Goal: Task Accomplishment & Management: Complete application form

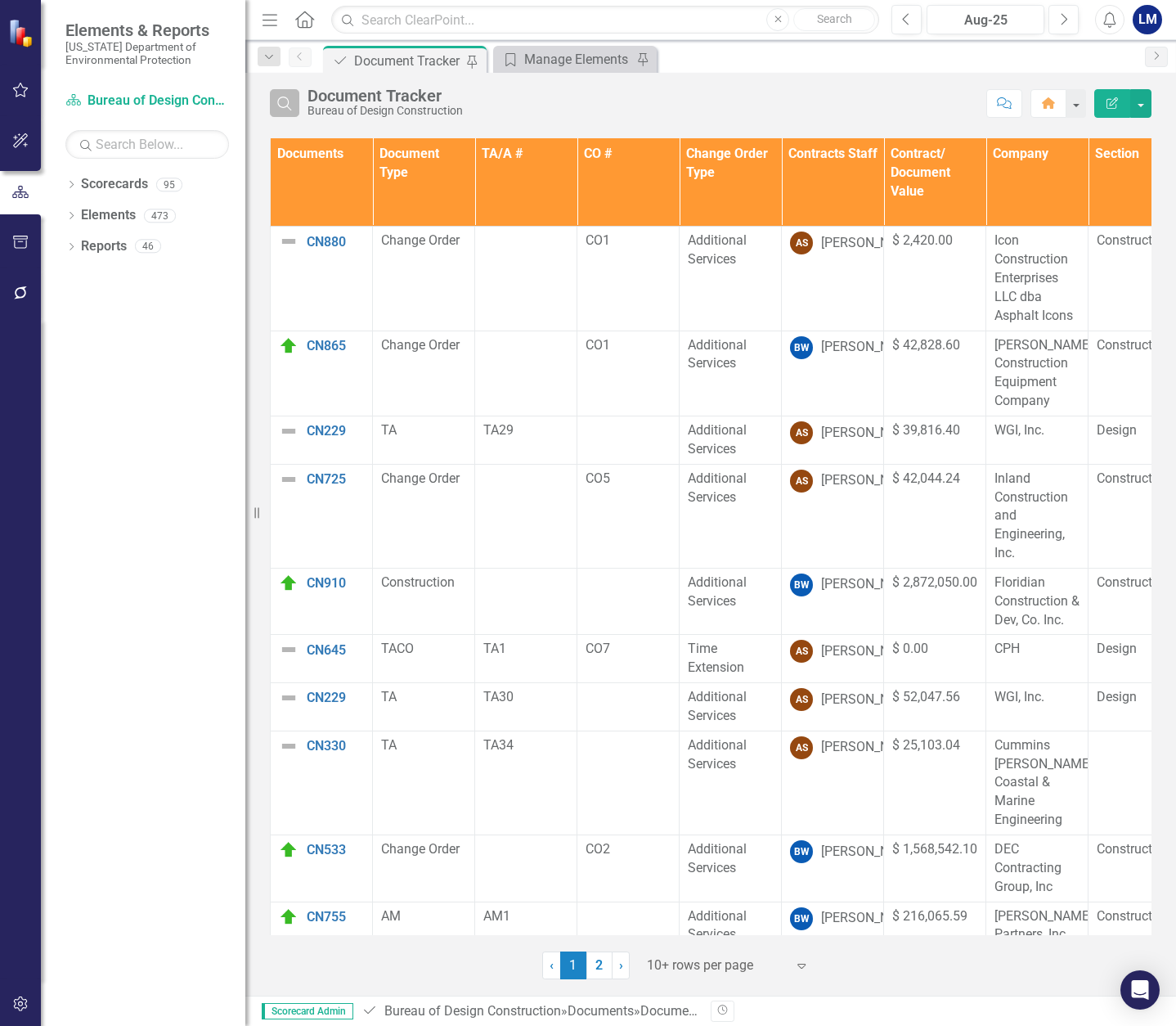
click at [282, 106] on icon "Search" at bounding box center [285, 103] width 18 height 15
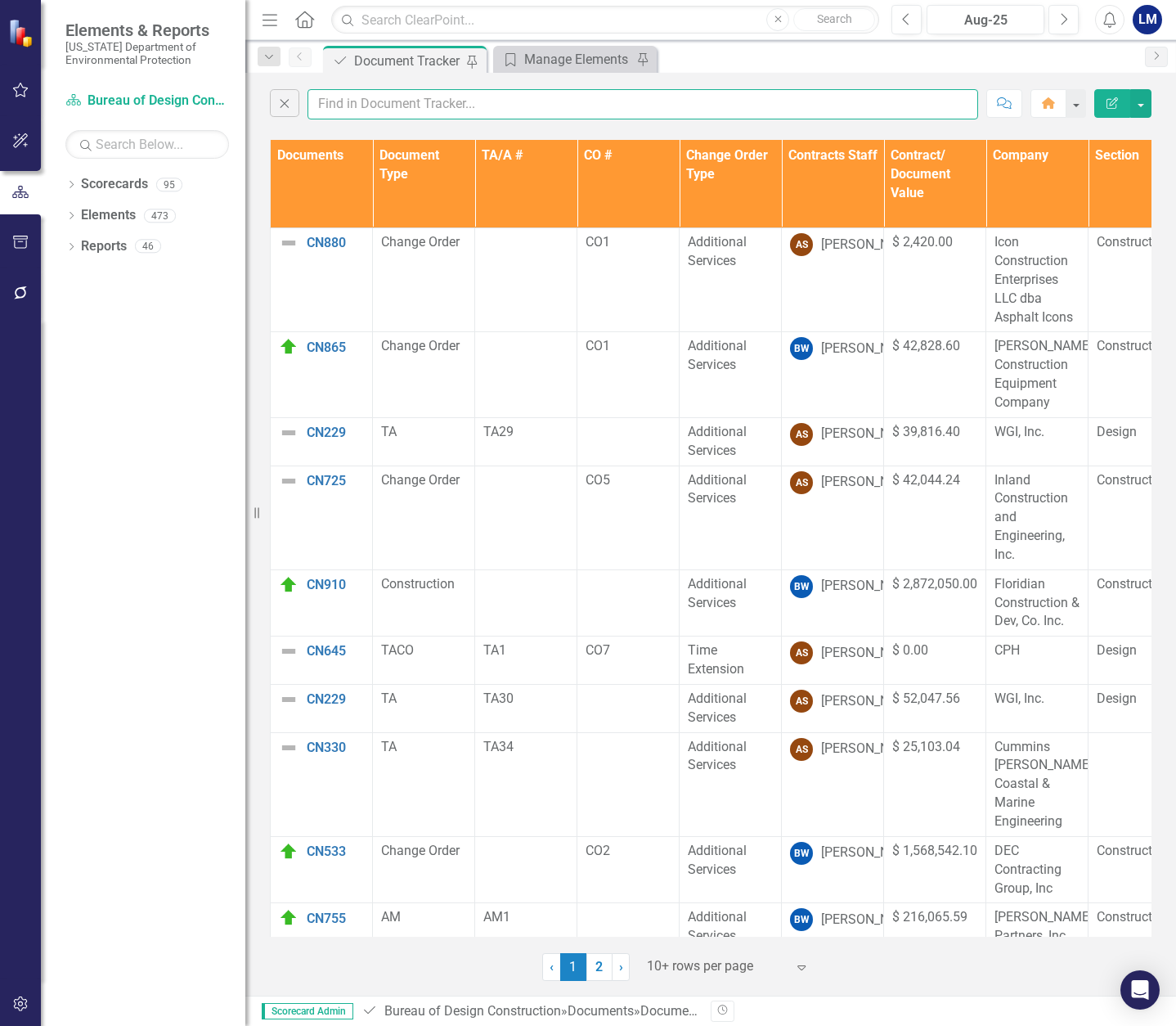
click at [340, 105] on input "text" at bounding box center [643, 104] width 671 height 30
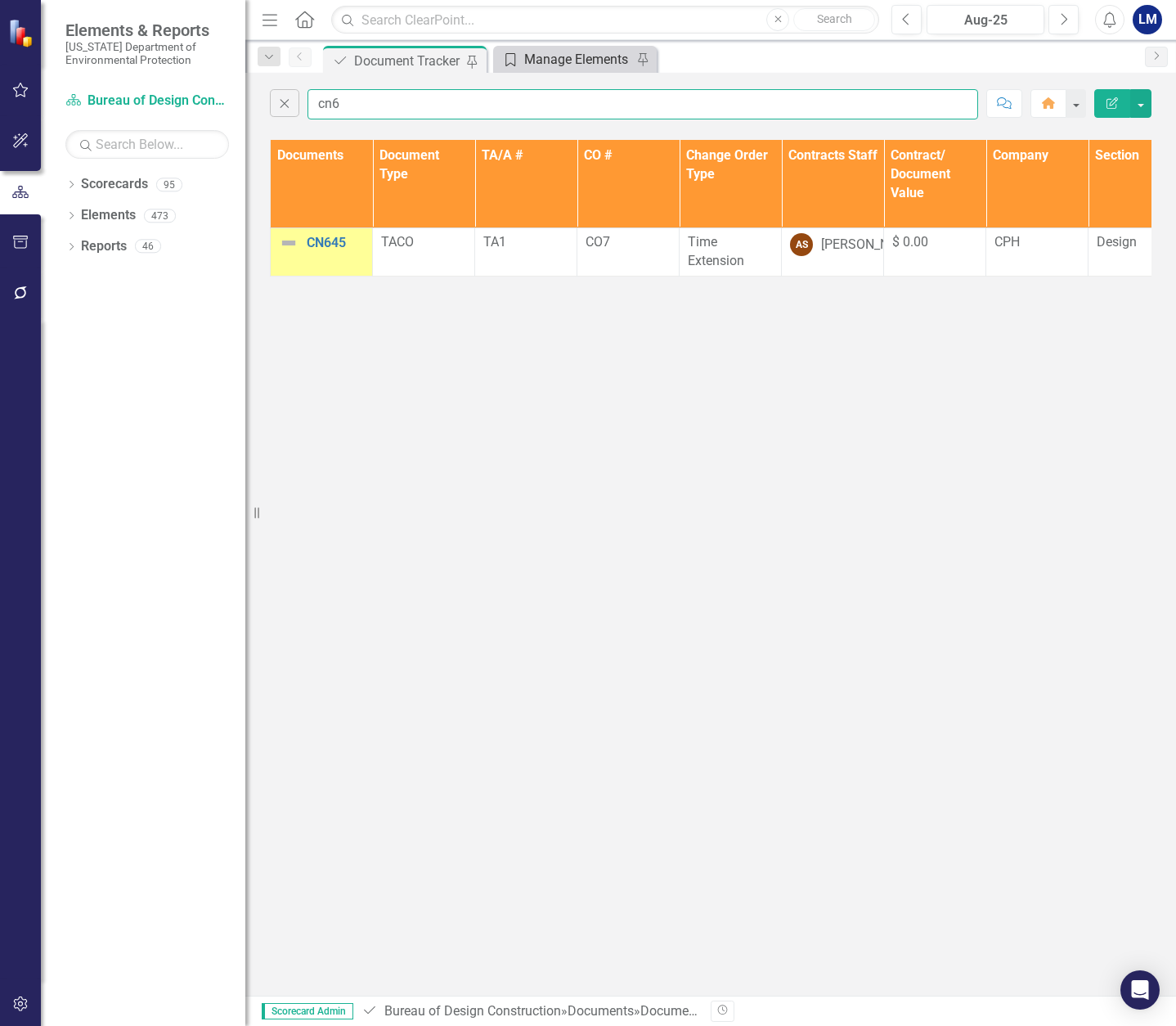
type input "cn6"
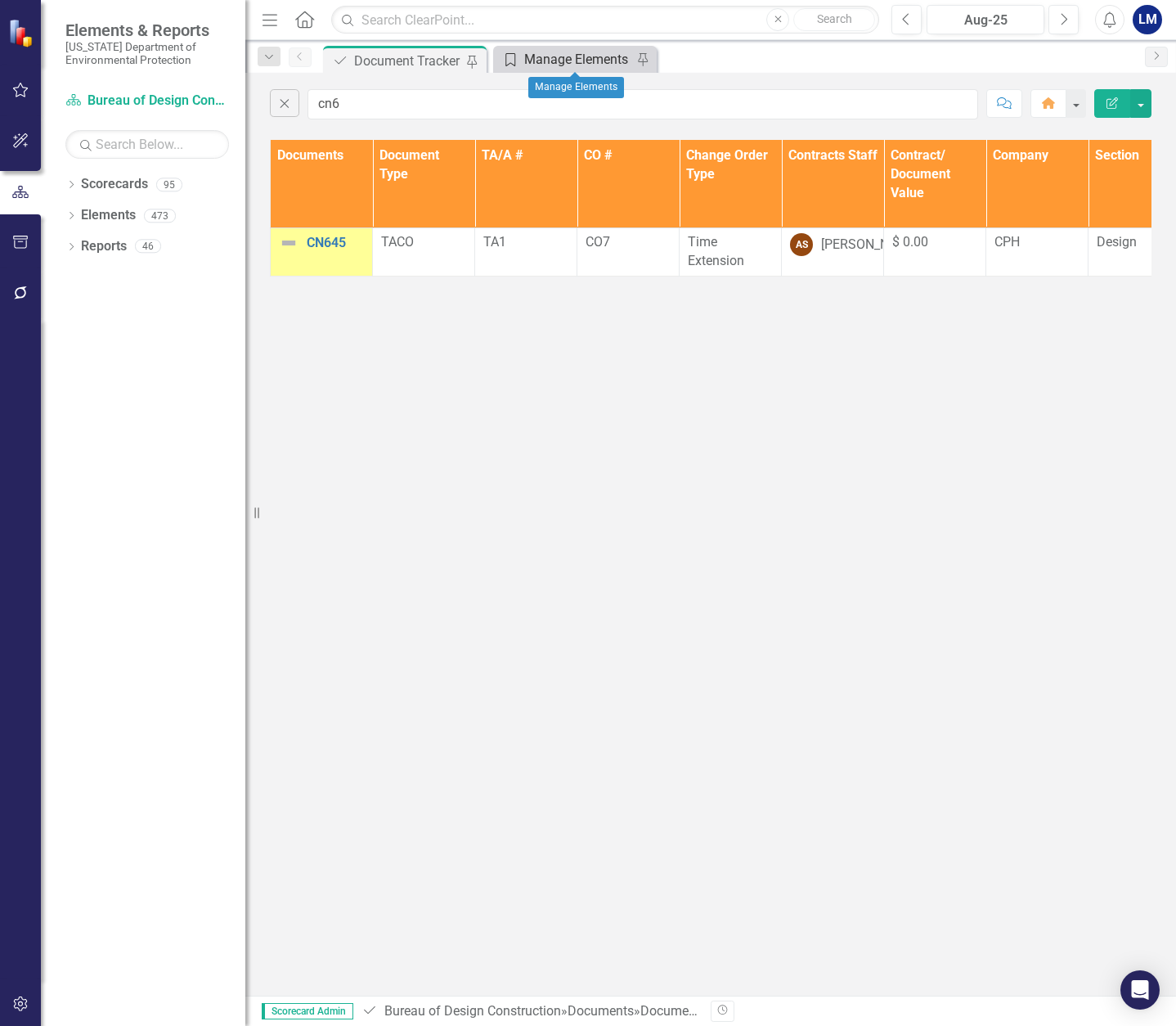
click at [584, 57] on div "Manage Elements" at bounding box center [579, 60] width 108 height 21
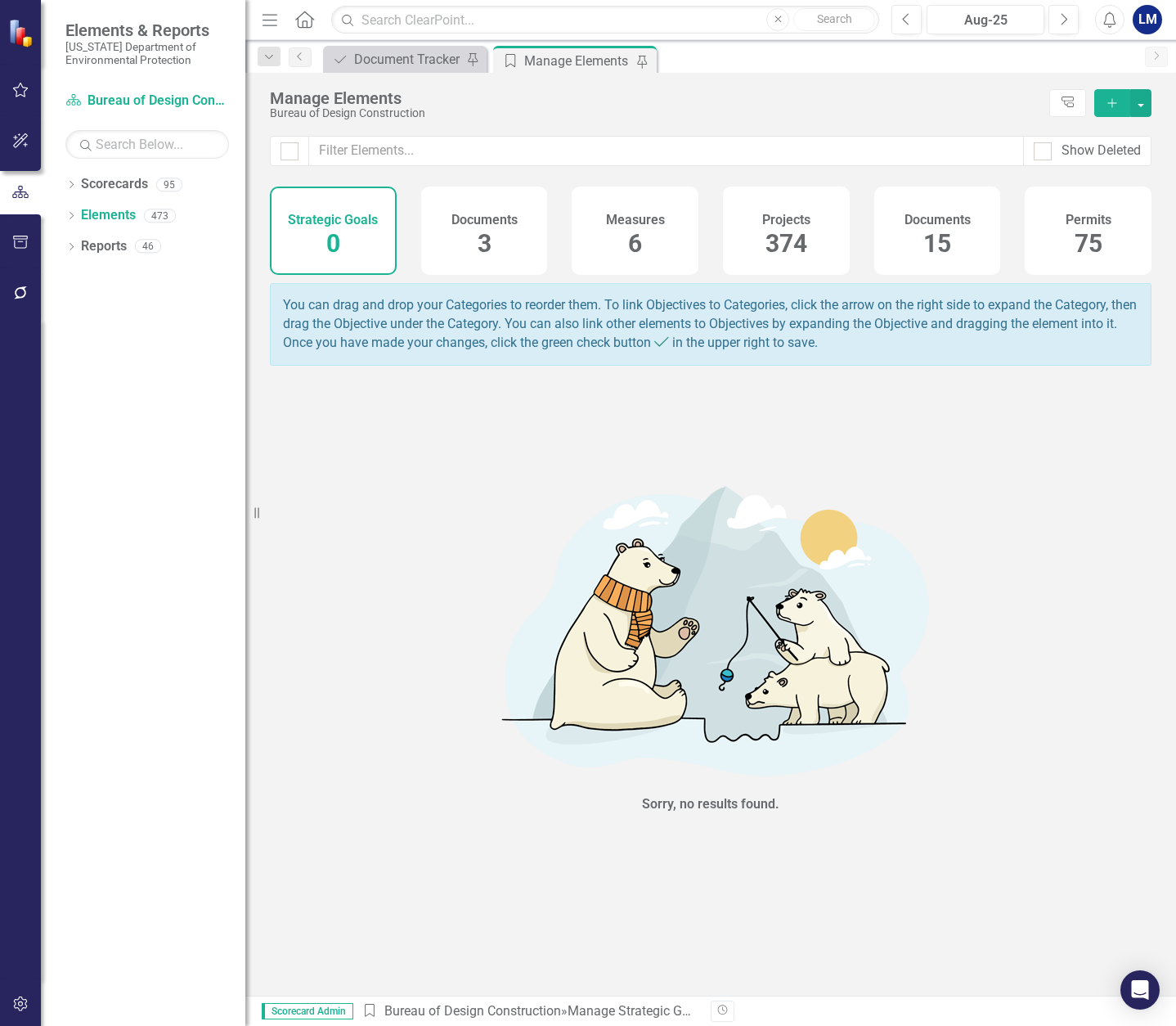
click at [947, 233] on span "15" at bounding box center [937, 243] width 27 height 28
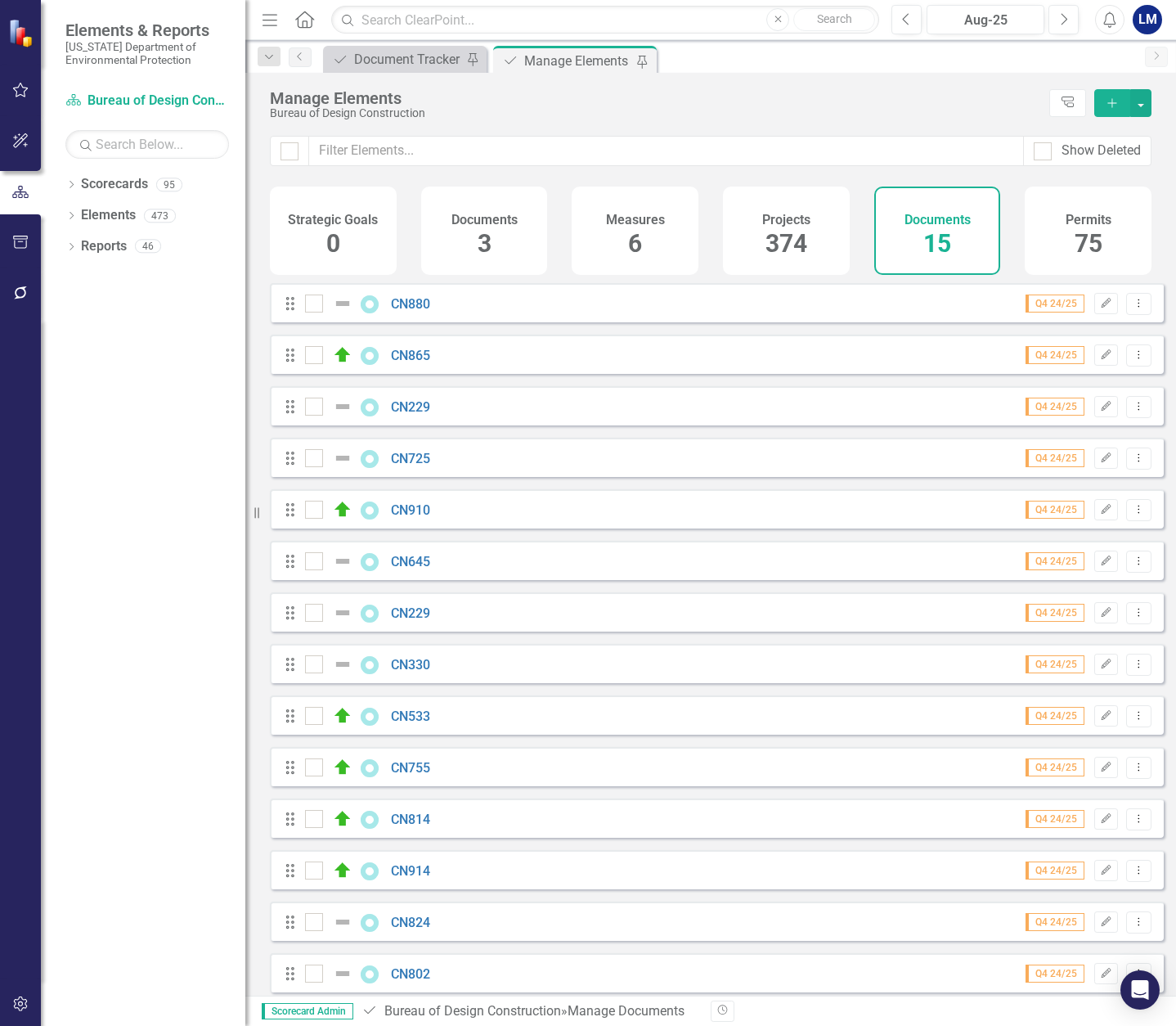
click at [1104, 104] on button "Add" at bounding box center [1113, 102] width 36 height 27
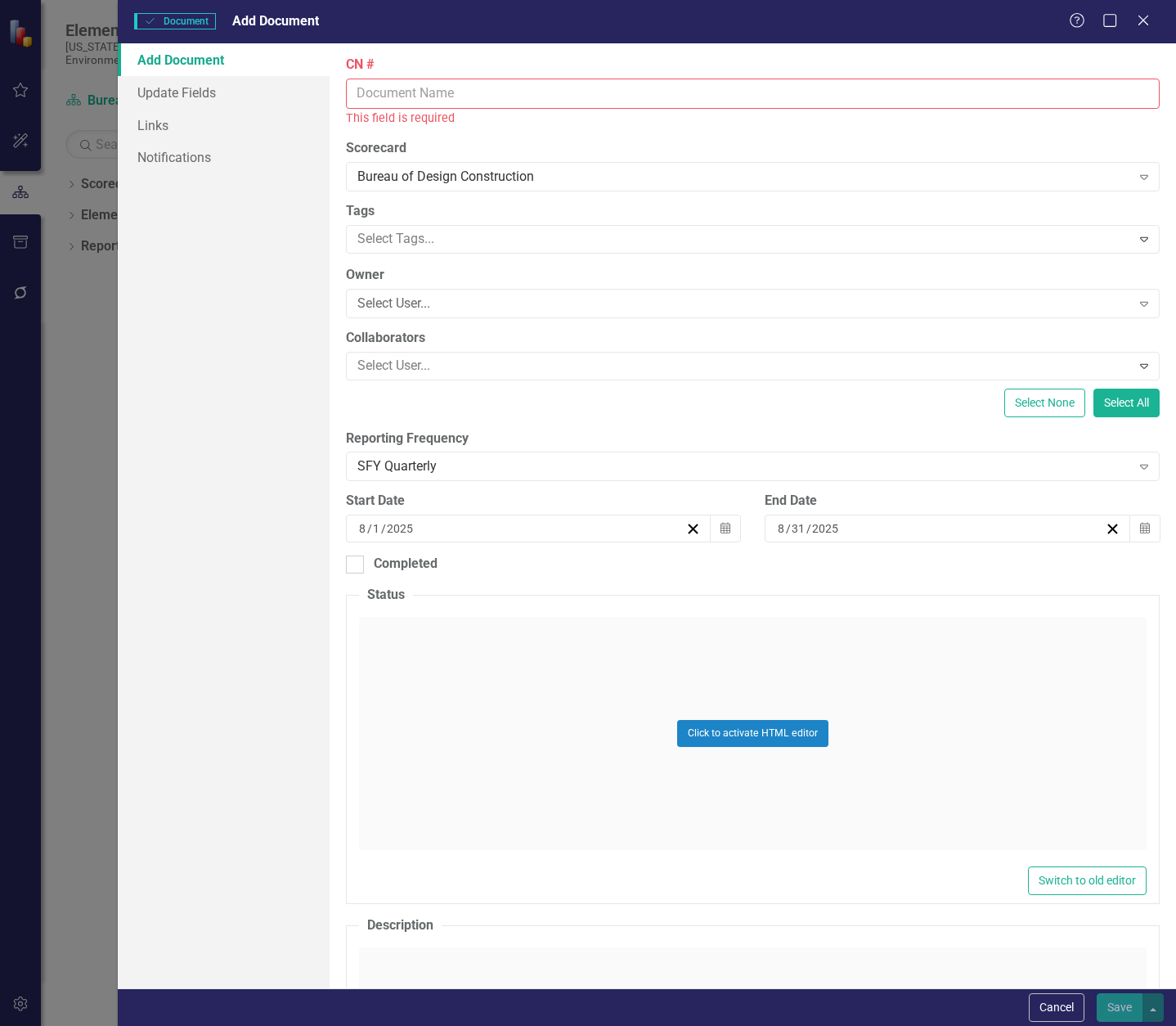
click at [402, 91] on input "CN #" at bounding box center [752, 94] width 814 height 30
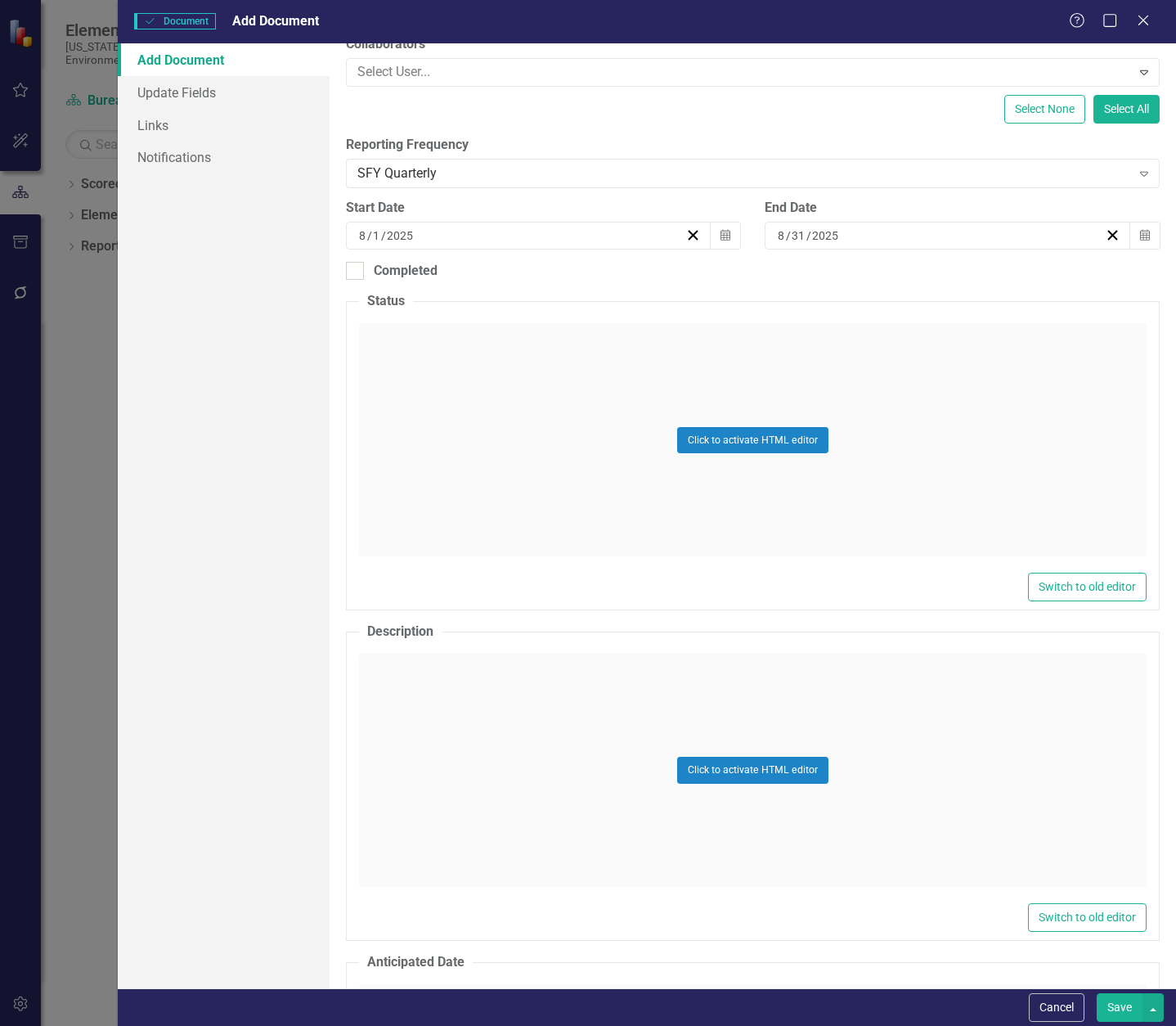
scroll to position [327, 0]
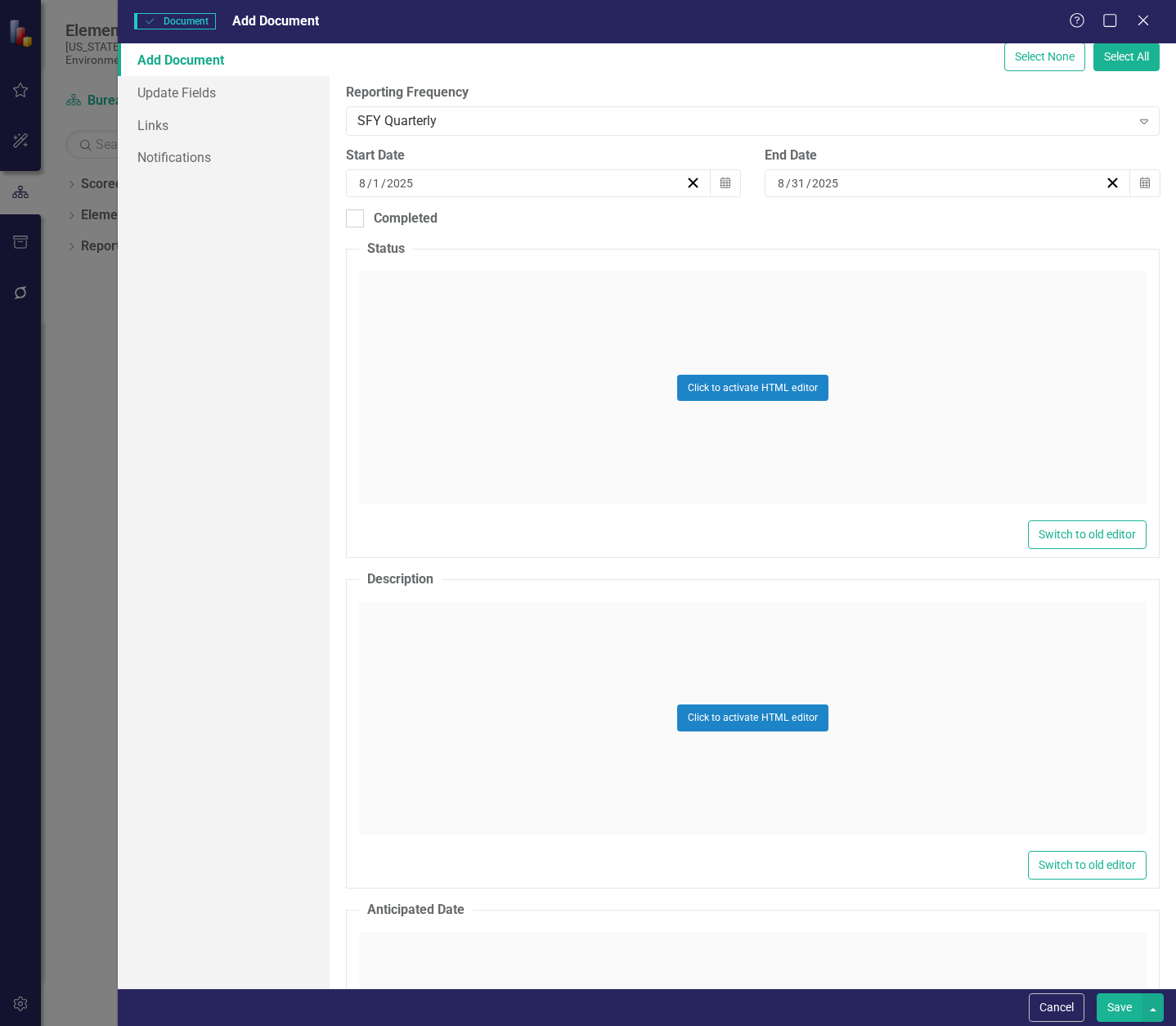
type input "CN692"
click at [430, 301] on div "Click to activate HTML editor" at bounding box center [752, 387] width 787 height 234
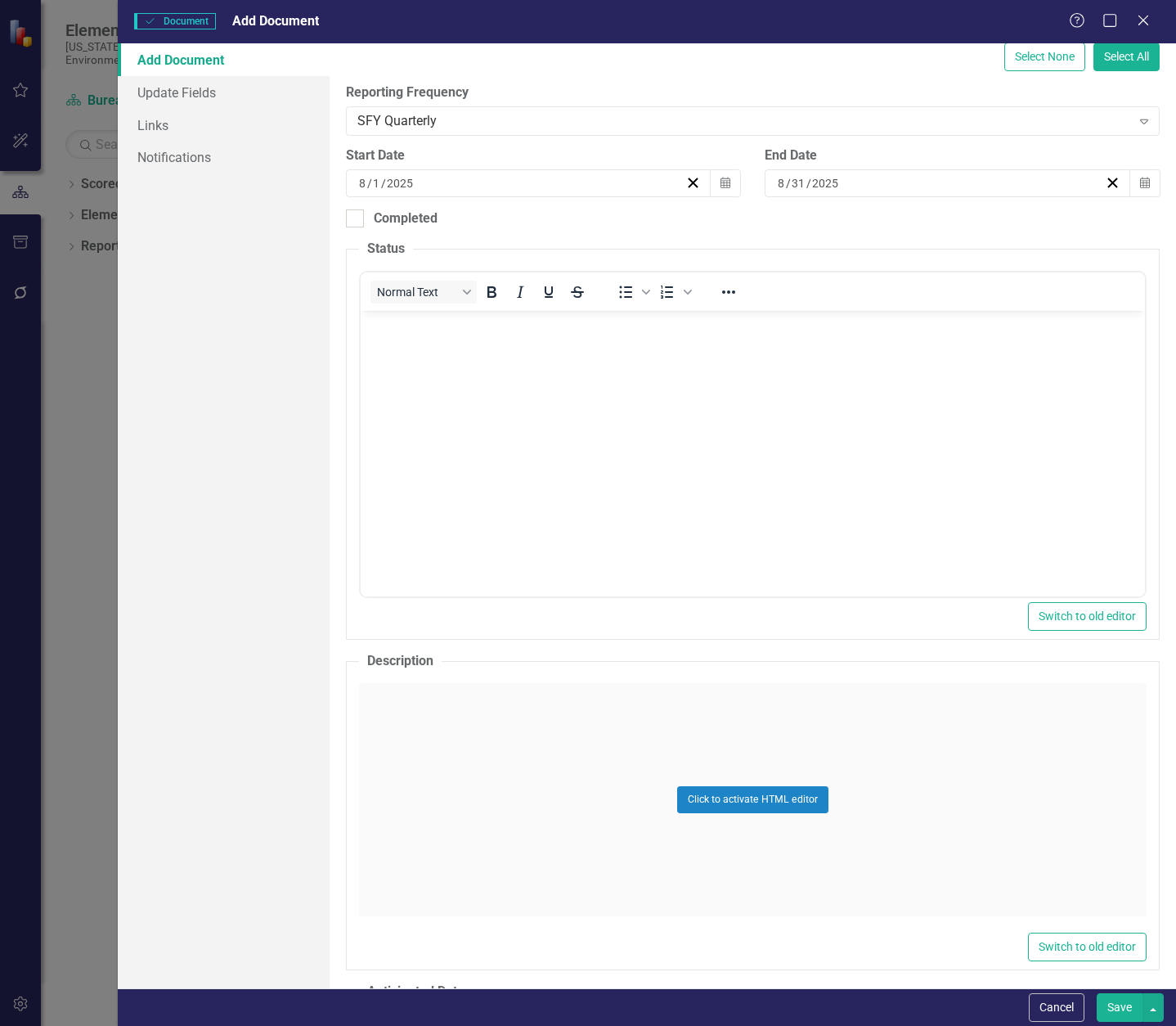
scroll to position [0, 0]
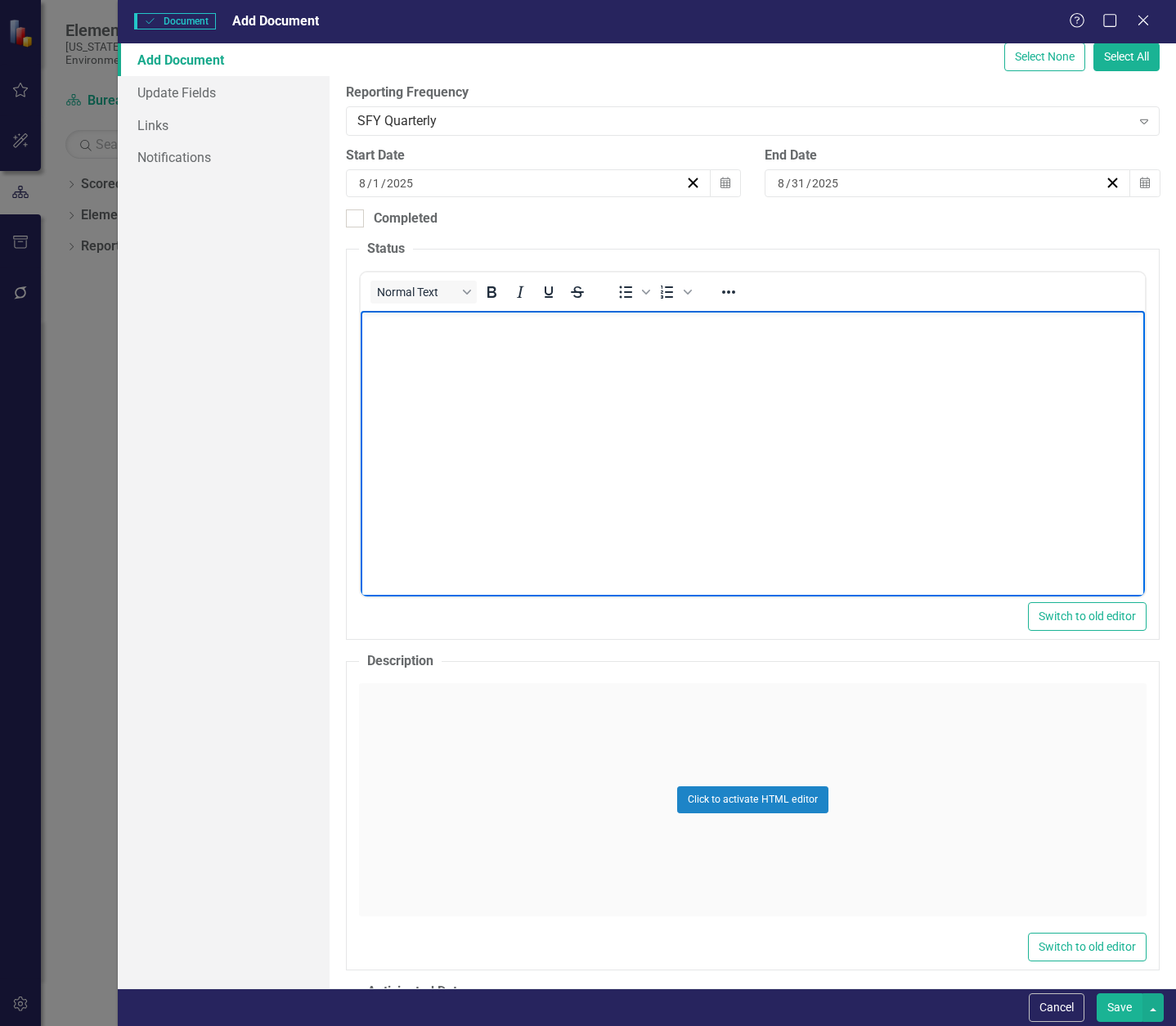
click at [441, 343] on body "Rich Text Area. Press ALT-0 for help." at bounding box center [752, 434] width 785 height 246
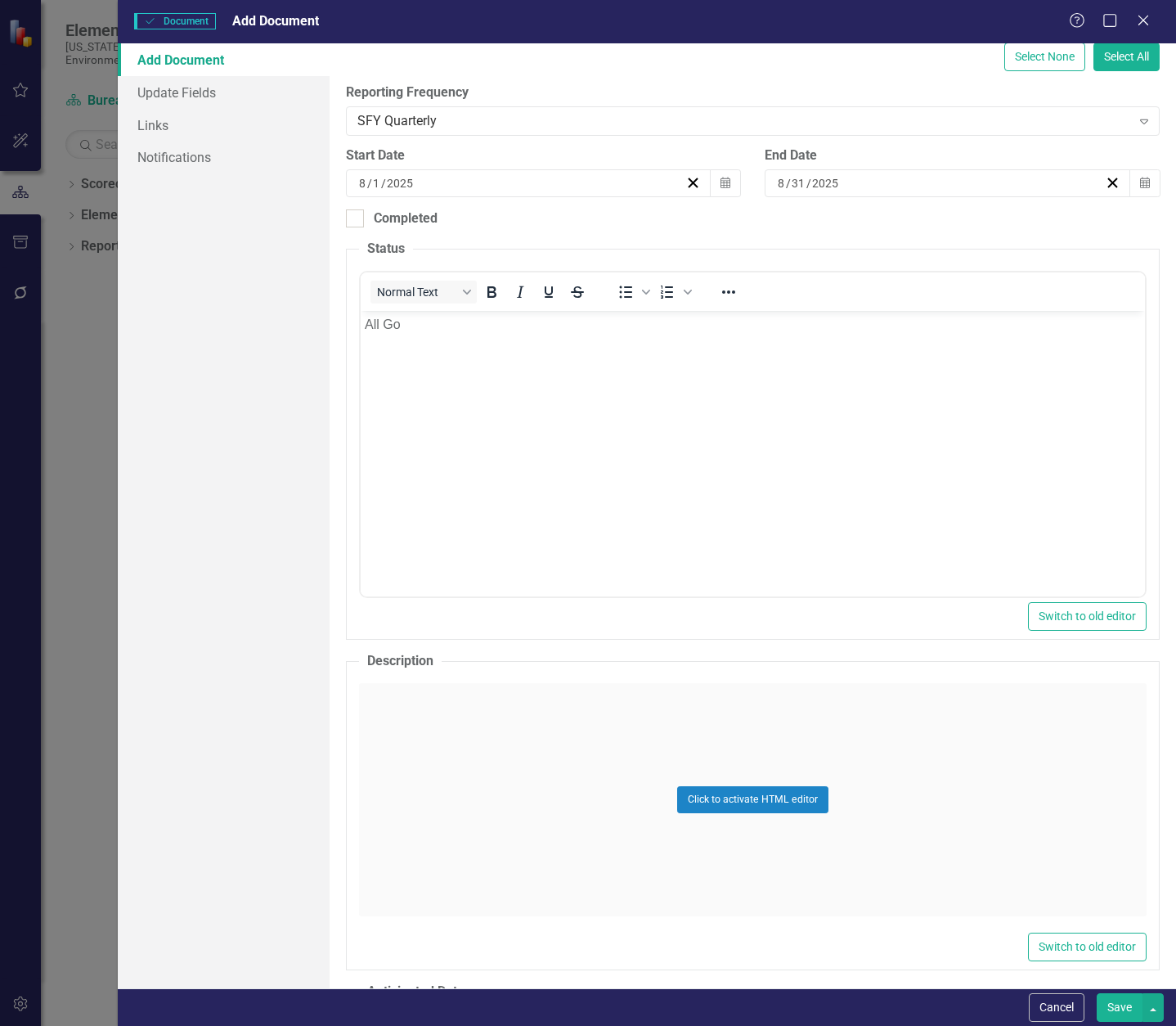
click at [456, 721] on div "Click to activate HTML editor" at bounding box center [752, 800] width 787 height 234
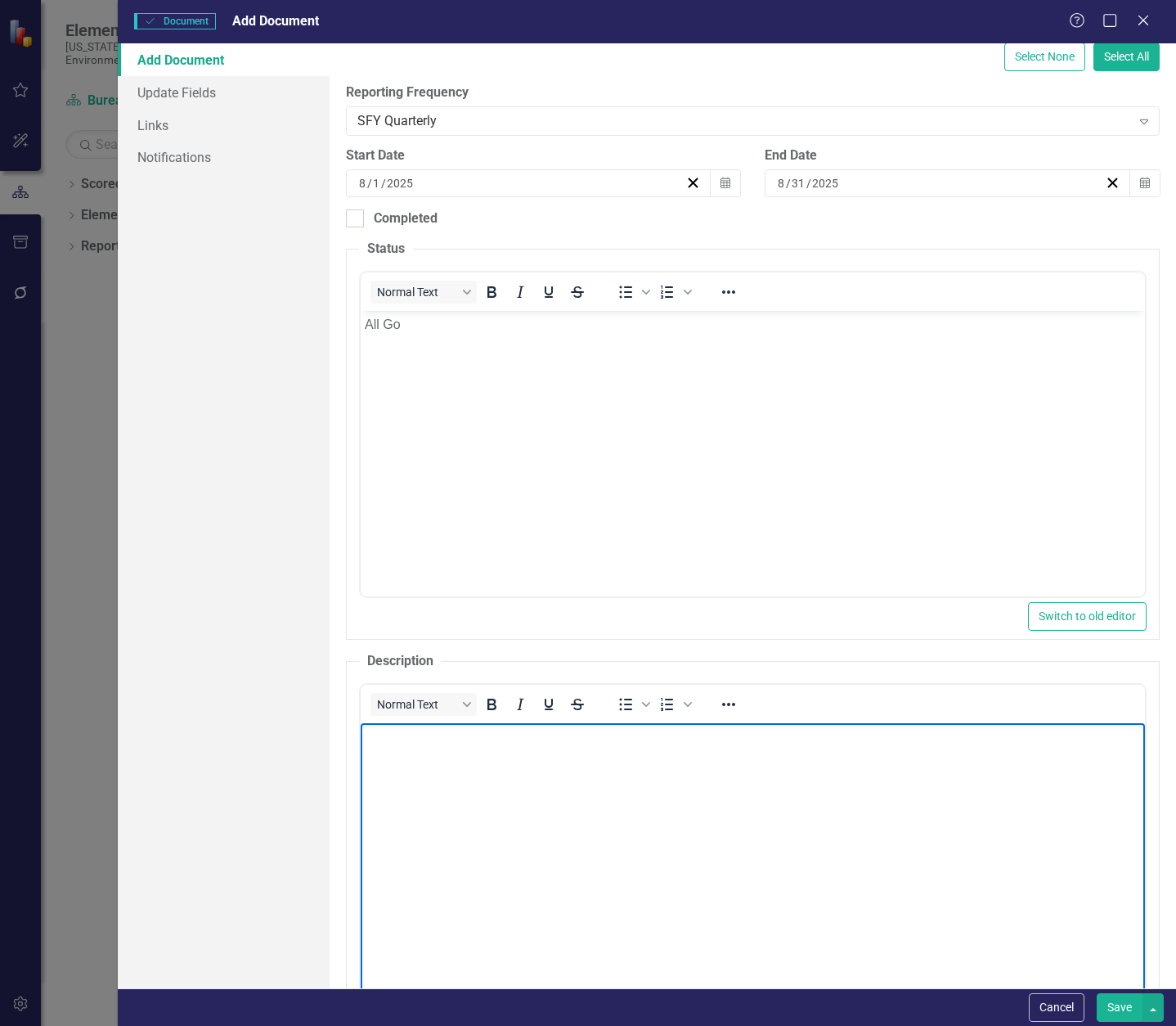
paste body "Rich Text Area. Press ALT-0 for help."
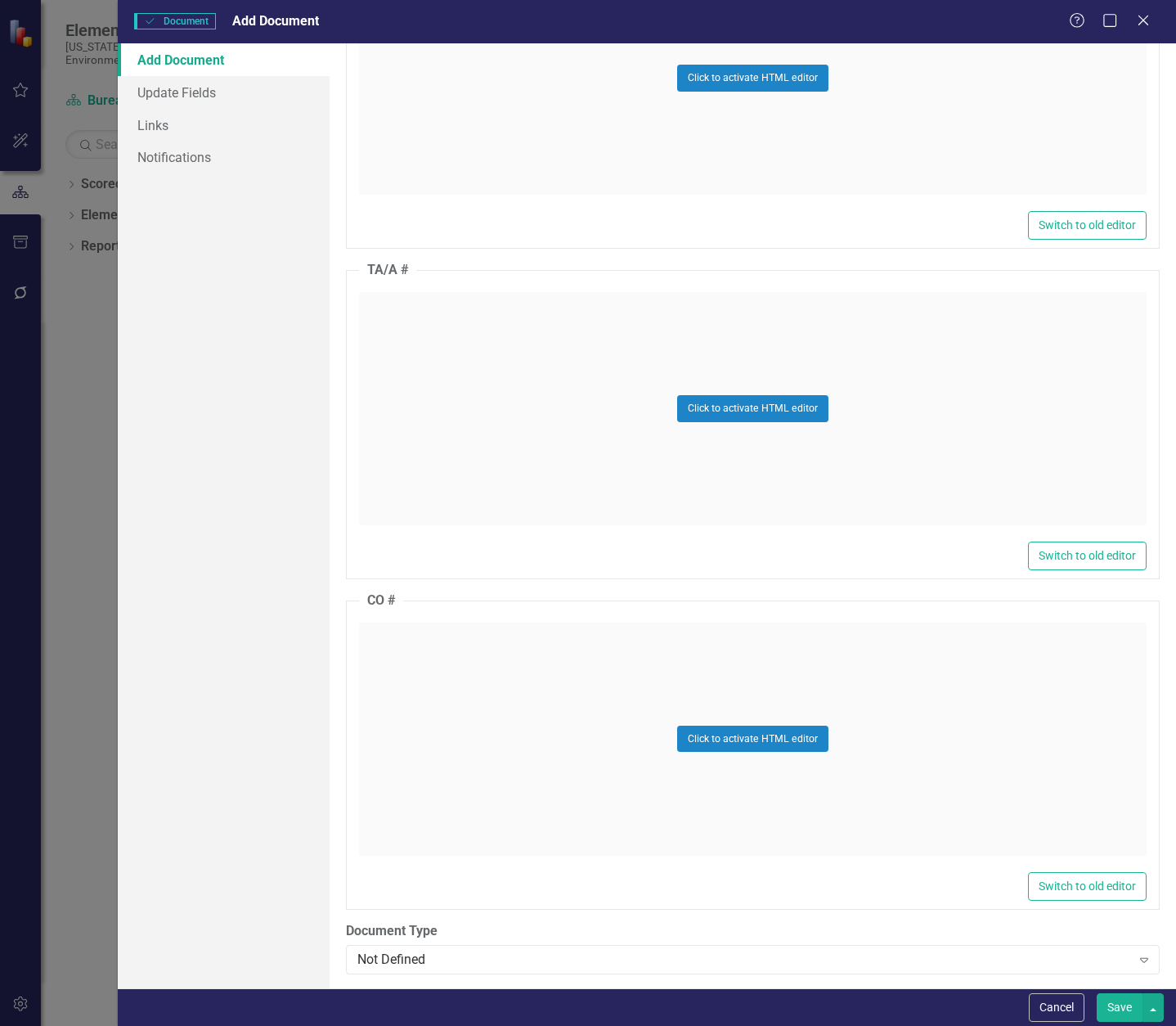
scroll to position [1555, 0]
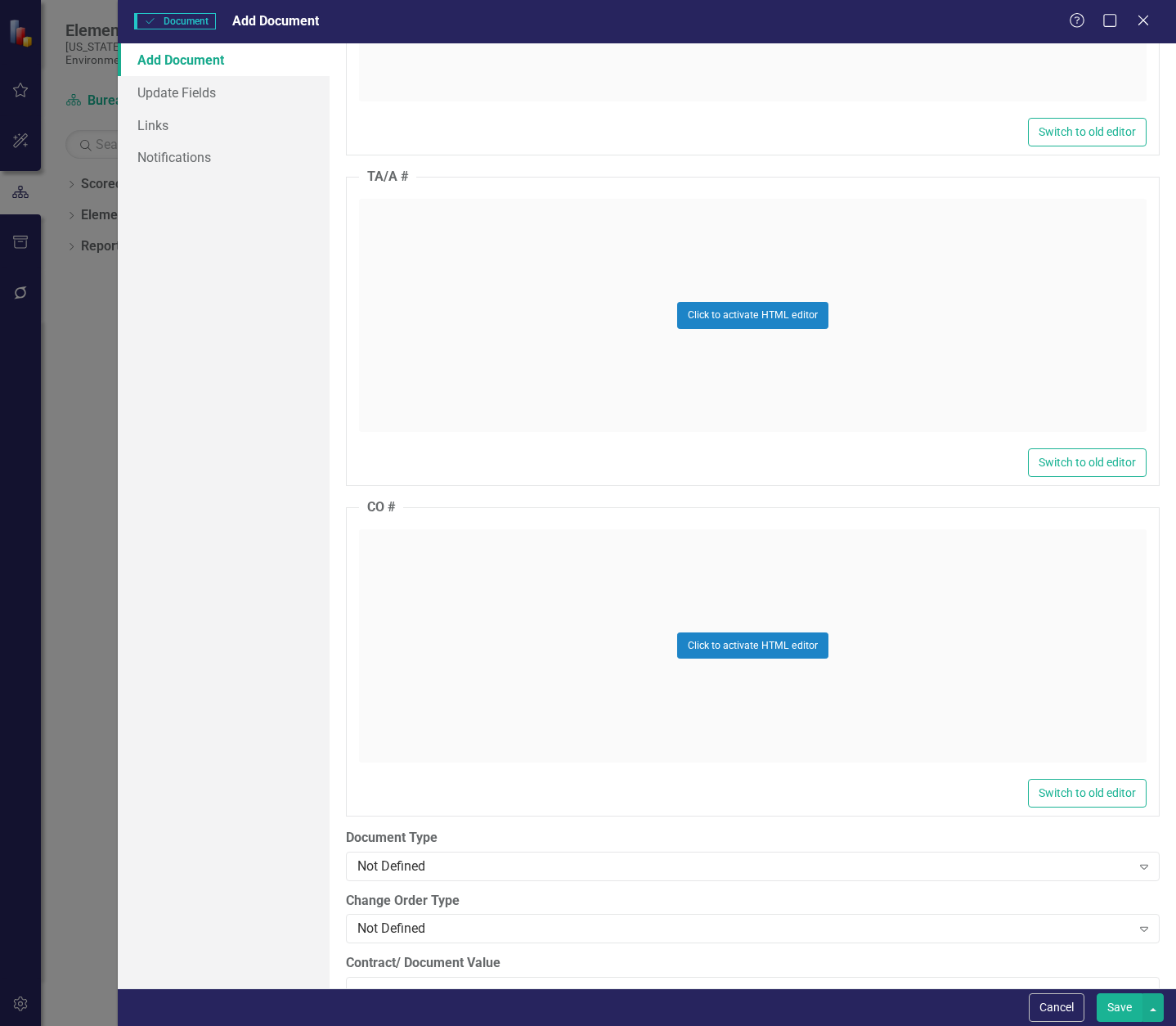
click at [416, 244] on div "Click to activate HTML editor" at bounding box center [752, 315] width 787 height 234
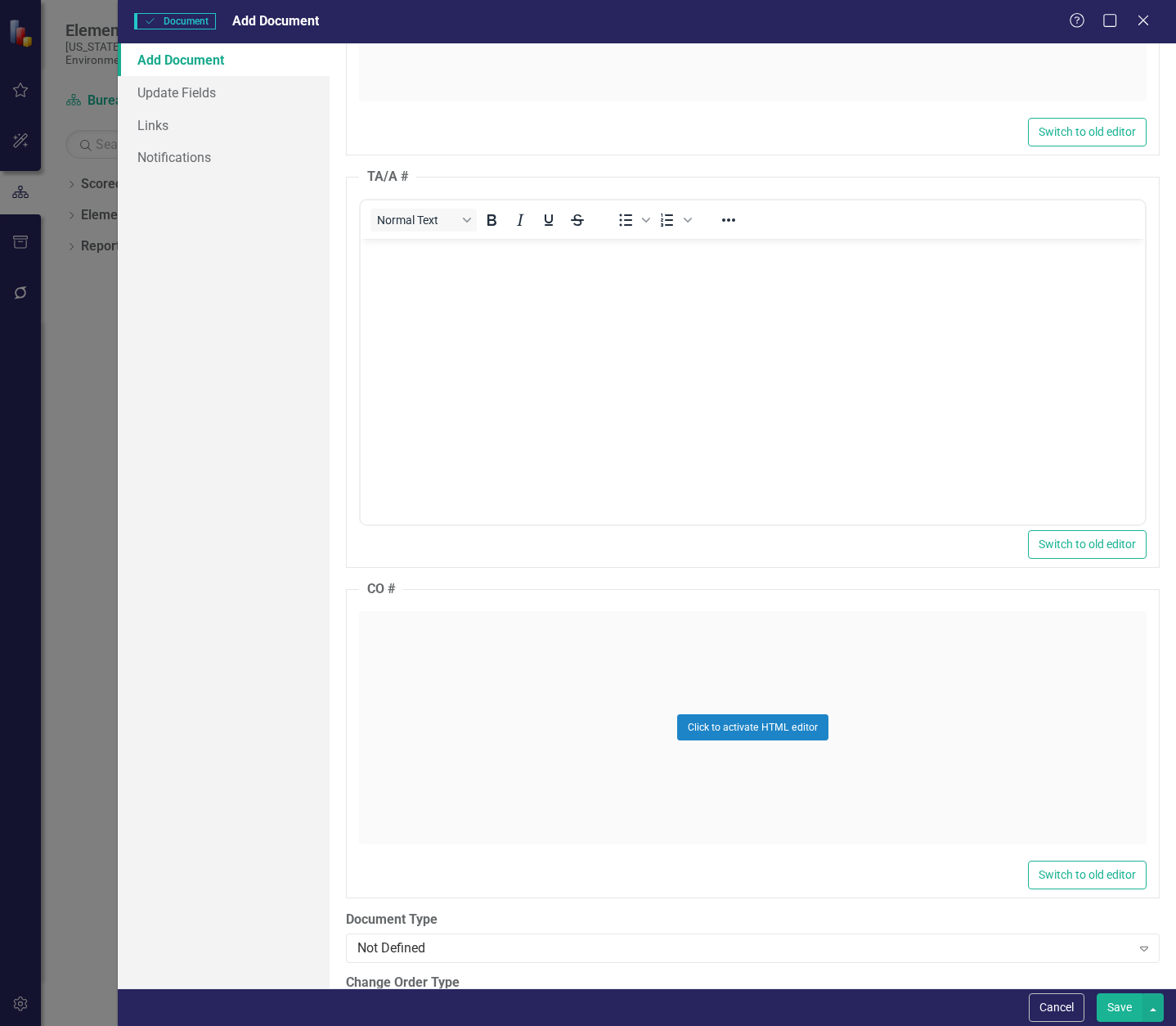
scroll to position [0, 0]
click at [422, 263] on body "Rich Text Area. Press ALT-0 for help." at bounding box center [752, 361] width 785 height 246
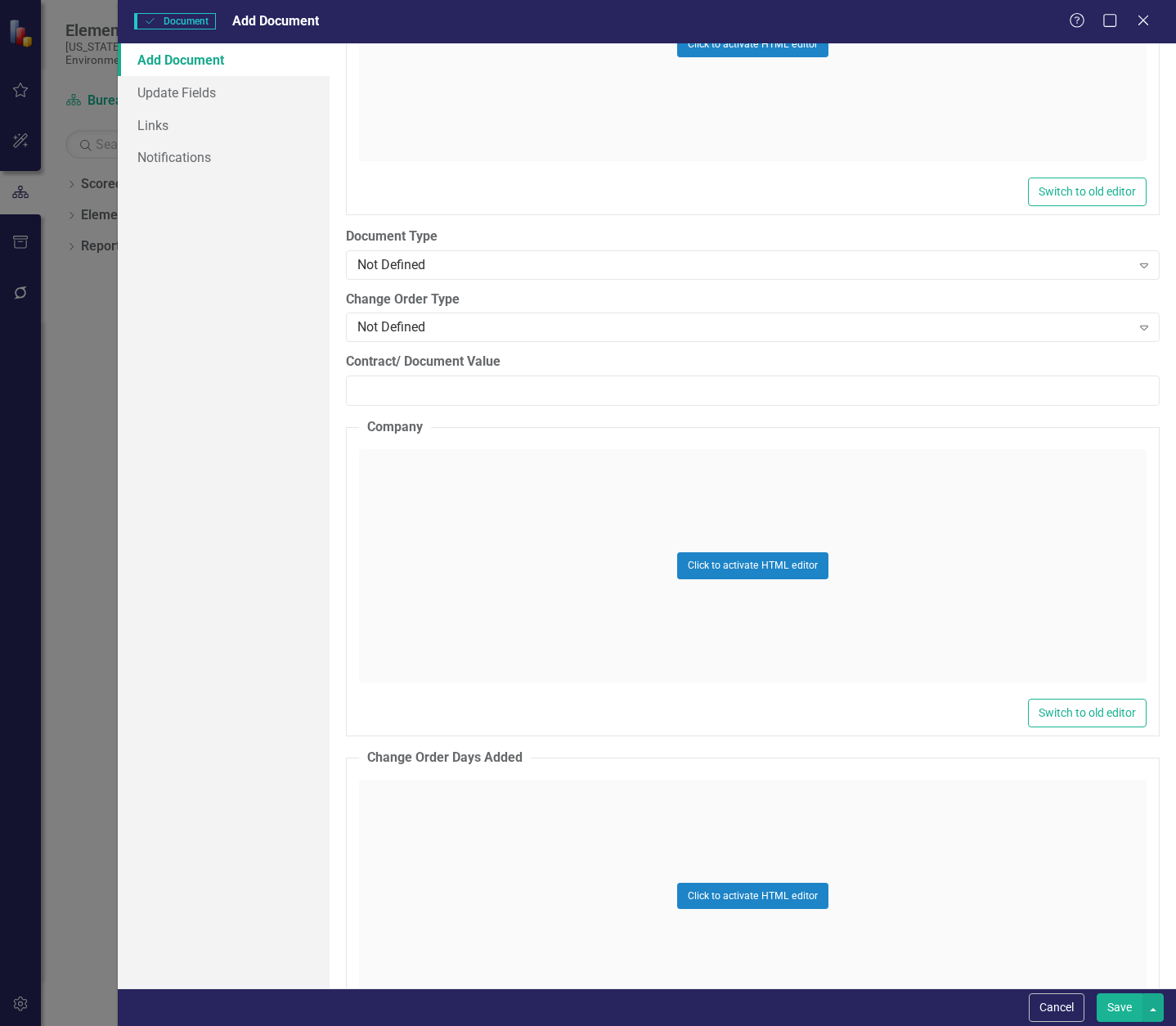
scroll to position [2291, 0]
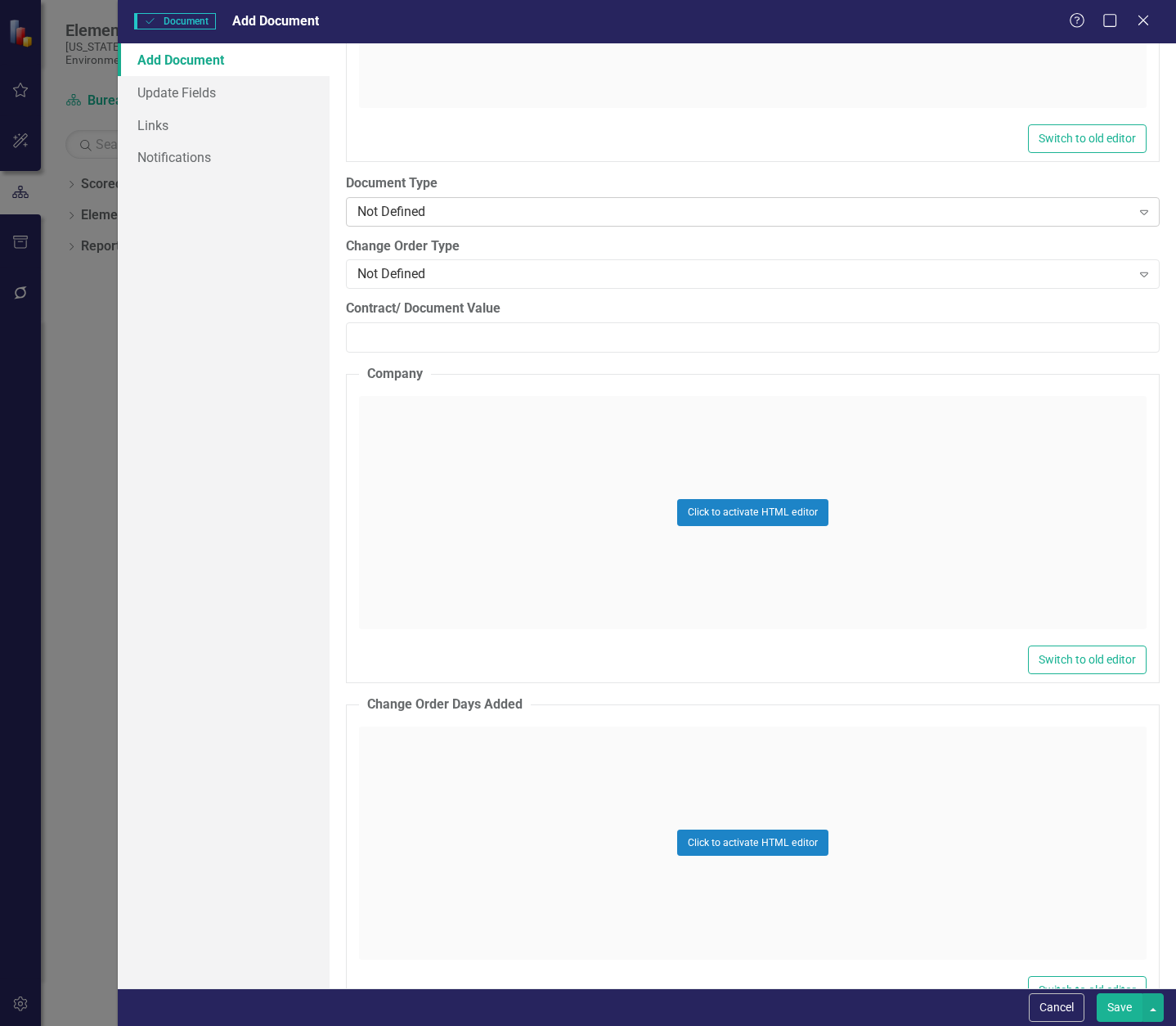
click at [450, 215] on div "Not Defined" at bounding box center [744, 212] width 774 height 19
click at [450, 199] on div "Not Defined Expand" at bounding box center [752, 212] width 814 height 29
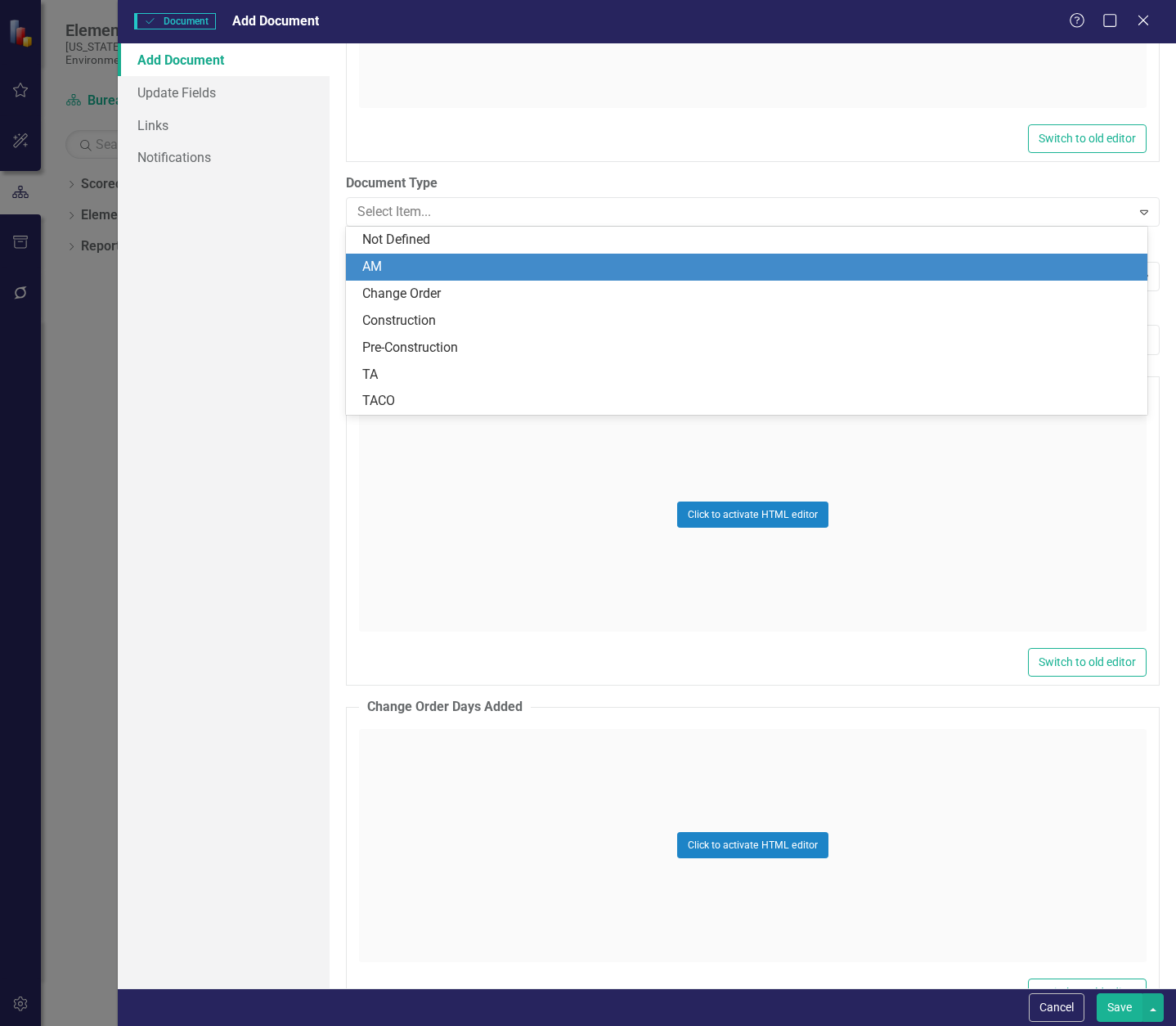
click at [438, 277] on div "AM" at bounding box center [747, 267] width 802 height 27
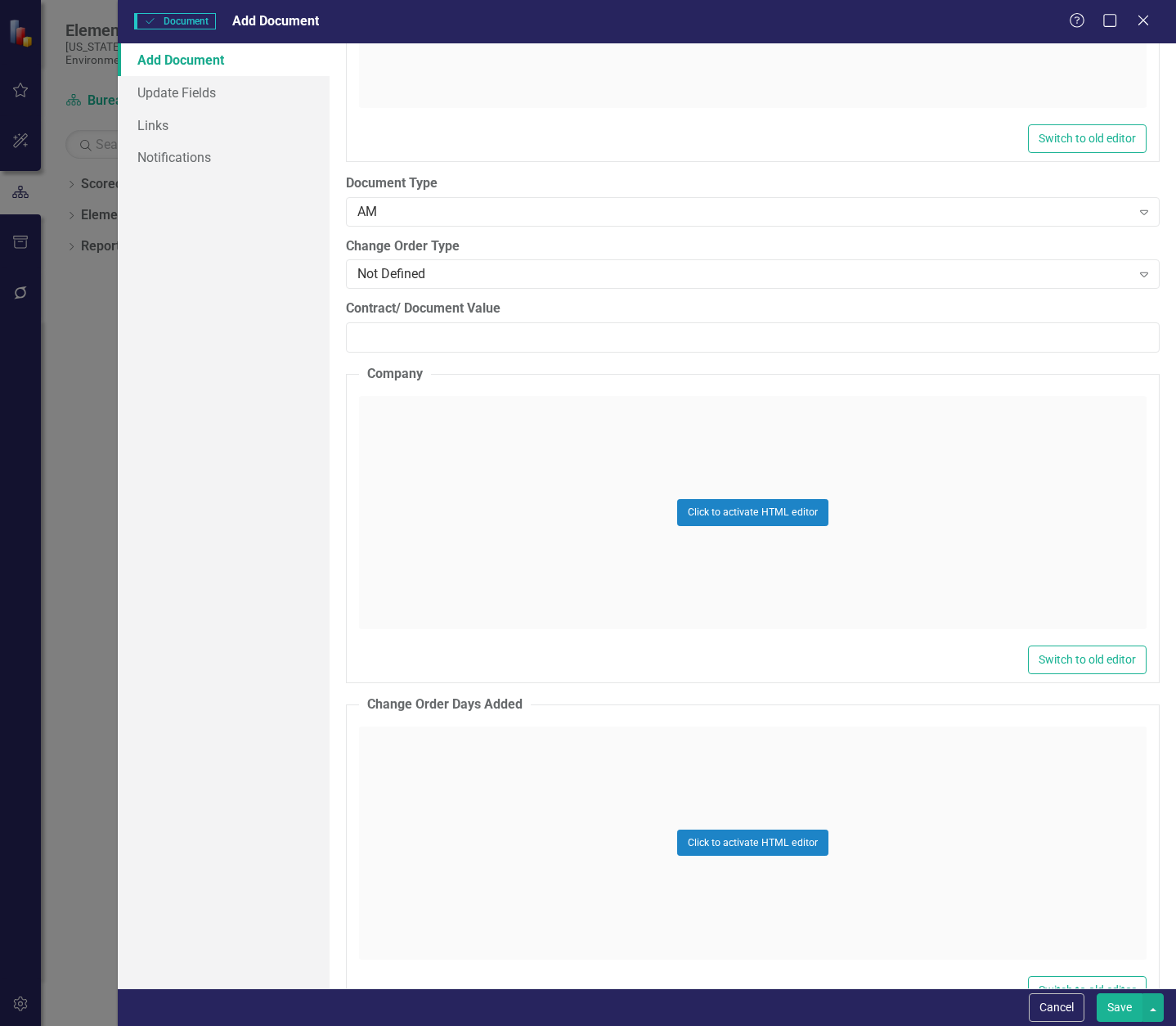
click at [438, 277] on div "Not Defined" at bounding box center [744, 274] width 774 height 19
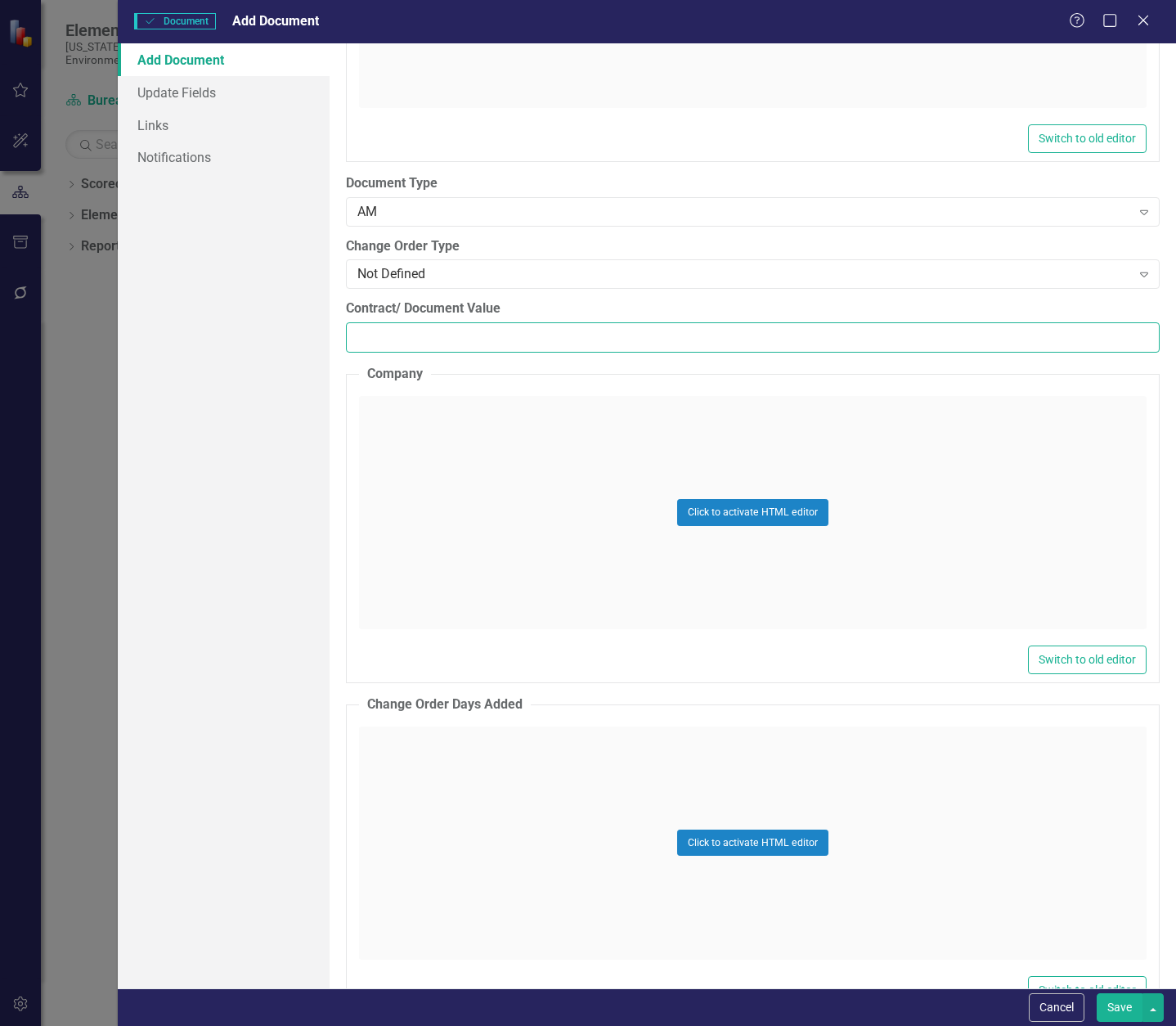
click at [449, 338] on input "Contract/ Document Value" at bounding box center [752, 338] width 814 height 30
paste input "222152.65"
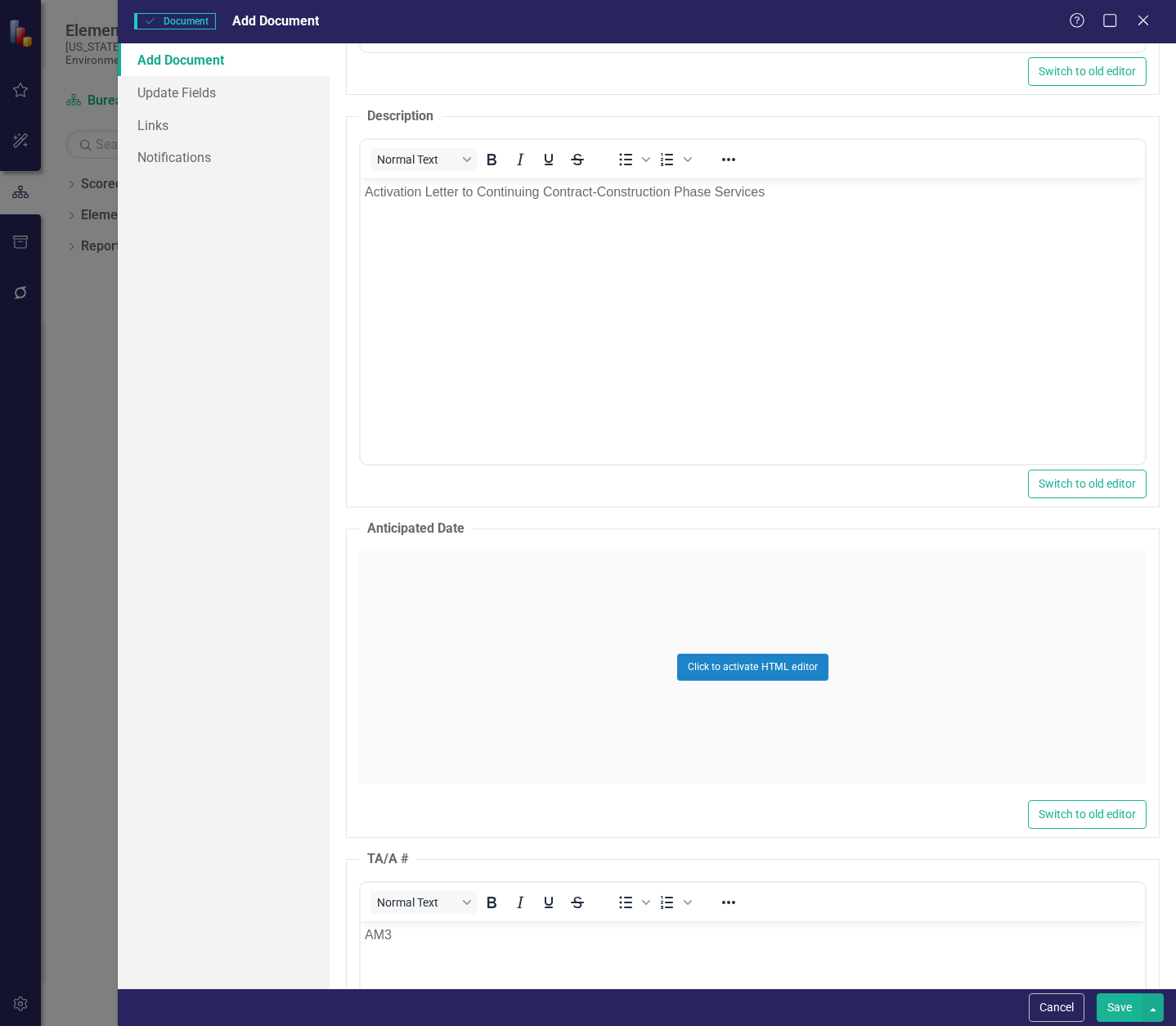
scroll to position [818, 0]
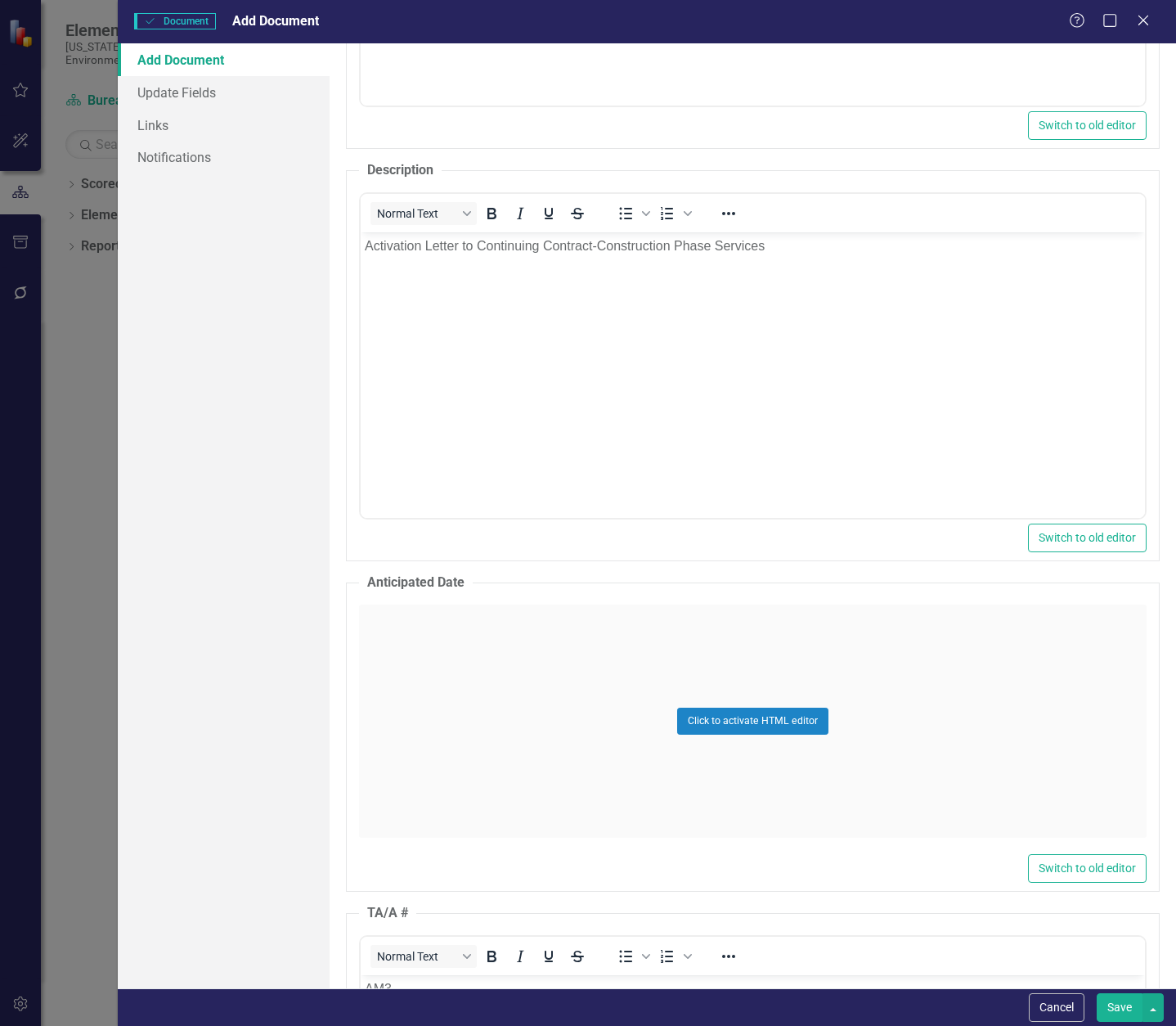
type input "222152.65"
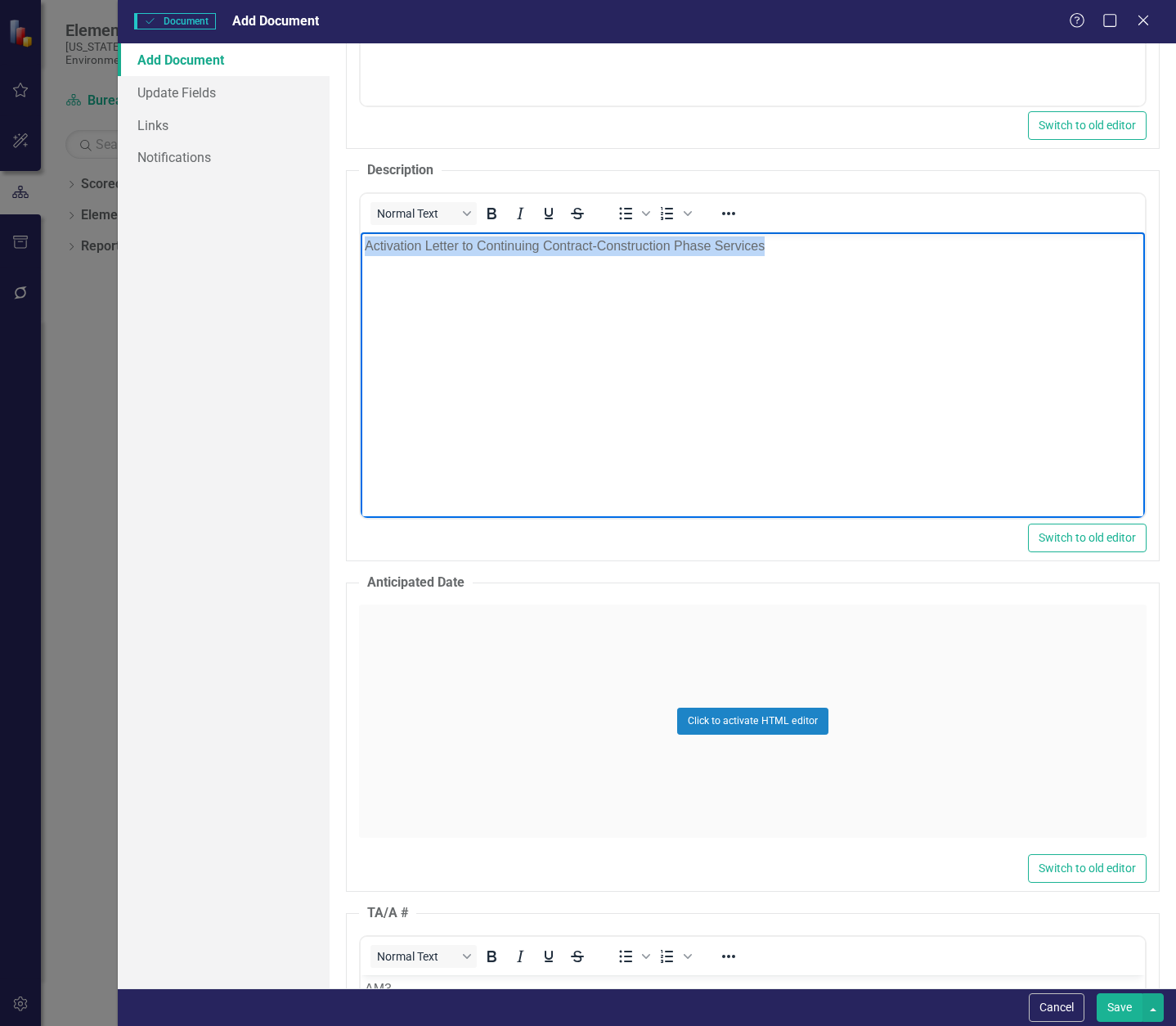
drag, startPoint x: 364, startPoint y: 248, endPoint x: 824, endPoint y: 257, distance: 460.1
click at [824, 257] on body "Activation Letter to Continuing Contract-Construction Phase Services" at bounding box center [752, 356] width 785 height 246
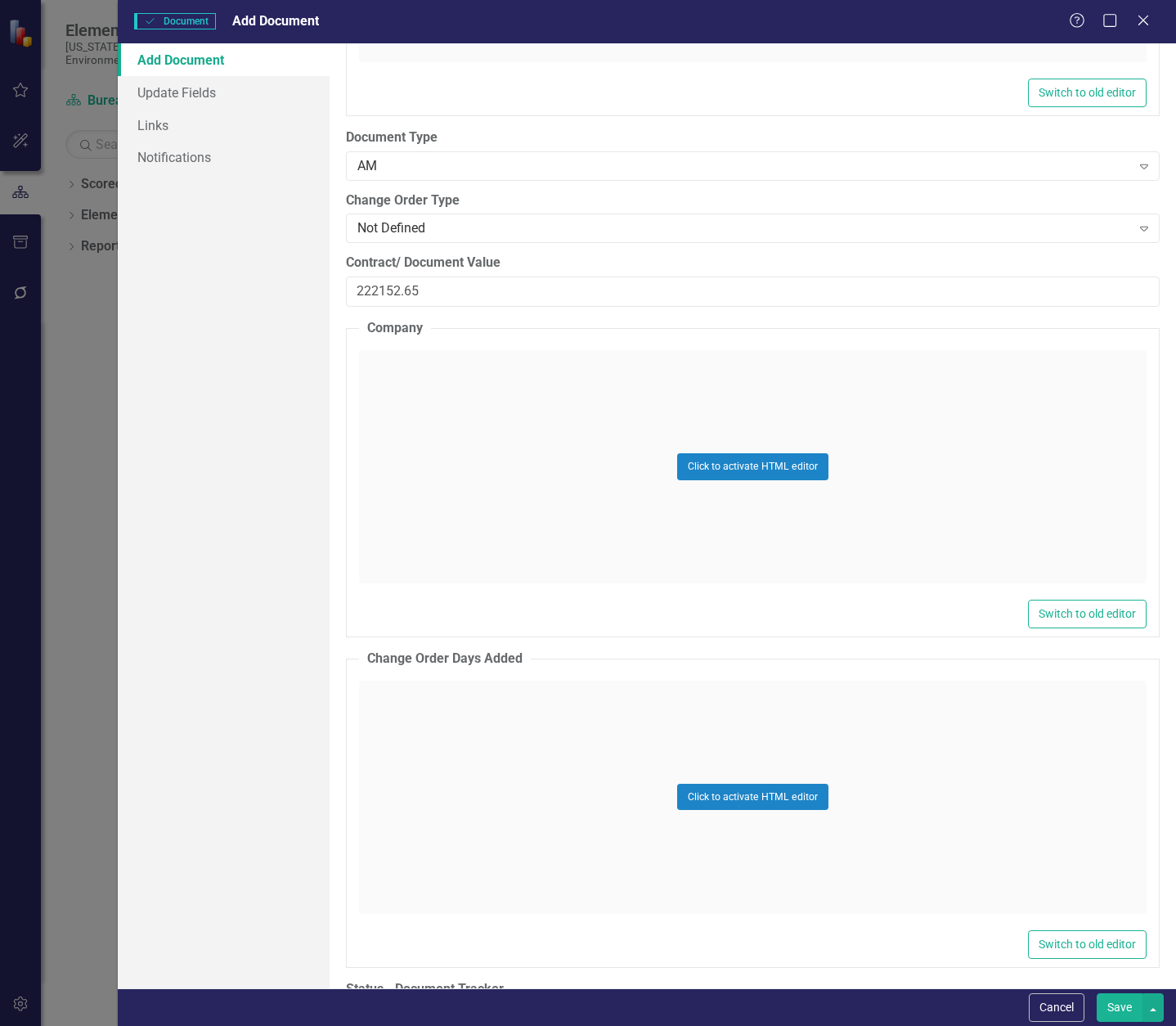
scroll to position [2373, 0]
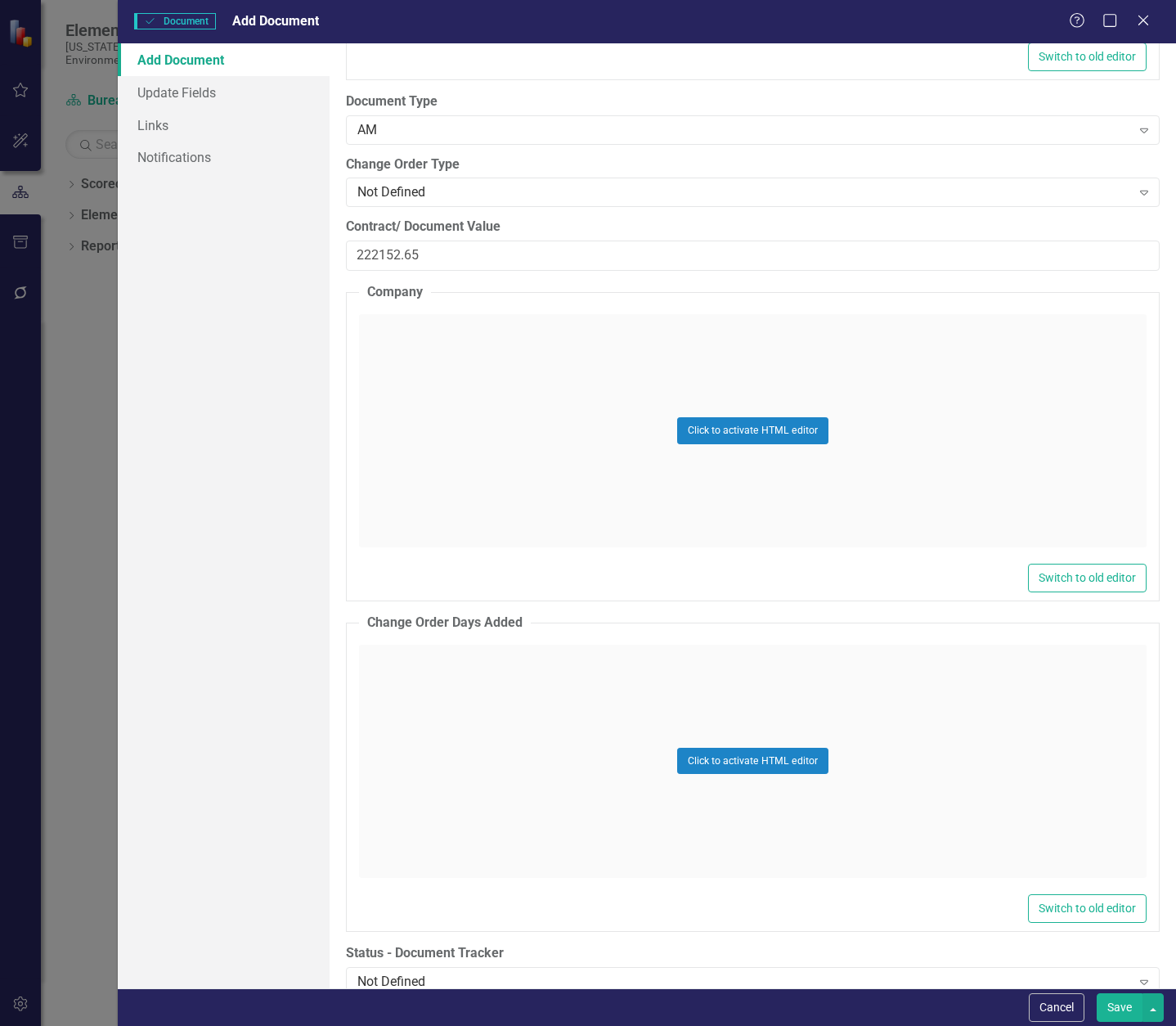
click at [428, 393] on div "Click to activate HTML editor" at bounding box center [752, 430] width 787 height 234
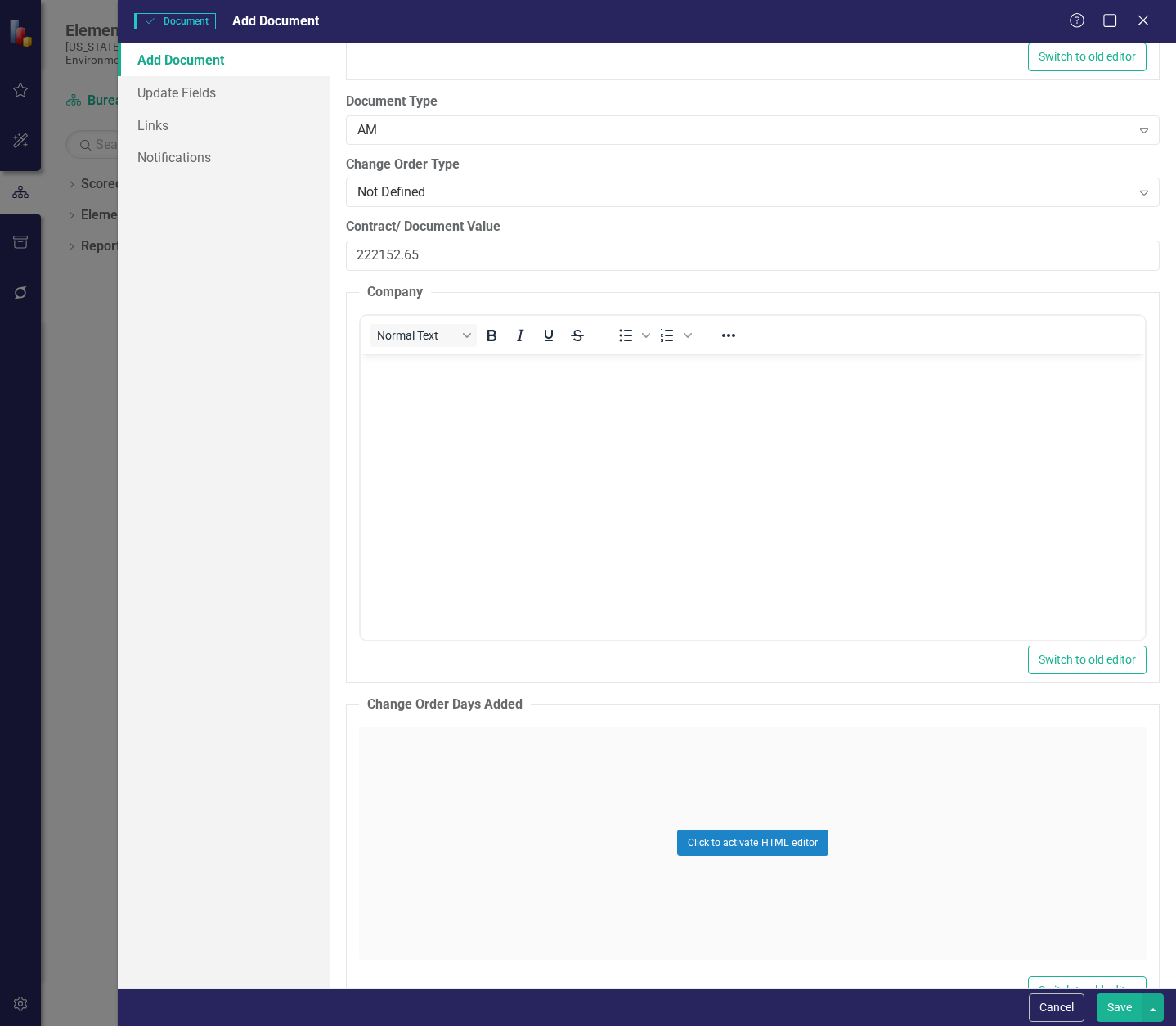
scroll to position [0, 0]
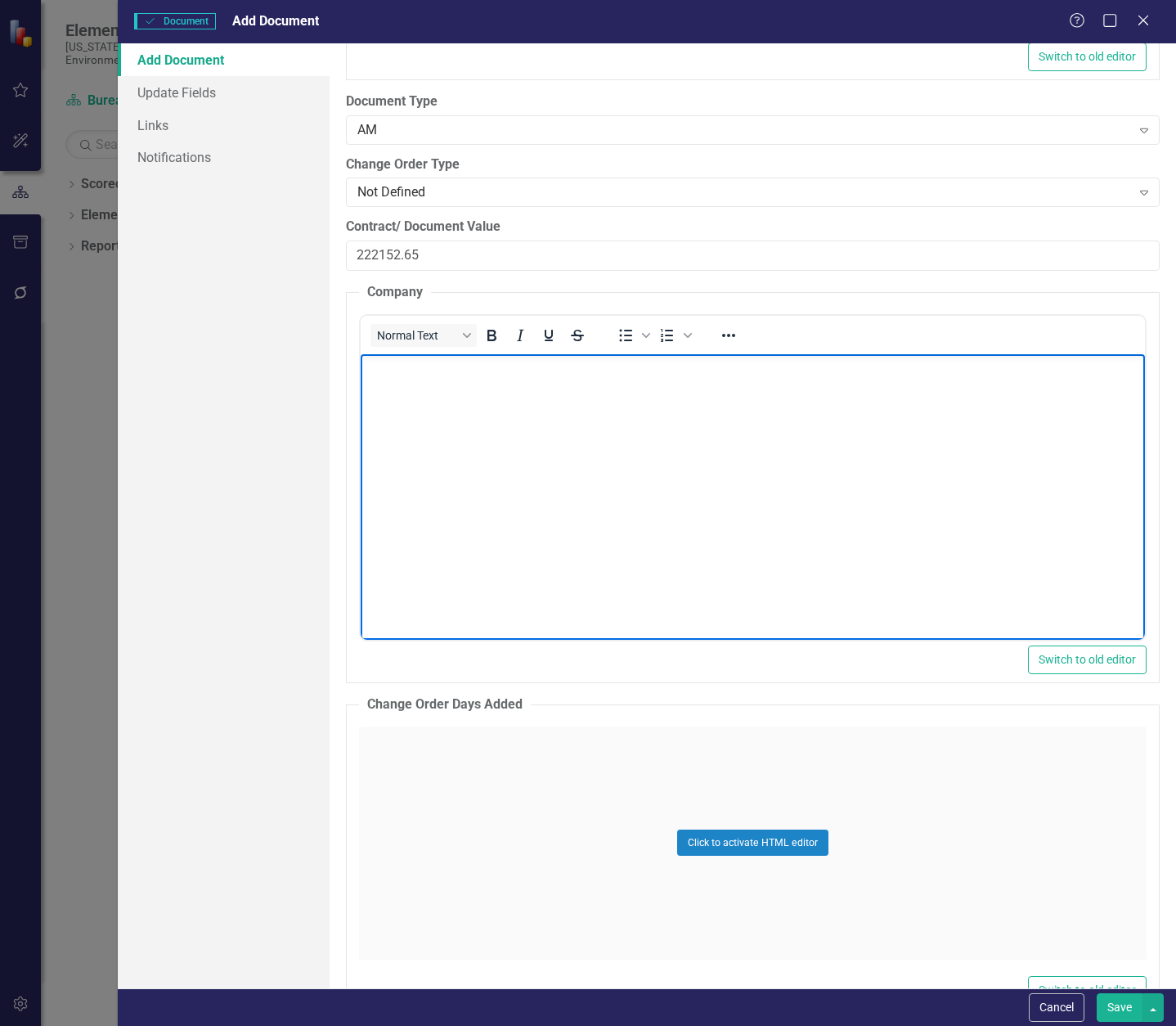
click at [434, 387] on body "Rich Text Area. Press ALT-0 for help." at bounding box center [752, 477] width 785 height 246
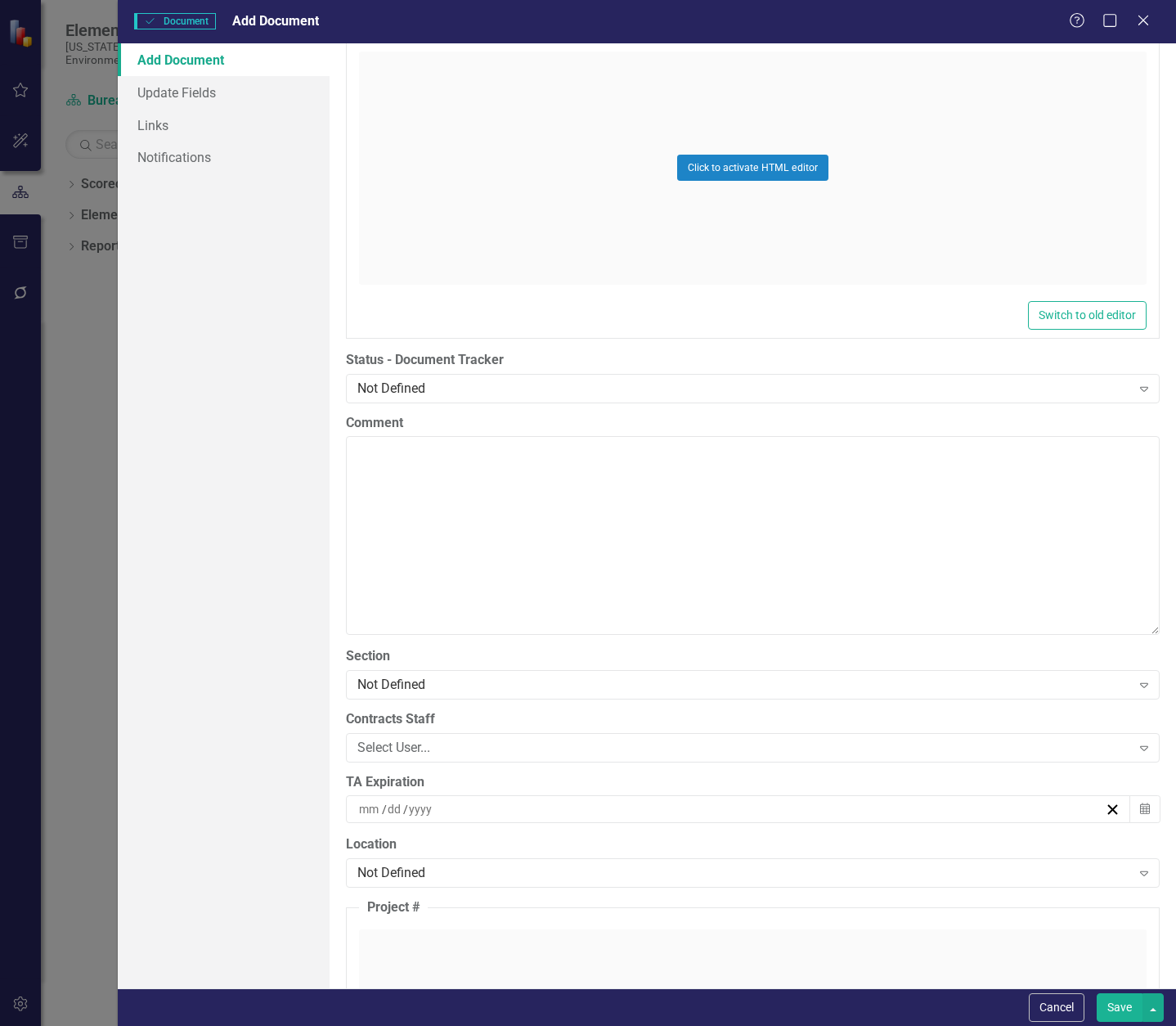
scroll to position [3109, 0]
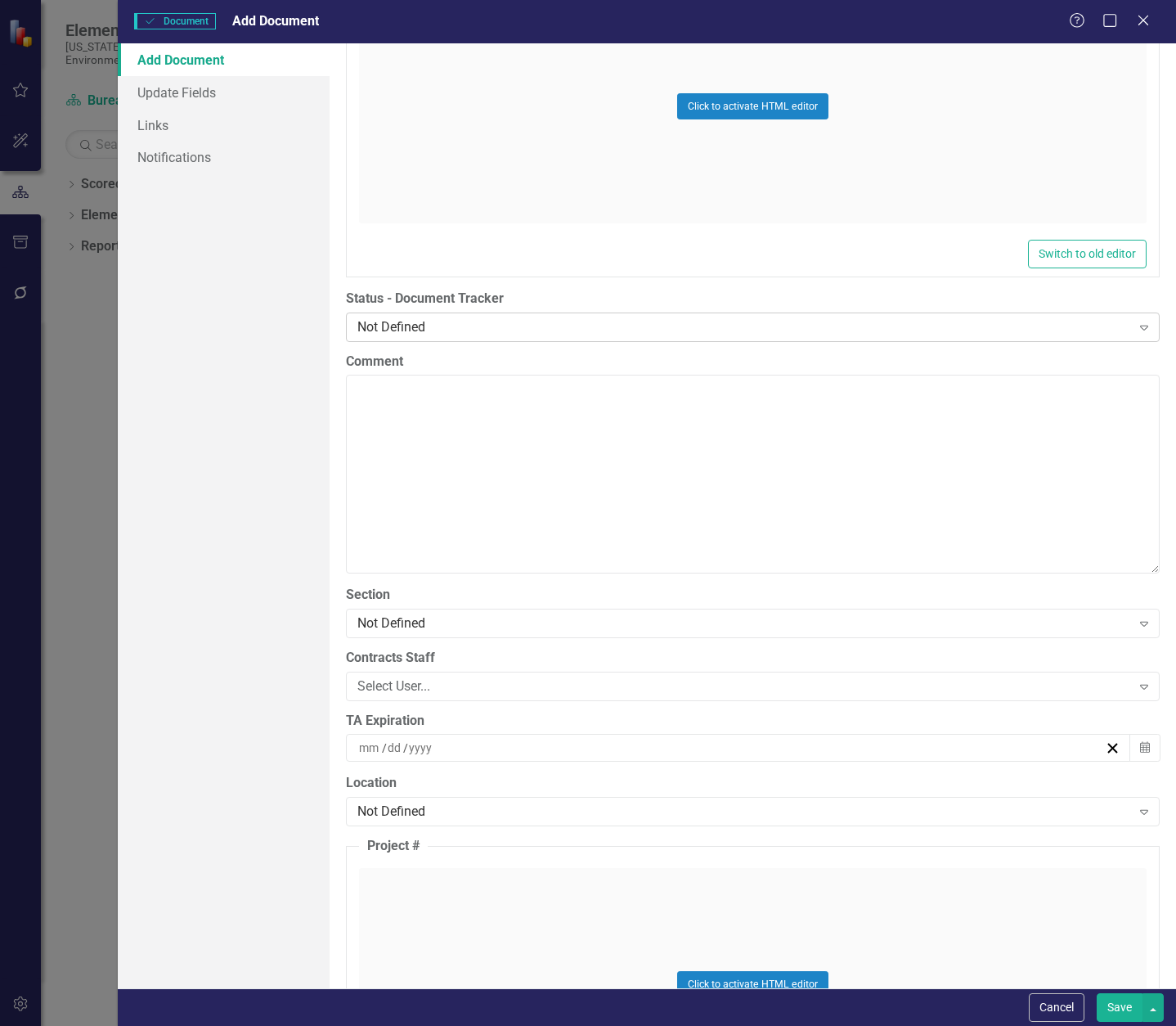
click at [428, 320] on div "Not Defined" at bounding box center [744, 327] width 774 height 19
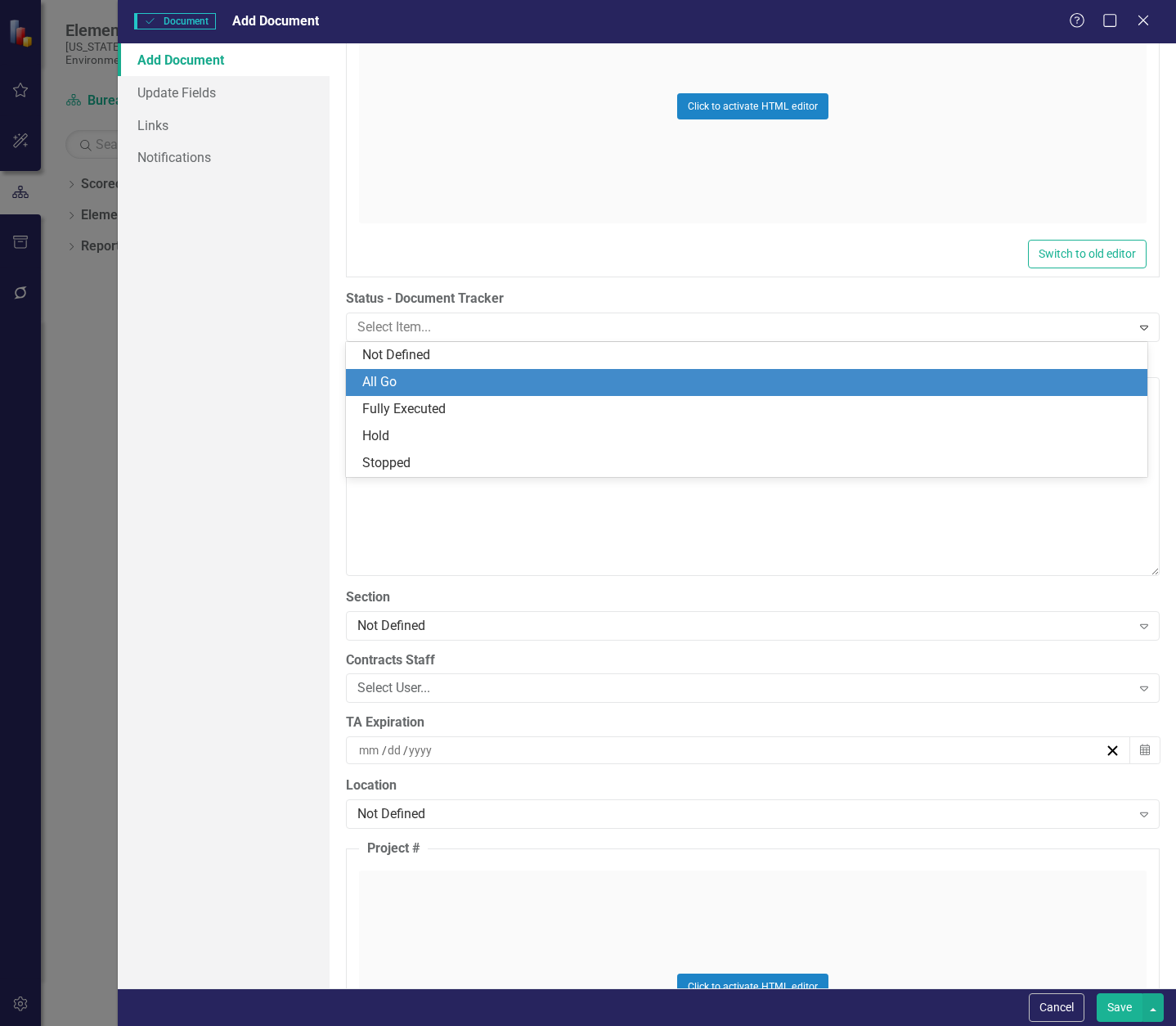
click at [424, 385] on div "All Go" at bounding box center [750, 383] width 775 height 19
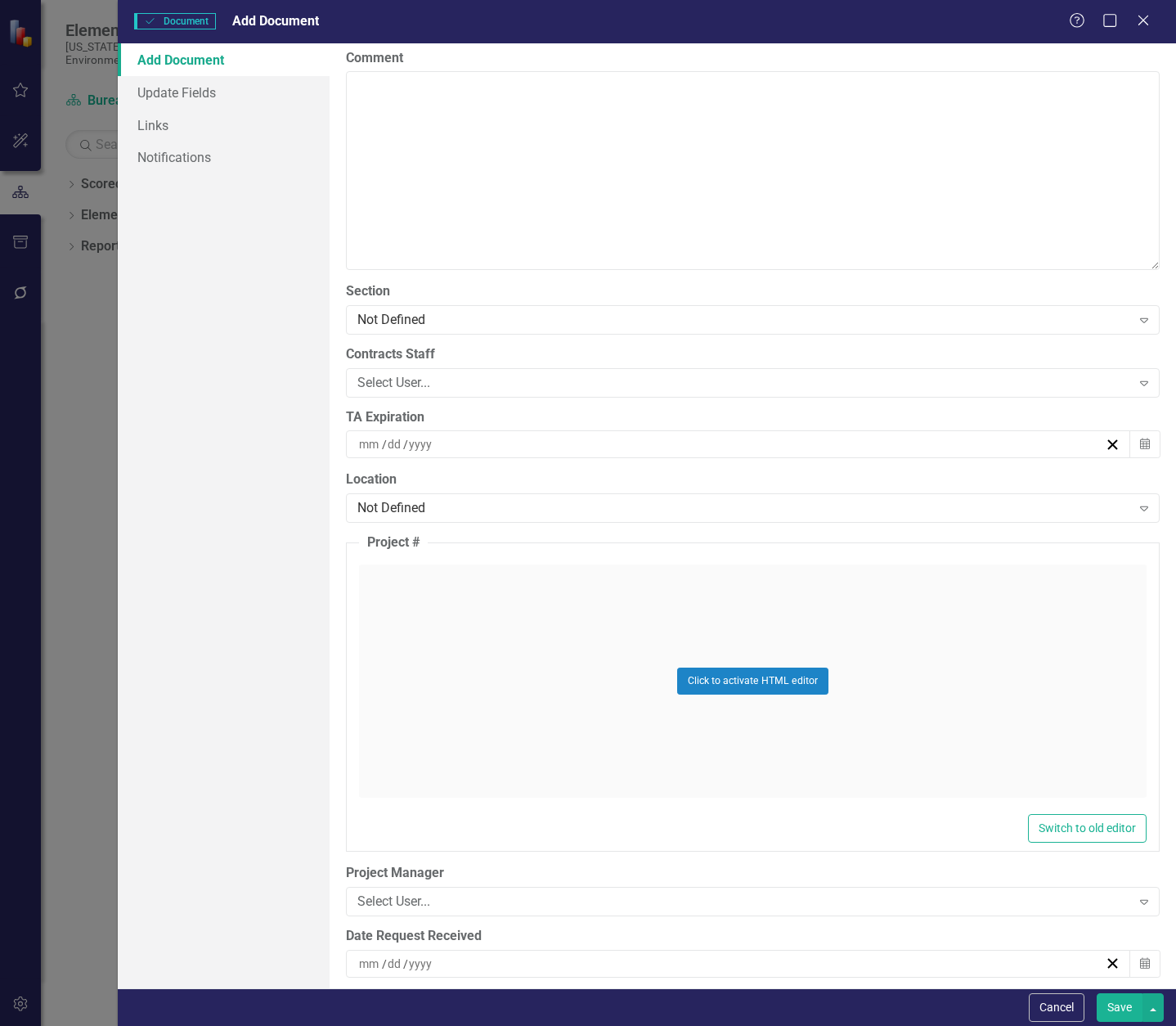
scroll to position [3519, 0]
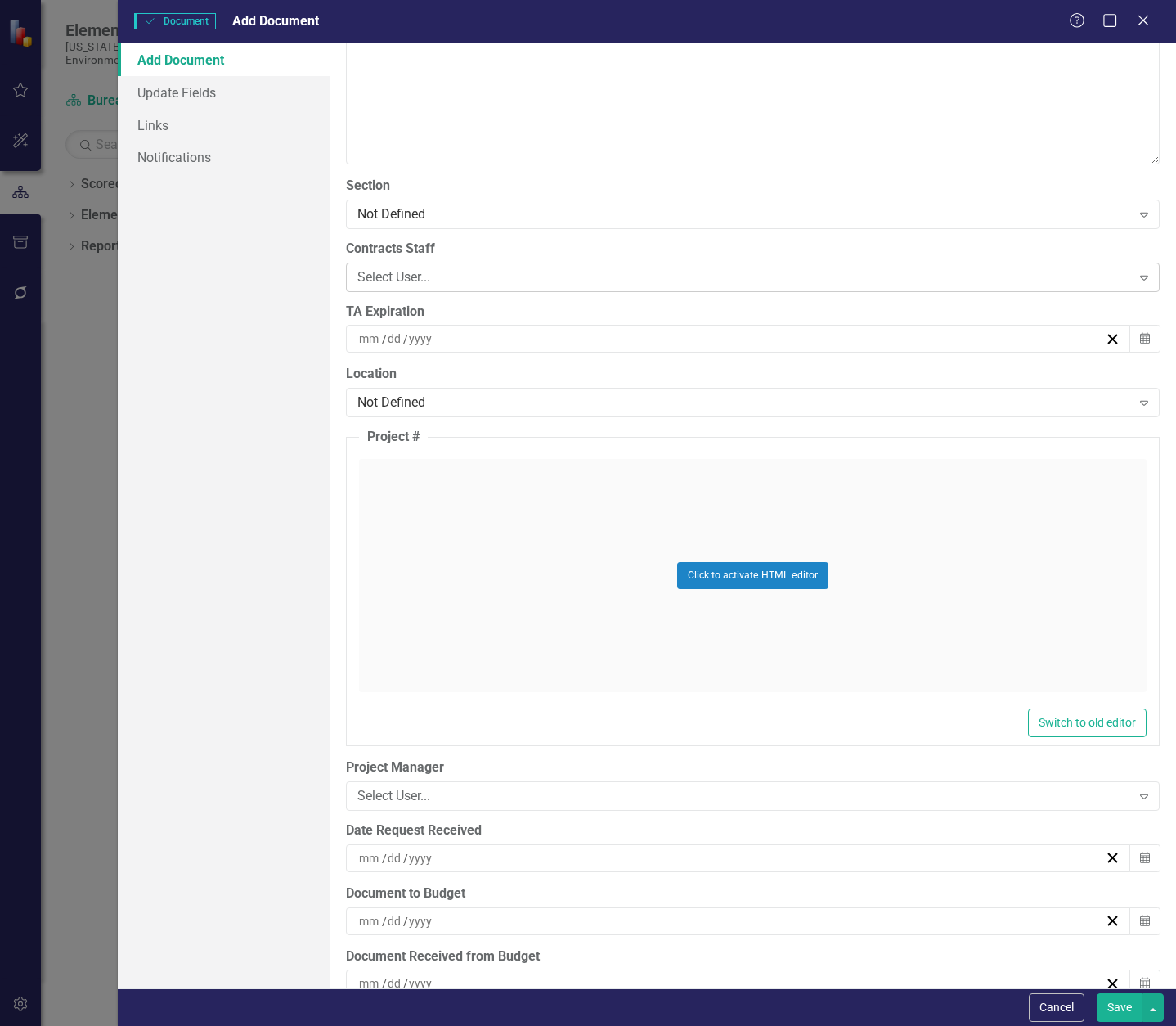
click at [446, 276] on div "Select User..." at bounding box center [744, 277] width 774 height 19
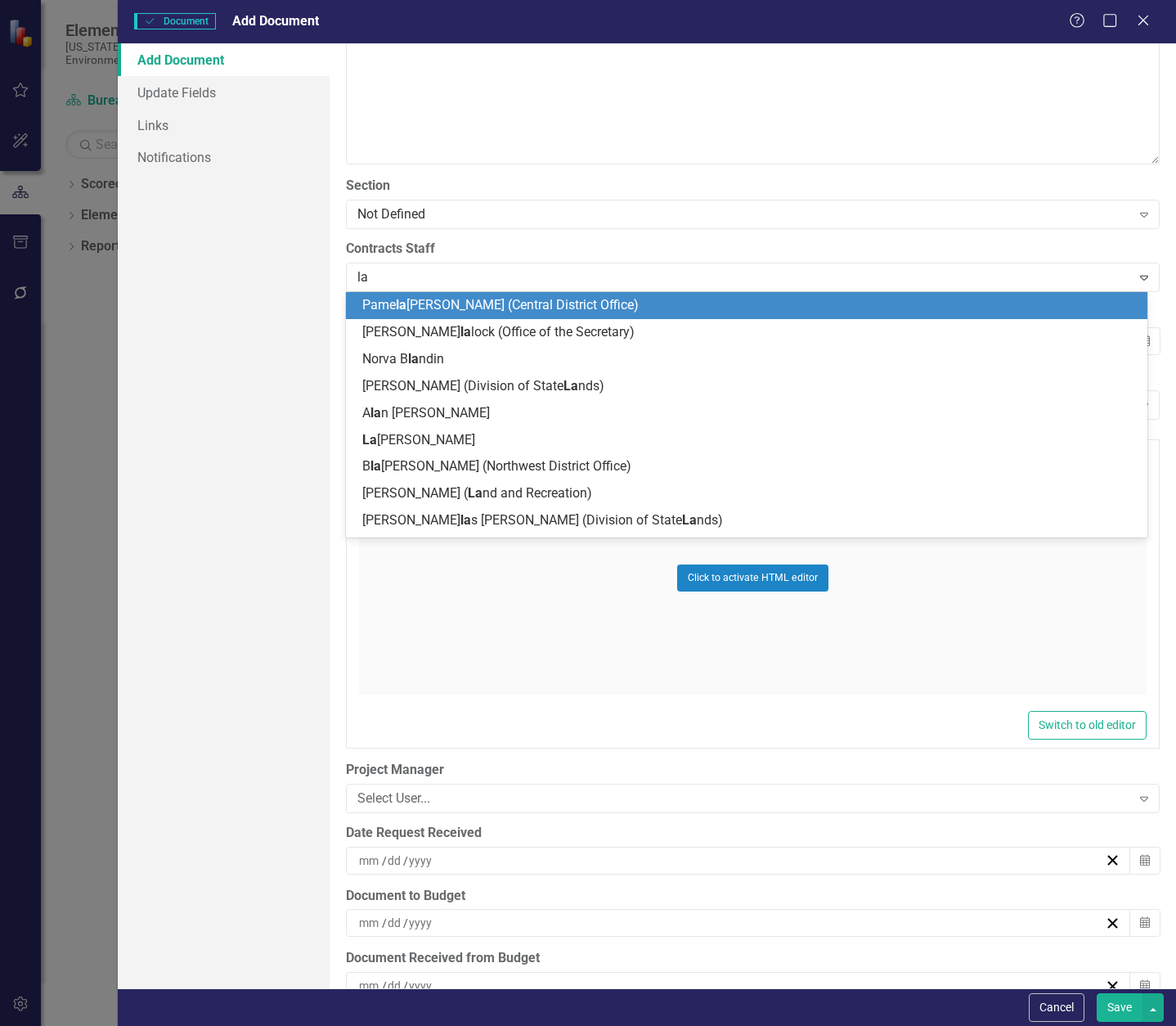
type input "[PERSON_NAME]"
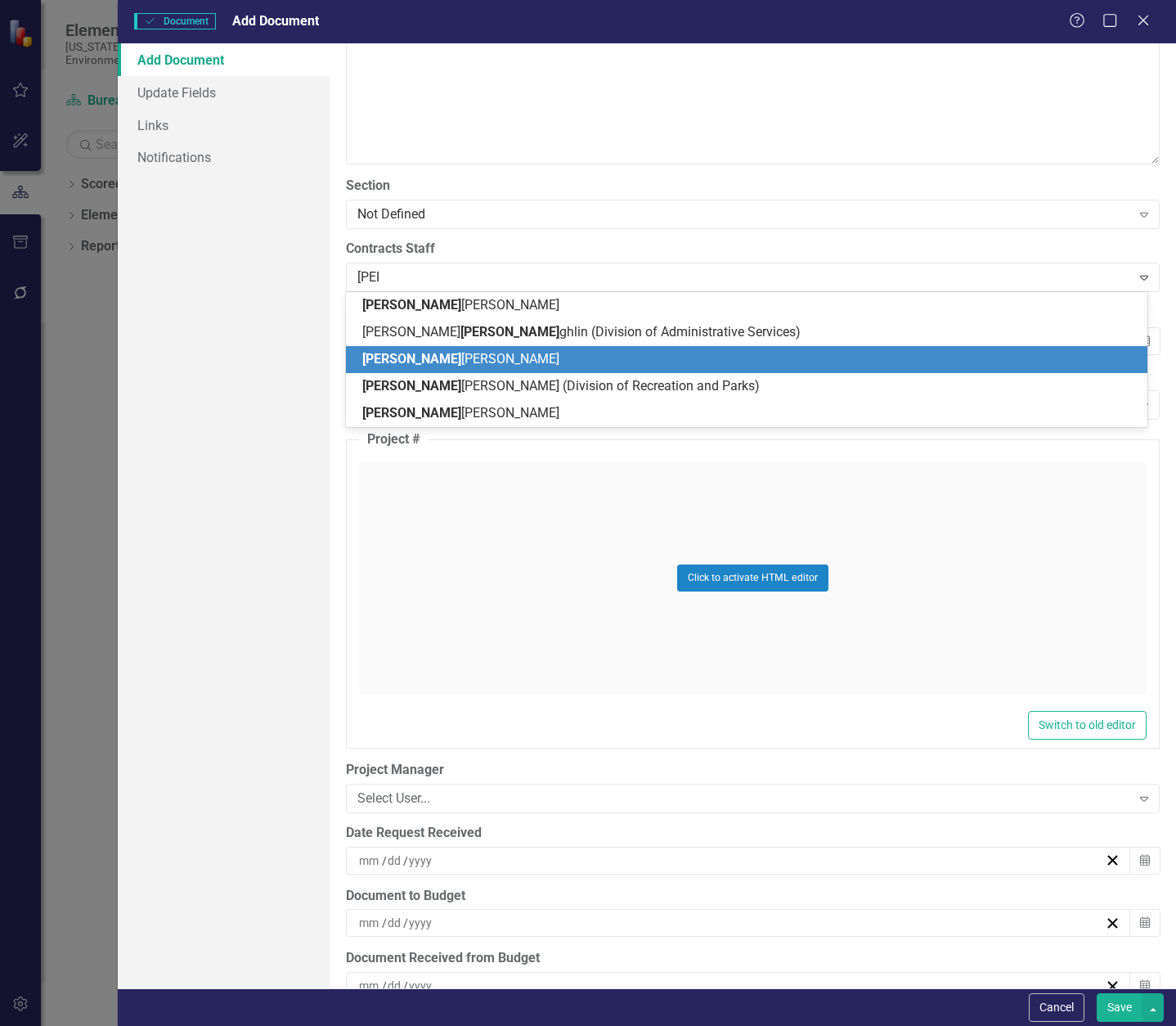
click at [458, 356] on span "[PERSON_NAME] [PERSON_NAME]" at bounding box center [460, 358] width 198 height 15
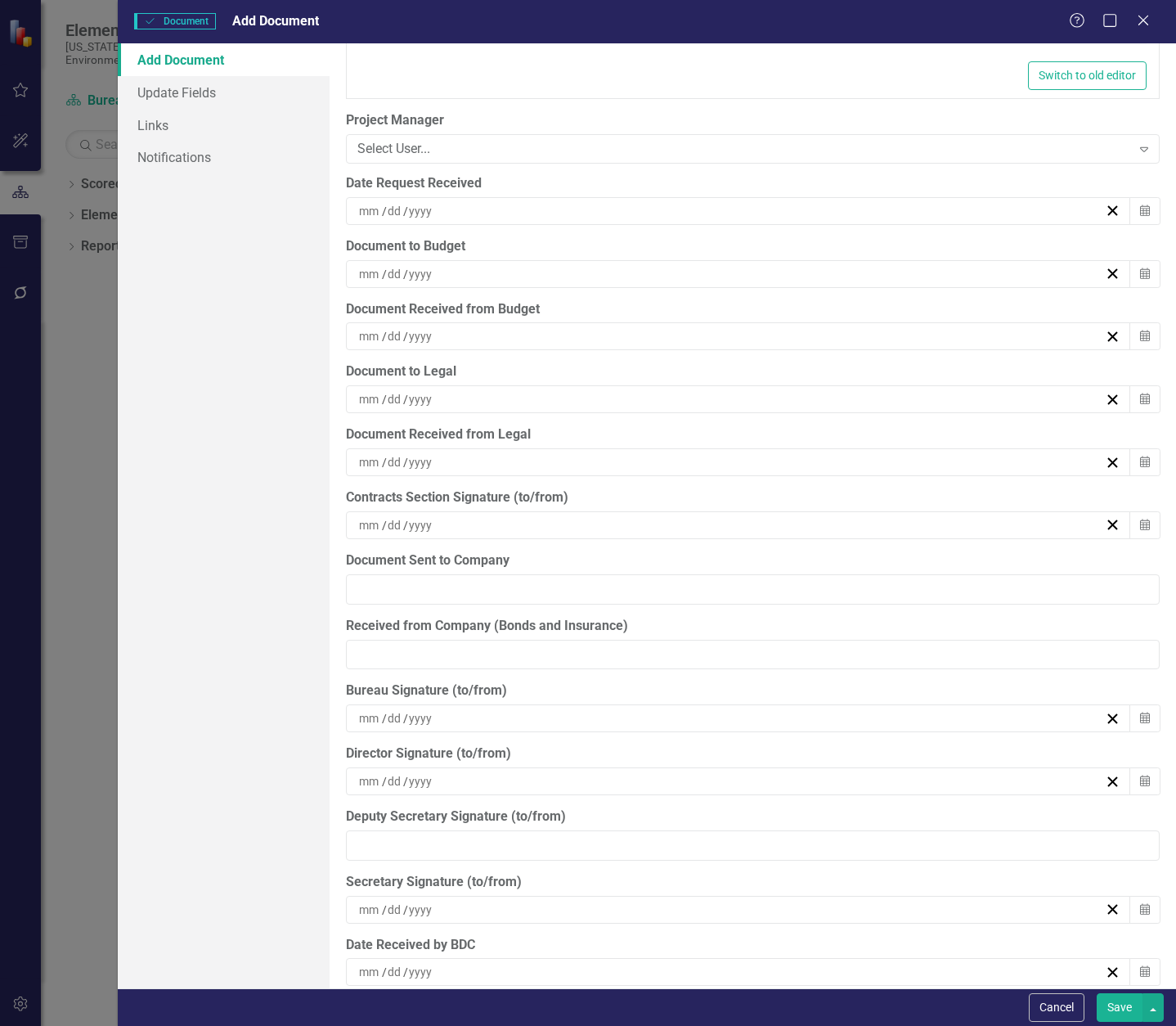
scroll to position [4173, 0]
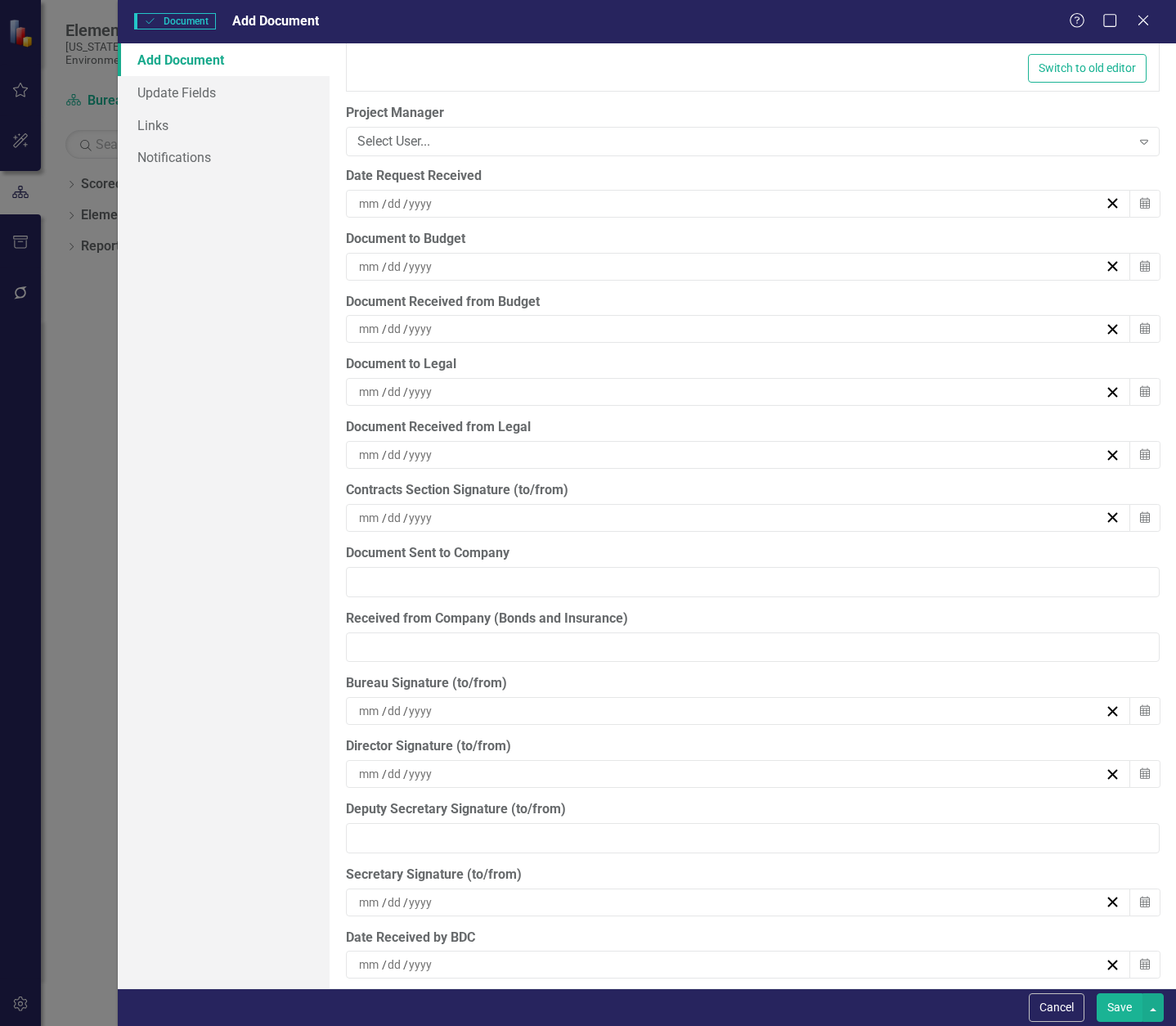
click at [470, 262] on div "/ /" at bounding box center [731, 266] width 749 height 16
click at [726, 418] on abbr "13" at bounding box center [733, 421] width 13 height 13
click at [481, 324] on div "/ /" at bounding box center [731, 328] width 749 height 16
click at [735, 481] on abbr "13" at bounding box center [733, 483] width 13 height 13
click at [465, 392] on div "/ /" at bounding box center [731, 391] width 749 height 16
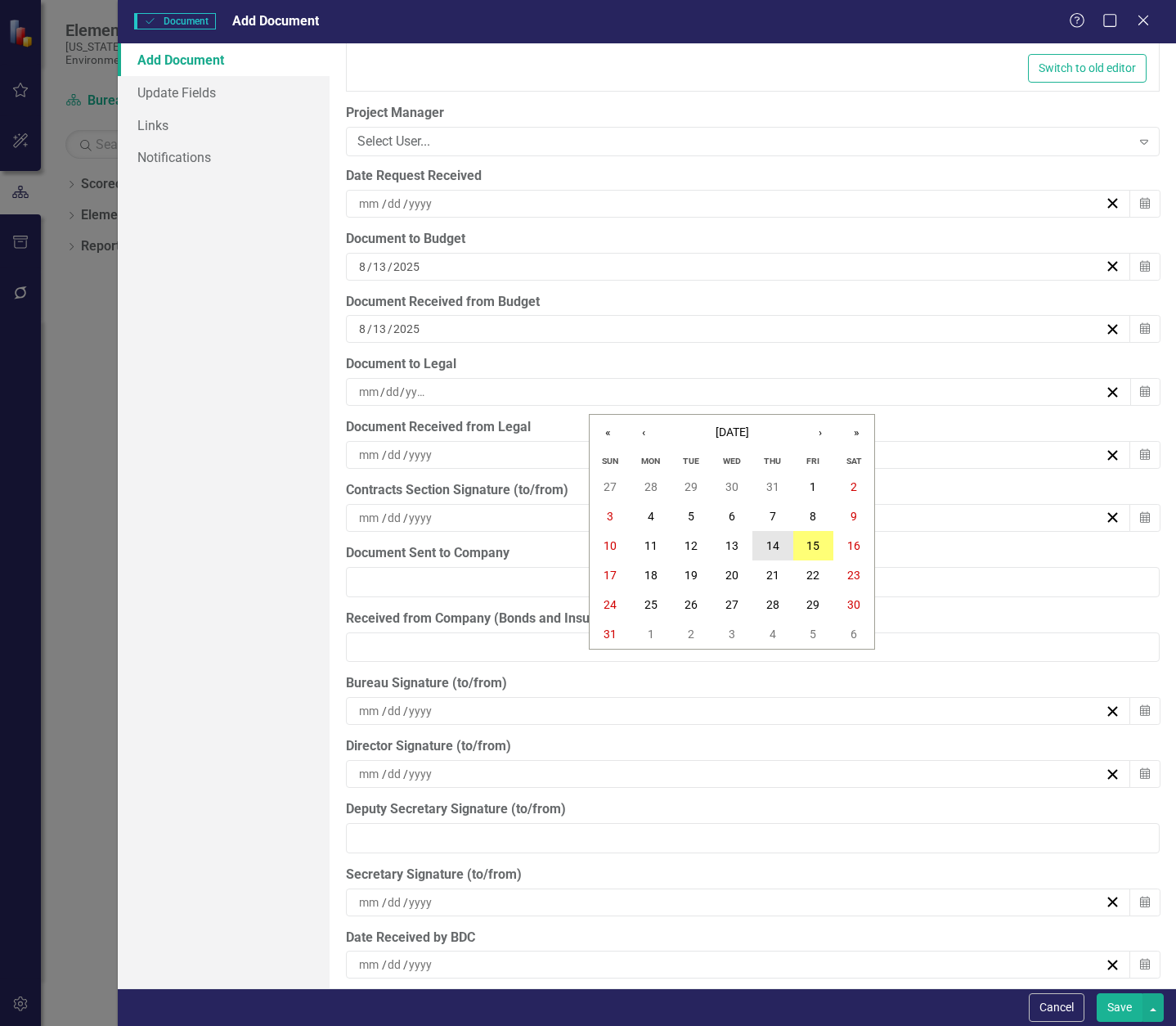
click at [769, 553] on button "14" at bounding box center [772, 546] width 41 height 29
click at [507, 454] on div "/ /" at bounding box center [731, 454] width 749 height 16
click at [813, 609] on abbr "15" at bounding box center [813, 609] width 13 height 13
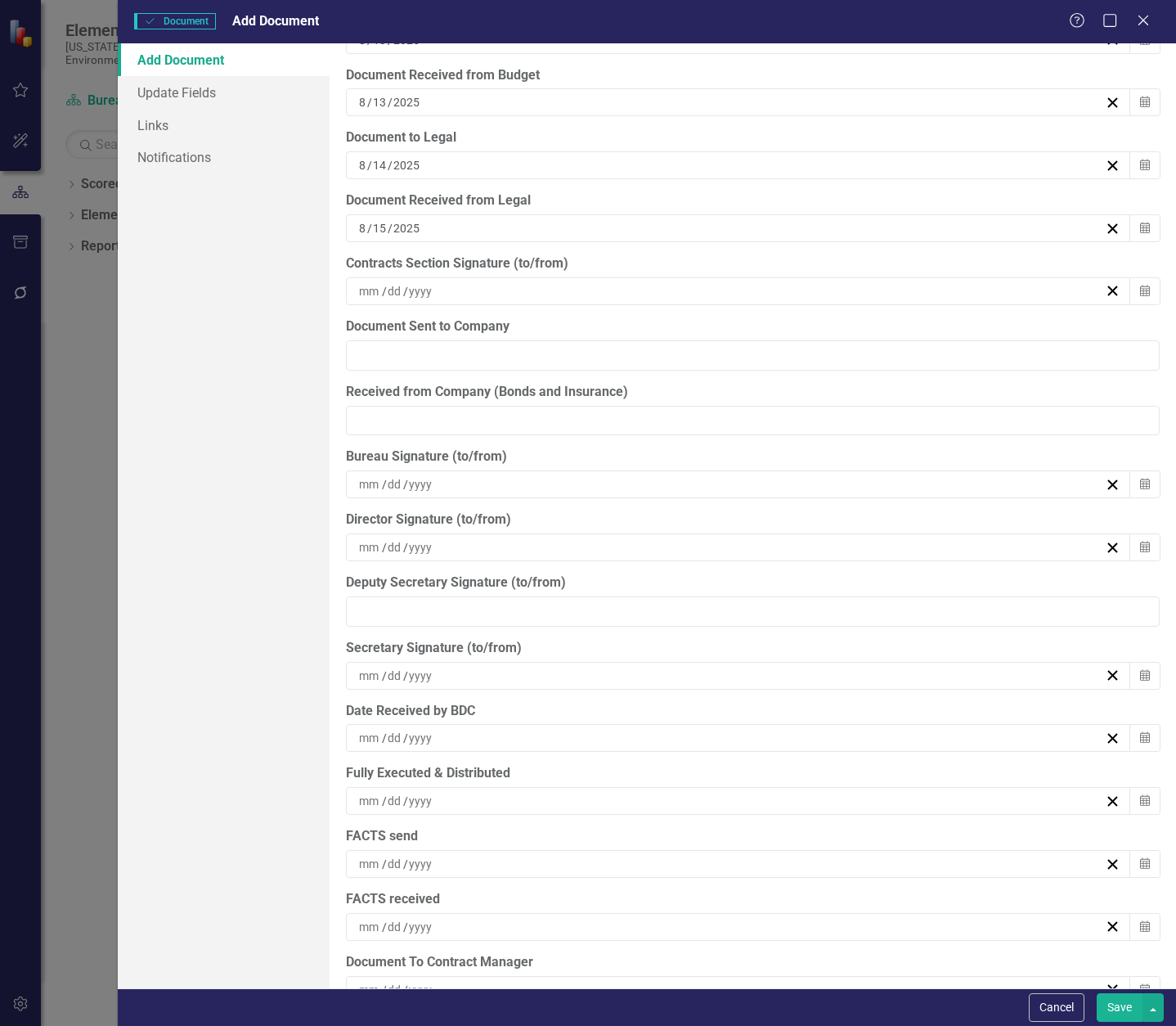
scroll to position [4419, 0]
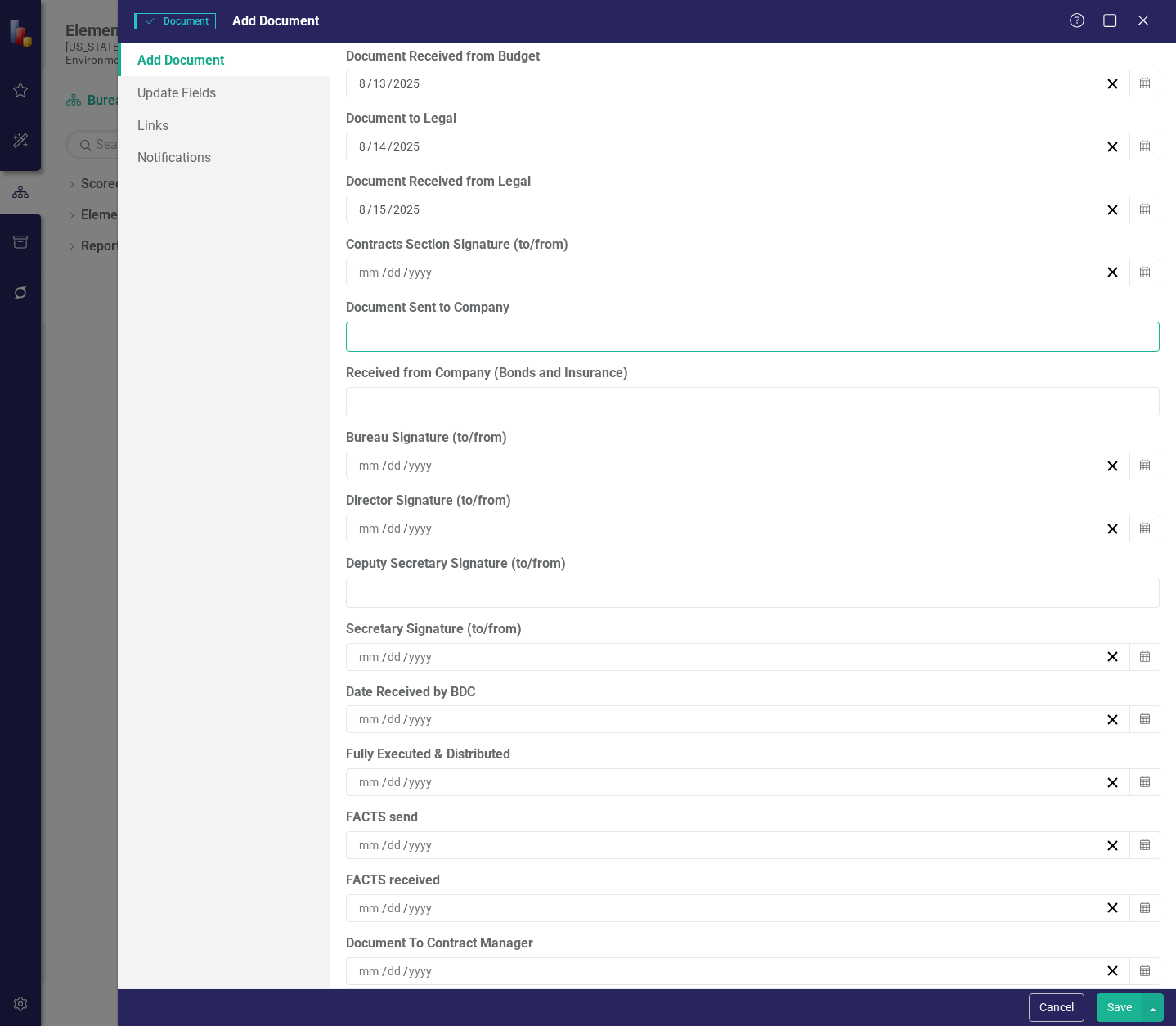
click at [489, 331] on input "Document Sent to Company" at bounding box center [752, 337] width 814 height 30
type input "[DATE]"
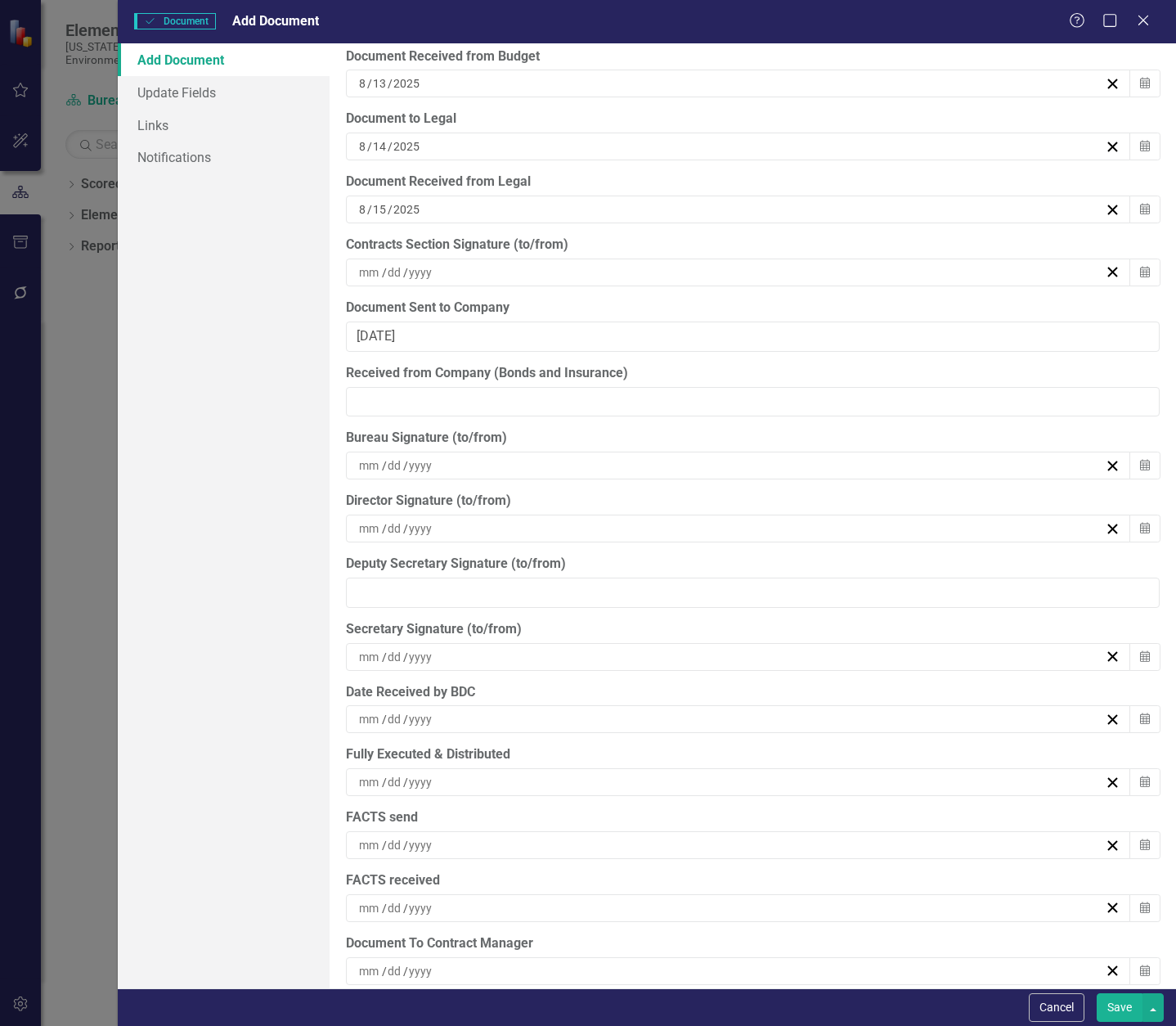
click at [699, 432] on div "Bureau Signature (to/from)" at bounding box center [752, 438] width 814 height 19
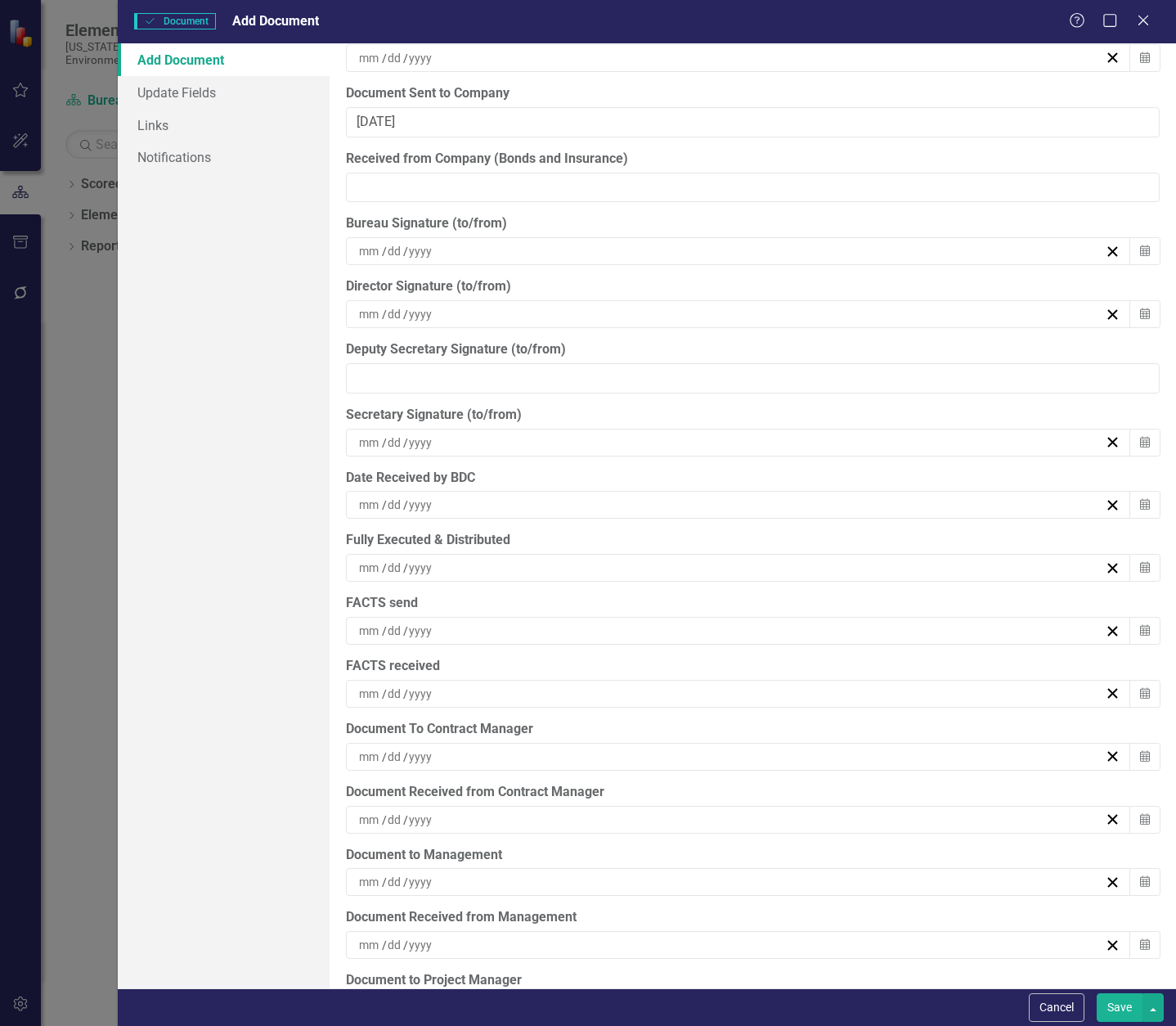
scroll to position [4754, 0]
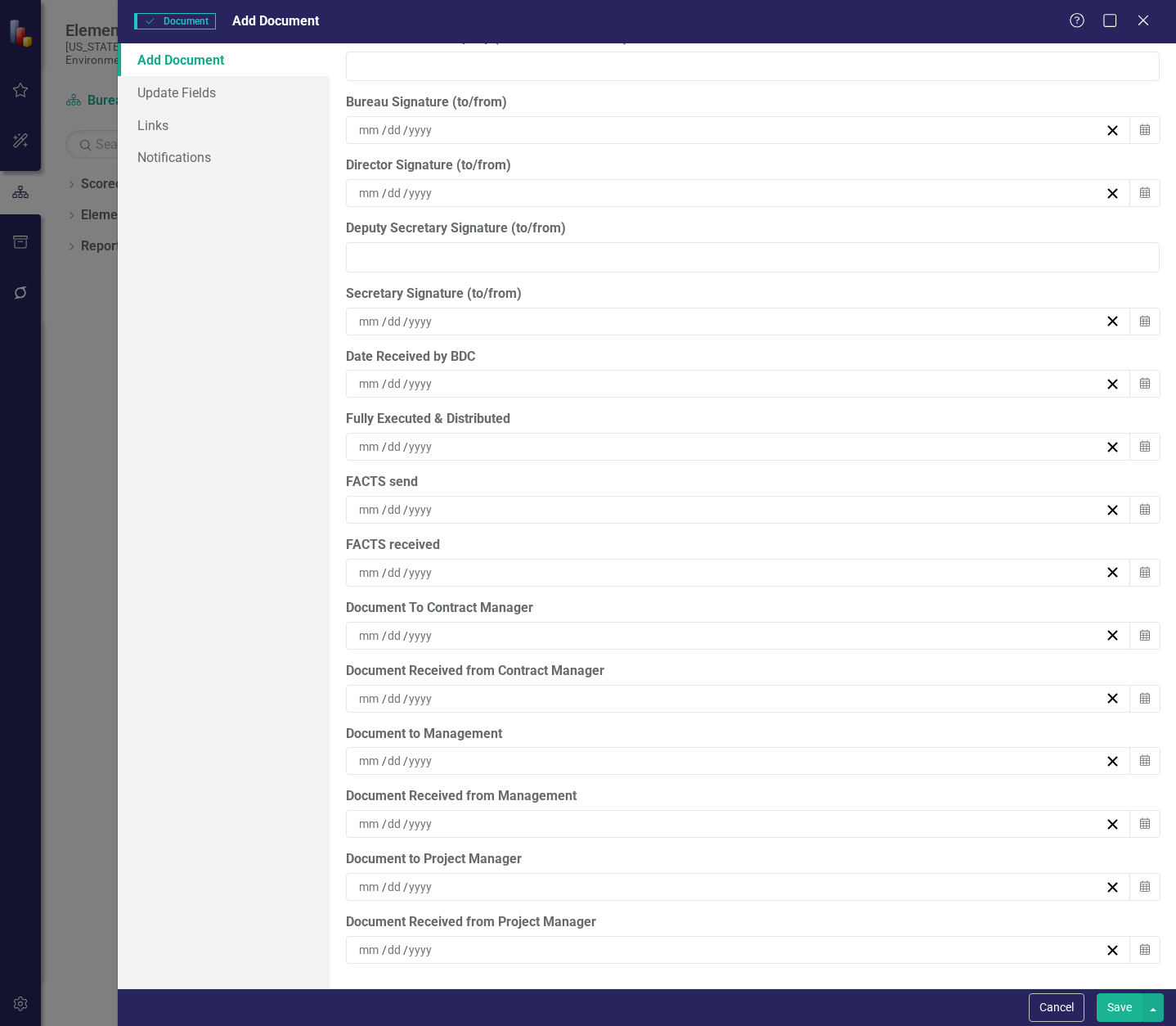
click at [1119, 1011] on button "Save" at bounding box center [1119, 1007] width 45 height 28
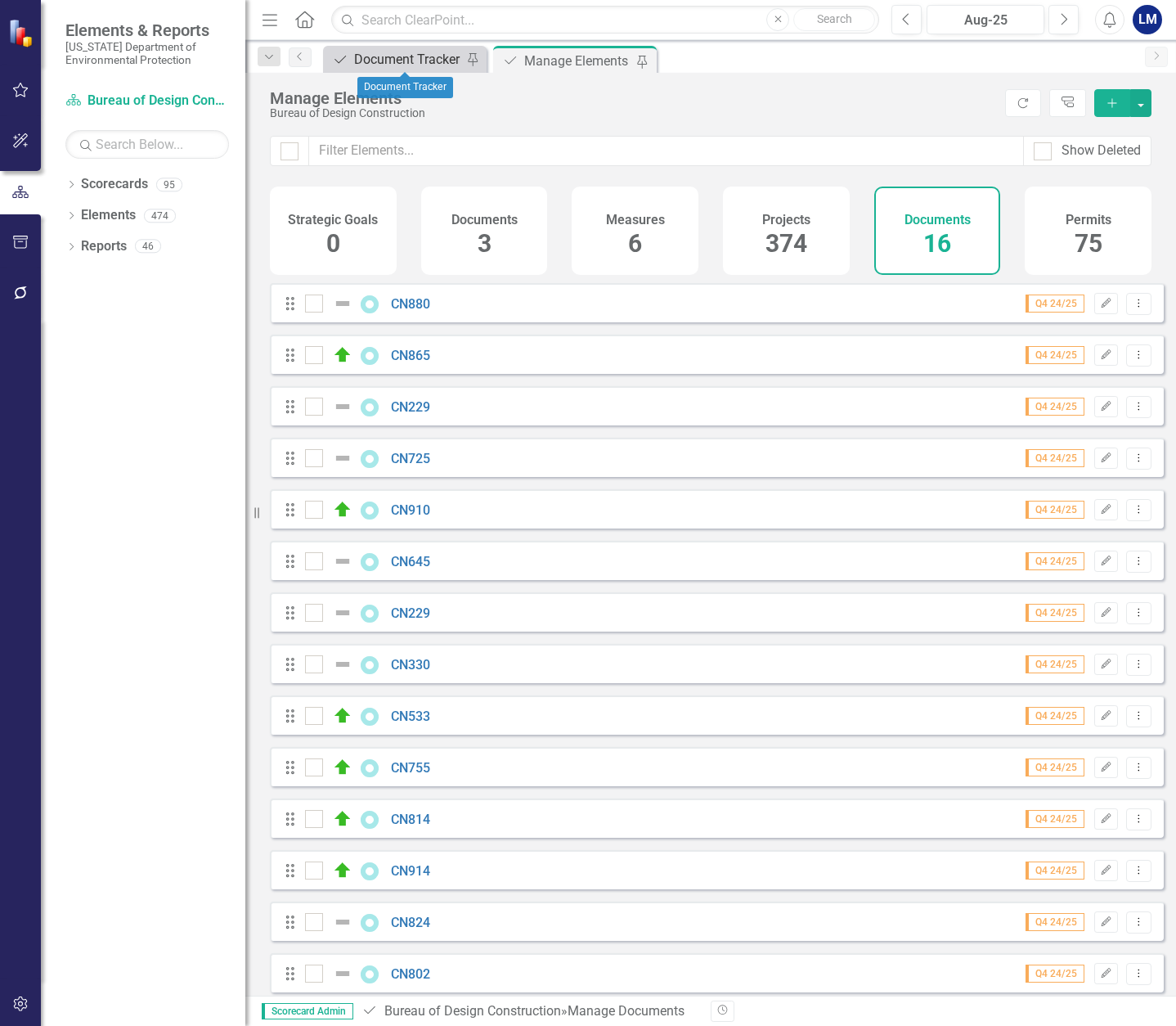
click at [406, 59] on div "Document Tracker" at bounding box center [408, 60] width 108 height 21
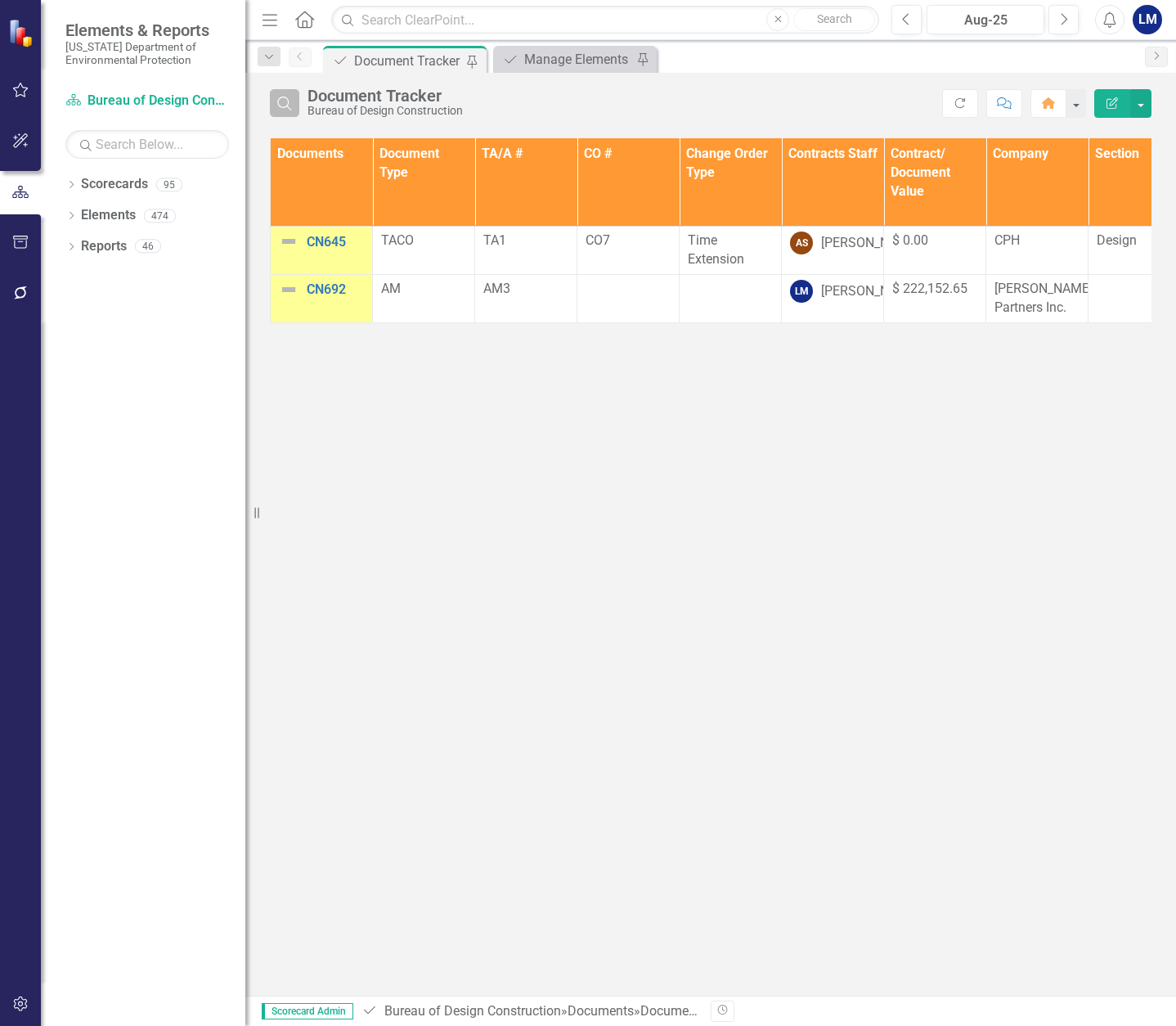
click at [289, 102] on icon "Search" at bounding box center [285, 103] width 18 height 15
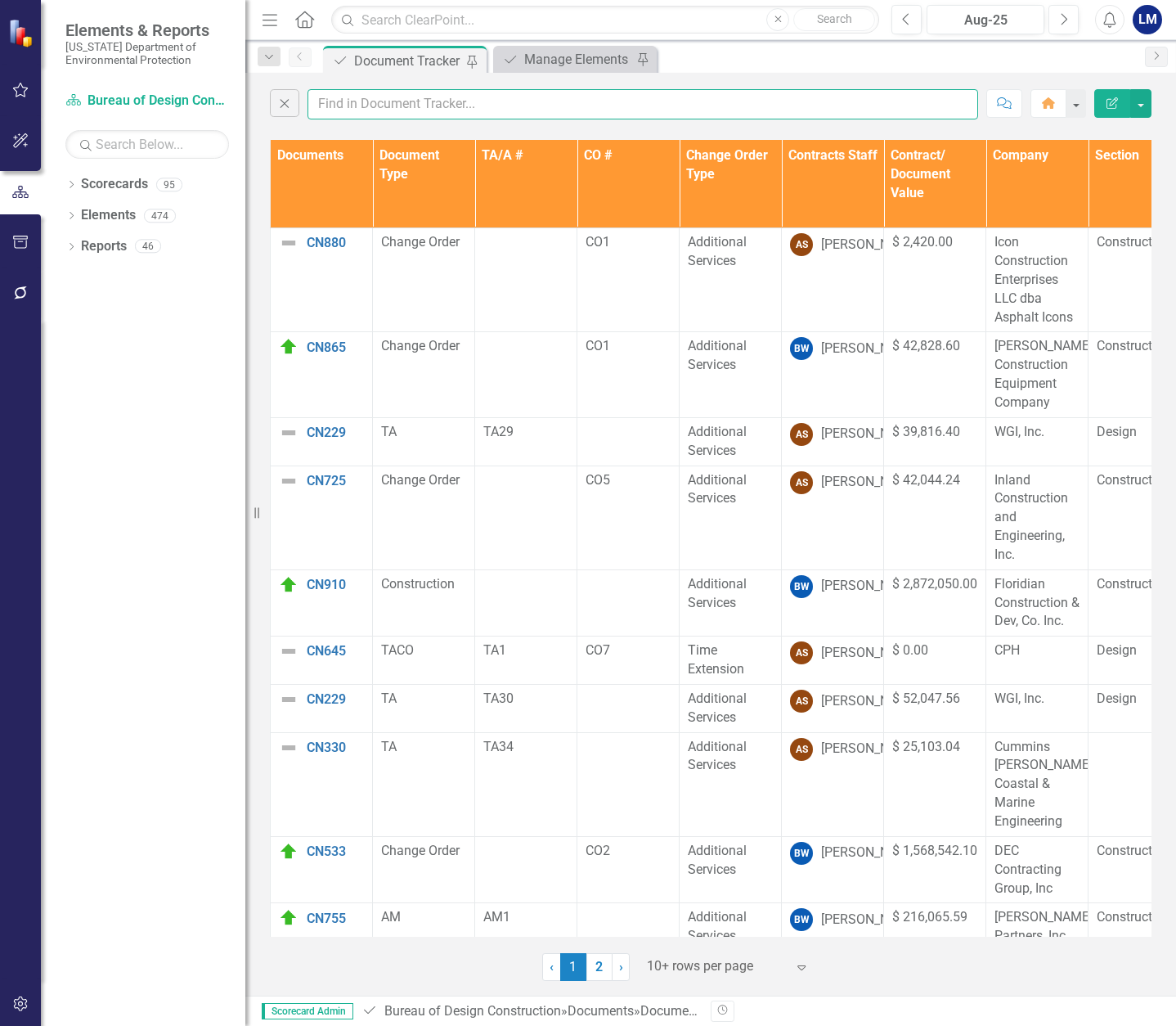
click at [352, 101] on input "text" at bounding box center [643, 104] width 671 height 30
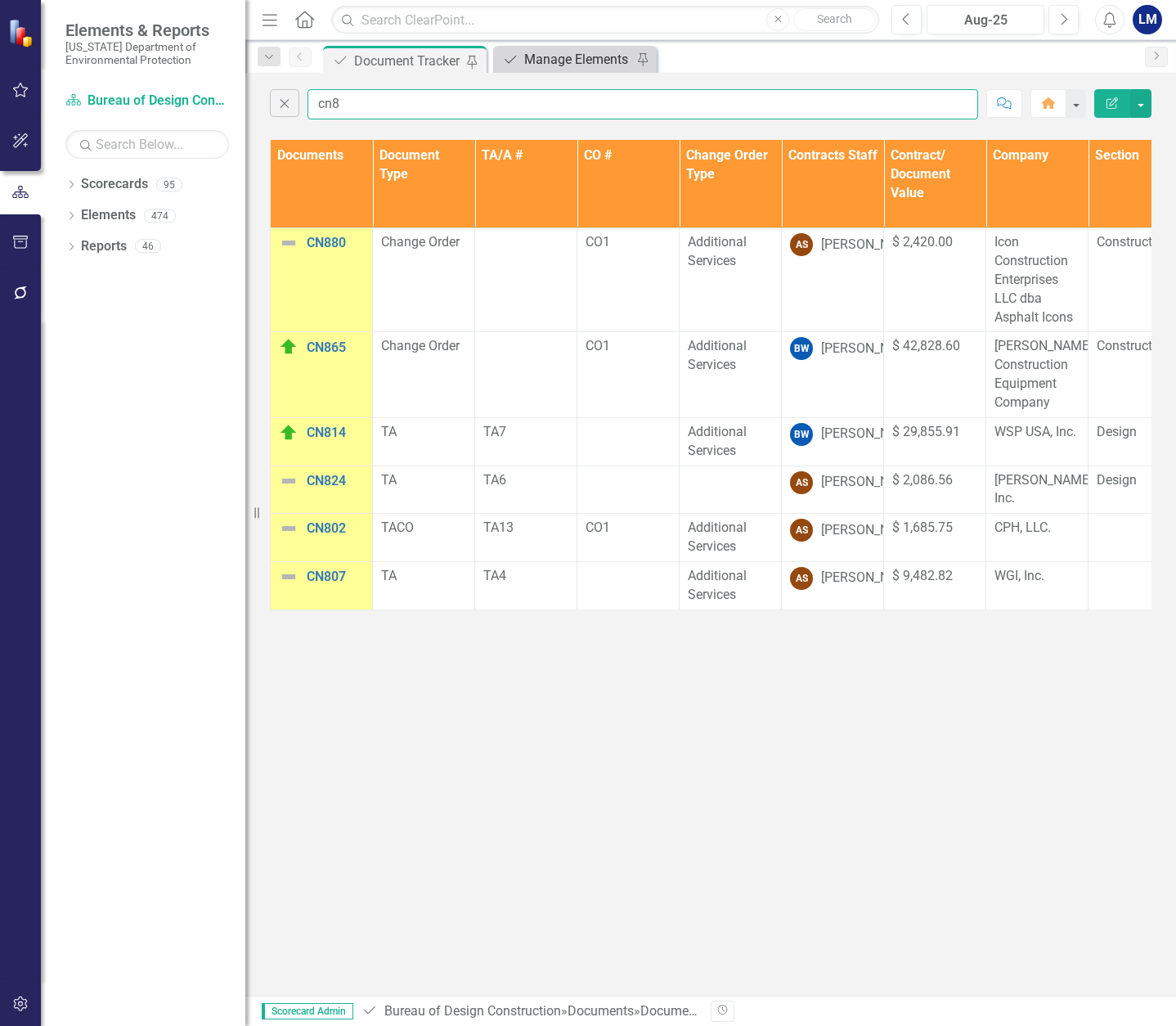
type input "cn8"
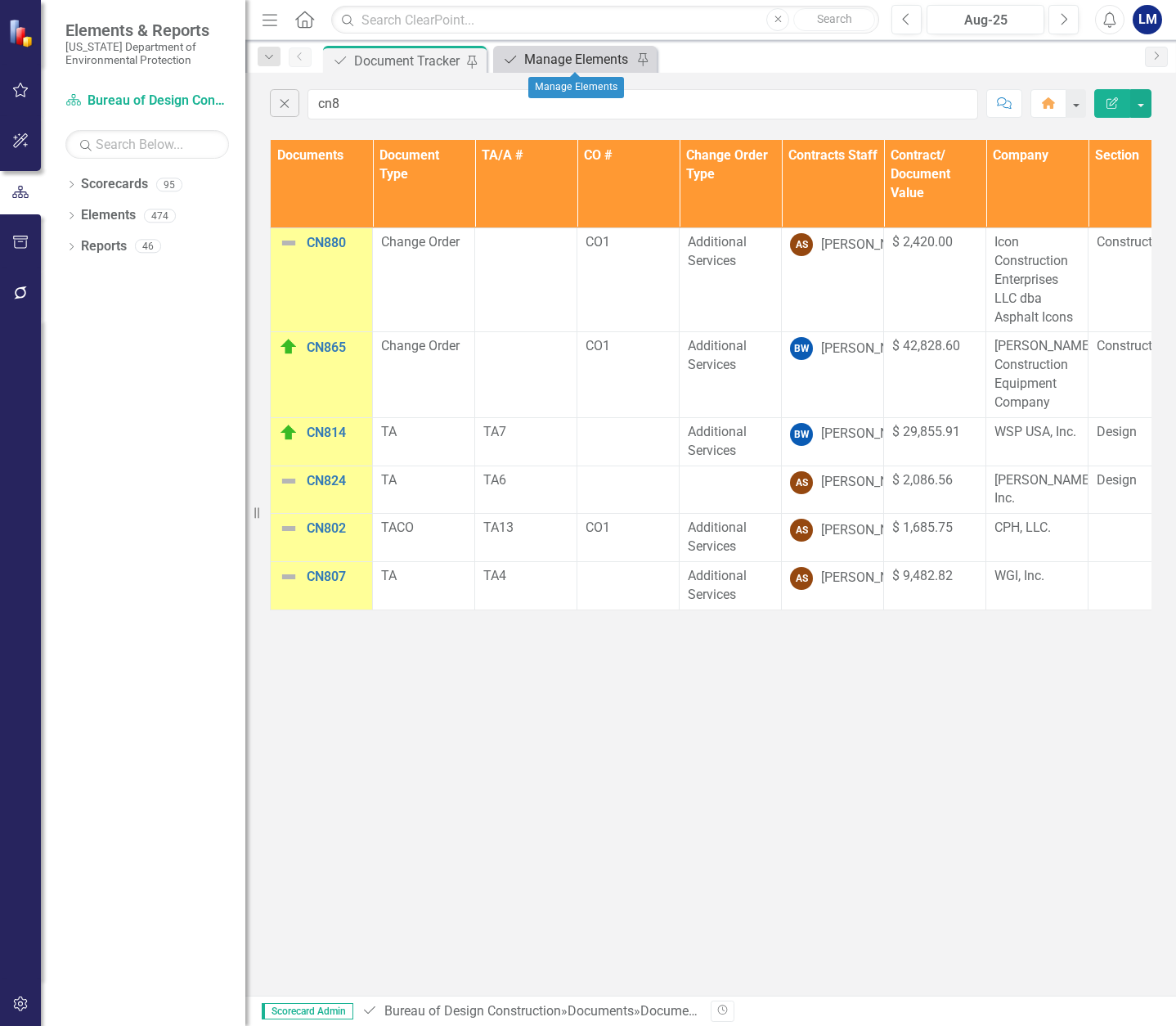
click at [578, 58] on div "Manage Elements" at bounding box center [579, 60] width 108 height 21
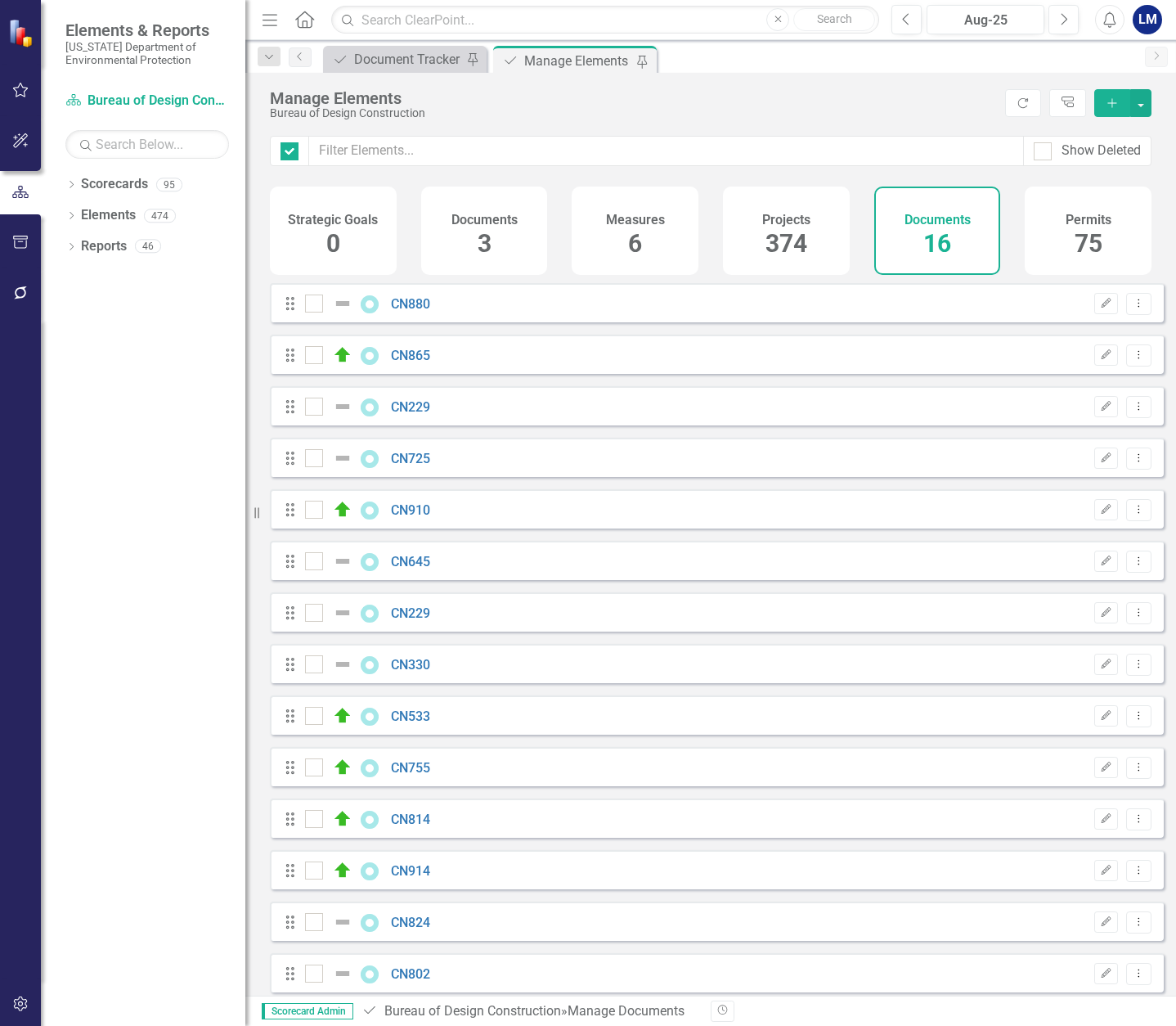
checkbox input "false"
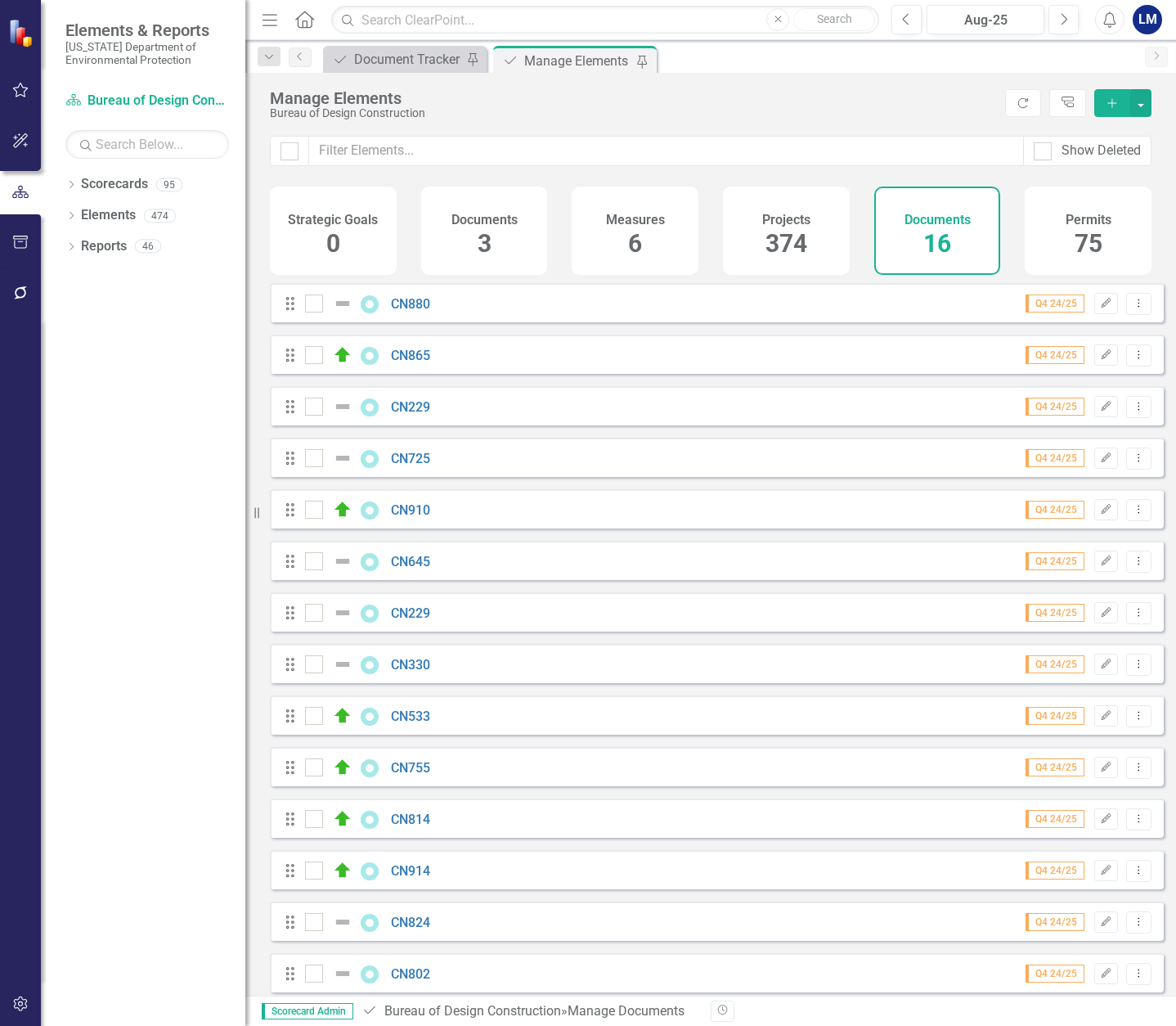
click at [949, 220] on h4 "Documents" at bounding box center [938, 220] width 66 height 15
click at [1112, 104] on icon "Add" at bounding box center [1113, 103] width 15 height 11
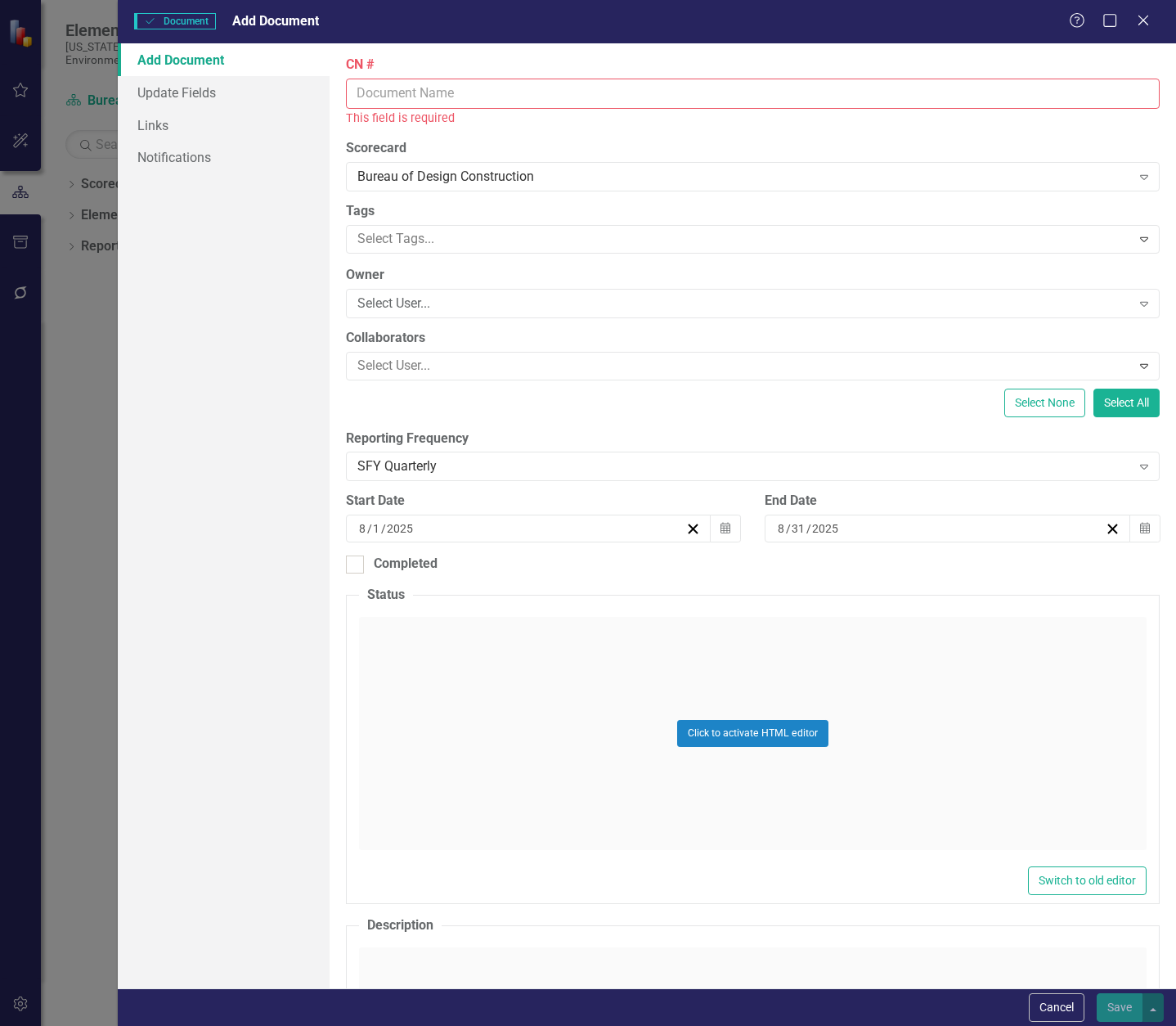
click at [416, 95] on input "CN #" at bounding box center [752, 94] width 814 height 30
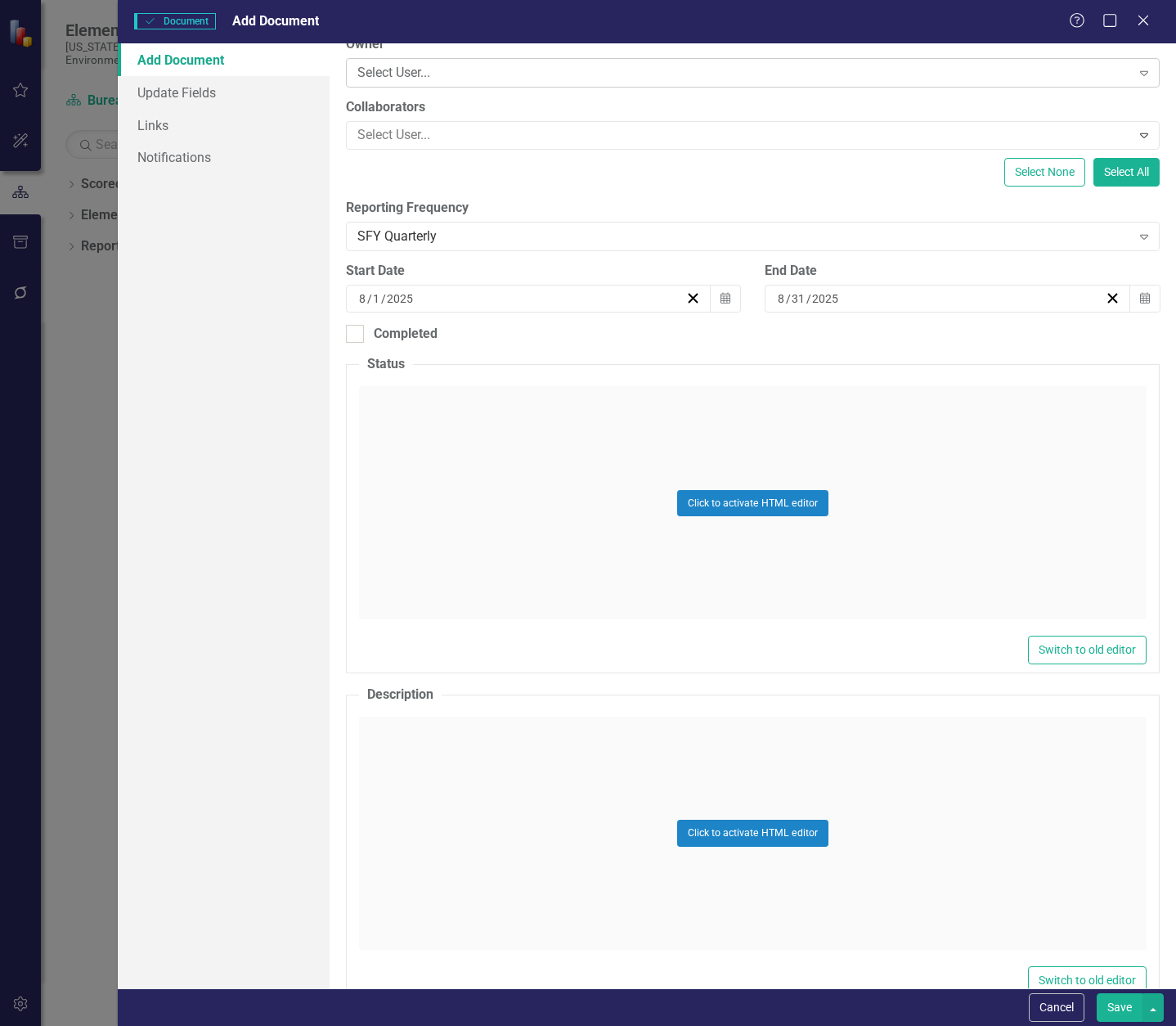
scroll to position [246, 0]
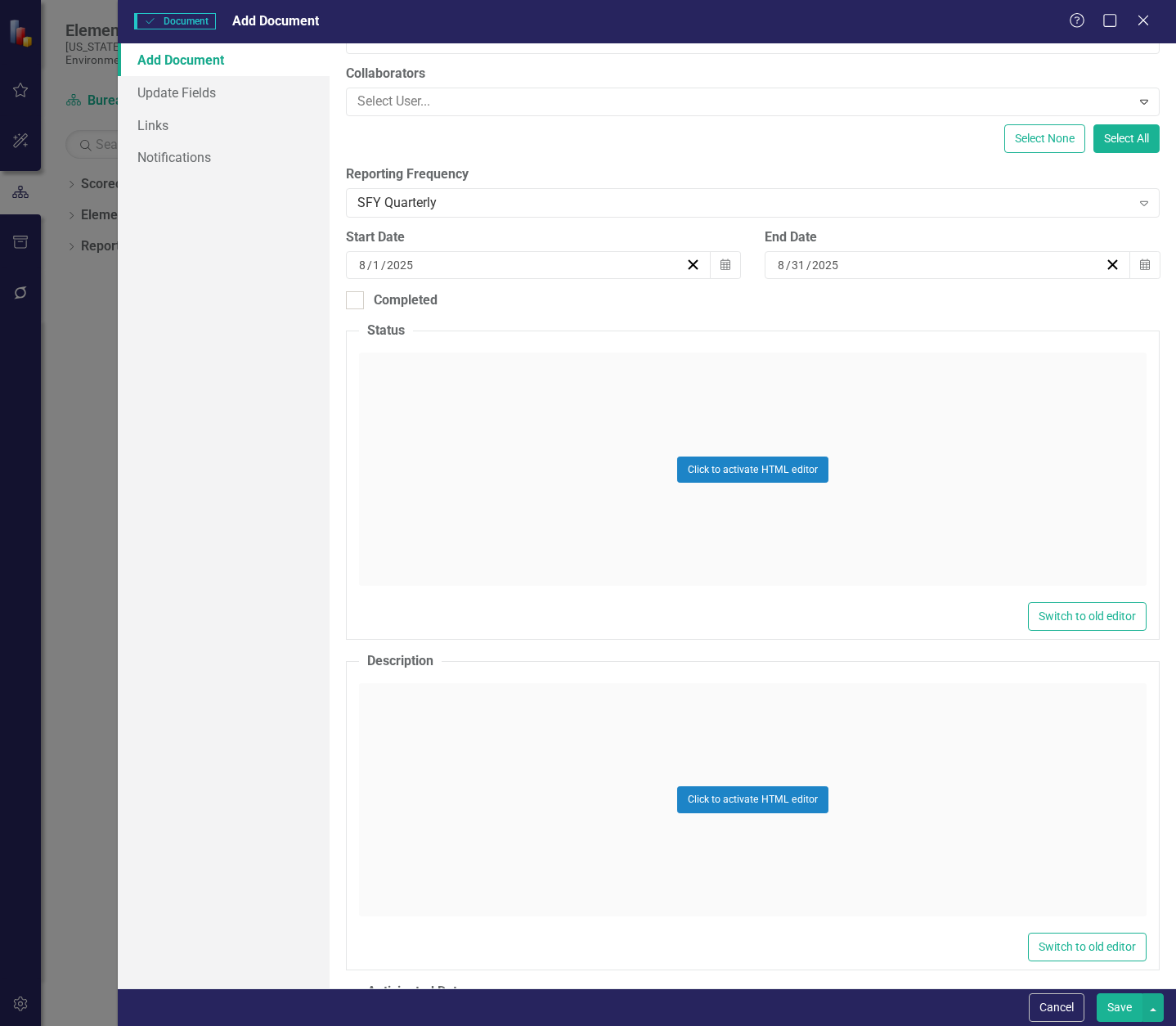
type input "CN834"
click at [410, 380] on div "Click to activate HTML editor" at bounding box center [752, 469] width 787 height 234
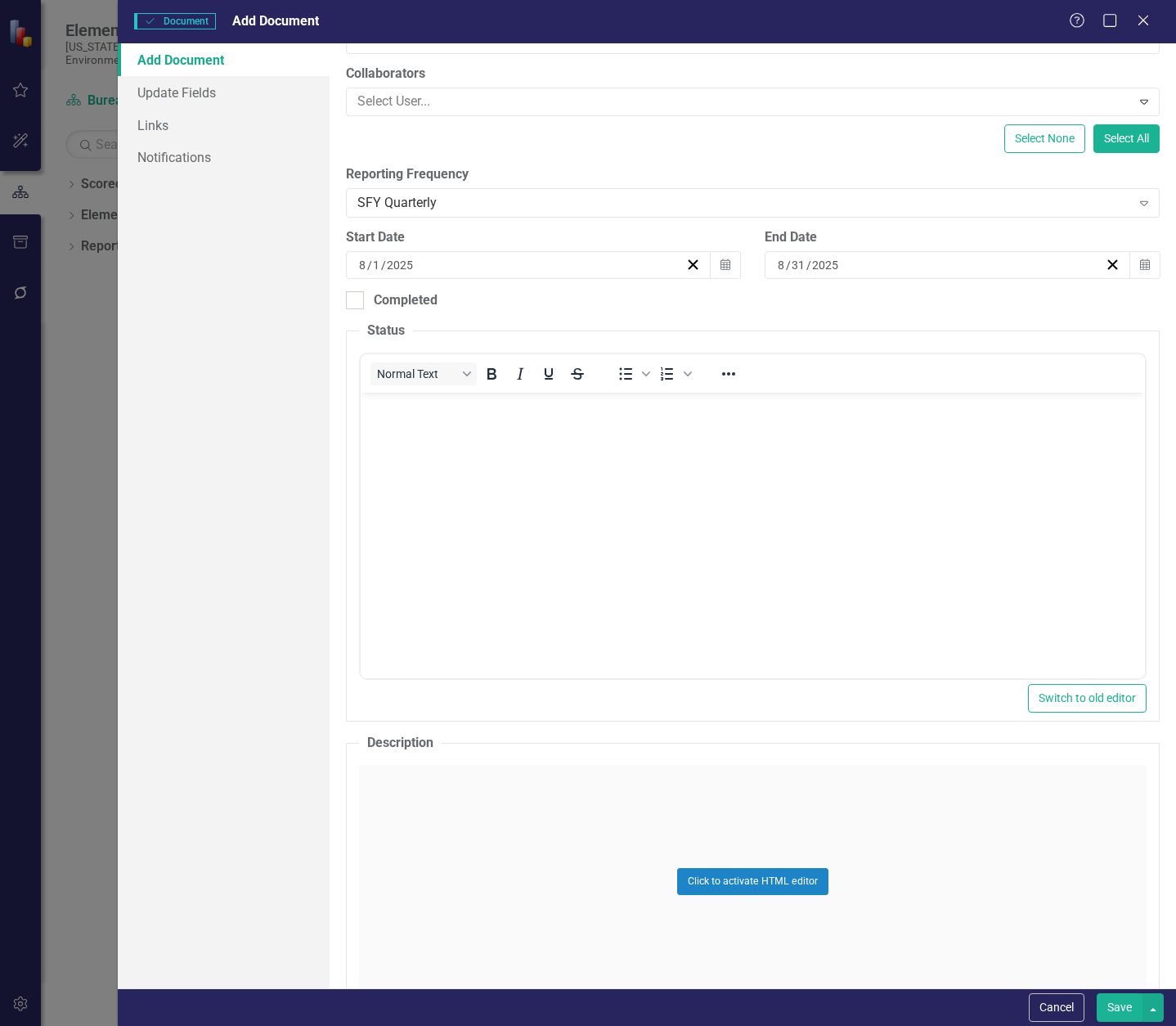
scroll to position [0, 0]
click at [407, 434] on body "Rich Text Area. Press ALT-0 for help." at bounding box center [752, 515] width 785 height 246
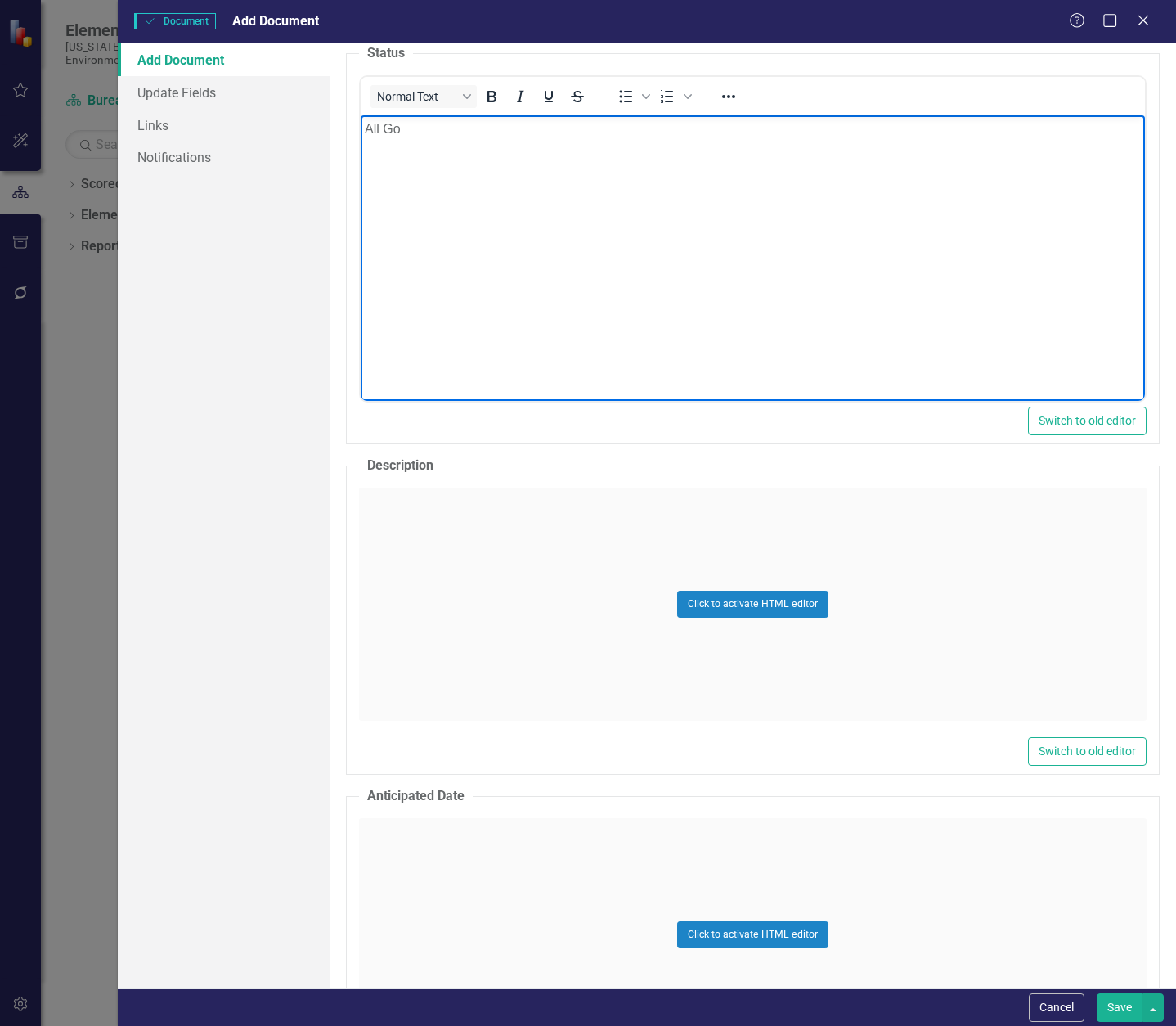
scroll to position [654, 0]
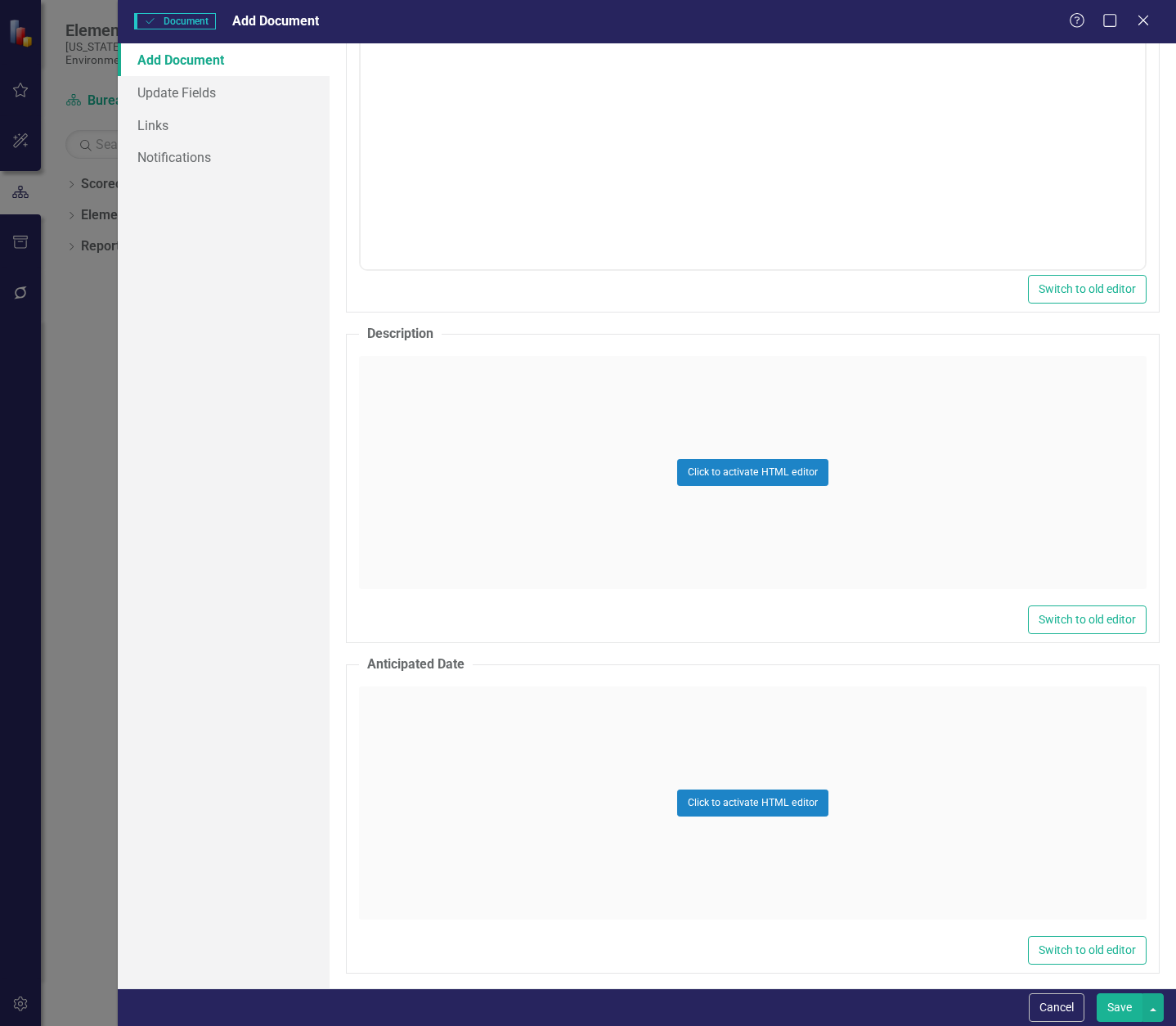
click at [446, 374] on div "Click to activate HTML editor" at bounding box center [752, 472] width 787 height 234
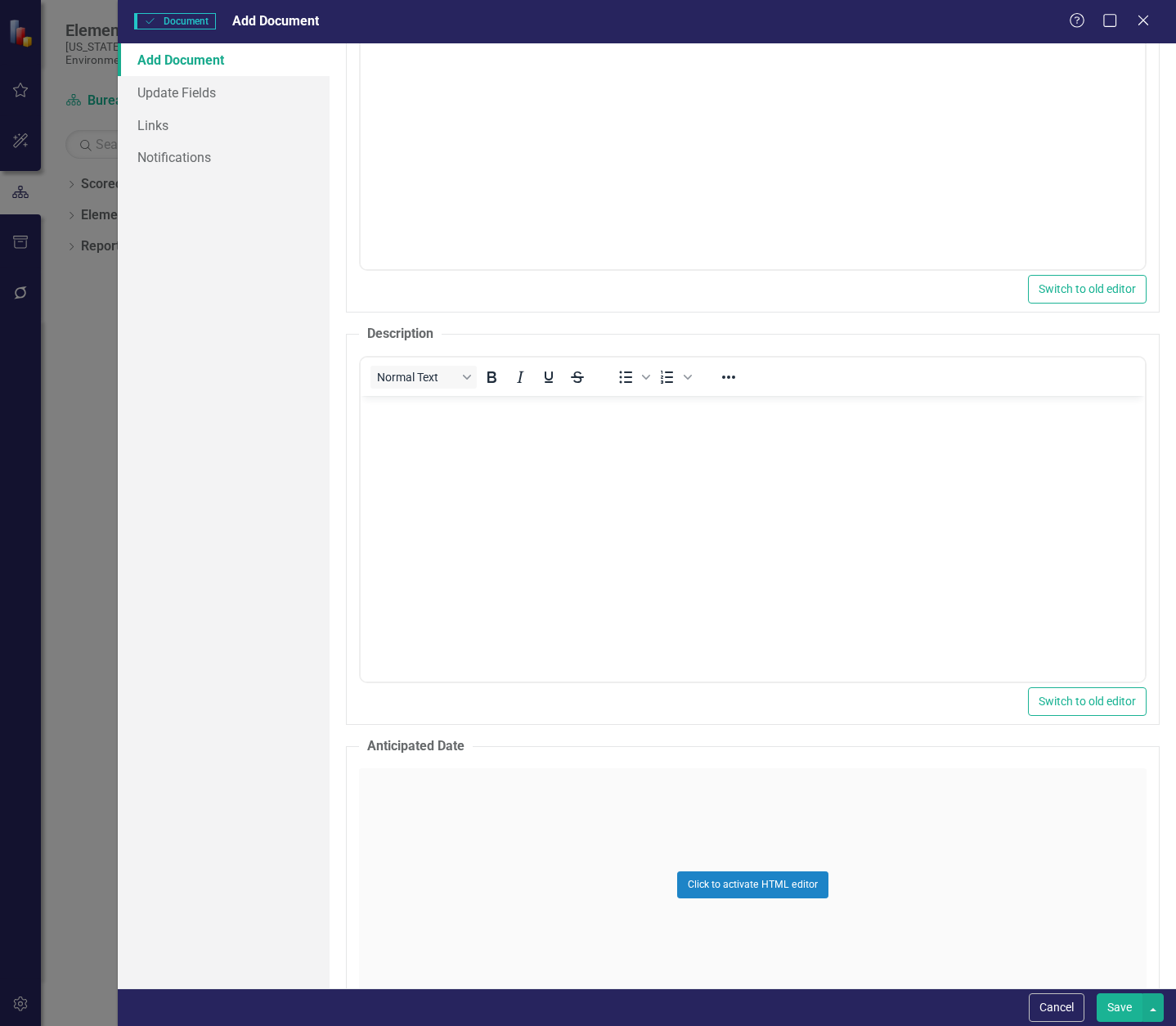
scroll to position [0, 0]
click at [441, 390] on div "Normal Text" at bounding box center [481, 377] width 241 height 32
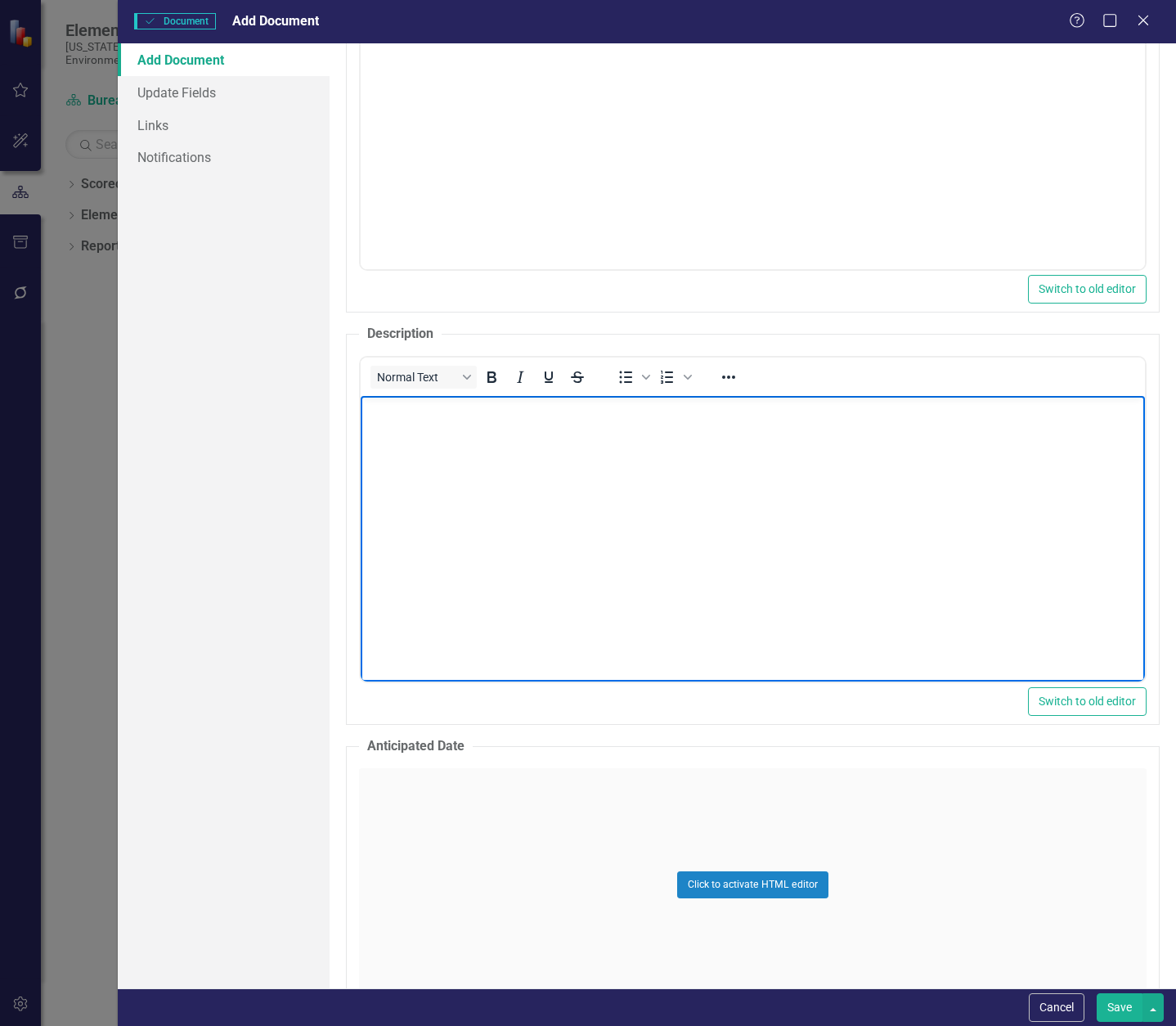
click at [447, 419] on p "Rich Text Area. Press ALT-0 for help." at bounding box center [752, 409] width 776 height 20
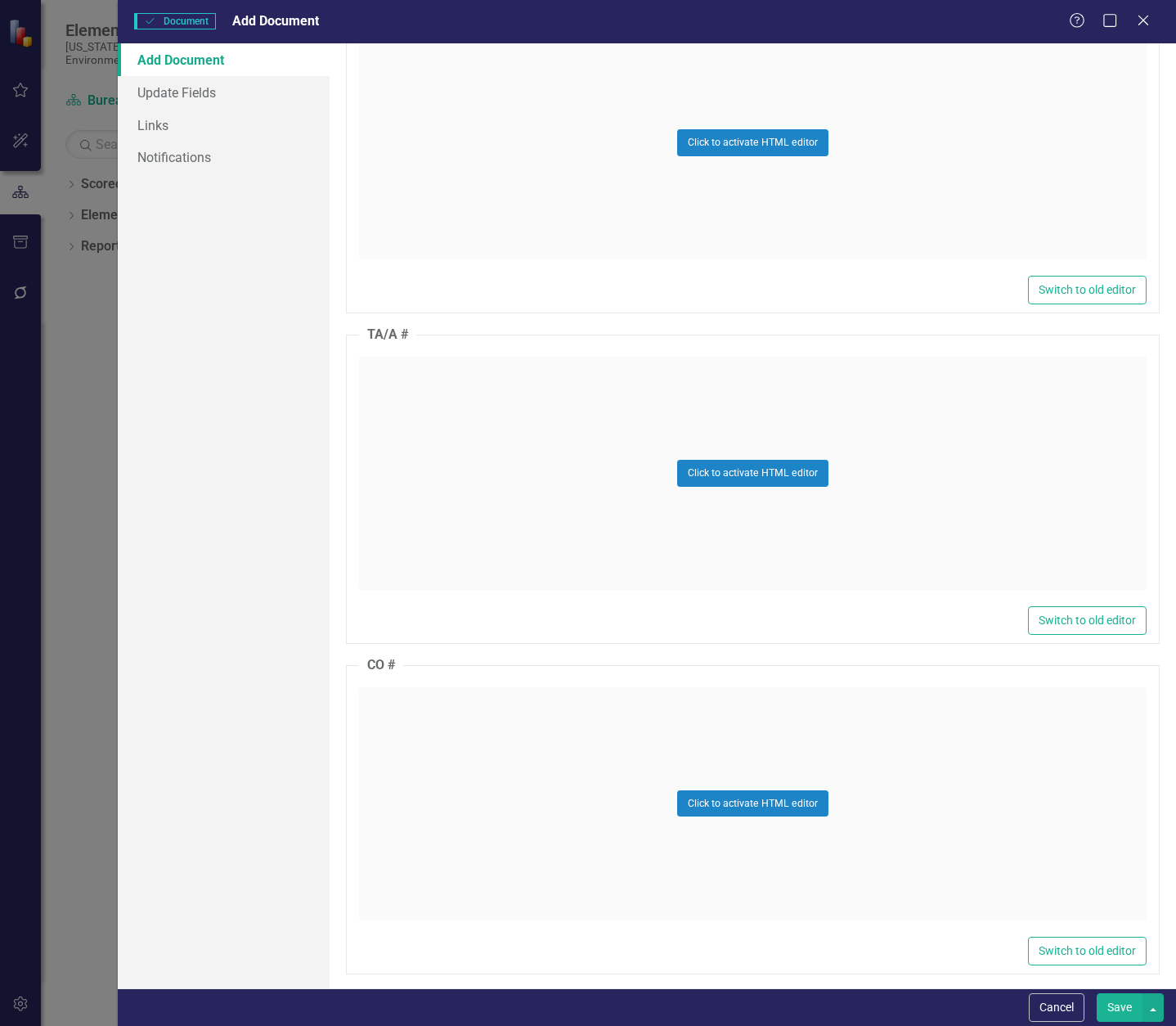
scroll to position [1473, 0]
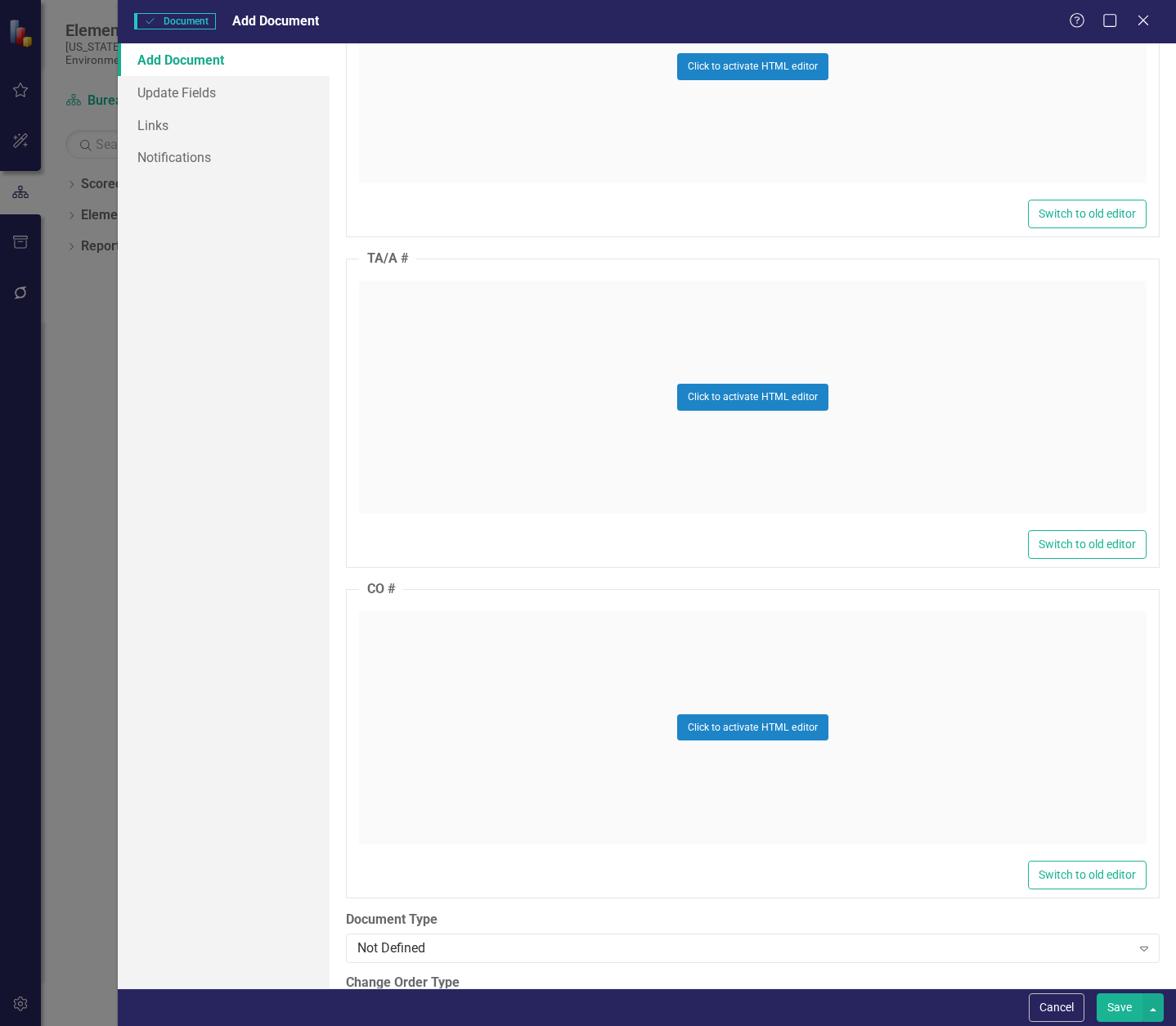
click at [393, 637] on div "Click to activate HTML editor" at bounding box center [752, 727] width 787 height 234
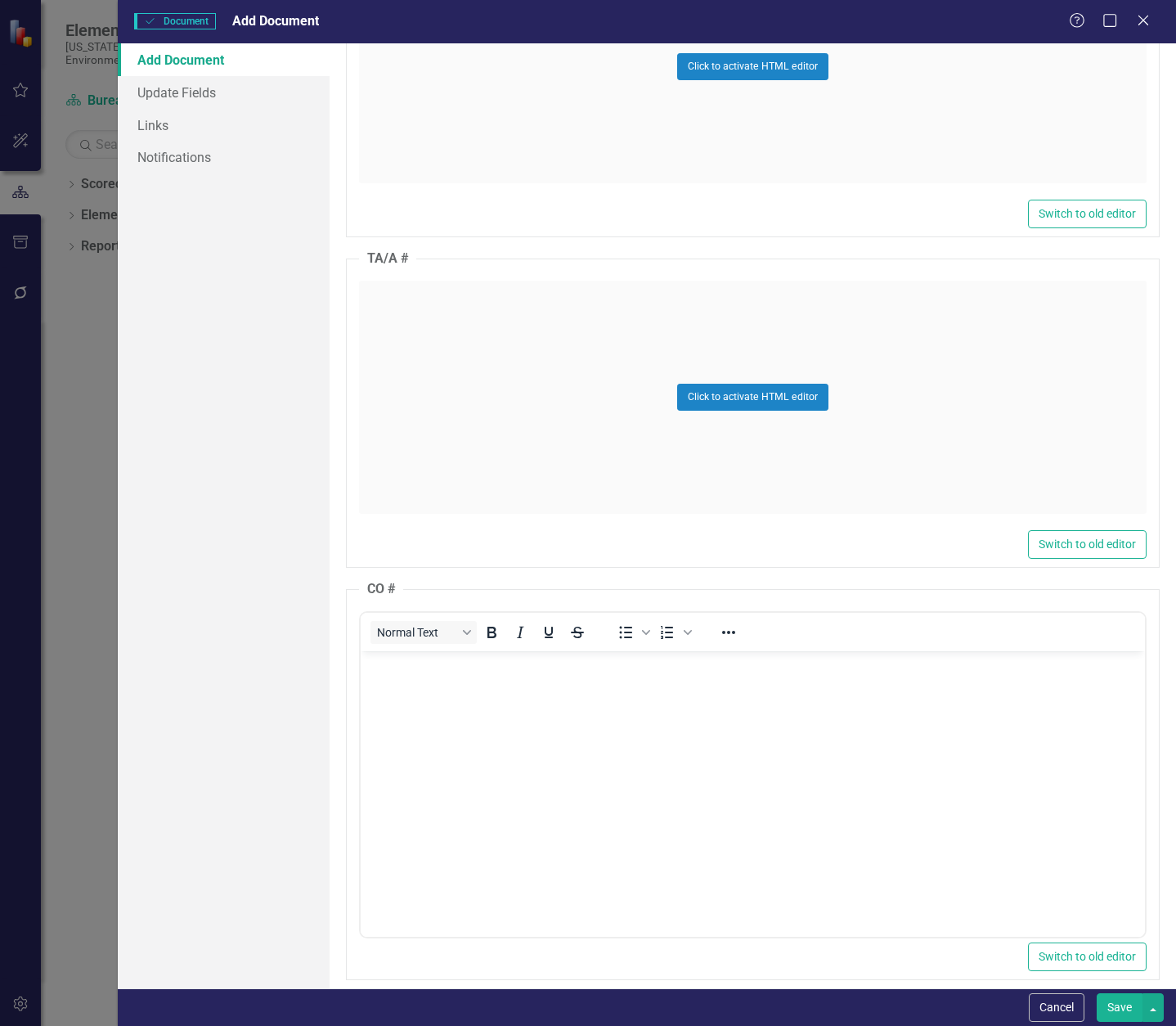
scroll to position [0, 0]
click at [406, 683] on body "Rich Text Area. Press ALT-0 for help." at bounding box center [752, 774] width 785 height 246
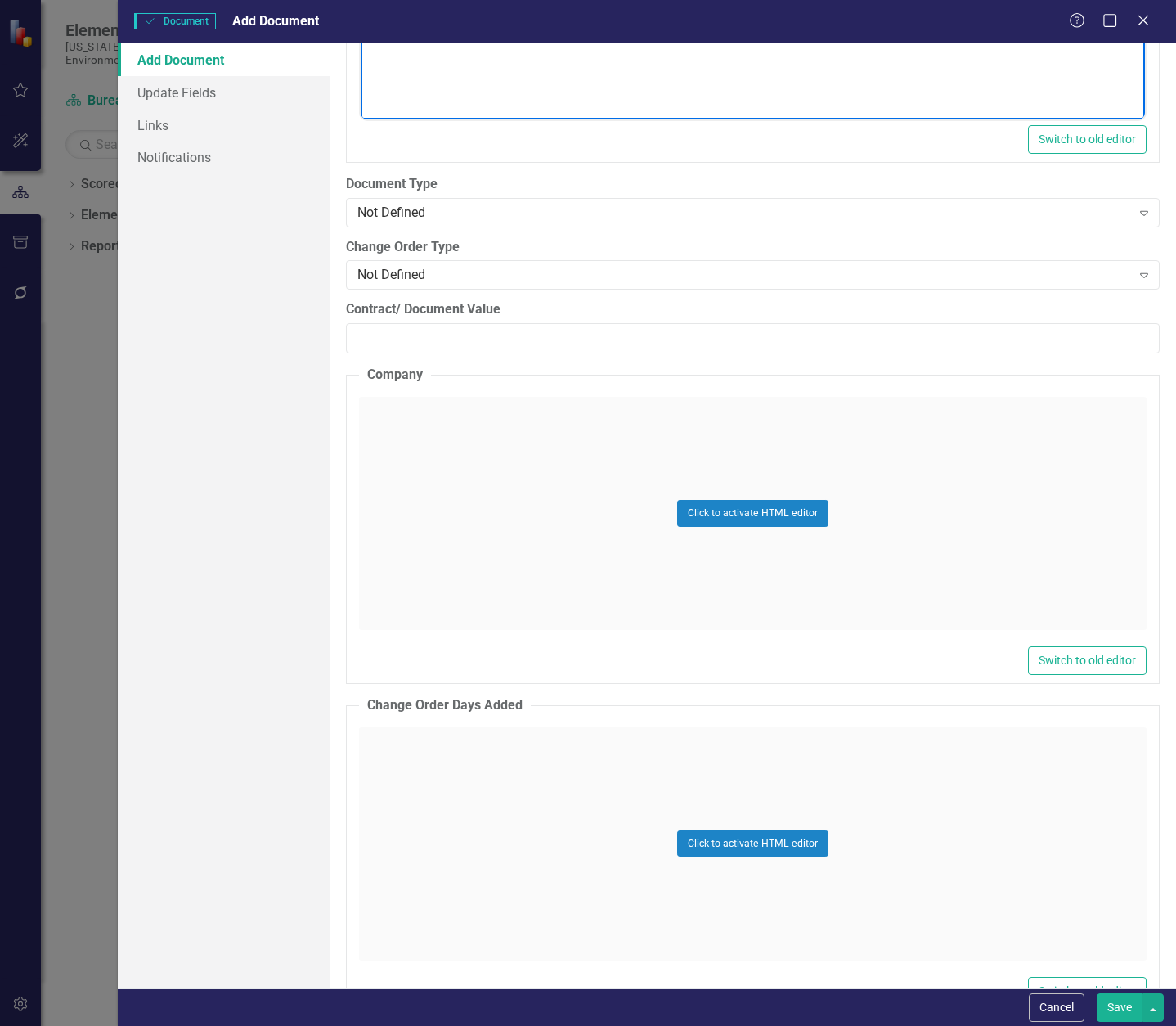
scroll to position [2291, 0]
click at [445, 208] on div "Not Defined" at bounding box center [744, 212] width 774 height 19
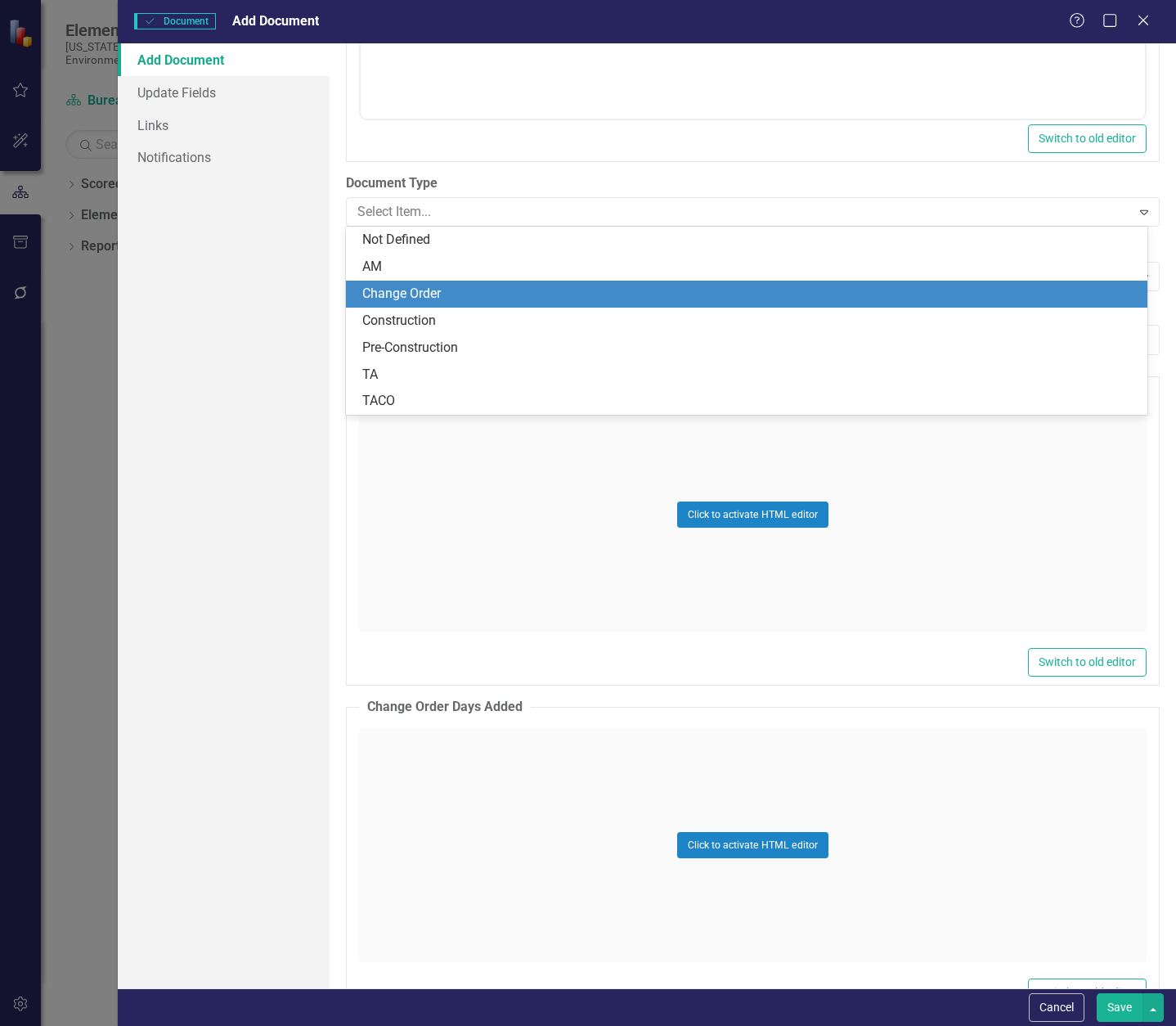
click at [433, 295] on div "Change Order" at bounding box center [750, 294] width 775 height 19
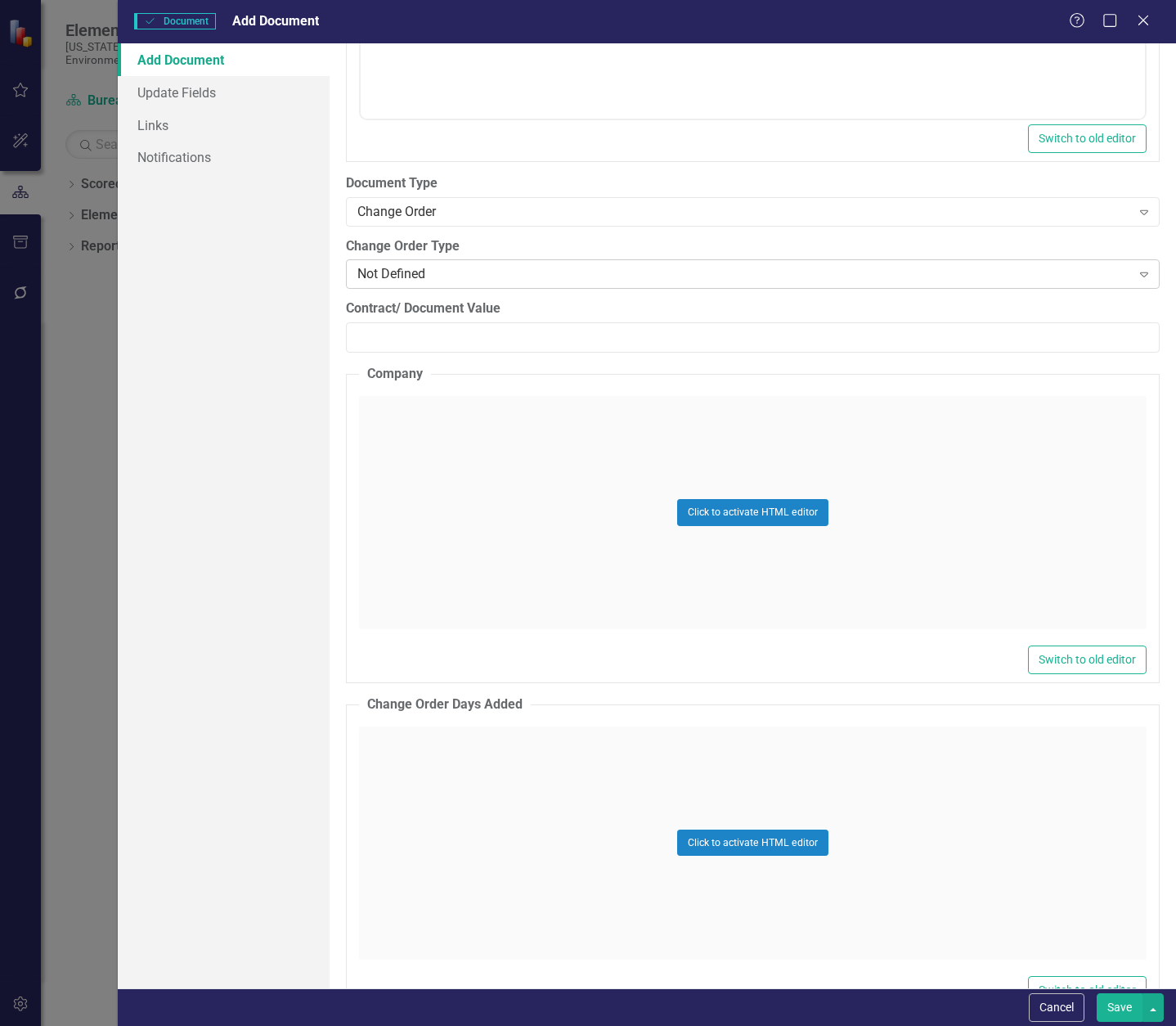
click at [442, 280] on div "Not Defined" at bounding box center [744, 274] width 774 height 19
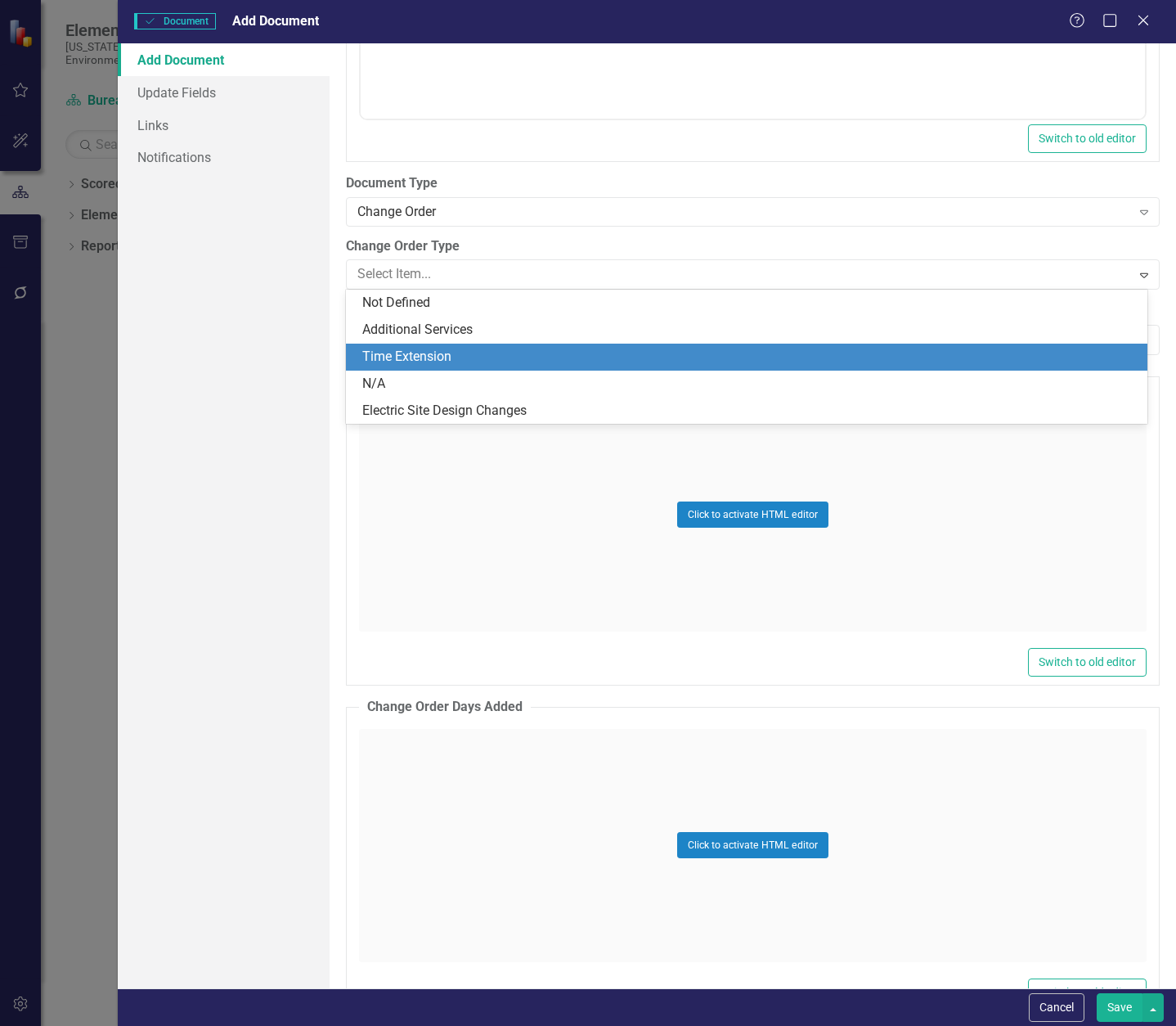
click at [442, 351] on div "Time Extension" at bounding box center [750, 357] width 775 height 19
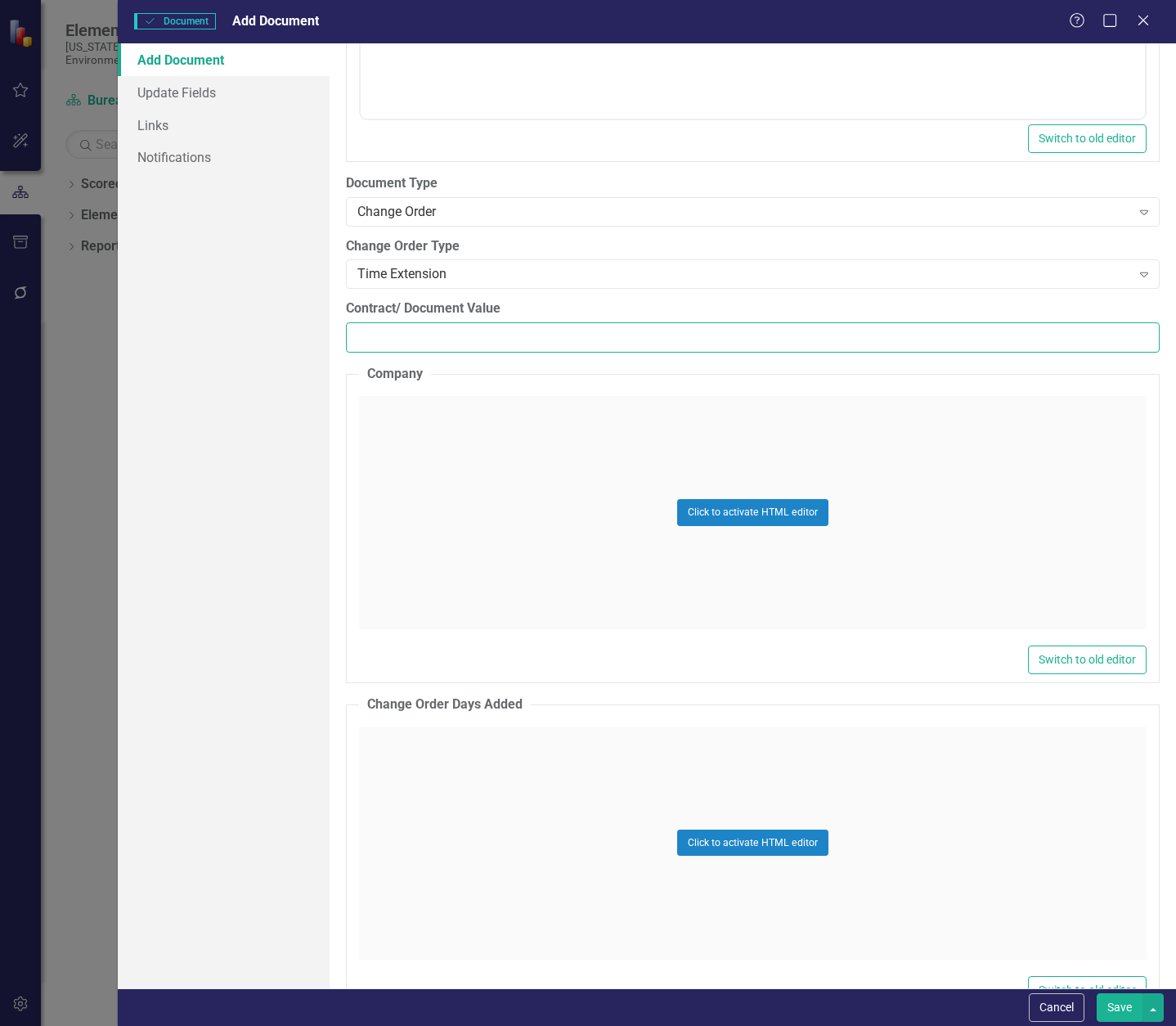
click at [444, 338] on input "Contract/ Document Value" at bounding box center [752, 338] width 814 height 30
type input "0.00"
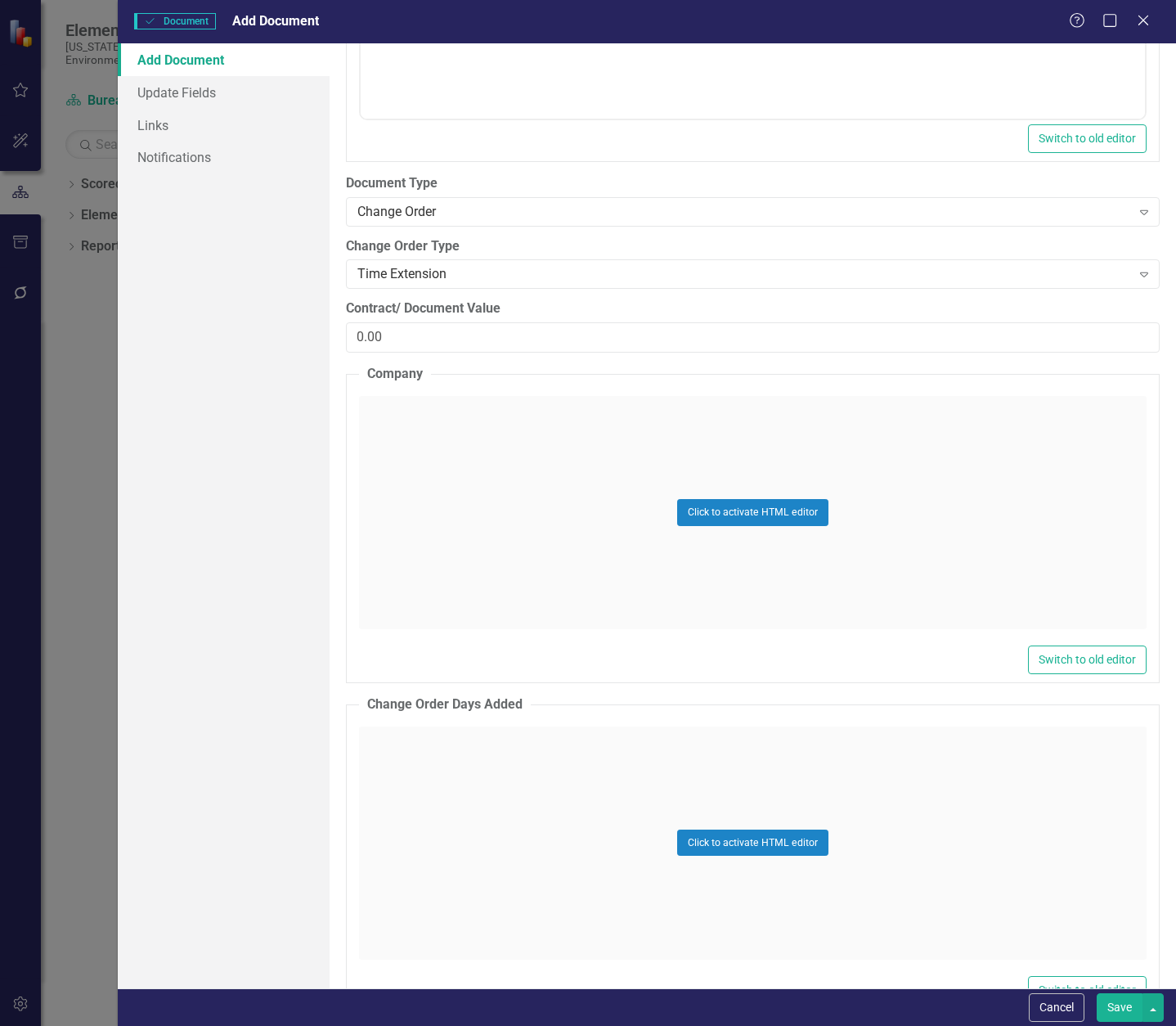
click at [398, 437] on div "Click to activate HTML editor" at bounding box center [752, 513] width 787 height 234
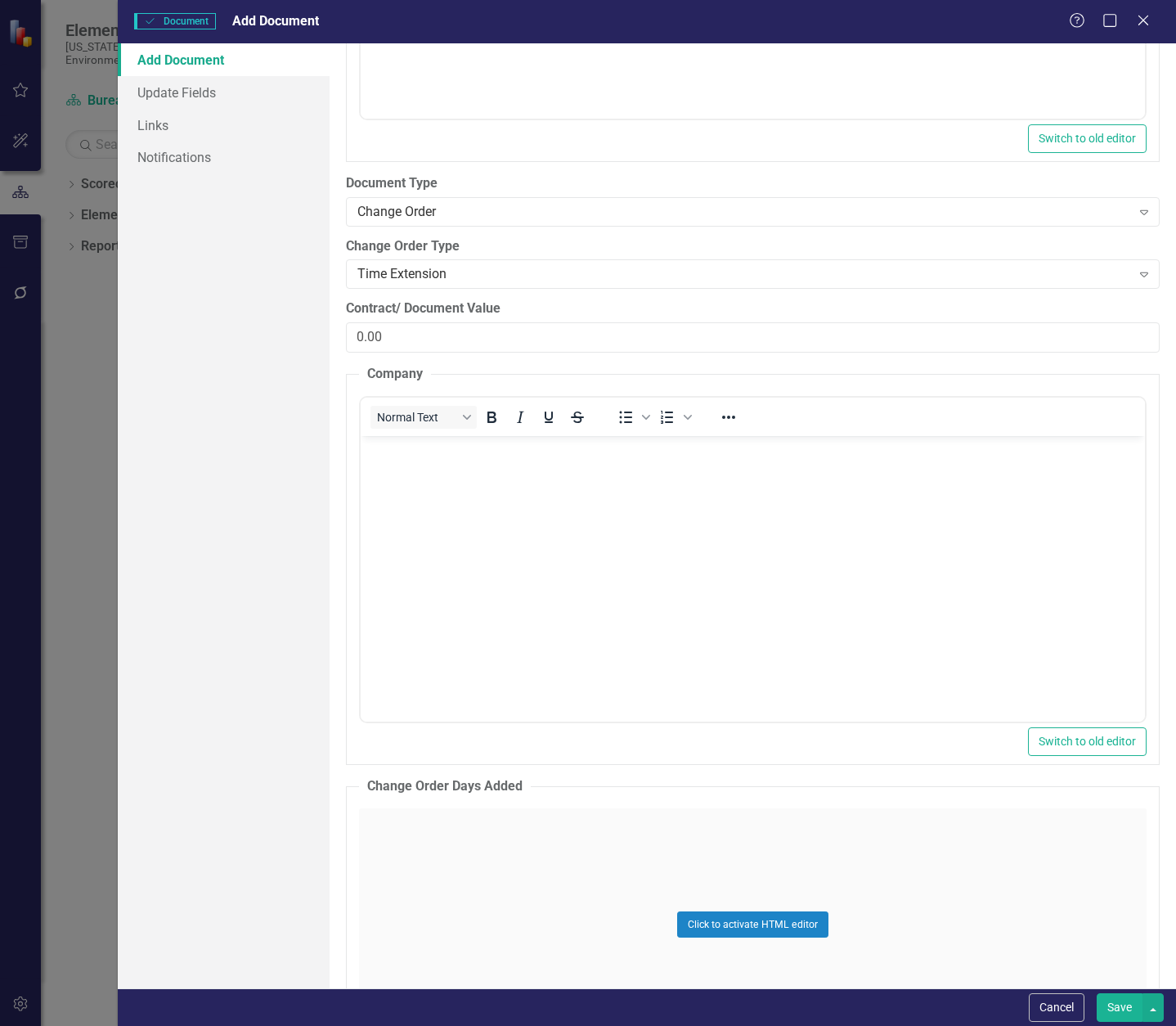
scroll to position [0, 0]
click at [406, 489] on body "Rich Text Area. Press ALT-0 for help." at bounding box center [752, 558] width 785 height 246
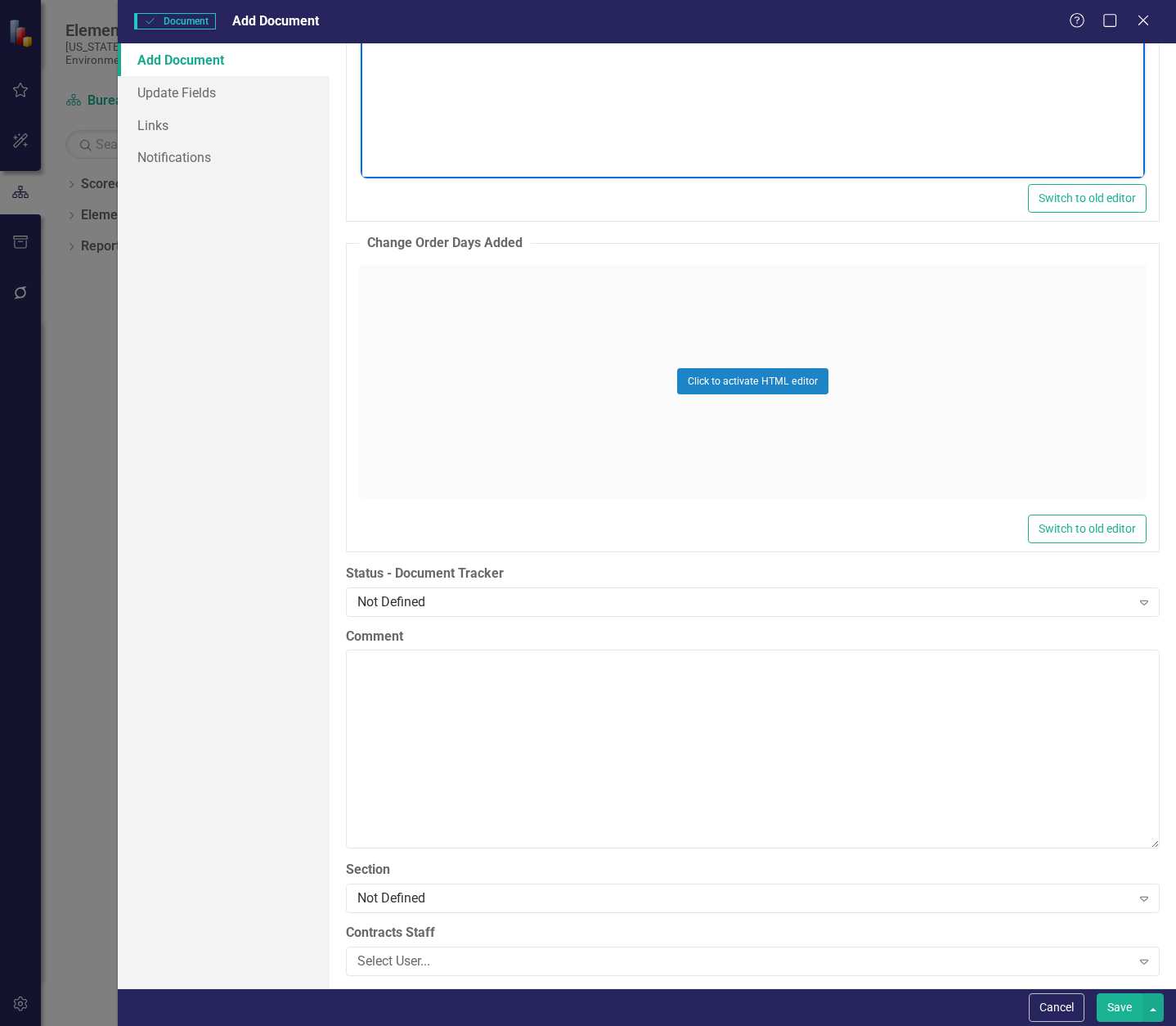
scroll to position [2864, 0]
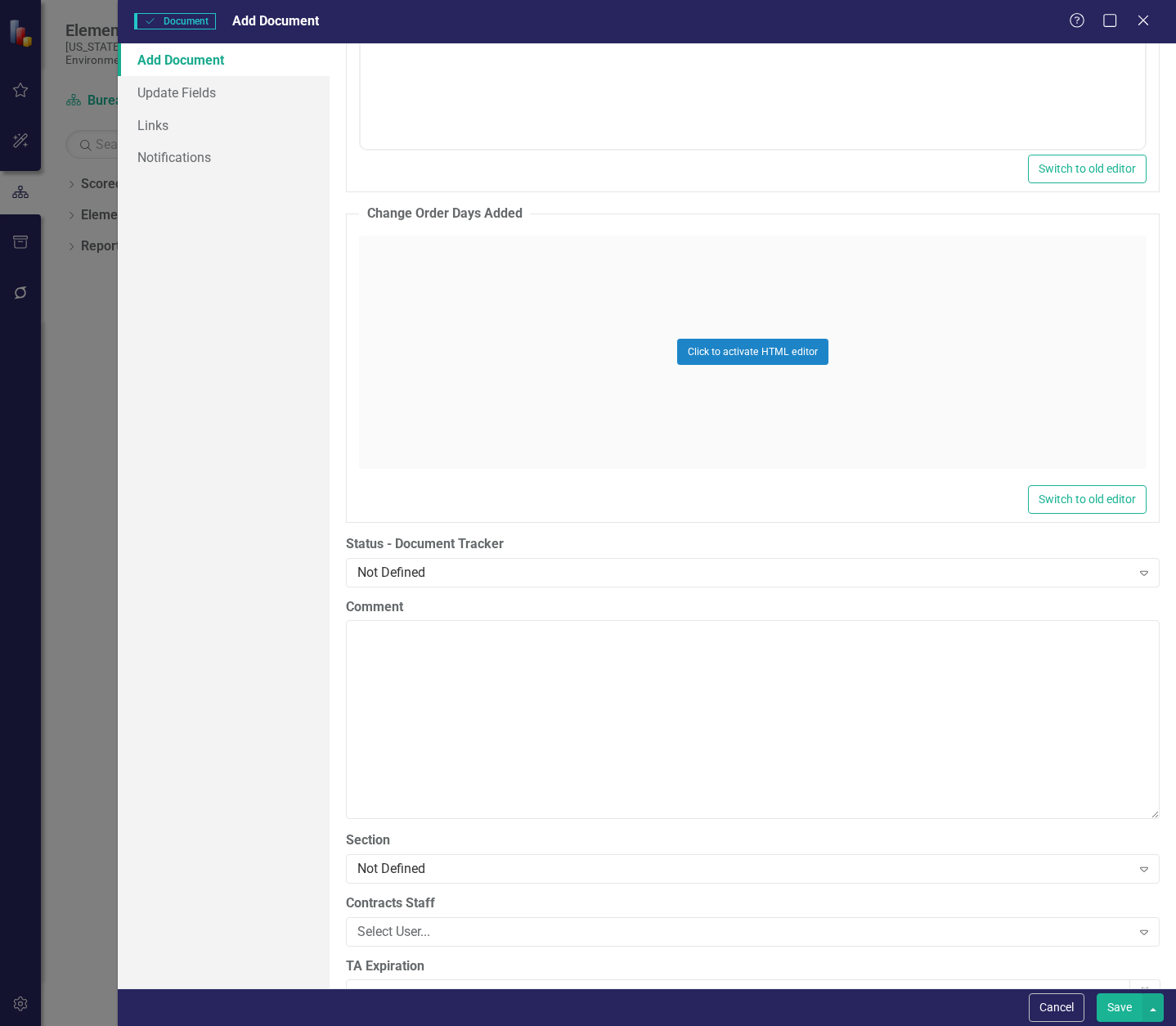
click at [423, 297] on div "Click to activate HTML editor" at bounding box center [752, 352] width 787 height 234
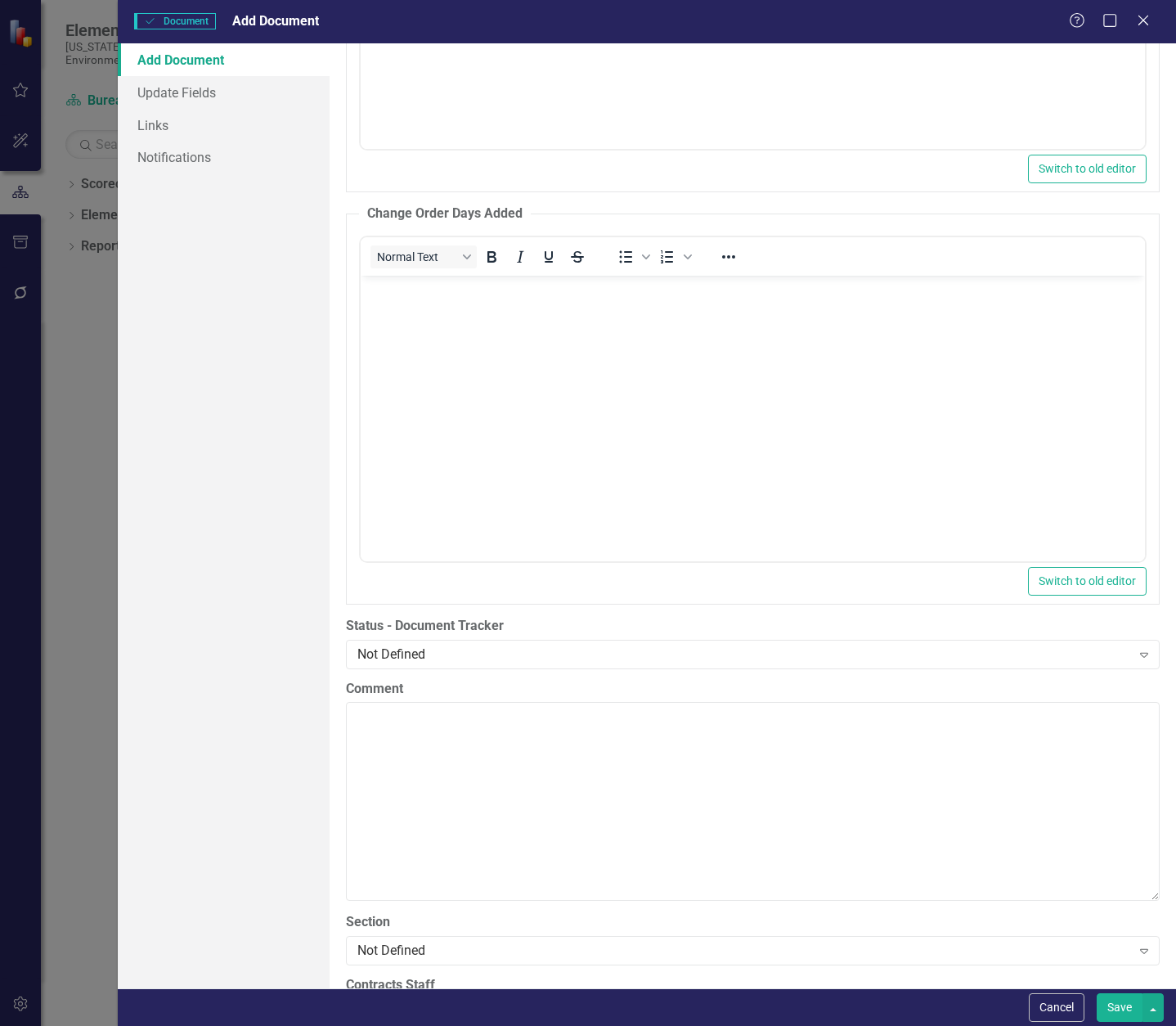
scroll to position [0, 0]
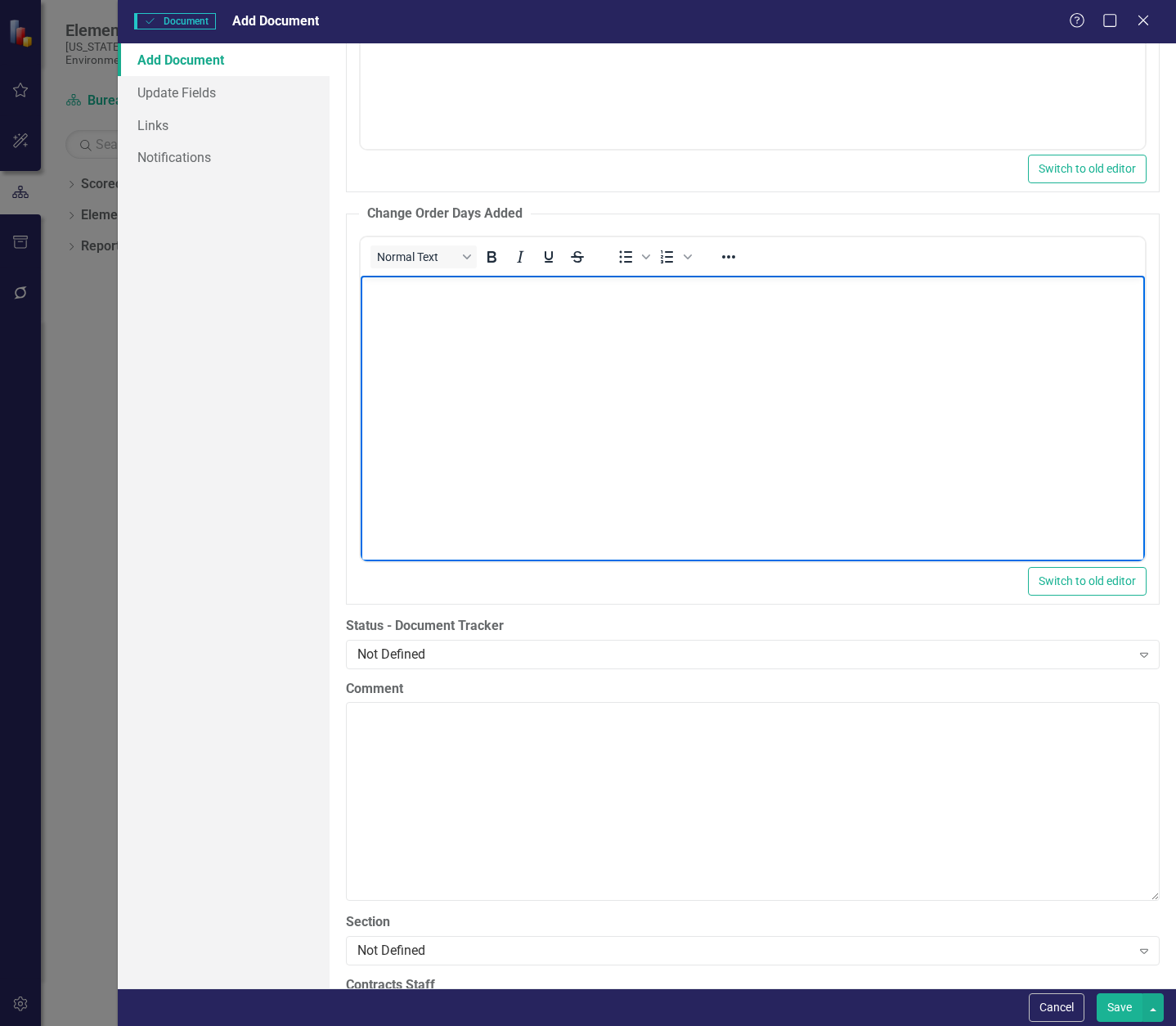
click at [423, 315] on body "Rich Text Area. Press ALT-0 for help." at bounding box center [752, 398] width 785 height 246
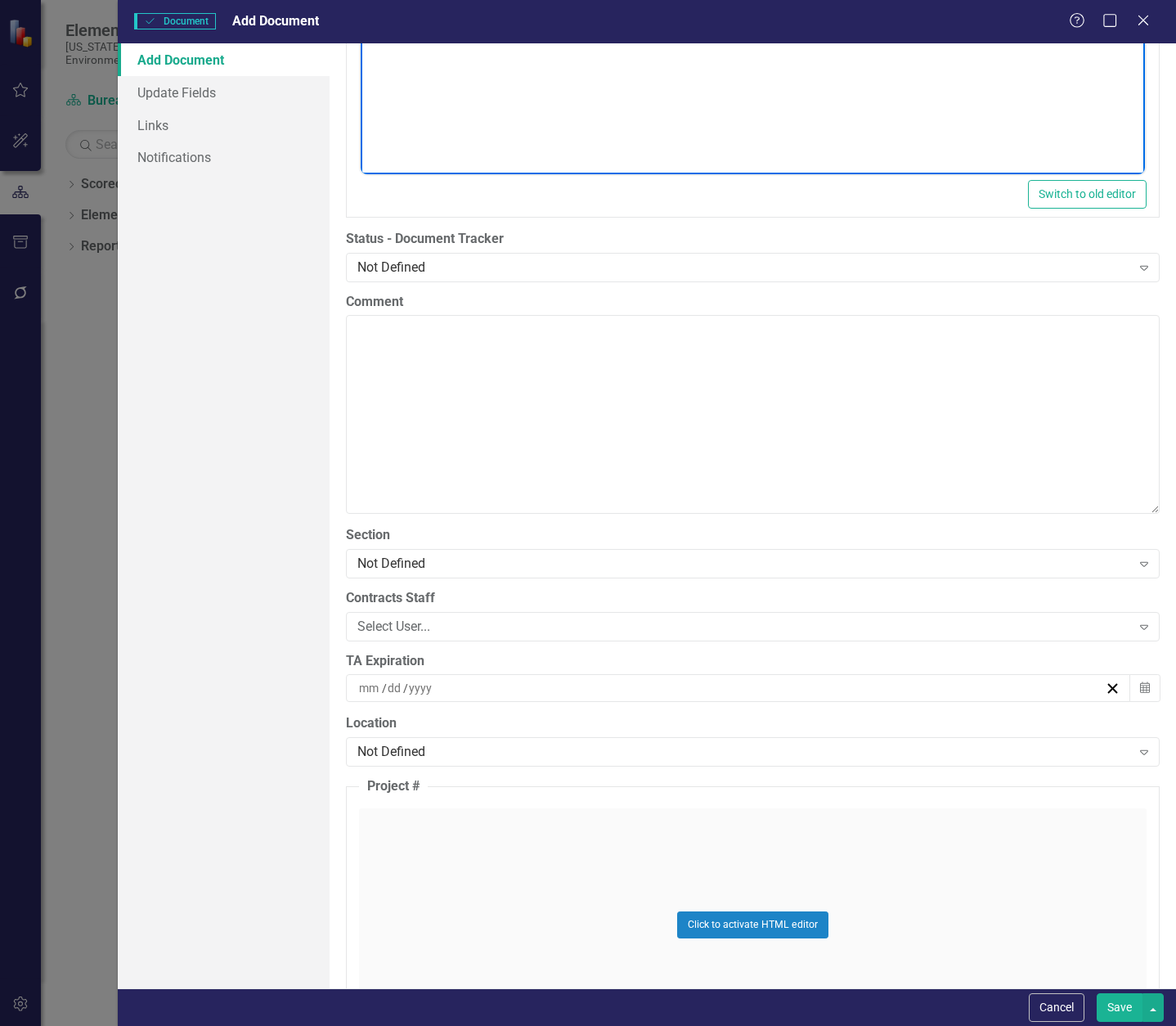
scroll to position [3273, 0]
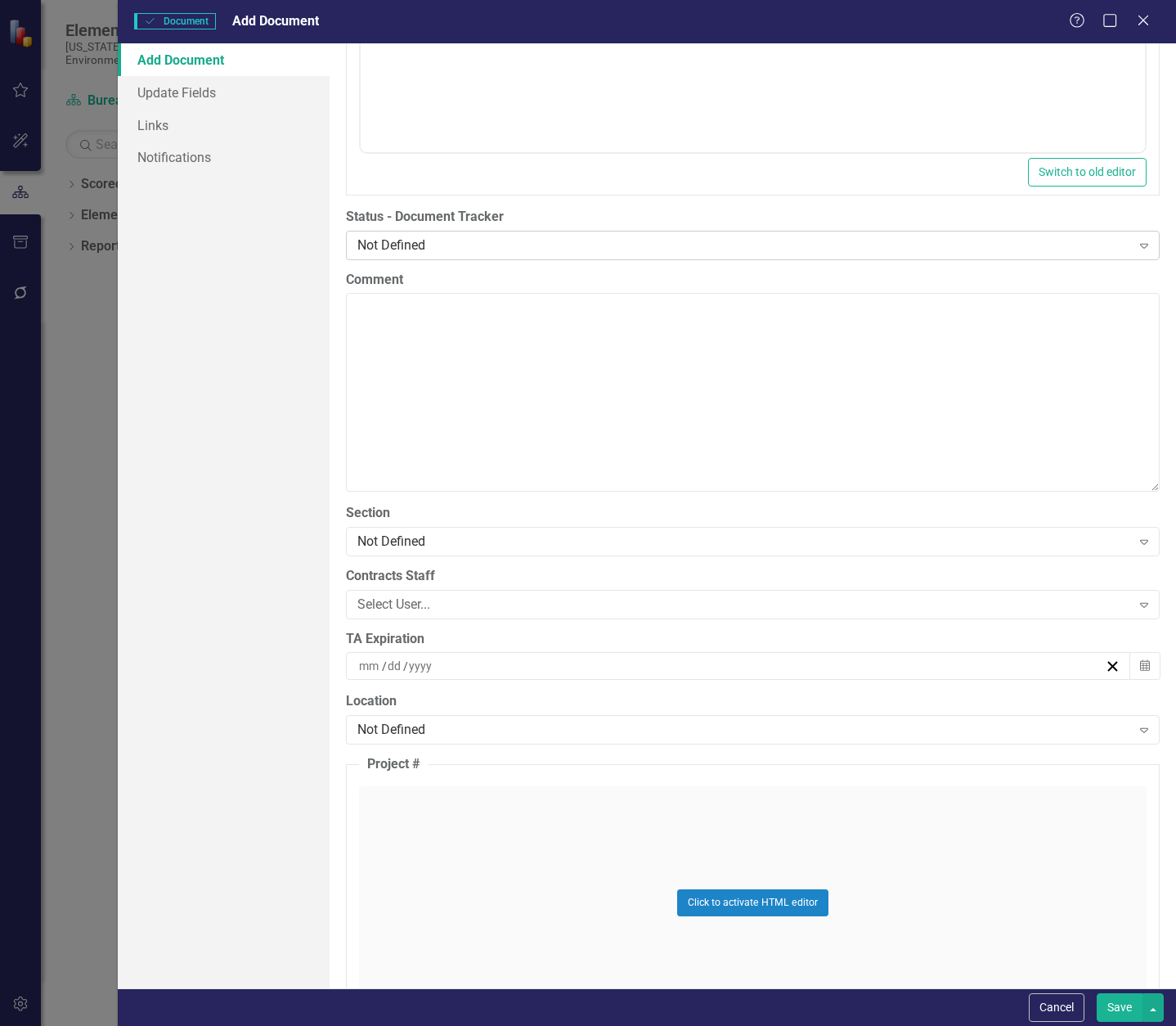
click at [479, 245] on div "Not Defined" at bounding box center [744, 245] width 774 height 19
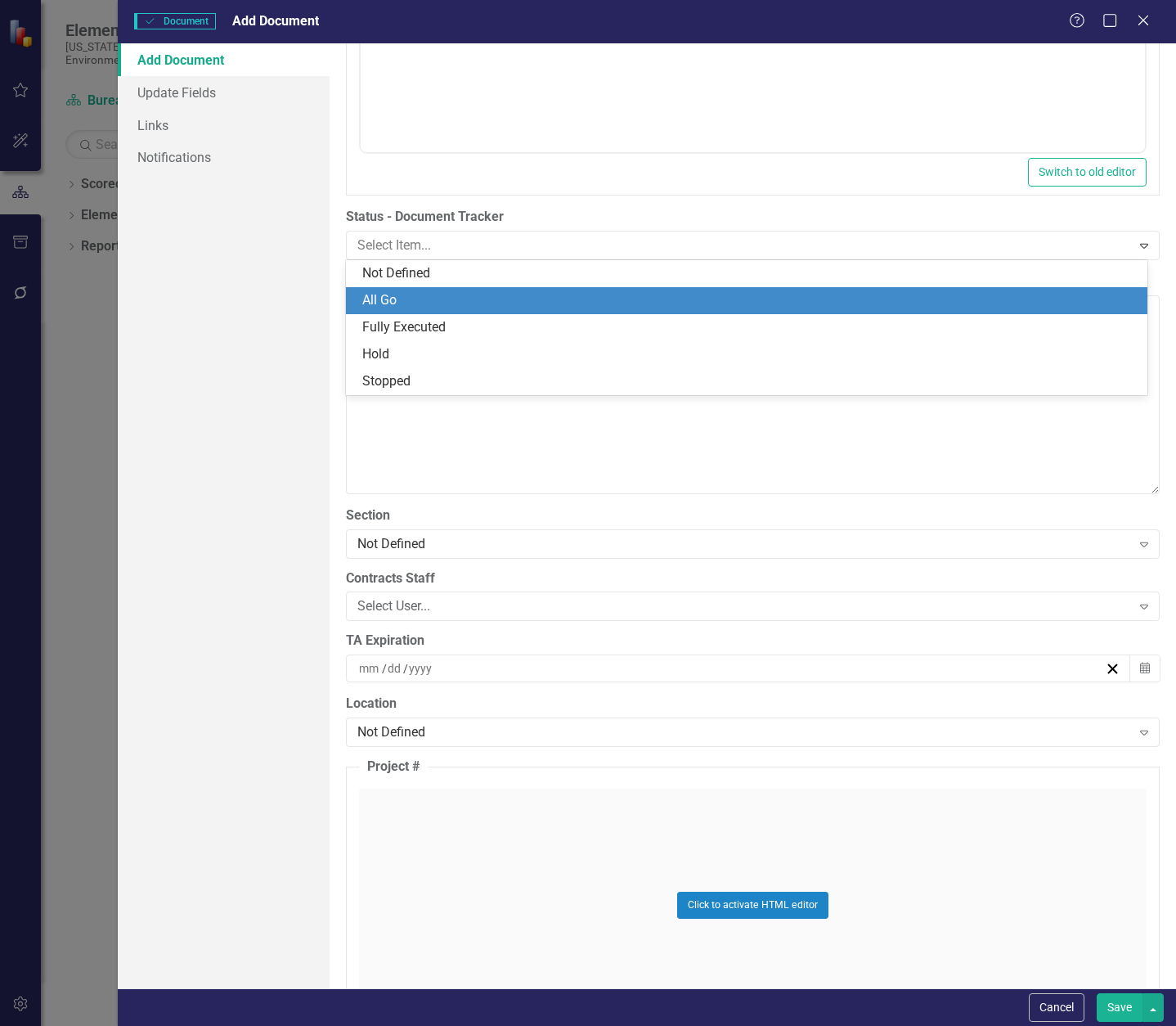
click at [451, 290] on div "All Go" at bounding box center [747, 301] width 802 height 27
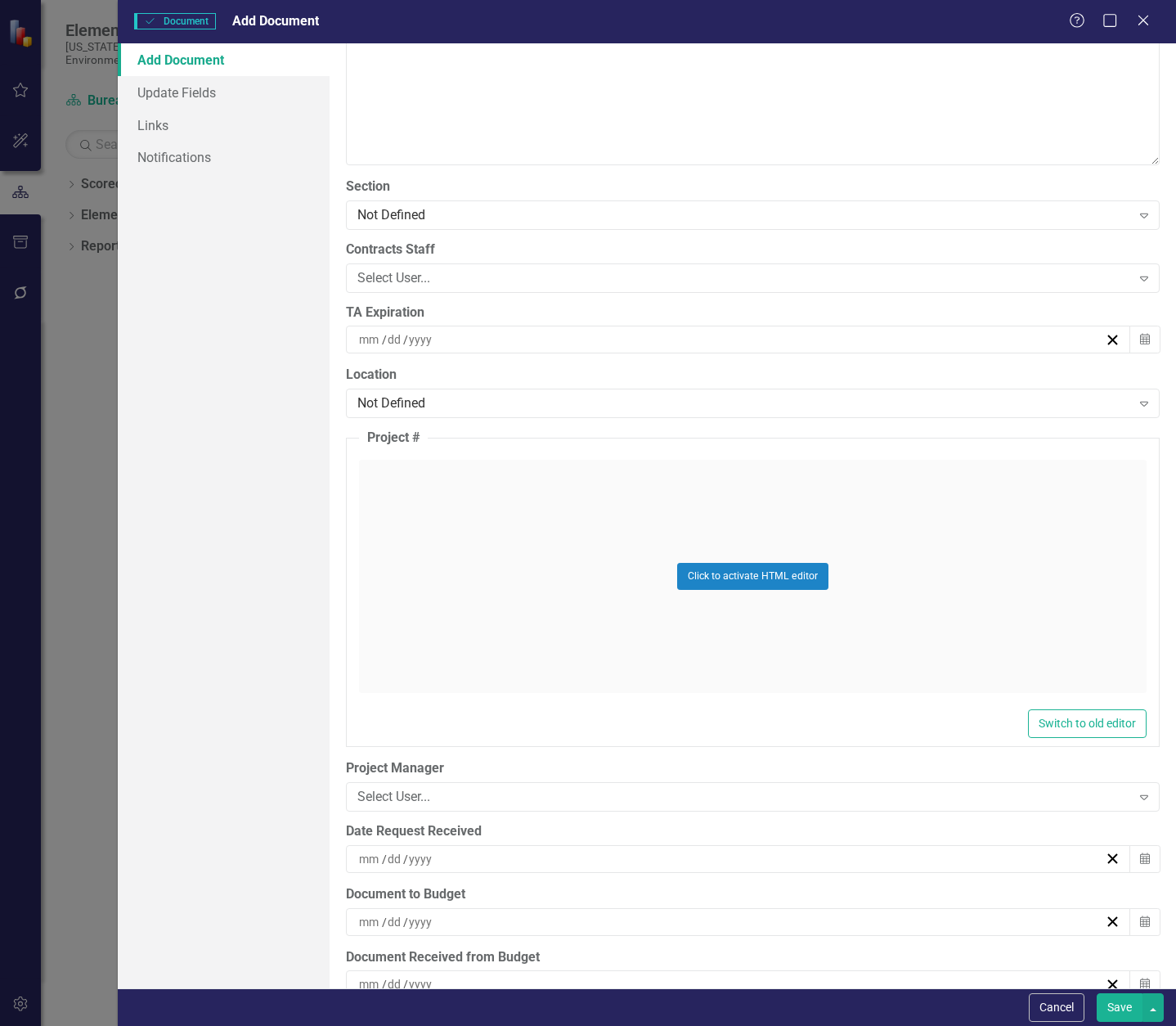
scroll to position [3600, 0]
click at [429, 266] on div "Select User... Expand" at bounding box center [752, 277] width 814 height 29
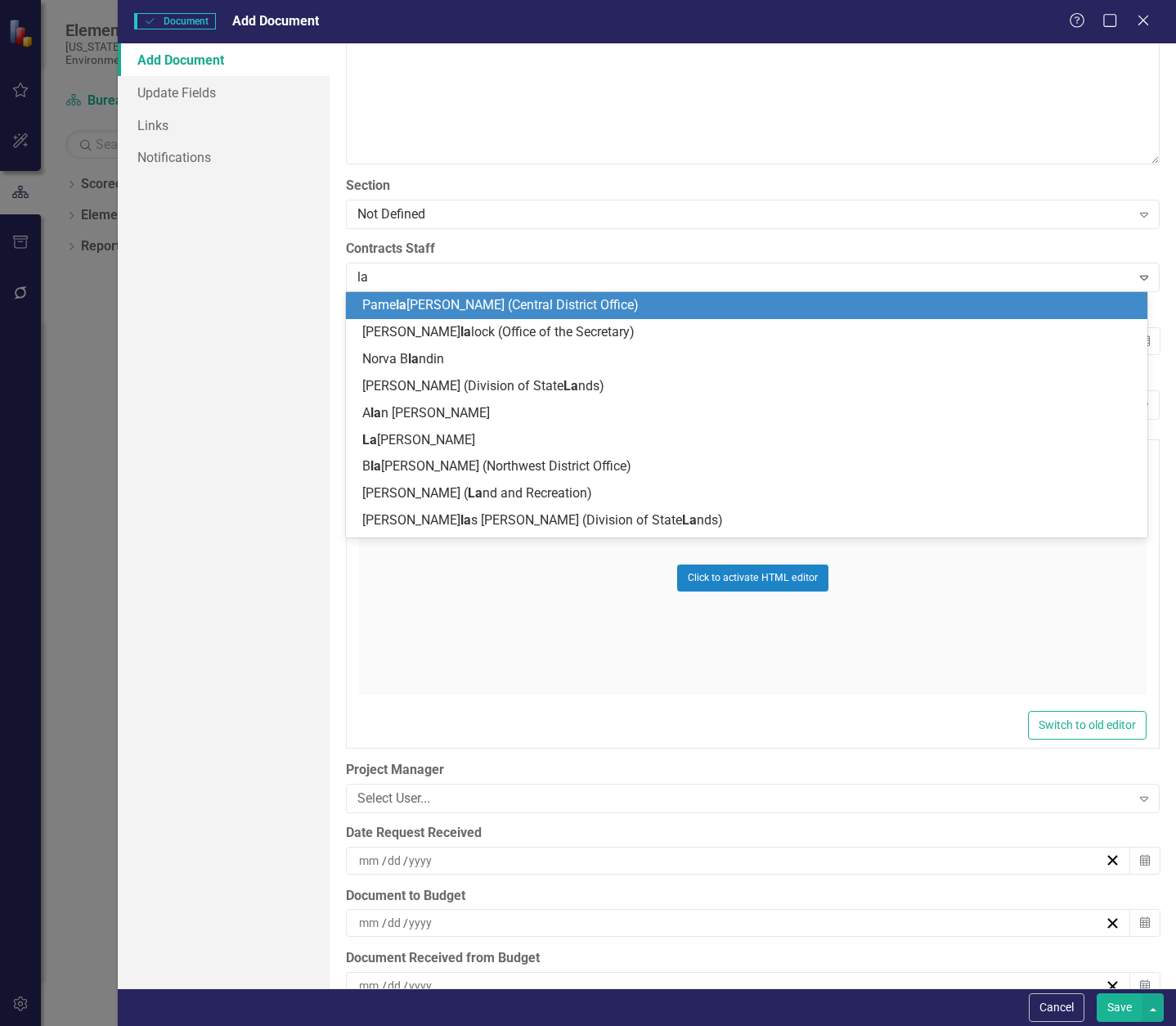
type input "[PERSON_NAME]"
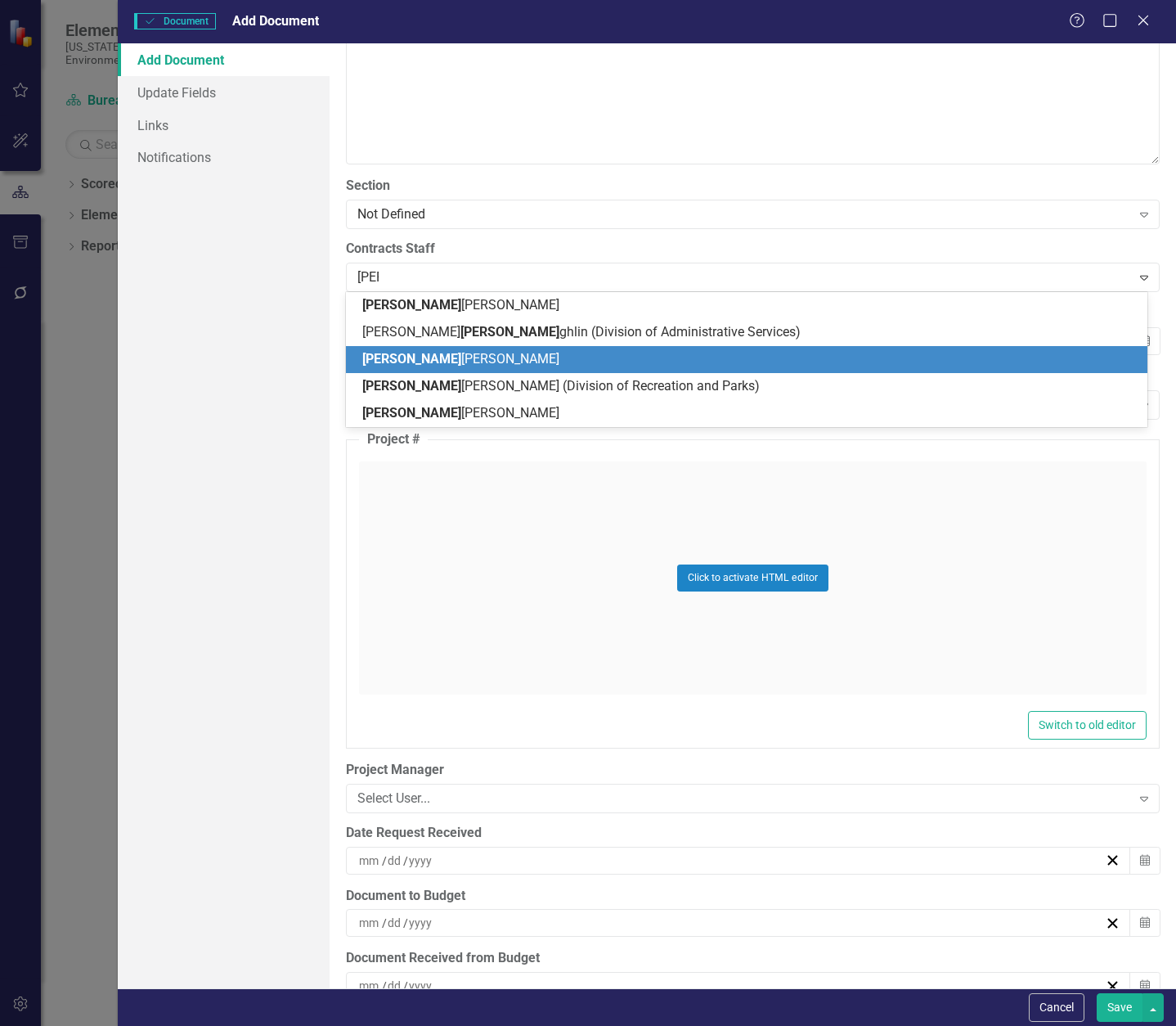
click at [447, 352] on span "[PERSON_NAME] [PERSON_NAME]" at bounding box center [460, 358] width 198 height 15
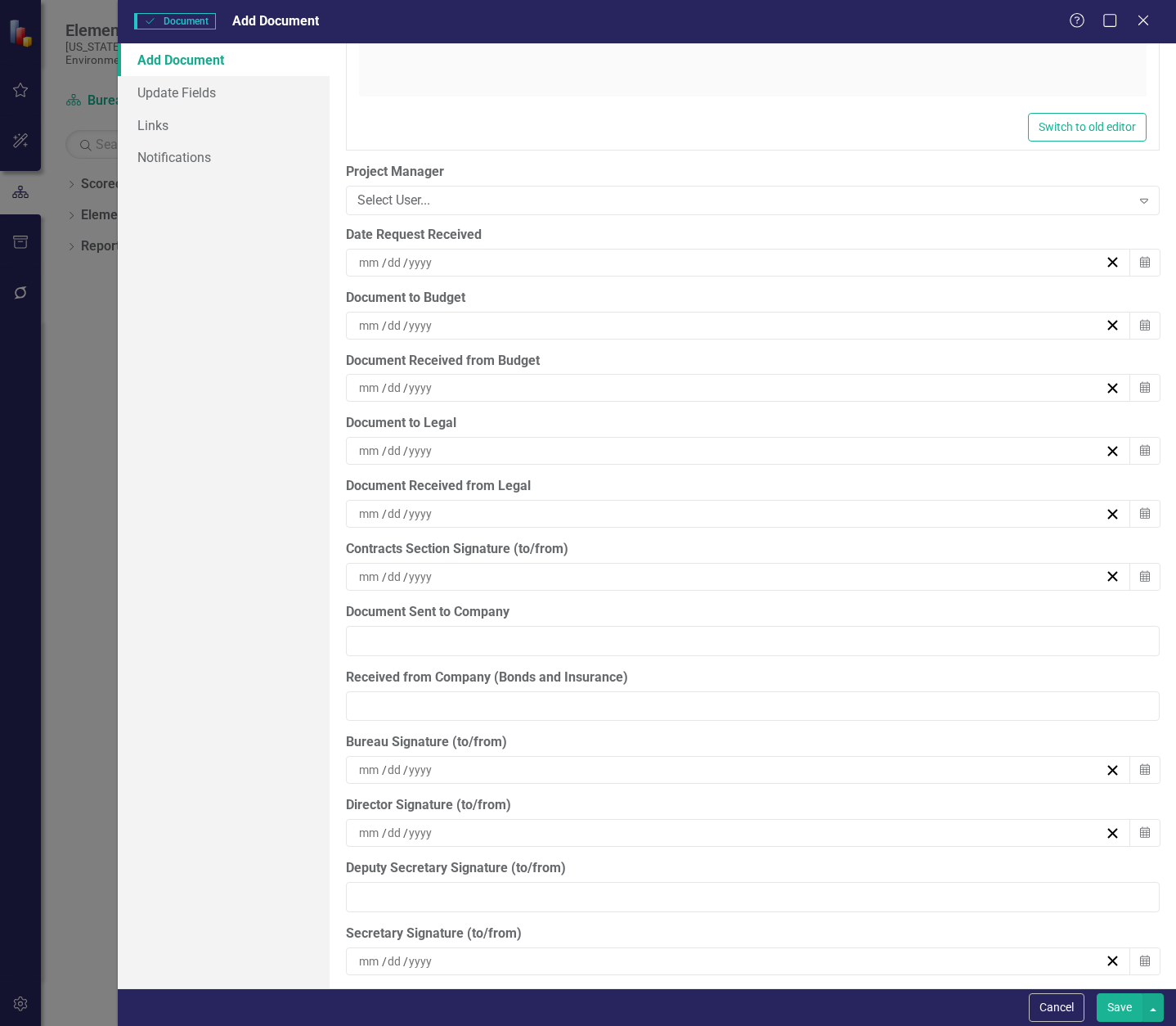
scroll to position [4255, 0]
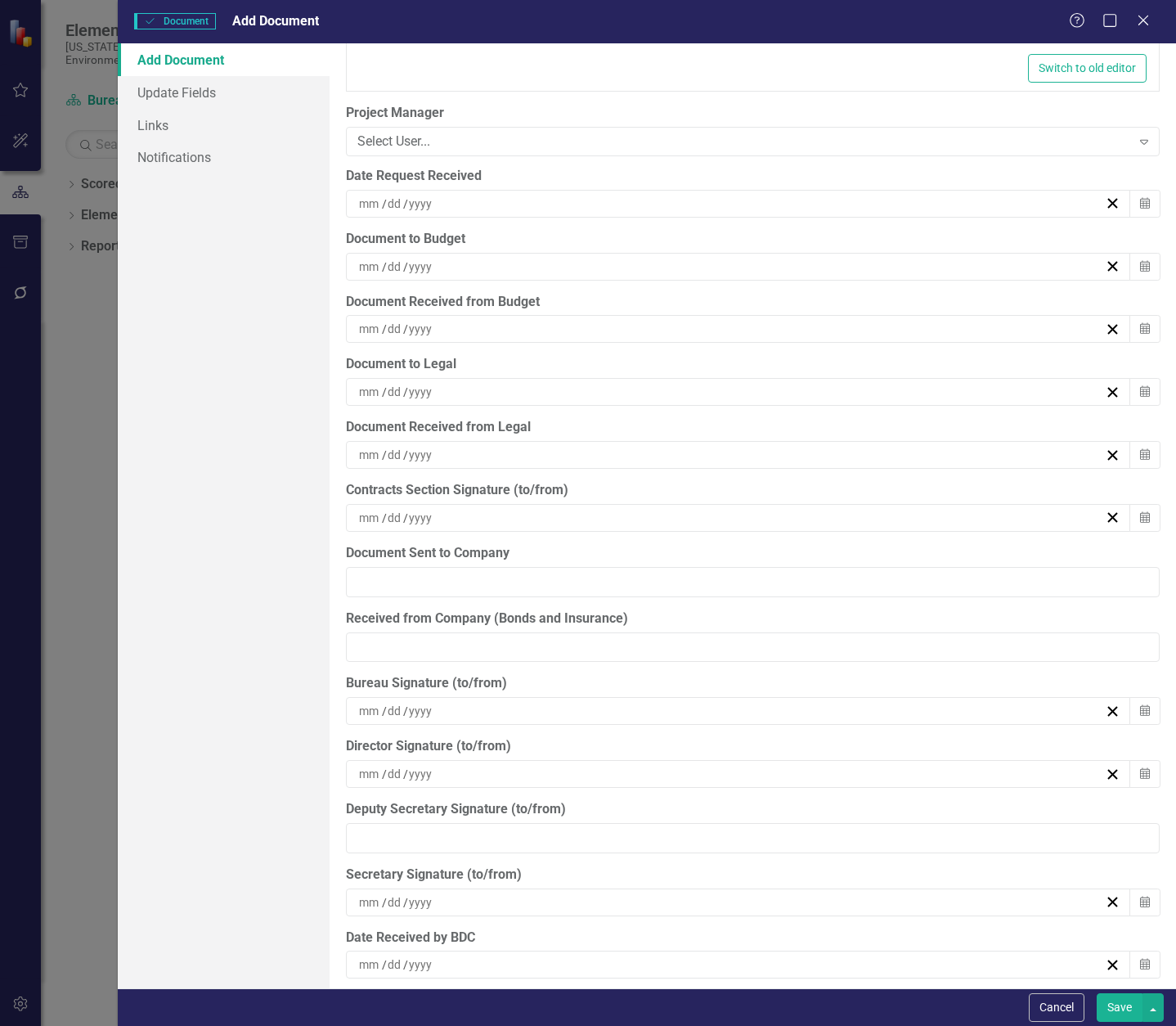
click at [505, 201] on div "/ /" at bounding box center [731, 203] width 749 height 16
click at [772, 355] on abbr "14" at bounding box center [773, 357] width 13 height 13
click at [489, 267] on div "/ /" at bounding box center [731, 266] width 749 height 16
click at [768, 416] on abbr "14" at bounding box center [773, 421] width 13 height 13
click at [533, 329] on div "/ /" at bounding box center [731, 328] width 749 height 16
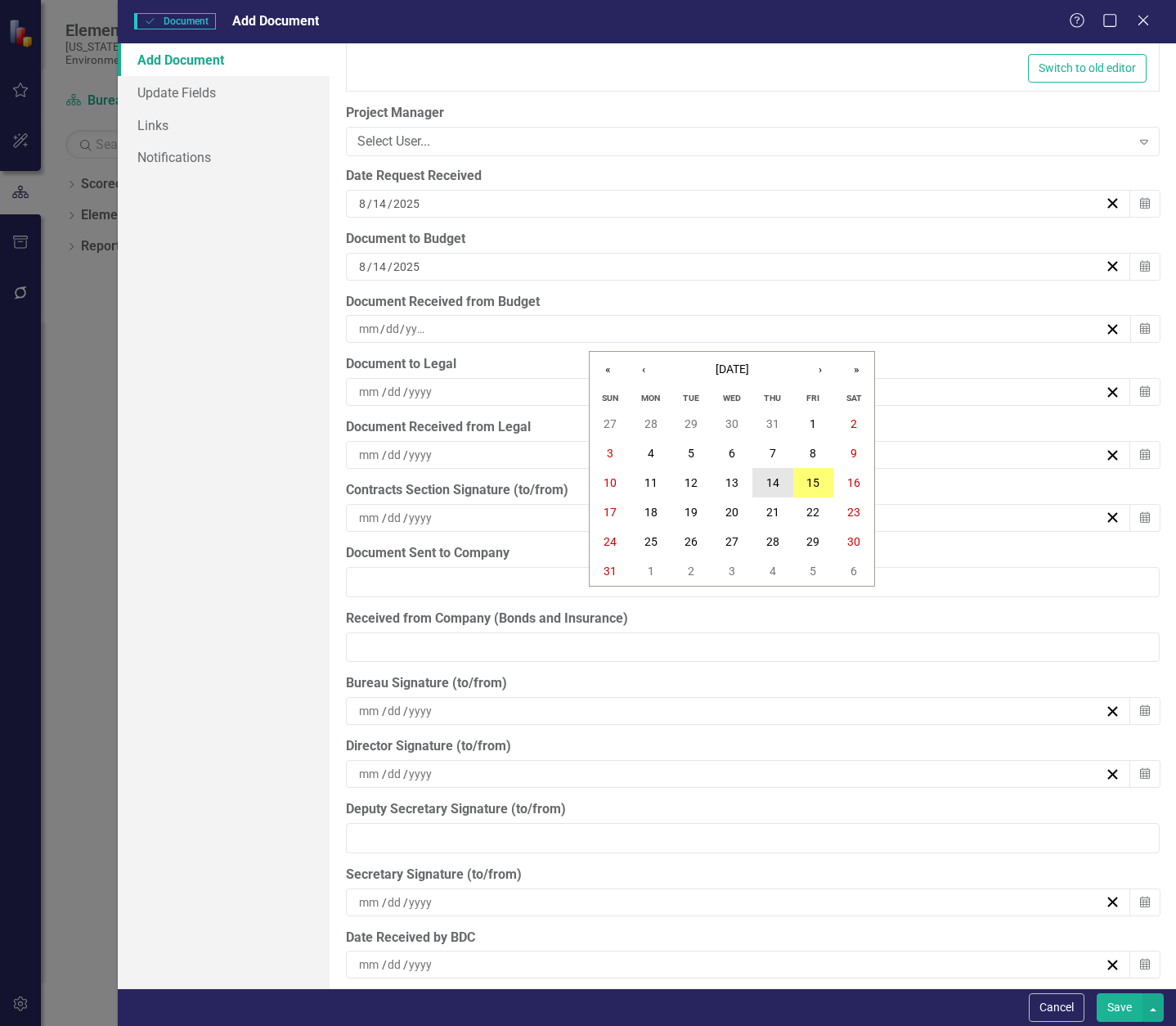
click at [775, 486] on abbr "14" at bounding box center [773, 483] width 13 height 13
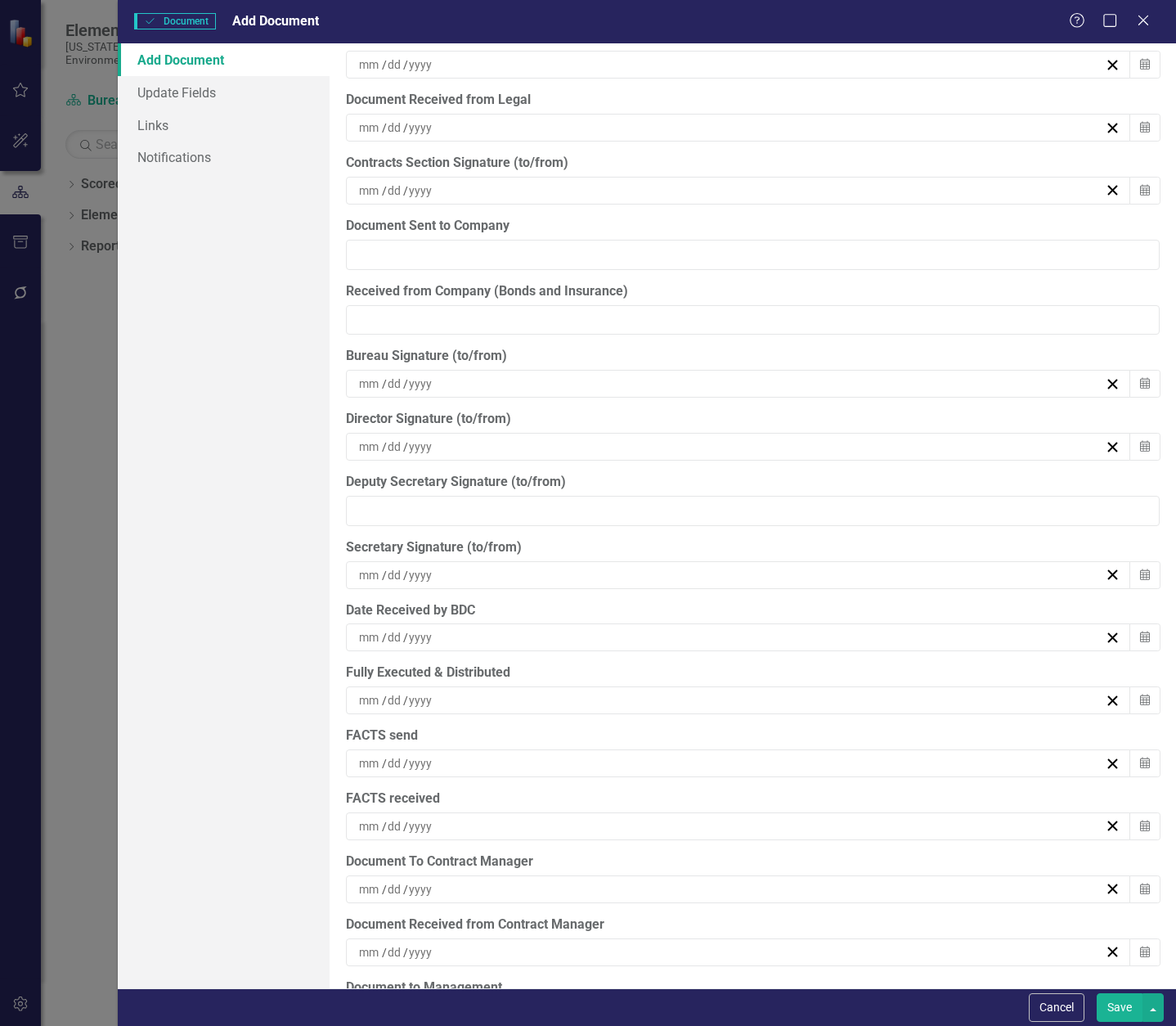
scroll to position [4836, 0]
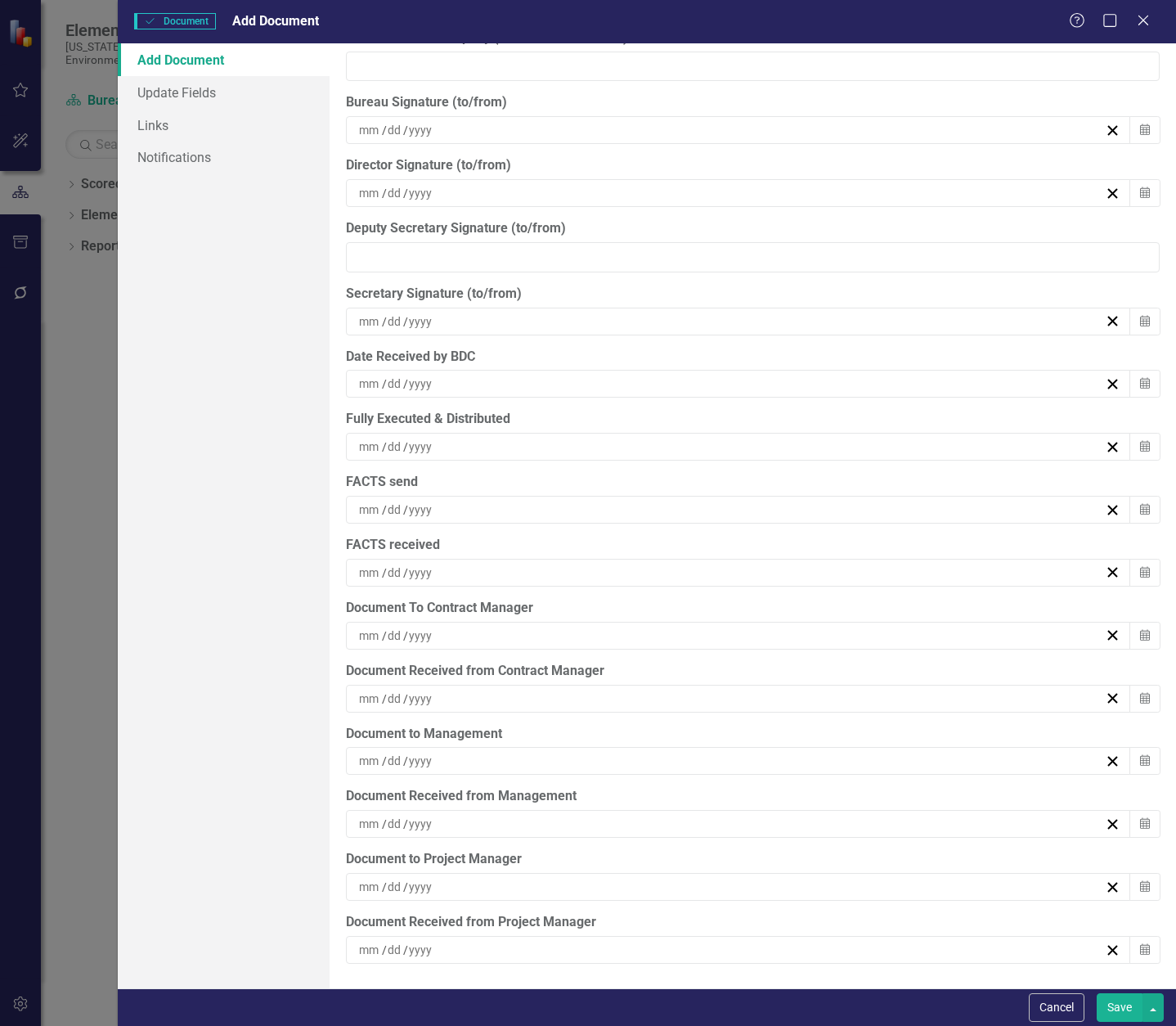
click at [472, 887] on div "/ /" at bounding box center [731, 886] width 749 height 16
click at [770, 763] on abbr "14" at bounding box center [773, 761] width 13 height 13
click at [502, 947] on div "/ /" at bounding box center [731, 949] width 749 height 16
click at [772, 827] on abbr "14" at bounding box center [773, 824] width 13 height 13
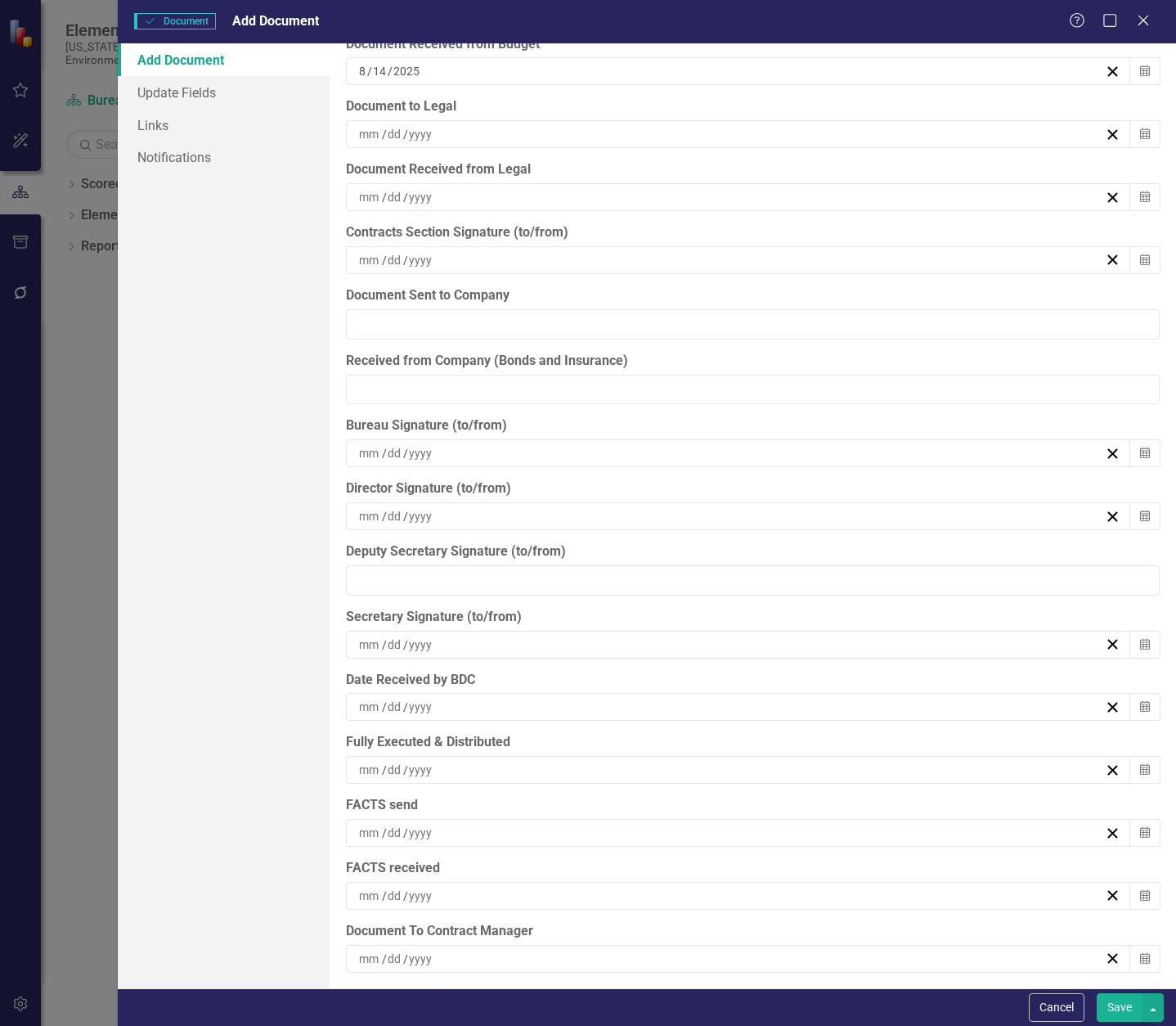
scroll to position [4509, 0]
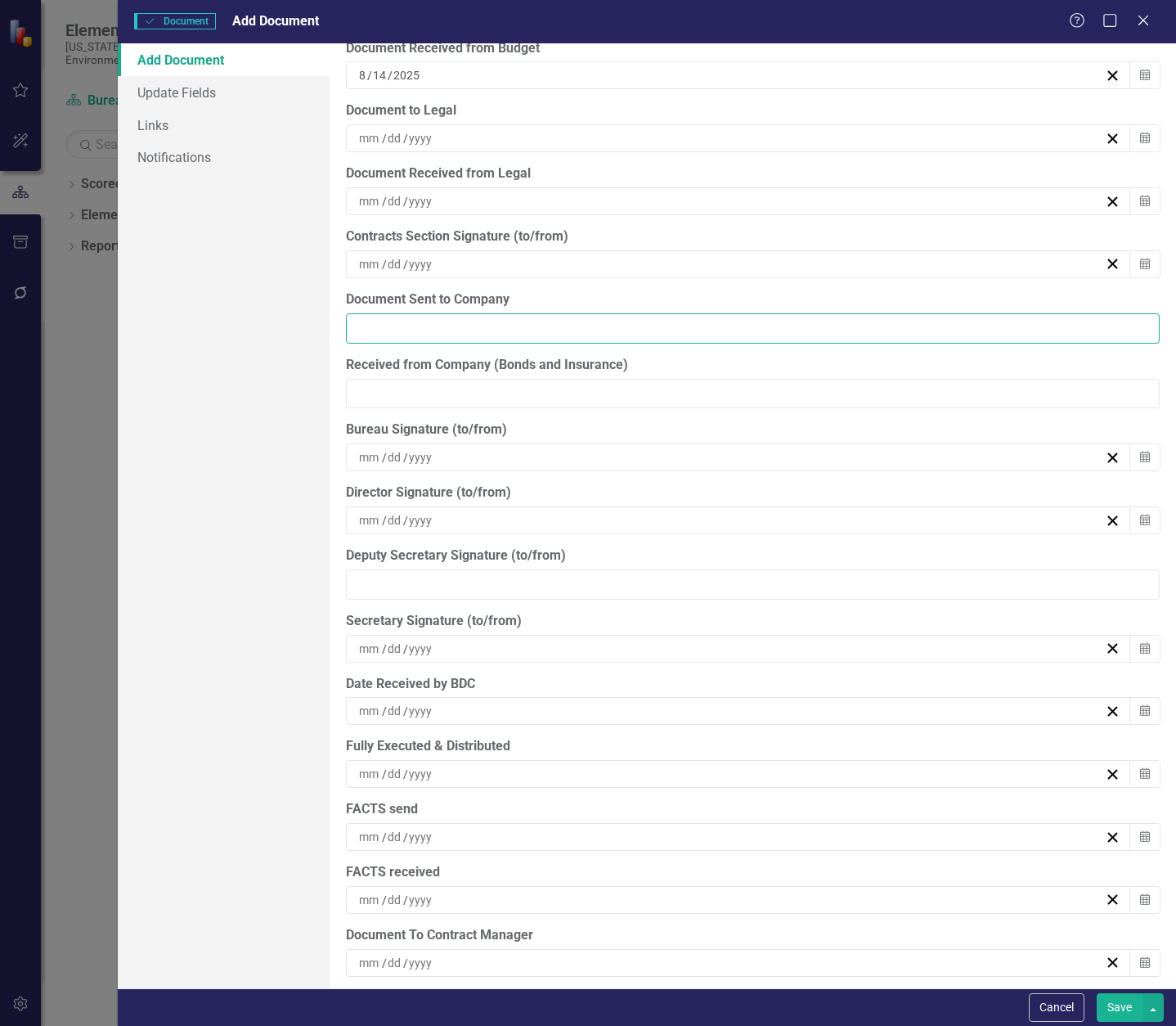
click at [492, 327] on input "Document Sent to Company" at bounding box center [752, 328] width 814 height 30
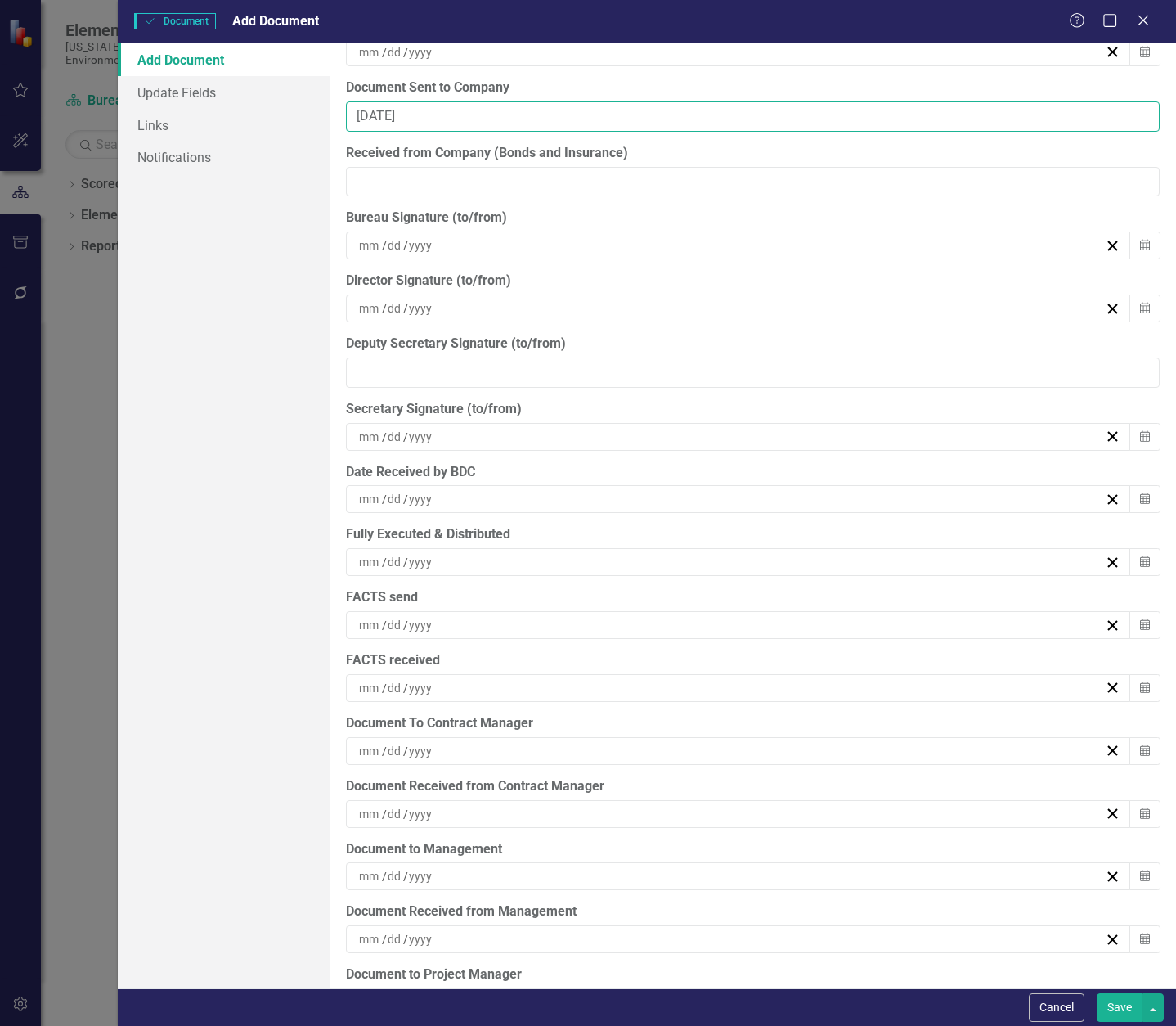
scroll to position [4754, 0]
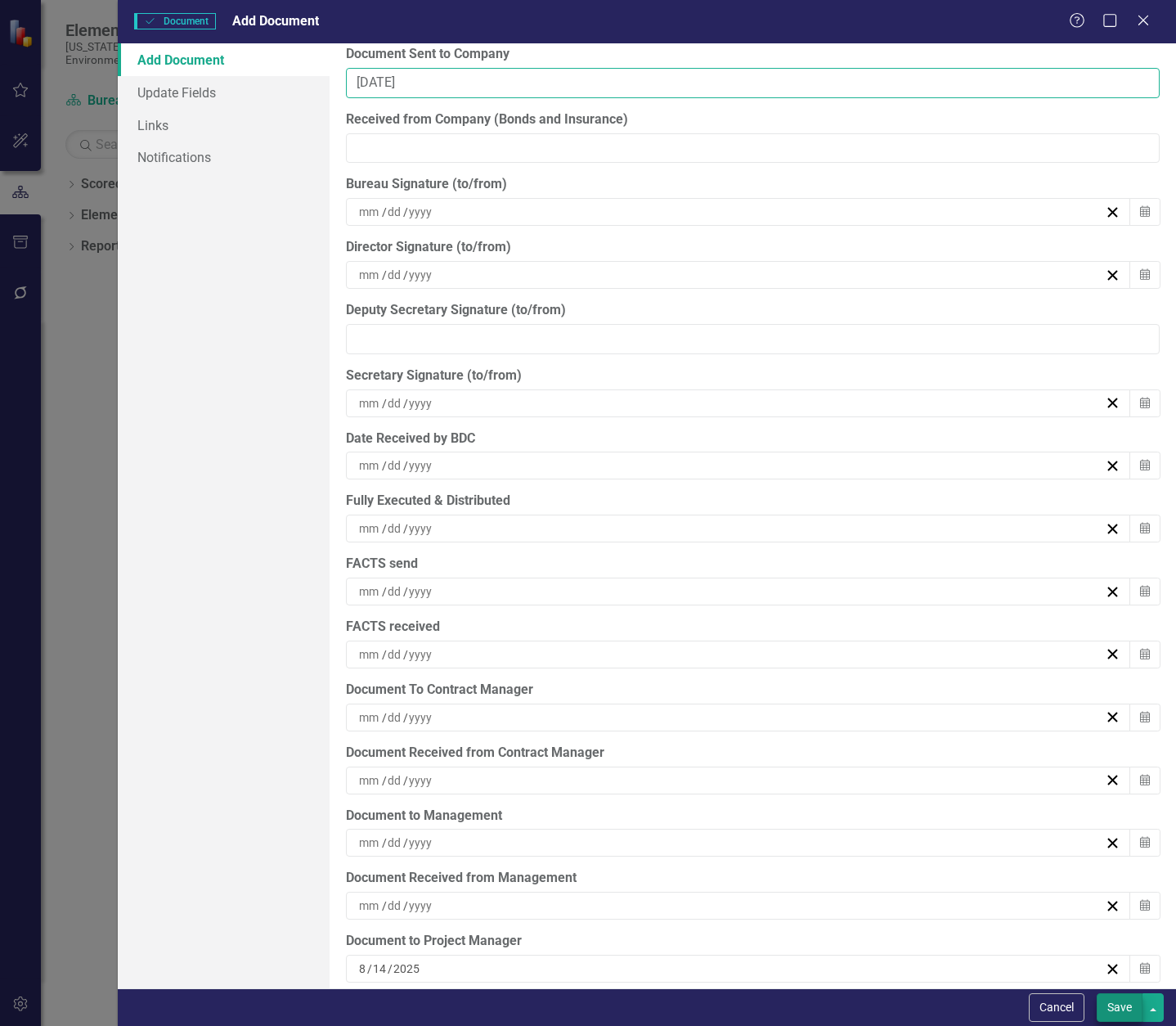
type input "[DATE]"
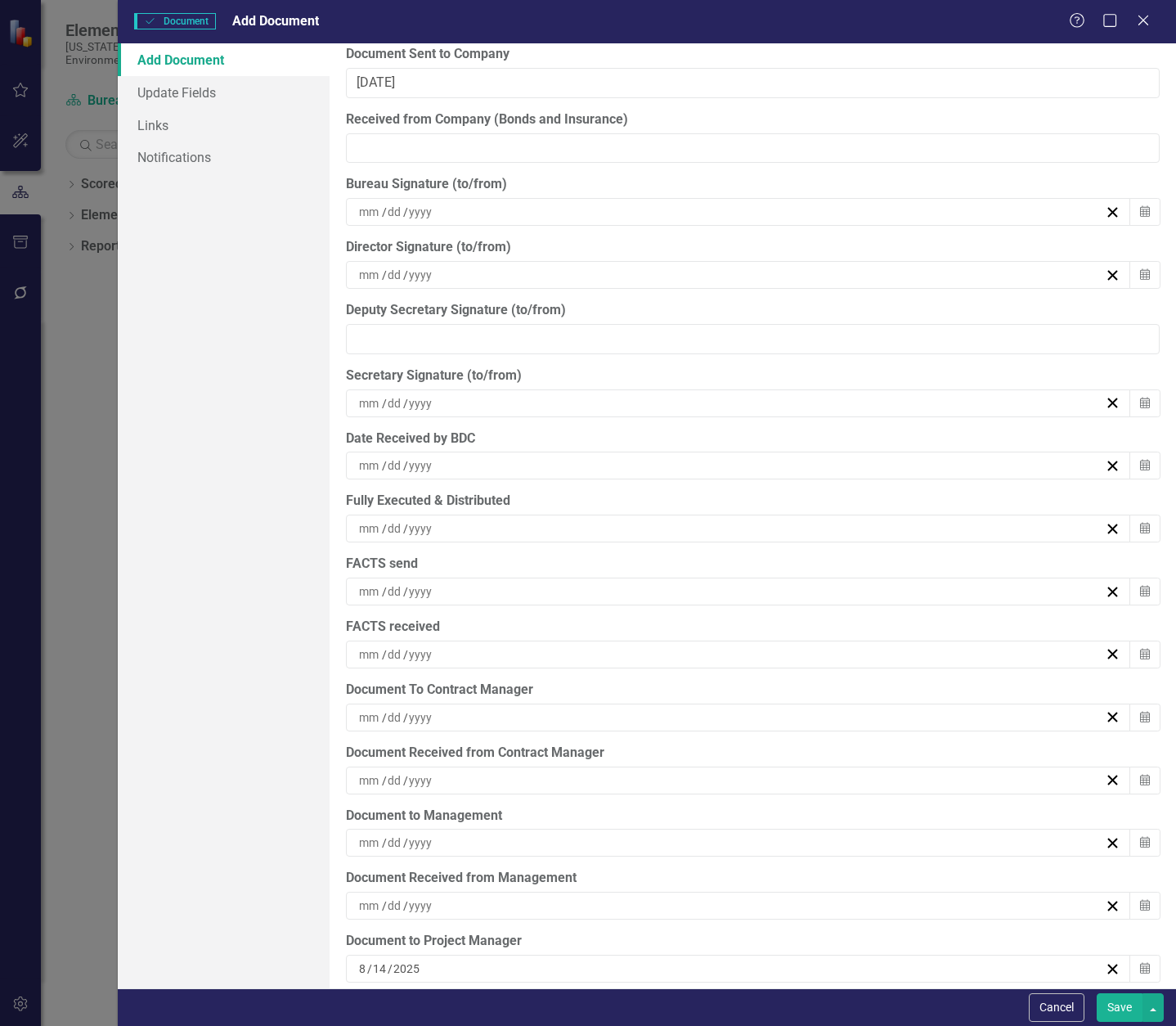
click at [1113, 1001] on button "Save" at bounding box center [1119, 1007] width 45 height 28
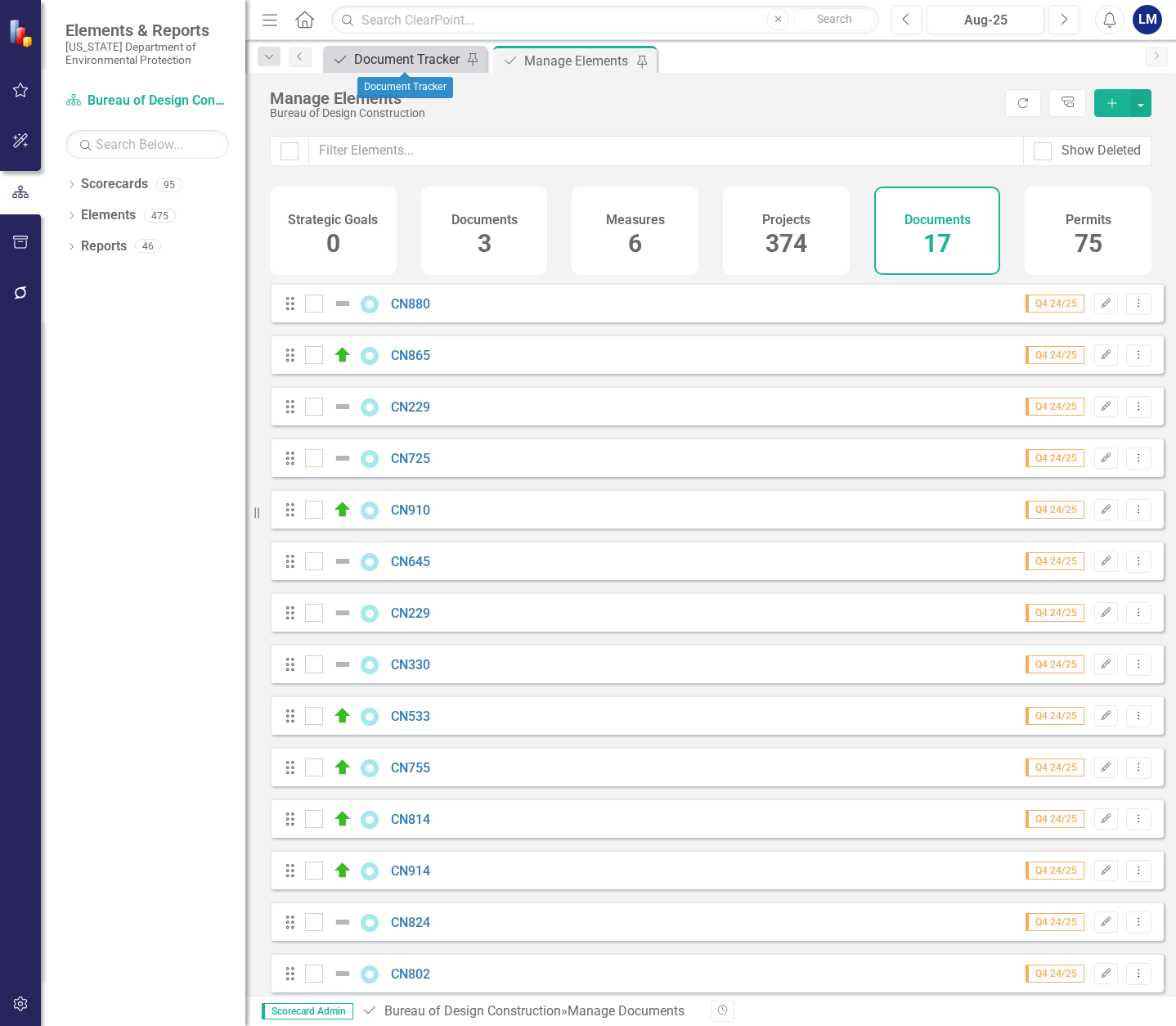
click at [391, 65] on div "Document Tracker" at bounding box center [408, 60] width 108 height 21
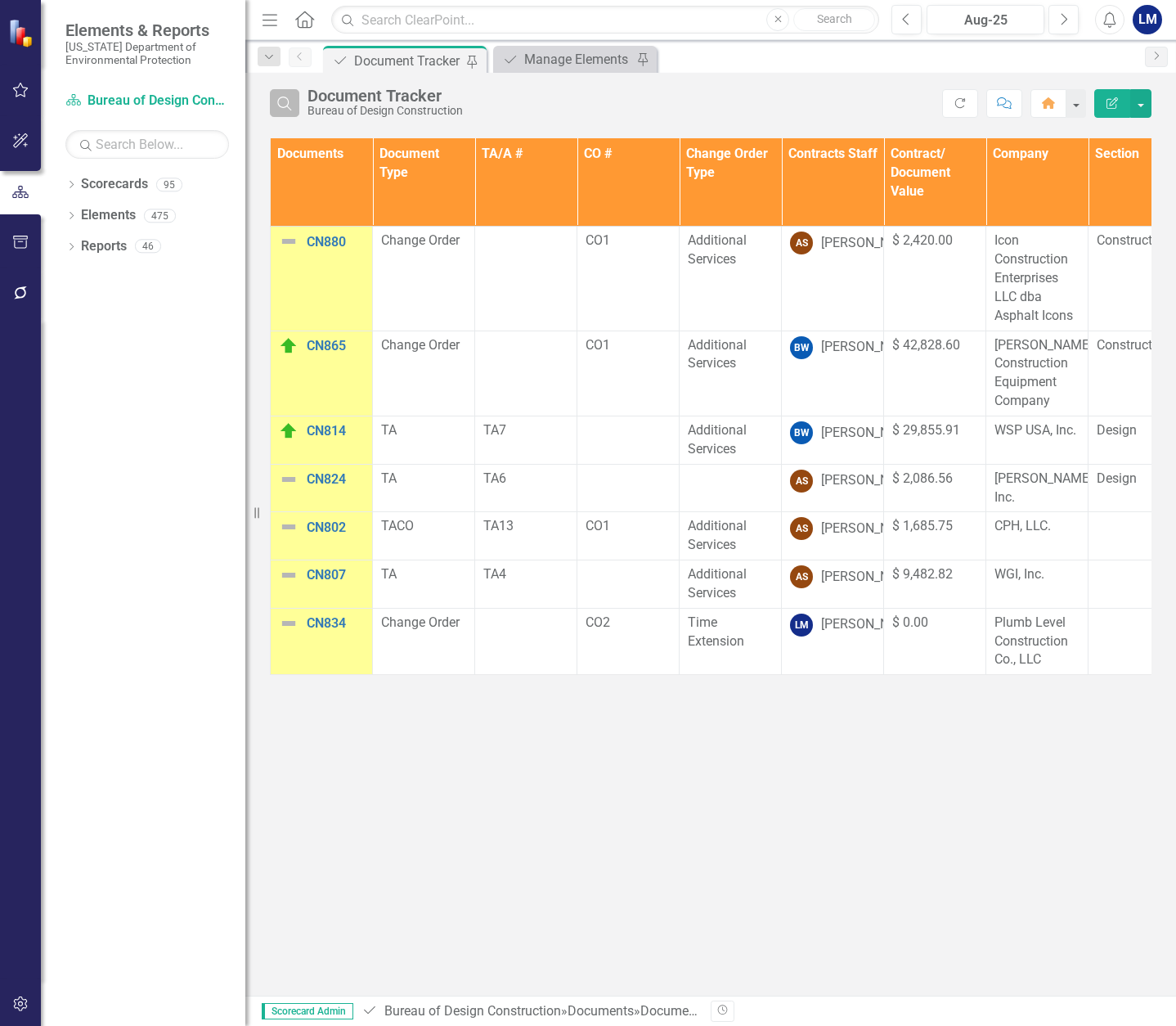
click at [286, 107] on icon "button" at bounding box center [284, 103] width 14 height 14
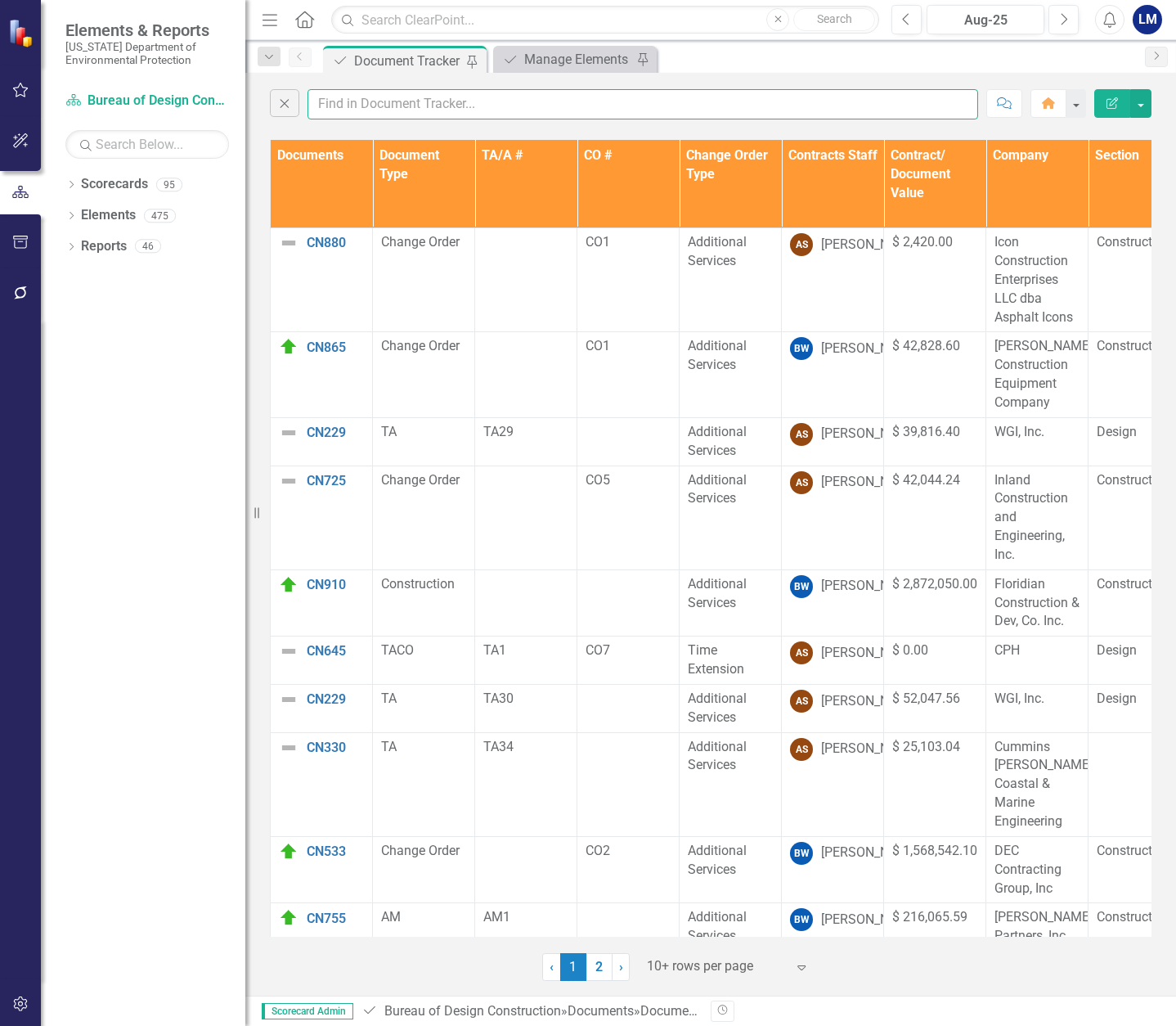
click at [358, 110] on input "text" at bounding box center [643, 104] width 671 height 30
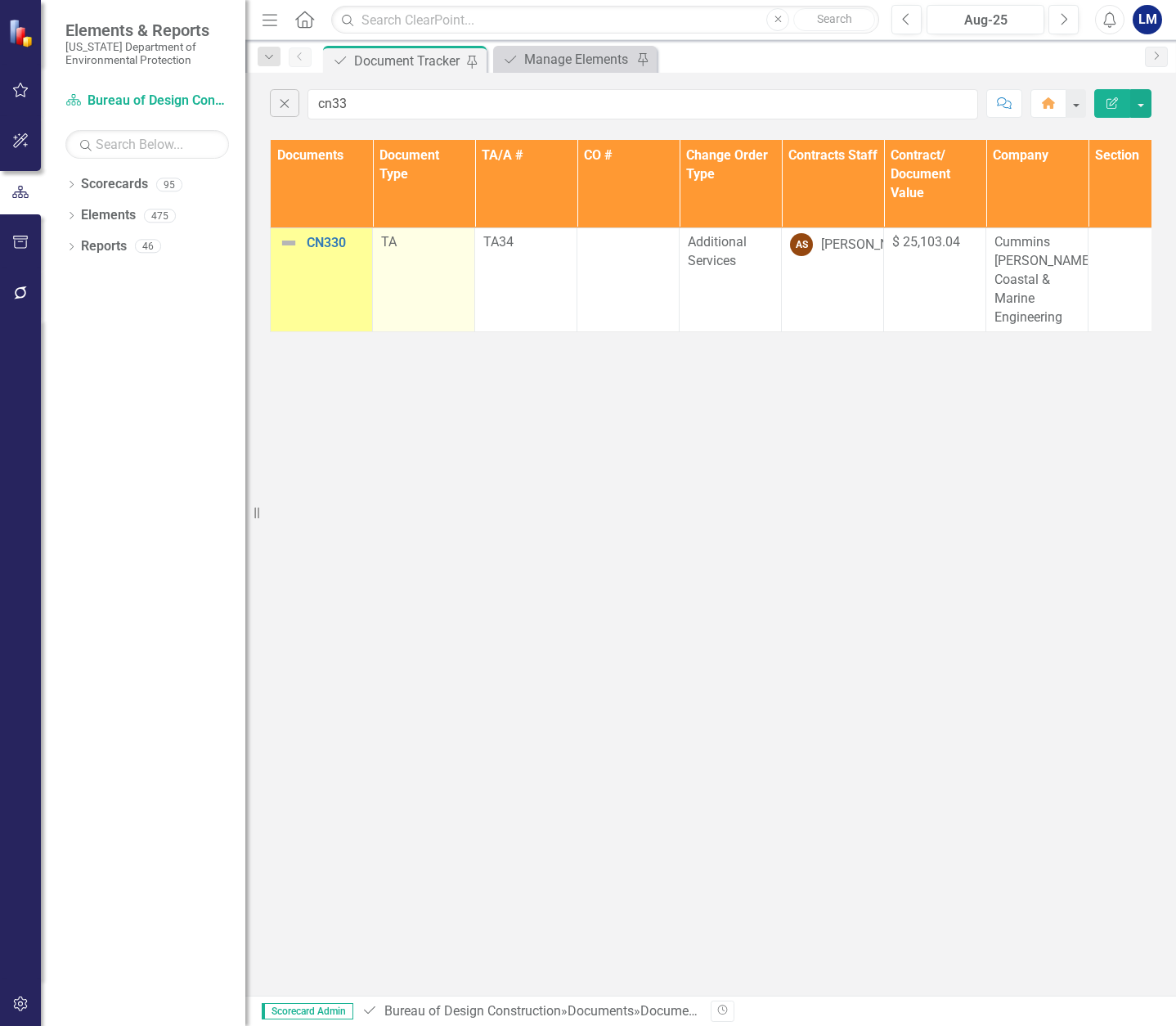
click at [378, 311] on td "TA" at bounding box center [424, 280] width 102 height 104
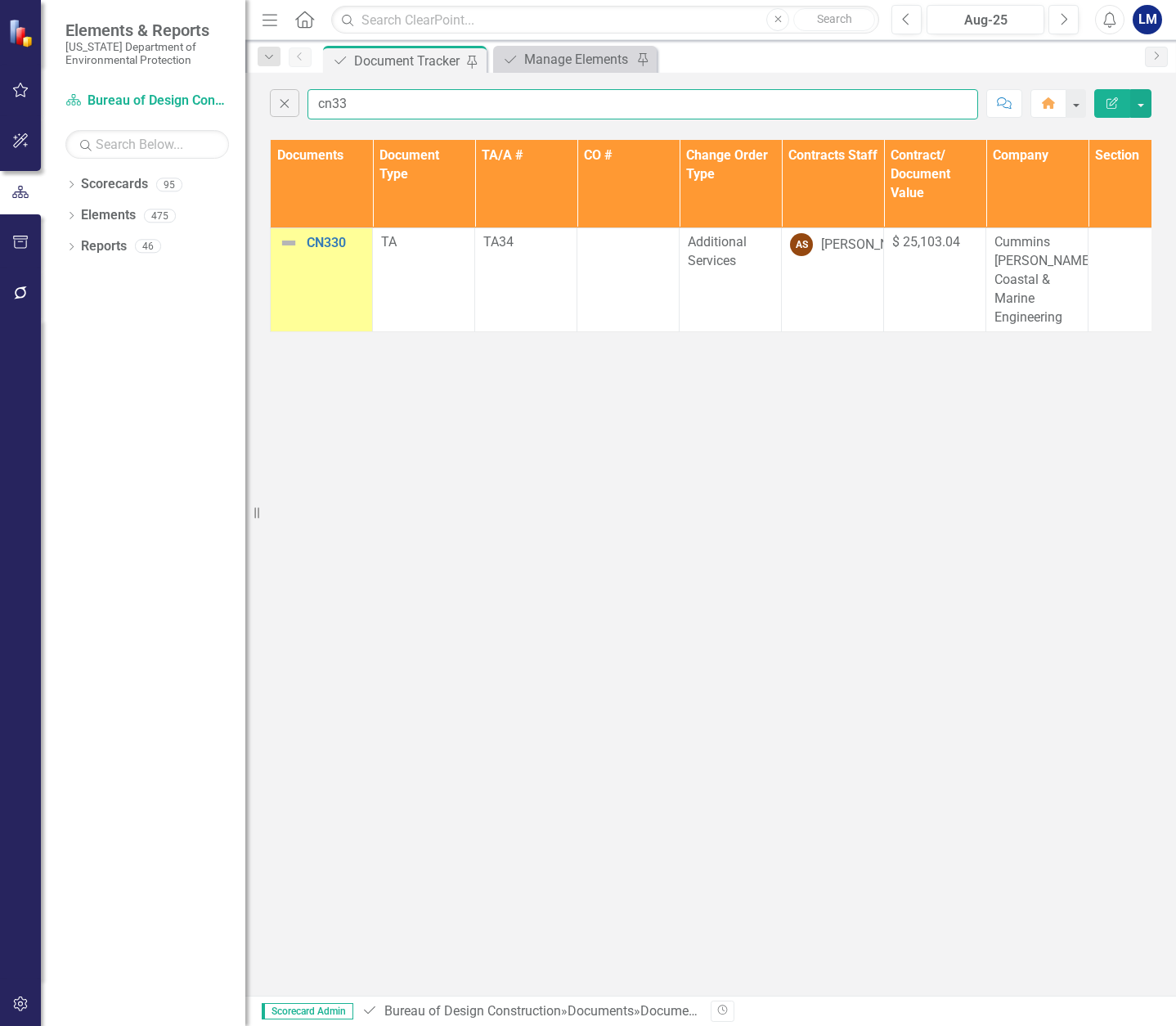
click at [365, 98] on input "cn33" at bounding box center [643, 104] width 671 height 30
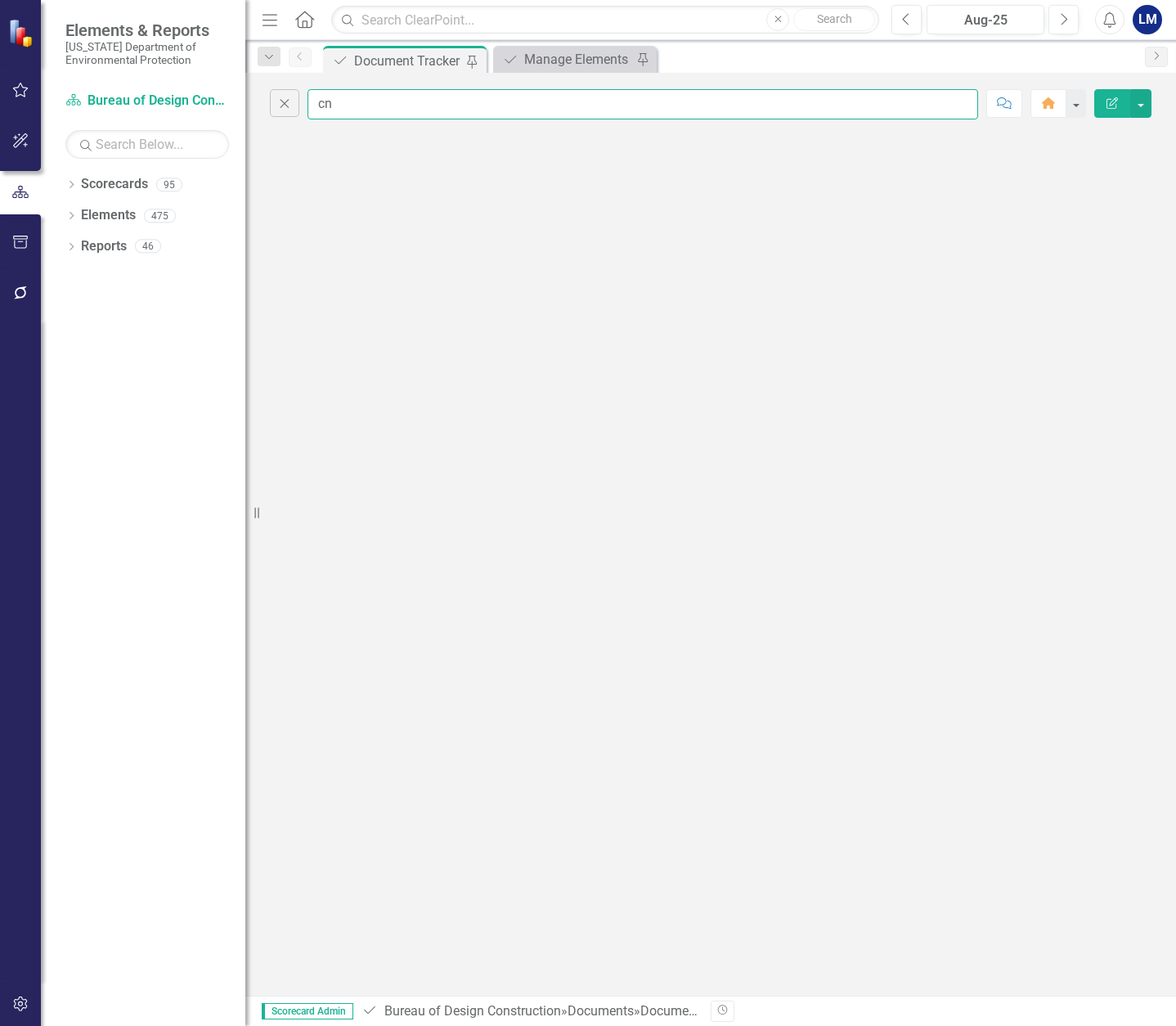
type input "c"
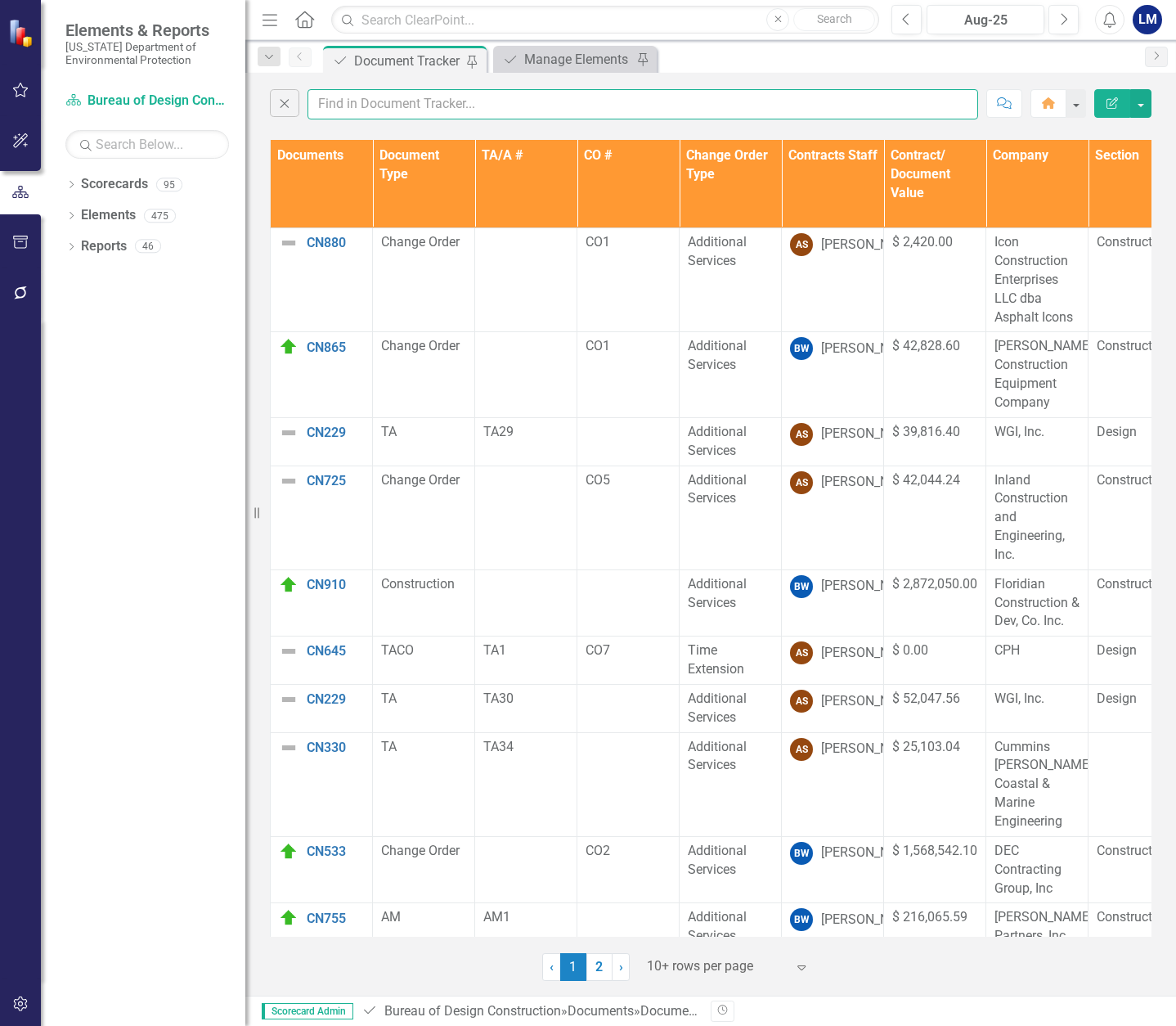
scroll to position [27, 0]
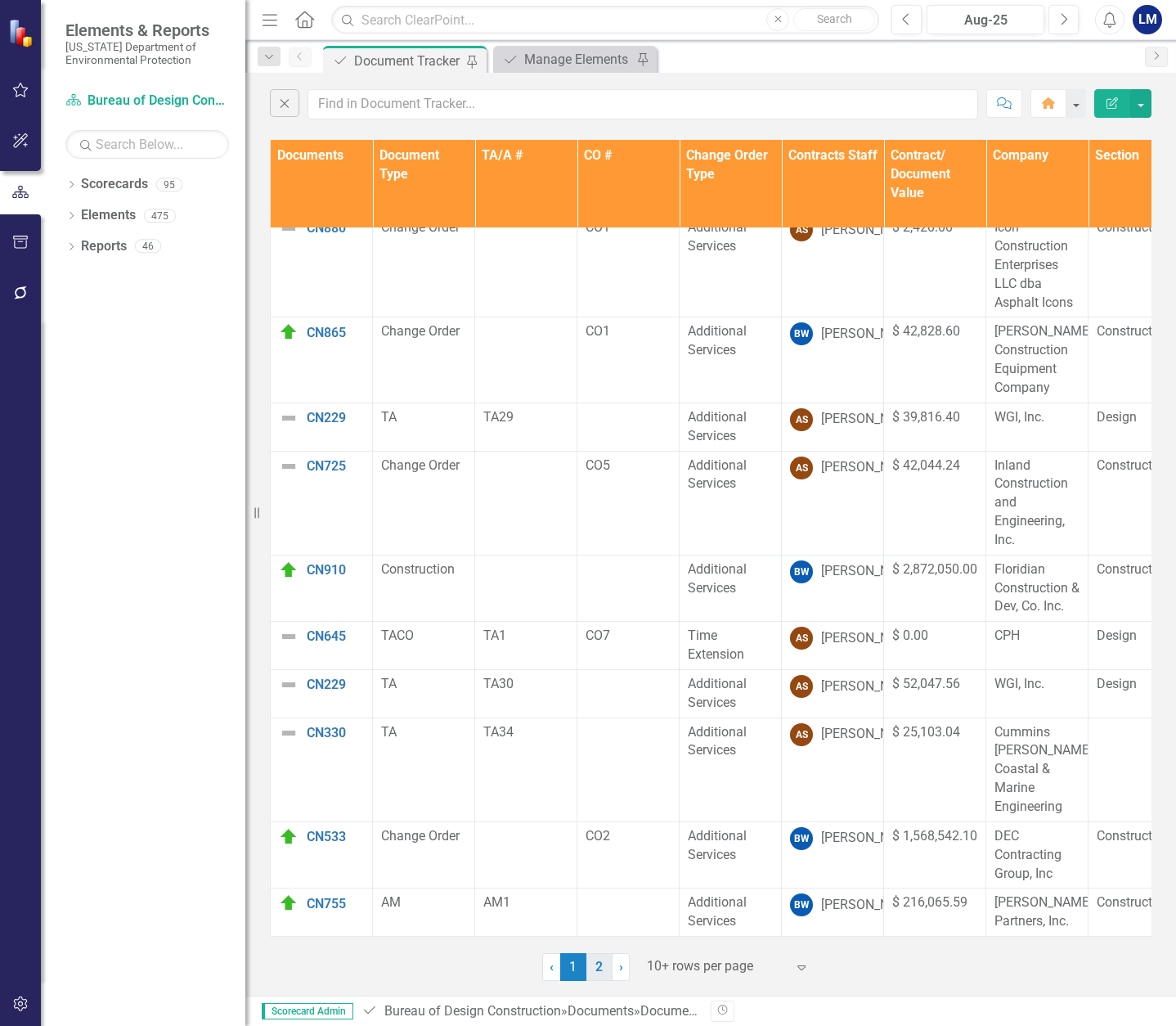
click at [601, 967] on link "2" at bounding box center [599, 966] width 26 height 27
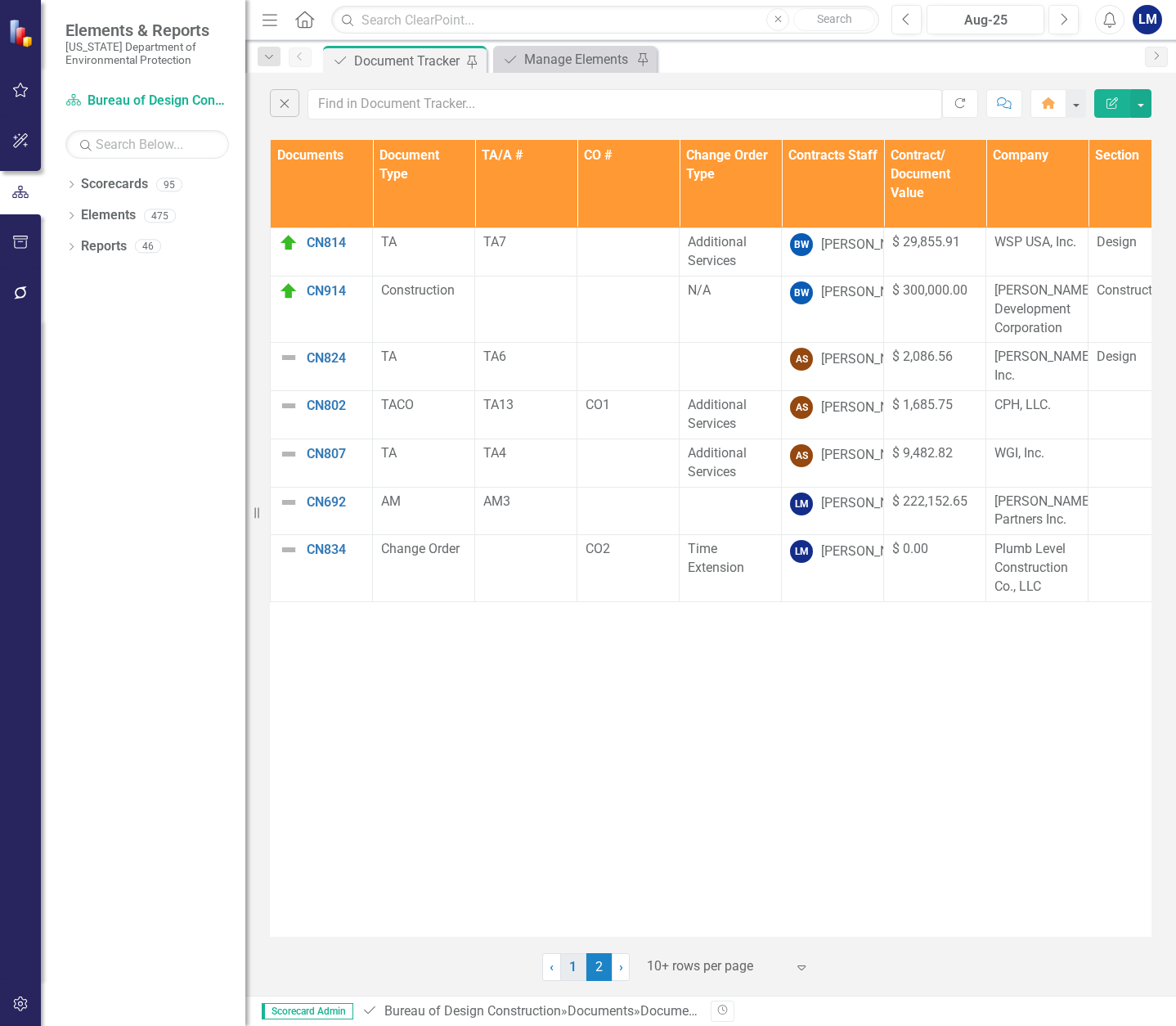
click at [572, 972] on link "1" at bounding box center [574, 966] width 26 height 27
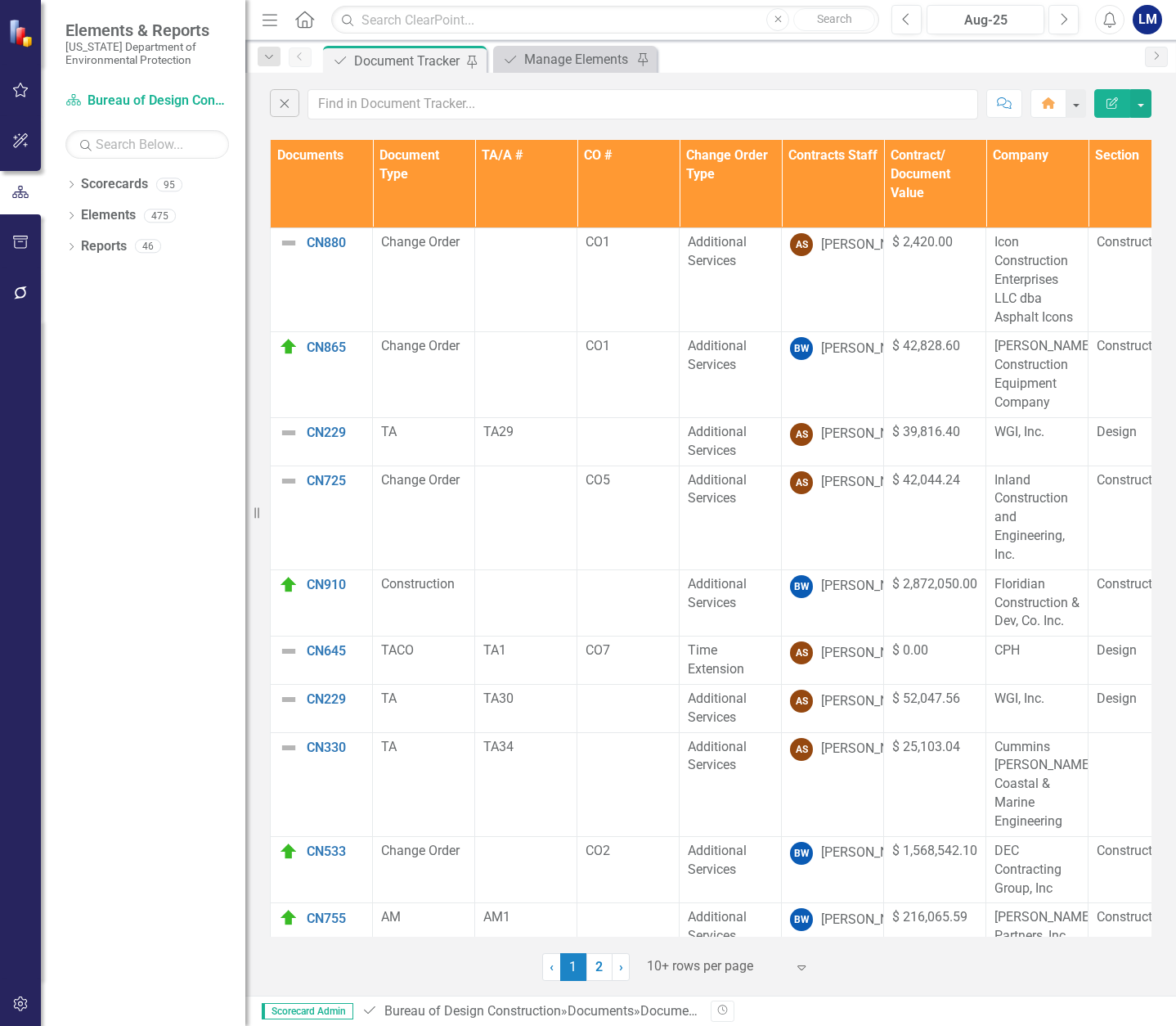
click at [1115, 109] on button "Edit Report" at bounding box center [1113, 103] width 36 height 28
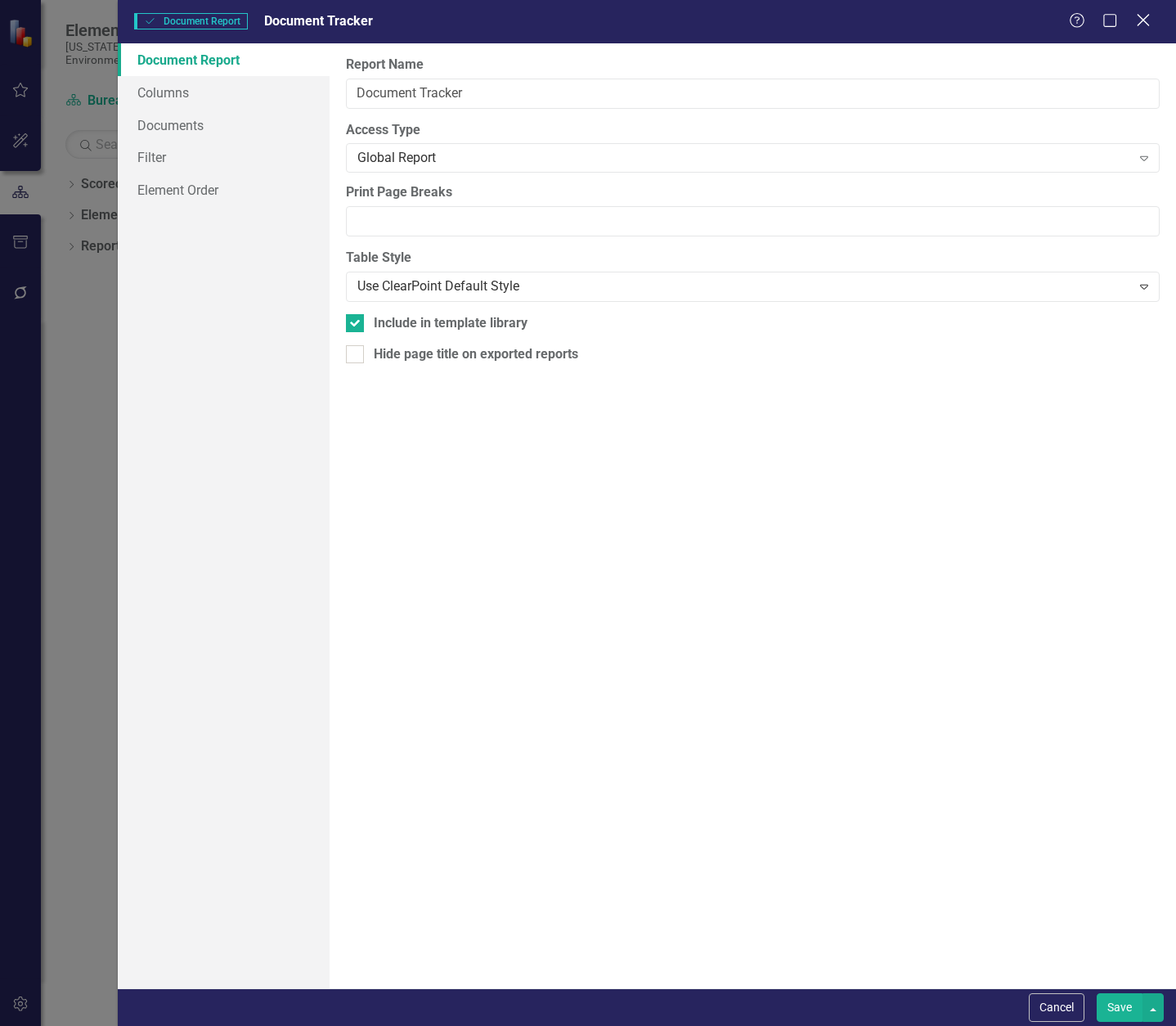
click at [1144, 24] on icon "Close" at bounding box center [1143, 20] width 21 height 15
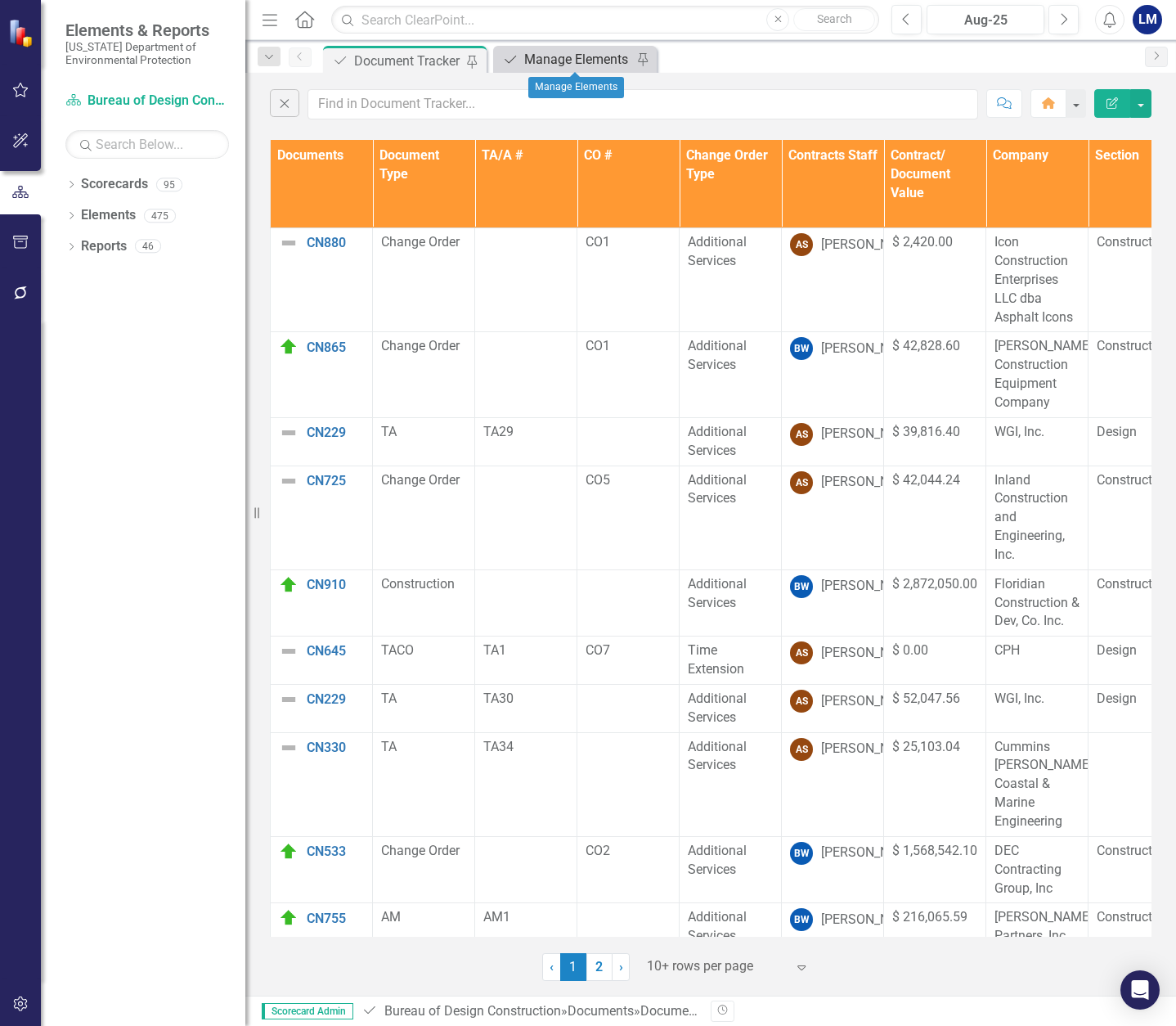
click at [592, 55] on div "Manage Elements" at bounding box center [579, 60] width 108 height 21
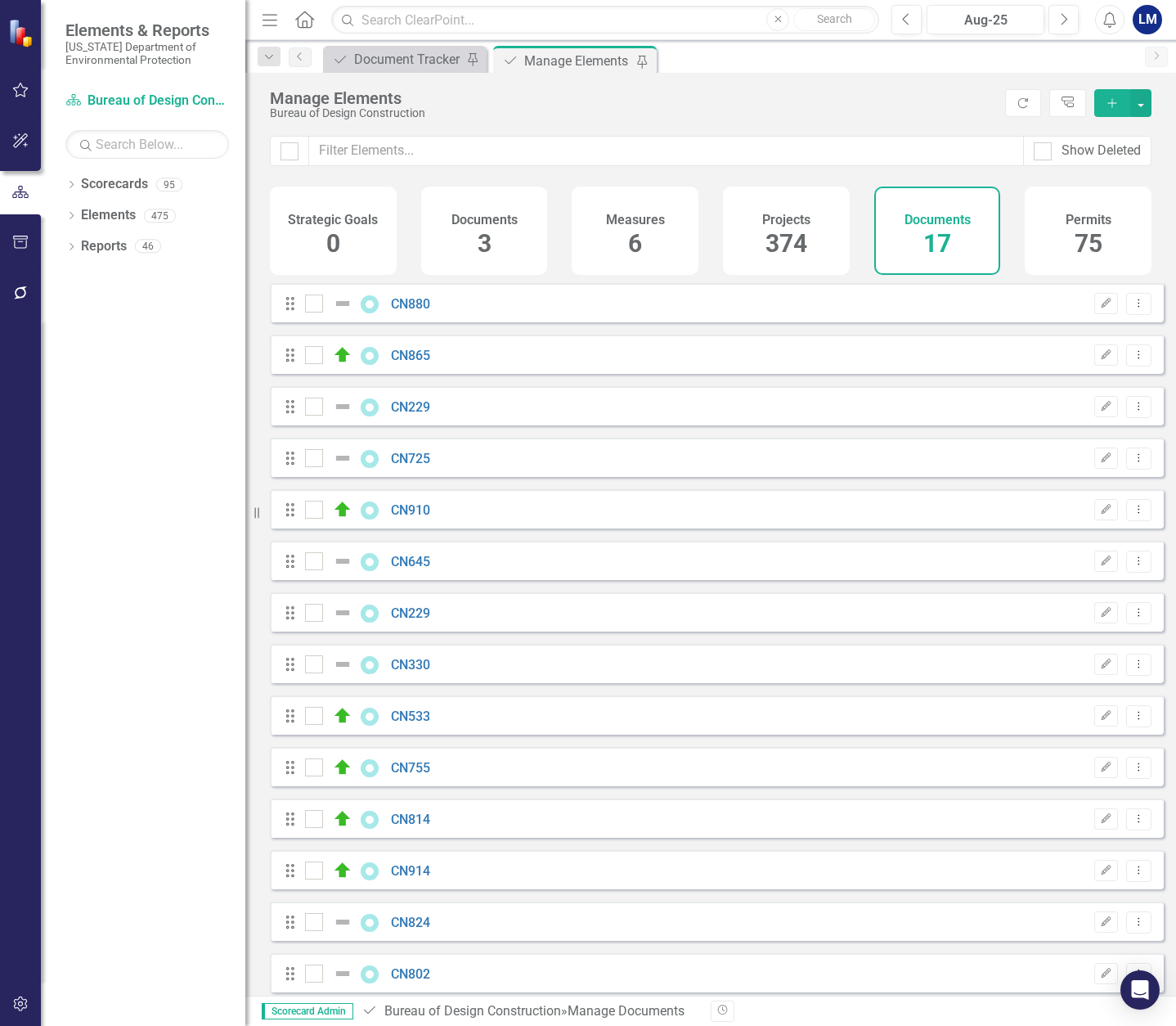
checkbox input "false"
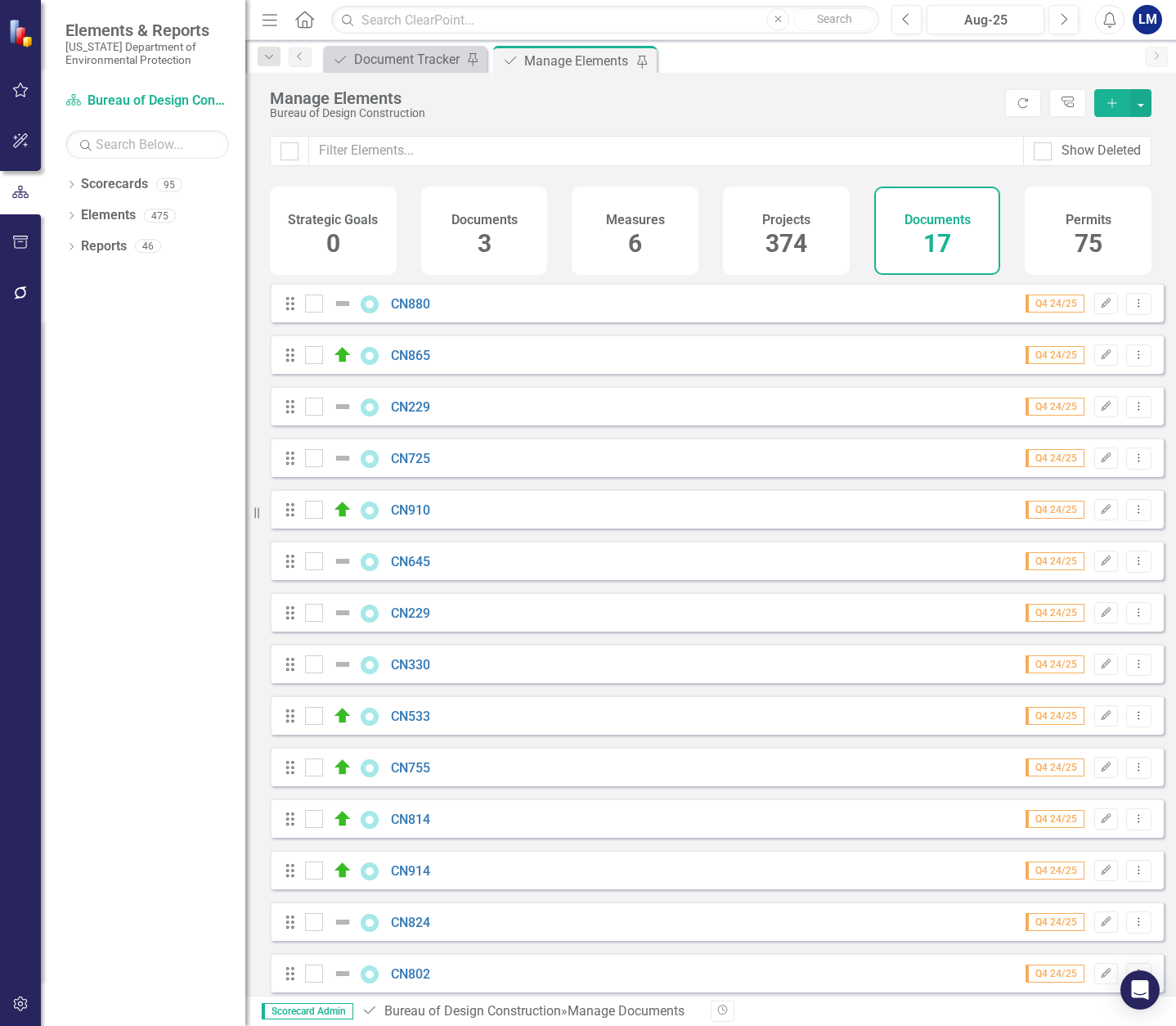
click at [940, 240] on span "17" at bounding box center [937, 243] width 27 height 28
click at [1114, 100] on icon "Add" at bounding box center [1113, 103] width 15 height 11
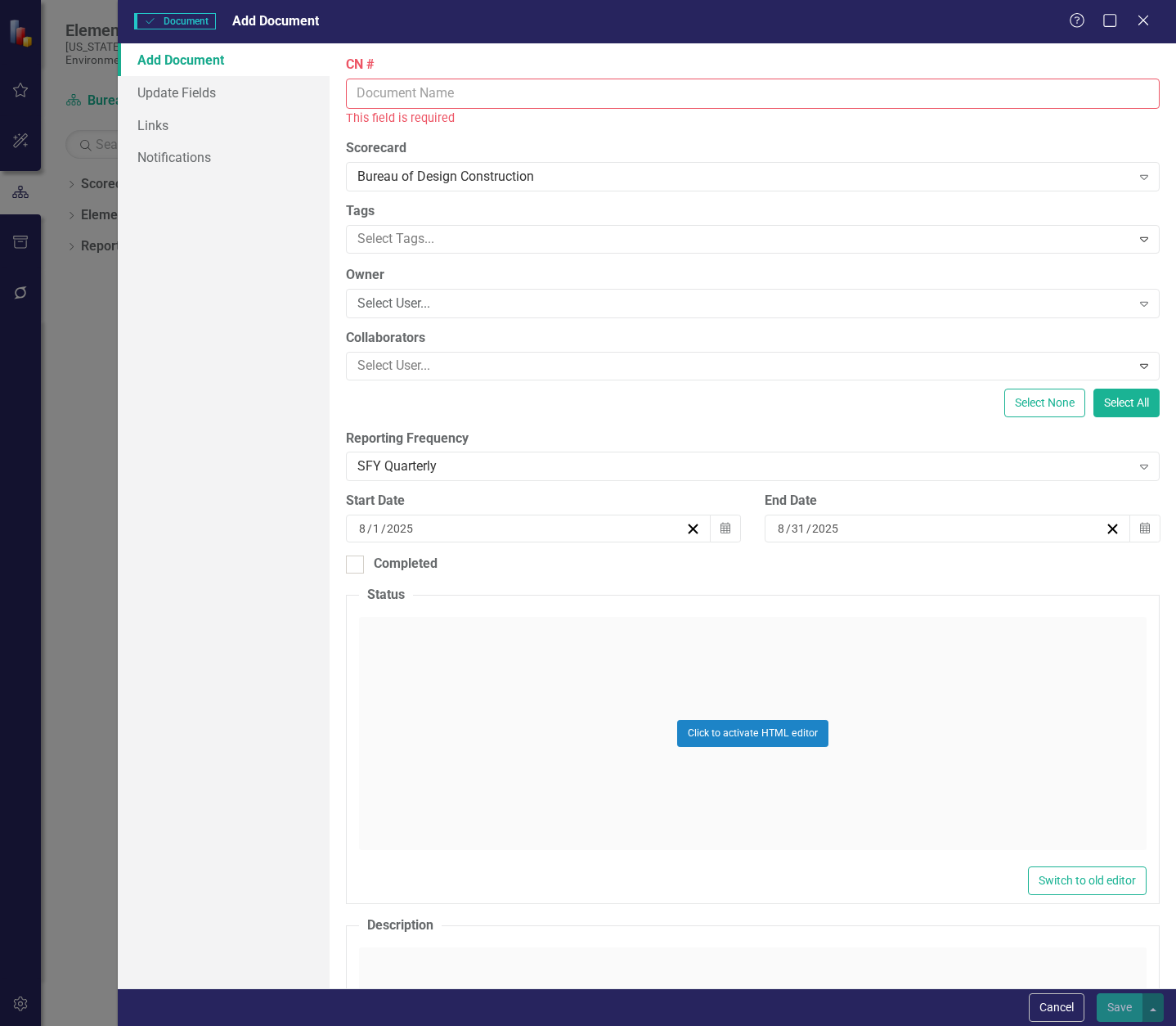
click at [396, 88] on input "CN #" at bounding box center [752, 94] width 814 height 30
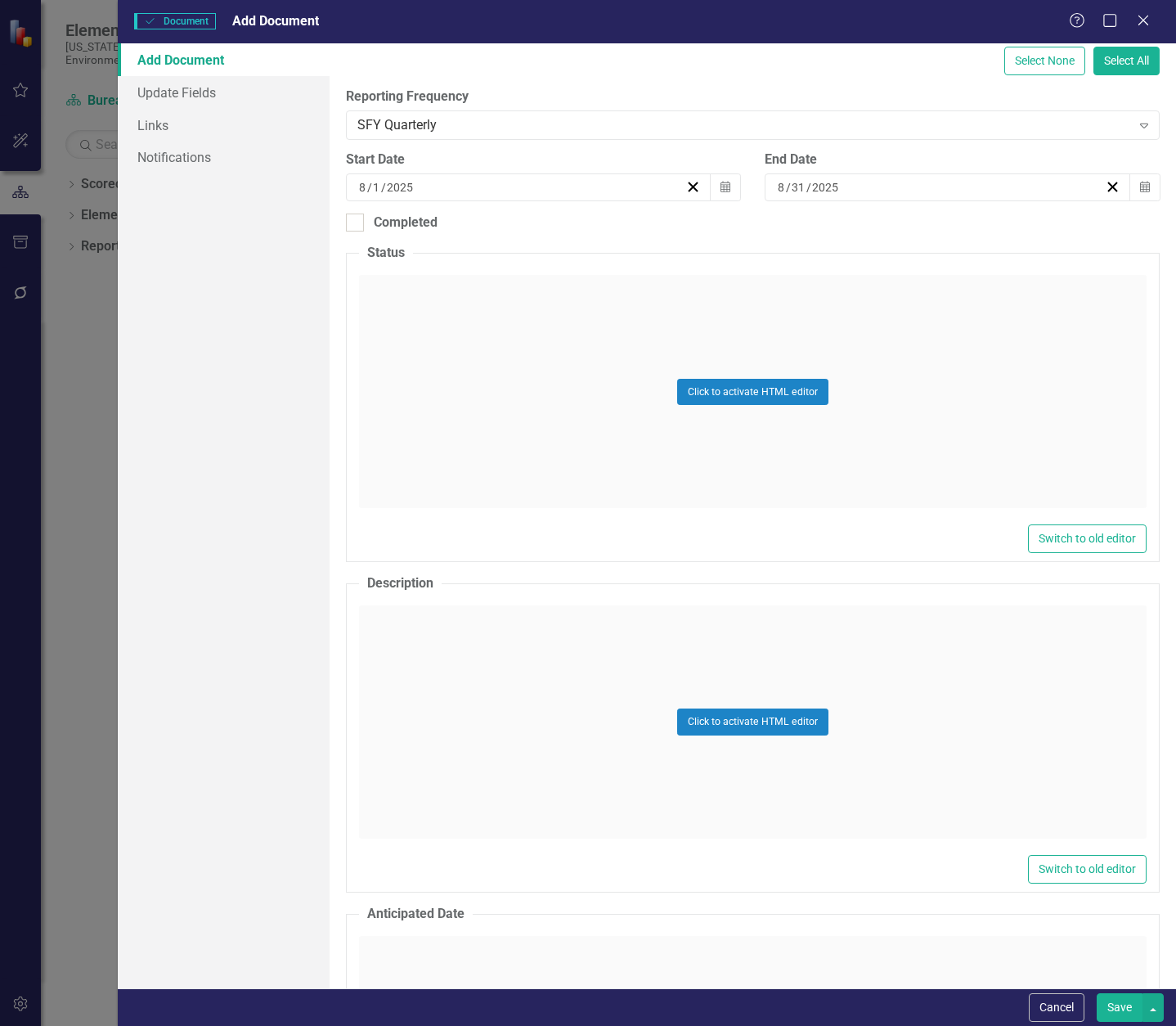
scroll to position [327, 0]
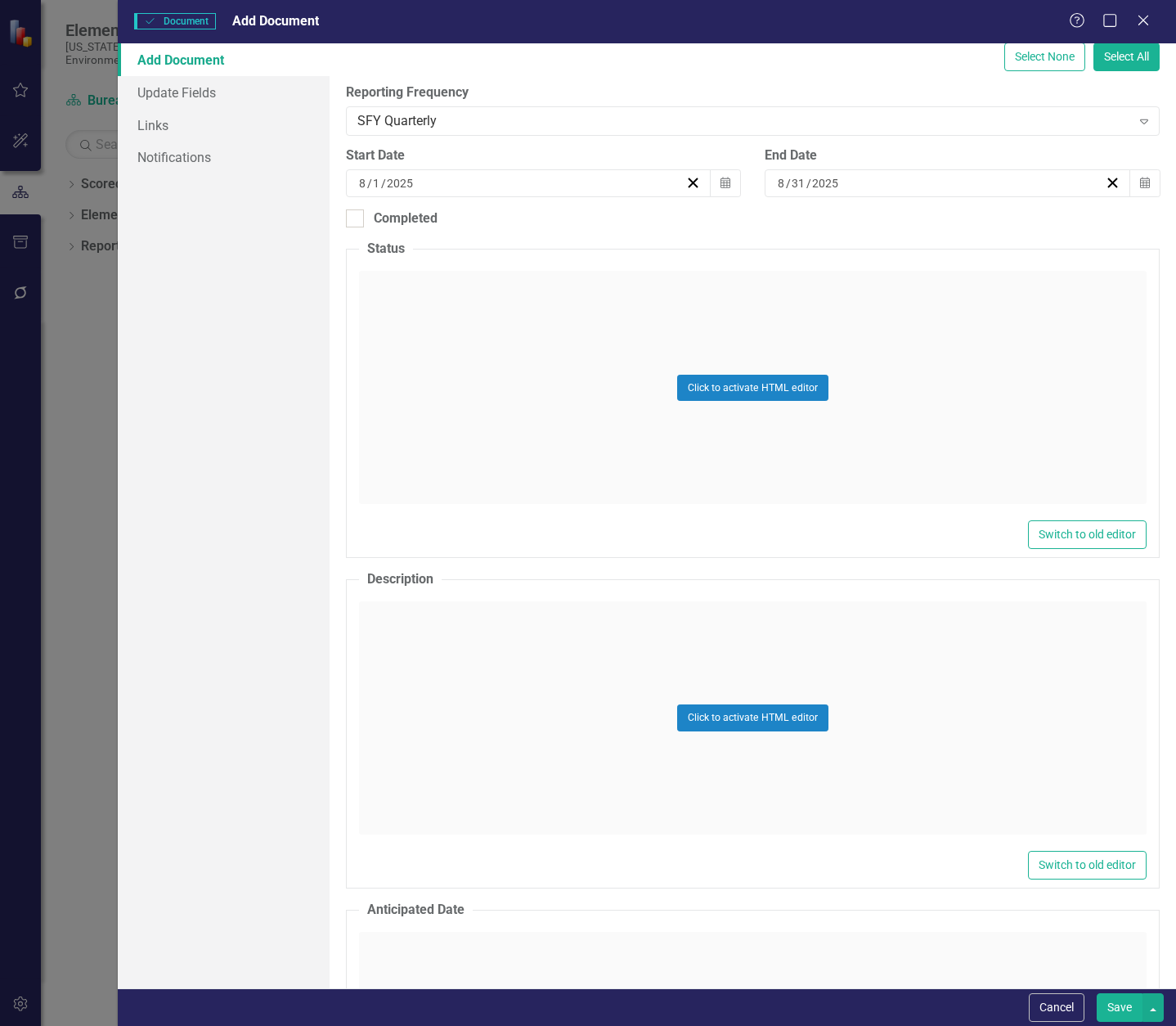
type input "CN331"
click at [423, 312] on div "Click to activate HTML editor" at bounding box center [752, 387] width 787 height 234
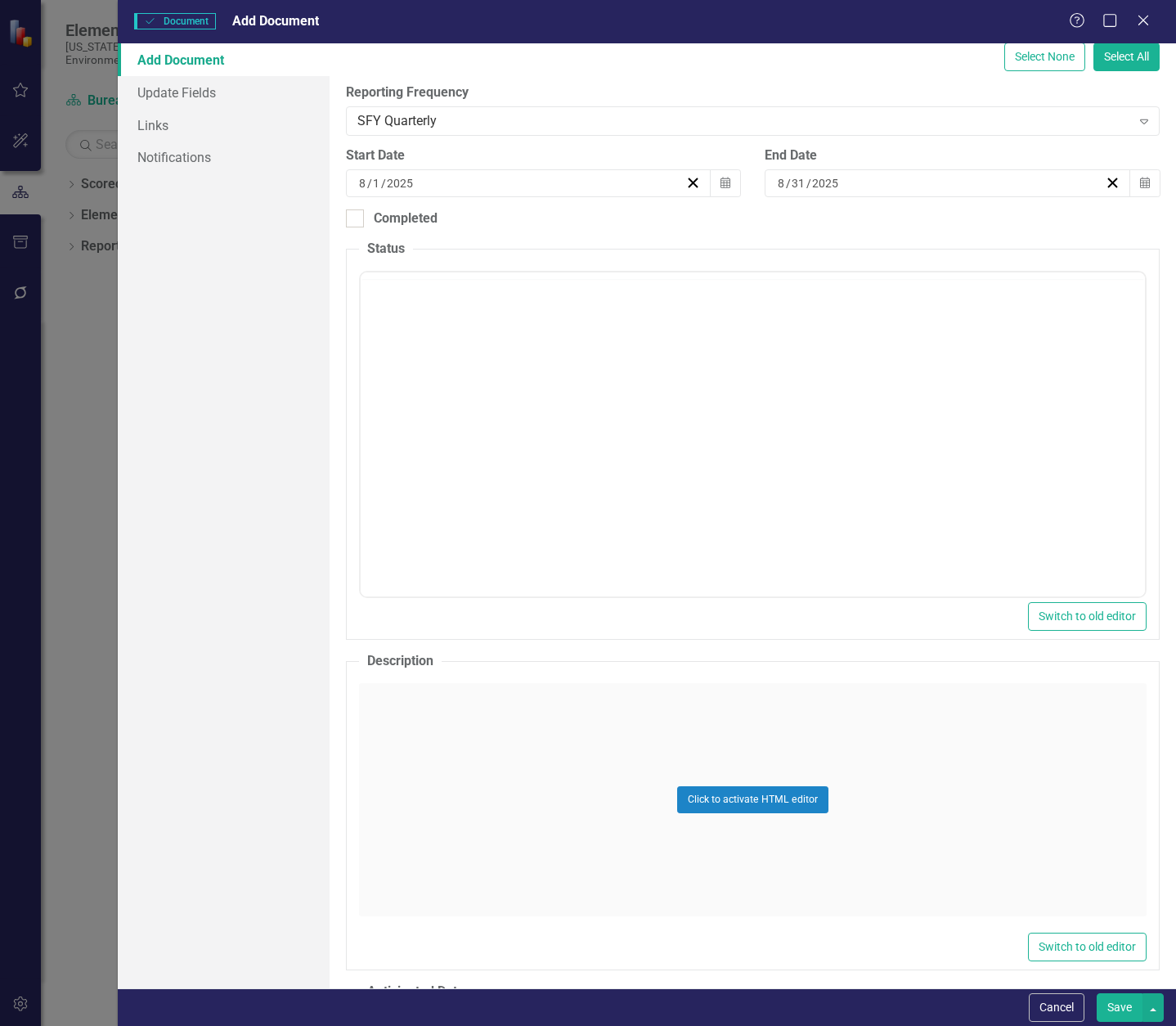
scroll to position [0, 0]
click at [431, 330] on p "Rich Text Area. Press ALT-0 for help." at bounding box center [752, 324] width 776 height 20
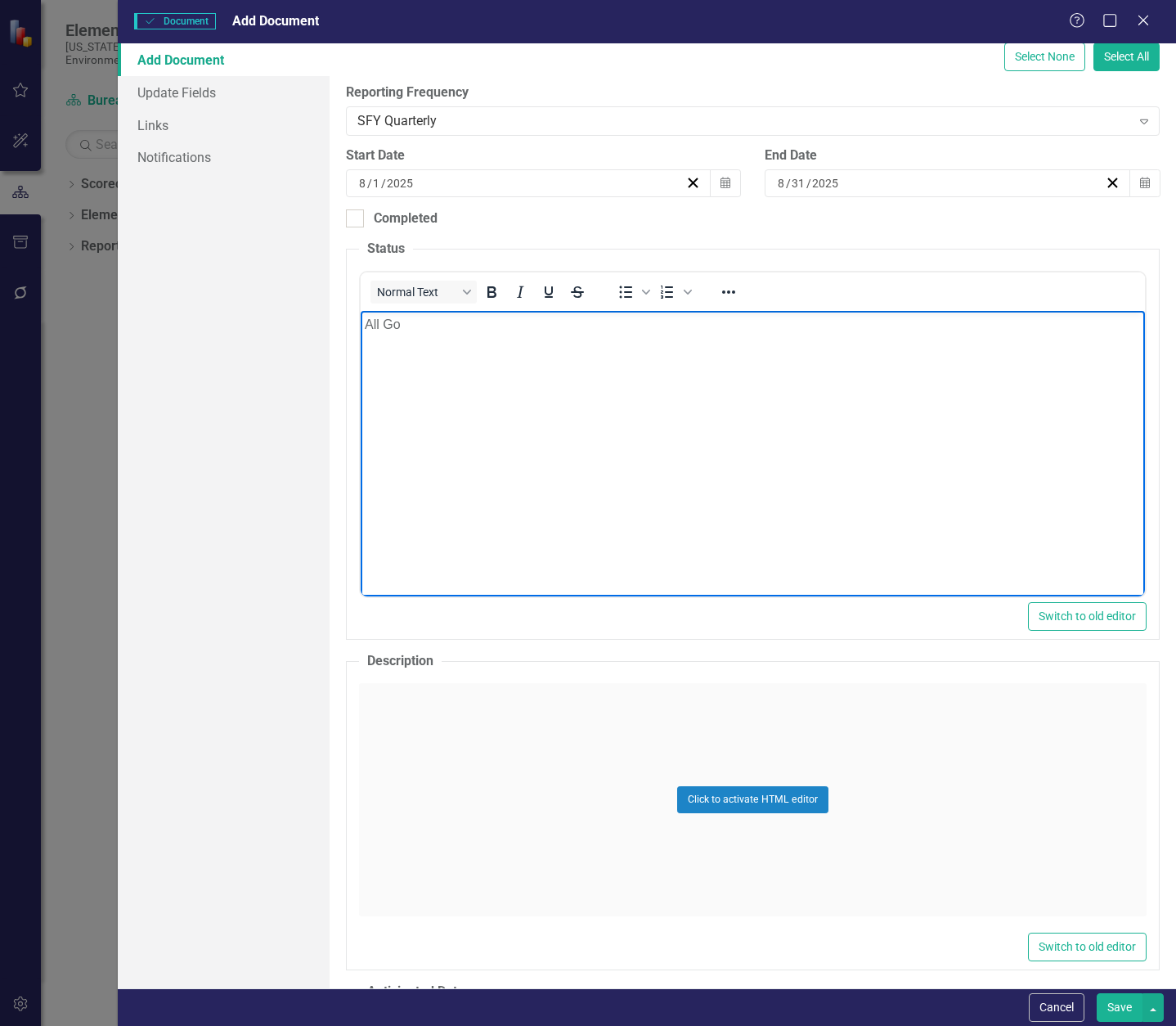
click at [428, 697] on div "Click to activate HTML editor" at bounding box center [752, 800] width 787 height 234
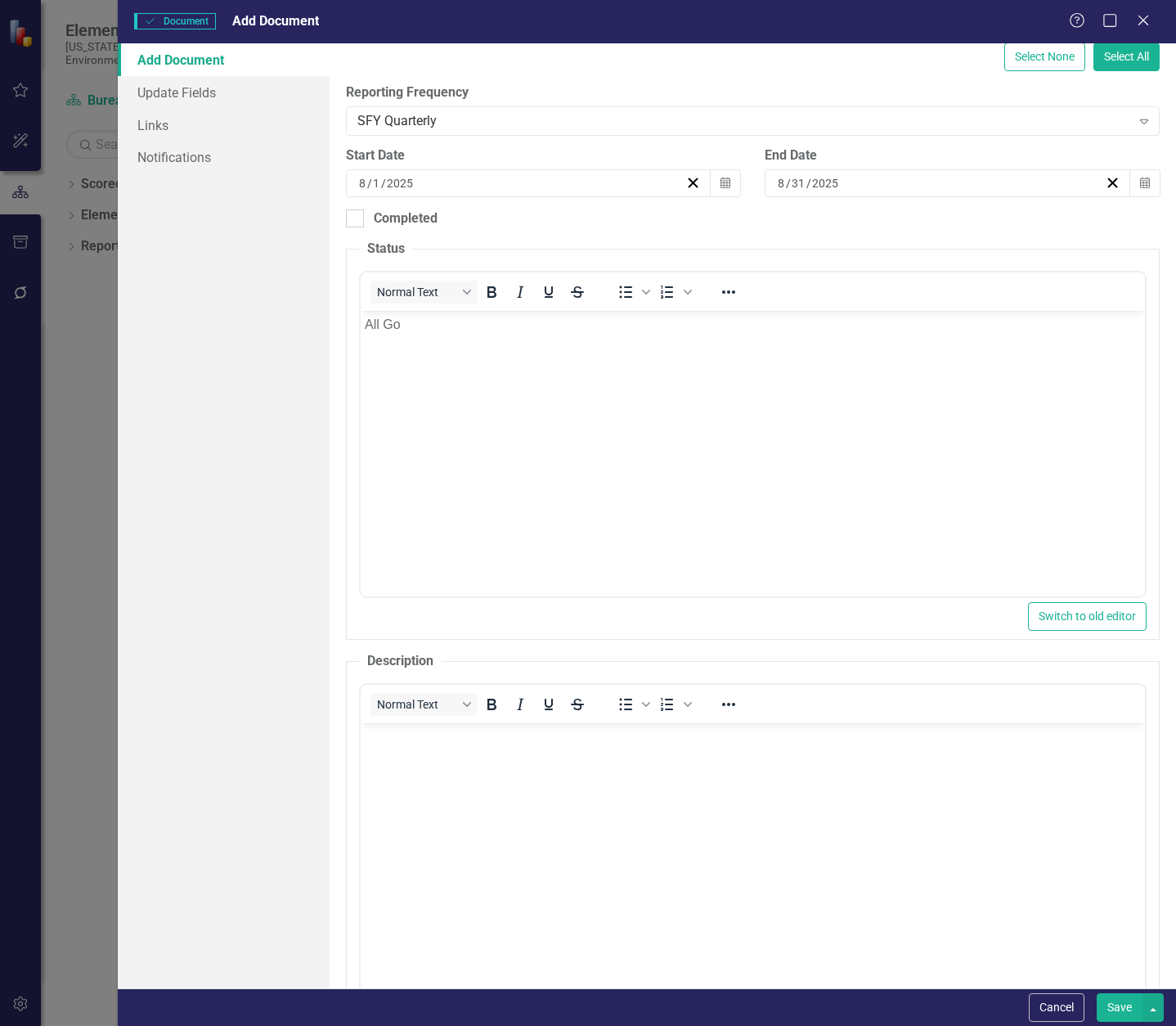
click at [426, 732] on p "Rich Text Area. Press ALT-0 for help." at bounding box center [752, 737] width 776 height 20
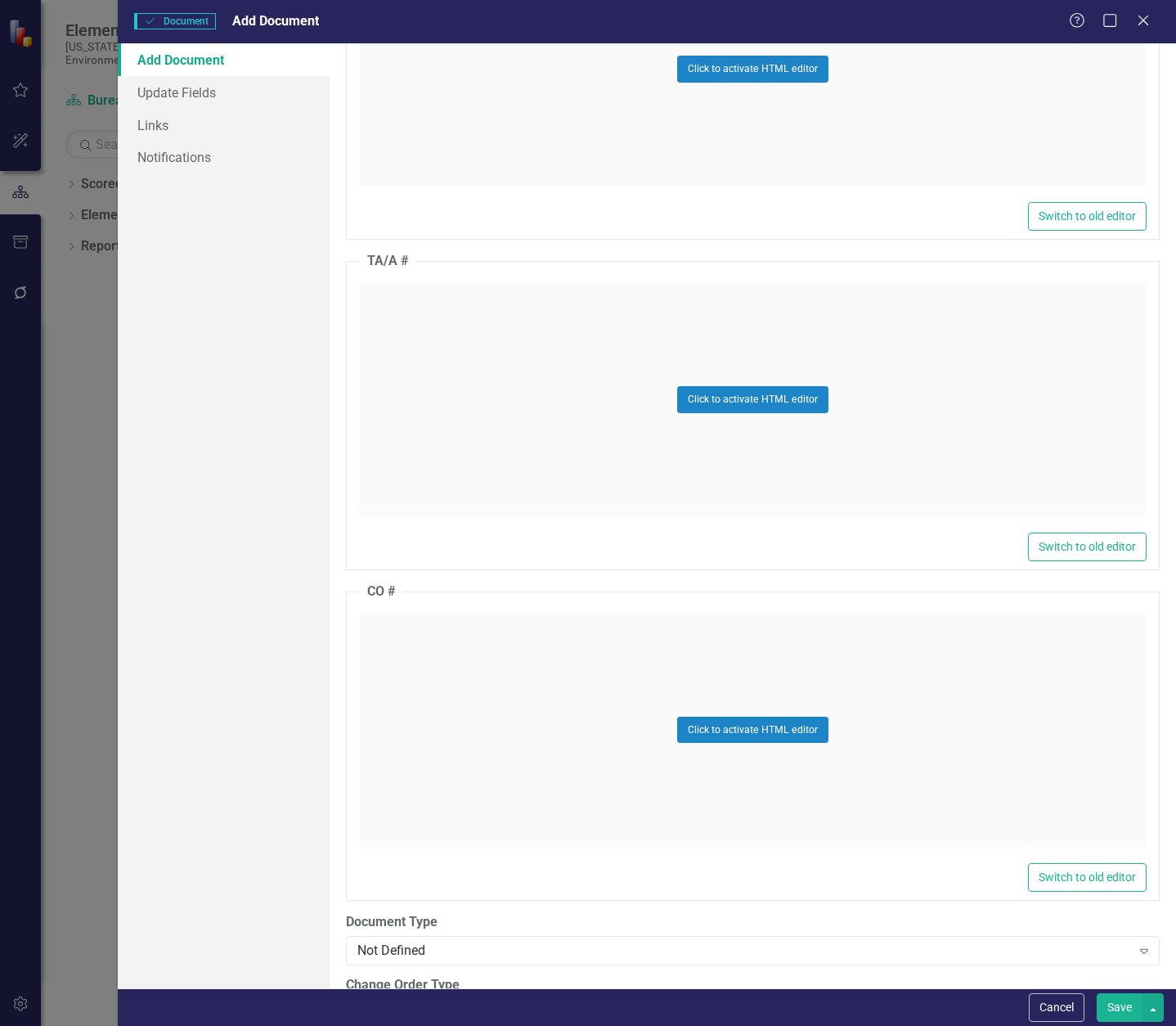
scroll to position [1473, 0]
click at [410, 294] on div "Click to activate HTML editor" at bounding box center [752, 397] width 787 height 234
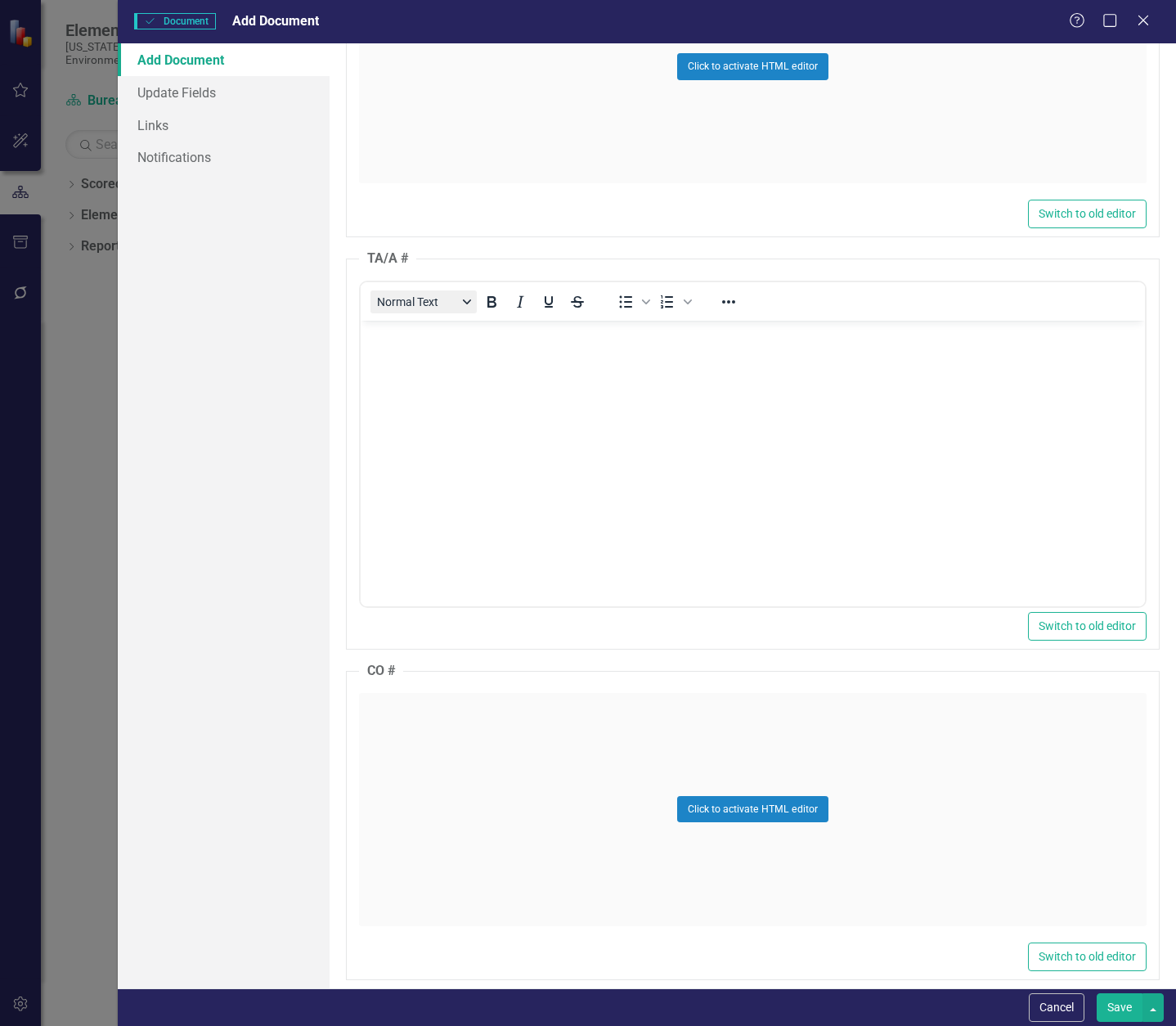
scroll to position [0, 0]
click at [404, 340] on p "Rich Text Area. Press ALT-0 for help." at bounding box center [752, 334] width 776 height 20
click at [410, 732] on div "Click to activate HTML editor" at bounding box center [752, 809] width 787 height 234
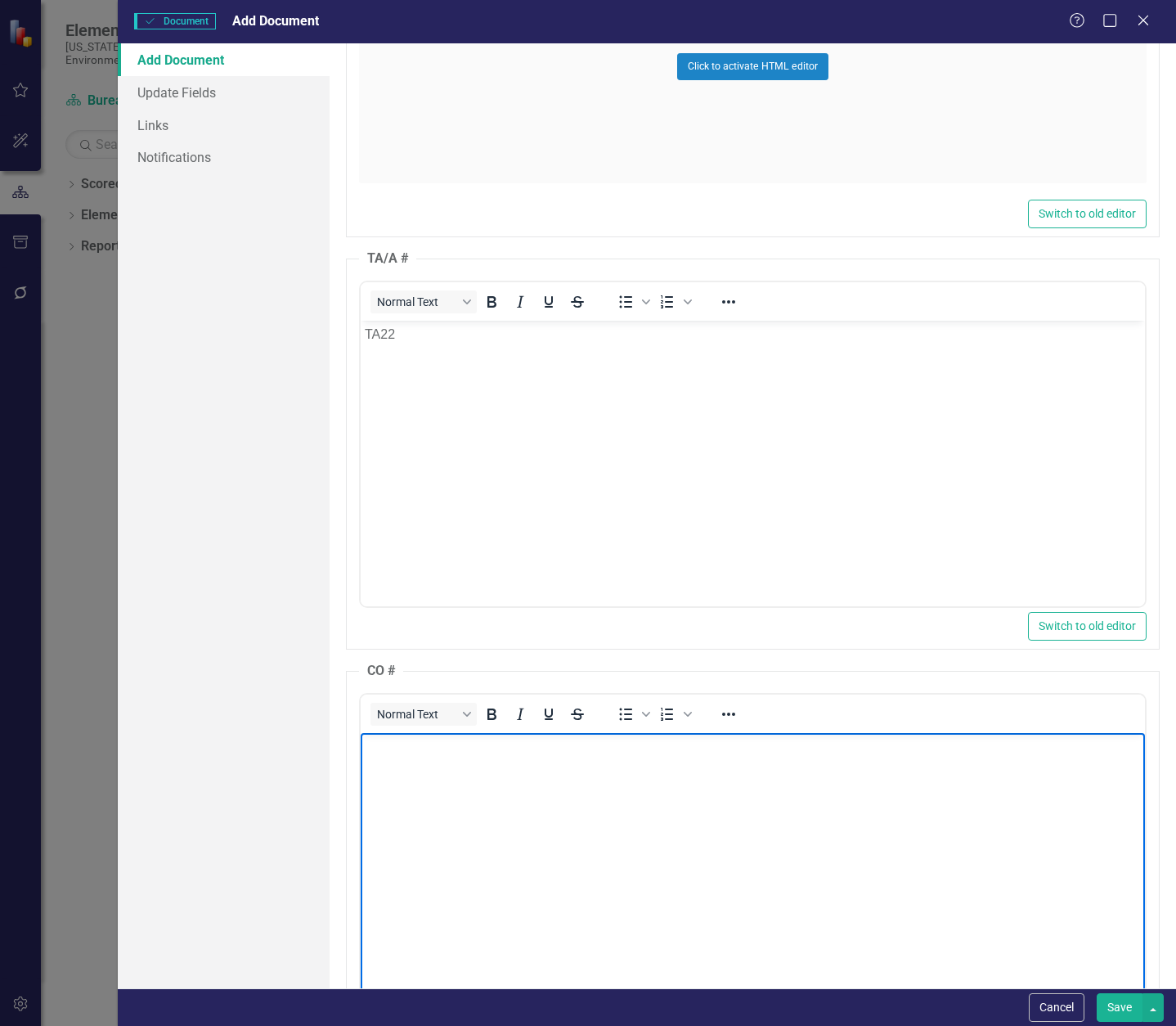
click at [410, 780] on body "Rich Text Area. Press ALT-0 for help." at bounding box center [752, 855] width 785 height 246
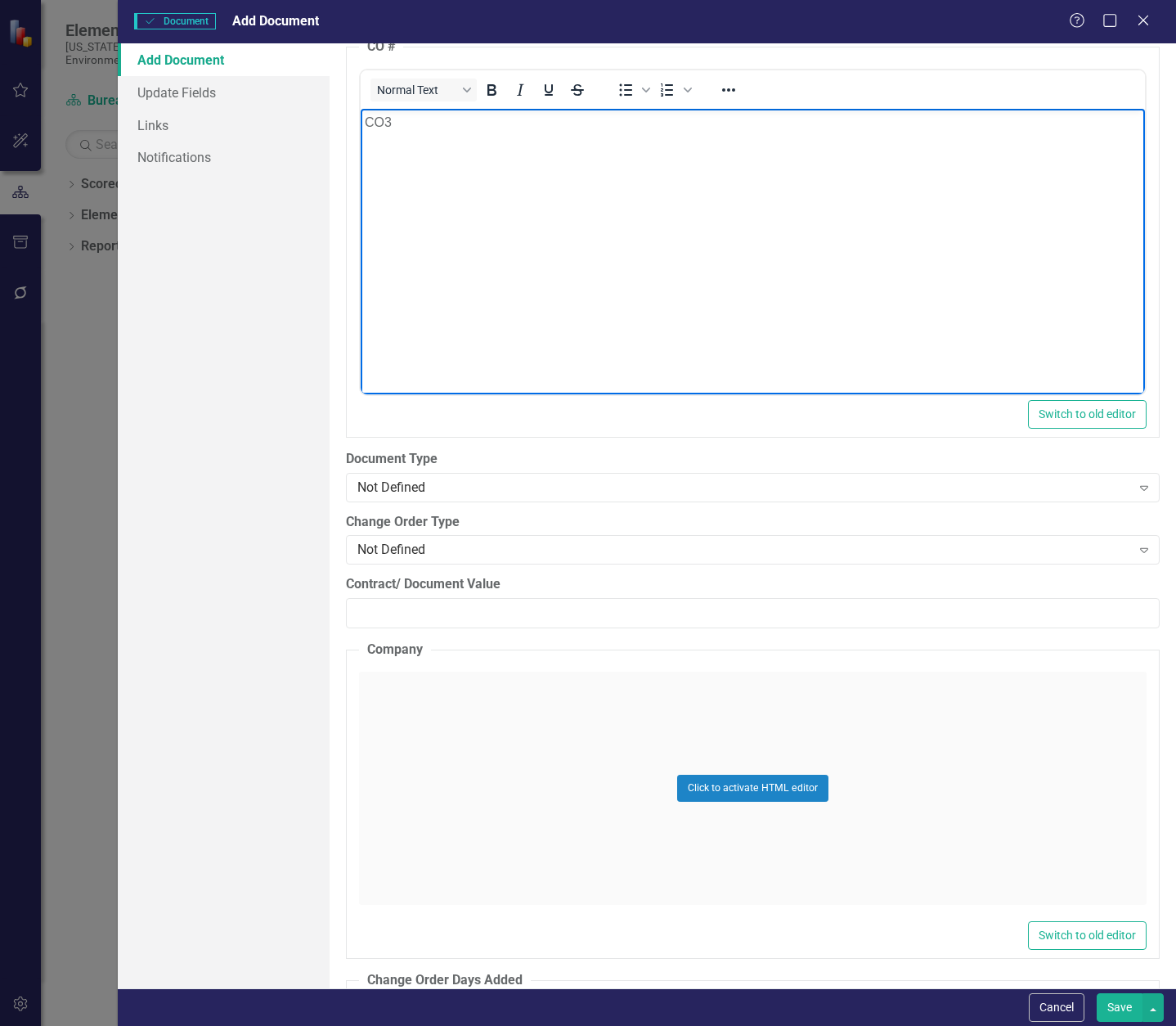
scroll to position [2209, 0]
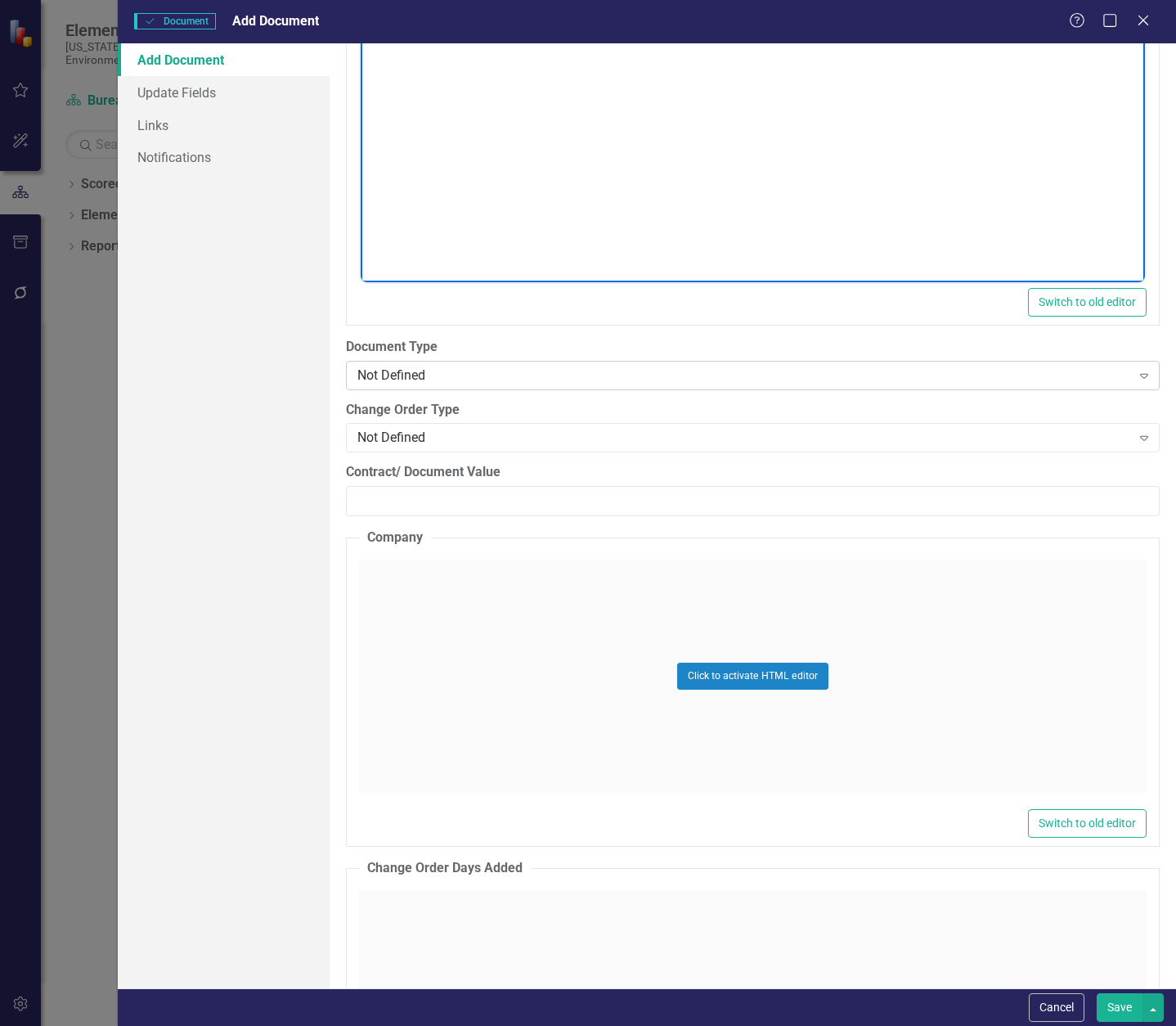
click at [424, 373] on div "Not Defined" at bounding box center [744, 375] width 774 height 19
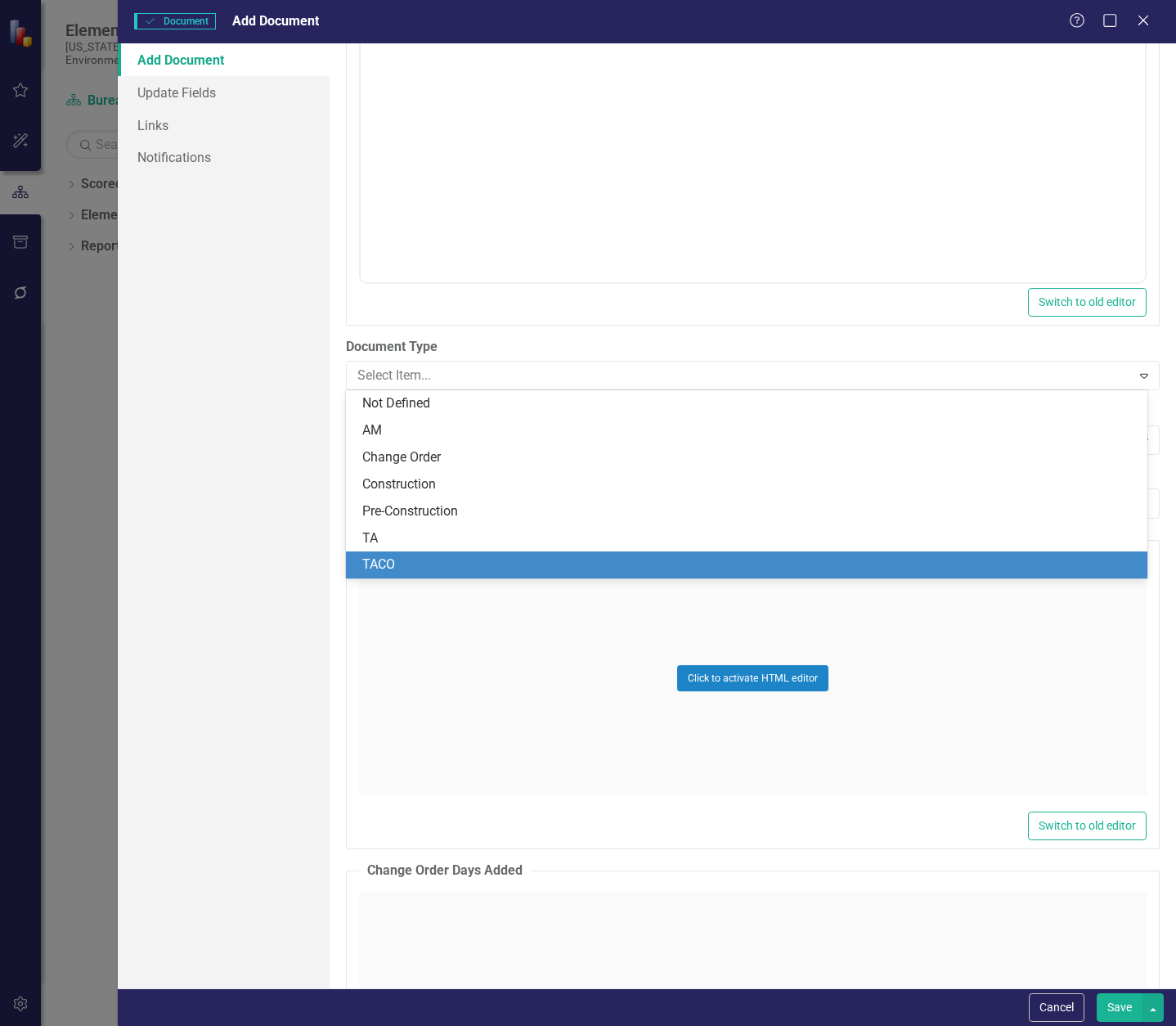
click at [407, 566] on div "TACO" at bounding box center [750, 565] width 775 height 19
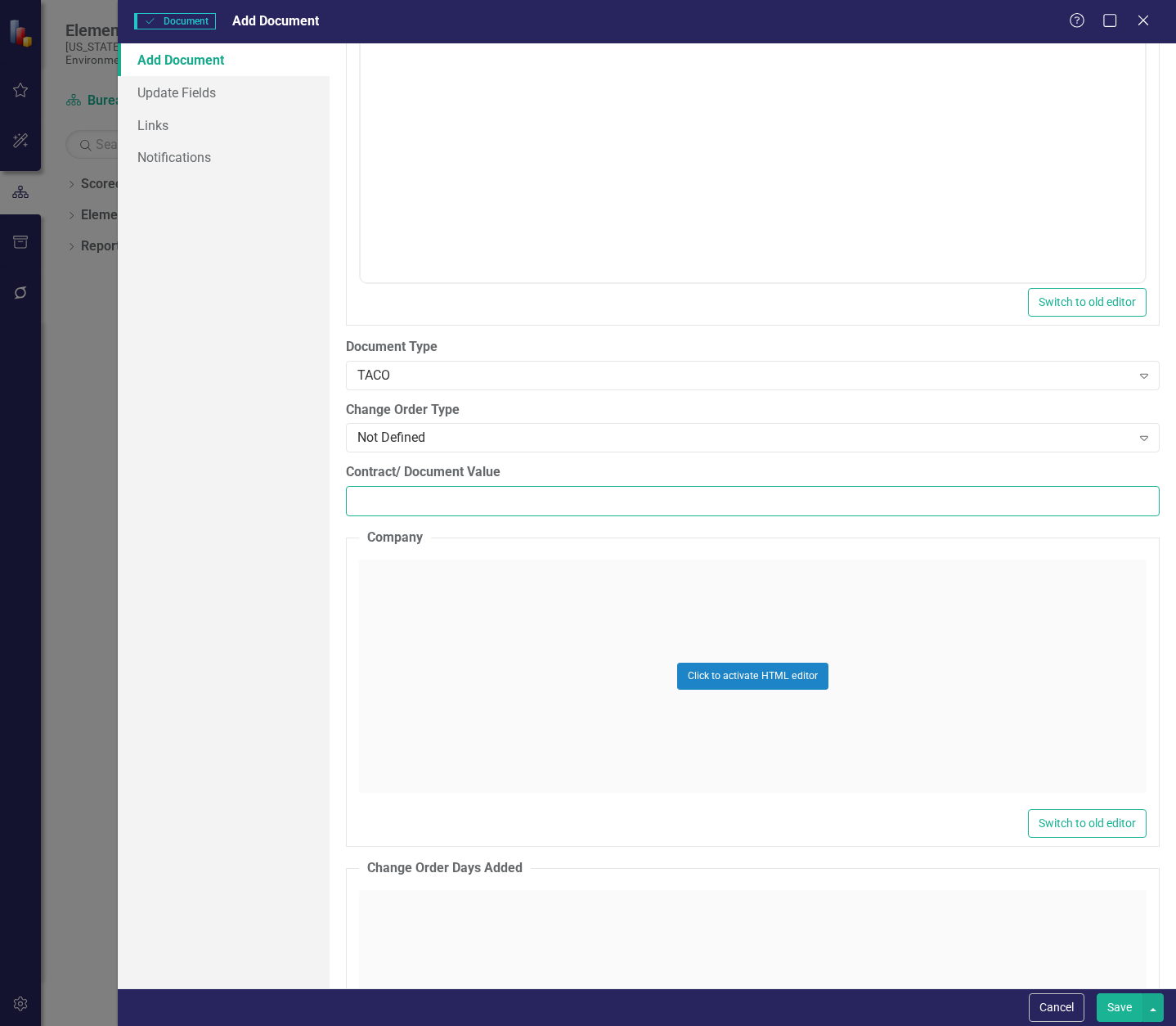
click at [442, 501] on input "Contract/ Document Value" at bounding box center [752, 501] width 814 height 30
click at [424, 507] on input "Contract/ Document Value" at bounding box center [752, 501] width 814 height 30
paste input "127455"
type input "127455.00"
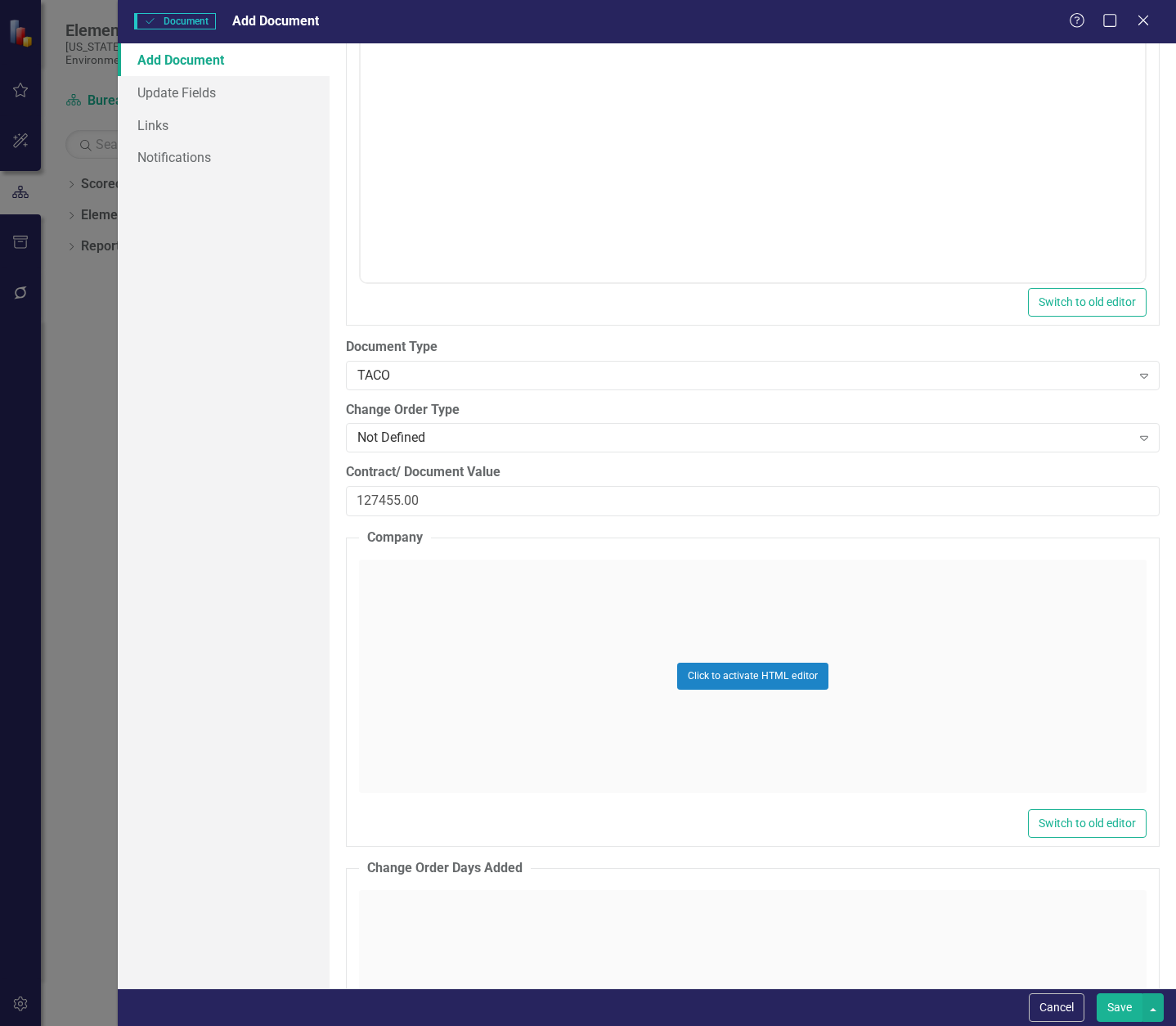
click at [489, 611] on div "Click to activate HTML editor" at bounding box center [752, 676] width 787 height 234
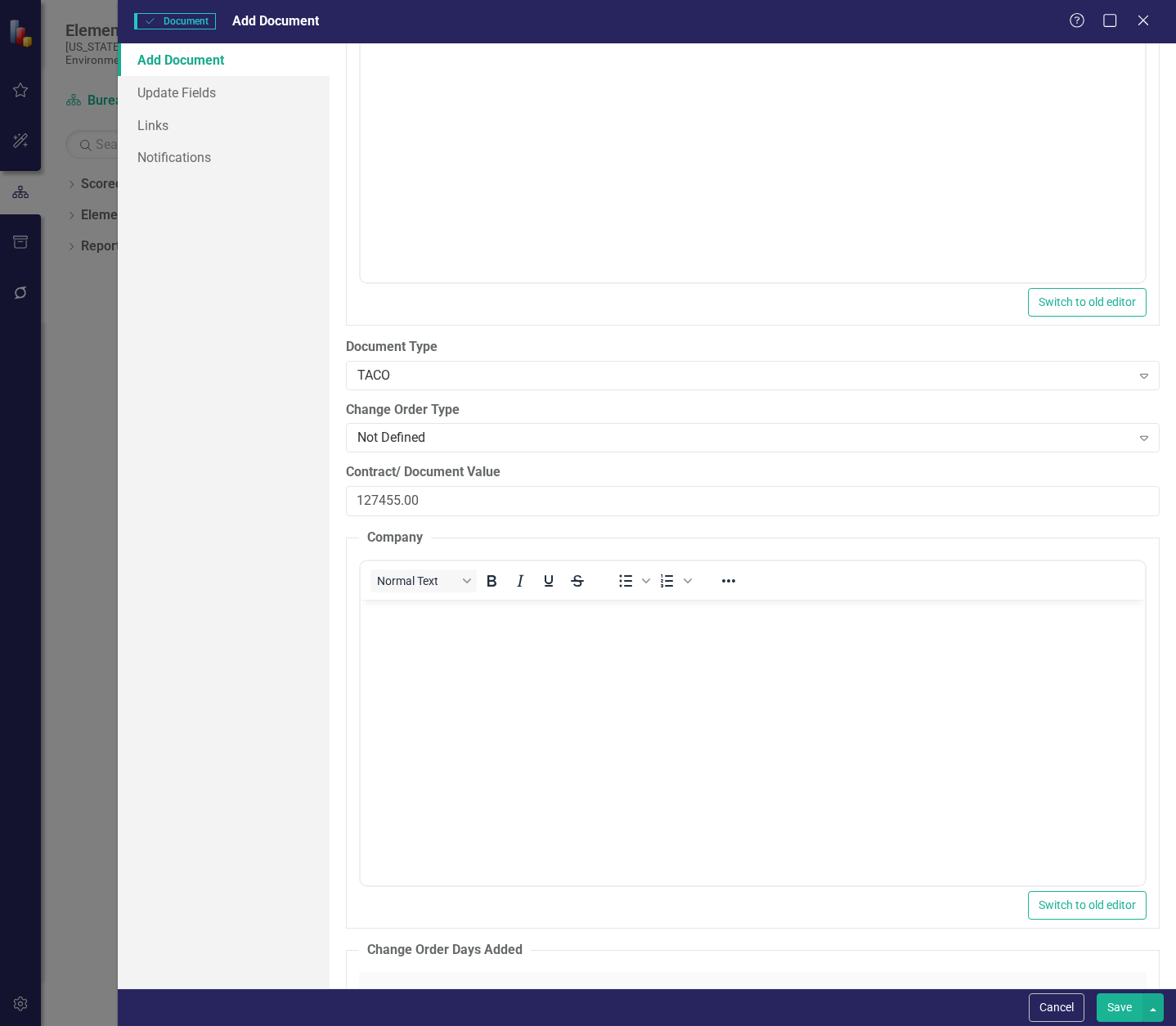
scroll to position [0, 0]
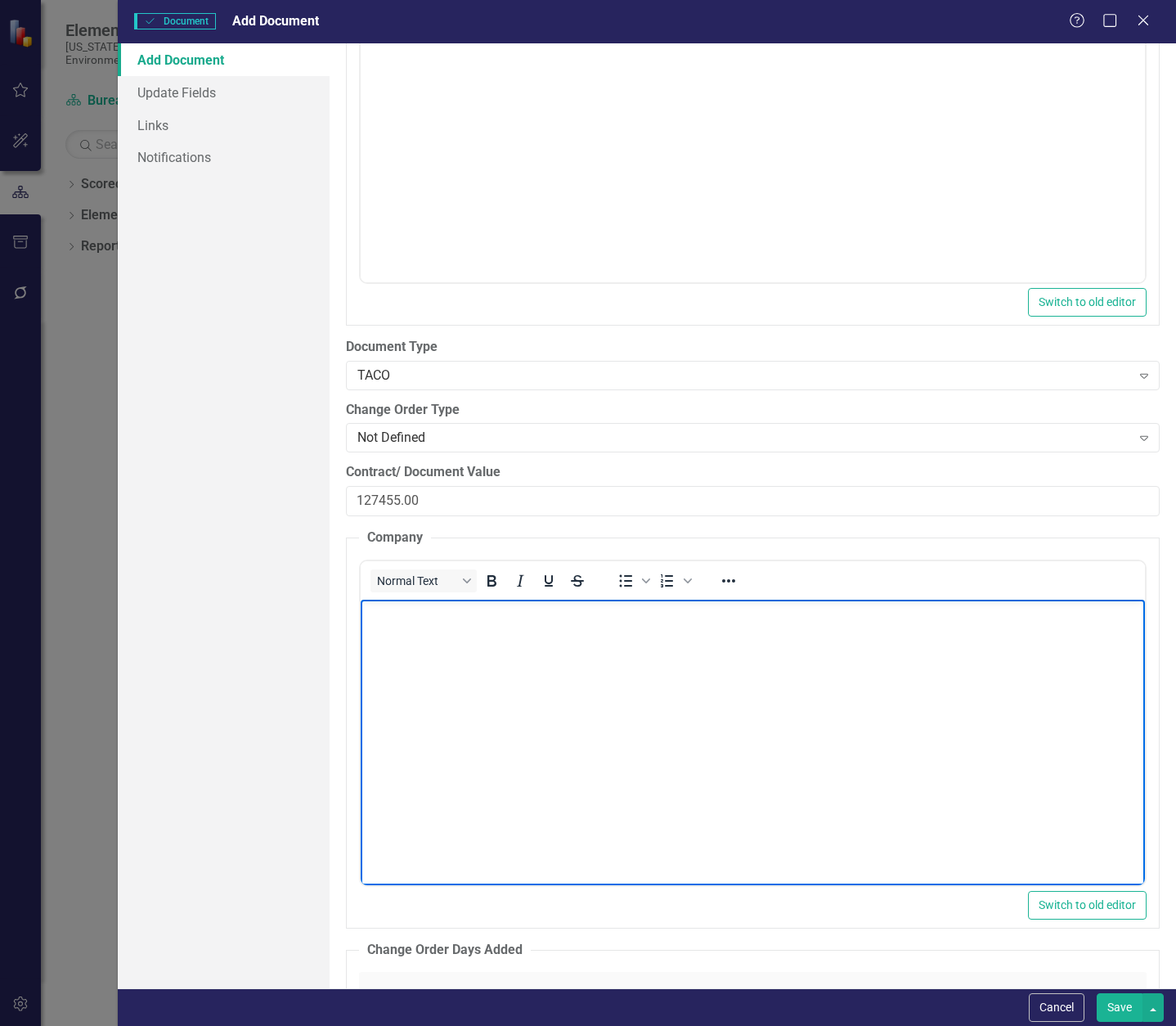
click at [453, 640] on body "Rich Text Area. Press ALT-0 for help." at bounding box center [752, 722] width 785 height 246
paste body "Rich Text Area. Press ALT-0 for help."
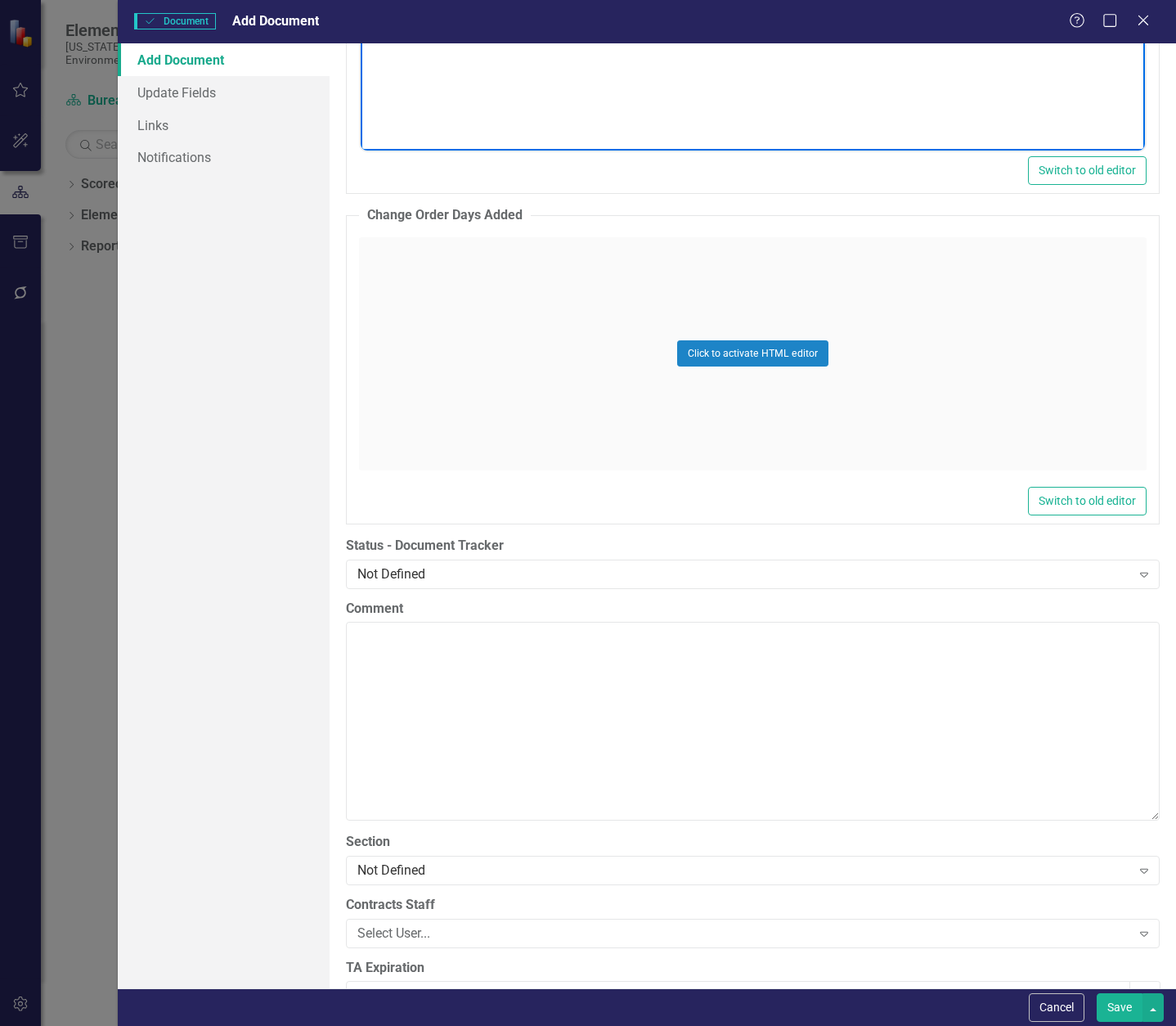
scroll to position [2946, 0]
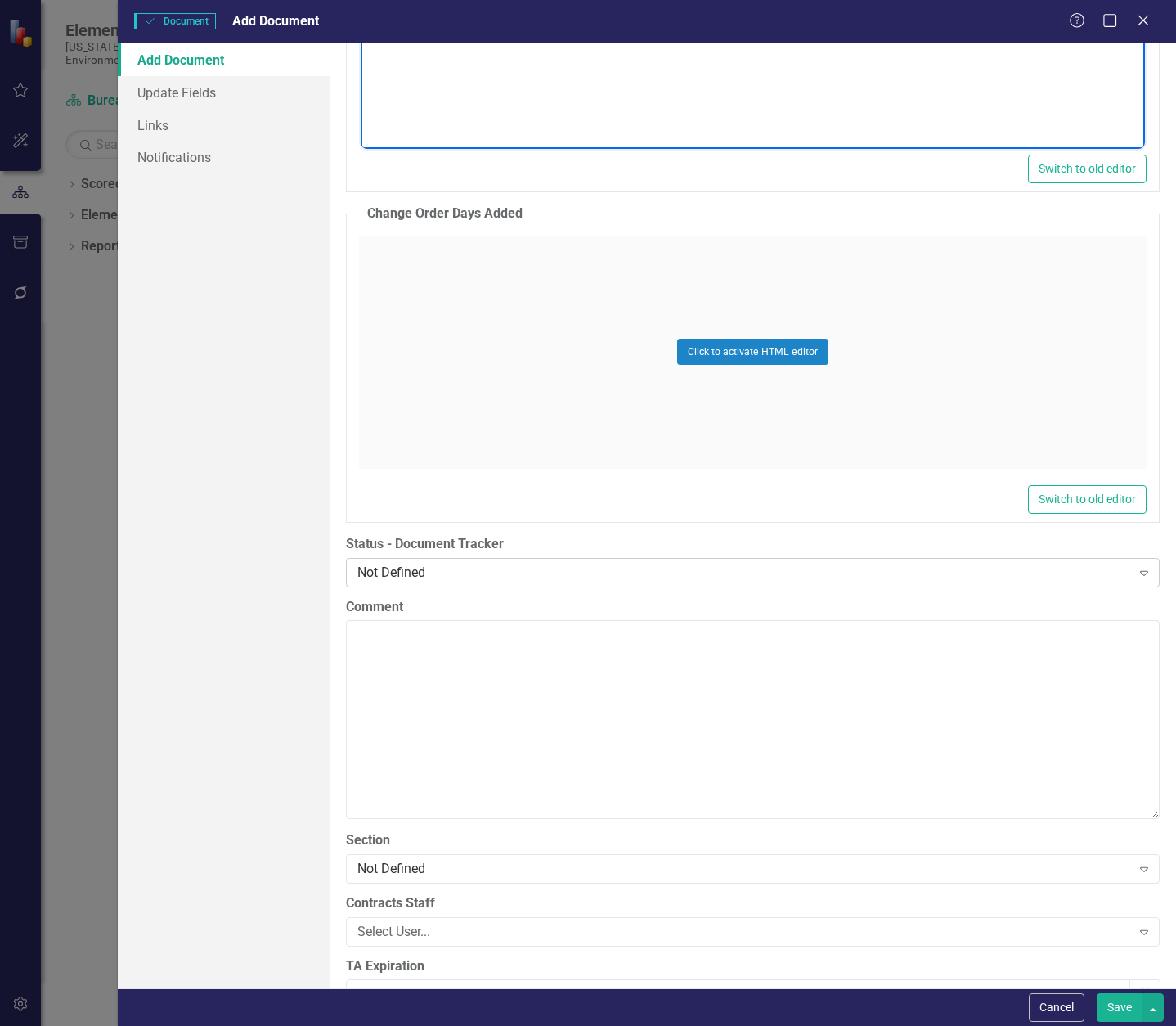
click at [503, 566] on div "Not Defined" at bounding box center [744, 572] width 774 height 19
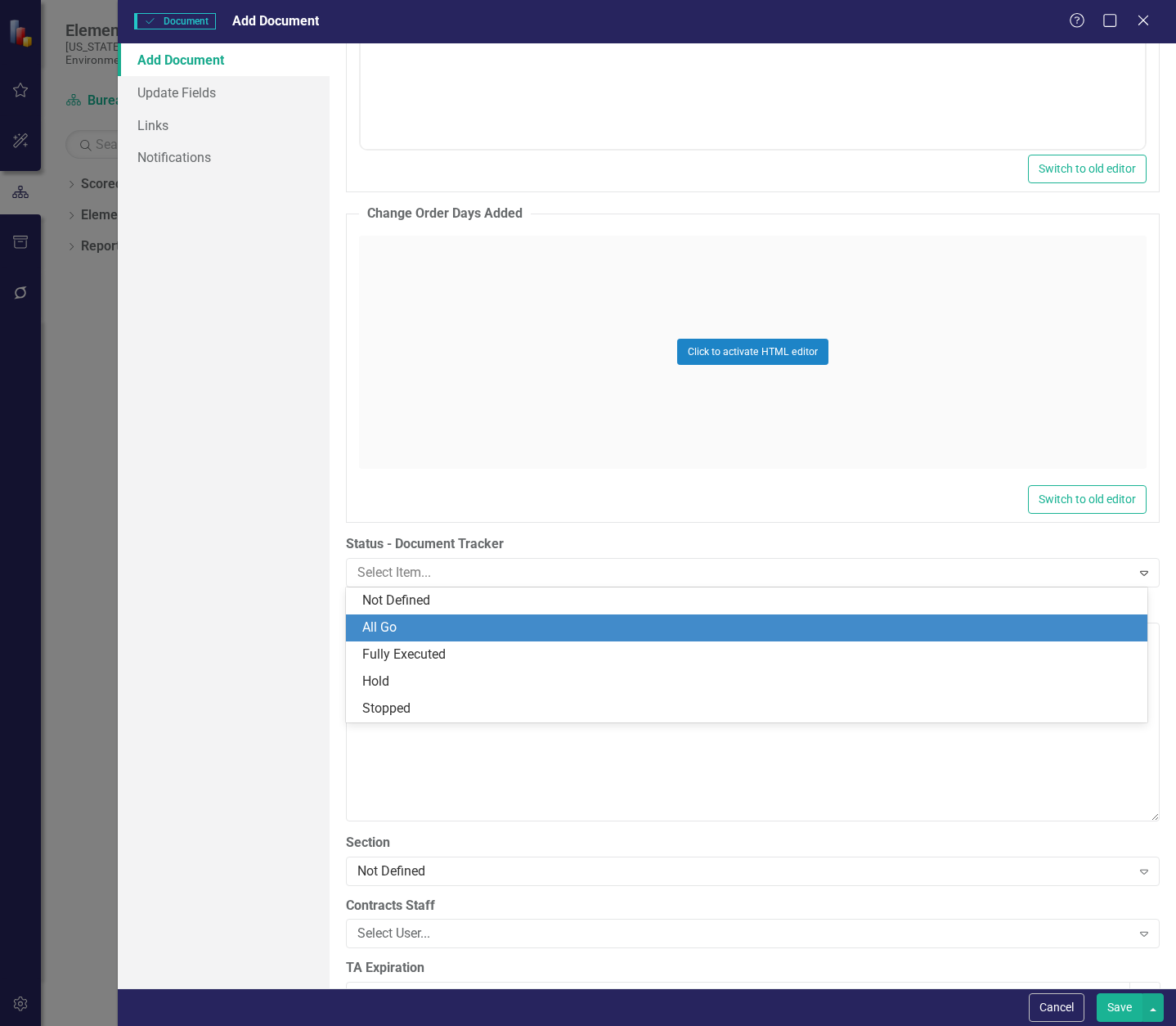
click at [463, 630] on div "All Go" at bounding box center [750, 628] width 775 height 19
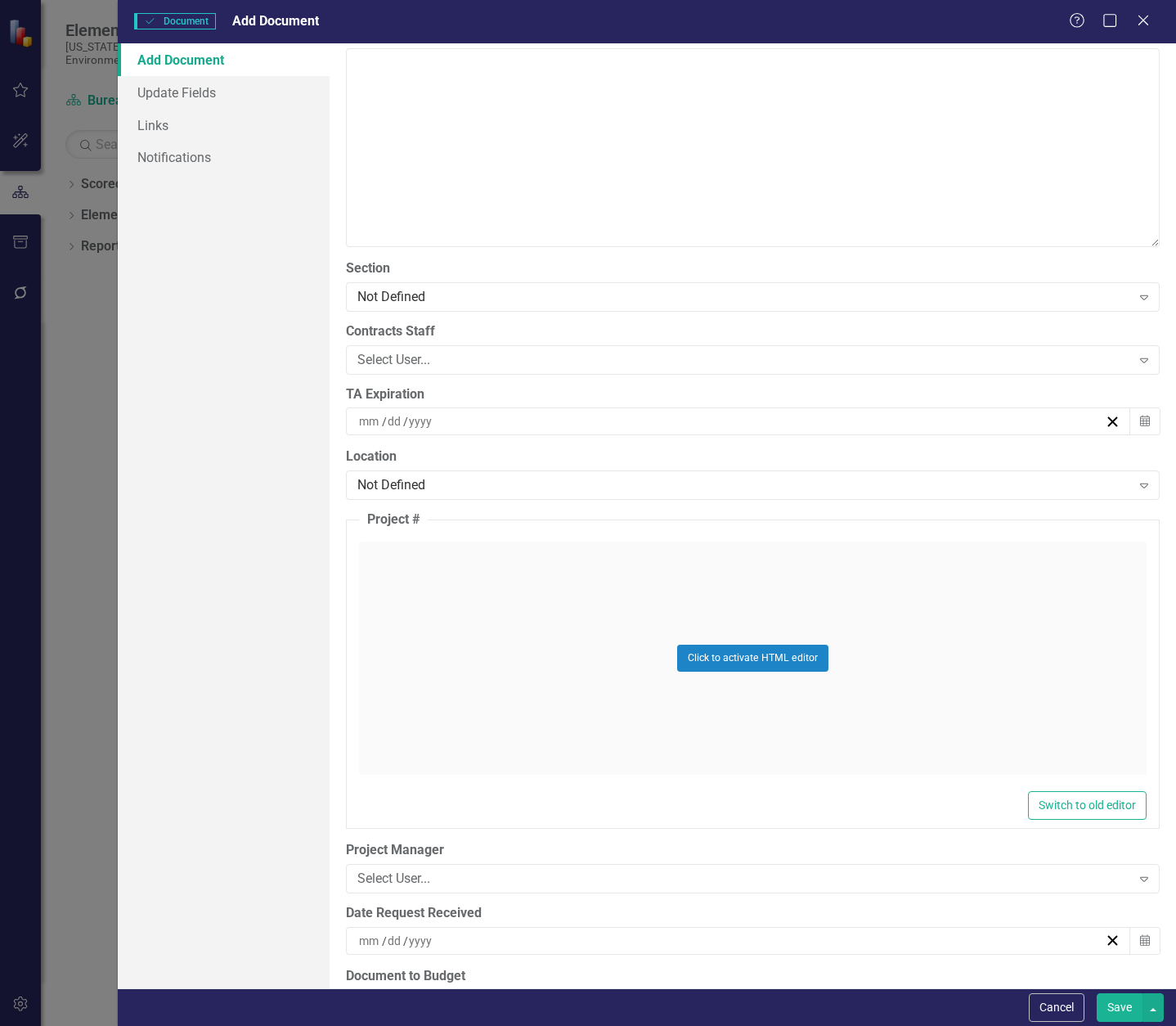
scroll to position [3600, 0]
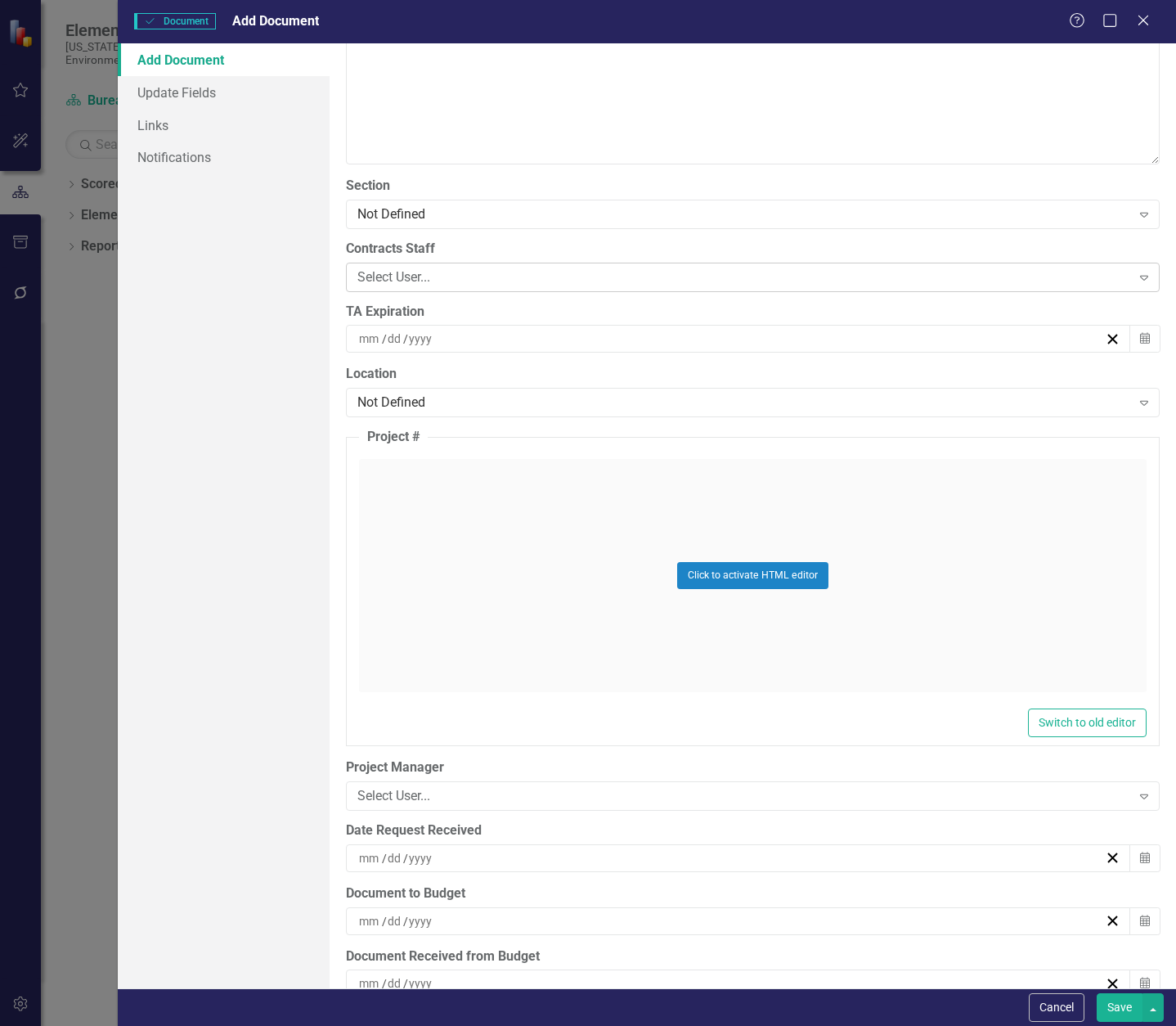
click at [443, 280] on div "Select User..." at bounding box center [744, 277] width 774 height 19
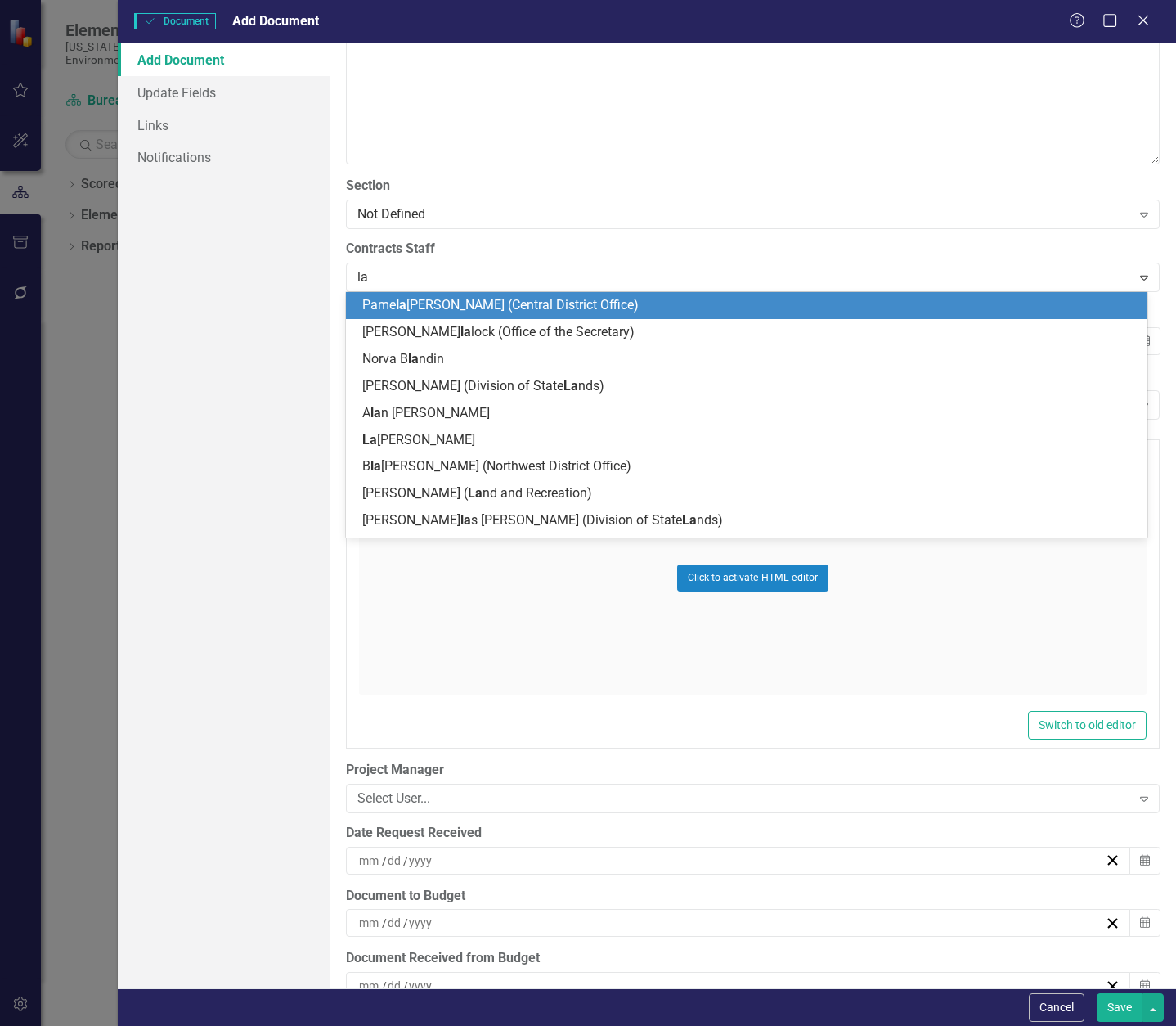
type input "[PERSON_NAME]"
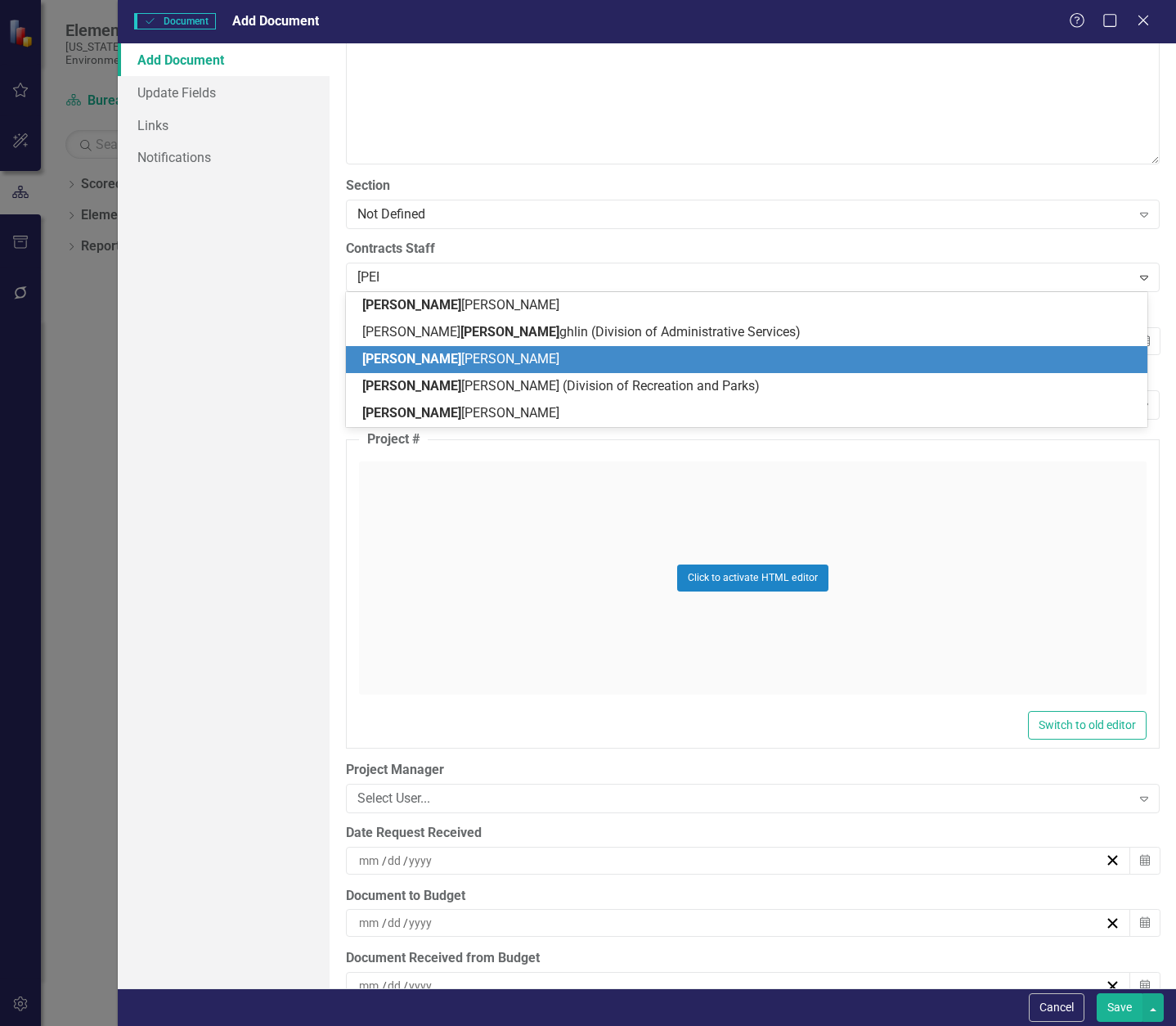
click at [450, 362] on span "[PERSON_NAME] [PERSON_NAME]" at bounding box center [460, 358] width 198 height 15
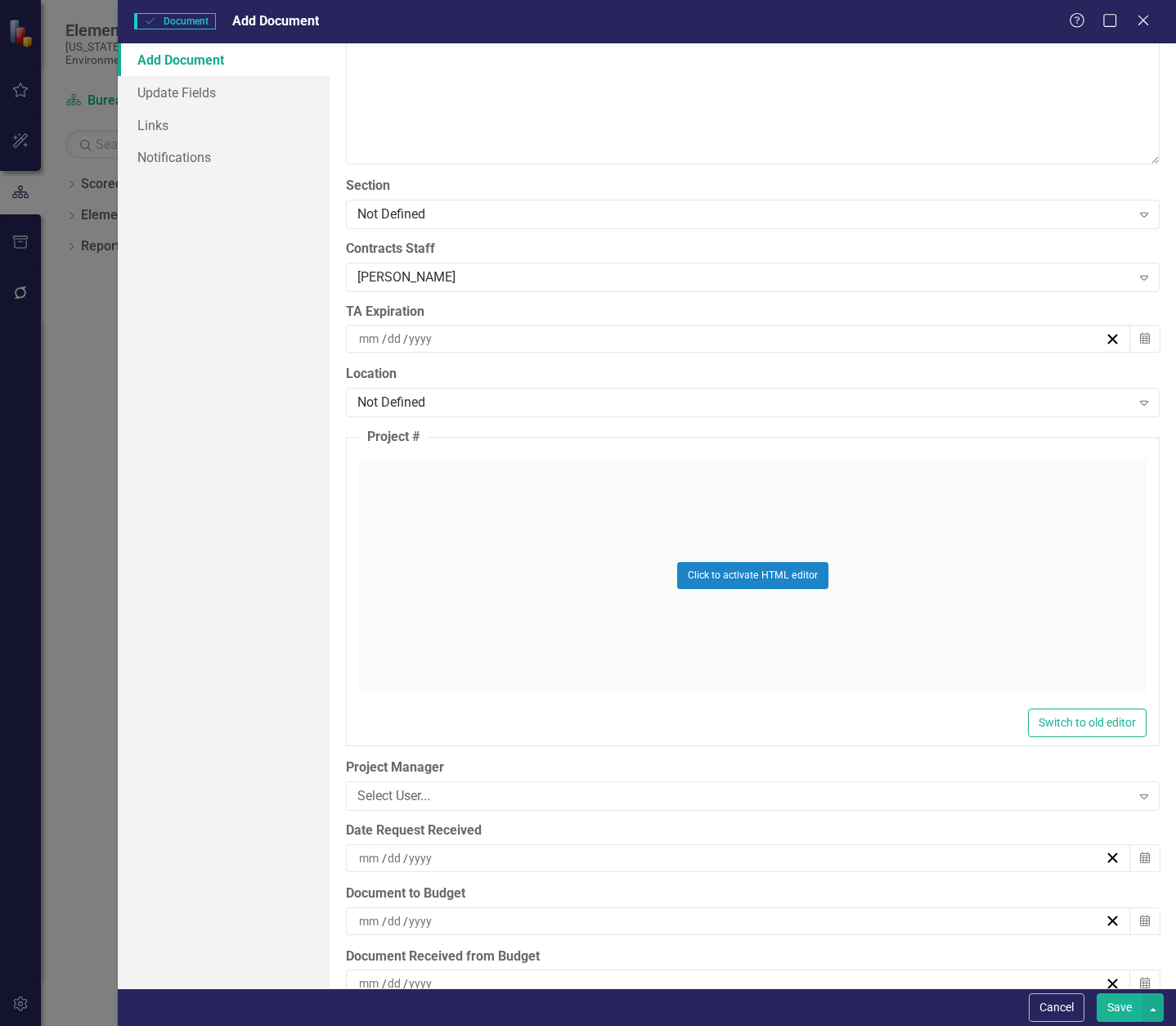
click at [441, 337] on div "/ /" at bounding box center [731, 339] width 749 height 16
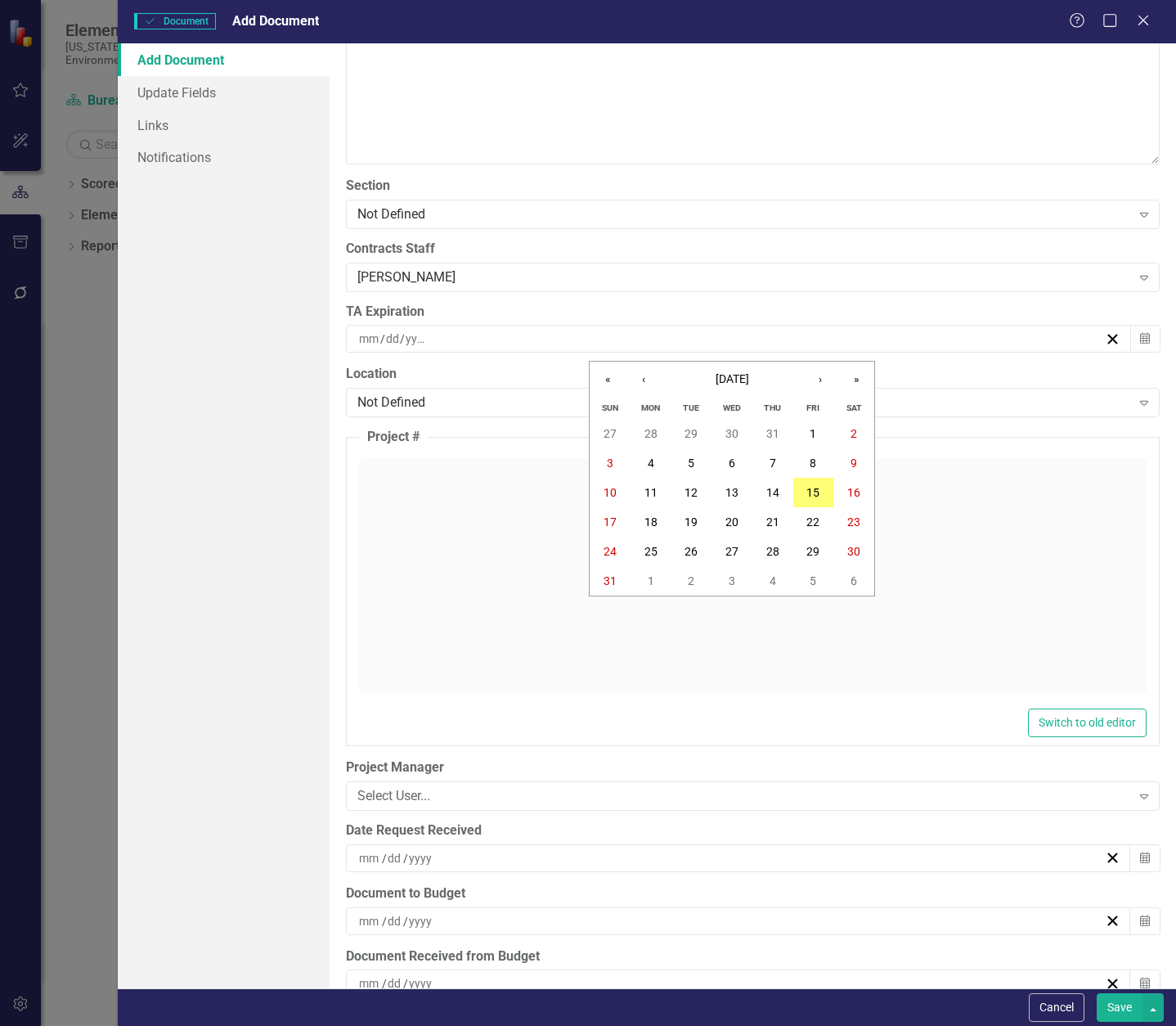
click at [441, 337] on div "/ /" at bounding box center [731, 339] width 749 height 16
type input "07"
type input "2"
click at [388, 340] on input "number" at bounding box center [386, 339] width 15 height 16
drag, startPoint x: 389, startPoint y: 336, endPoint x: 393, endPoint y: 343, distance: 8.1
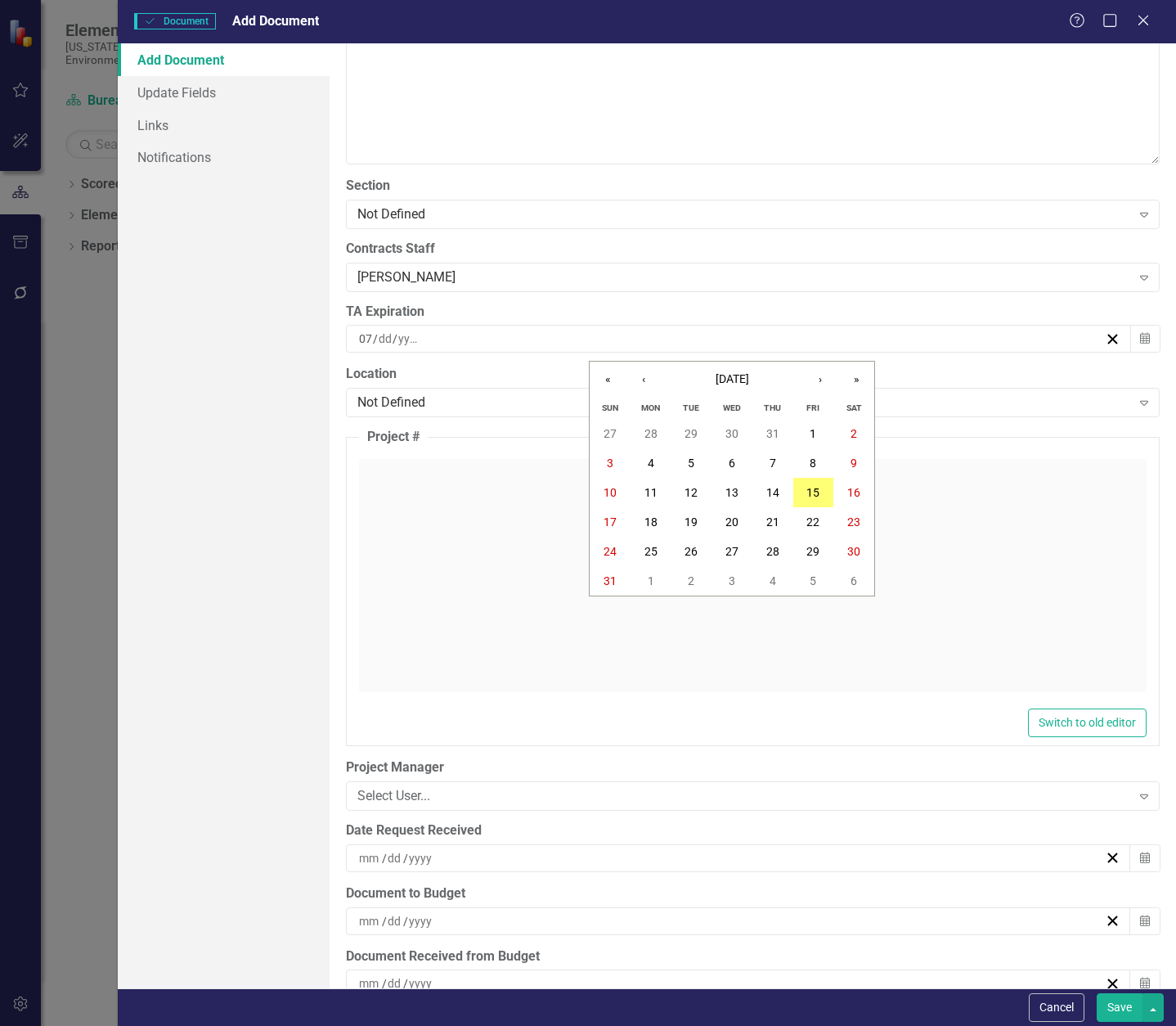
click at [393, 343] on div "07 / /" at bounding box center [731, 339] width 749 height 16
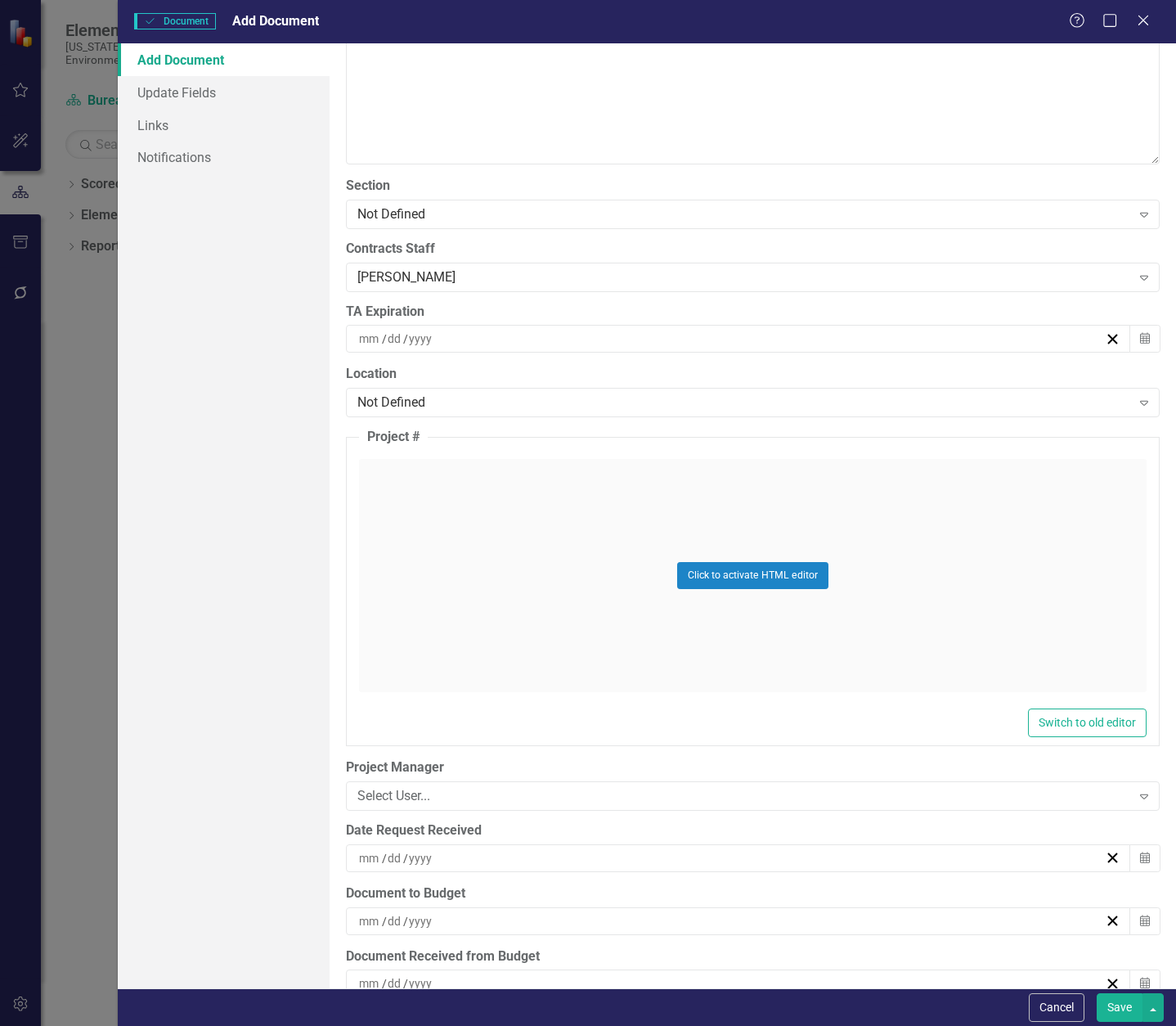
click at [380, 339] on input at bounding box center [370, 339] width 24 height 16
drag, startPoint x: 380, startPoint y: 343, endPoint x: 350, endPoint y: 342, distance: 30.0
drag, startPoint x: 377, startPoint y: 342, endPoint x: 355, endPoint y: 339, distance: 22.2
click at [355, 339] on div "/ /" at bounding box center [738, 339] width 786 height 27
click at [388, 339] on input at bounding box center [394, 339] width 16 height 16
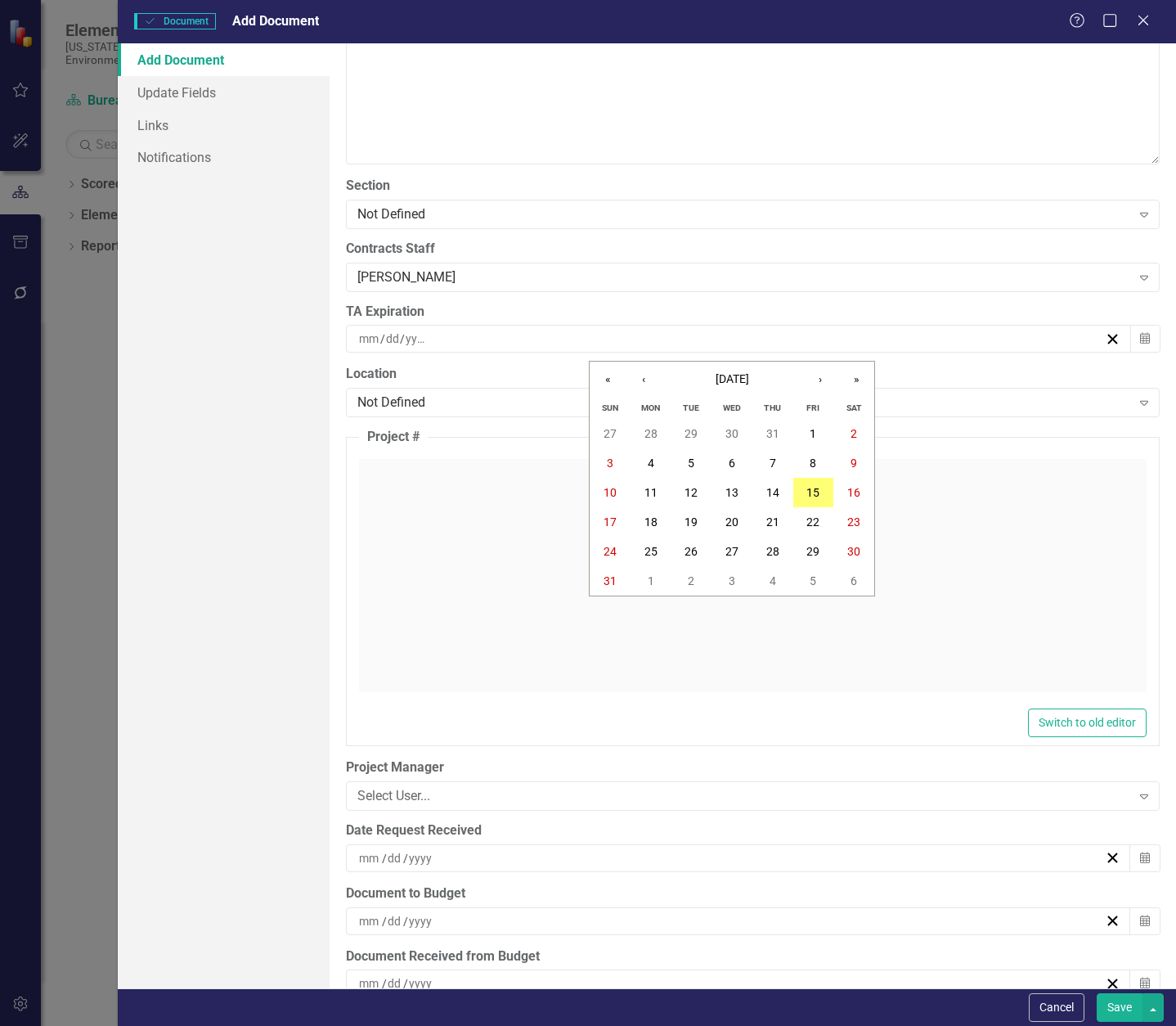
click at [386, 339] on input "number" at bounding box center [393, 339] width 15 height 16
type input "27"
click at [375, 336] on input "number" at bounding box center [369, 339] width 22 height 16
type input "07"
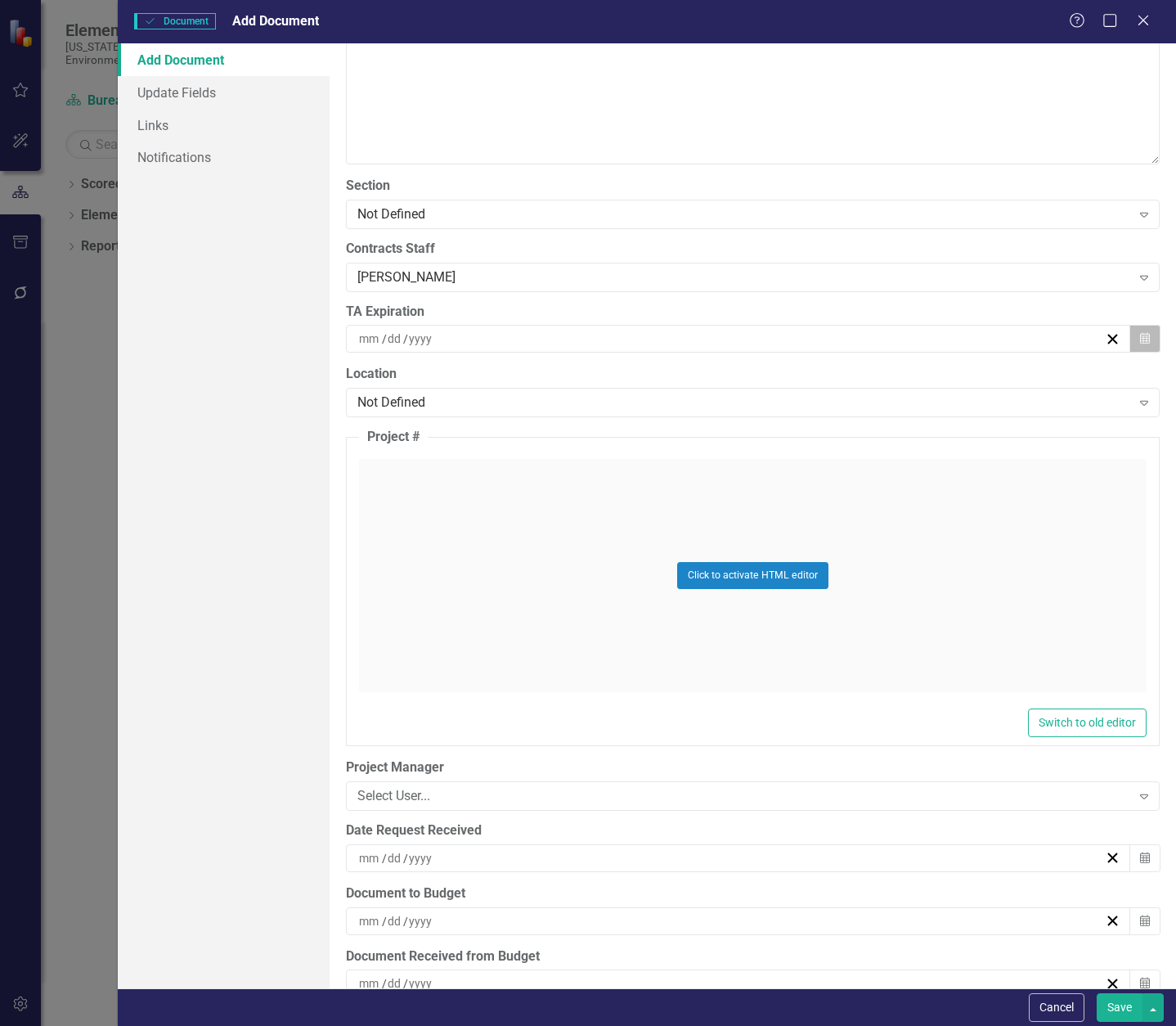
click at [1142, 338] on button "Calendar" at bounding box center [1145, 339] width 31 height 27
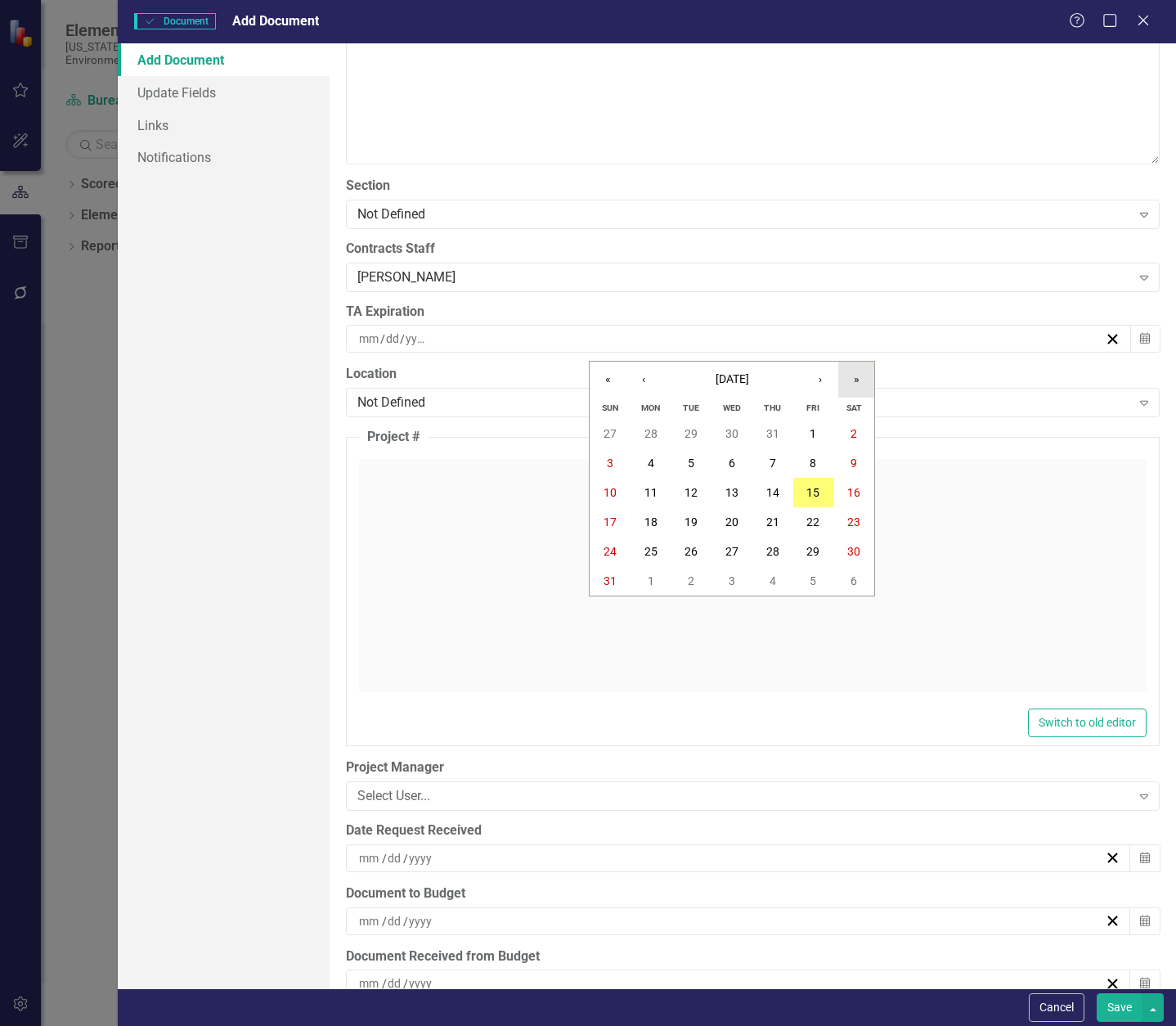
click at [849, 379] on button "»" at bounding box center [856, 379] width 36 height 36
click at [649, 386] on button "‹" at bounding box center [644, 379] width 36 height 36
click at [659, 548] on button "27" at bounding box center [650, 551] width 41 height 29
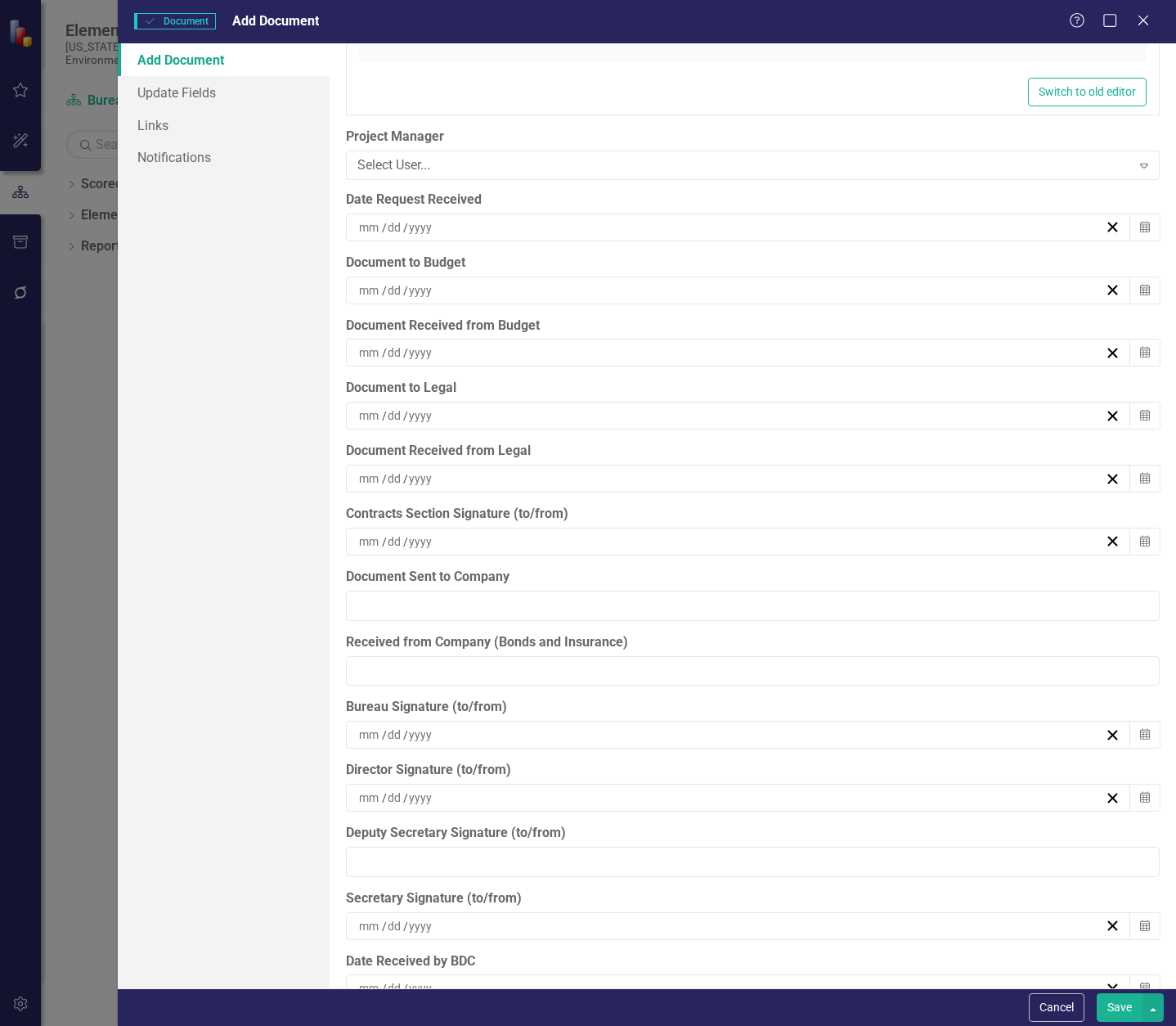
scroll to position [4255, 0]
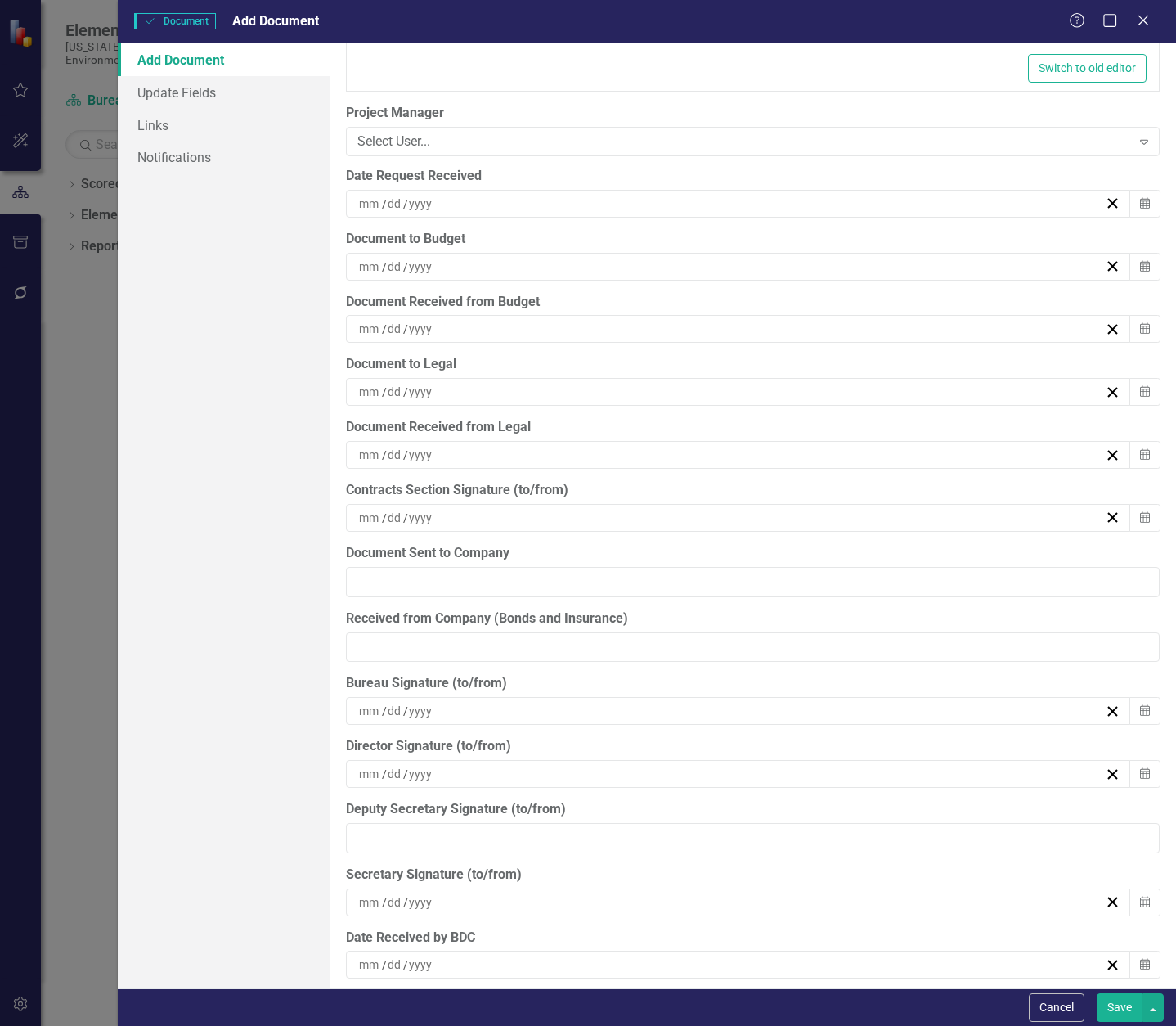
click at [458, 200] on div "/ /" at bounding box center [731, 203] width 749 height 16
click at [645, 242] on button "‹" at bounding box center [644, 245] width 36 height 36
click at [819, 356] on abbr "18" at bounding box center [813, 357] width 13 height 13
click at [477, 259] on div "/ /" at bounding box center [731, 266] width 749 height 16
click at [651, 306] on button "‹" at bounding box center [644, 307] width 36 height 36
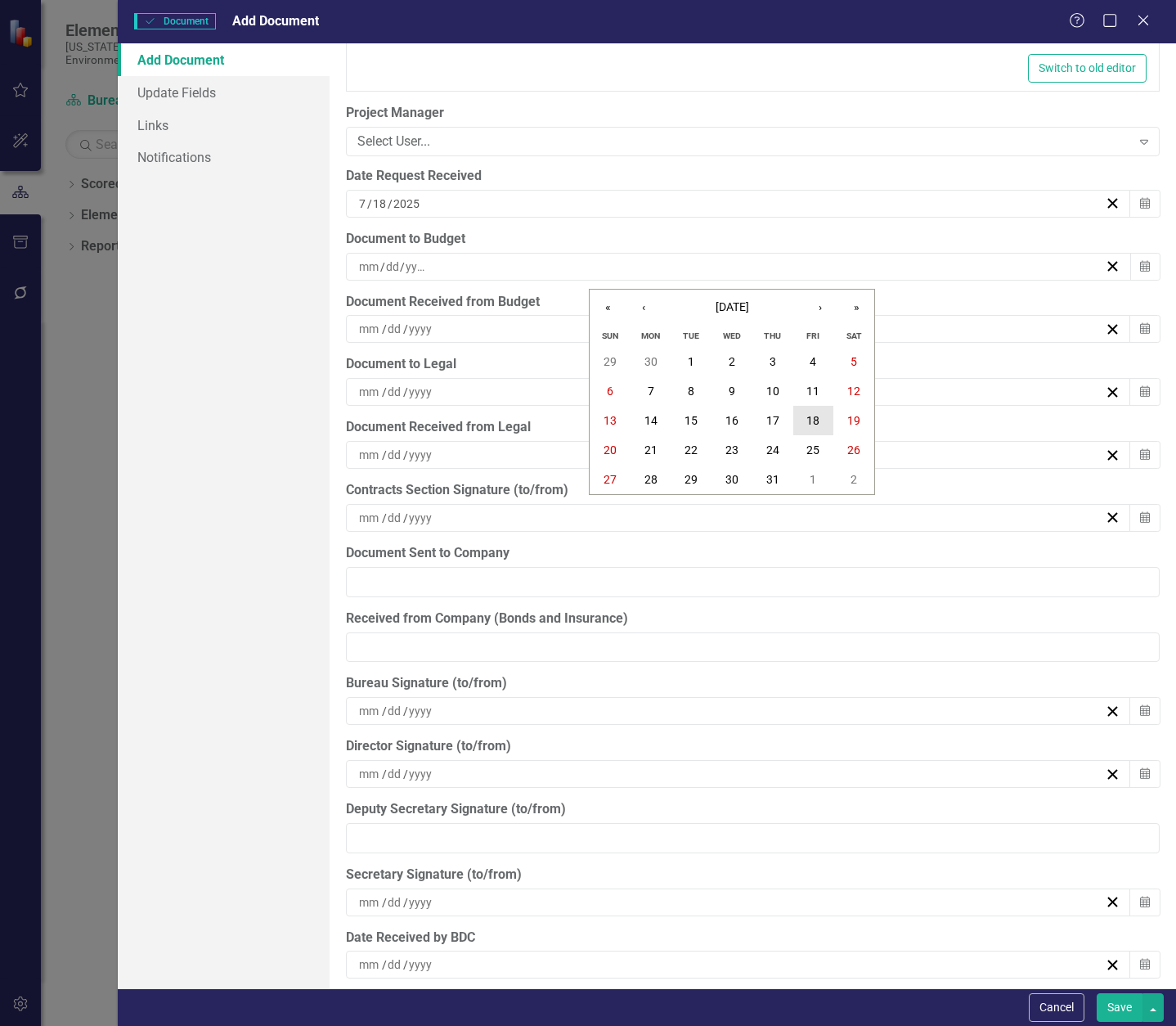
click at [799, 422] on button "18" at bounding box center [813, 420] width 41 height 29
click at [462, 331] on div "/ /" at bounding box center [731, 328] width 749 height 16
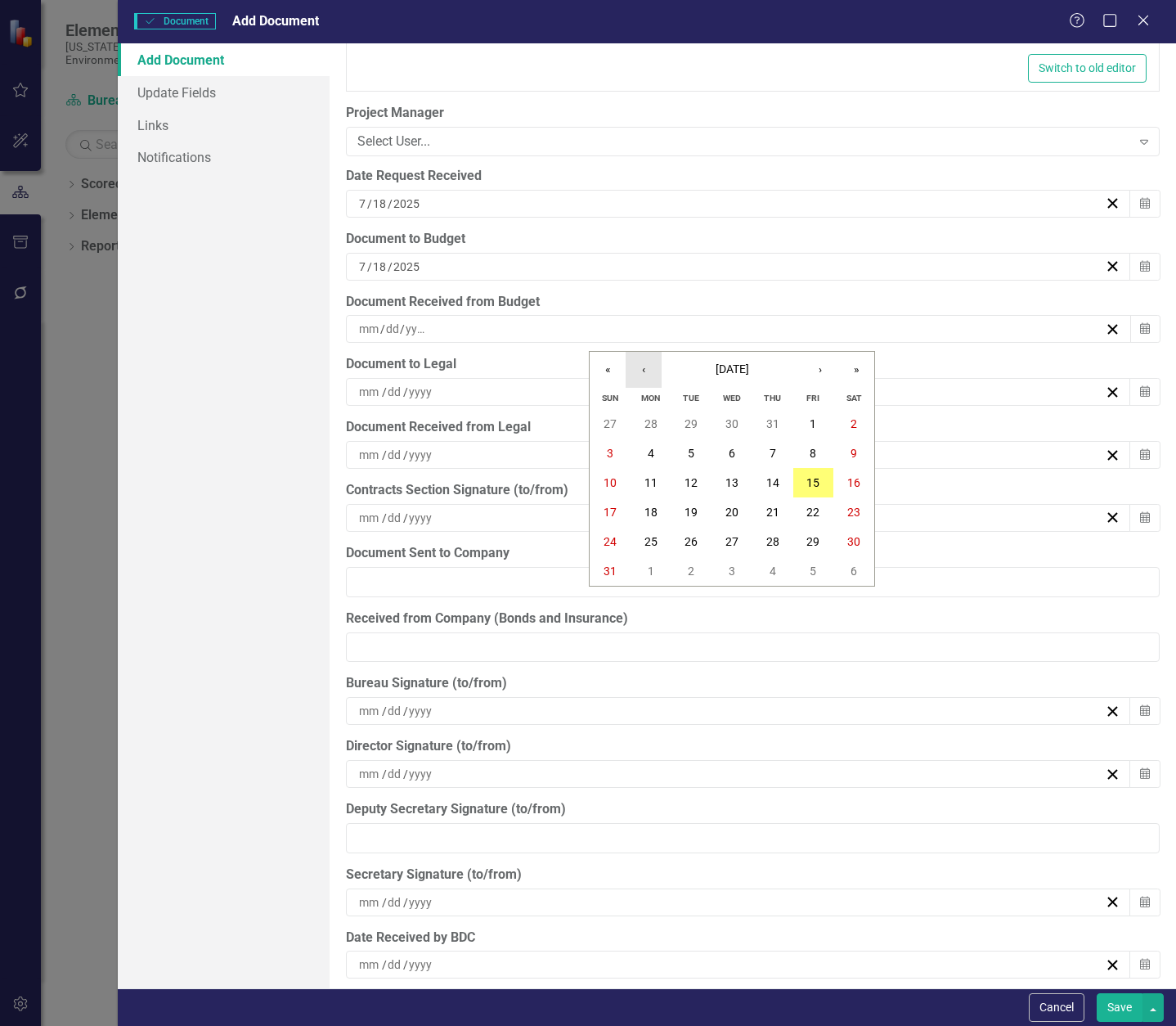
click at [645, 361] on button "‹" at bounding box center [644, 370] width 36 height 36
click at [660, 507] on button "21" at bounding box center [650, 512] width 41 height 29
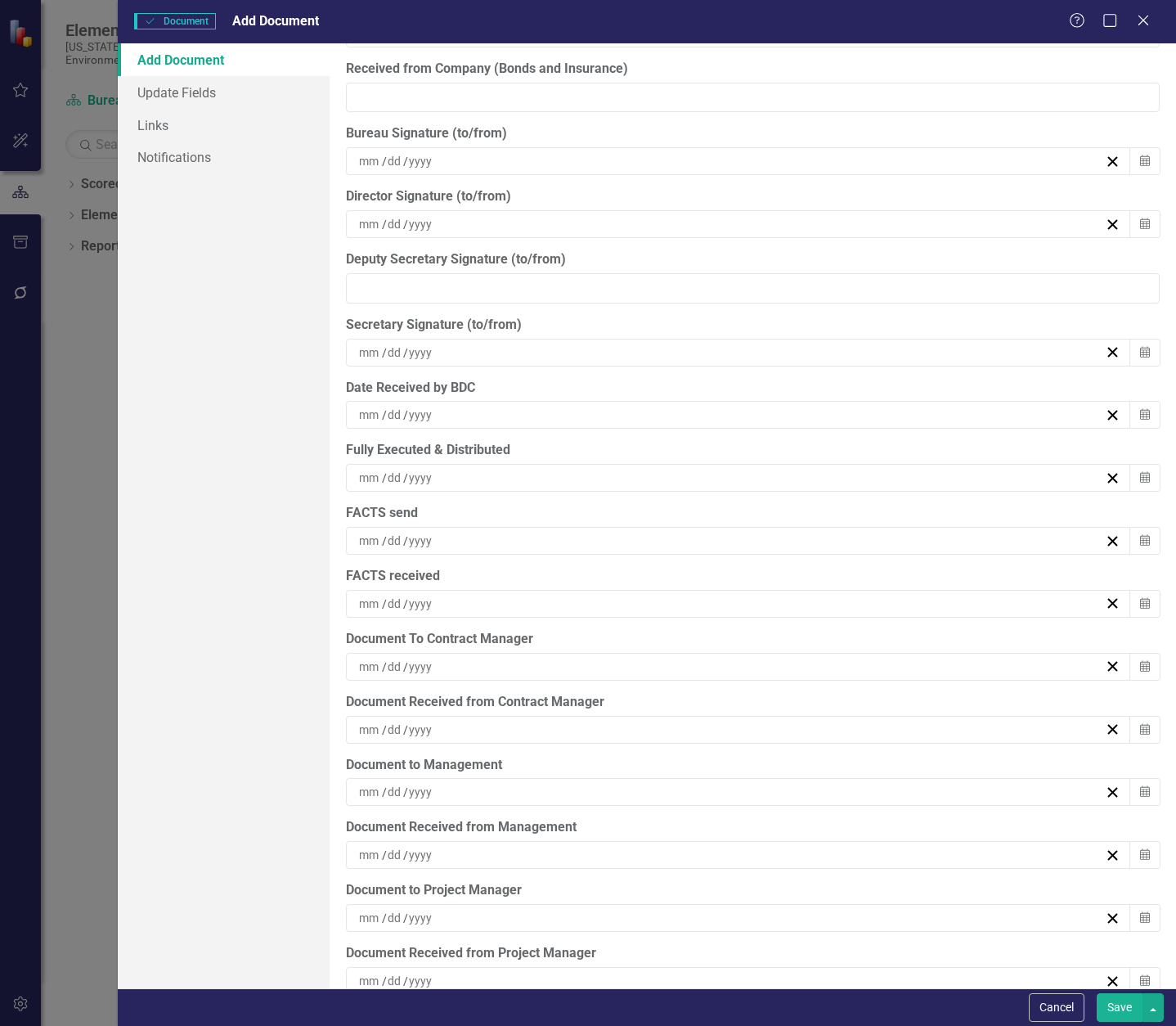
scroll to position [4836, 0]
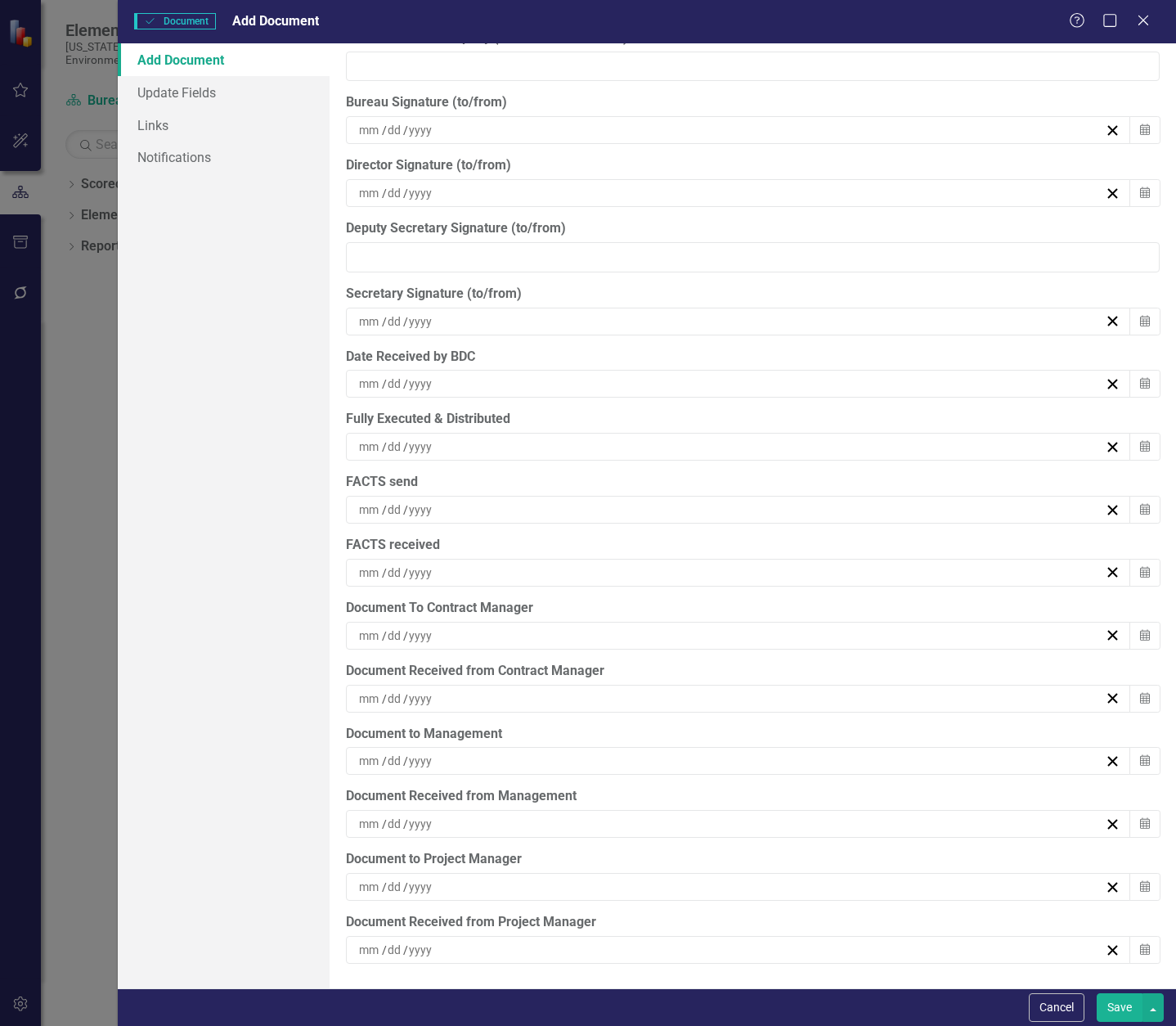
click at [516, 887] on div "/ /" at bounding box center [731, 886] width 749 height 16
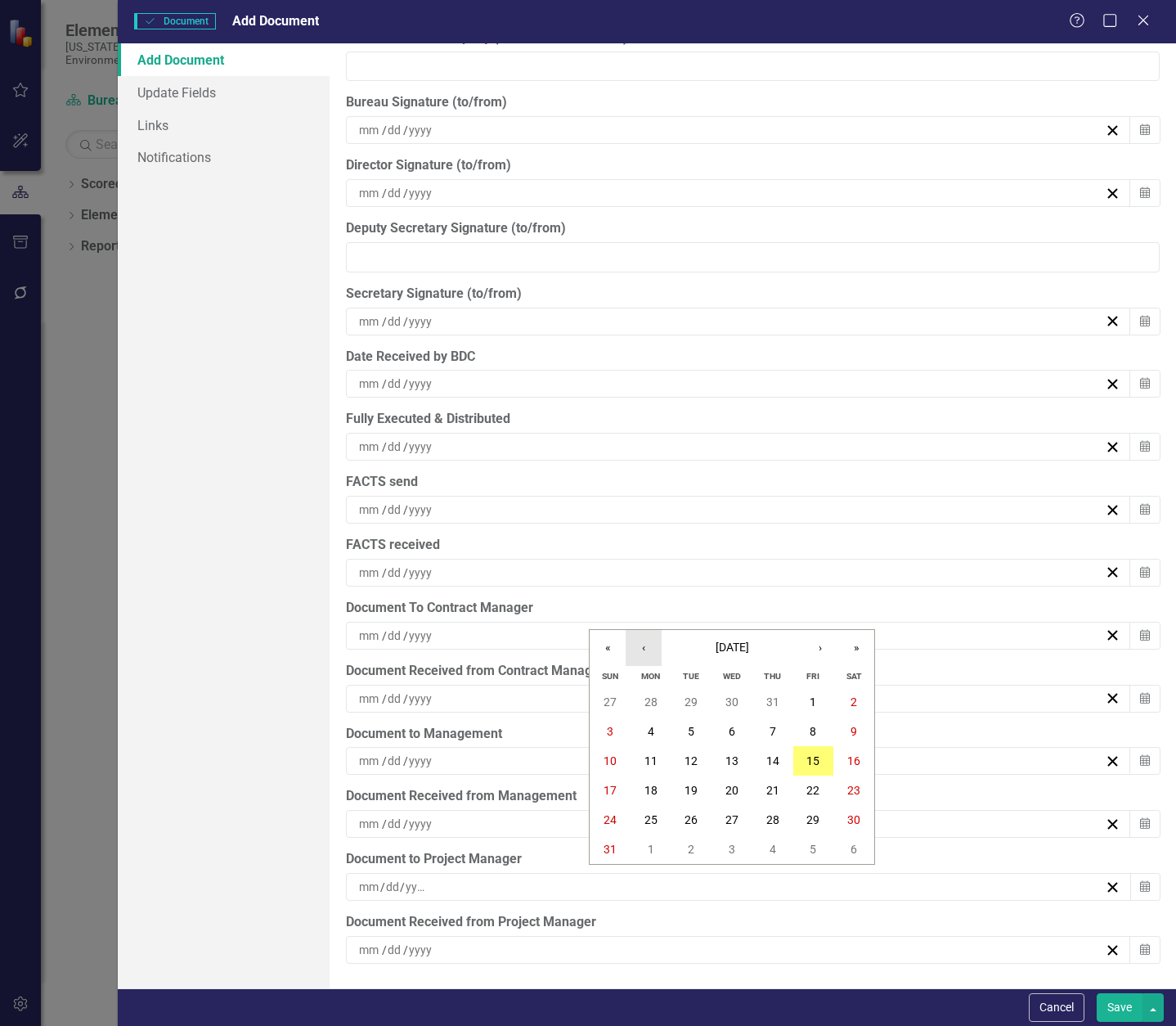
click at [647, 642] on button "‹" at bounding box center [644, 648] width 36 height 36
click at [651, 787] on abbr "21" at bounding box center [651, 791] width 13 height 13
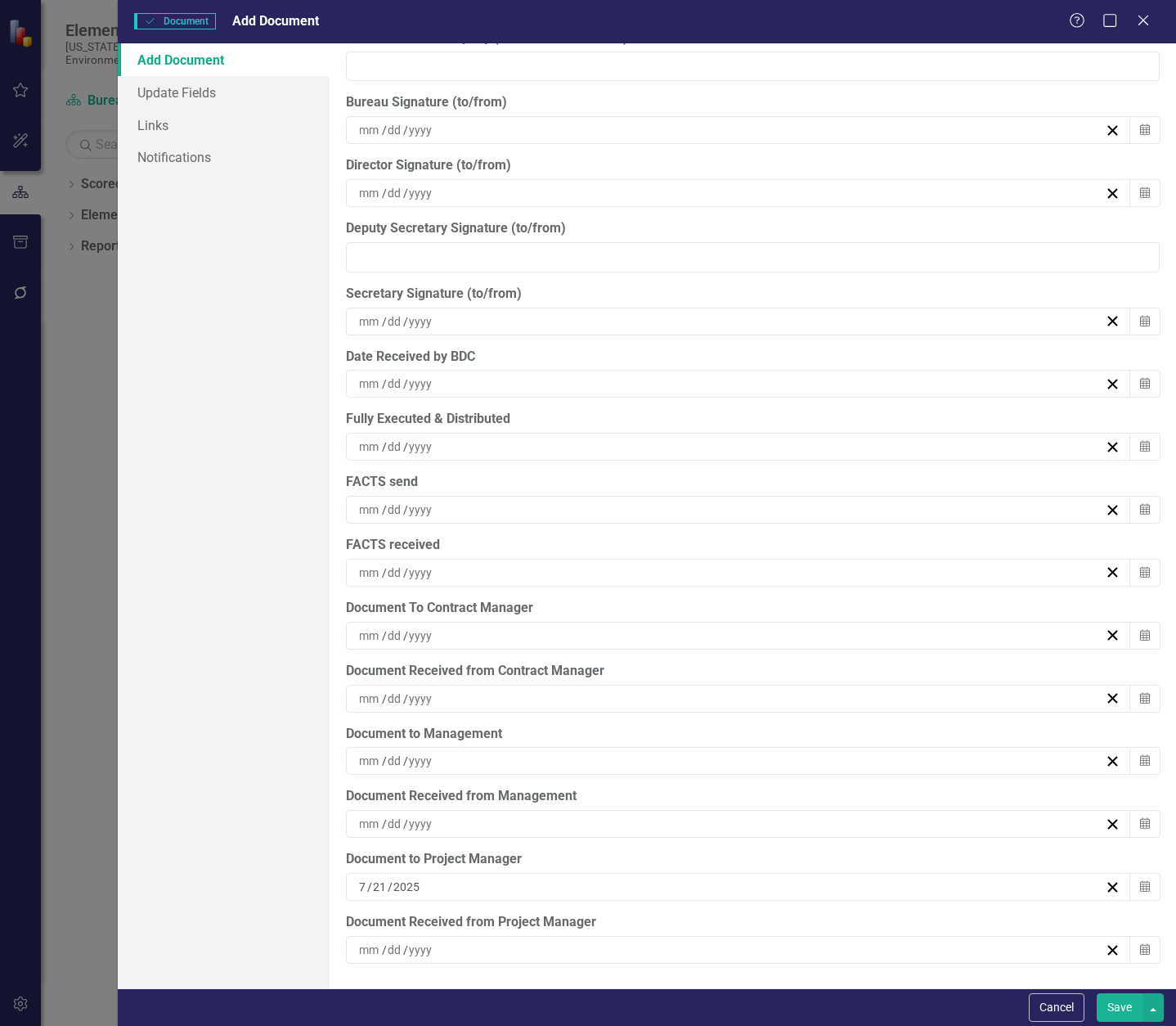
click at [580, 947] on div "/ /" at bounding box center [731, 949] width 749 height 16
click at [648, 712] on button "‹" at bounding box center [644, 711] width 36 height 36
click at [649, 848] on abbr "21" at bounding box center [651, 854] width 13 height 13
click at [549, 629] on div "/ /" at bounding box center [731, 635] width 749 height 16
click at [647, 680] on button "‹" at bounding box center [644, 677] width 36 height 36
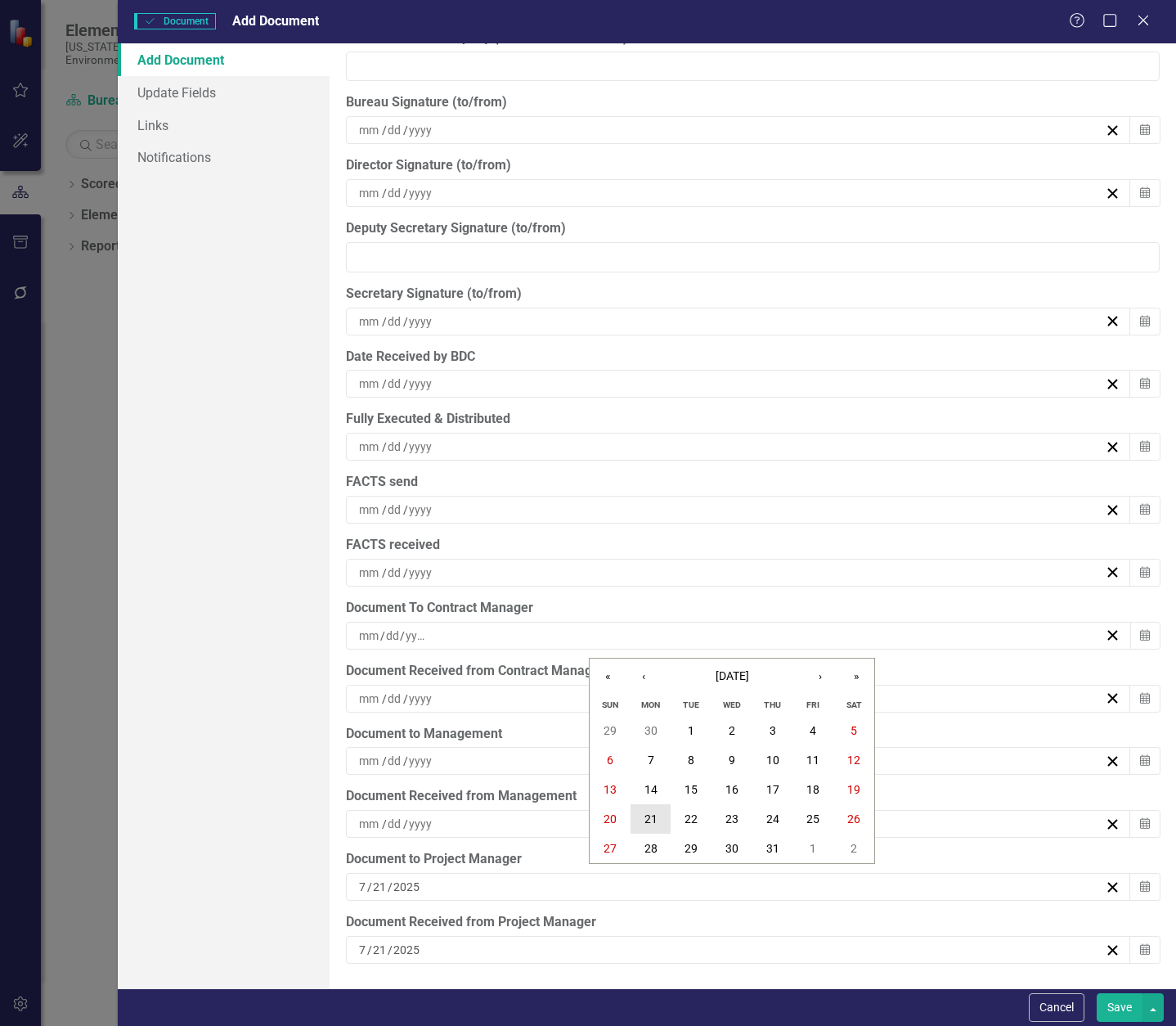
click at [656, 817] on abbr "21" at bounding box center [651, 819] width 13 height 13
click at [586, 695] on div "/ /" at bounding box center [731, 698] width 749 height 16
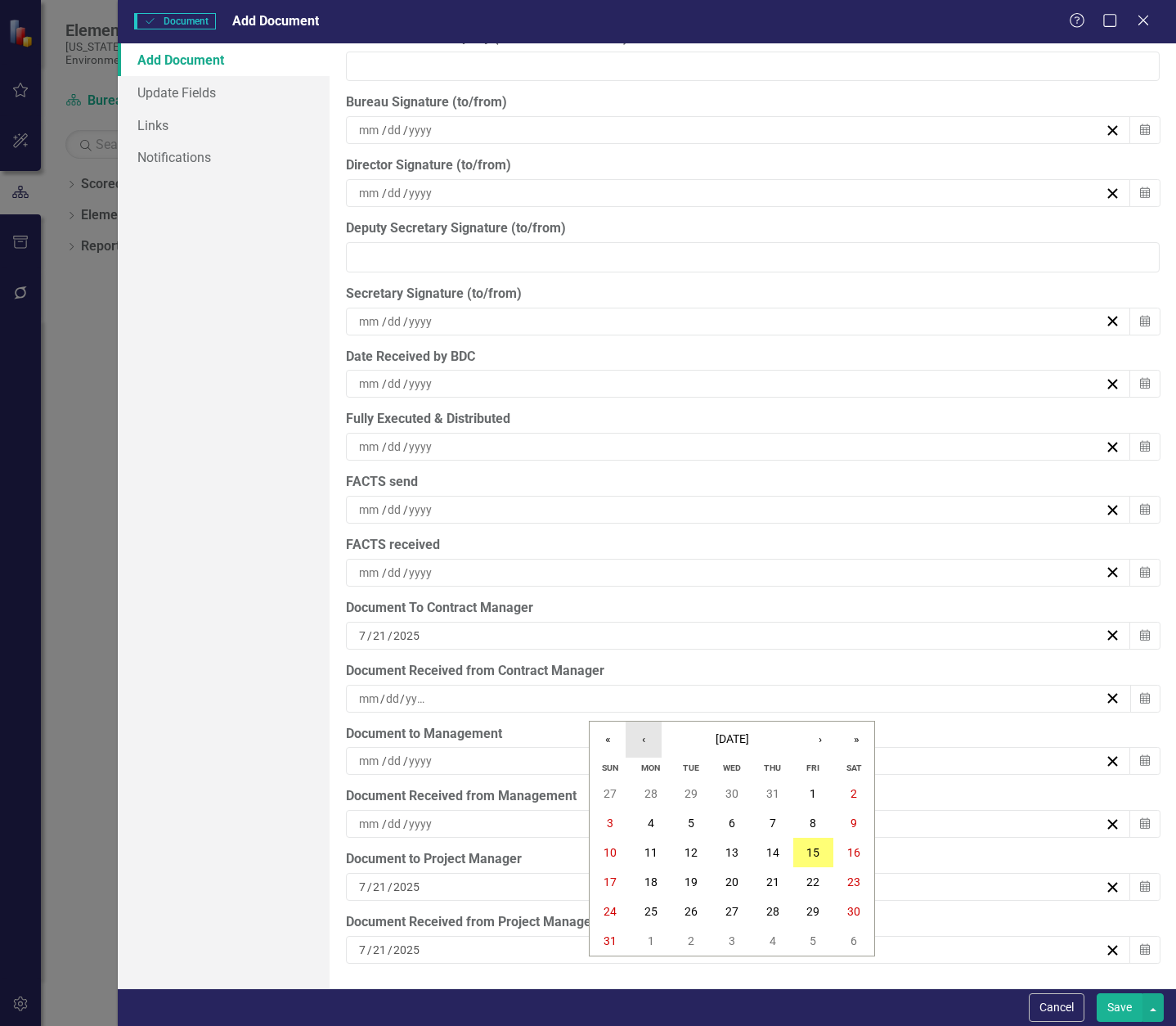
click at [652, 737] on button "‹" at bounding box center [644, 739] width 36 height 36
click at [701, 883] on button "22" at bounding box center [691, 881] width 41 height 29
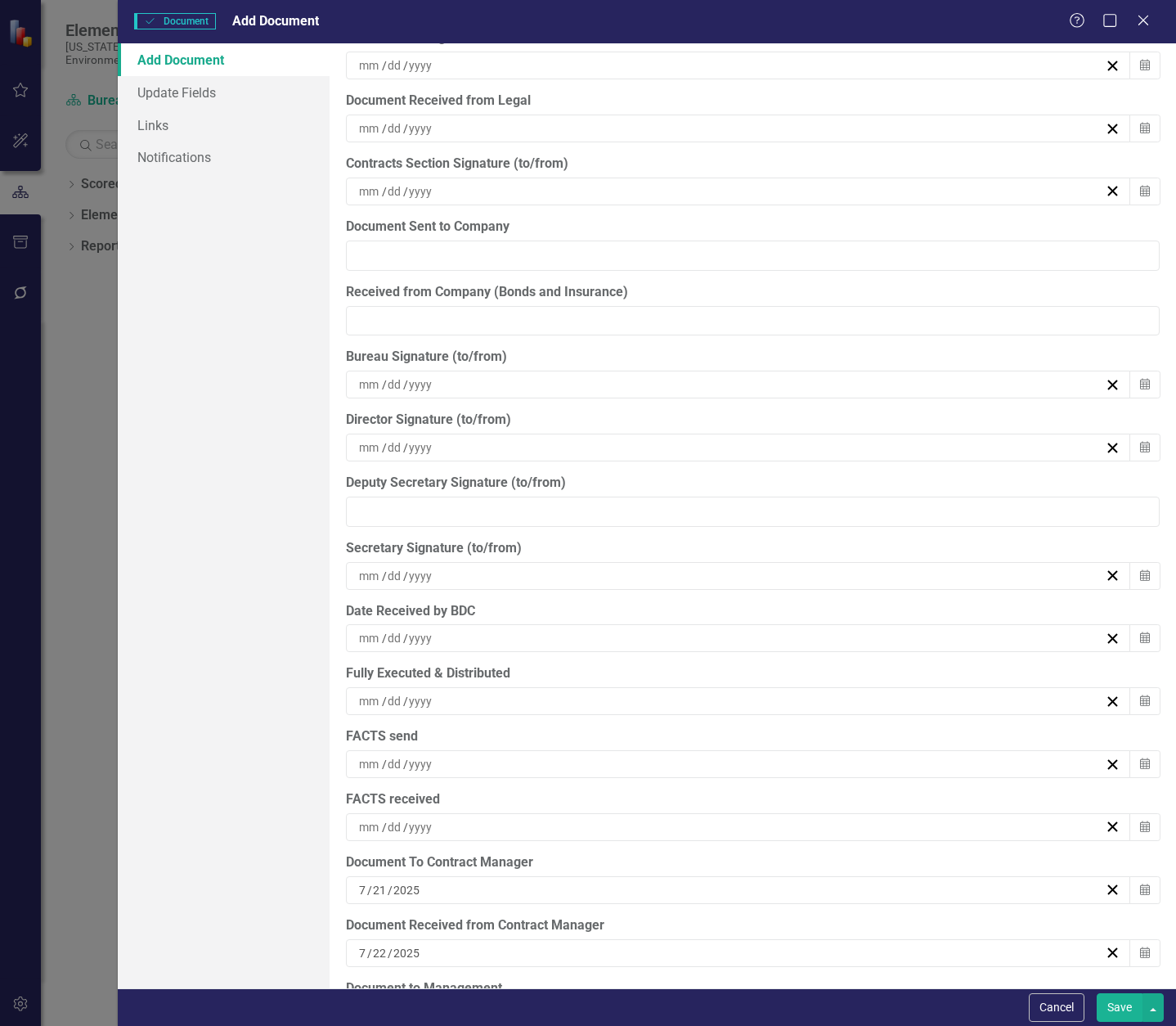
scroll to position [4509, 0]
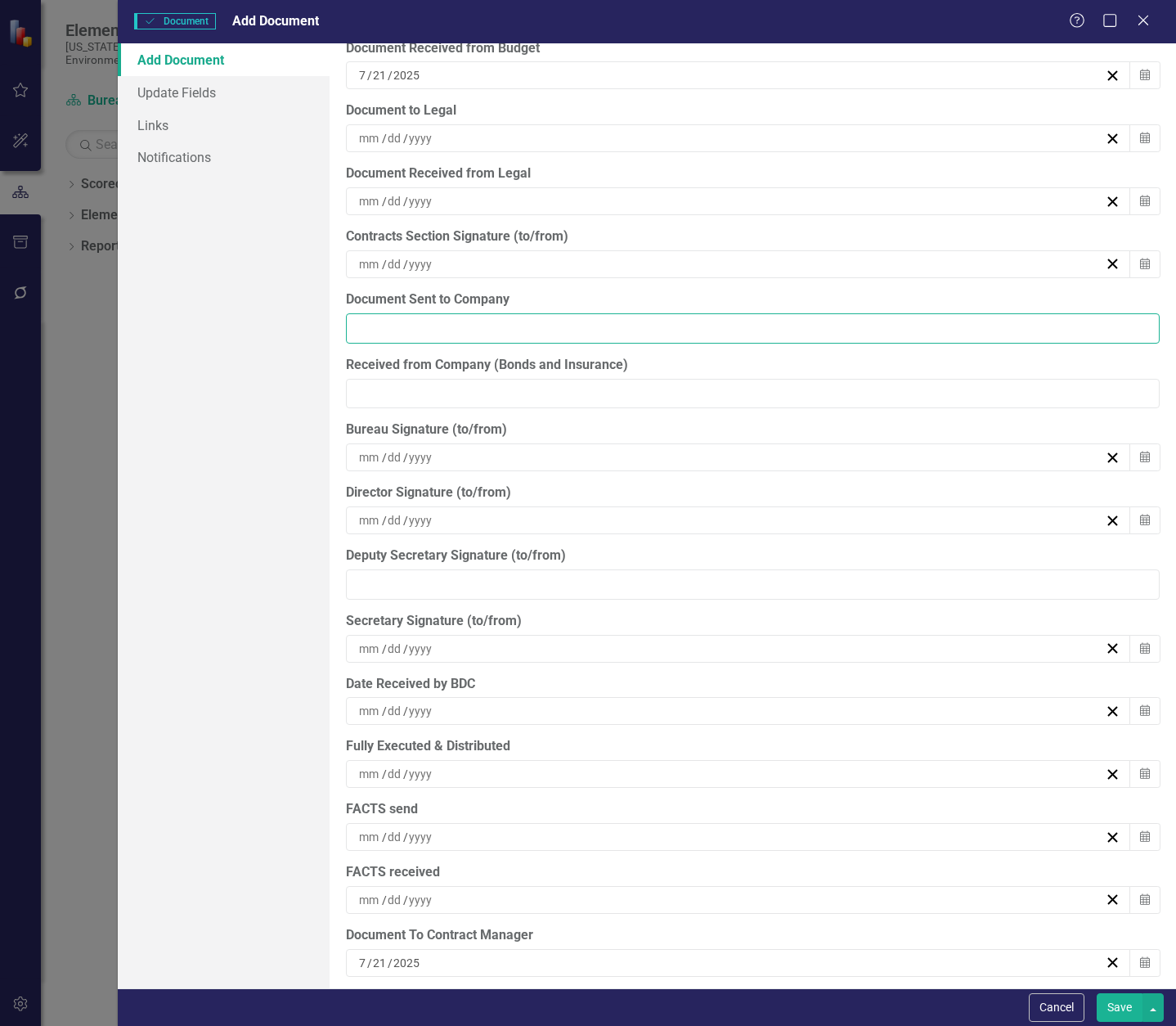
click at [479, 330] on input "Document Sent to Company" at bounding box center [752, 328] width 814 height 30
type input "07/23/25"
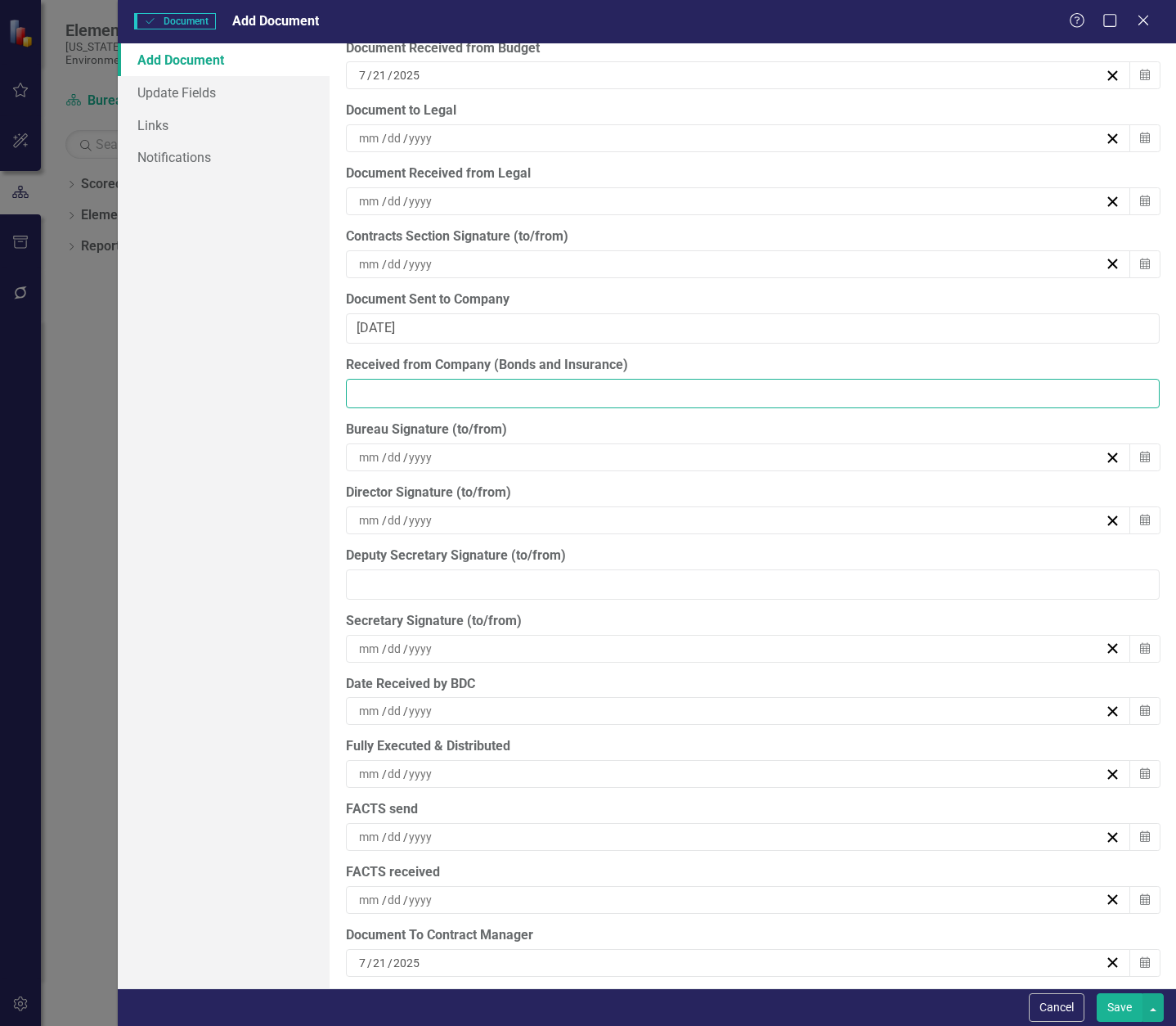
click at [527, 393] on input "Received from Company (Bonds and Insurance)" at bounding box center [752, 394] width 814 height 30
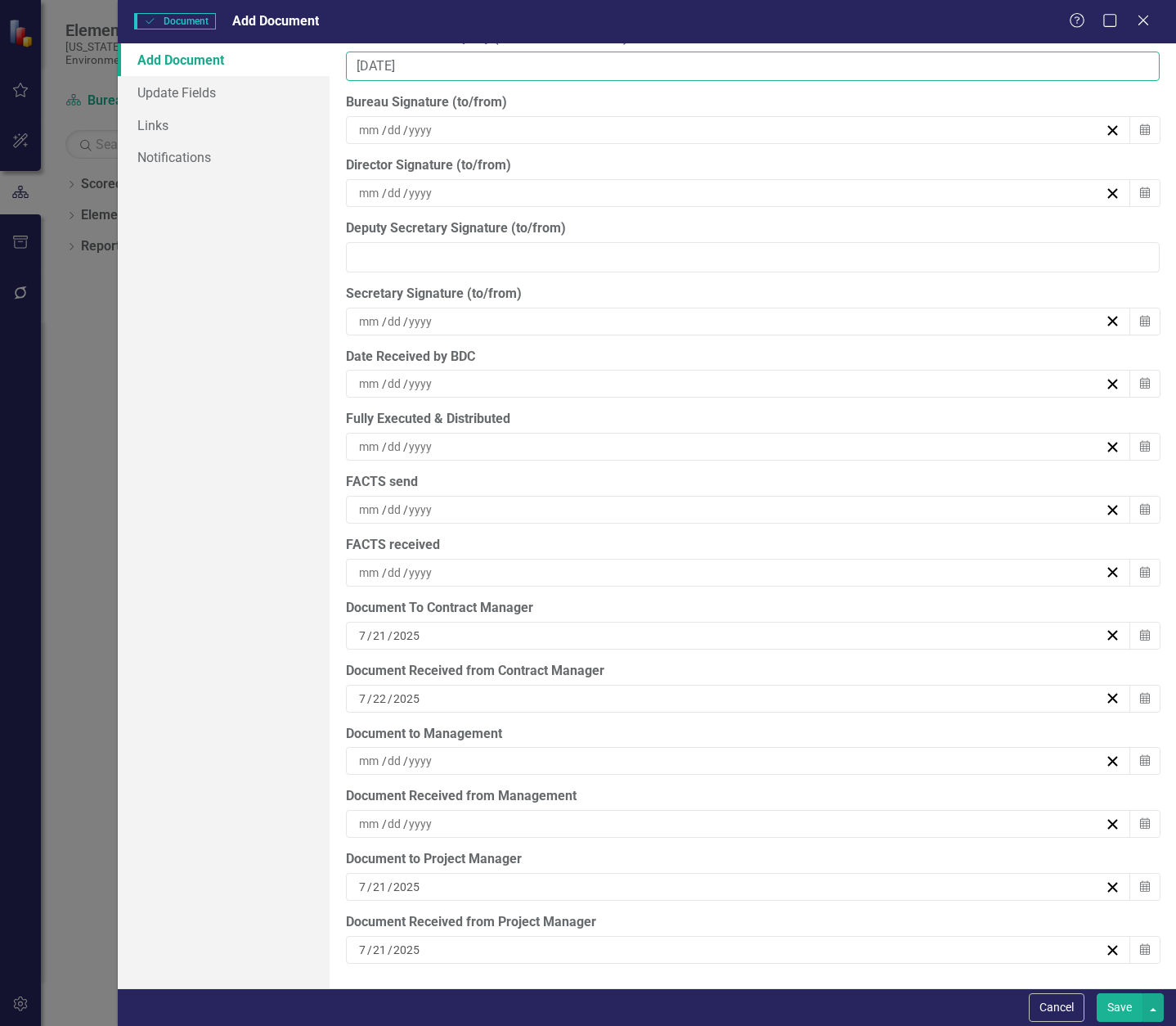
type input "07/23/25"
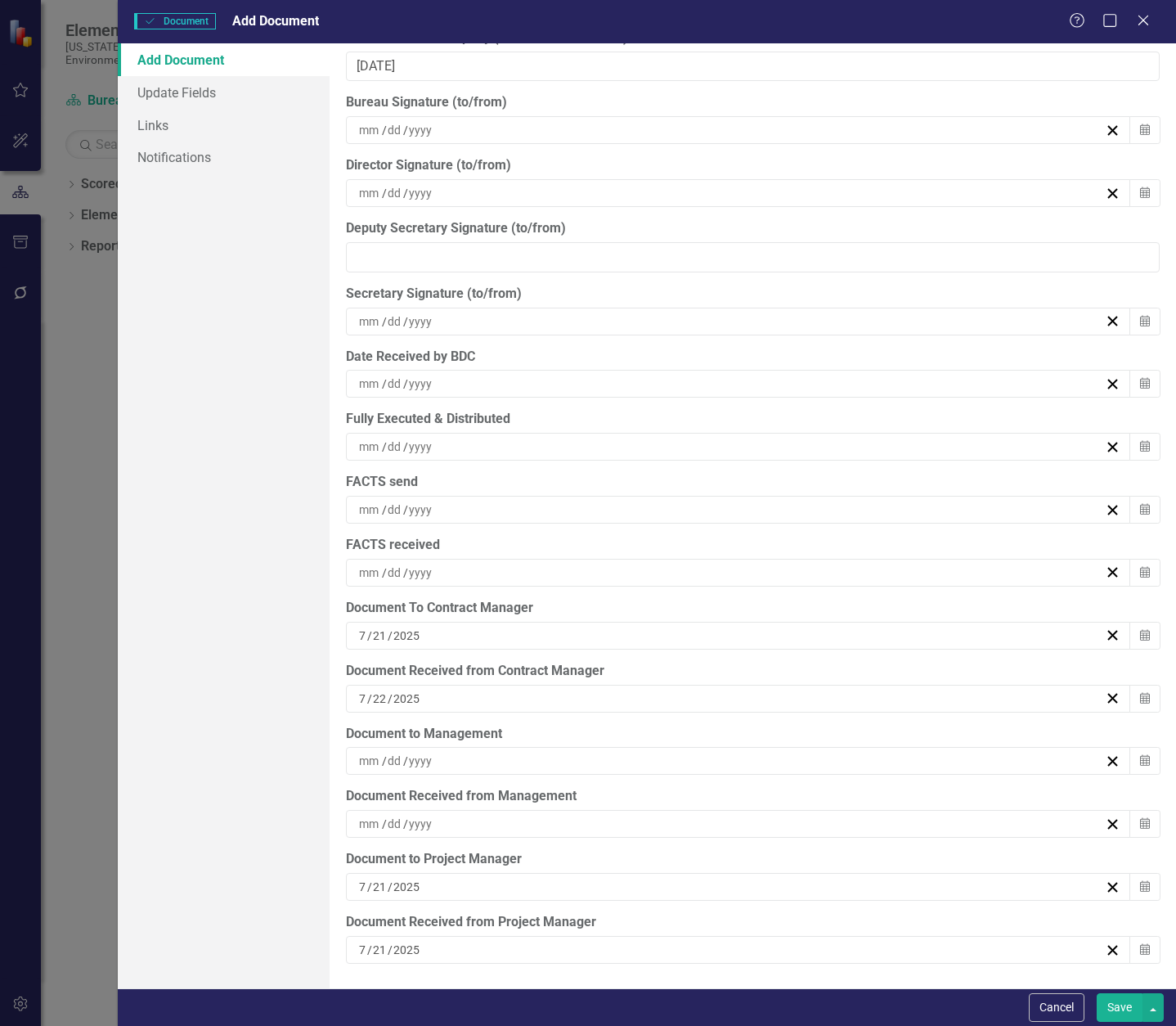
click at [484, 753] on div "/ /" at bounding box center [731, 760] width 749 height 16
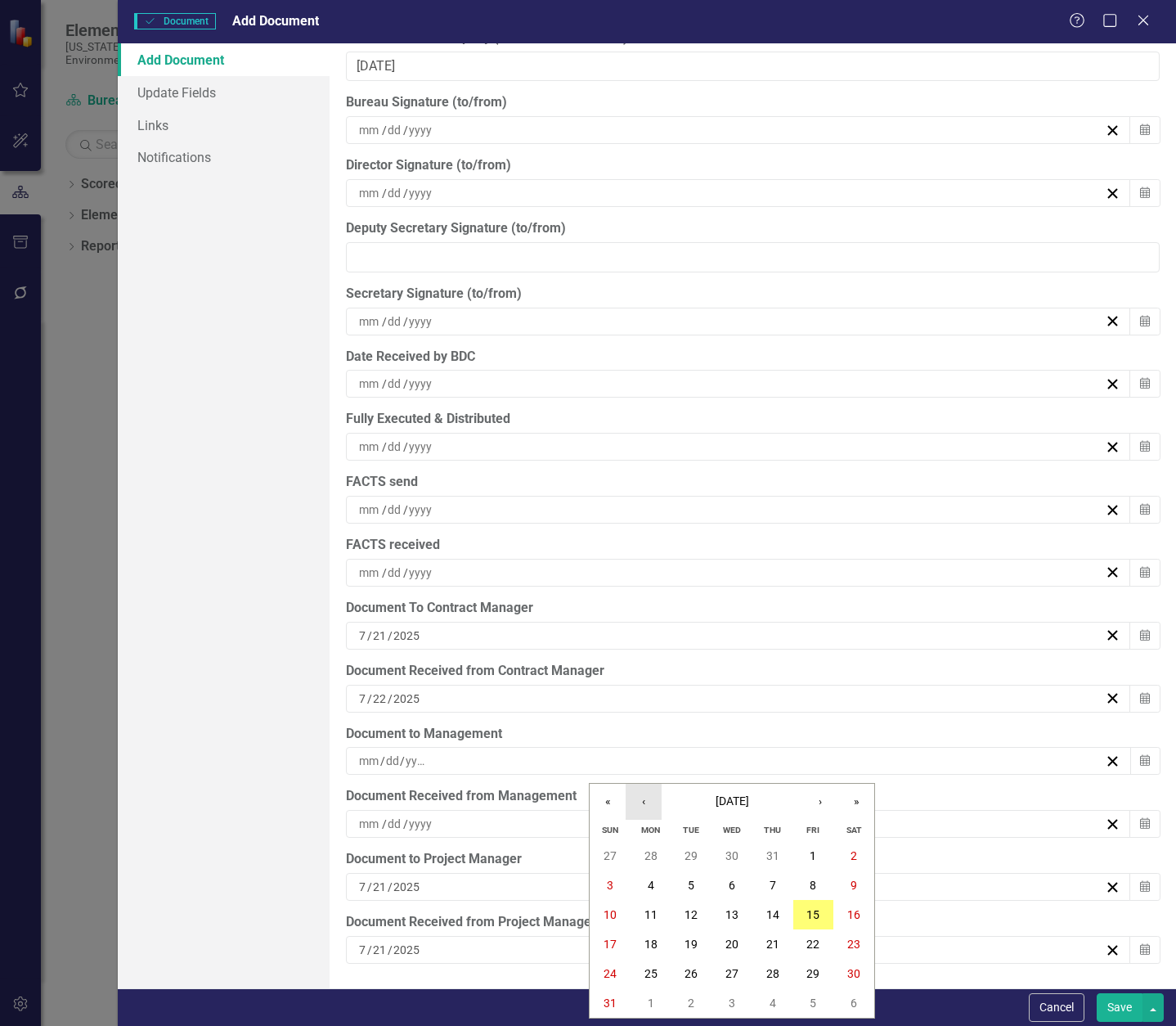
click at [650, 810] on button "‹" at bounding box center [644, 802] width 36 height 36
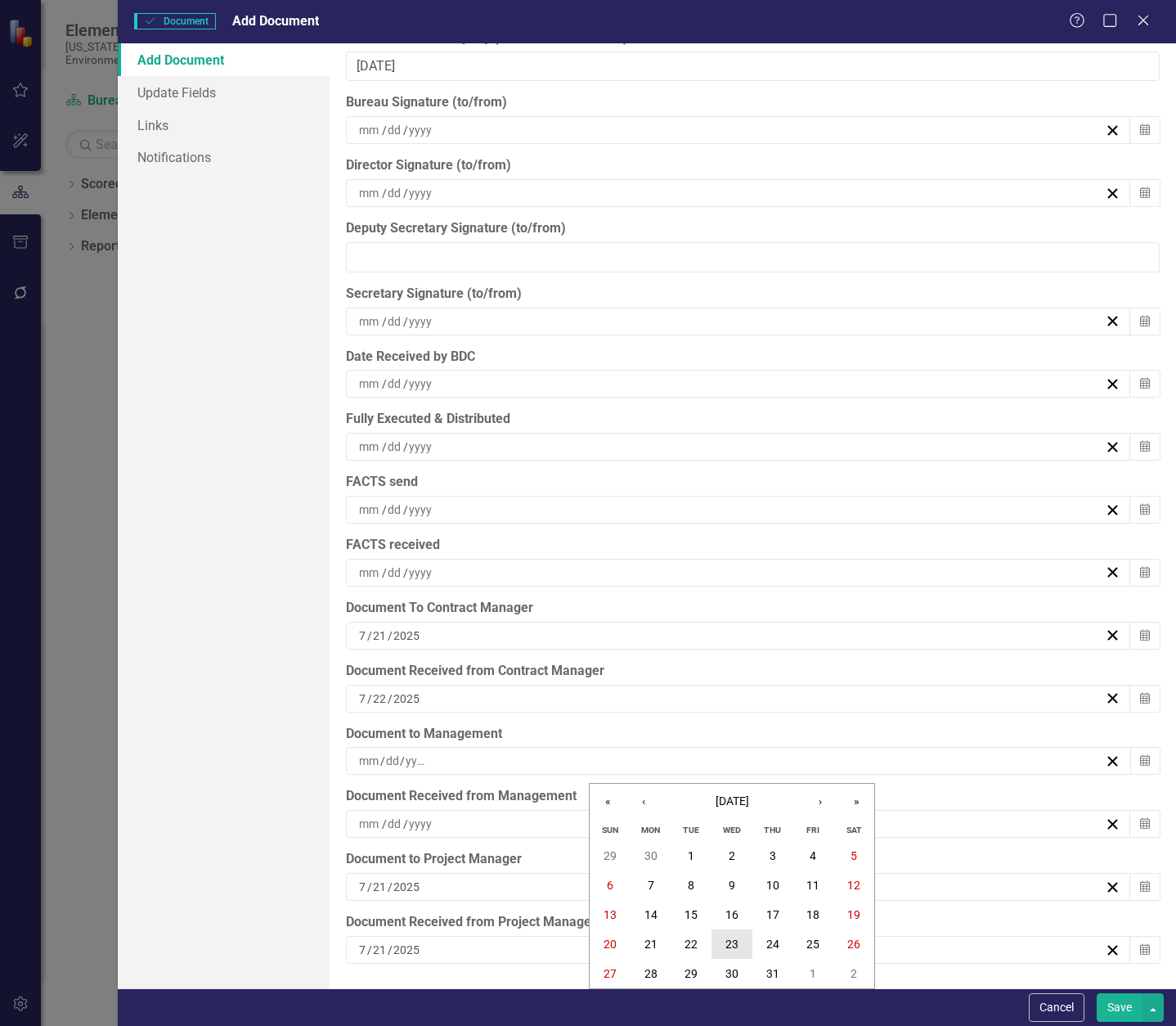
click at [734, 950] on abbr "23" at bounding box center [733, 945] width 13 height 13
click at [545, 821] on div "/ /" at bounding box center [731, 824] width 749 height 16
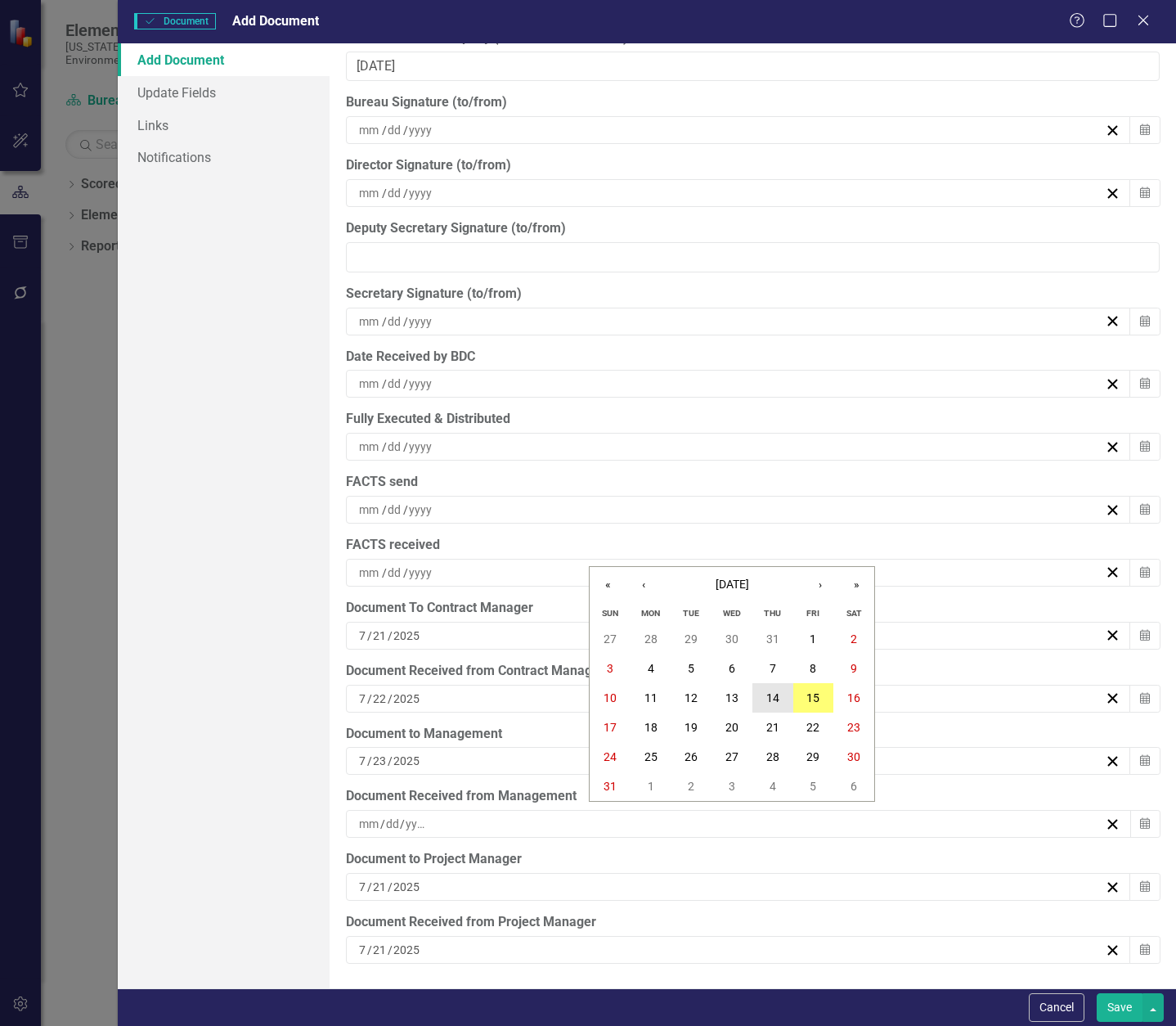
click at [772, 707] on button "14" at bounding box center [772, 698] width 41 height 29
click at [480, 511] on div "/ /" at bounding box center [731, 509] width 749 height 16
click at [809, 662] on abbr "15" at bounding box center [813, 664] width 13 height 13
click at [458, 441] on div "/ /" at bounding box center [731, 446] width 749 height 16
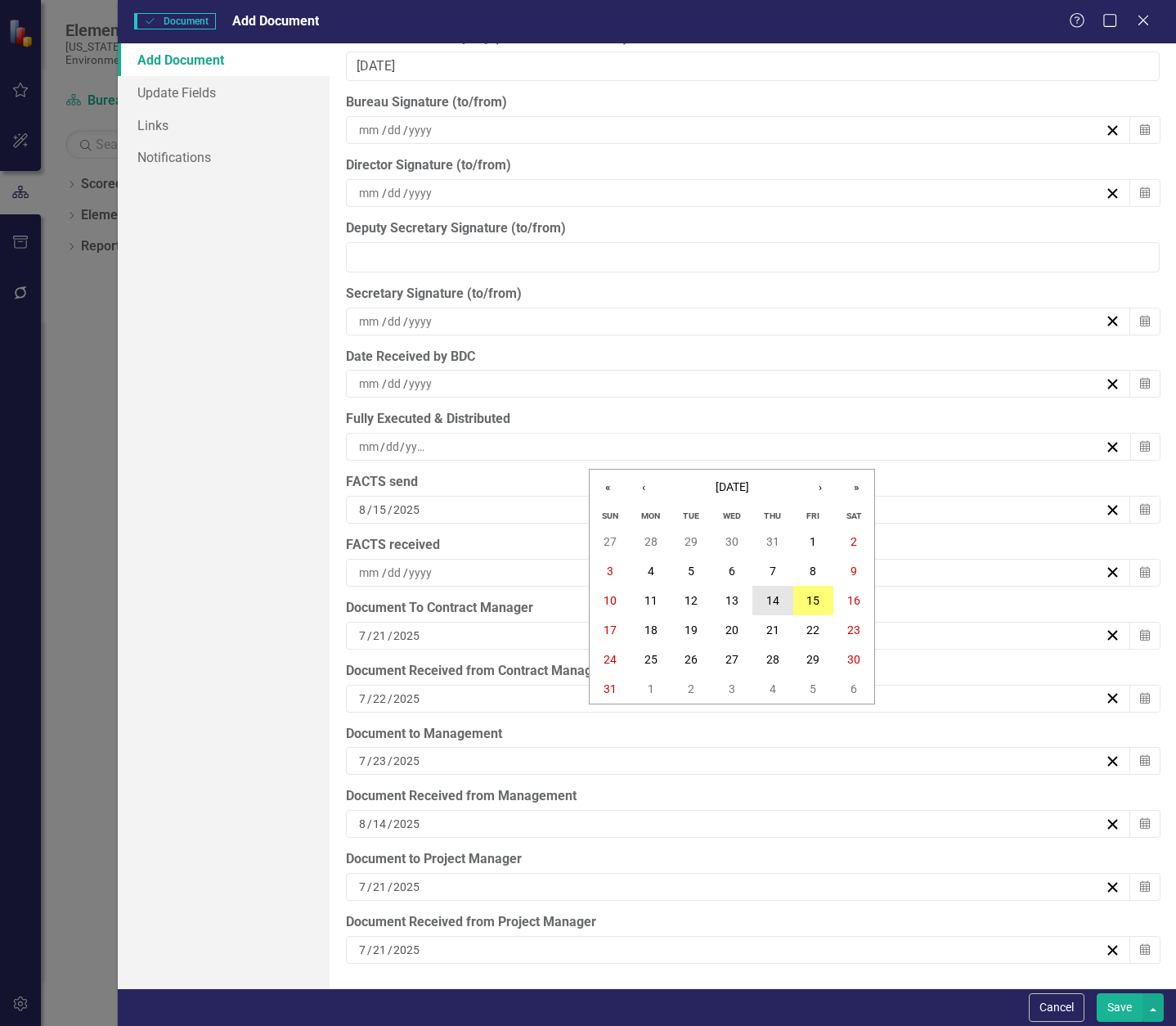
click at [782, 600] on button "14" at bounding box center [772, 600] width 41 height 29
click at [1122, 1007] on button "Save" at bounding box center [1119, 1007] width 45 height 28
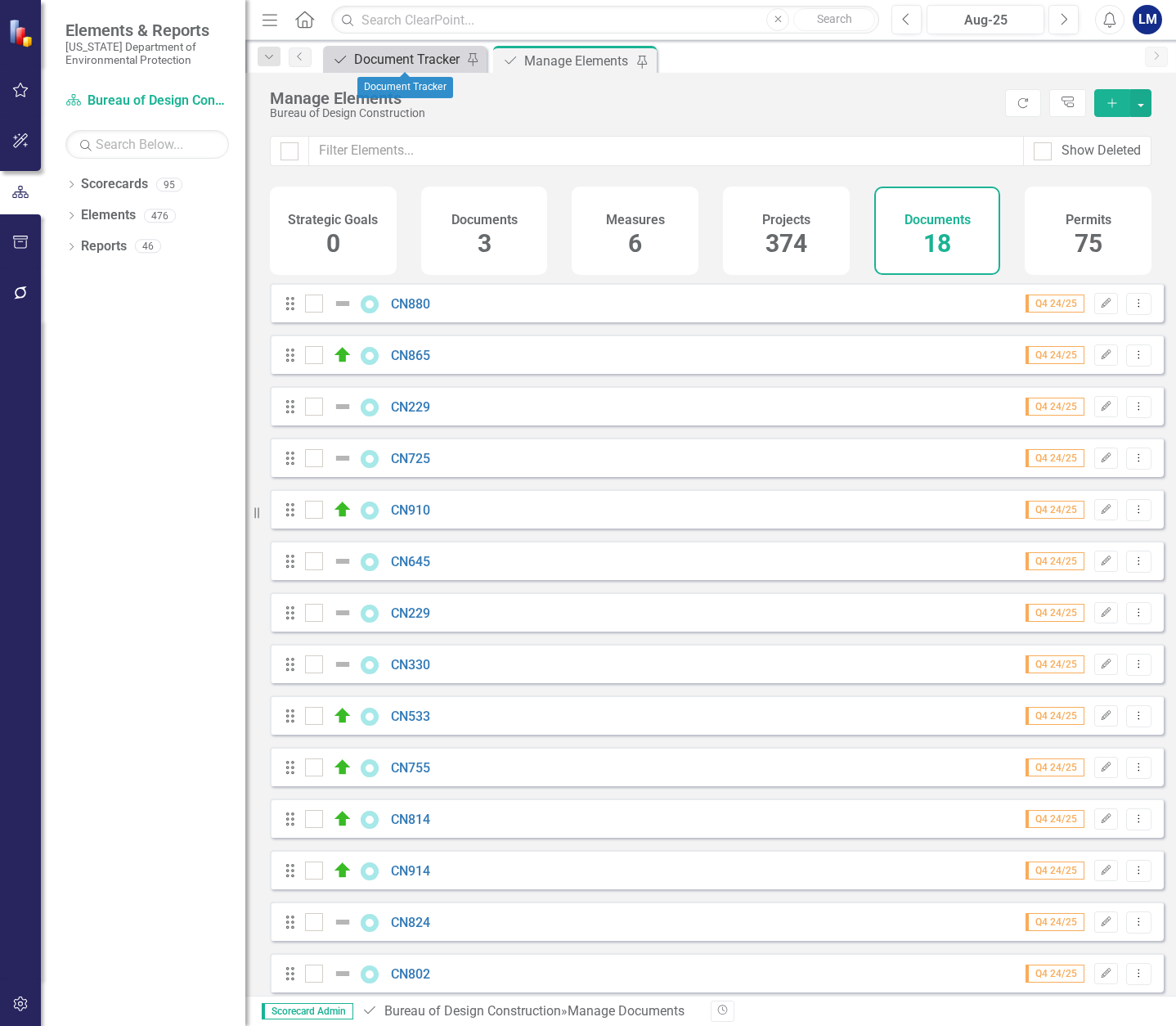
click at [388, 57] on div "Document Tracker" at bounding box center [408, 60] width 108 height 21
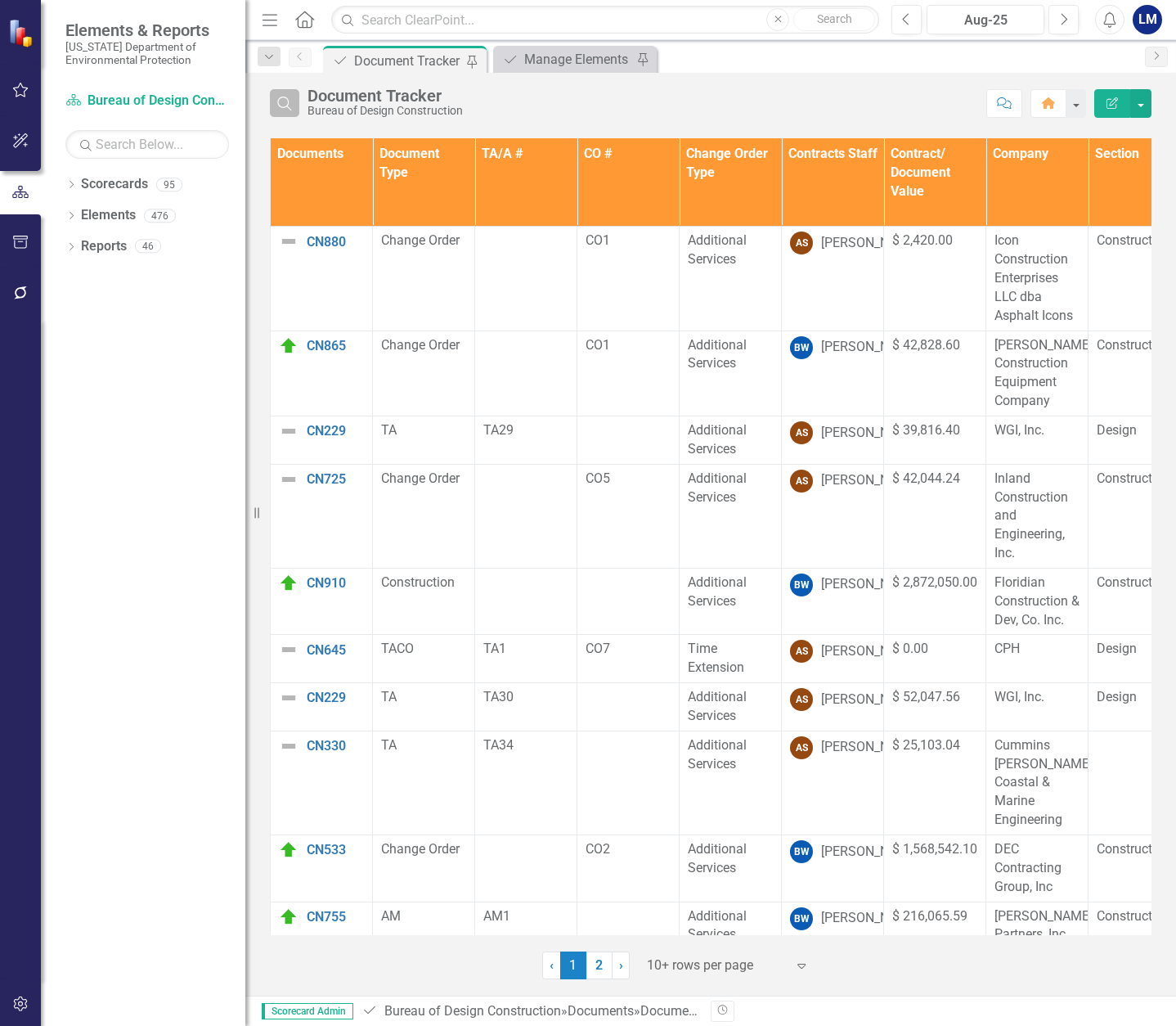
click at [286, 113] on button "Search" at bounding box center [285, 102] width 29 height 27
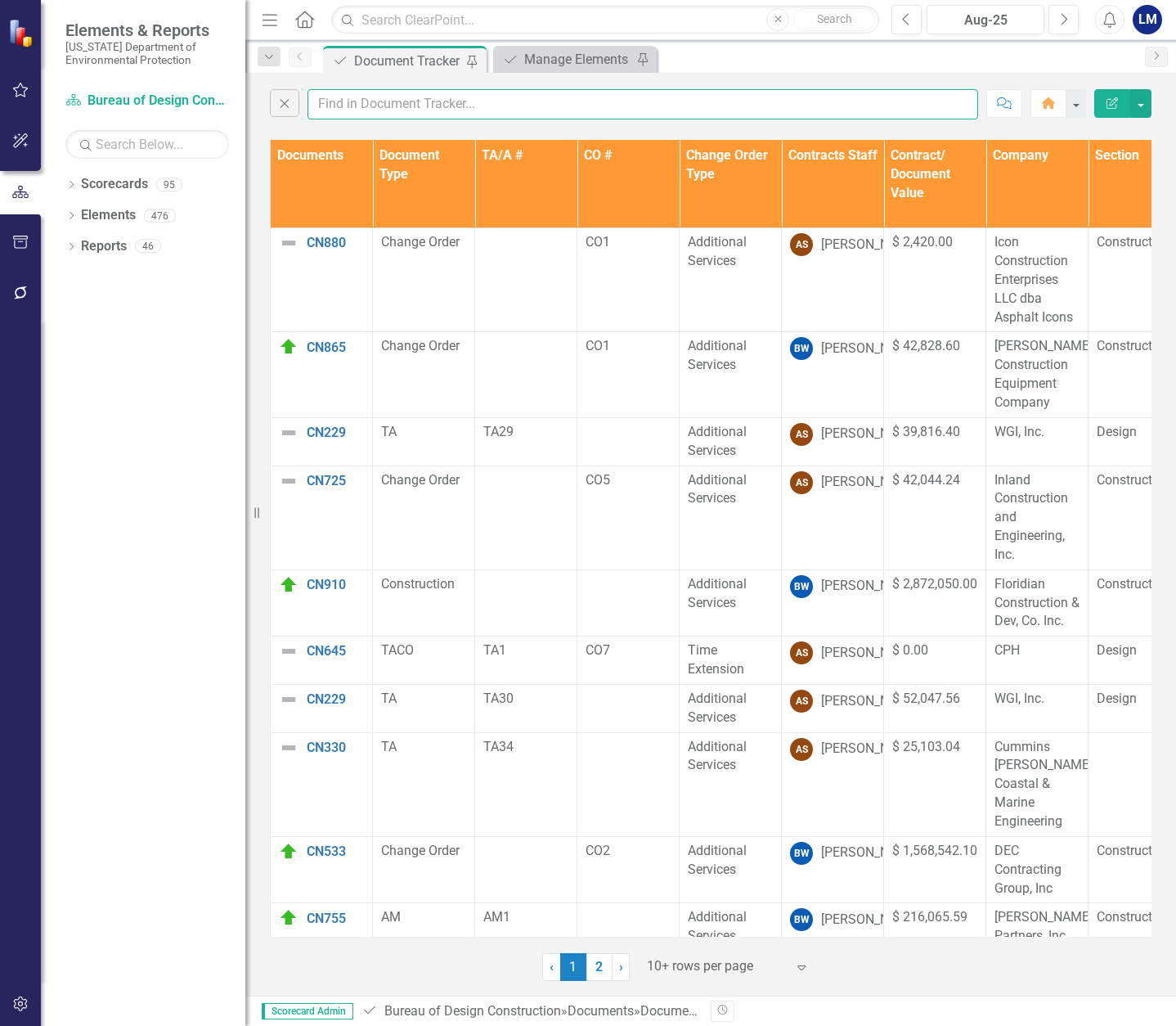
click at [325, 107] on input "text" at bounding box center [643, 104] width 671 height 30
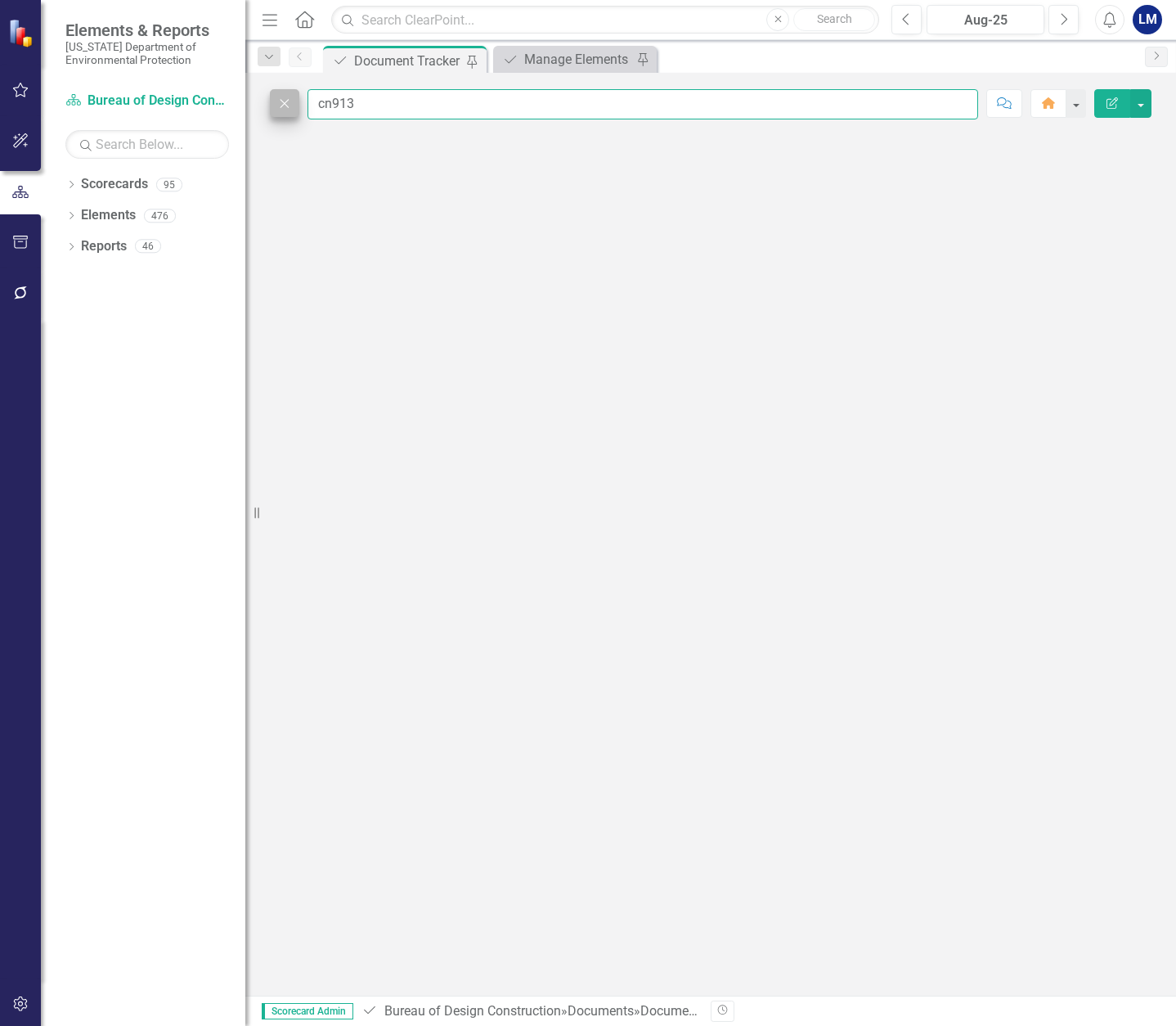
type input "cn913"
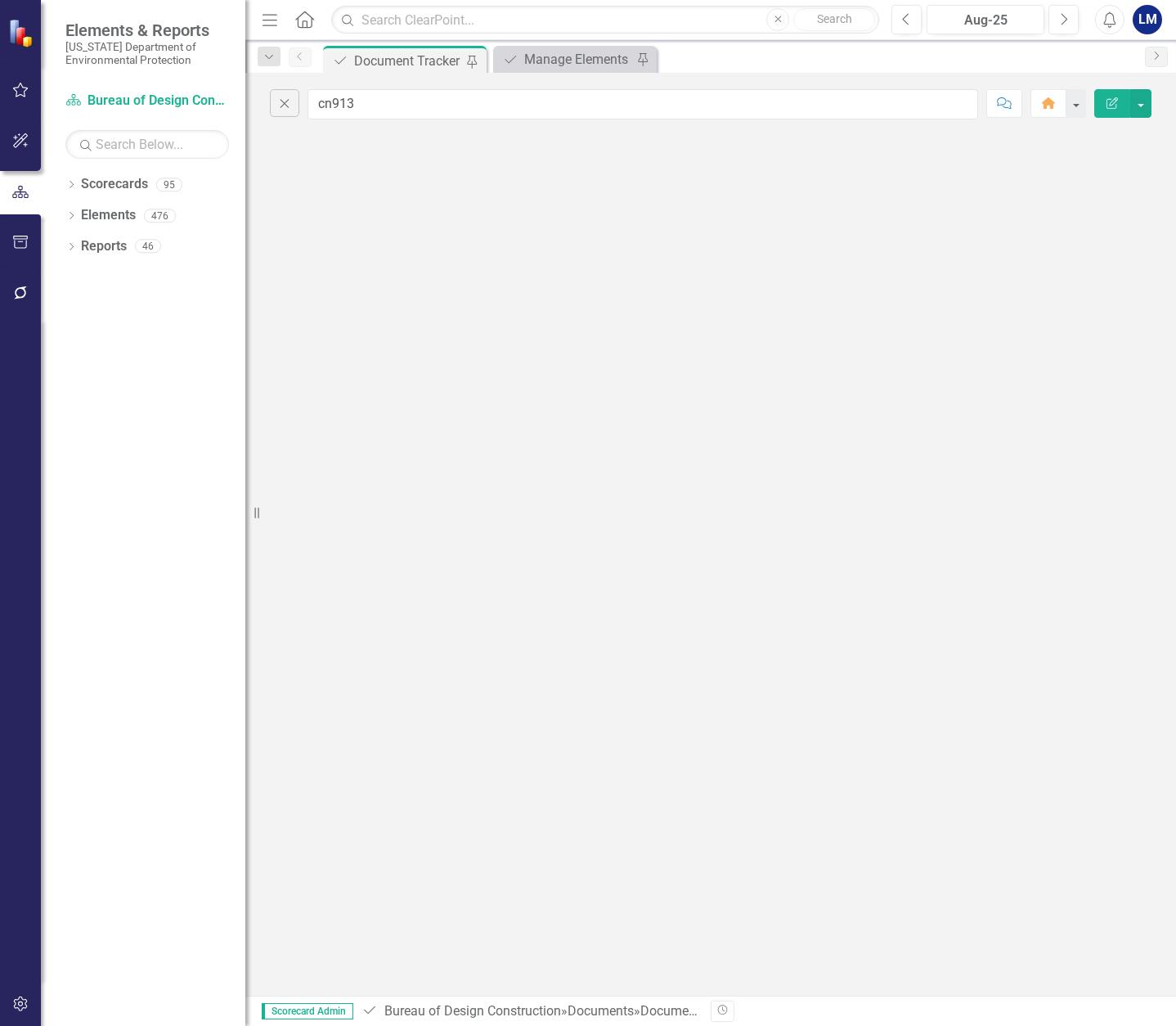
drag, startPoint x: 290, startPoint y: 103, endPoint x: 302, endPoint y: 108, distance: 13.0
click at [290, 103] on icon "Close" at bounding box center [285, 103] width 18 height 15
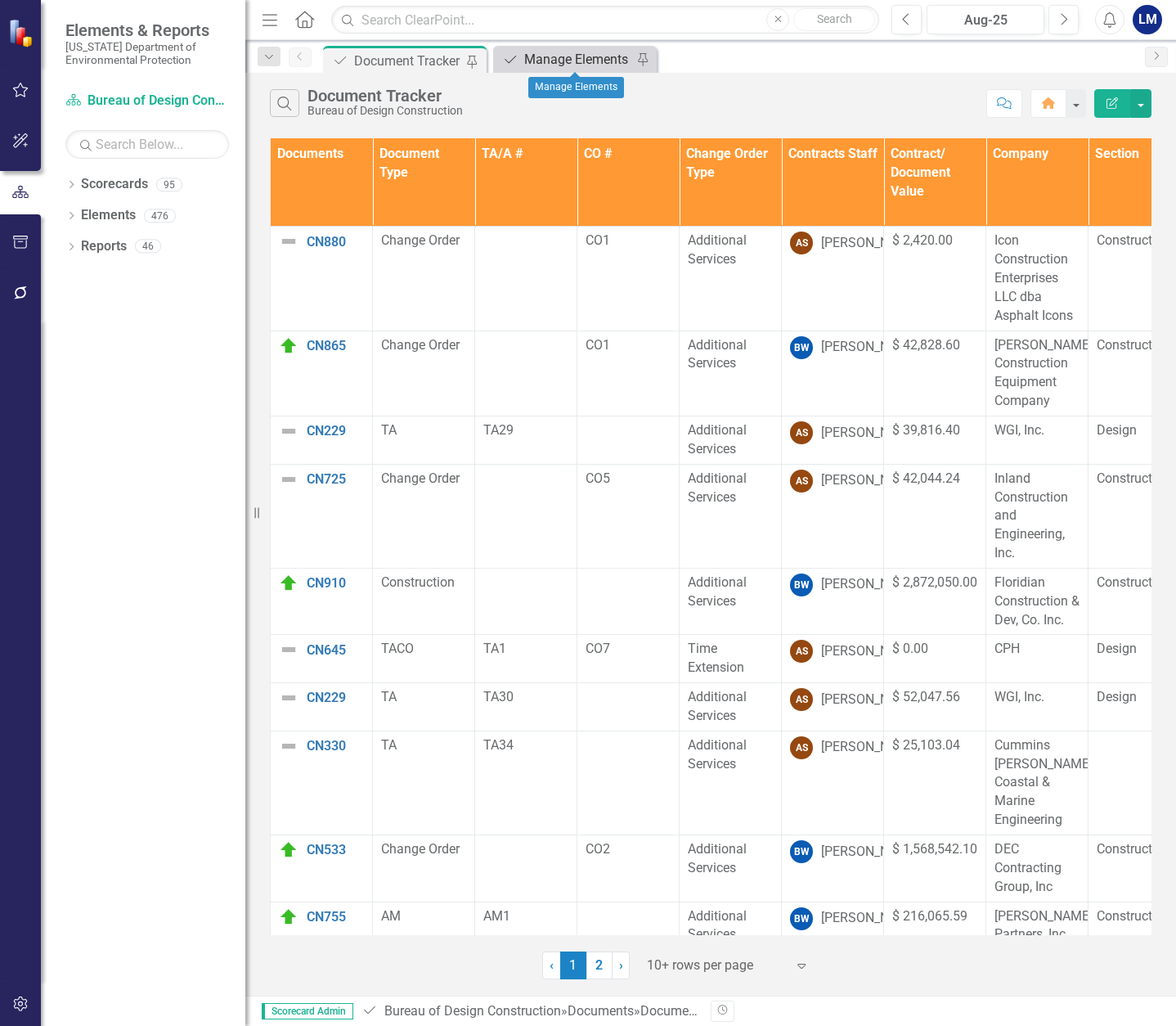
click at [581, 58] on div "Manage Elements" at bounding box center [579, 60] width 108 height 21
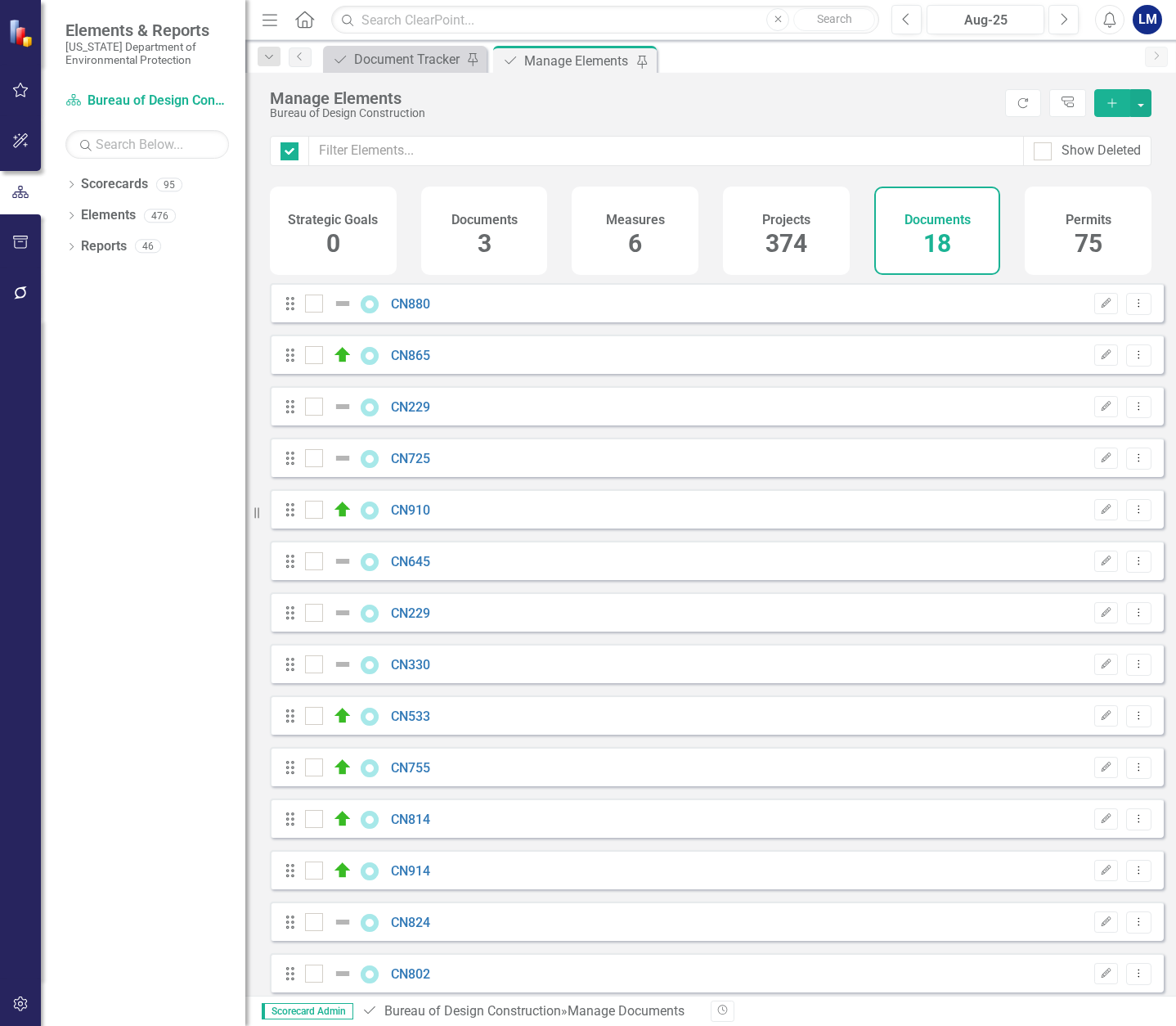
checkbox input "false"
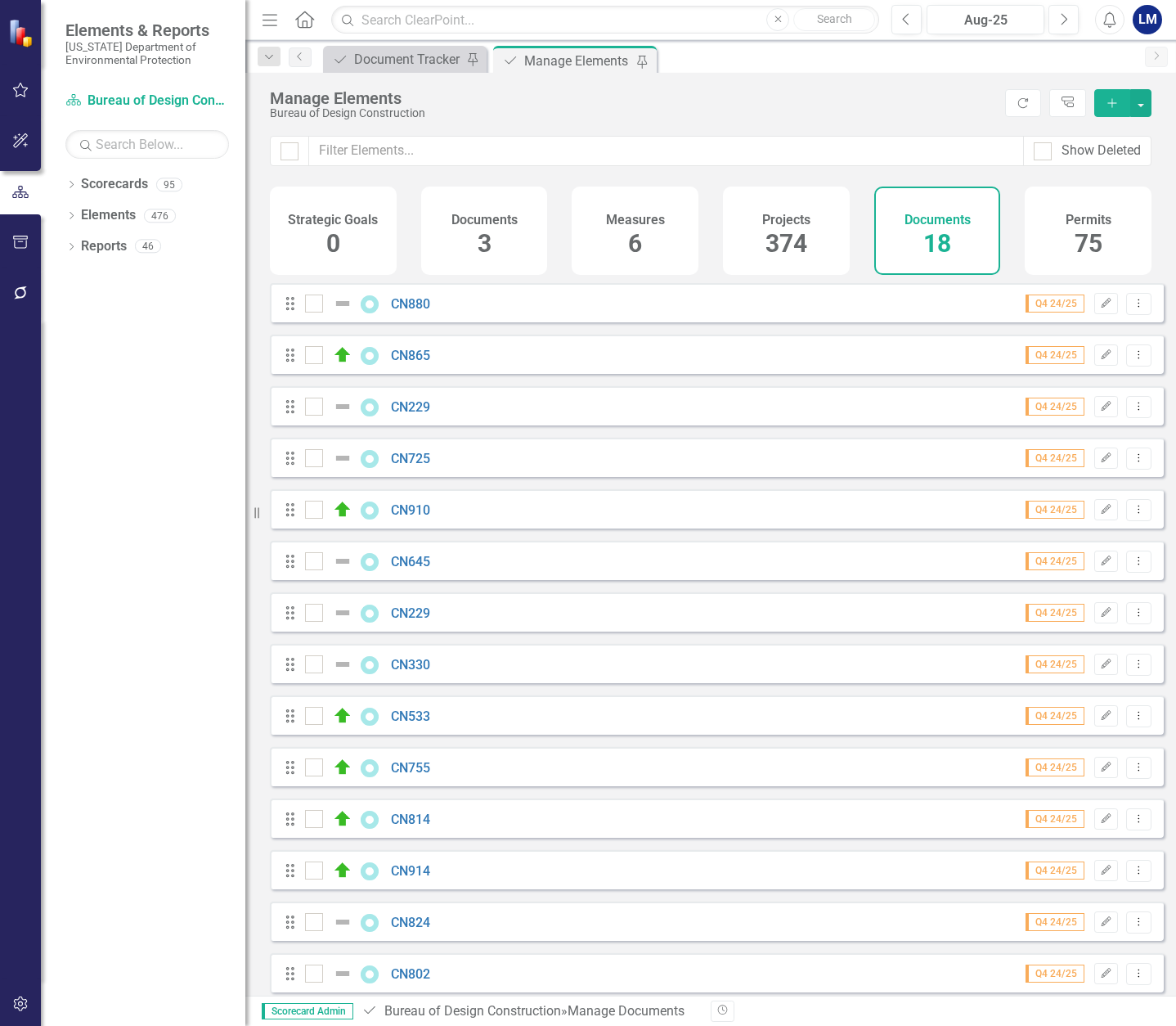
click at [924, 240] on span "18" at bounding box center [937, 243] width 27 height 28
click at [1104, 106] on button "Add" at bounding box center [1113, 102] width 36 height 27
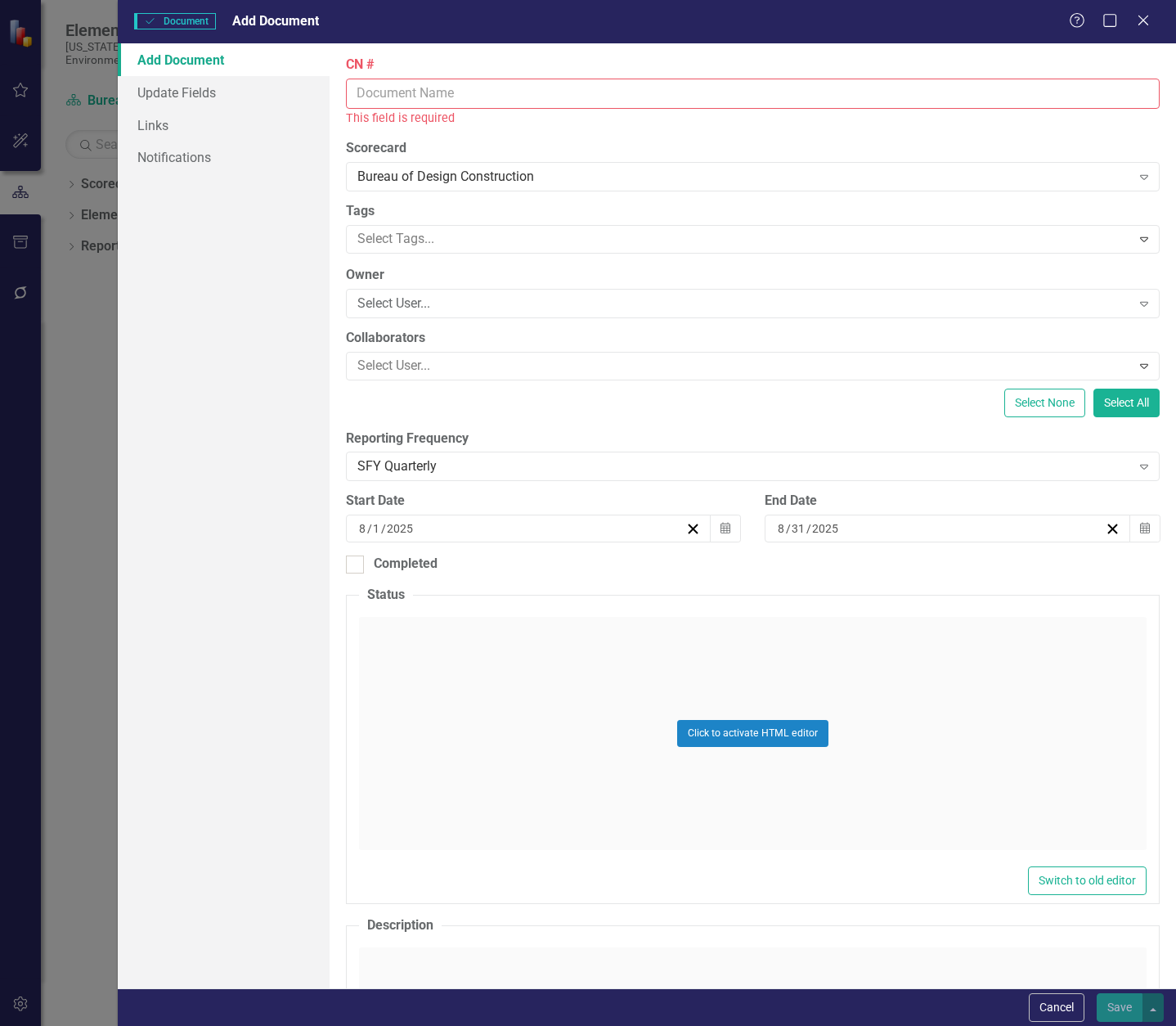
click at [434, 86] on input "CN #" at bounding box center [752, 94] width 814 height 30
type input "c"
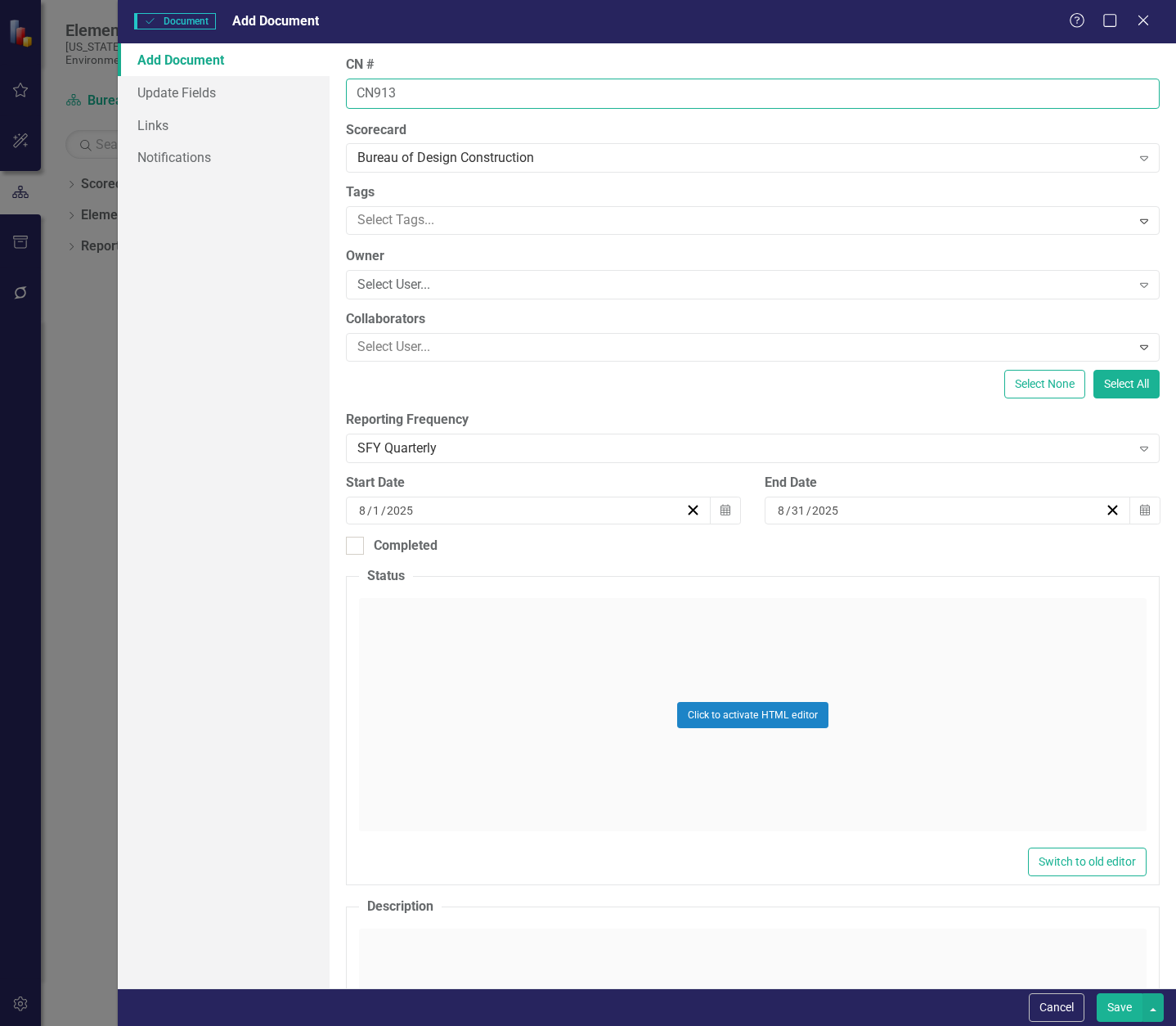
type input "CN913"
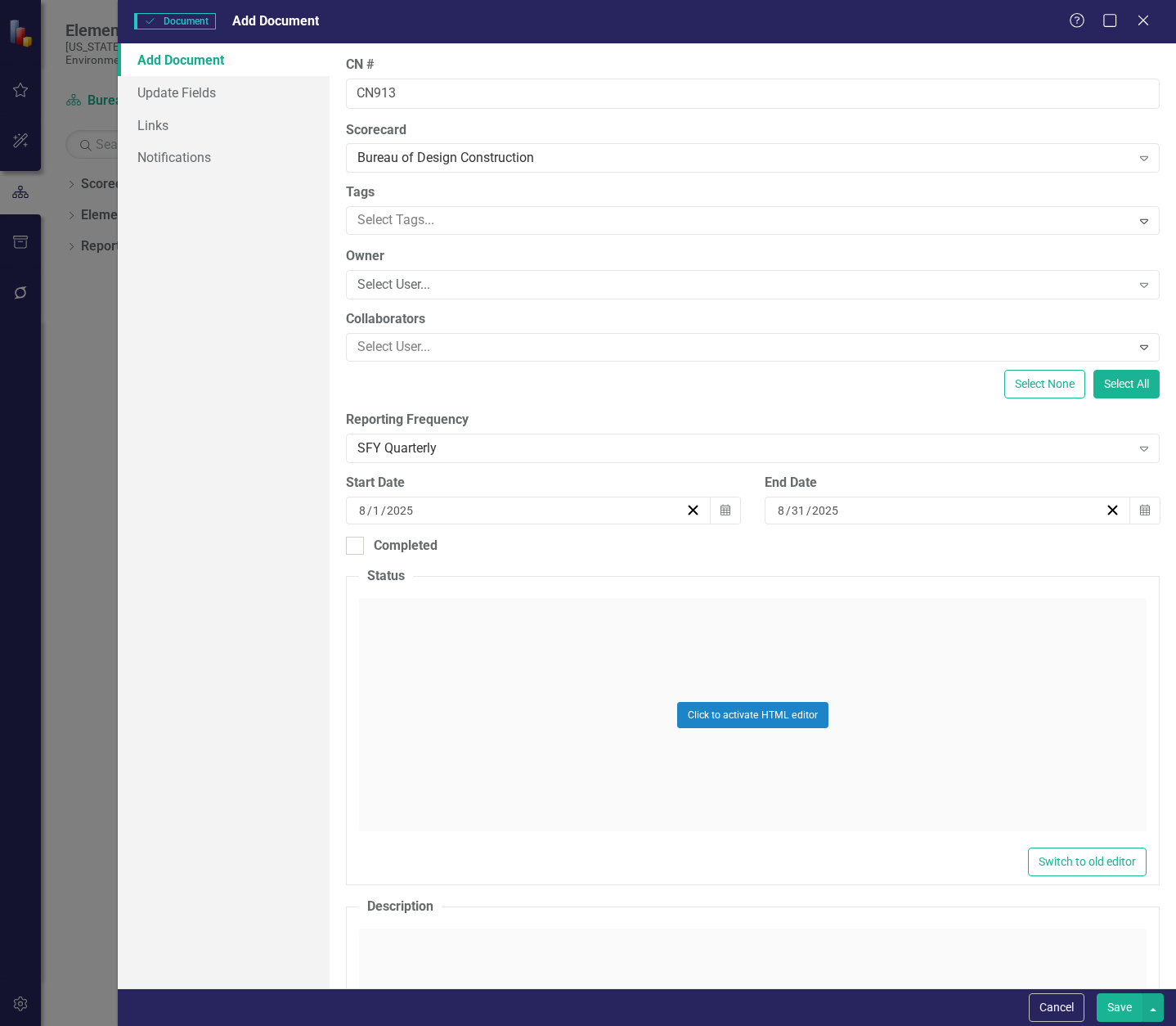
click at [535, 645] on div "Click to activate HTML editor" at bounding box center [752, 715] width 787 height 234
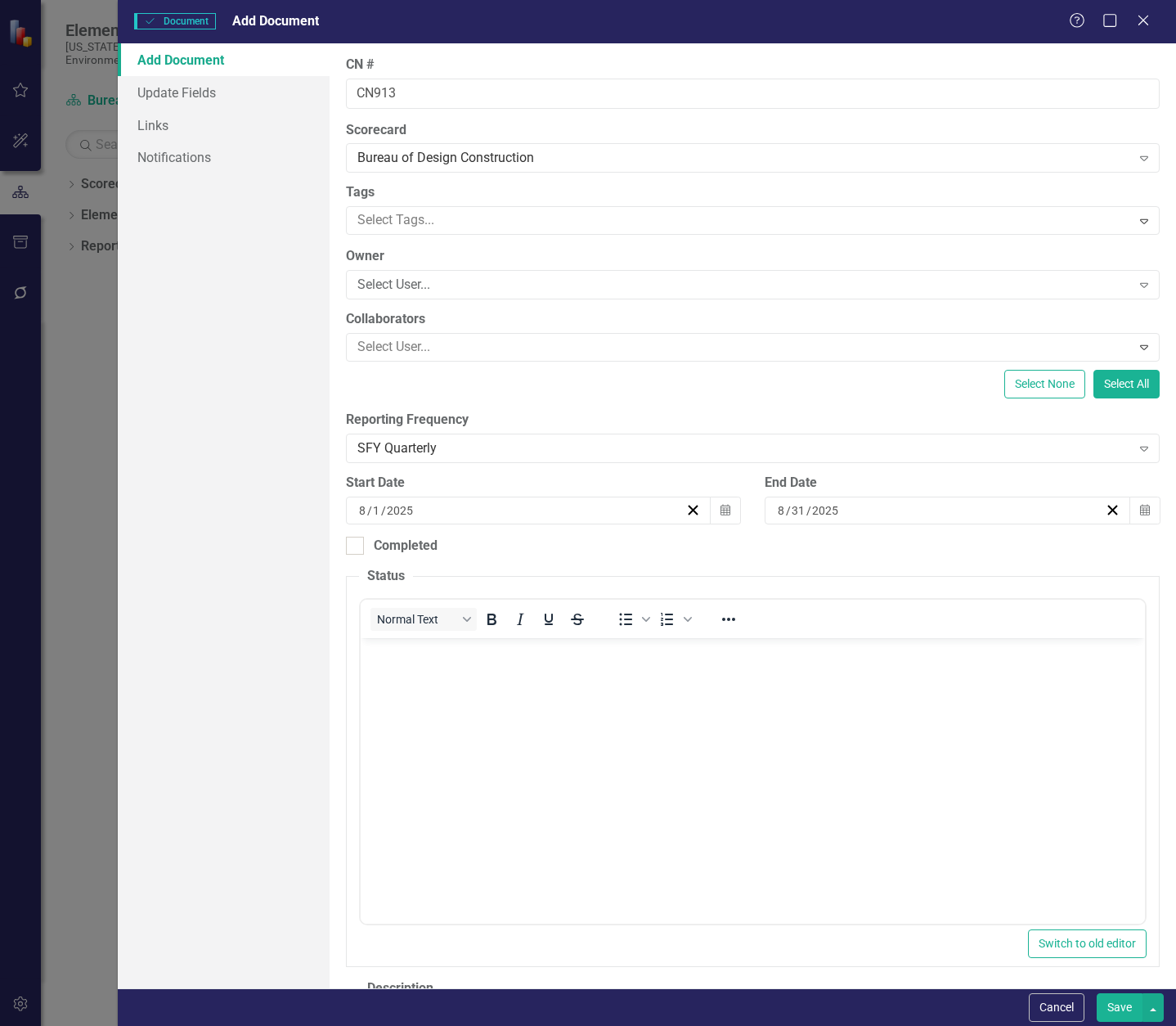
click at [445, 681] on body "Rich Text Area. Press ALT-0 for help." at bounding box center [752, 761] width 785 height 246
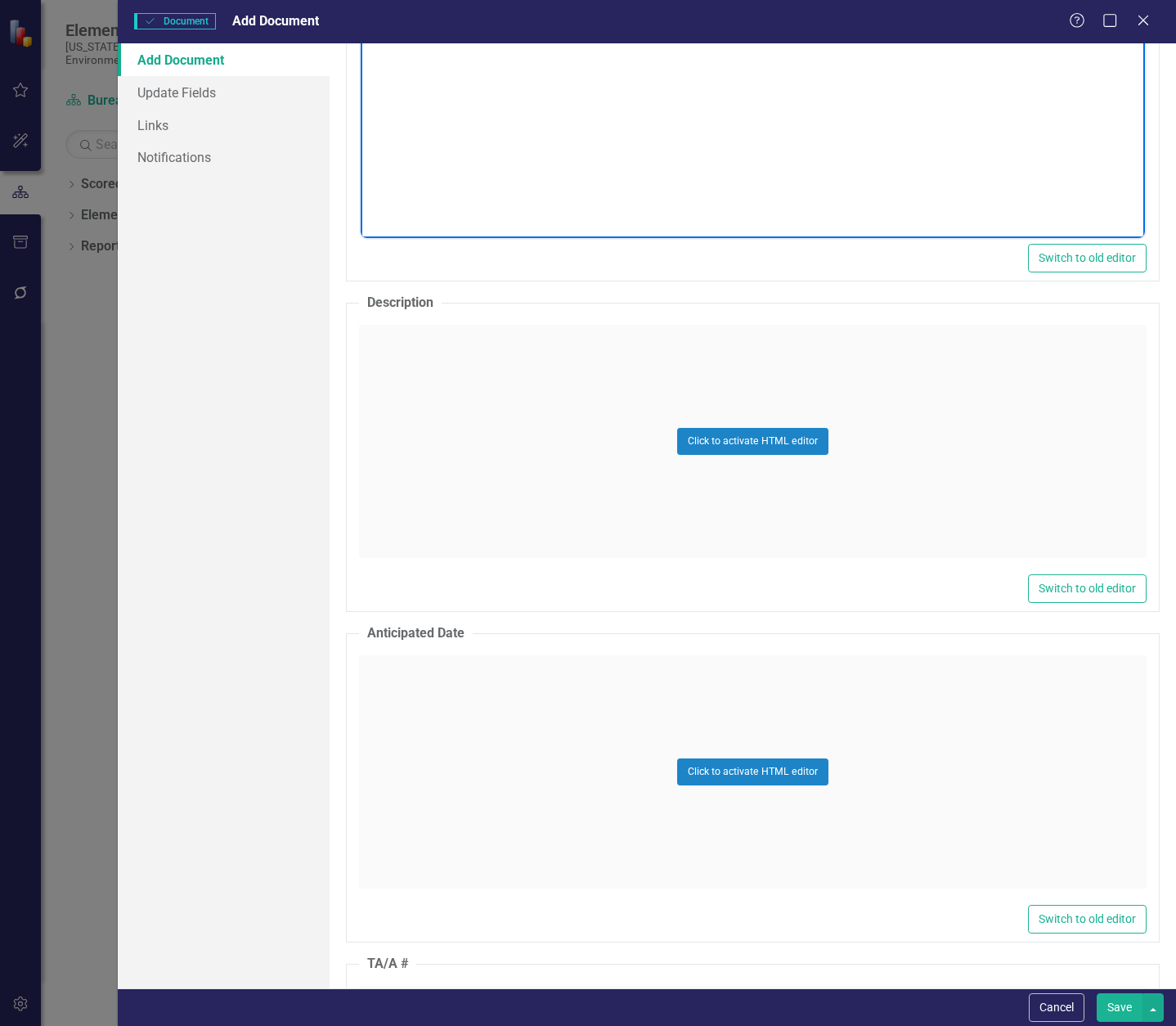
scroll to position [737, 0]
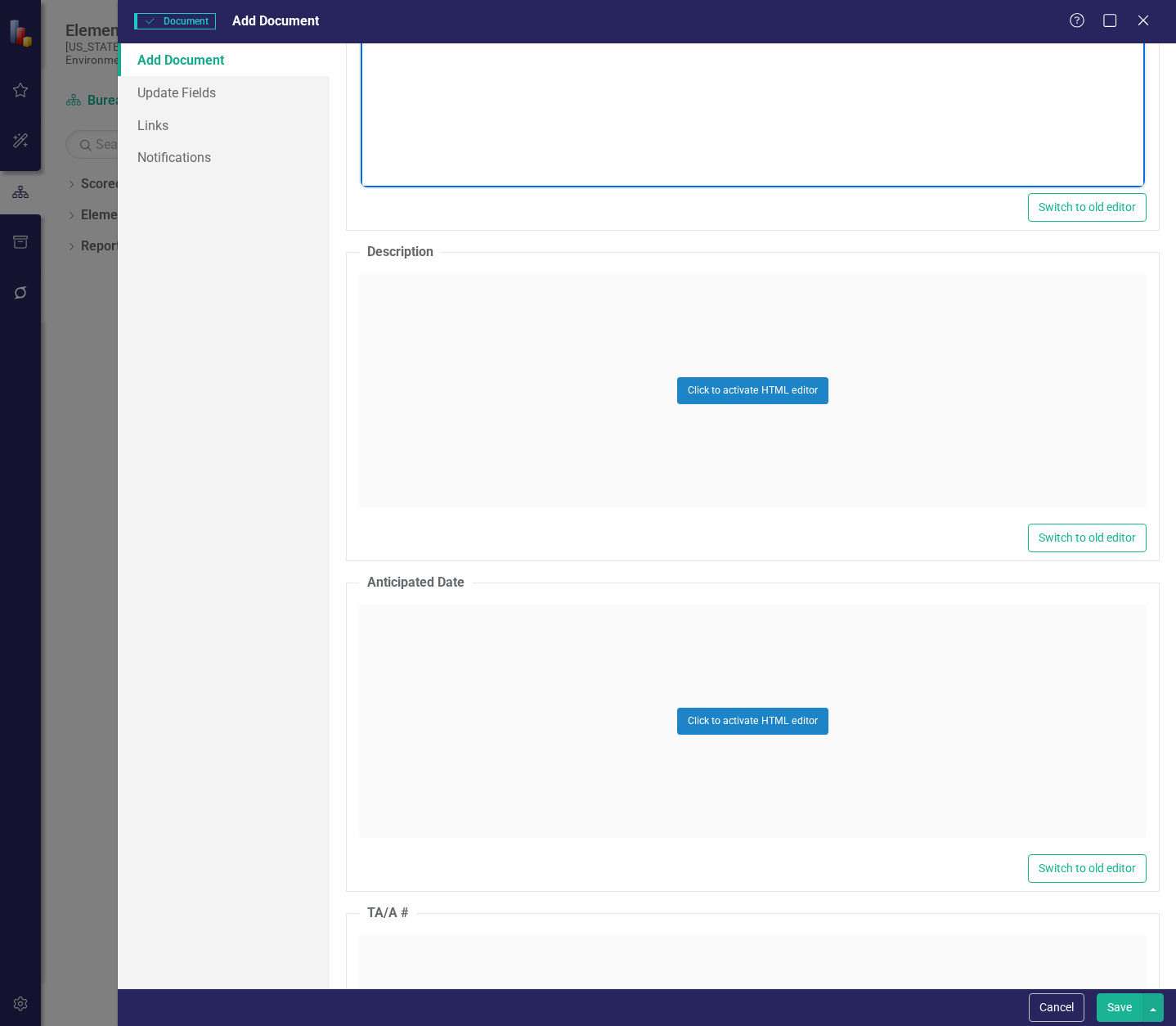
click at [407, 331] on div "Click to activate HTML editor" at bounding box center [752, 391] width 787 height 234
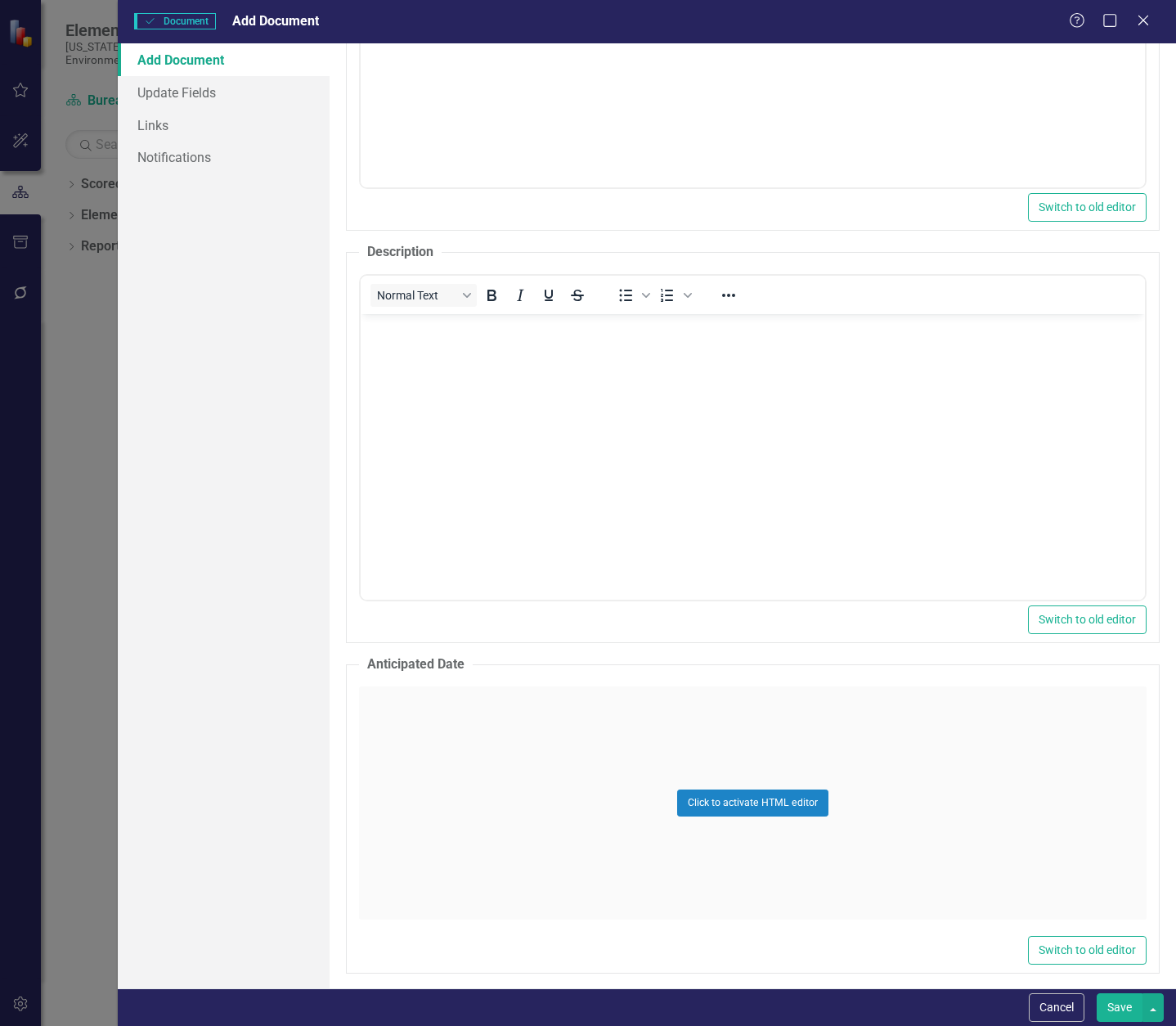
scroll to position [0, 0]
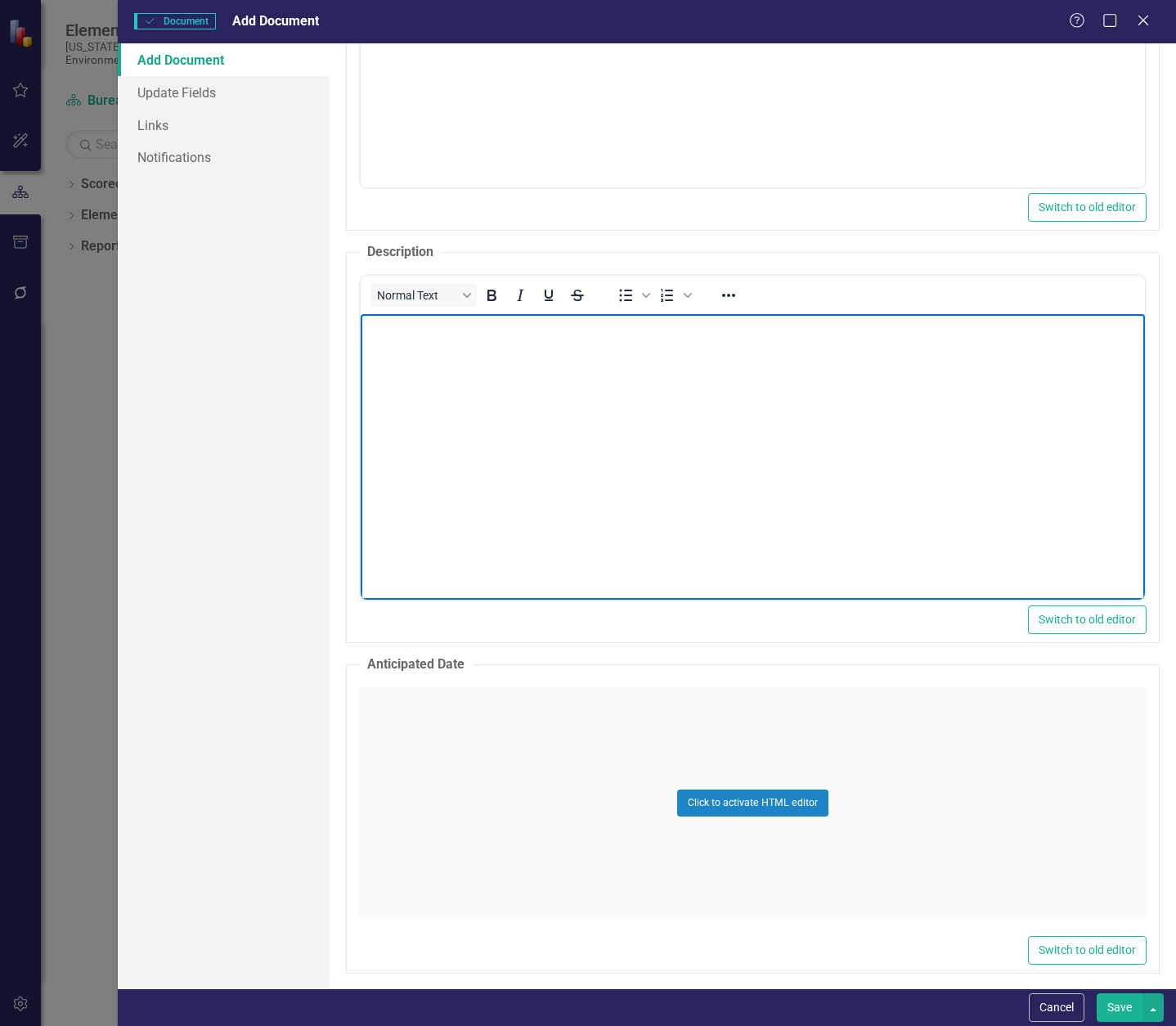
click at [408, 339] on body "Rich Text Area. Press ALT-0 for help." at bounding box center [752, 437] width 785 height 246
paste body "Rich Text Area. Press ALT-0 for help."
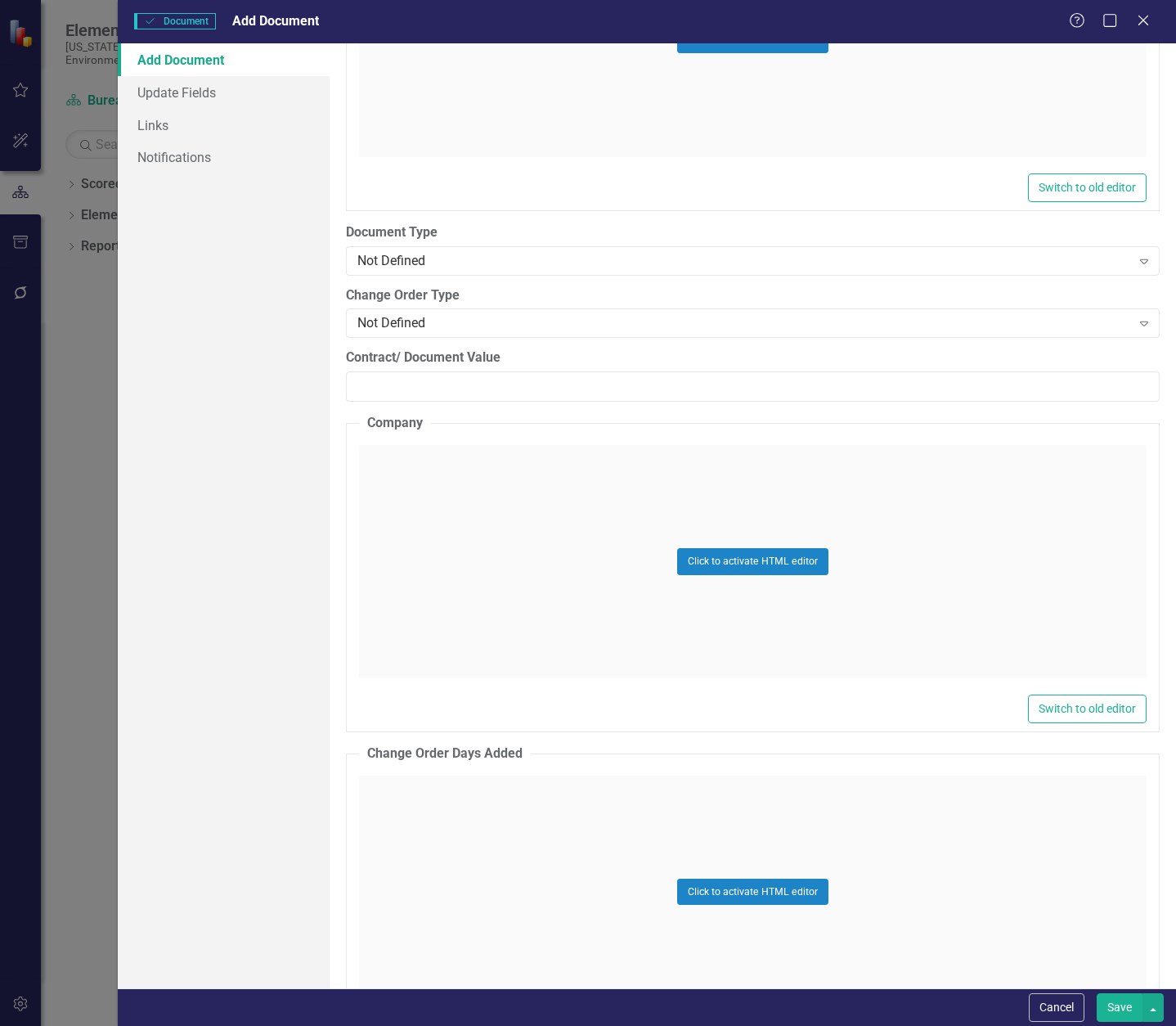
scroll to position [2209, 0]
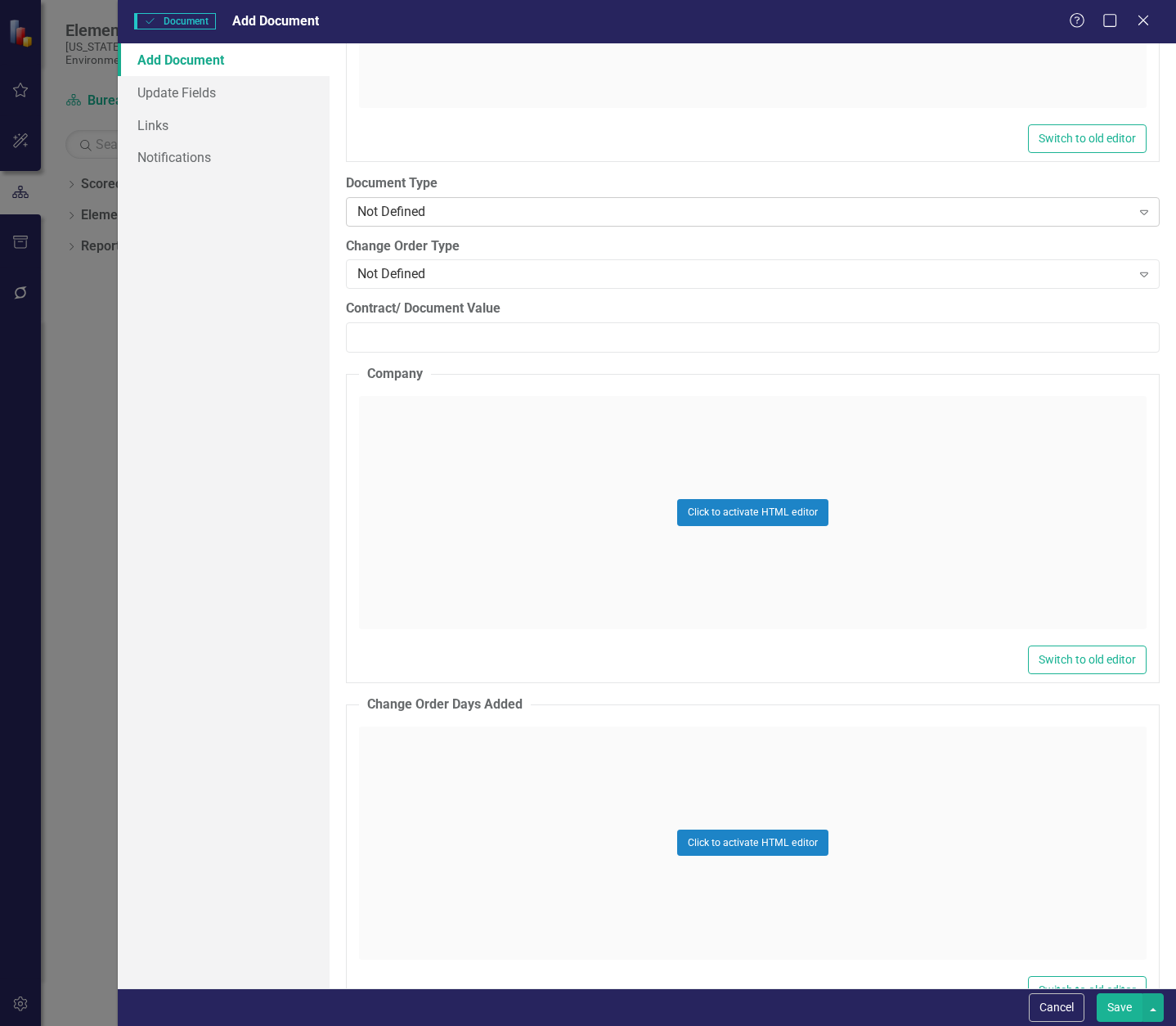
click at [418, 209] on div "Not Defined" at bounding box center [744, 212] width 774 height 19
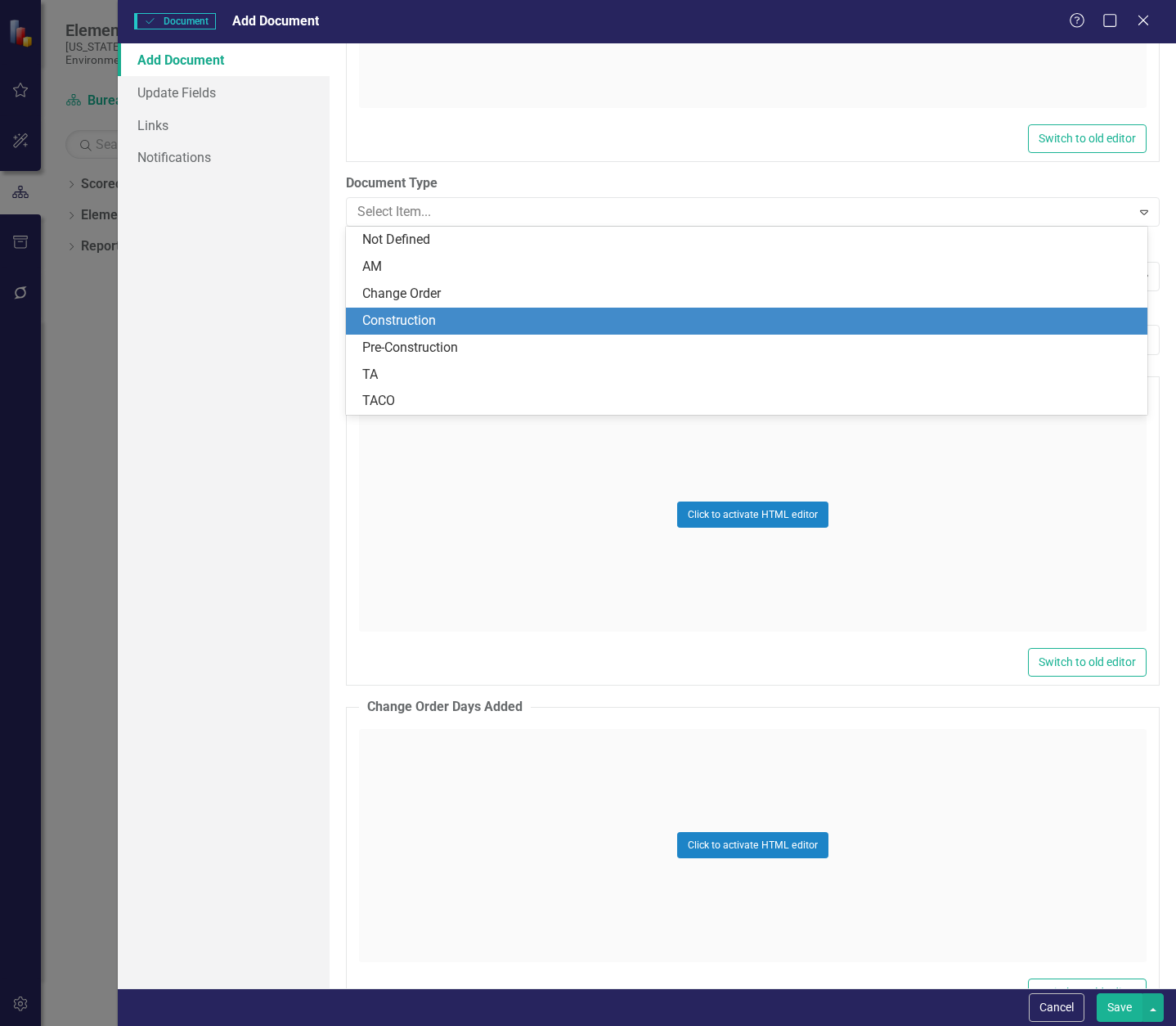
click at [430, 318] on div "Construction" at bounding box center [750, 322] width 775 height 19
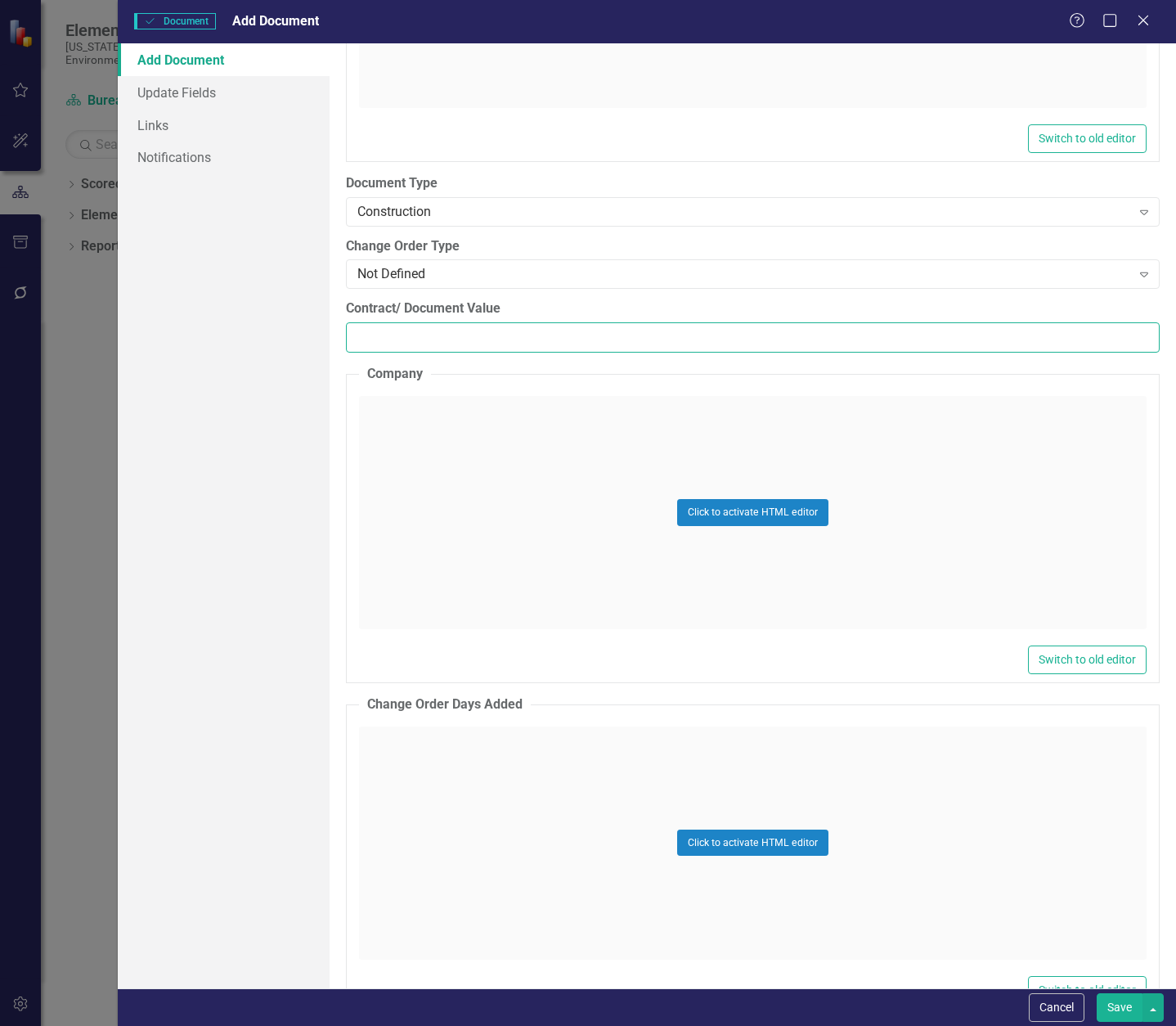
click at [415, 334] on input "Contract/ Document Value" at bounding box center [752, 338] width 814 height 30
paste input "2967408.00"
type input "2967408.00"
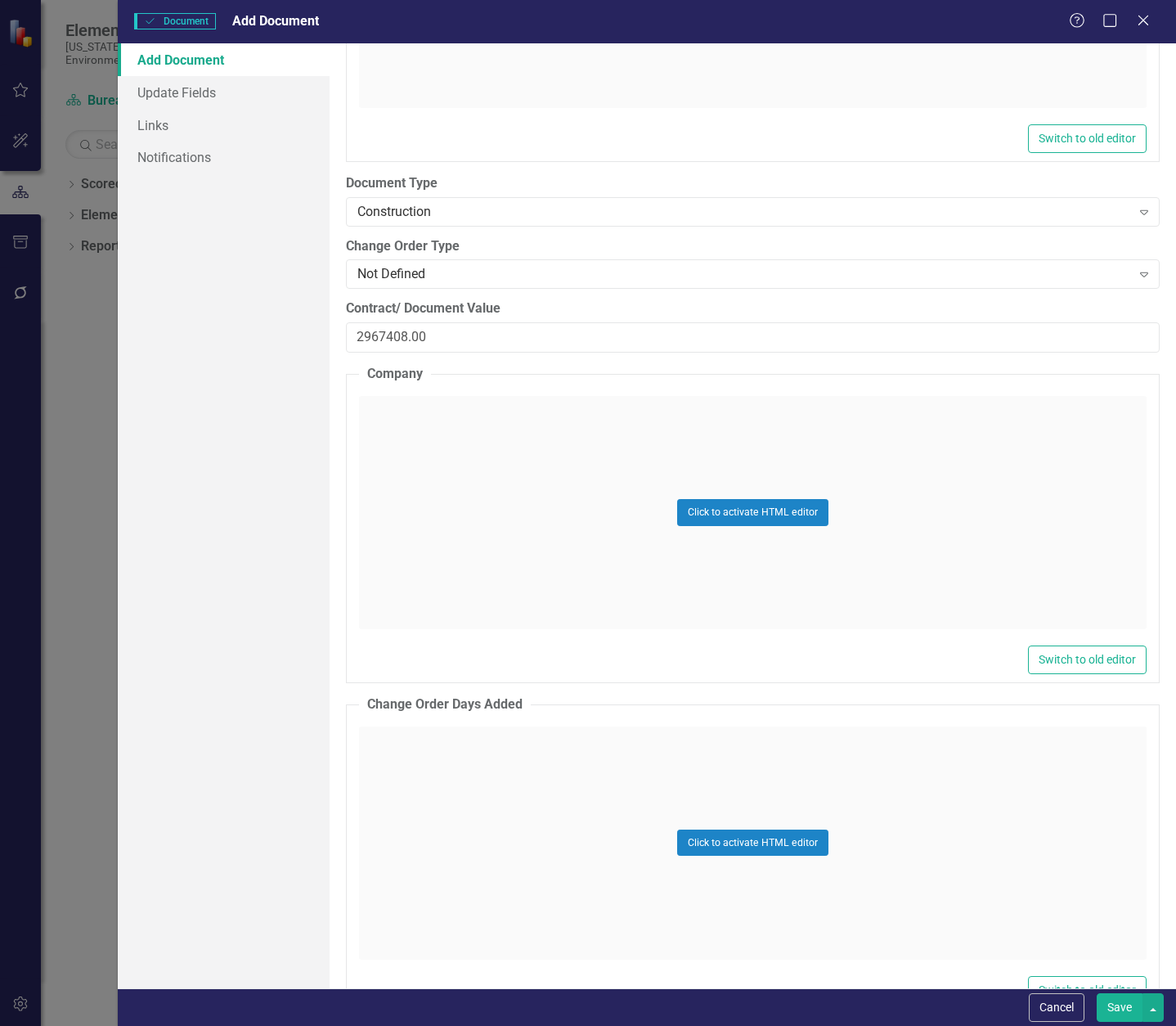
click at [419, 420] on div "Click to activate HTML editor" at bounding box center [752, 513] width 787 height 234
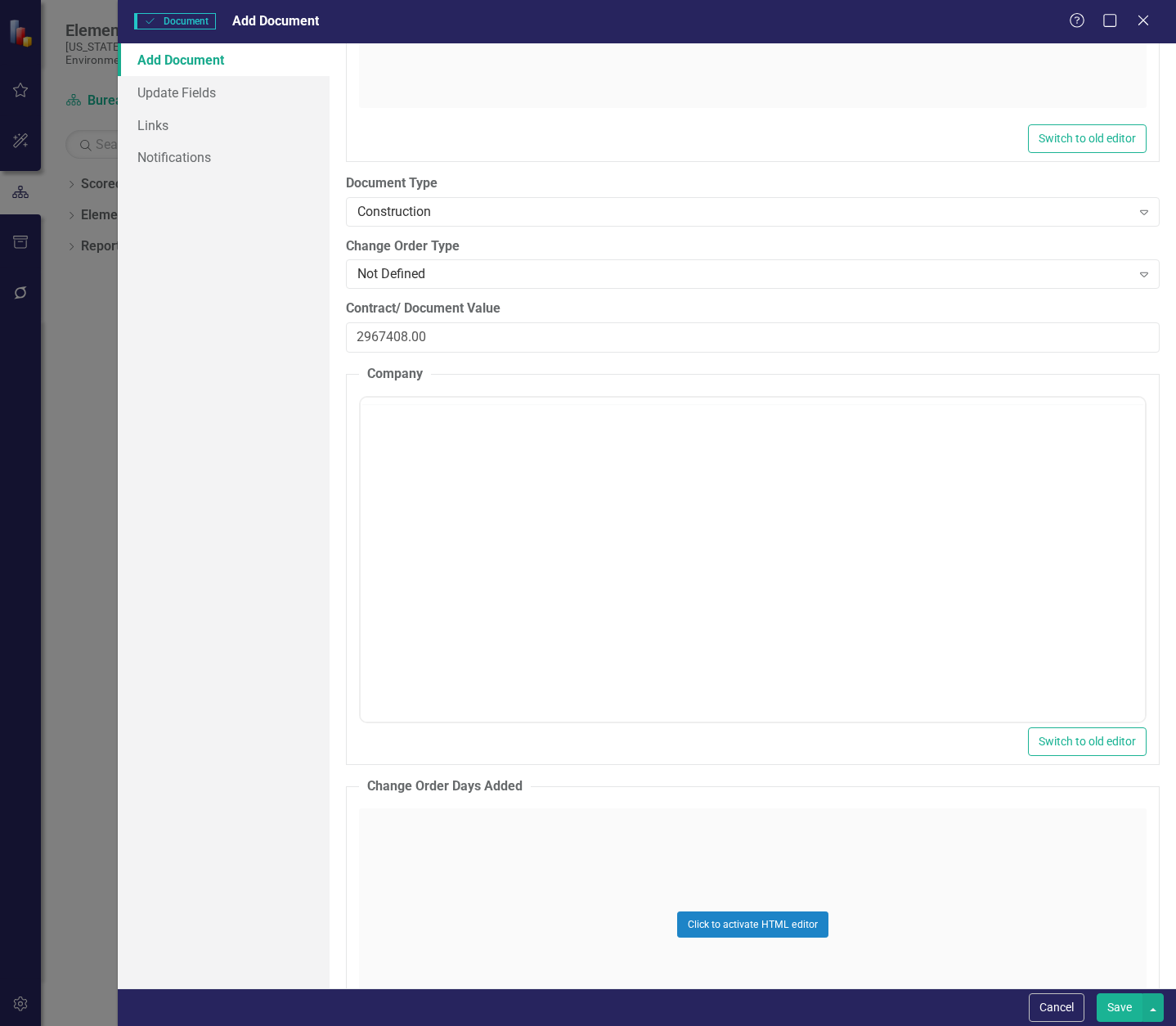
scroll to position [0, 0]
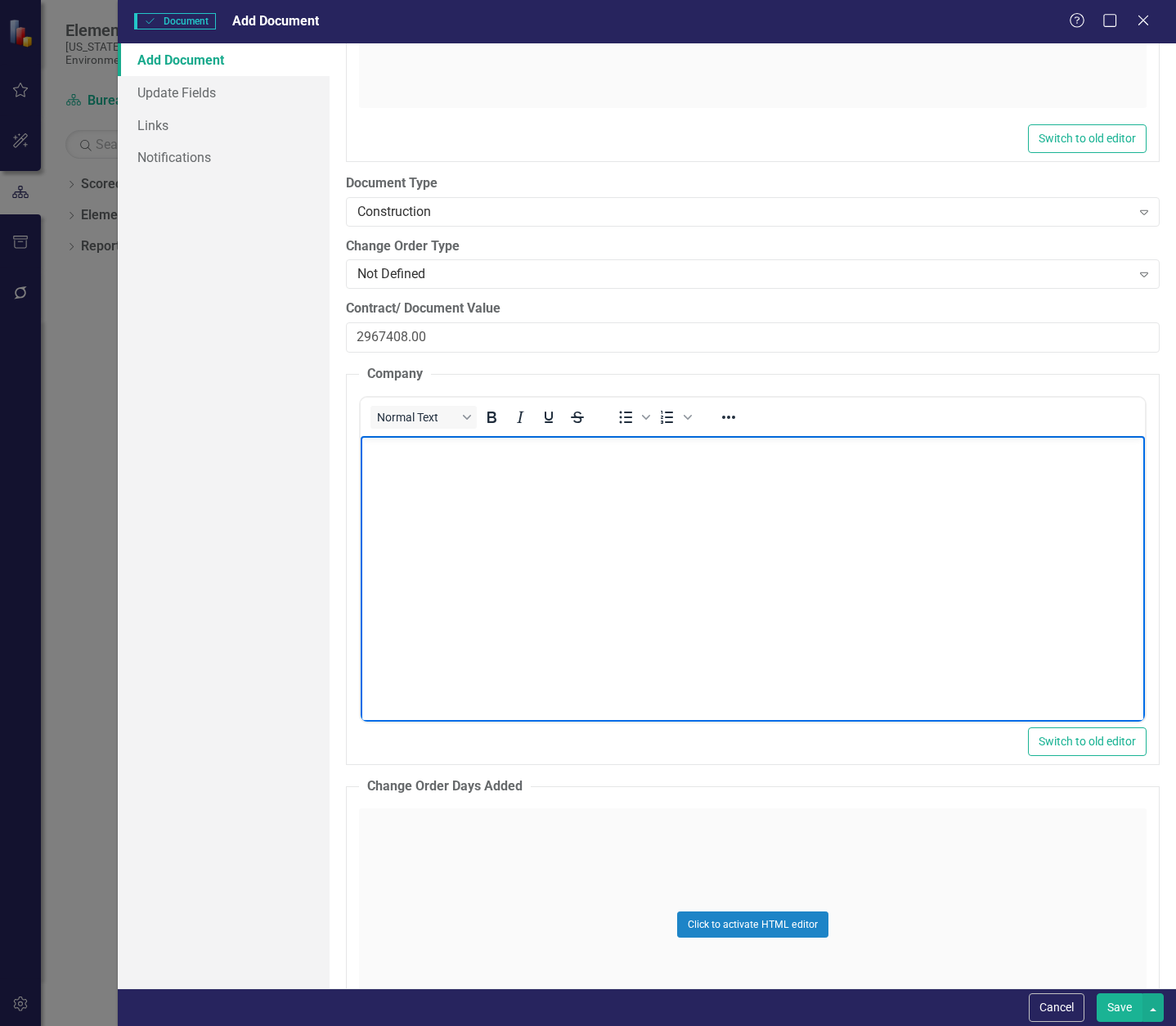
click at [435, 464] on body "Rich Text Area. Press ALT-0 for help." at bounding box center [752, 558] width 785 height 246
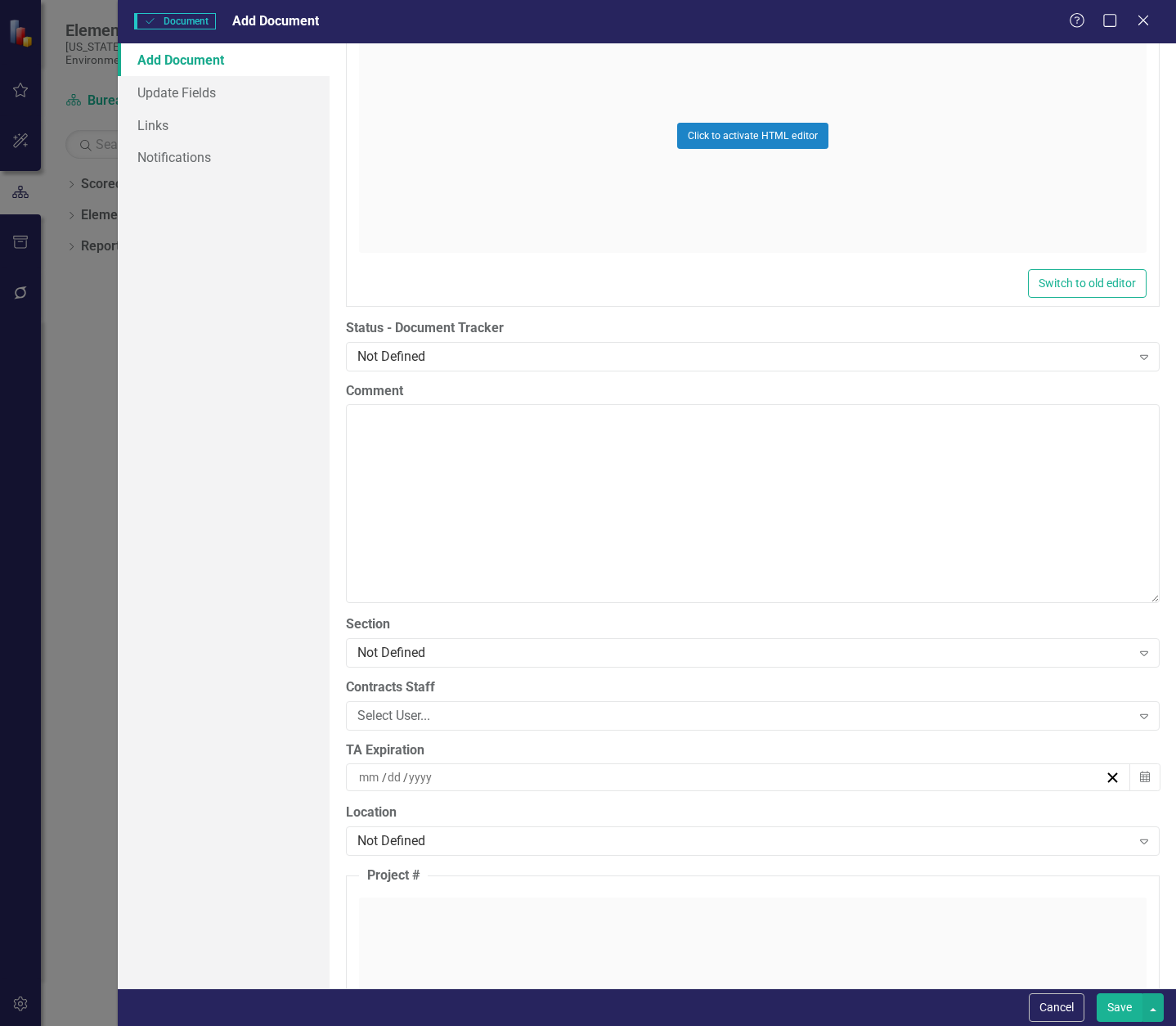
scroll to position [3028, 0]
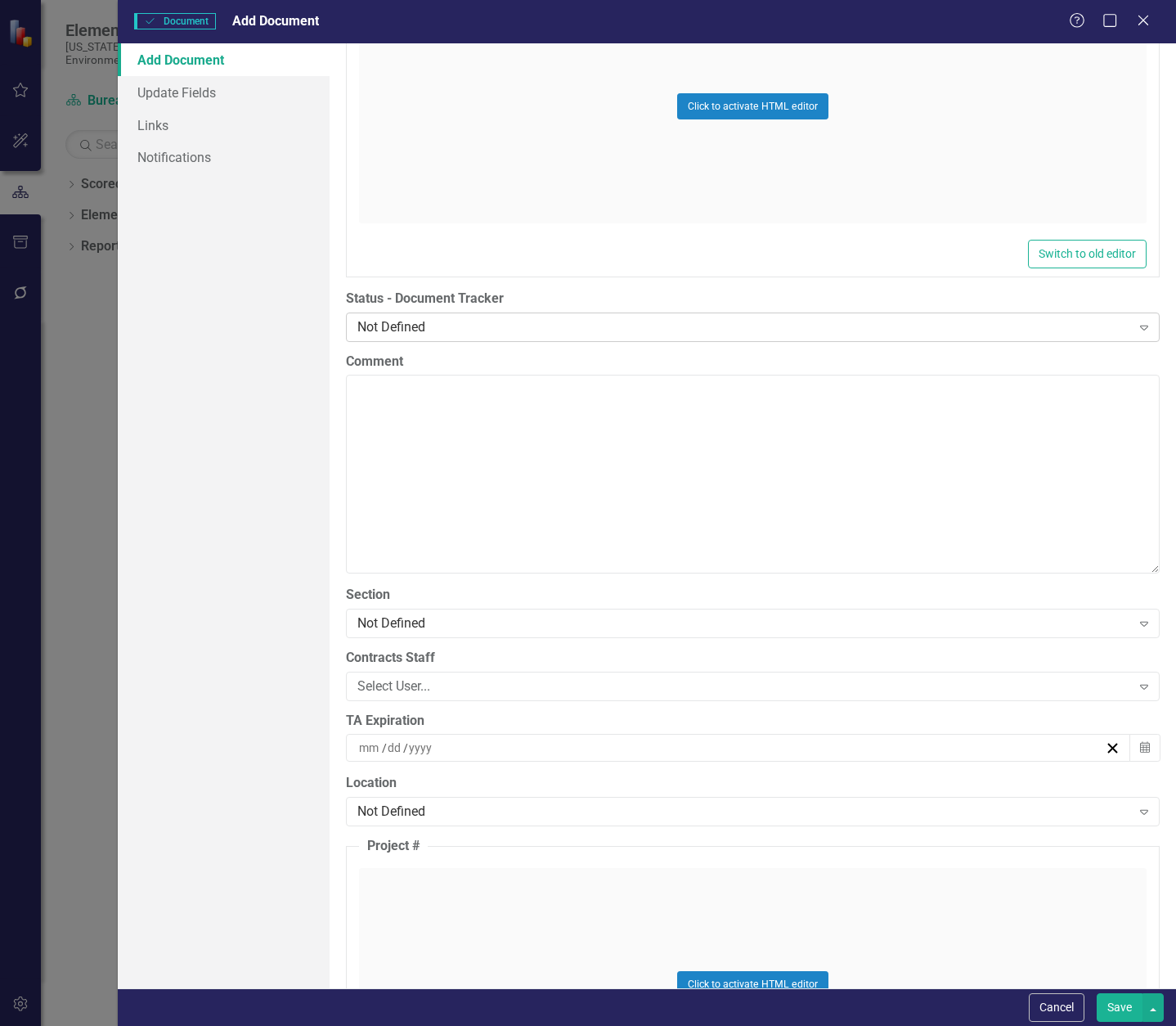
click at [432, 331] on div "Not Defined" at bounding box center [744, 327] width 774 height 19
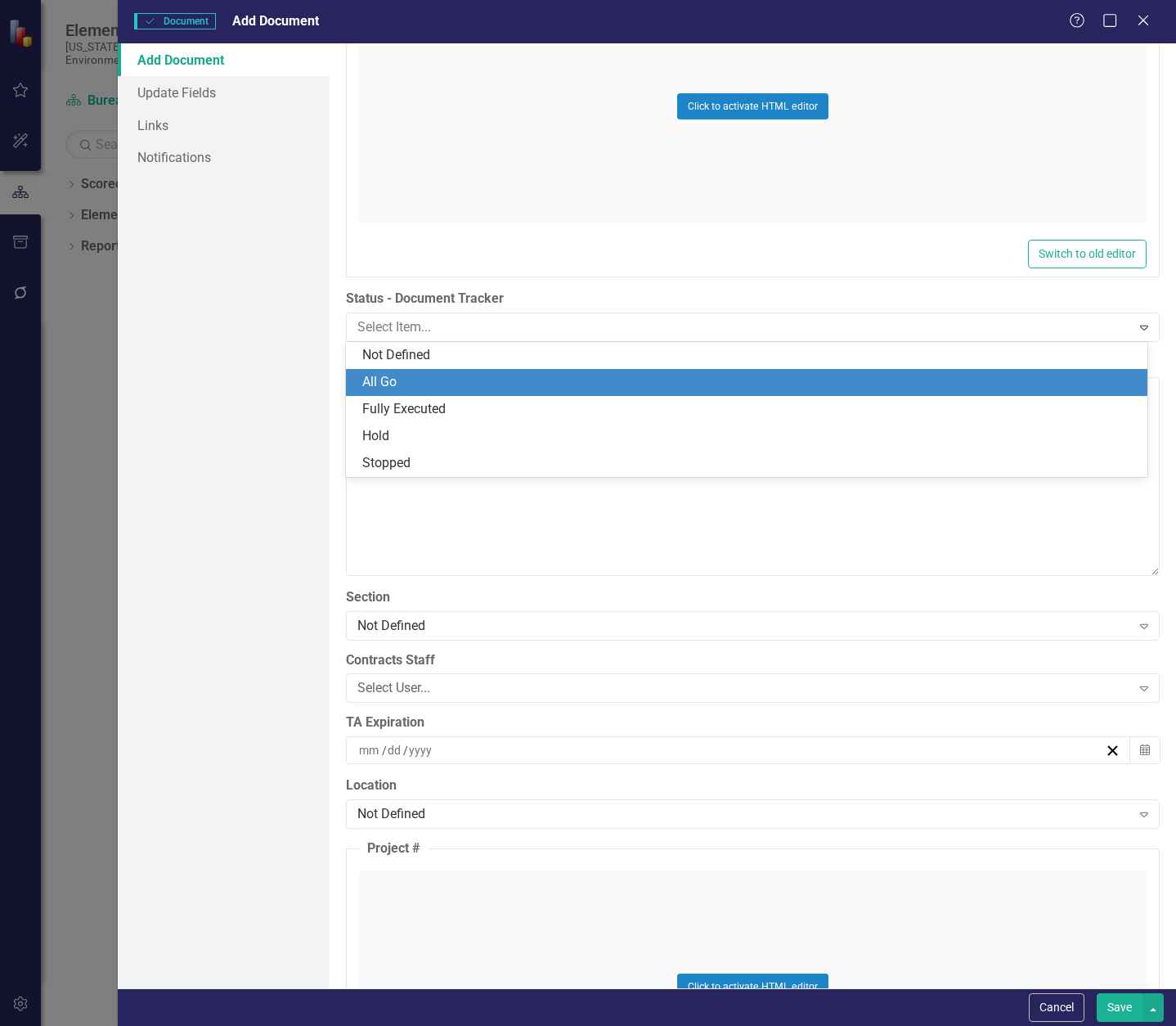
click at [440, 386] on div "All Go" at bounding box center [750, 383] width 775 height 19
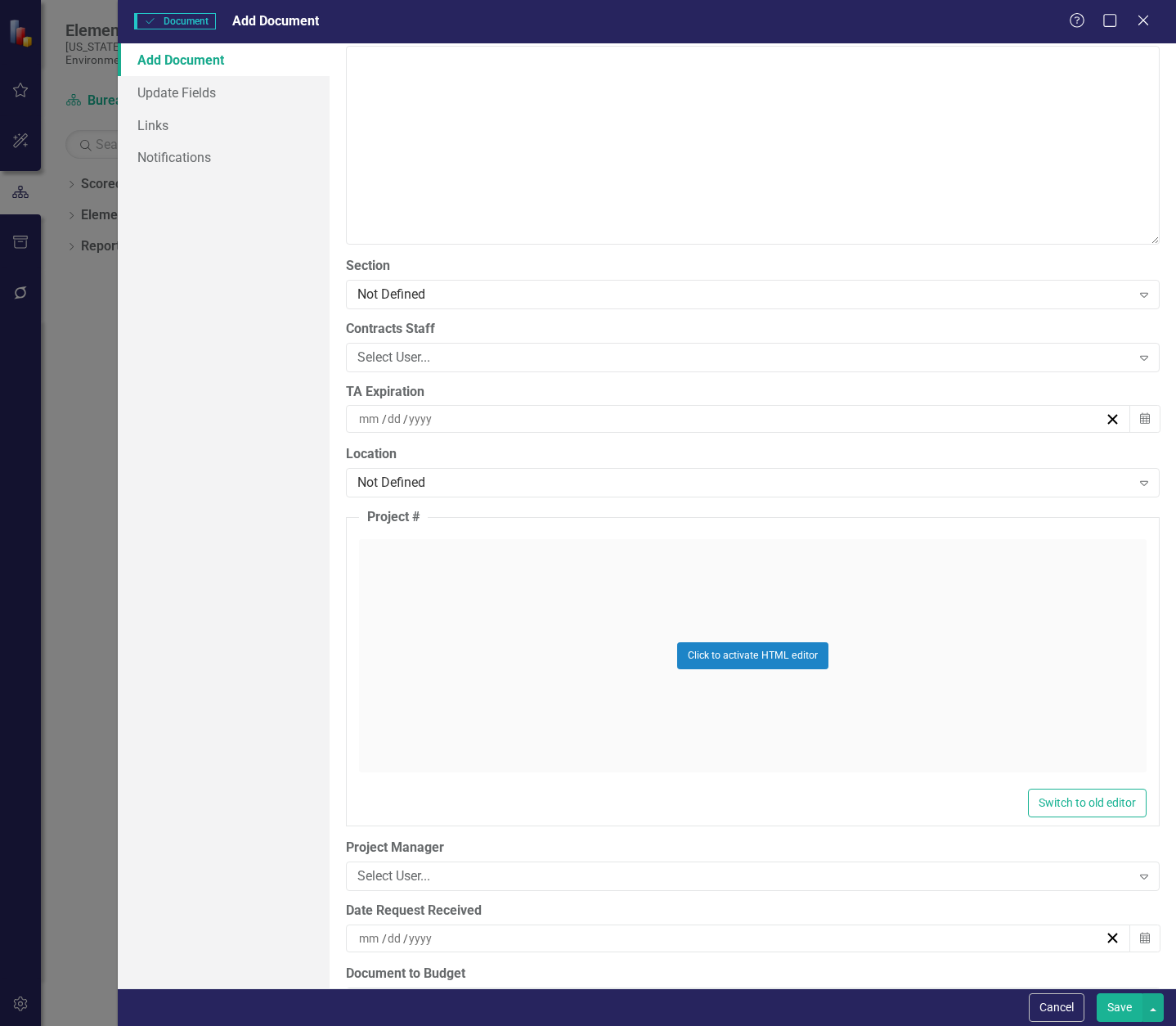
scroll to position [3436, 0]
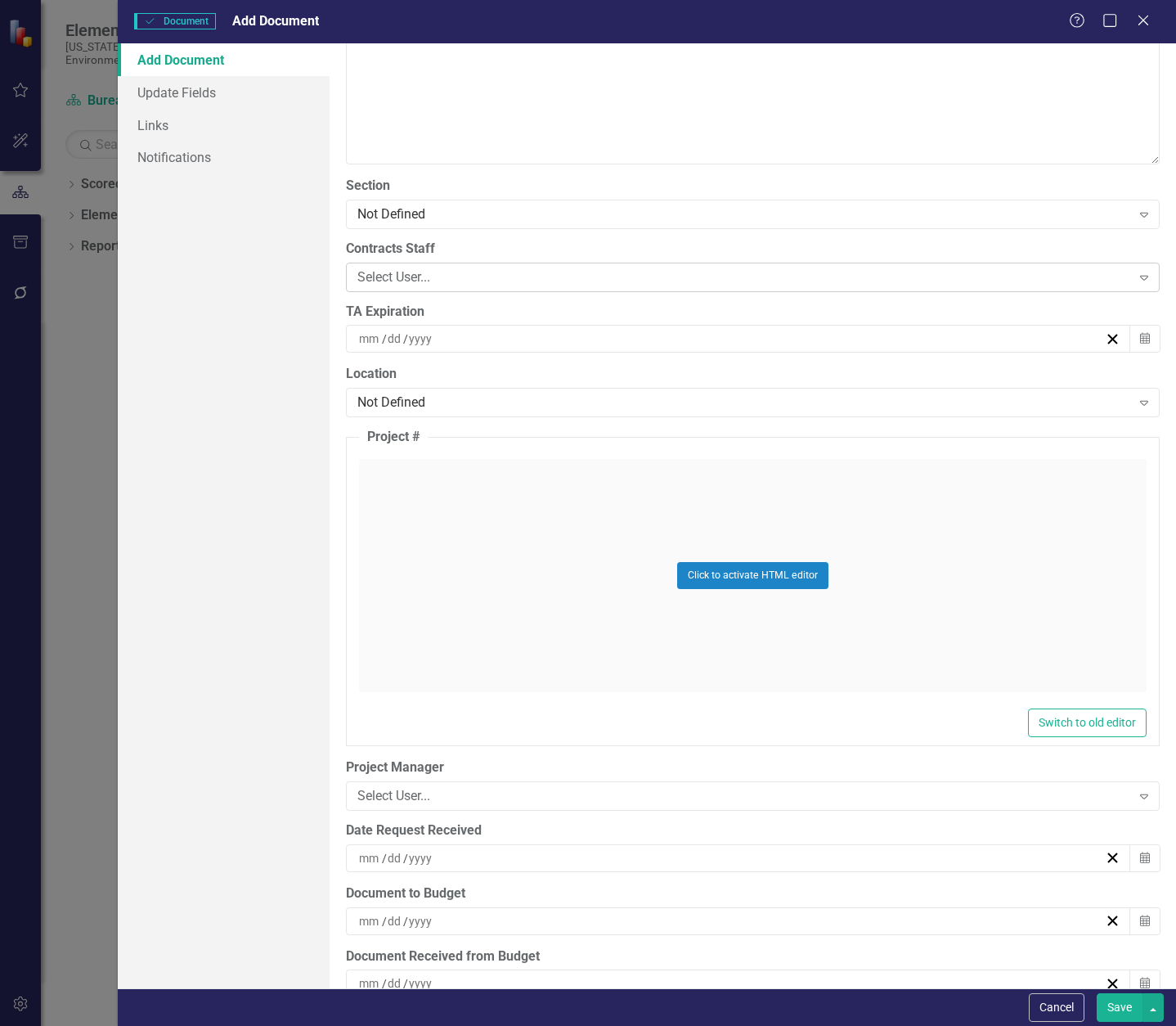
click at [430, 266] on div "Select User... Expand" at bounding box center [752, 277] width 814 height 29
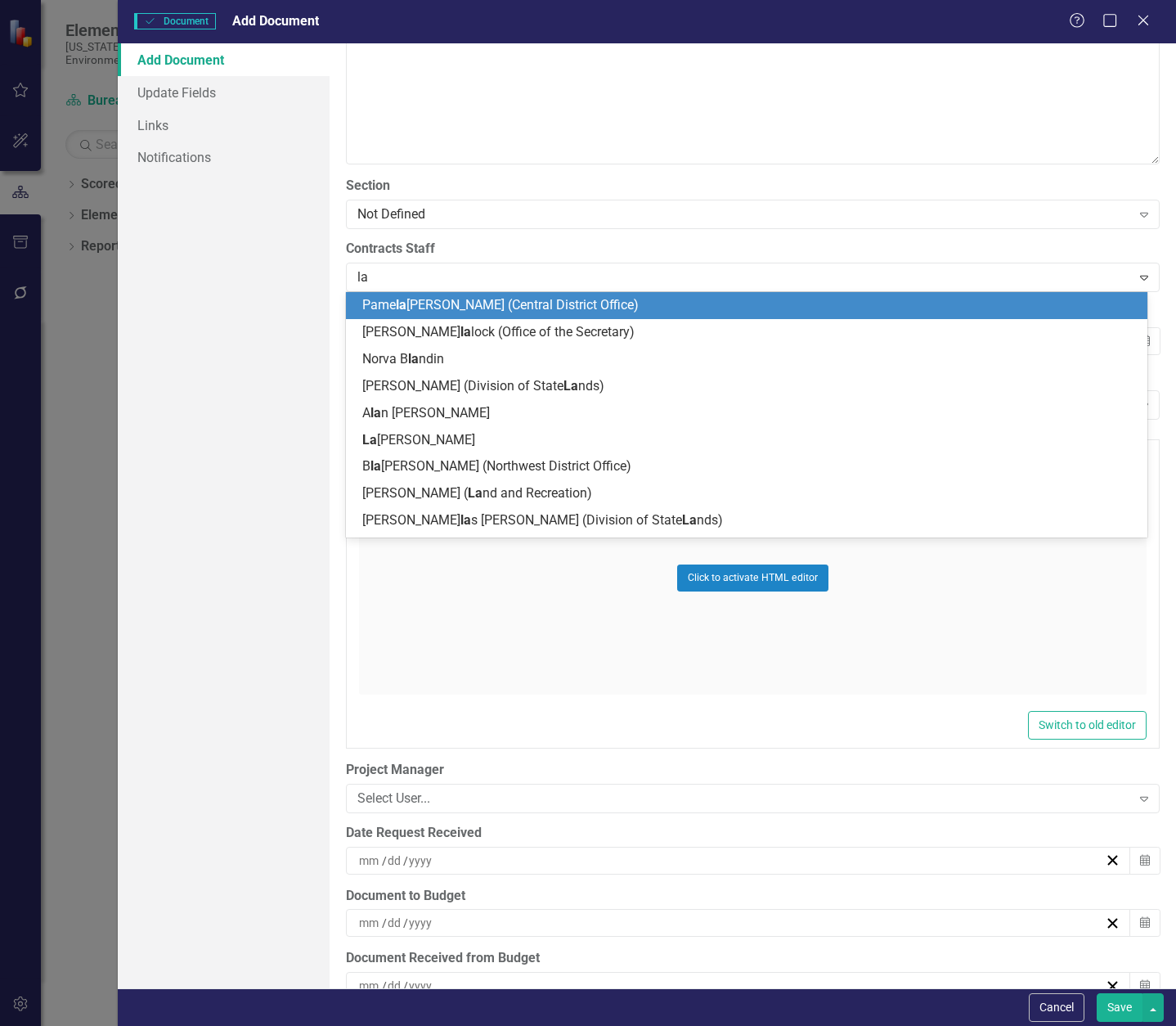
type input "[PERSON_NAME]"
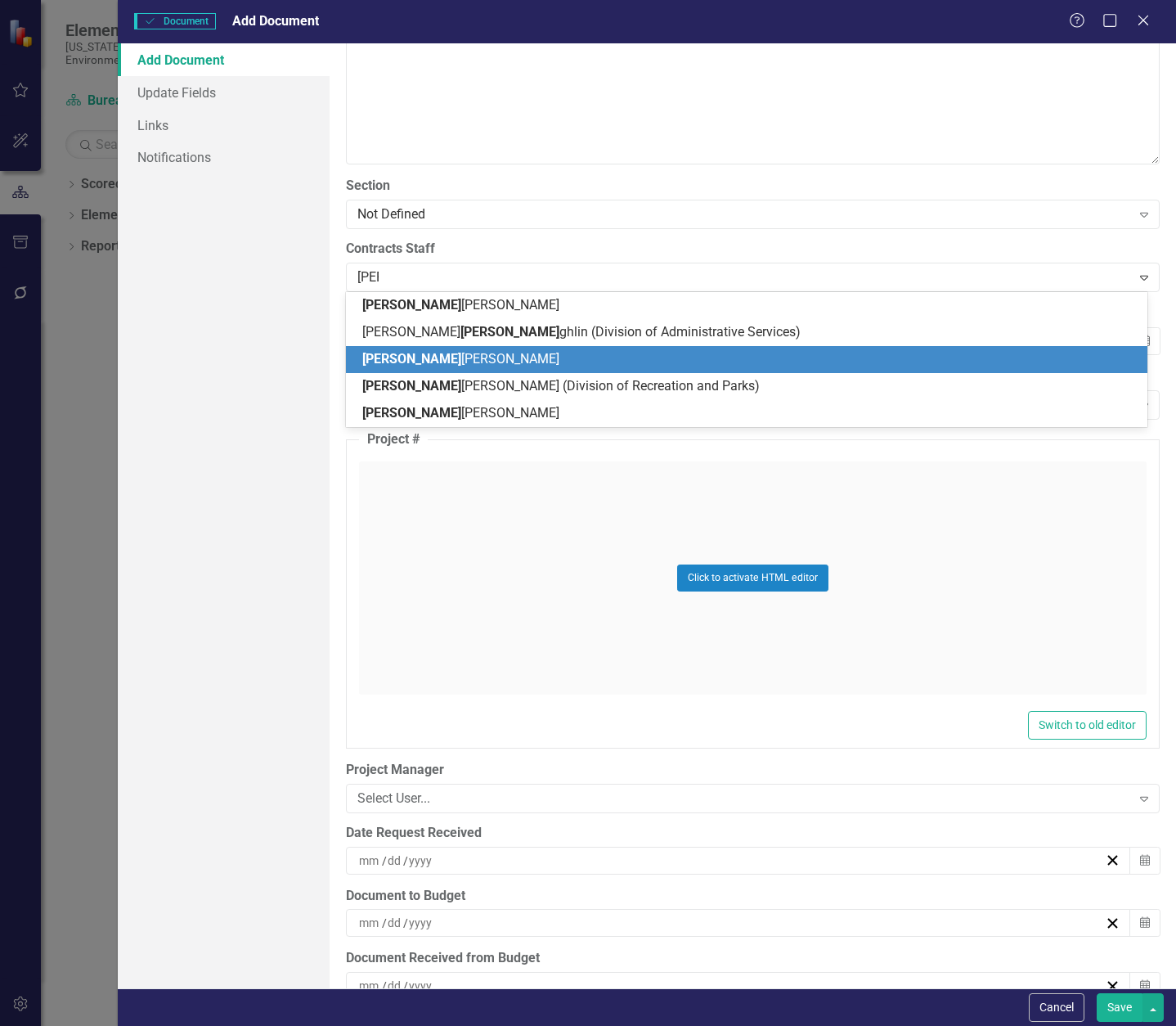
click at [441, 359] on span "[PERSON_NAME] [PERSON_NAME]" at bounding box center [460, 358] width 198 height 15
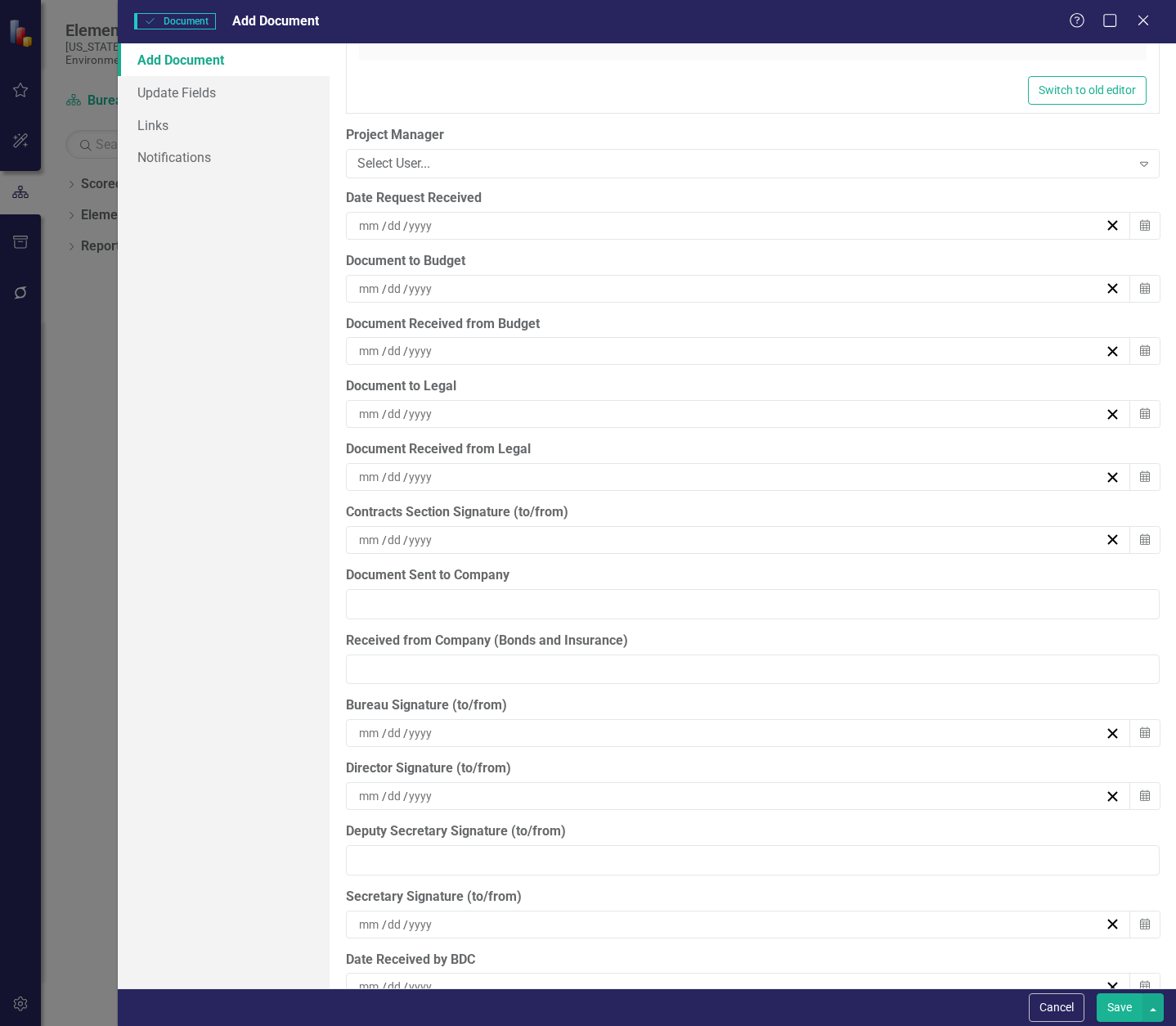
scroll to position [4092, 0]
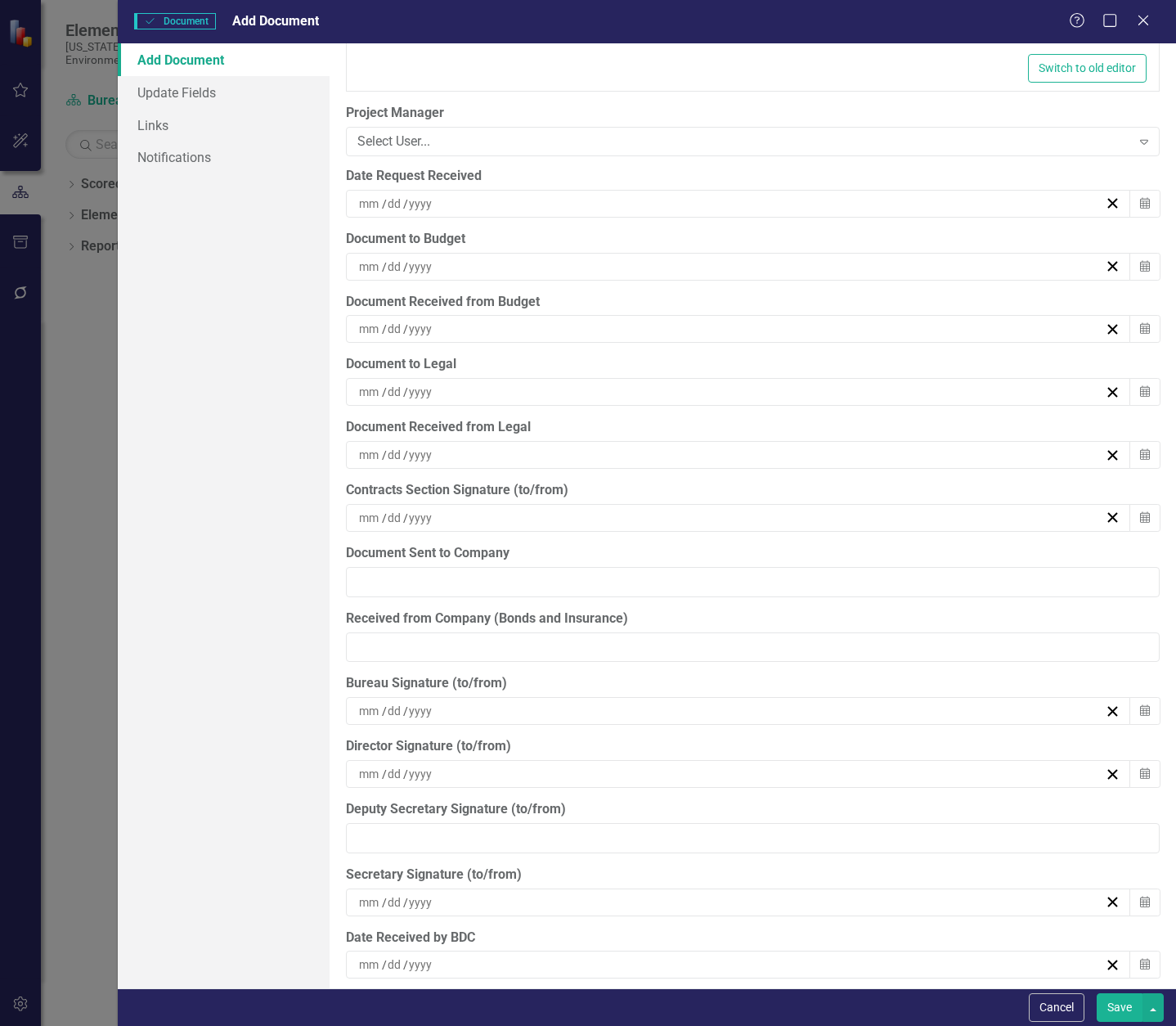
click at [447, 260] on div "/ /" at bounding box center [731, 266] width 749 height 16
click at [504, 270] on div "/ /" at bounding box center [731, 266] width 749 height 16
click at [694, 388] on abbr "5" at bounding box center [691, 391] width 7 height 13
click at [501, 328] on div "/ /" at bounding box center [731, 328] width 749 height 16
click at [655, 478] on abbr "11" at bounding box center [651, 483] width 13 height 13
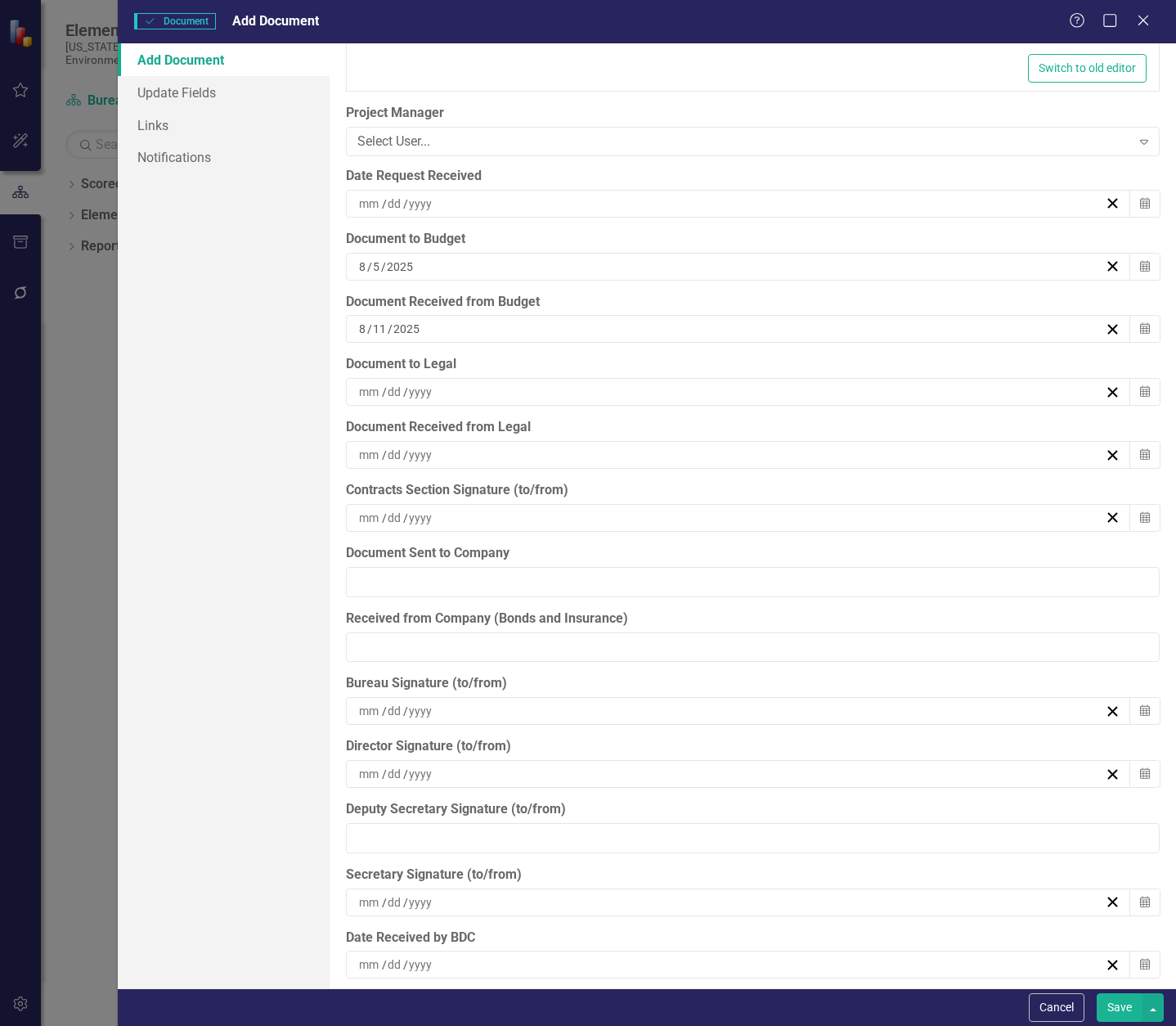
click at [507, 391] on div "/ /" at bounding box center [731, 391] width 749 height 16
click at [660, 540] on button "11" at bounding box center [650, 546] width 41 height 29
click at [540, 455] on div "/ /" at bounding box center [731, 454] width 749 height 16
click at [682, 602] on button "12" at bounding box center [691, 608] width 41 height 29
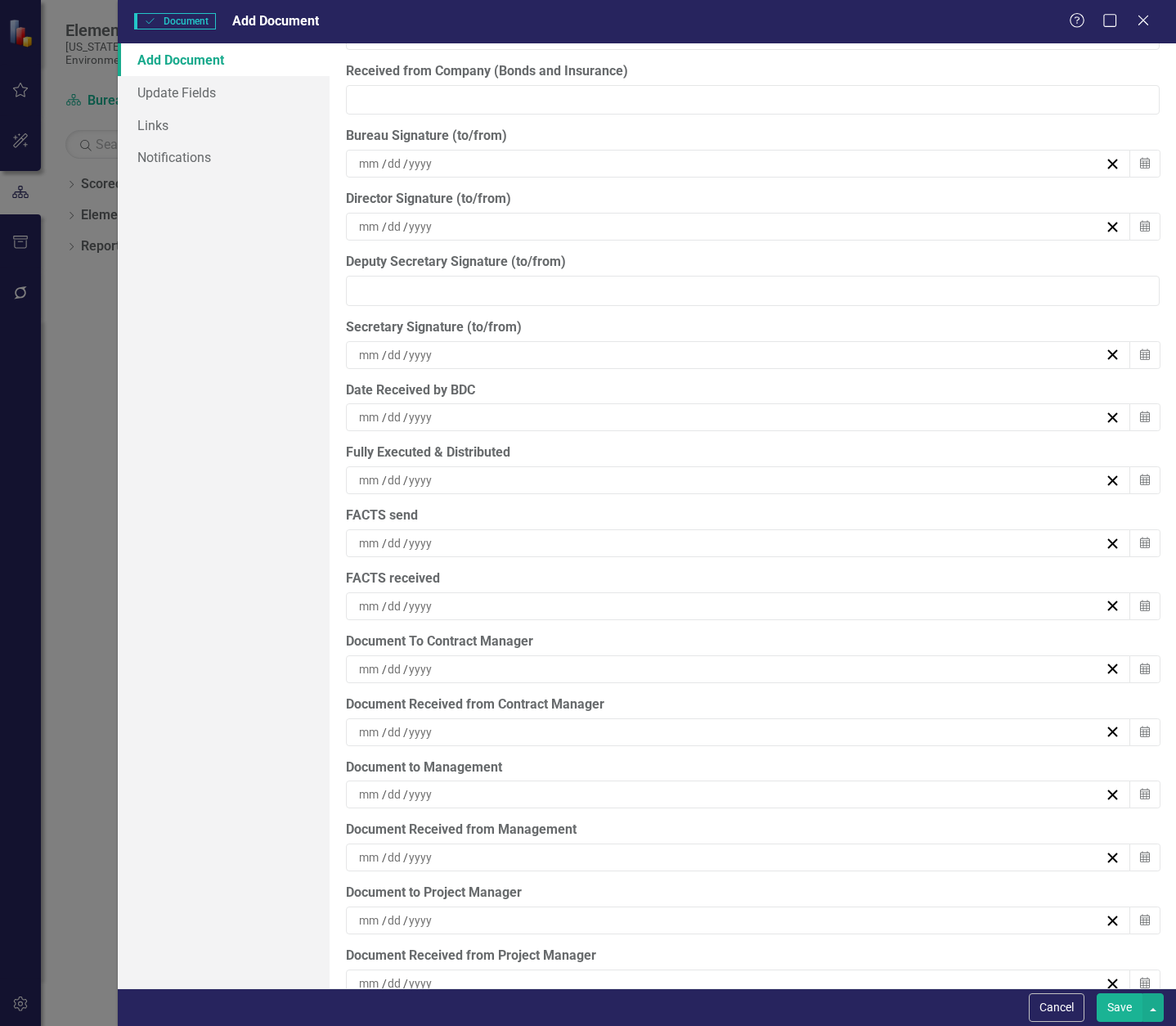
scroll to position [4672, 0]
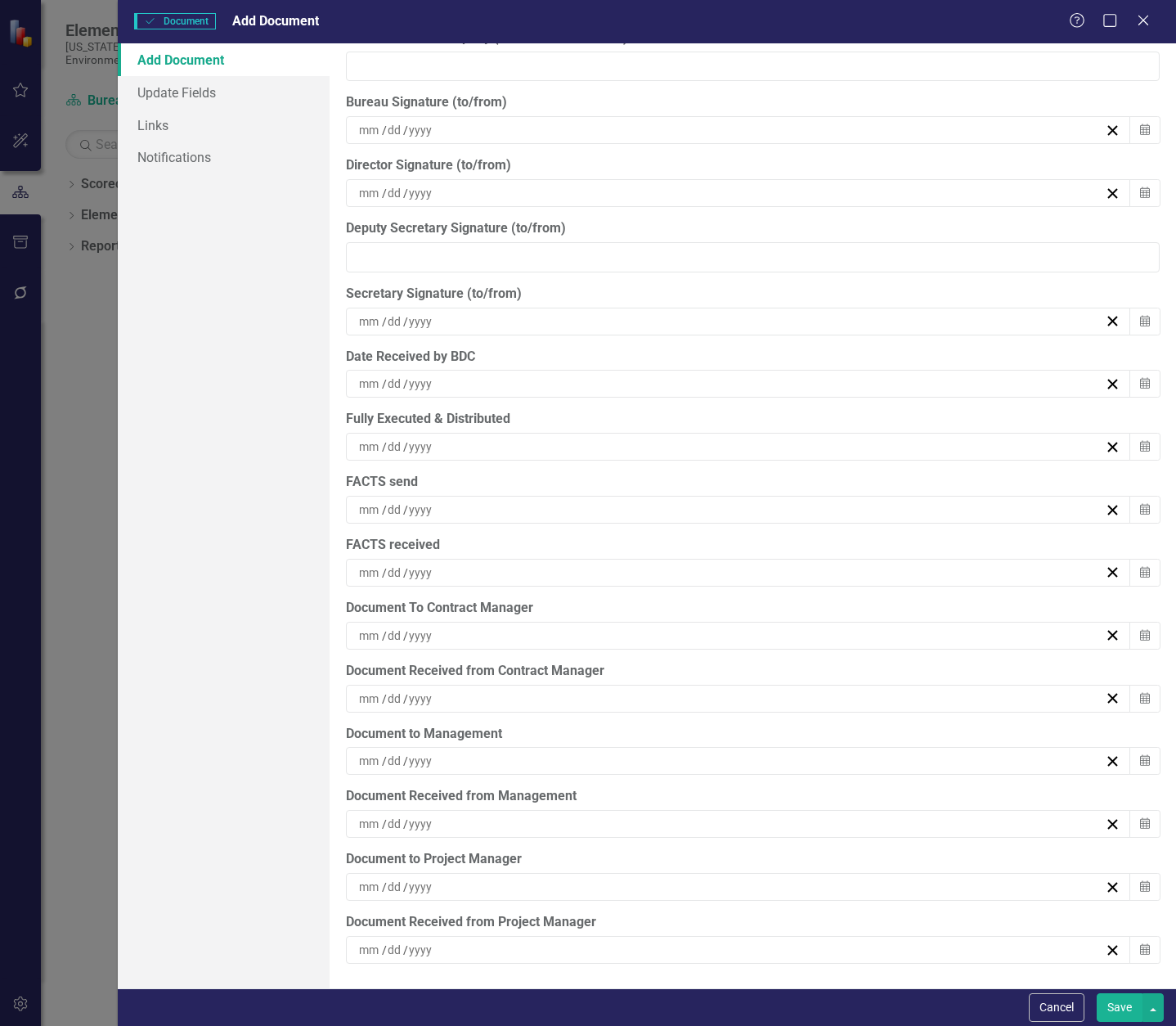
click at [500, 635] on div "/ /" at bounding box center [731, 635] width 749 height 16
click at [695, 784] on abbr "12" at bounding box center [691, 790] width 13 height 13
click at [579, 689] on div "/ /" at bounding box center [738, 698] width 786 height 27
click at [805, 848] on button "15" at bounding box center [813, 852] width 41 height 29
click at [555, 884] on div "/ /" at bounding box center [731, 886] width 749 height 16
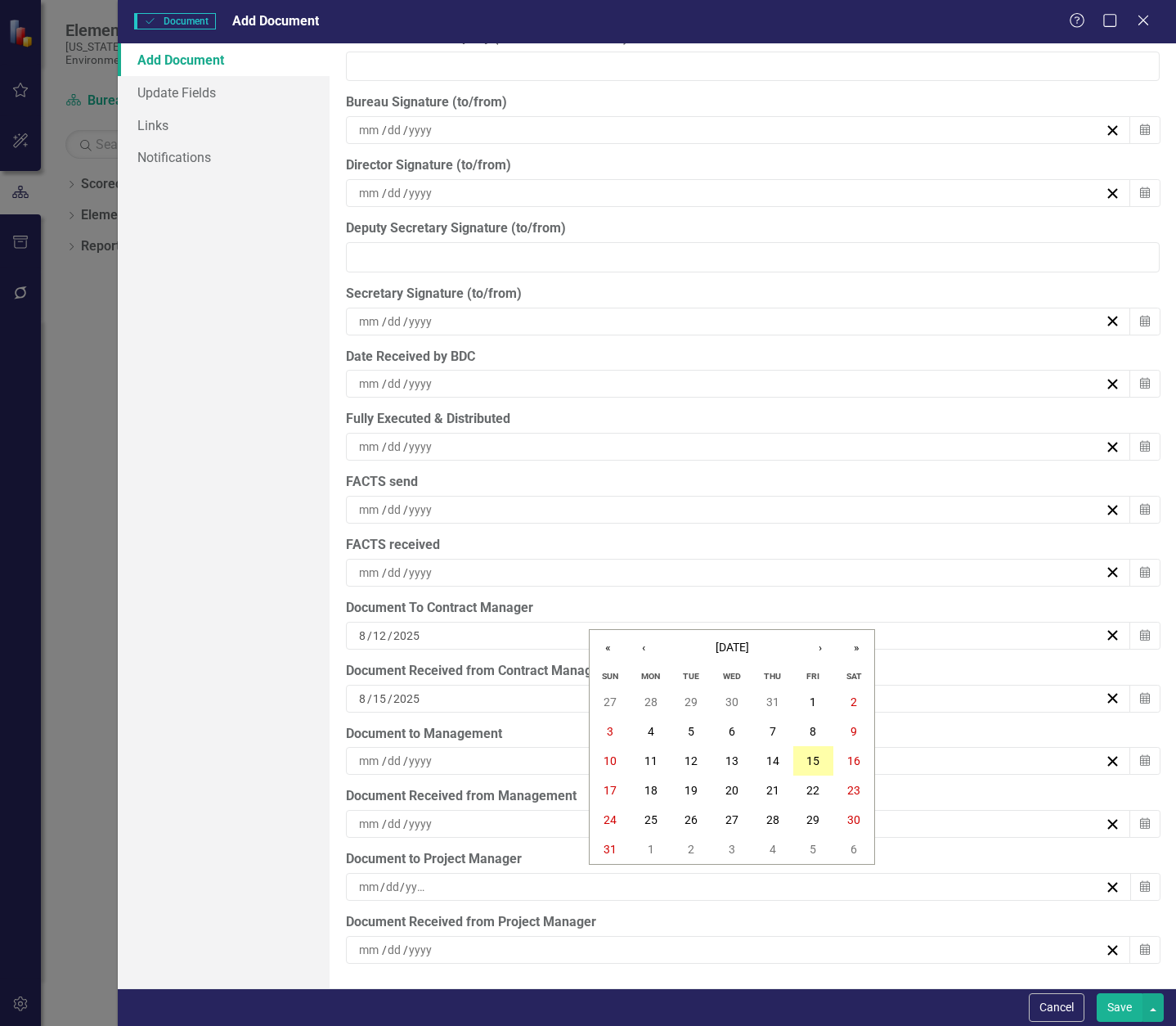
click at [821, 759] on button "15" at bounding box center [813, 760] width 41 height 29
click at [541, 950] on div "/ /" at bounding box center [731, 949] width 749 height 16
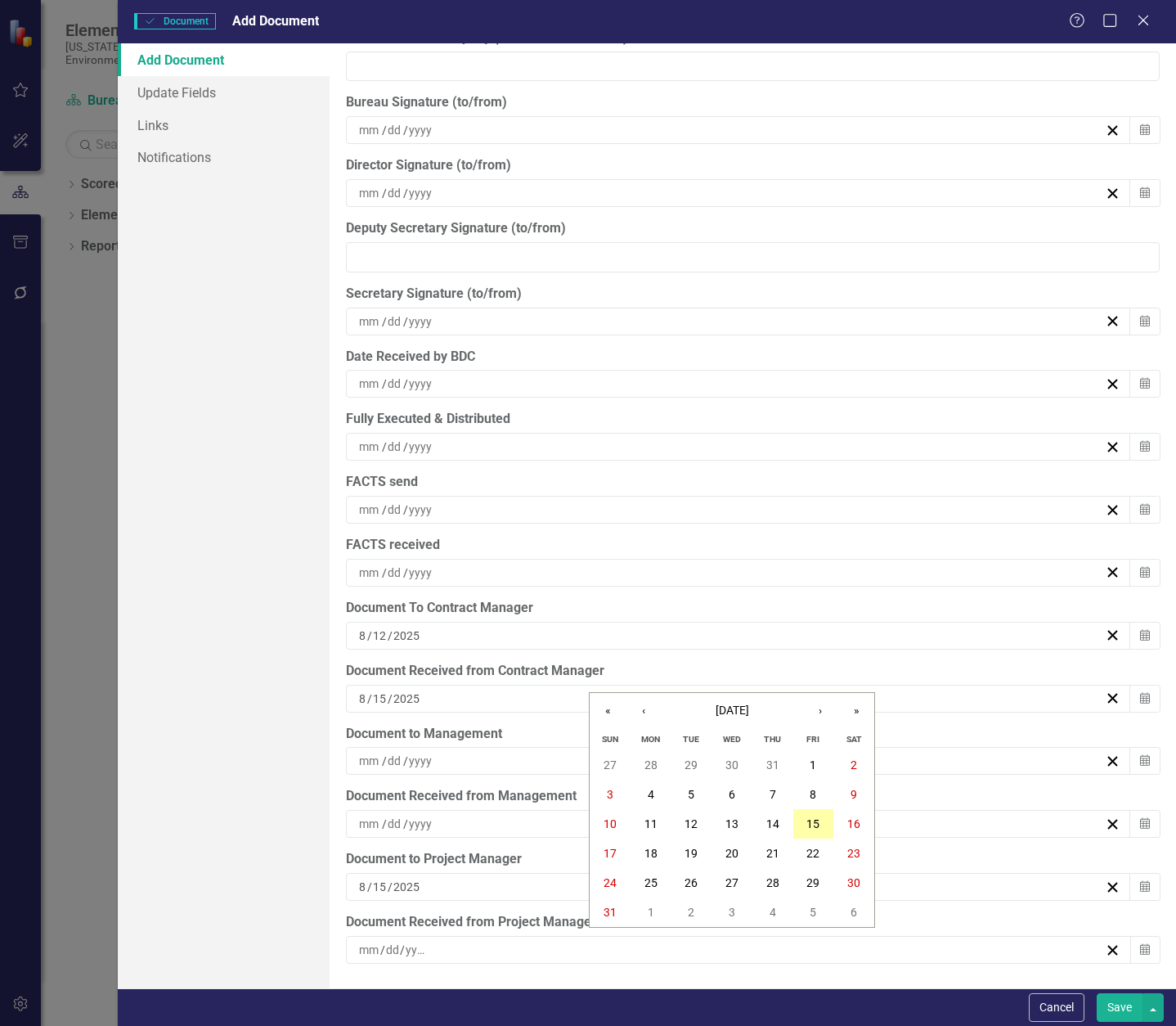
click at [812, 820] on abbr "15" at bounding box center [813, 824] width 13 height 13
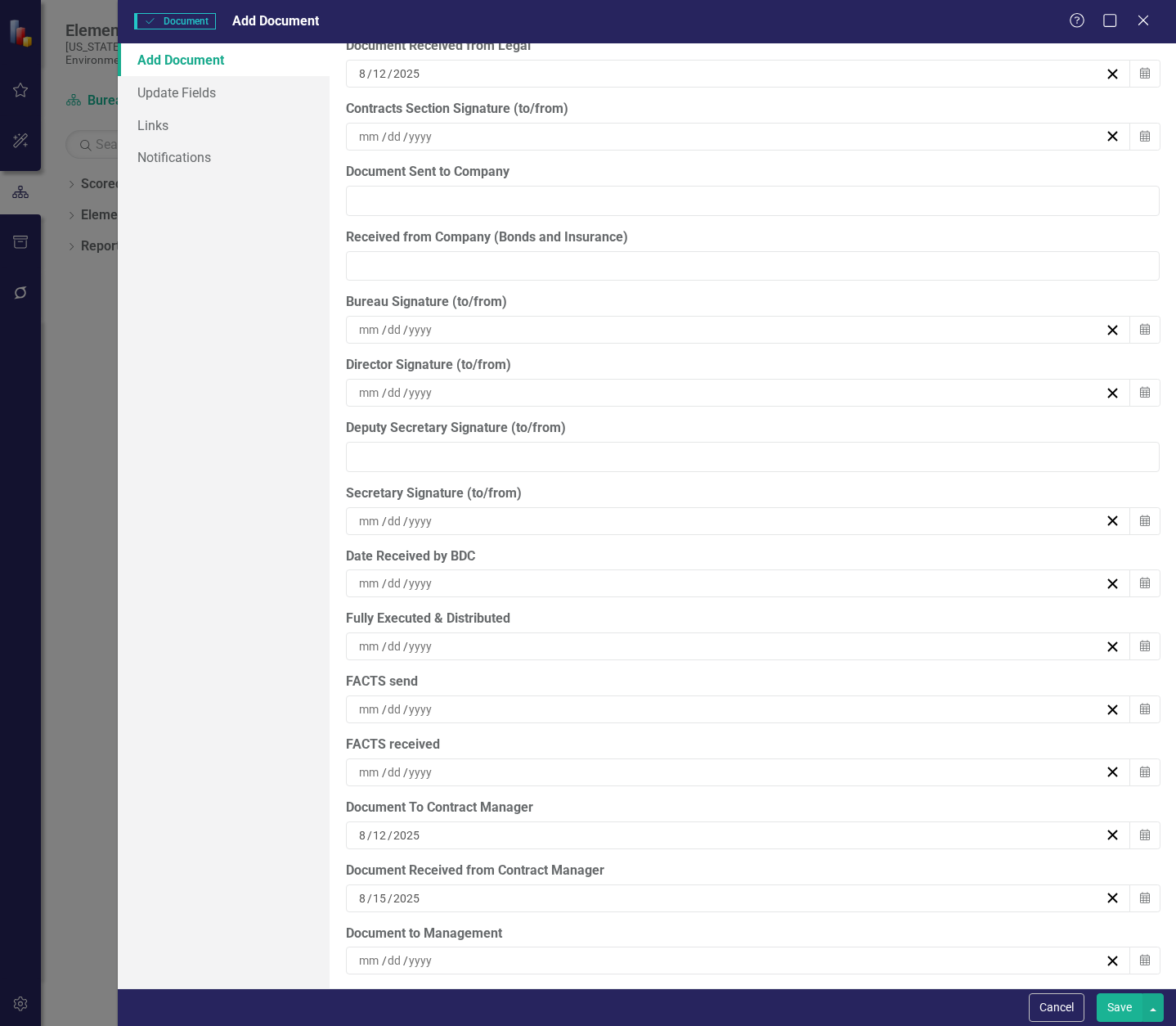
scroll to position [4426, 0]
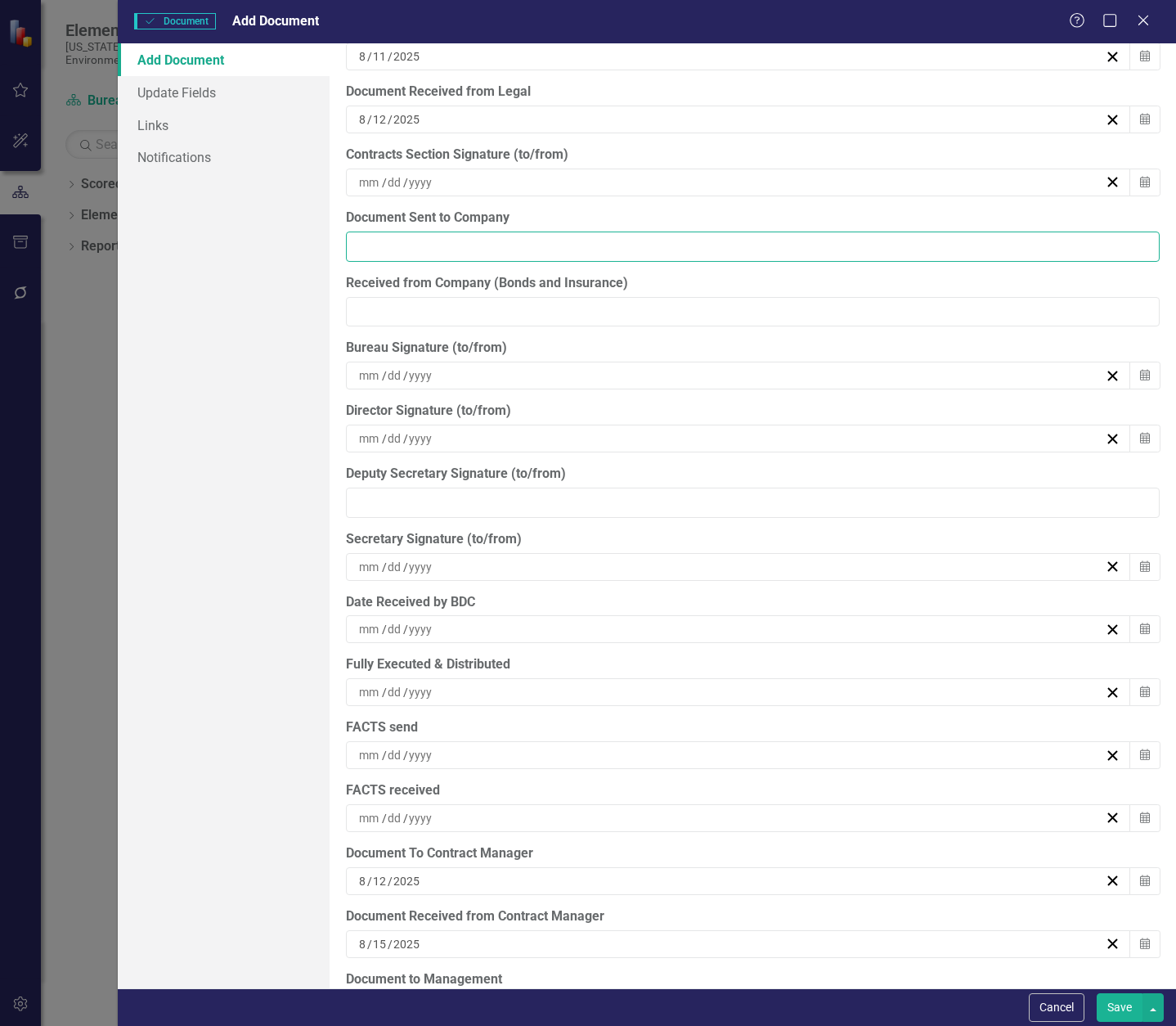
click at [489, 239] on input "Document Sent to Company" at bounding box center [752, 247] width 814 height 30
type input "[DATE]"
click at [1121, 1010] on button "Save" at bounding box center [1119, 1007] width 45 height 28
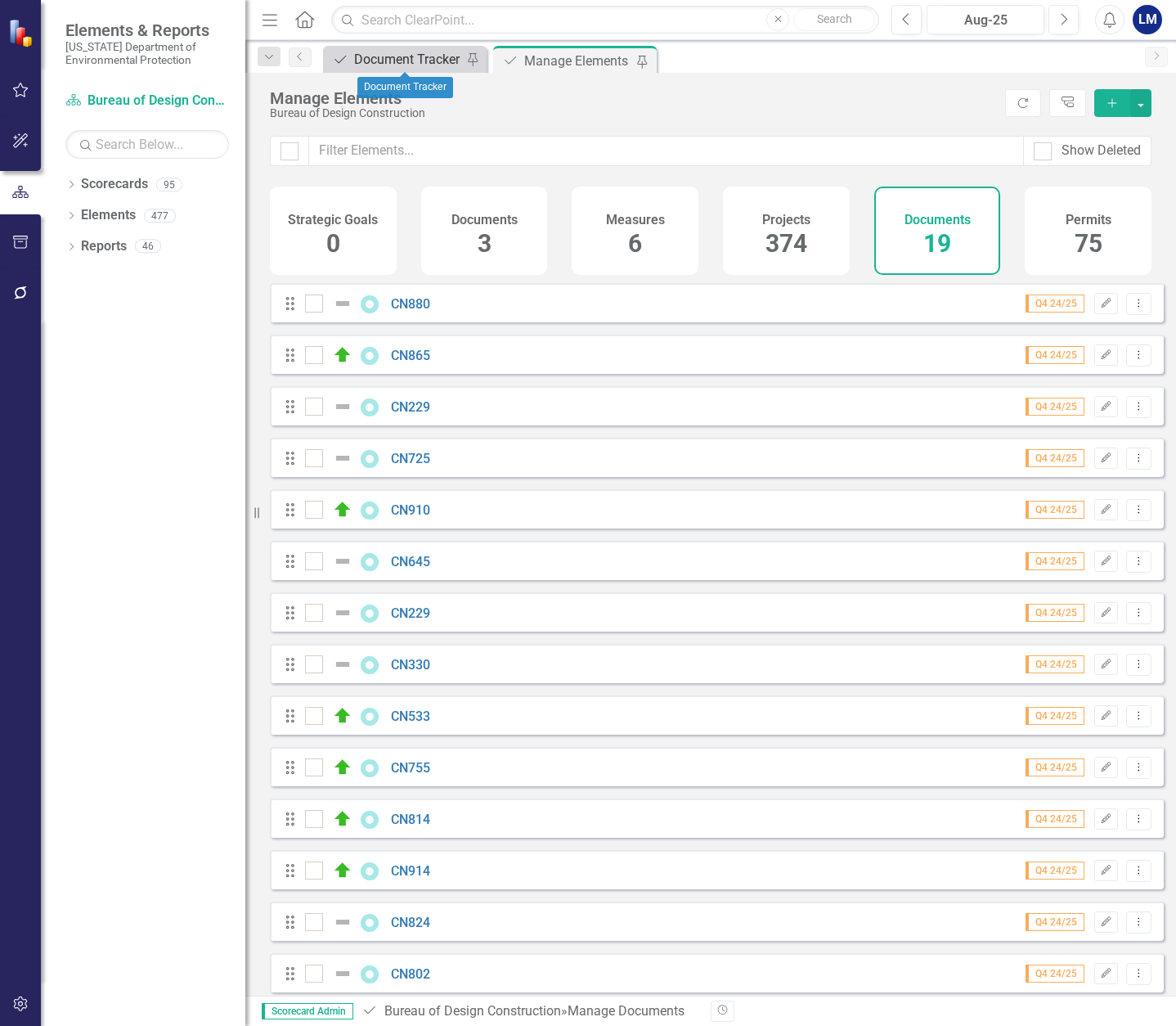
click at [389, 52] on div "Document Tracker" at bounding box center [408, 60] width 108 height 21
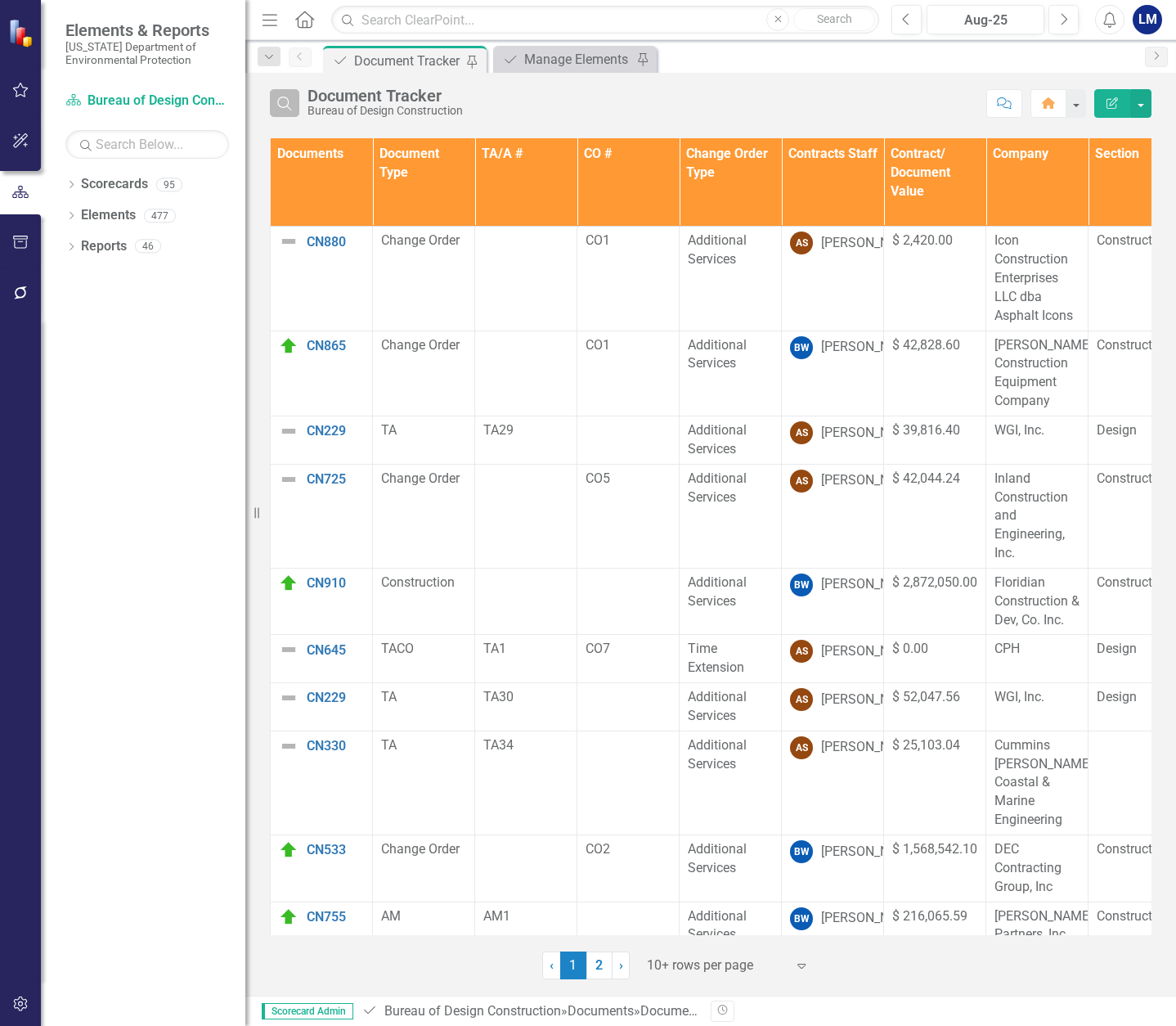
click at [285, 102] on icon "Search" at bounding box center [285, 103] width 18 height 15
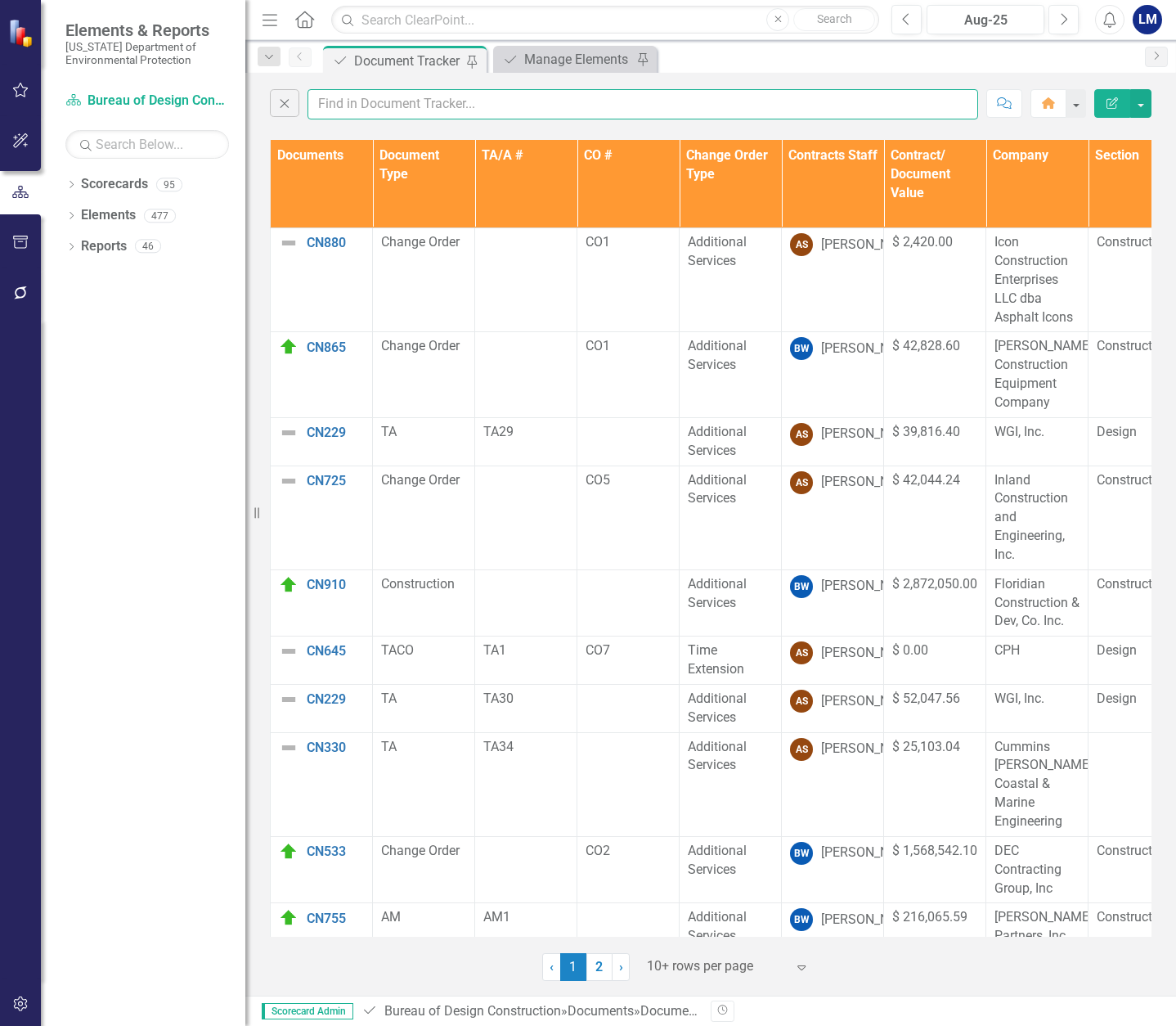
click at [356, 109] on input "text" at bounding box center [643, 104] width 671 height 30
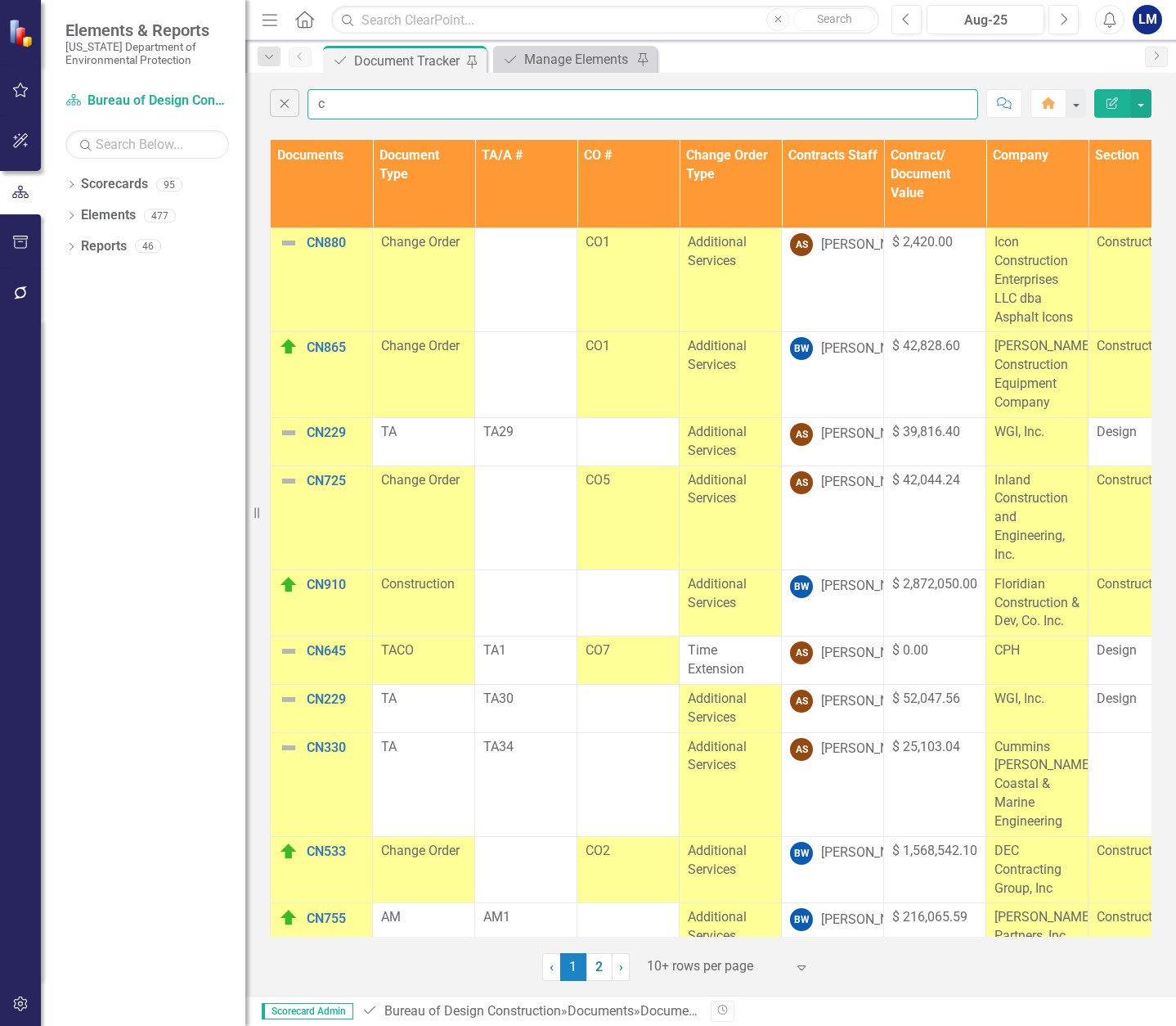
type input "cn"
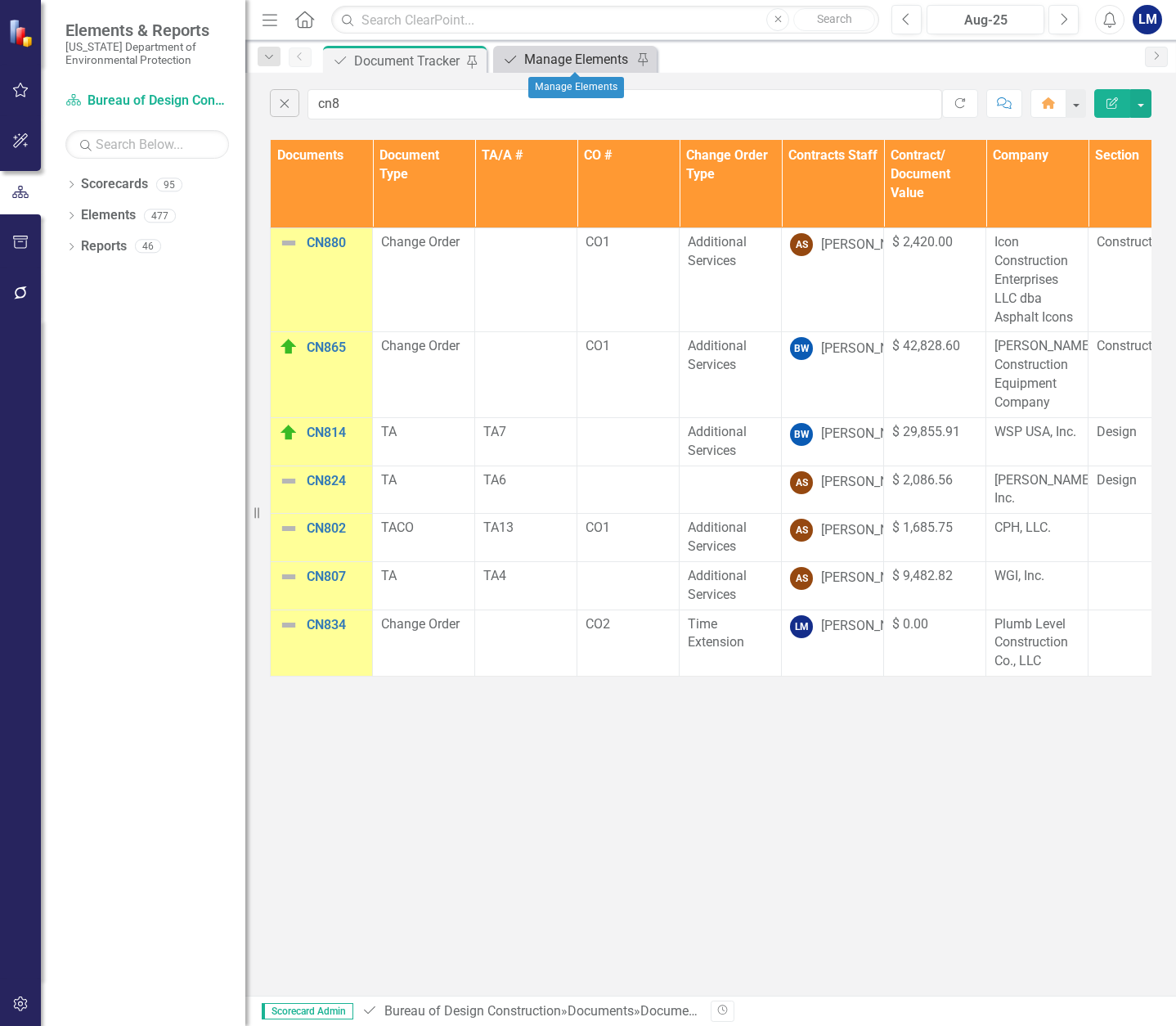
type input "cn8"
click at [556, 50] on div "Manage Elements" at bounding box center [579, 60] width 108 height 21
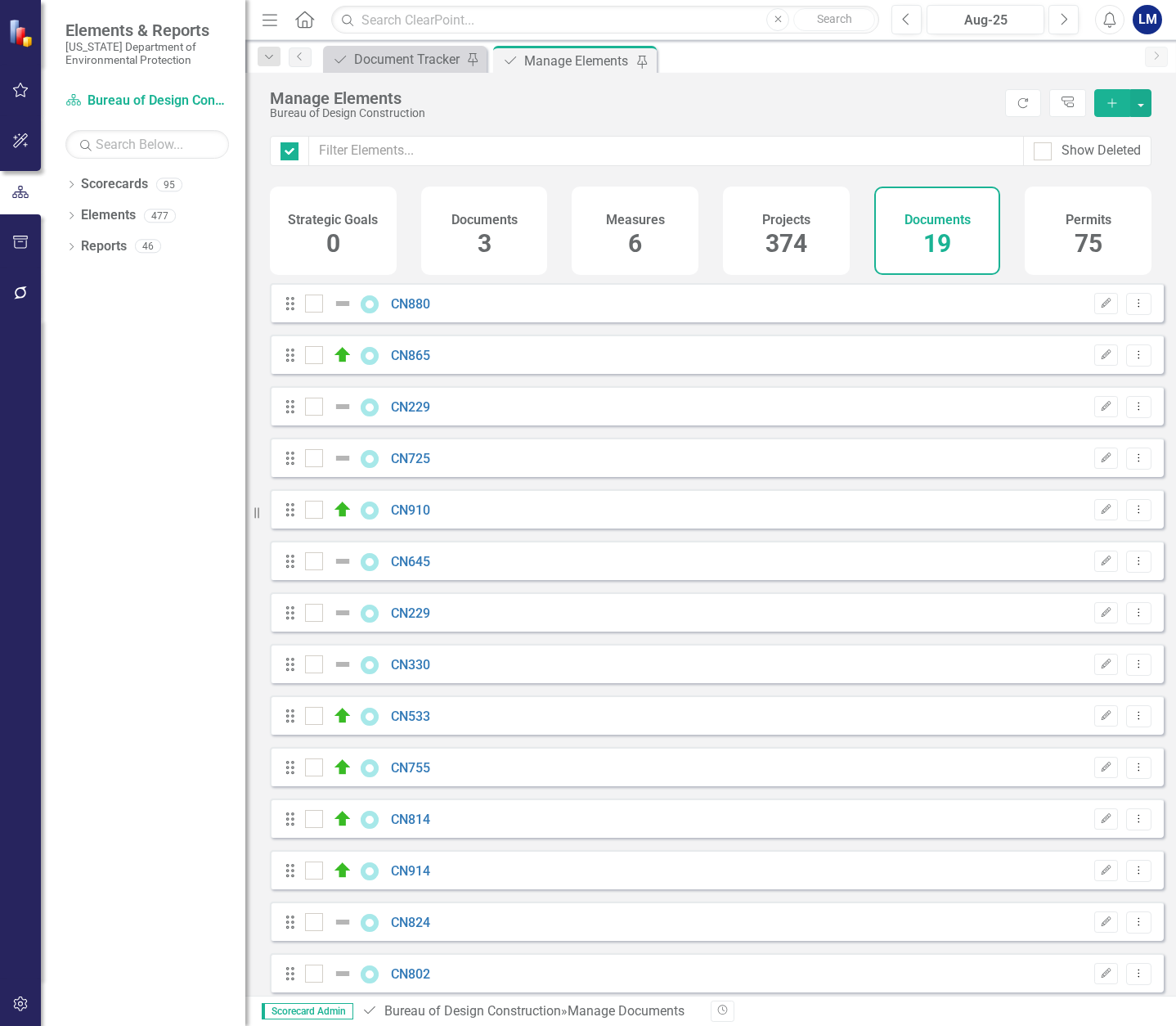
checkbox input "false"
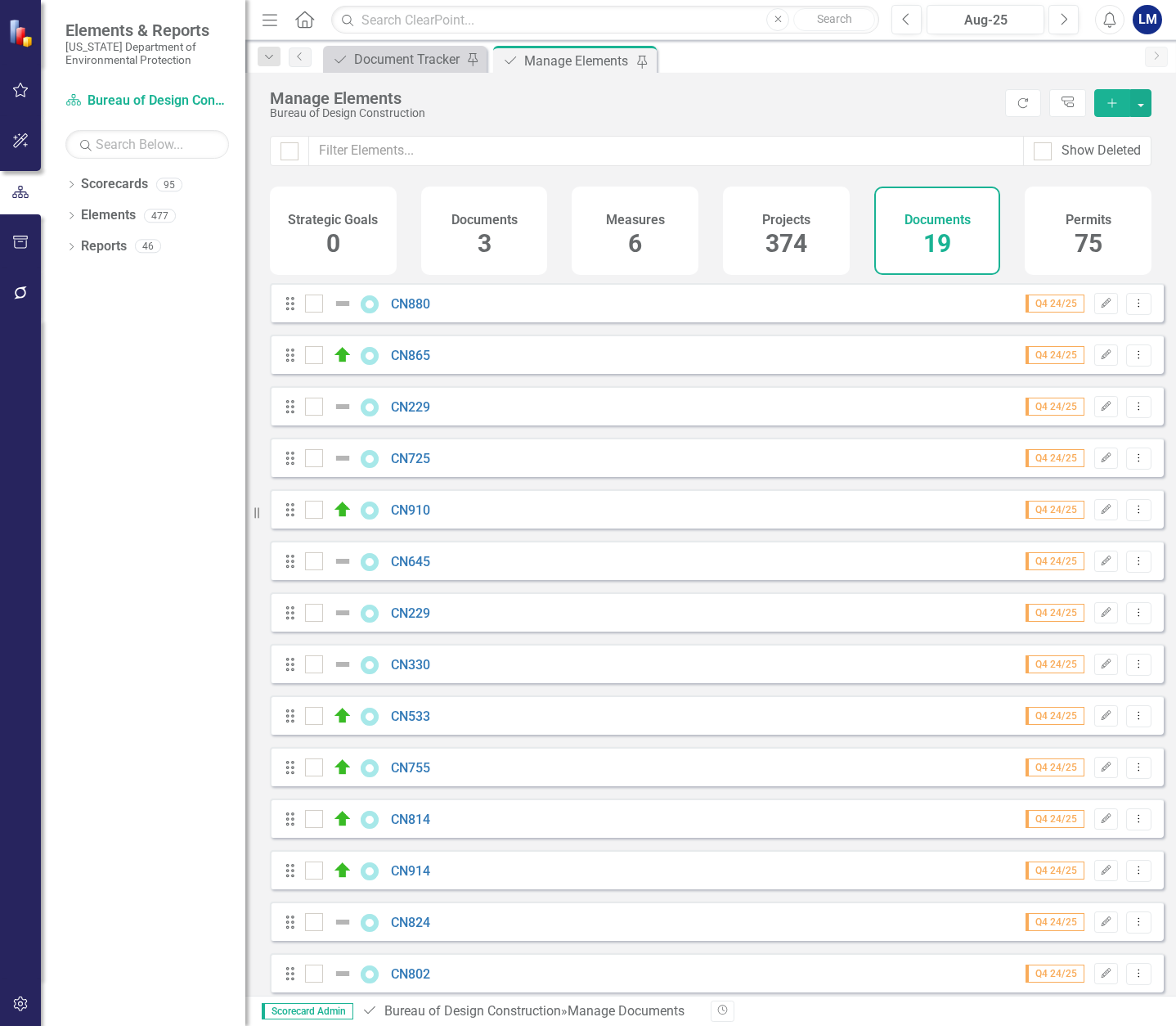
click at [945, 234] on span "19" at bounding box center [937, 243] width 27 height 28
click at [1115, 106] on icon "Add" at bounding box center [1113, 103] width 15 height 11
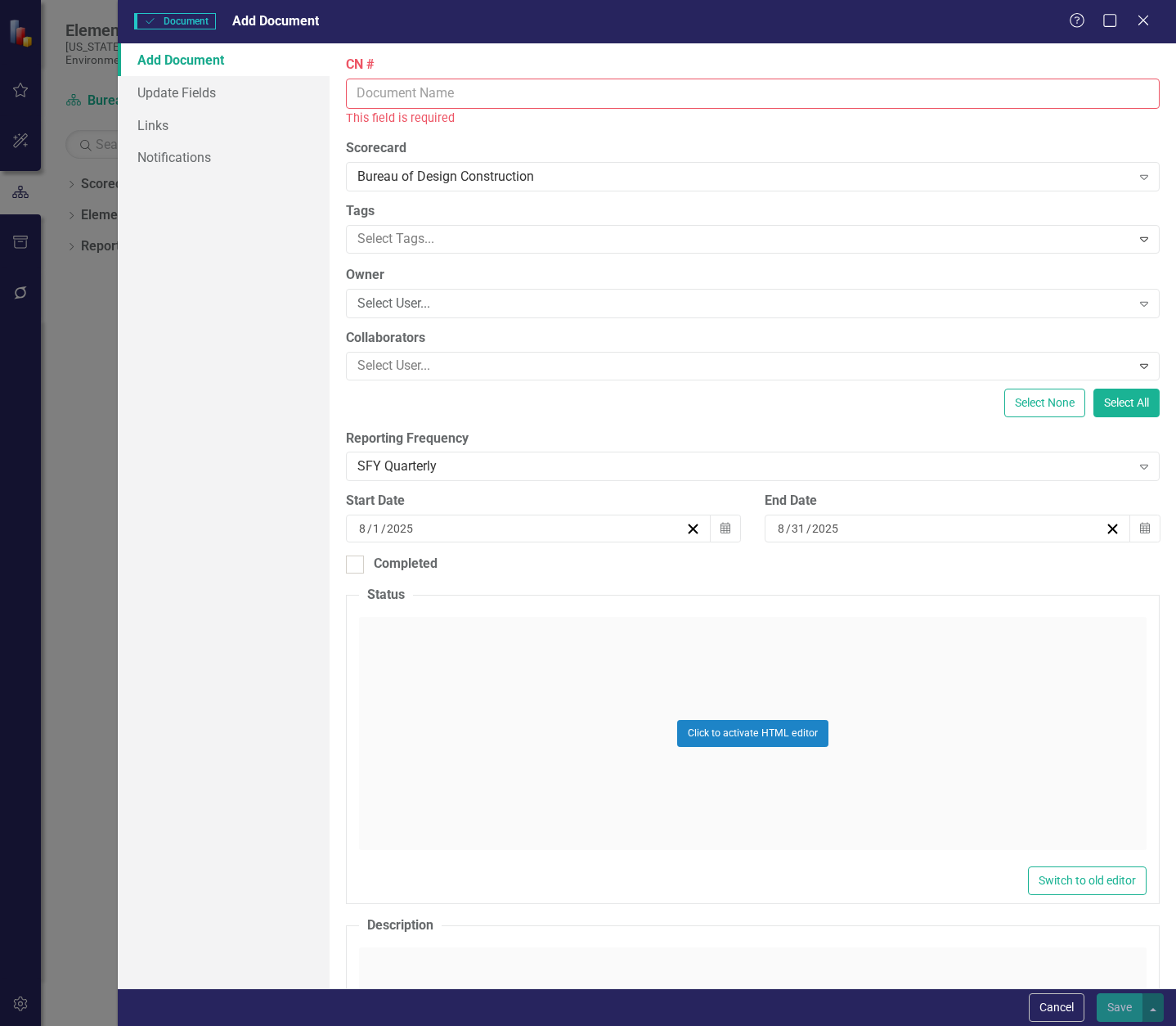
click at [421, 88] on input "CN #" at bounding box center [752, 94] width 814 height 30
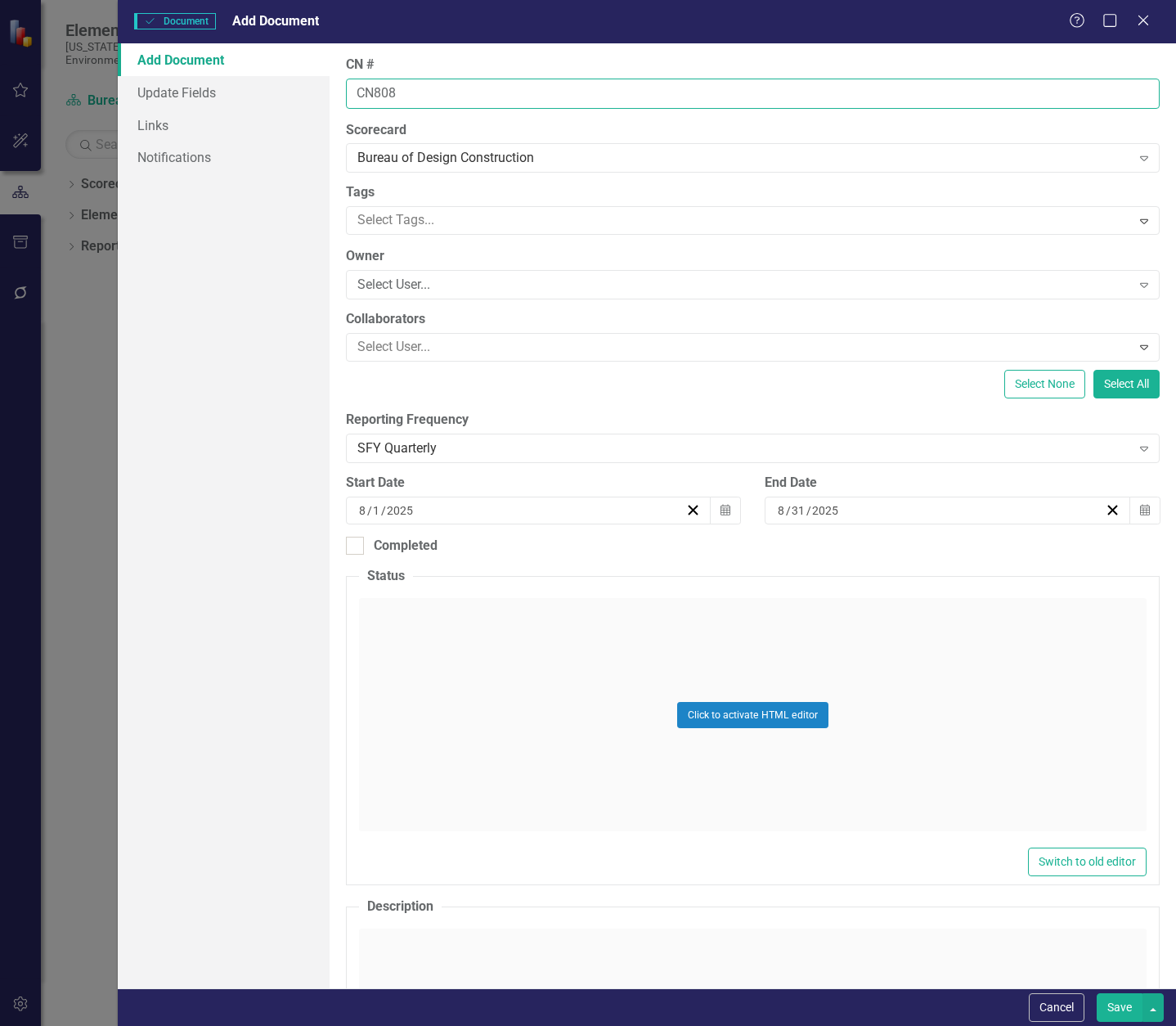
click at [424, 92] on input "CN808" at bounding box center [752, 94] width 814 height 30
type input "CN808"
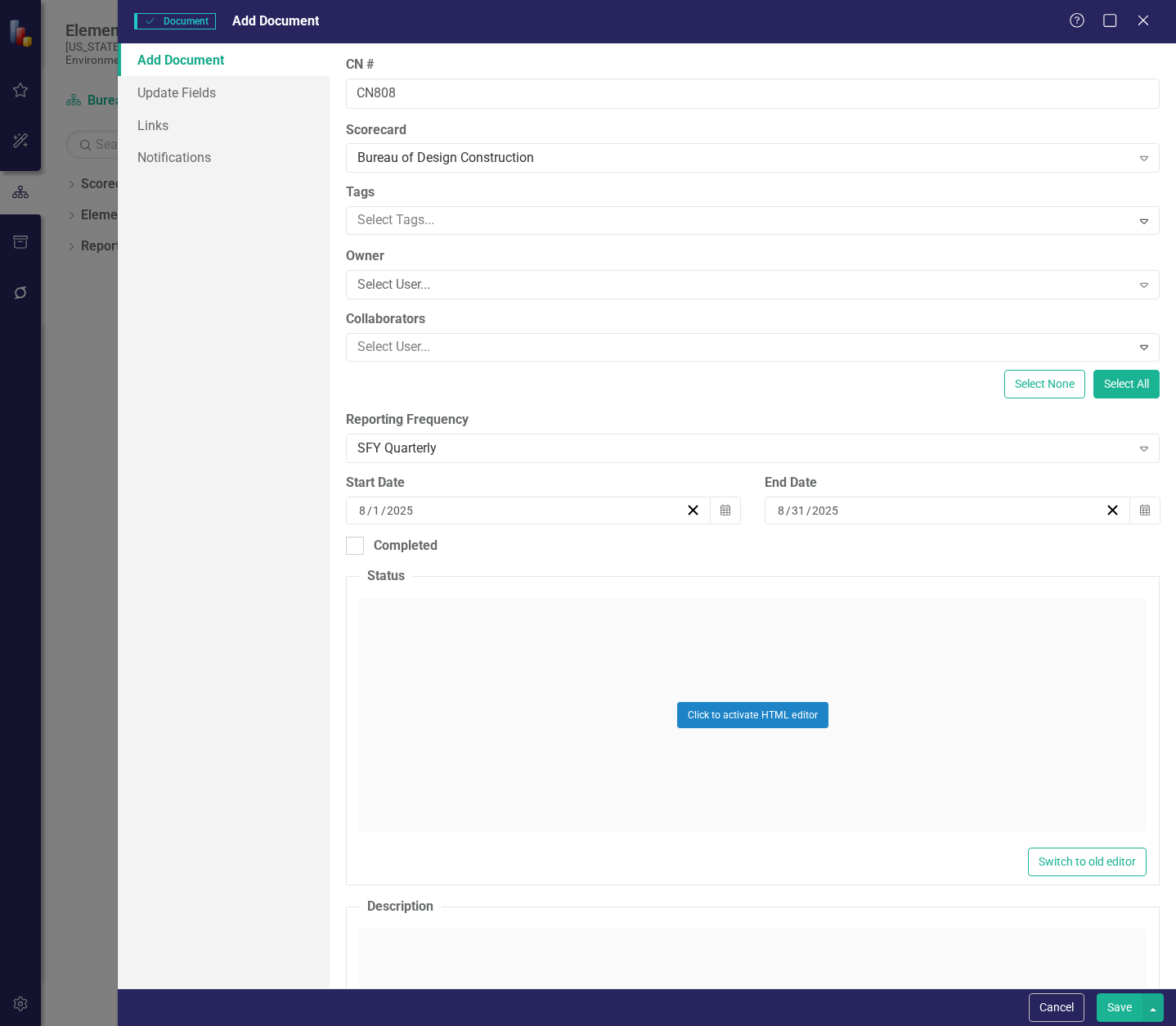
click at [424, 628] on div "Click to activate HTML editor" at bounding box center [752, 715] width 787 height 234
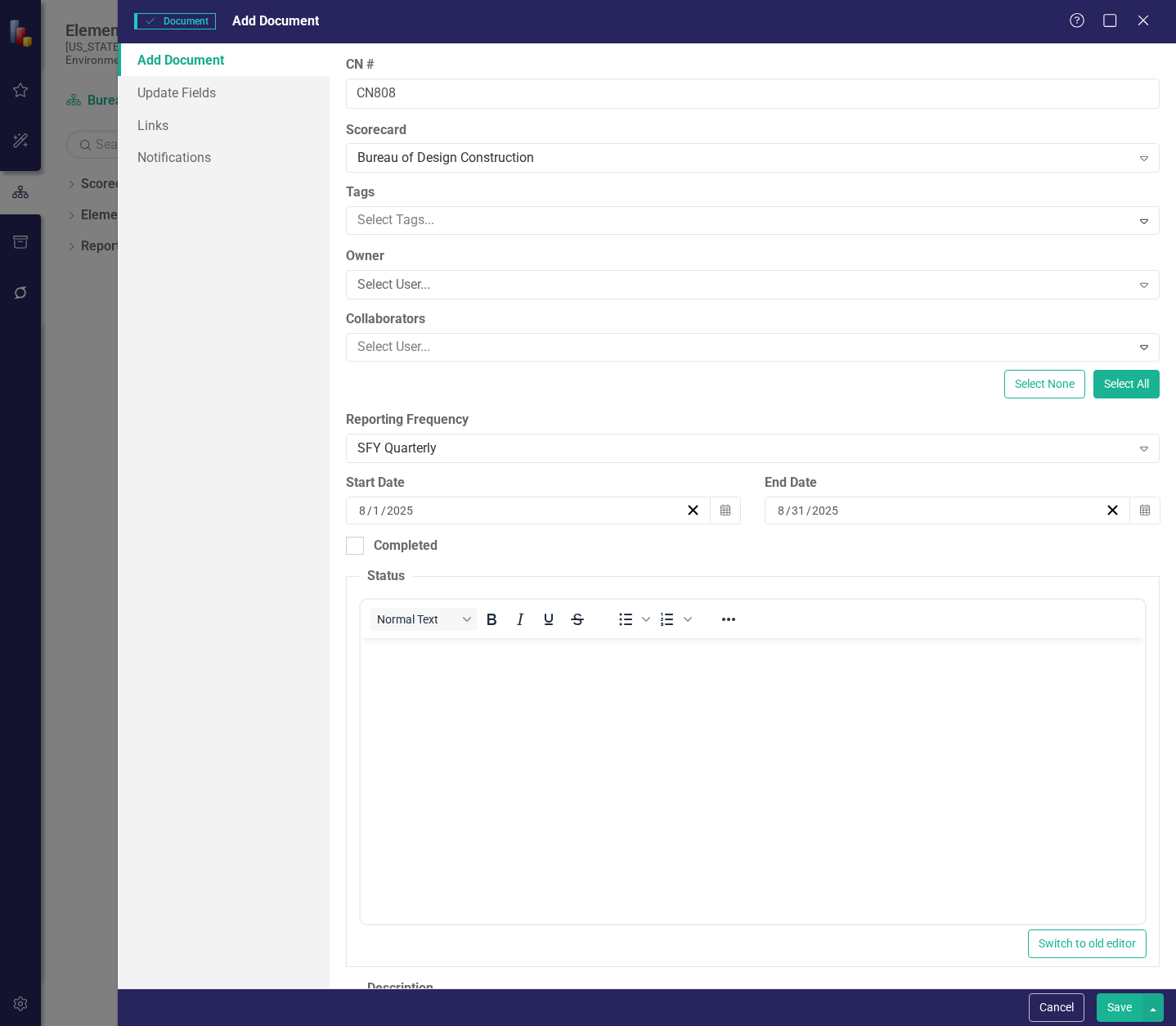
click at [421, 661] on p "Rich Text Area. Press ALT-0 for help." at bounding box center [752, 652] width 776 height 20
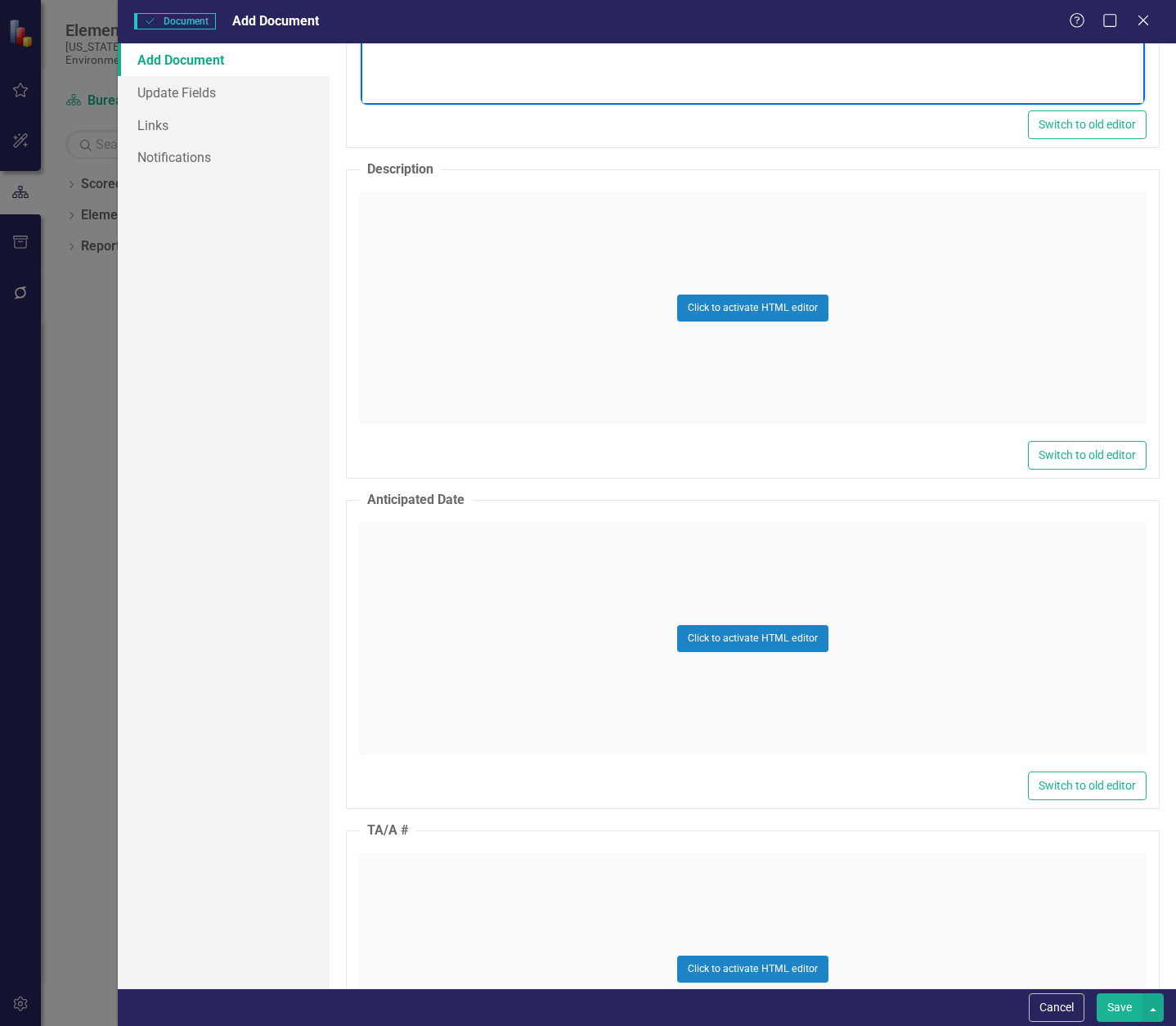
scroll to position [818, 0]
click at [410, 227] on div "Click to activate HTML editor" at bounding box center [752, 308] width 787 height 234
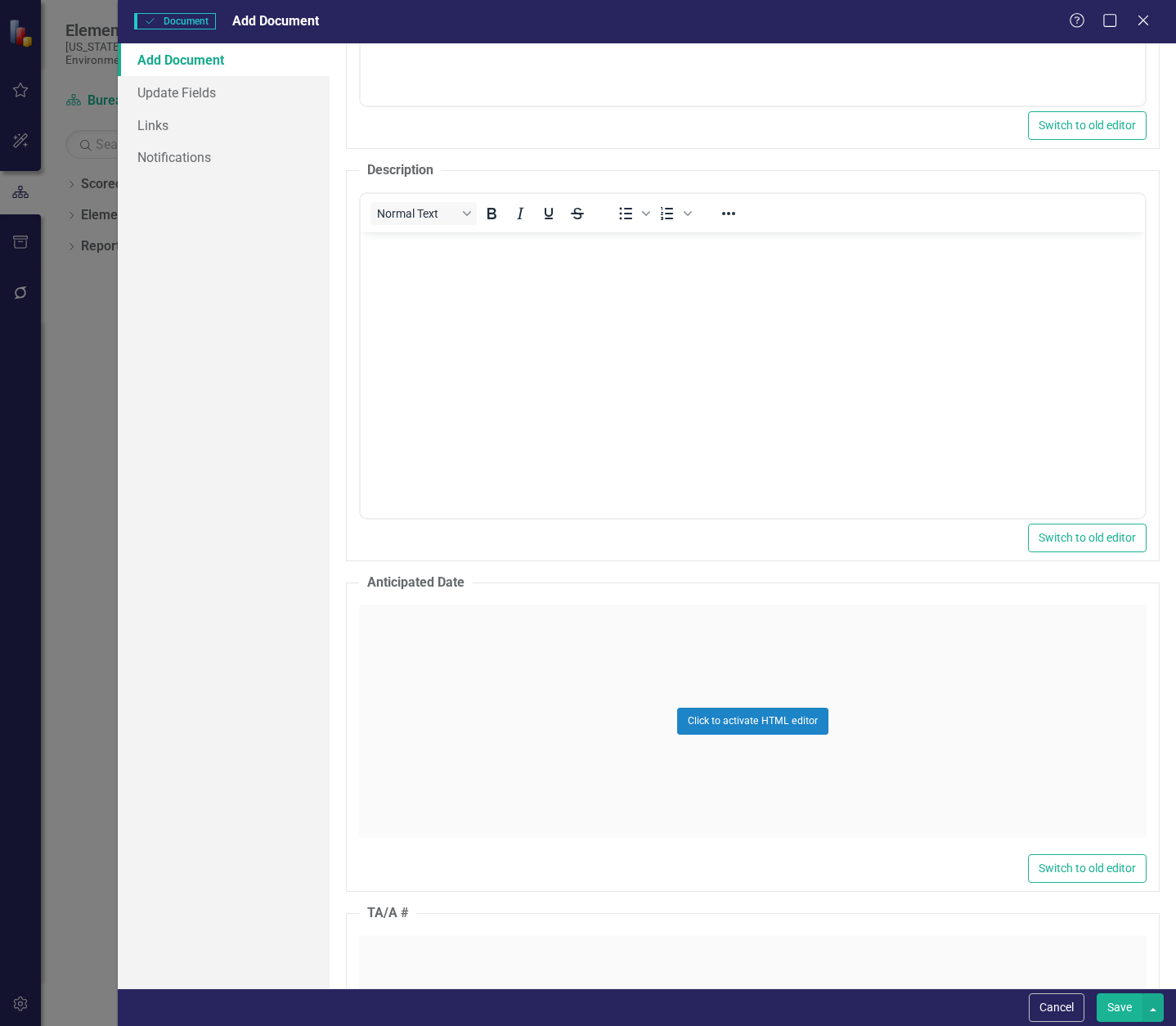
scroll to position [0, 0]
click at [384, 251] on p "Rich Text Area. Press ALT-0 for help." at bounding box center [752, 246] width 776 height 20
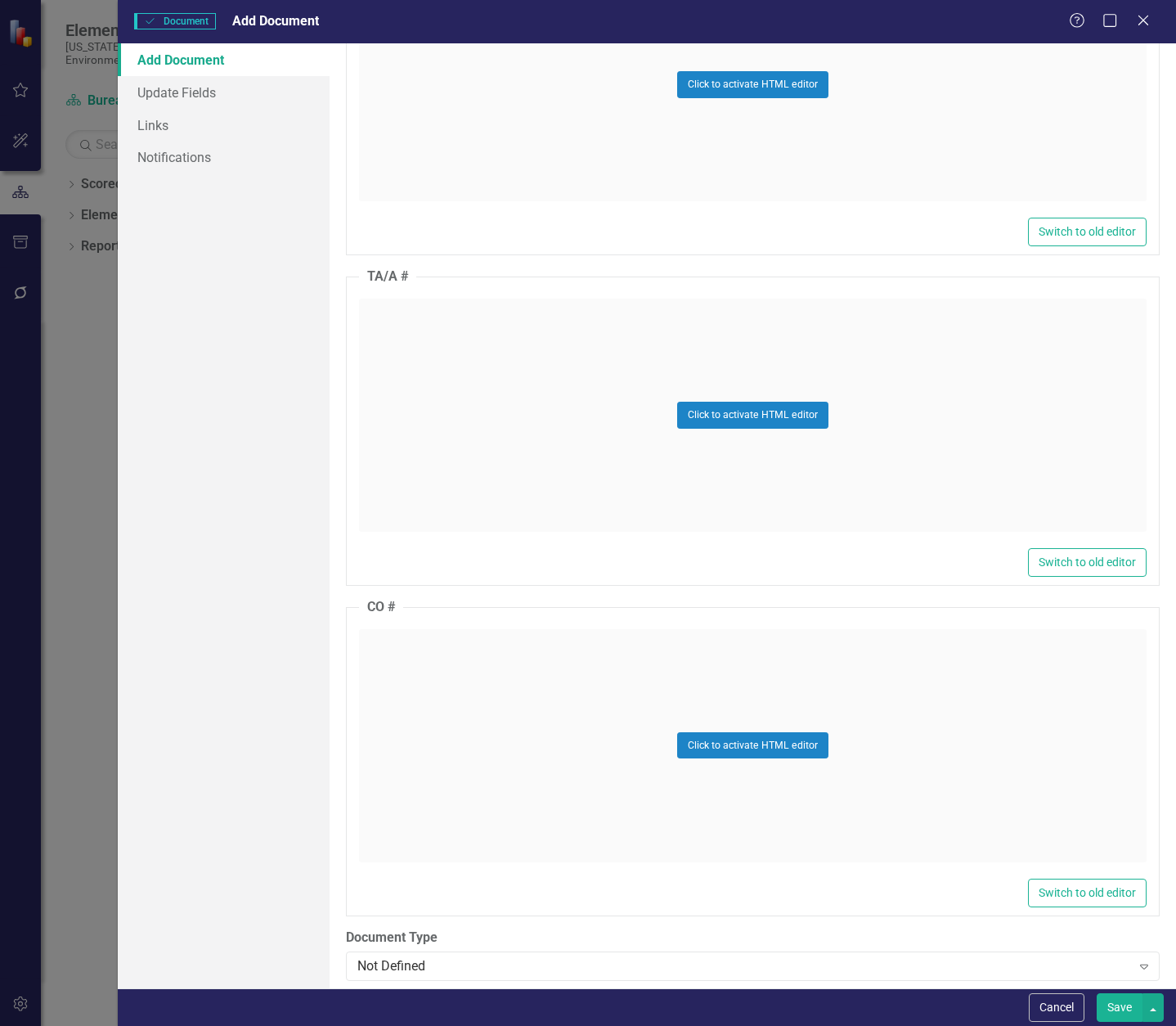
scroll to position [1555, 0]
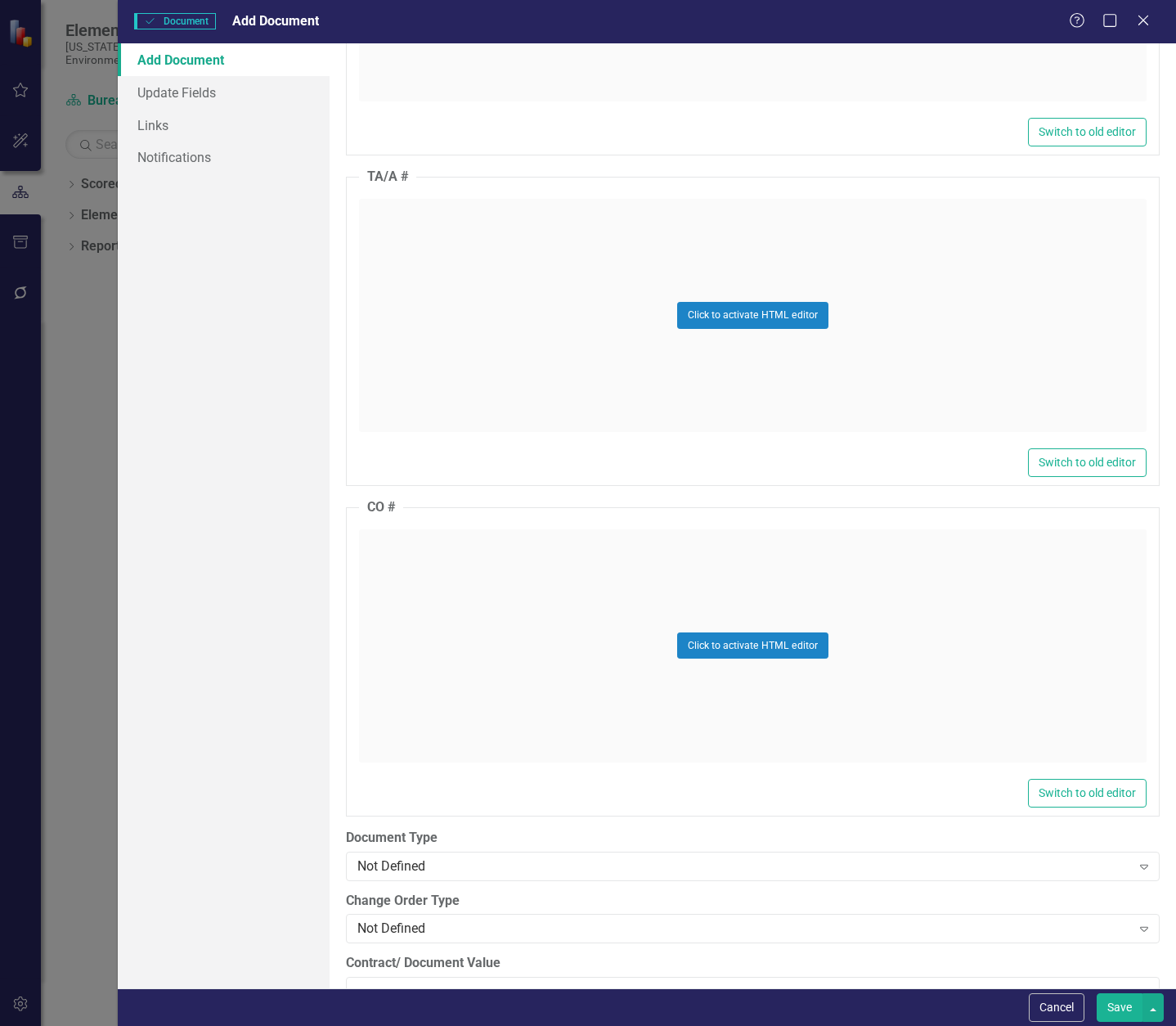
click at [448, 228] on div "Click to activate HTML editor" at bounding box center [752, 315] width 787 height 234
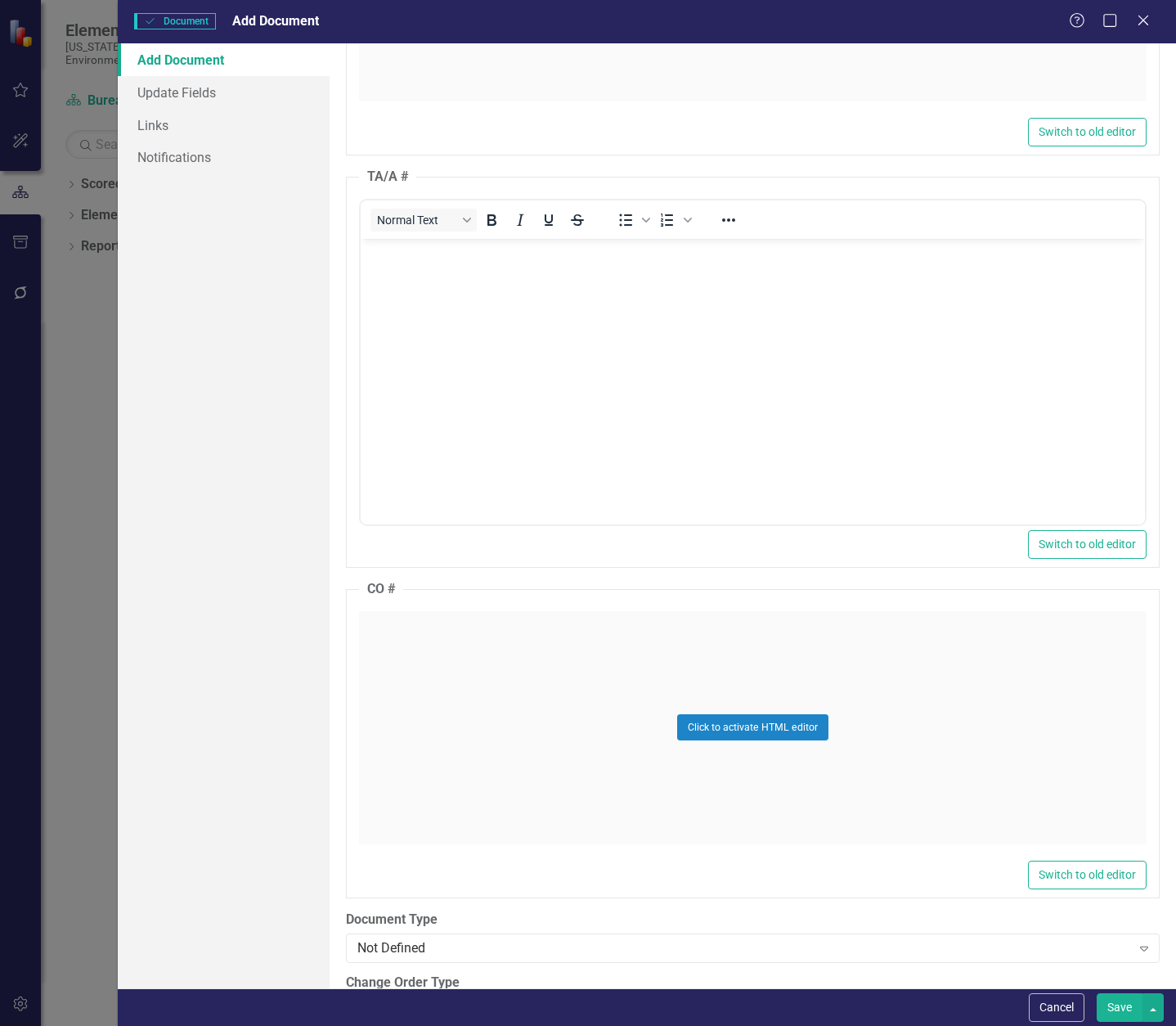
scroll to position [0, 0]
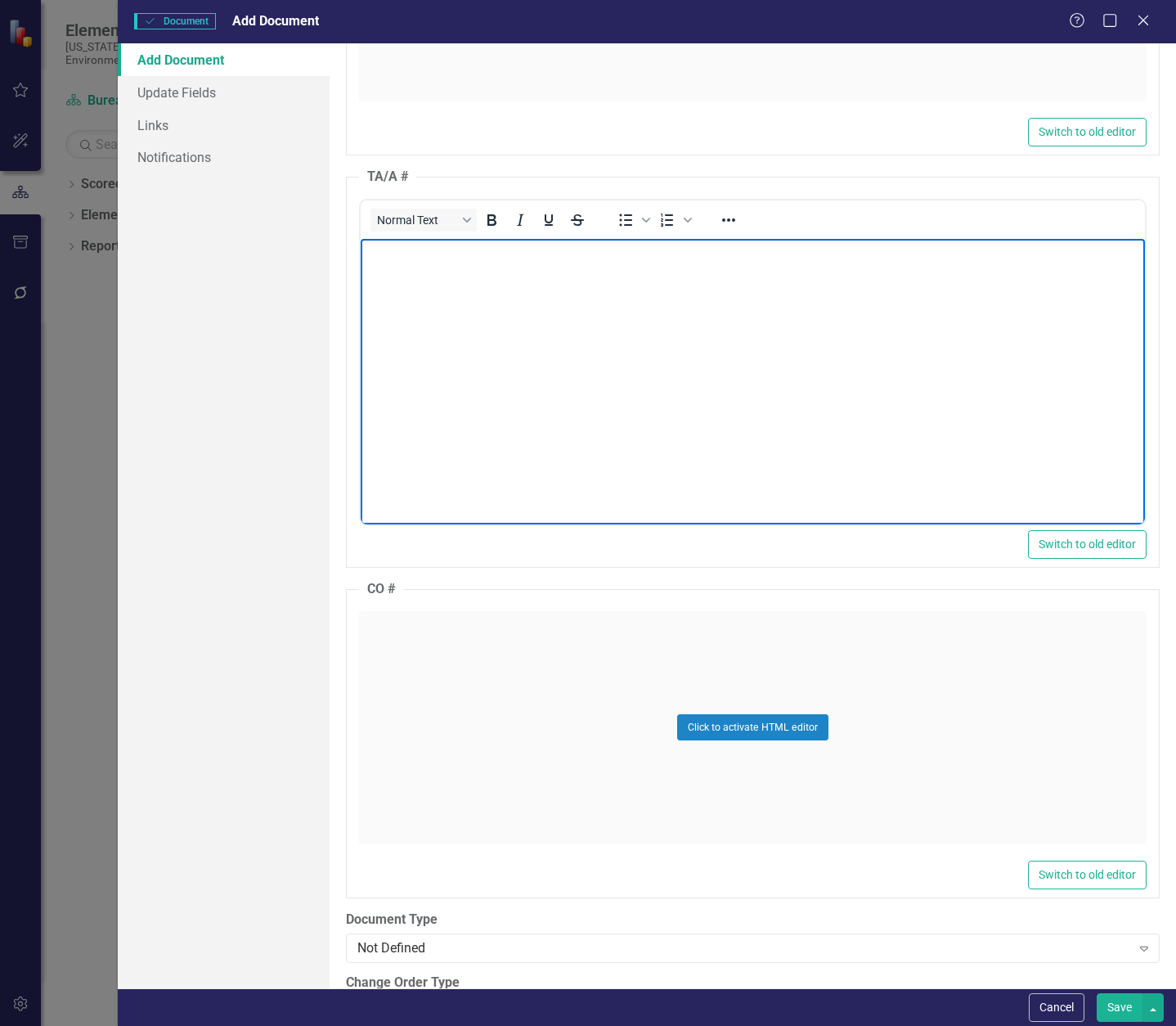
click at [448, 270] on body "Rich Text Area. Press ALT-0 for help." at bounding box center [752, 361] width 785 height 246
click at [420, 654] on div "Click to activate HTML editor" at bounding box center [752, 727] width 787 height 234
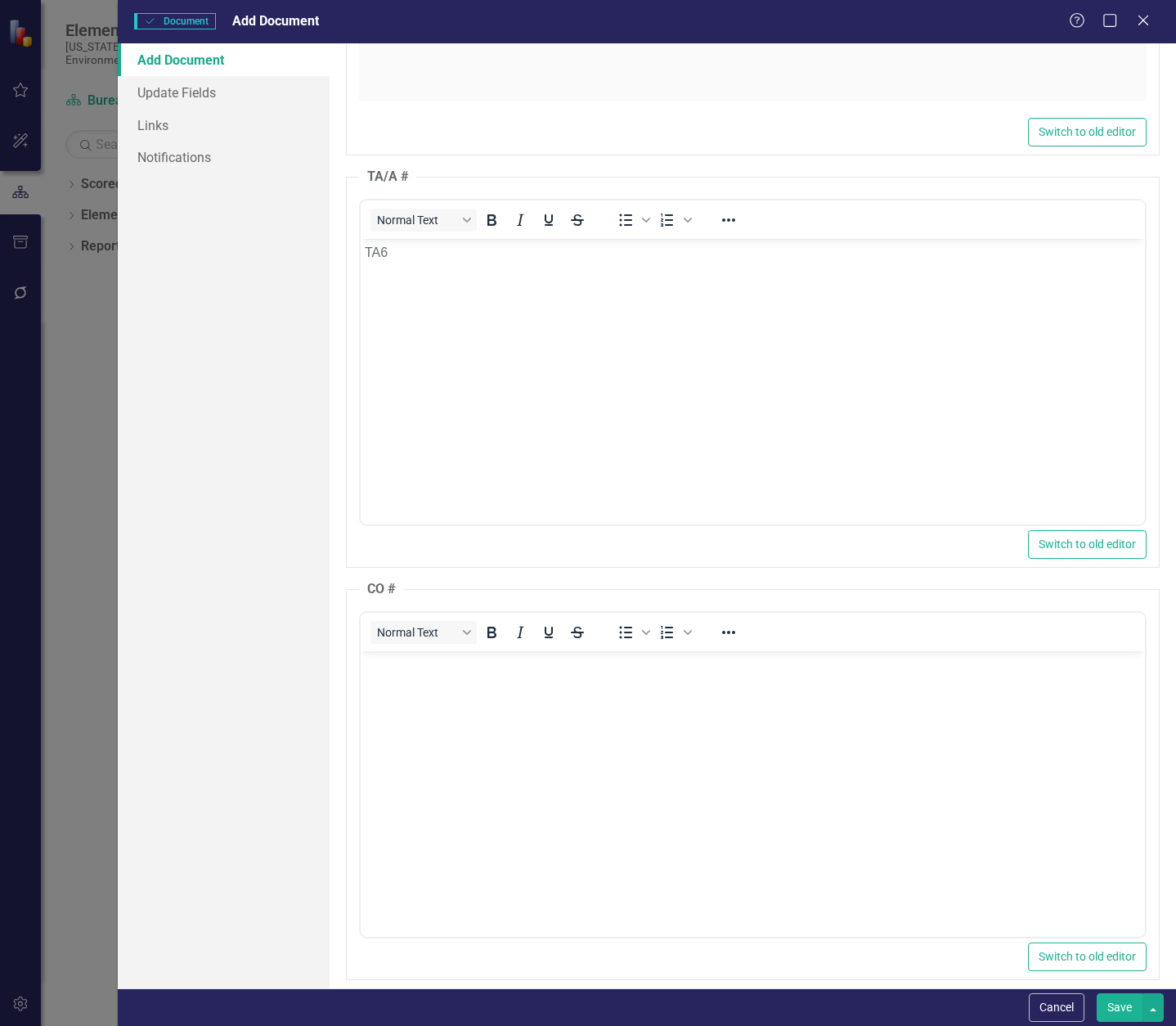
click at [425, 674] on body "Rich Text Area. Press ALT-0 for help." at bounding box center [752, 774] width 785 height 246
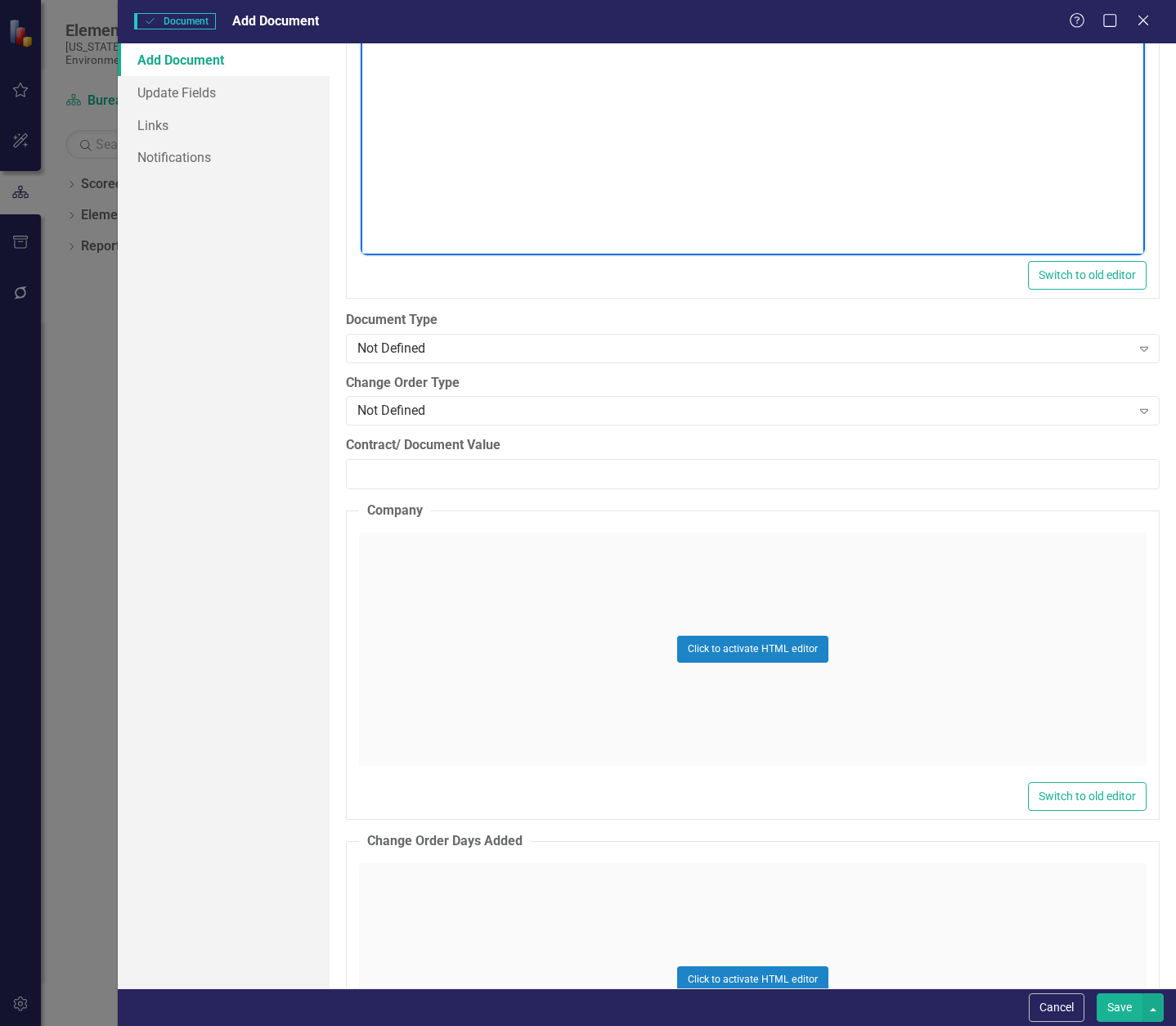
scroll to position [2291, 0]
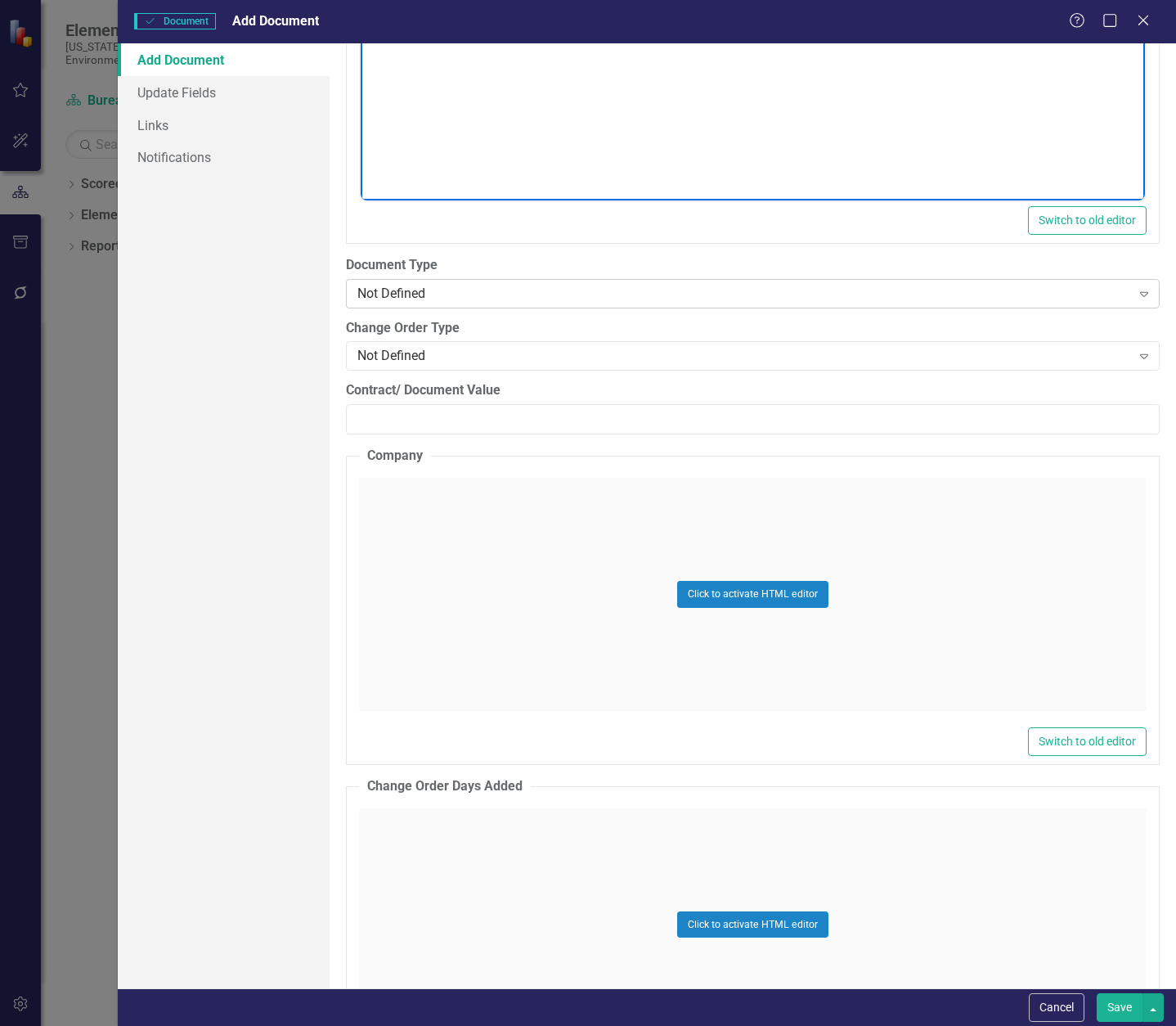
click at [459, 291] on div "Not Defined" at bounding box center [744, 293] width 774 height 19
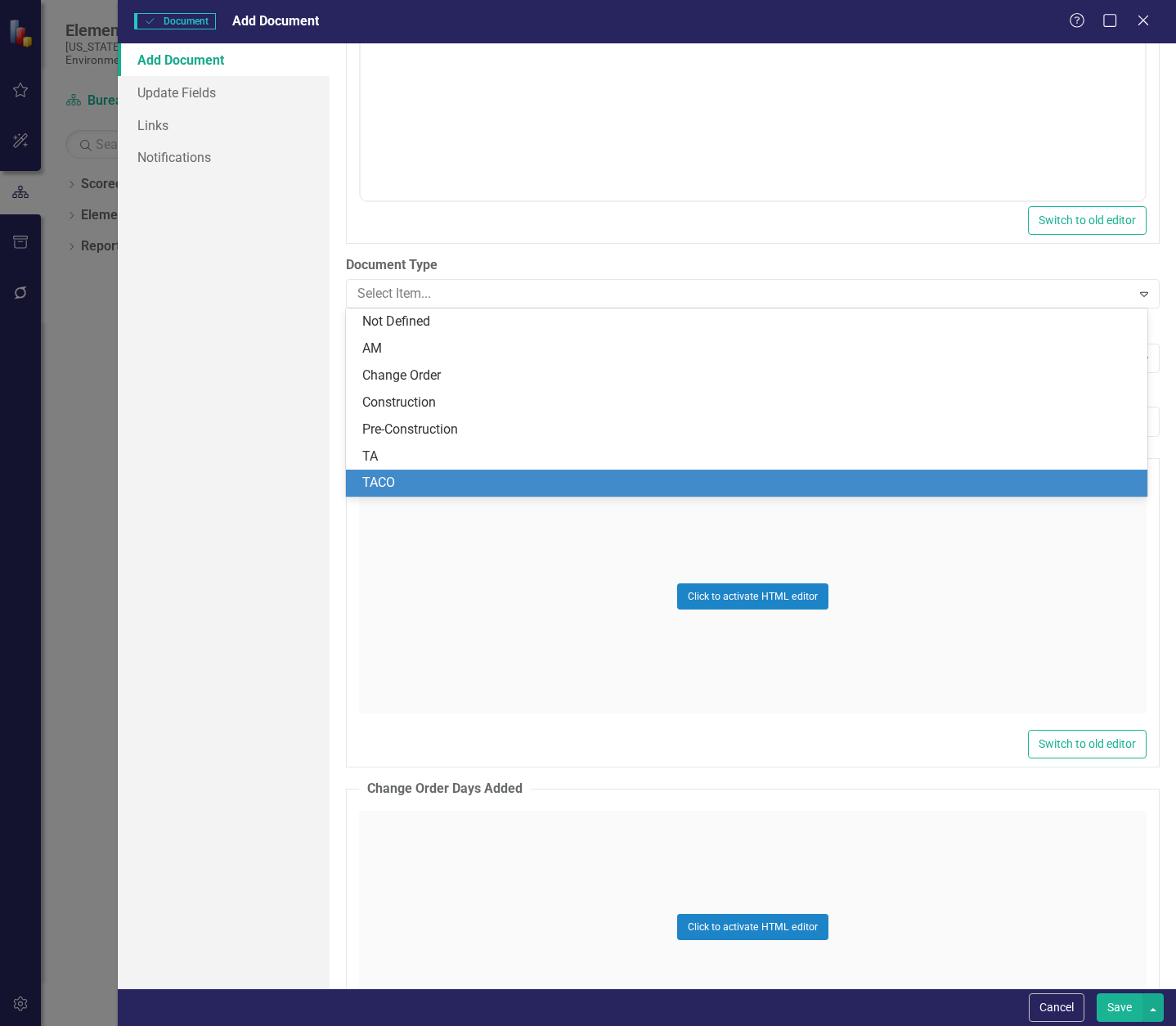
click at [446, 482] on div "TACO" at bounding box center [750, 483] width 775 height 19
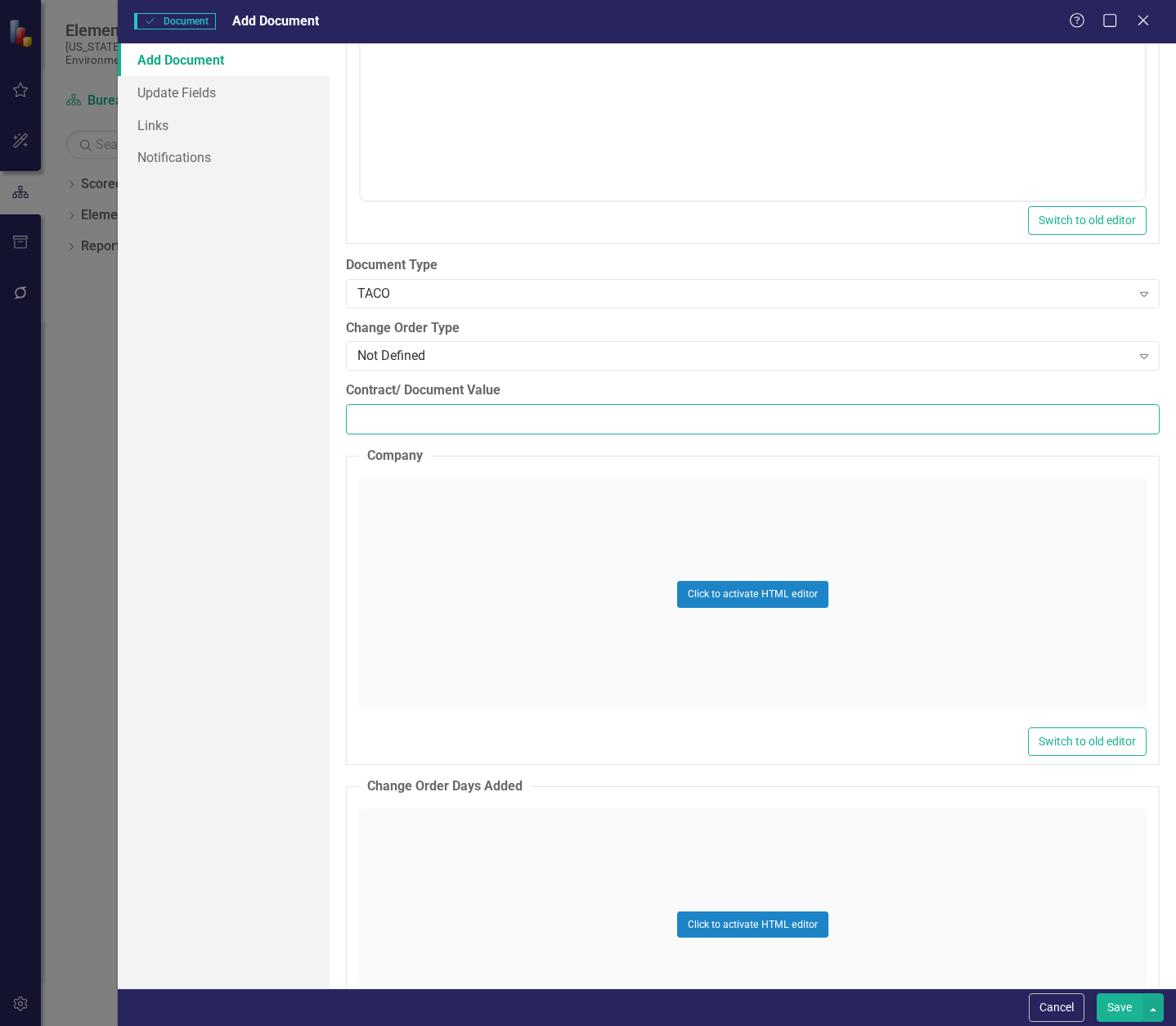
click at [479, 418] on input "Contract/ Document Value" at bounding box center [752, 419] width 814 height 30
paste input "53200"
type input "53200.00"
click at [460, 513] on div "Click to activate HTML editor" at bounding box center [752, 594] width 787 height 234
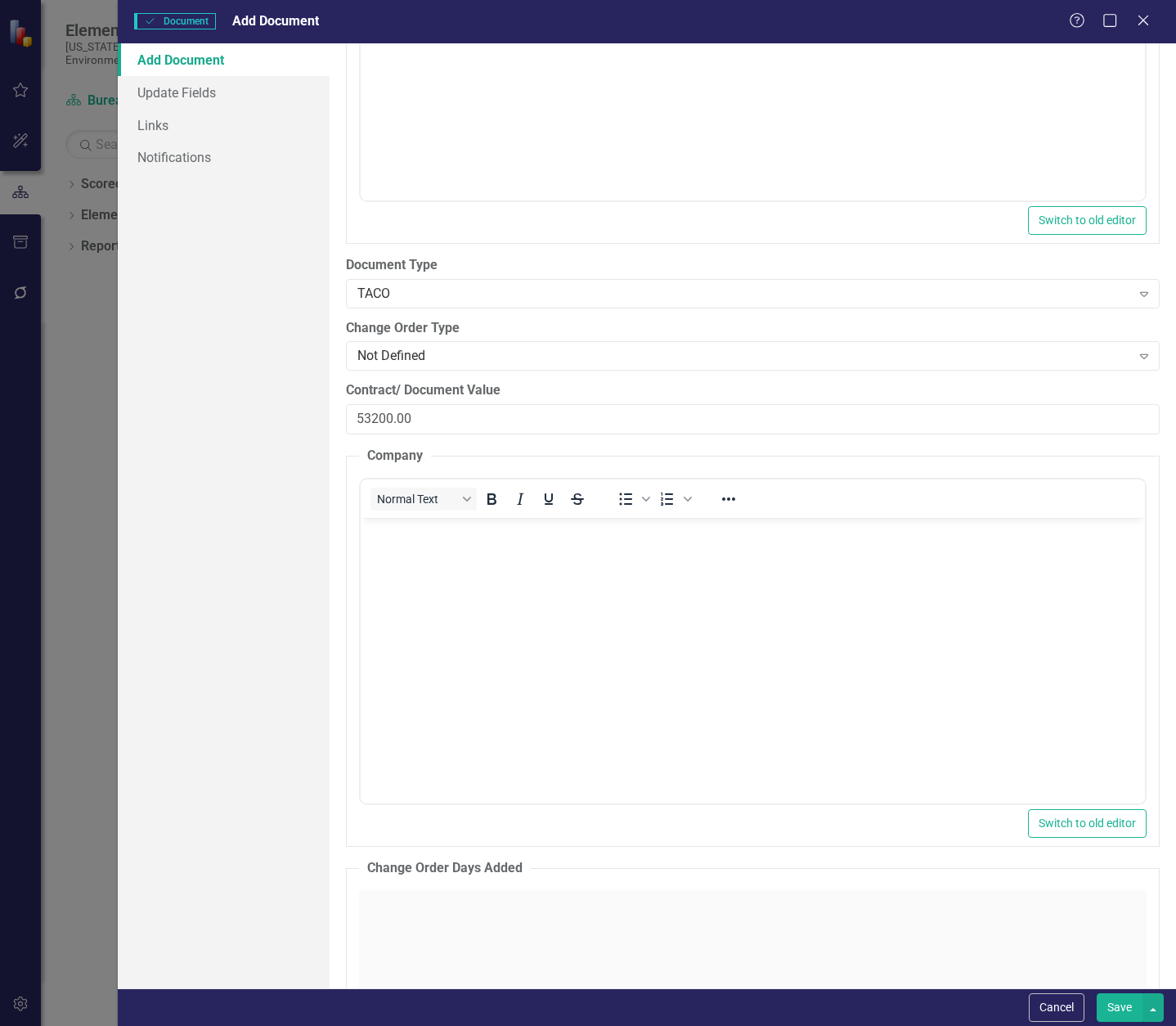
scroll to position [0, 0]
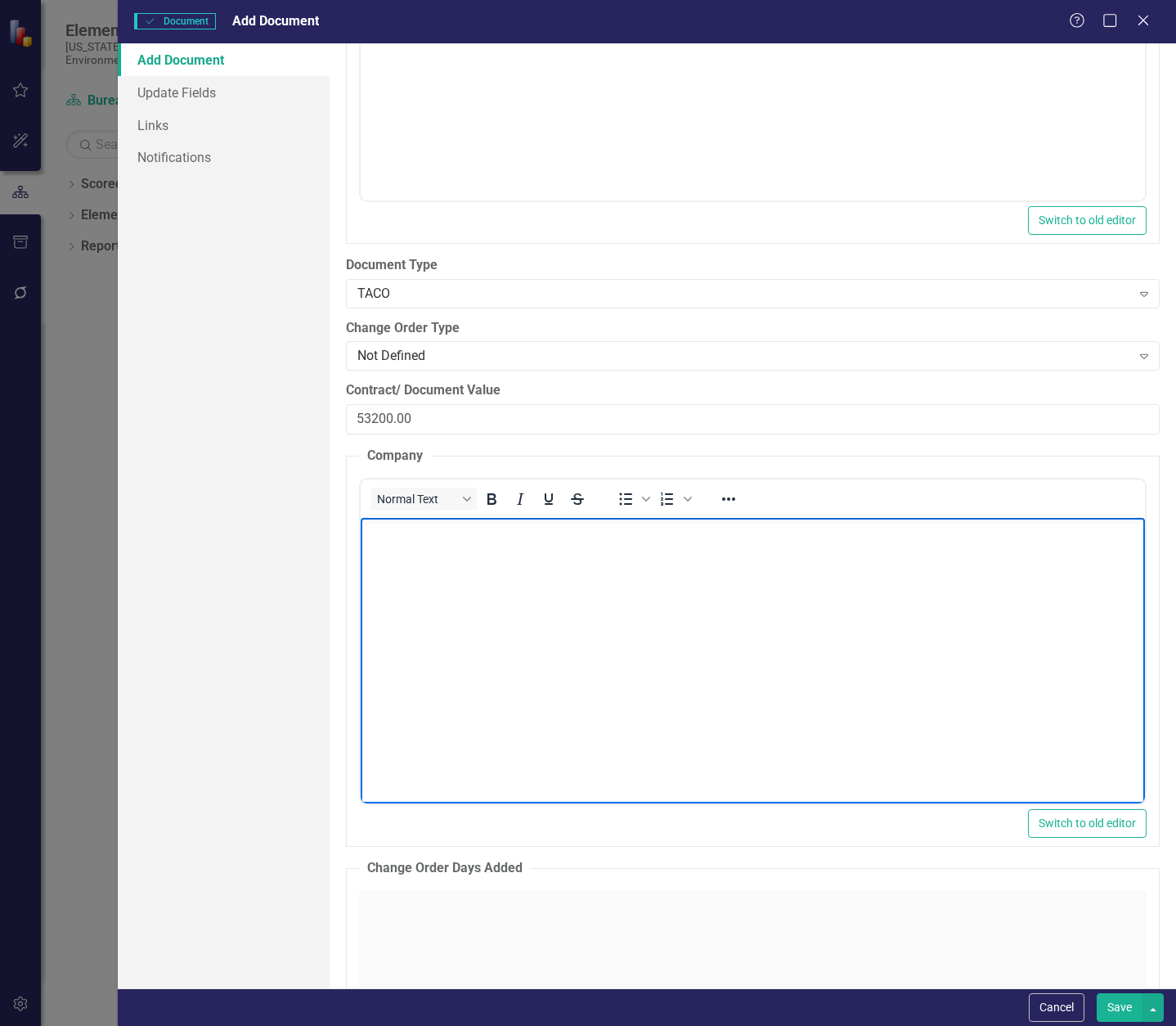
click at [443, 548] on body "Rich Text Area. Press ALT-0 for help." at bounding box center [752, 640] width 785 height 246
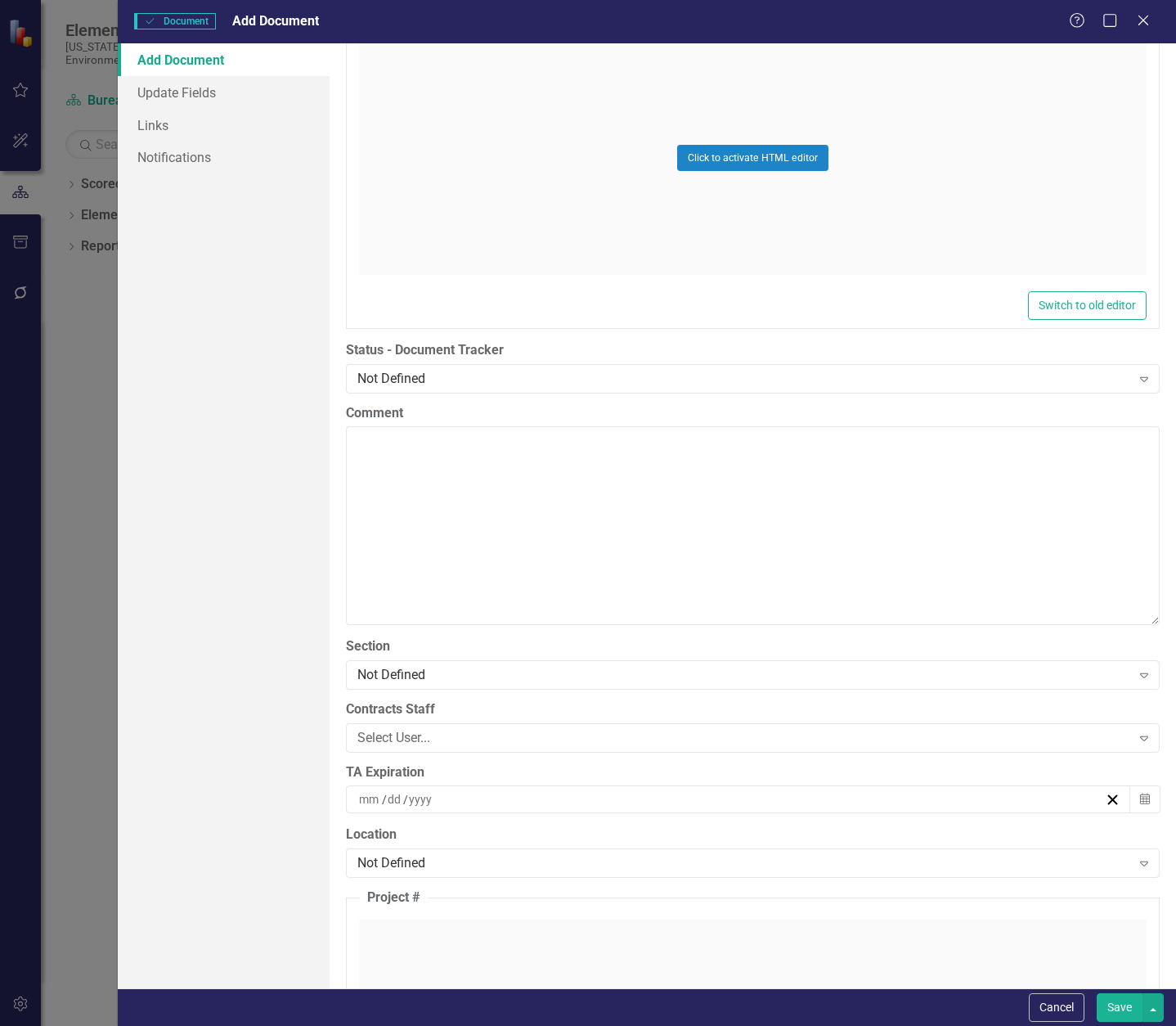
scroll to position [3191, 0]
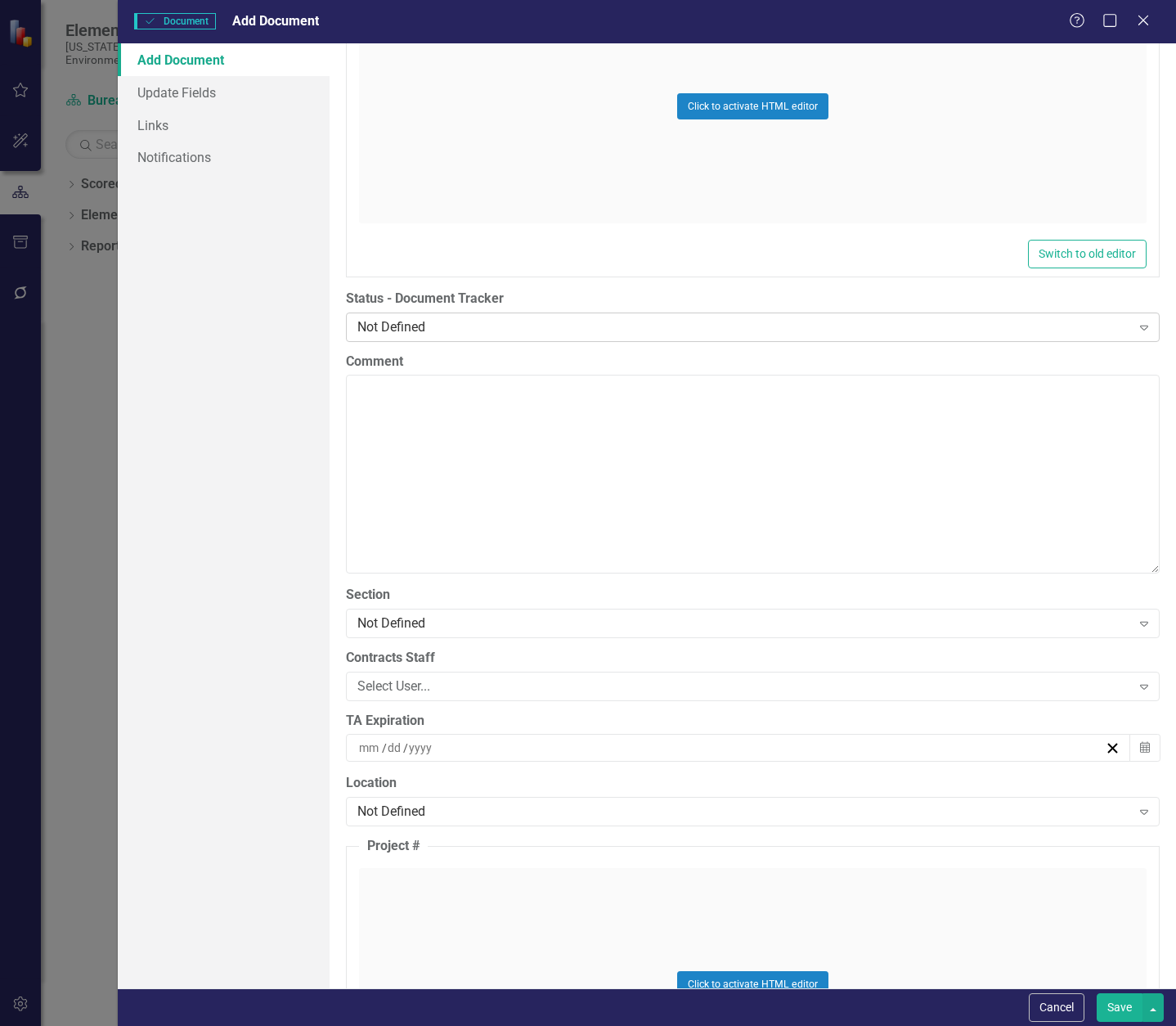
click at [441, 315] on div "Not Defined Expand" at bounding box center [752, 327] width 814 height 29
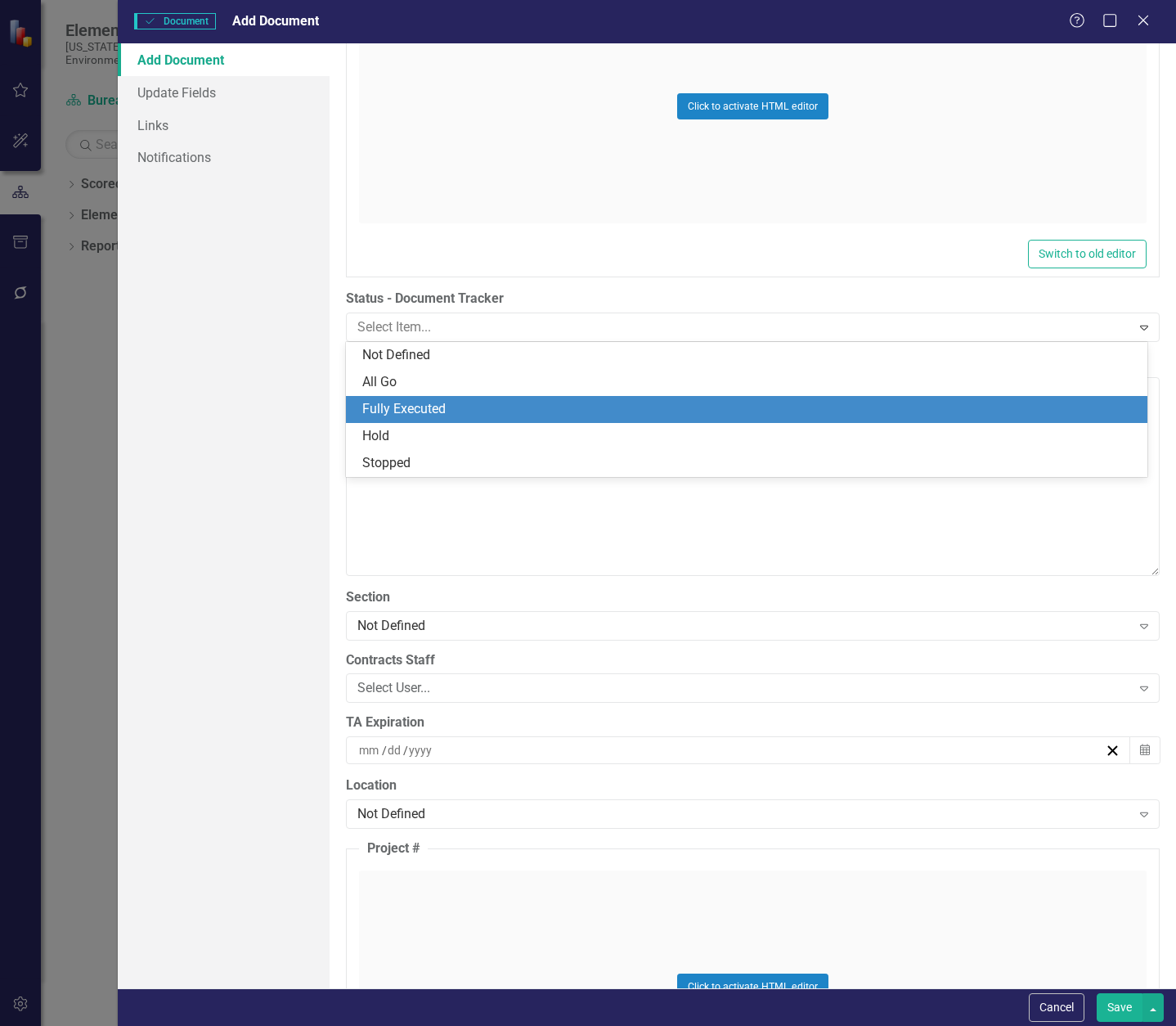
click at [457, 415] on div "Fully Executed" at bounding box center [750, 409] width 775 height 19
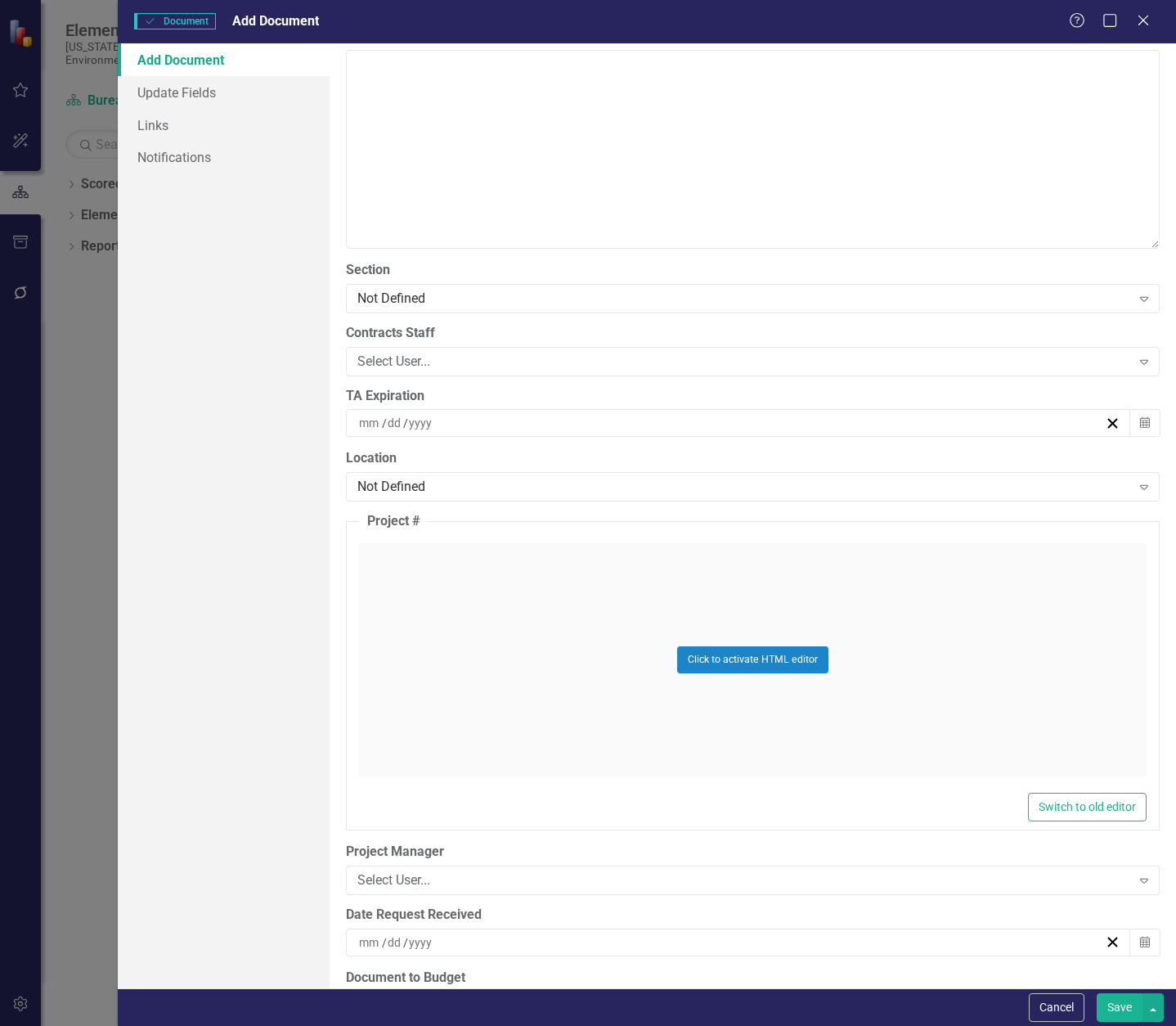
scroll to position [3519, 0]
click at [443, 358] on div "Select User..." at bounding box center [744, 358] width 774 height 19
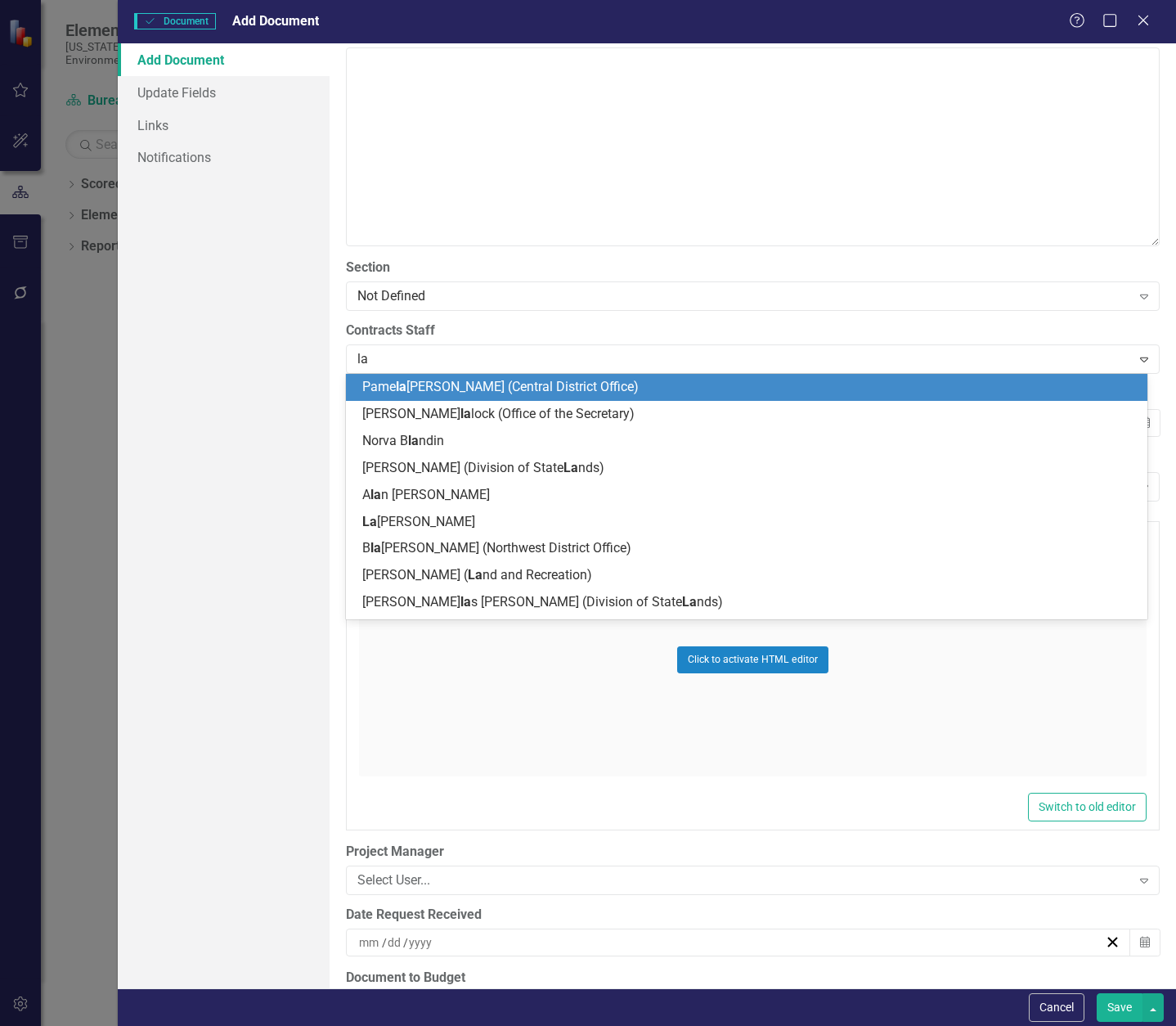
type input "[PERSON_NAME]"
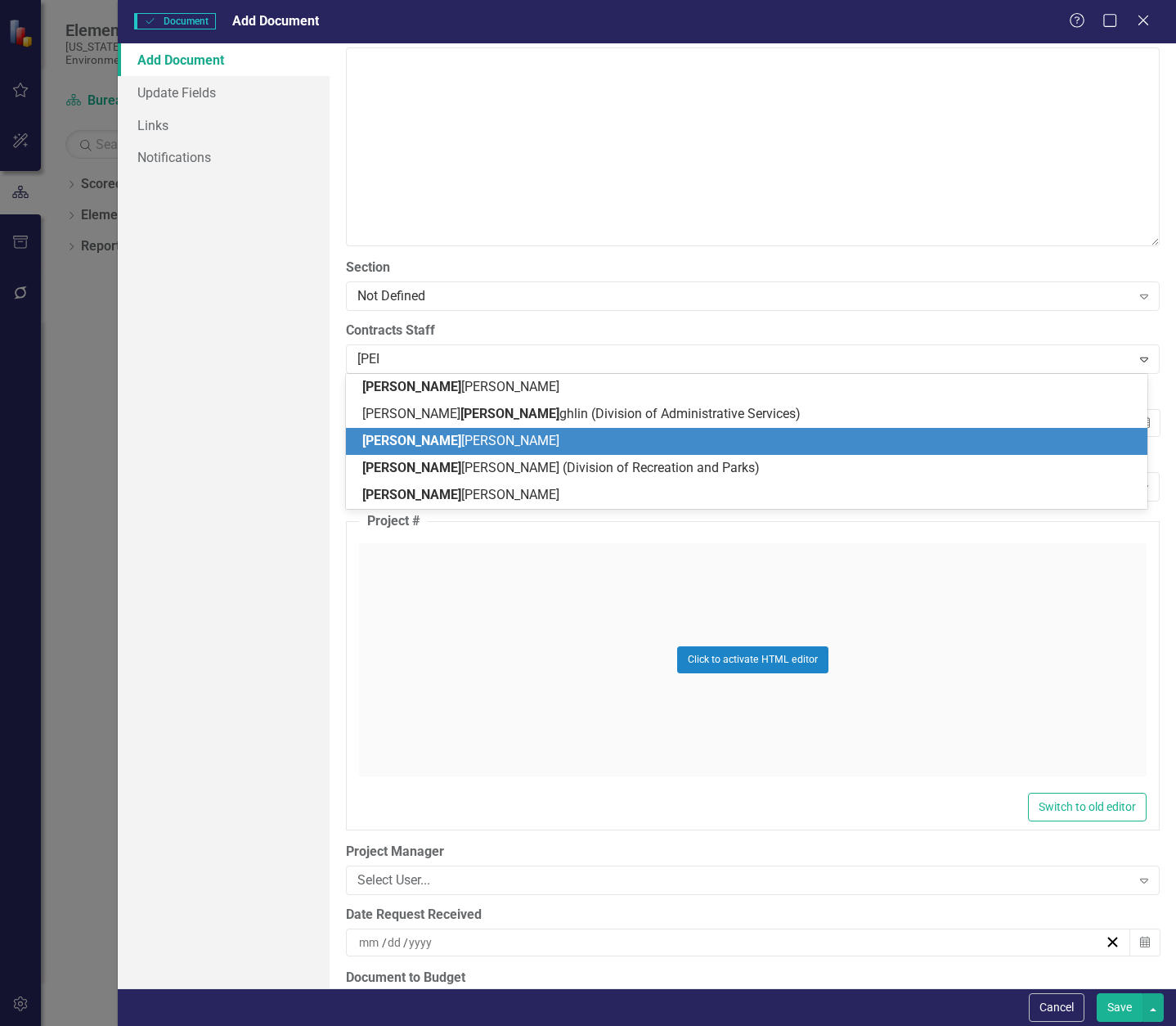
click at [475, 446] on div "[PERSON_NAME] [PERSON_NAME]" at bounding box center [750, 442] width 775 height 19
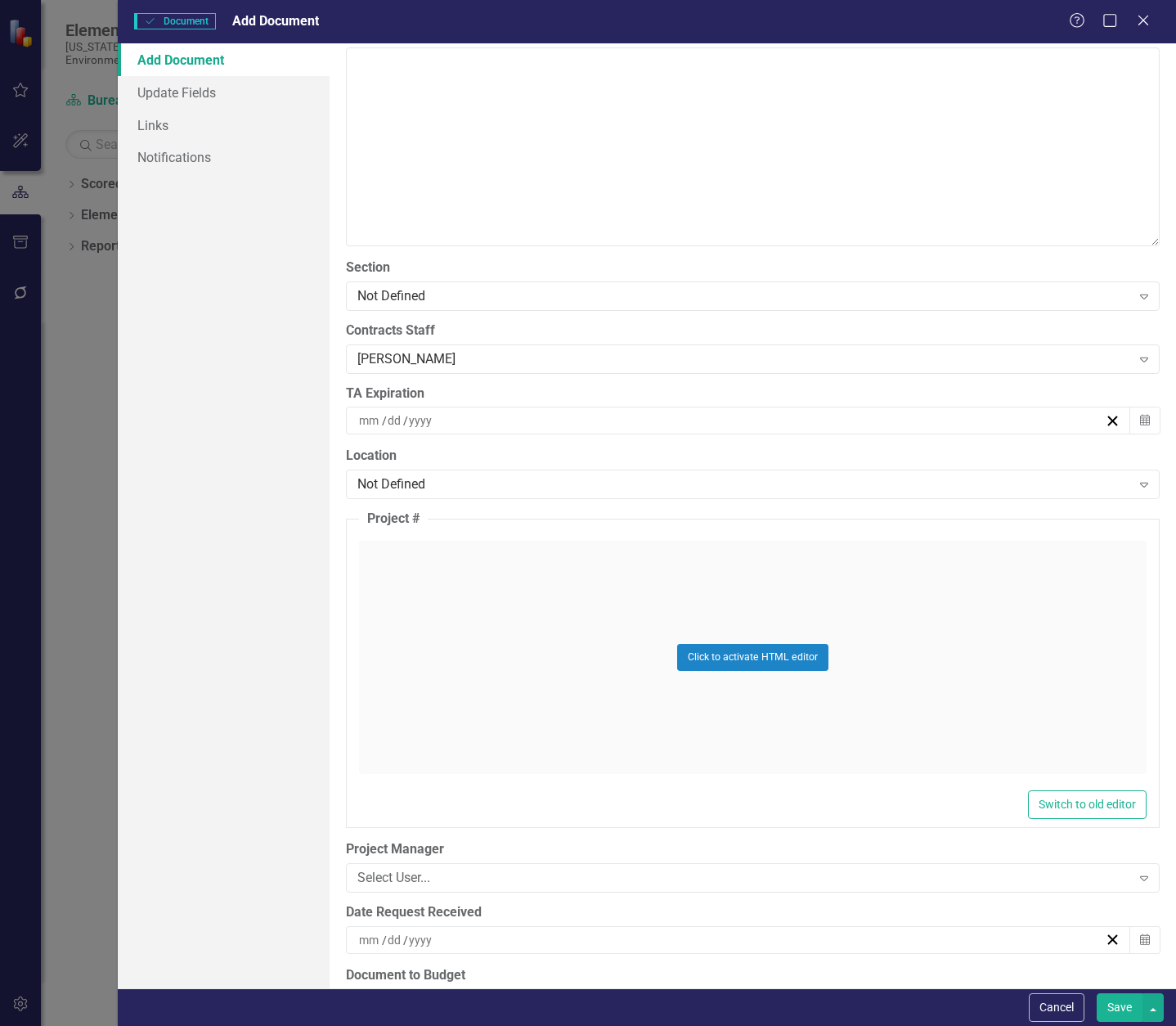
click at [497, 416] on div "/ /" at bounding box center [731, 420] width 749 height 16
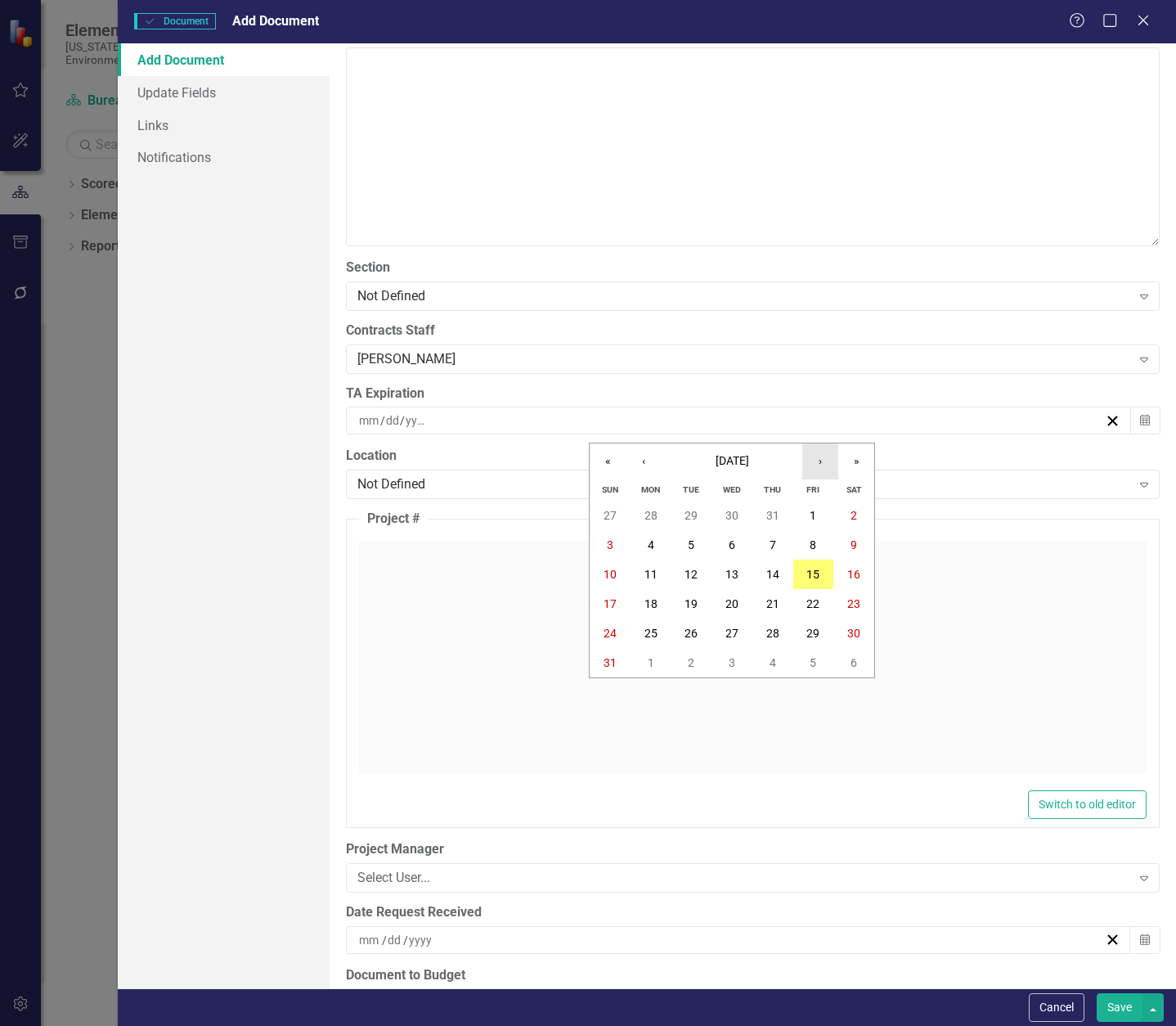
click at [819, 459] on button "›" at bounding box center [821, 461] width 36 height 36
click at [862, 456] on button "»" at bounding box center [856, 461] width 36 height 36
click at [643, 462] on button "‹" at bounding box center [644, 461] width 36 height 36
click at [642, 461] on button "‹" at bounding box center [644, 461] width 36 height 36
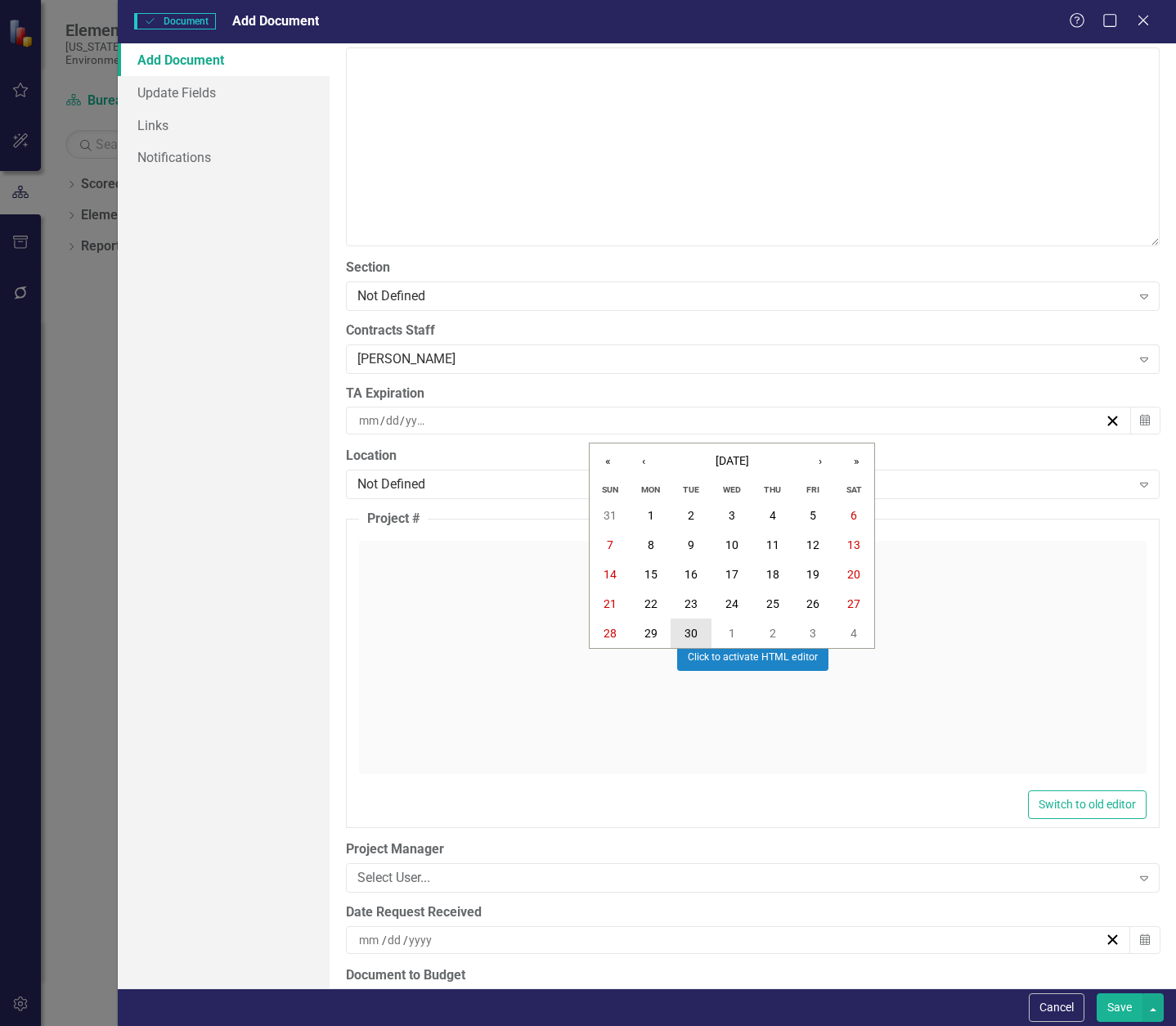
click at [696, 630] on abbr "30" at bounding box center [691, 634] width 13 height 13
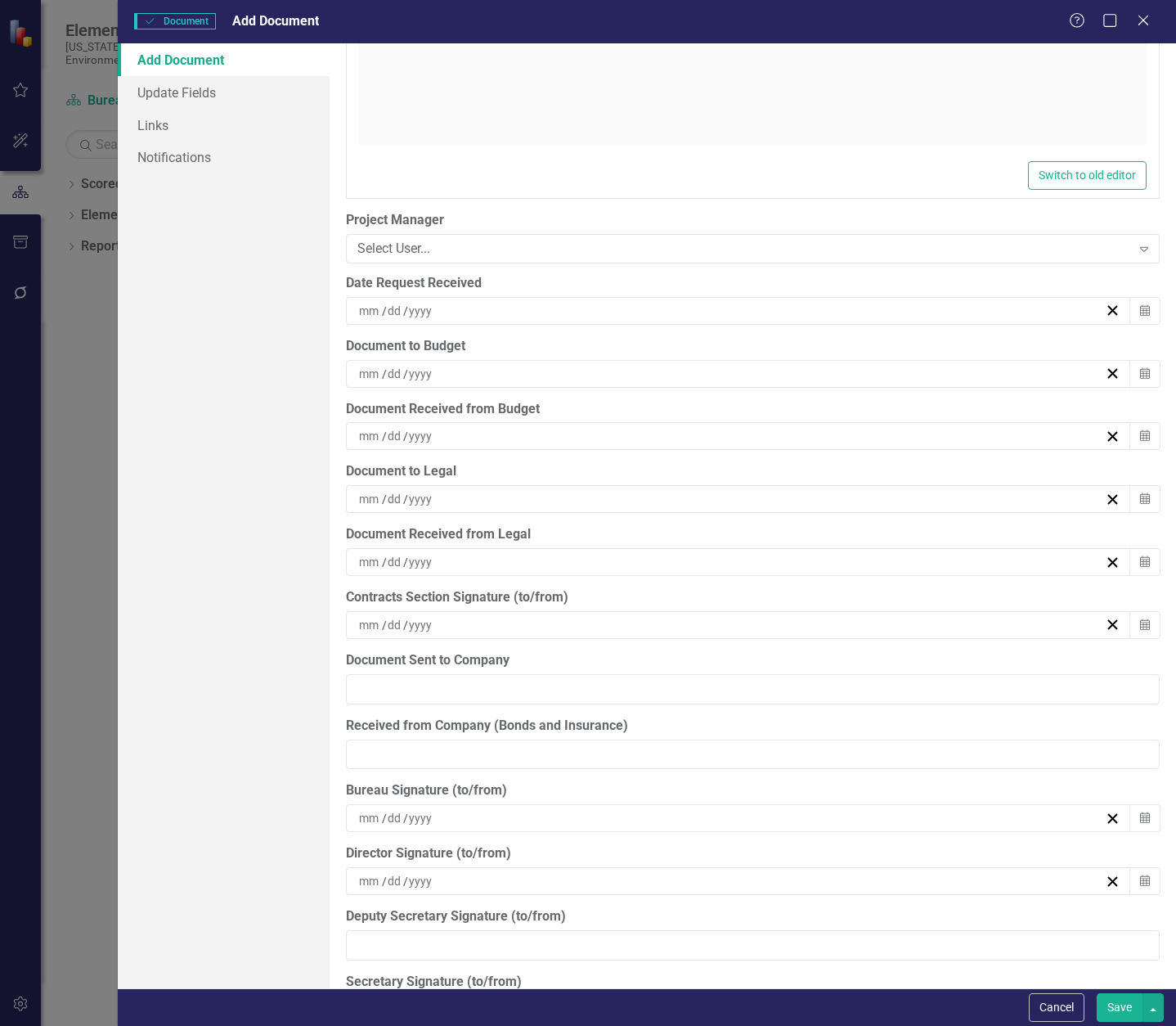
scroll to position [4173, 0]
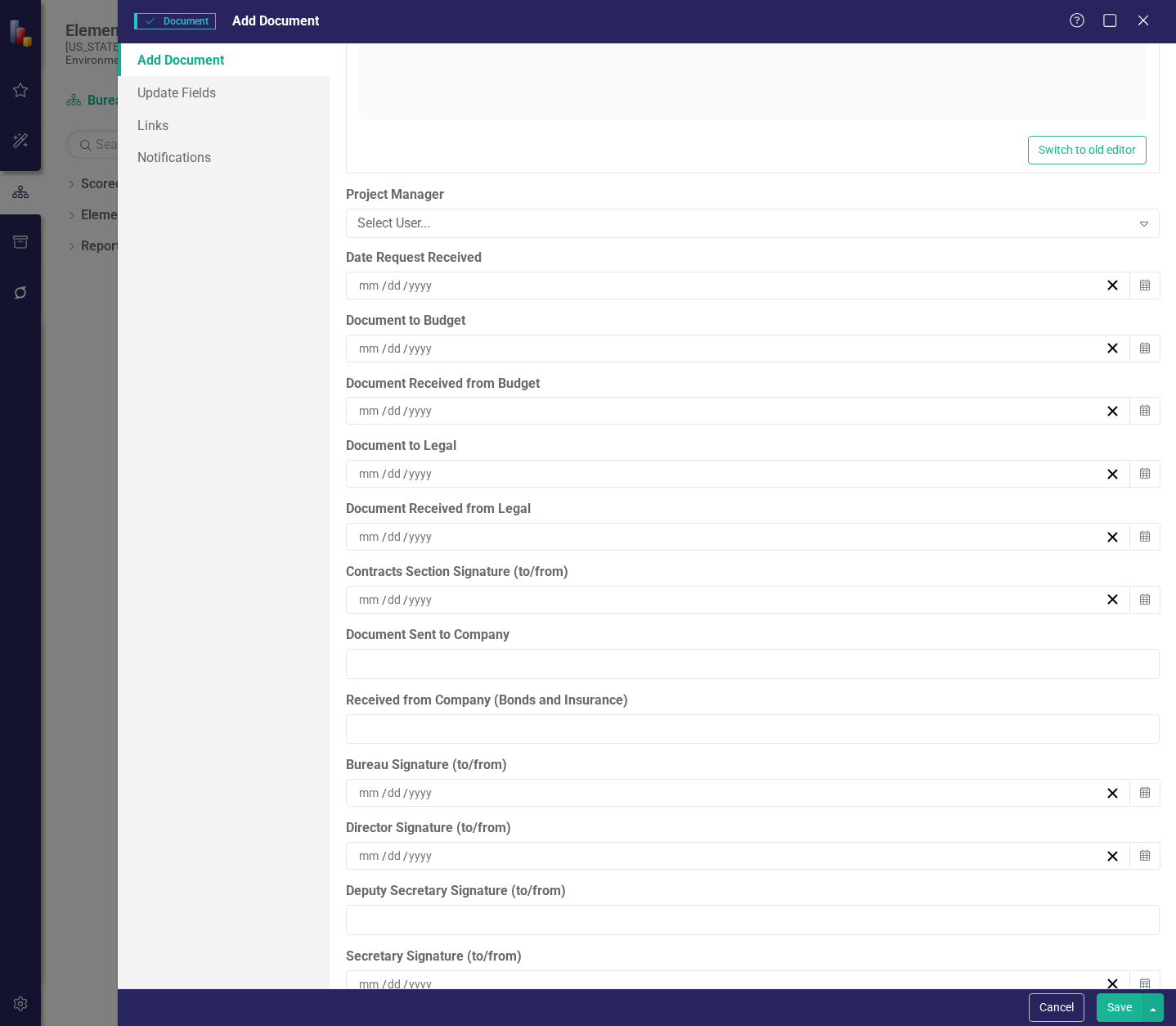
click at [458, 282] on div "/ /" at bounding box center [731, 285] width 749 height 16
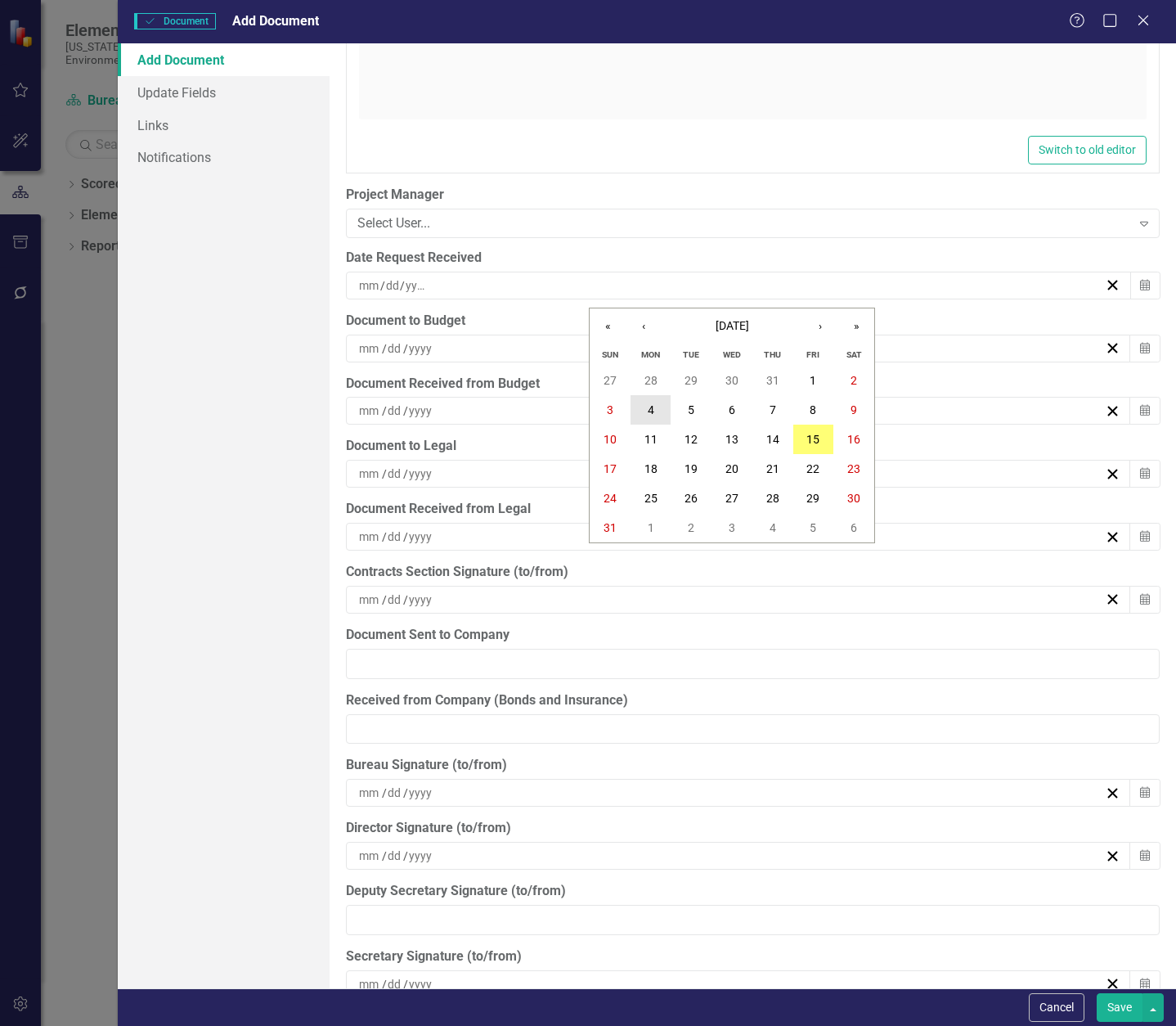
click at [657, 409] on button "4" at bounding box center [650, 409] width 41 height 29
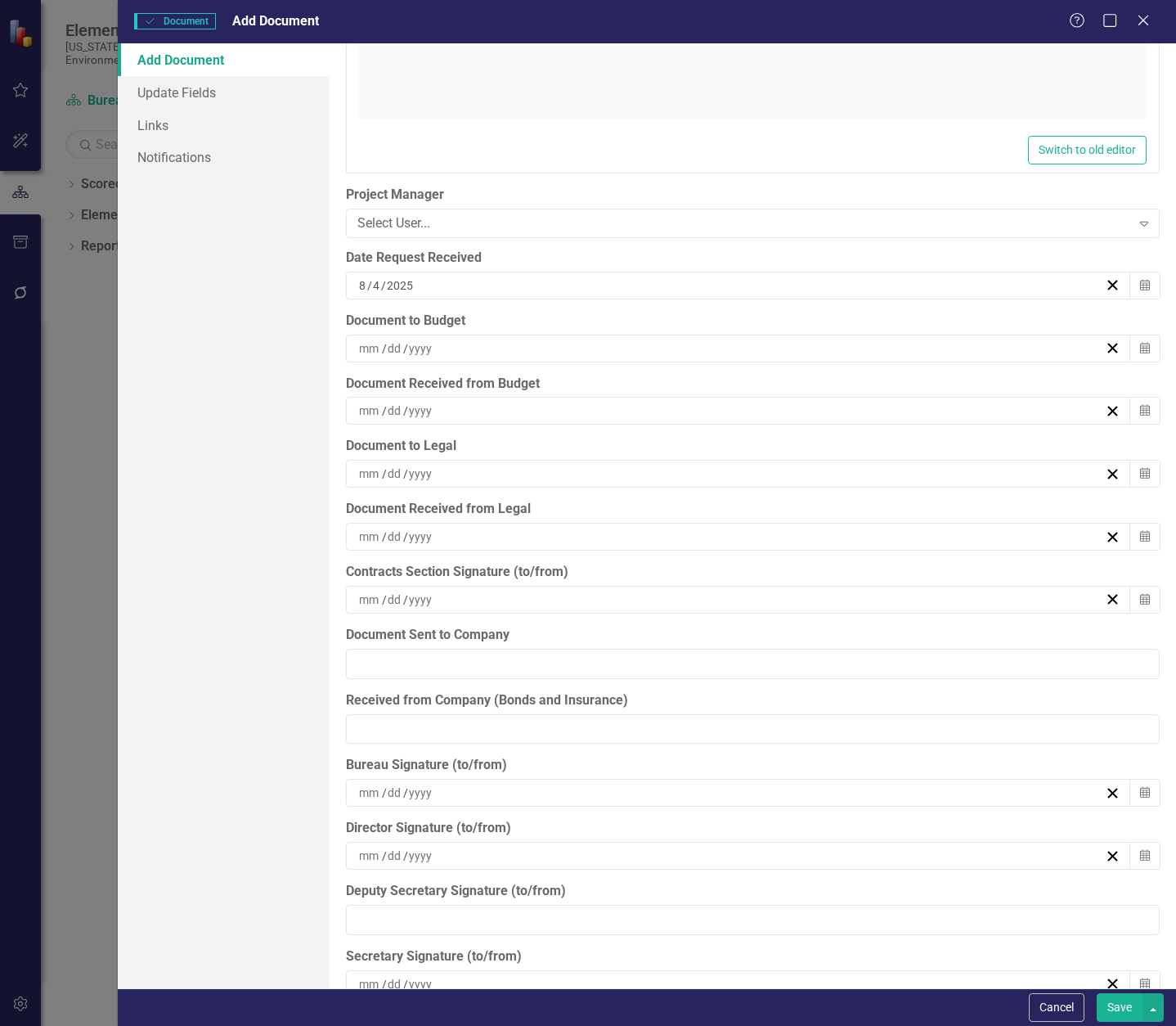
click at [493, 344] on div "/ /" at bounding box center [731, 348] width 749 height 16
click at [647, 469] on button "4" at bounding box center [650, 473] width 41 height 29
click at [523, 412] on div "/ /" at bounding box center [731, 410] width 749 height 16
click at [700, 531] on button "5" at bounding box center [691, 534] width 41 height 29
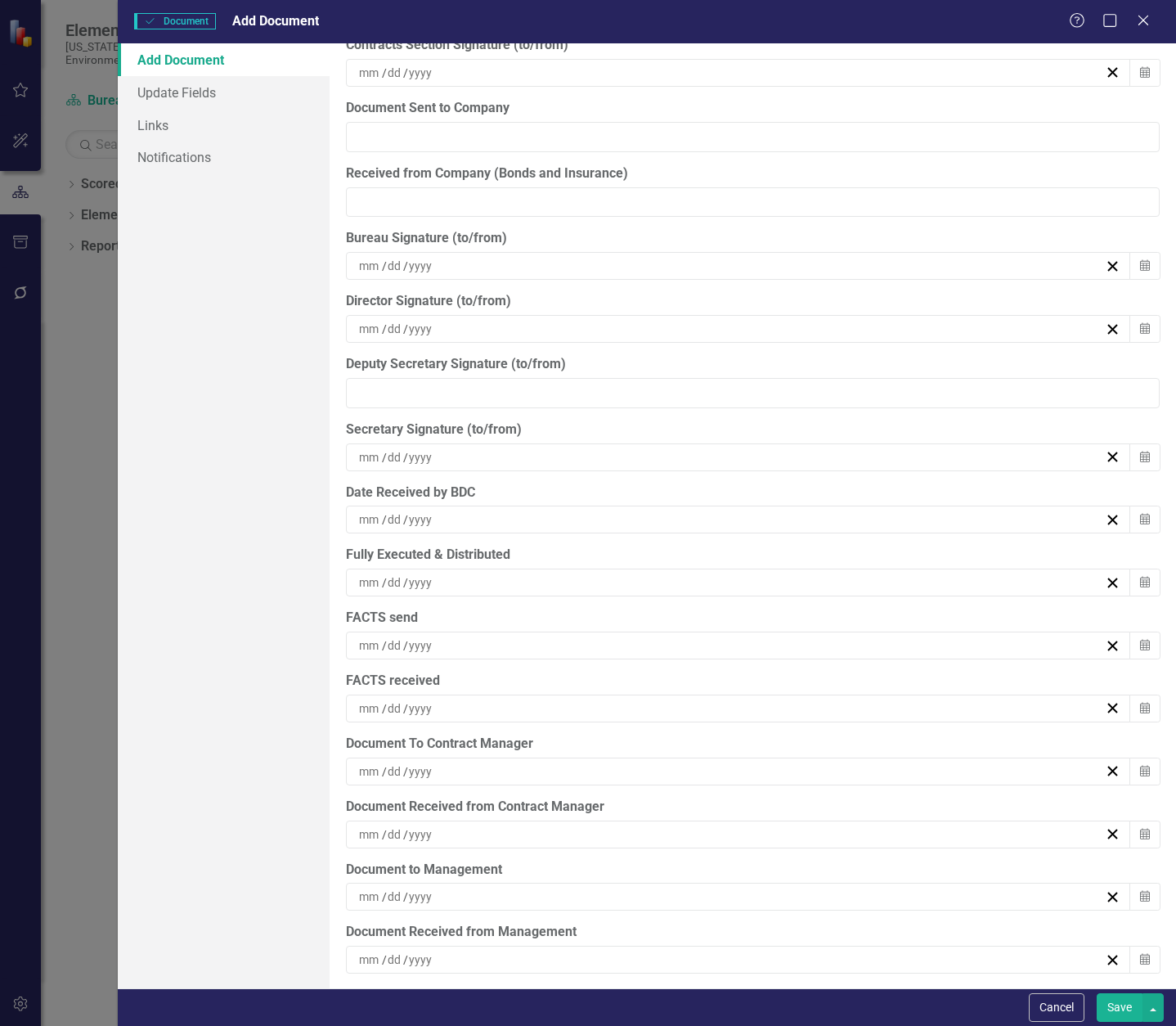
scroll to position [4836, 0]
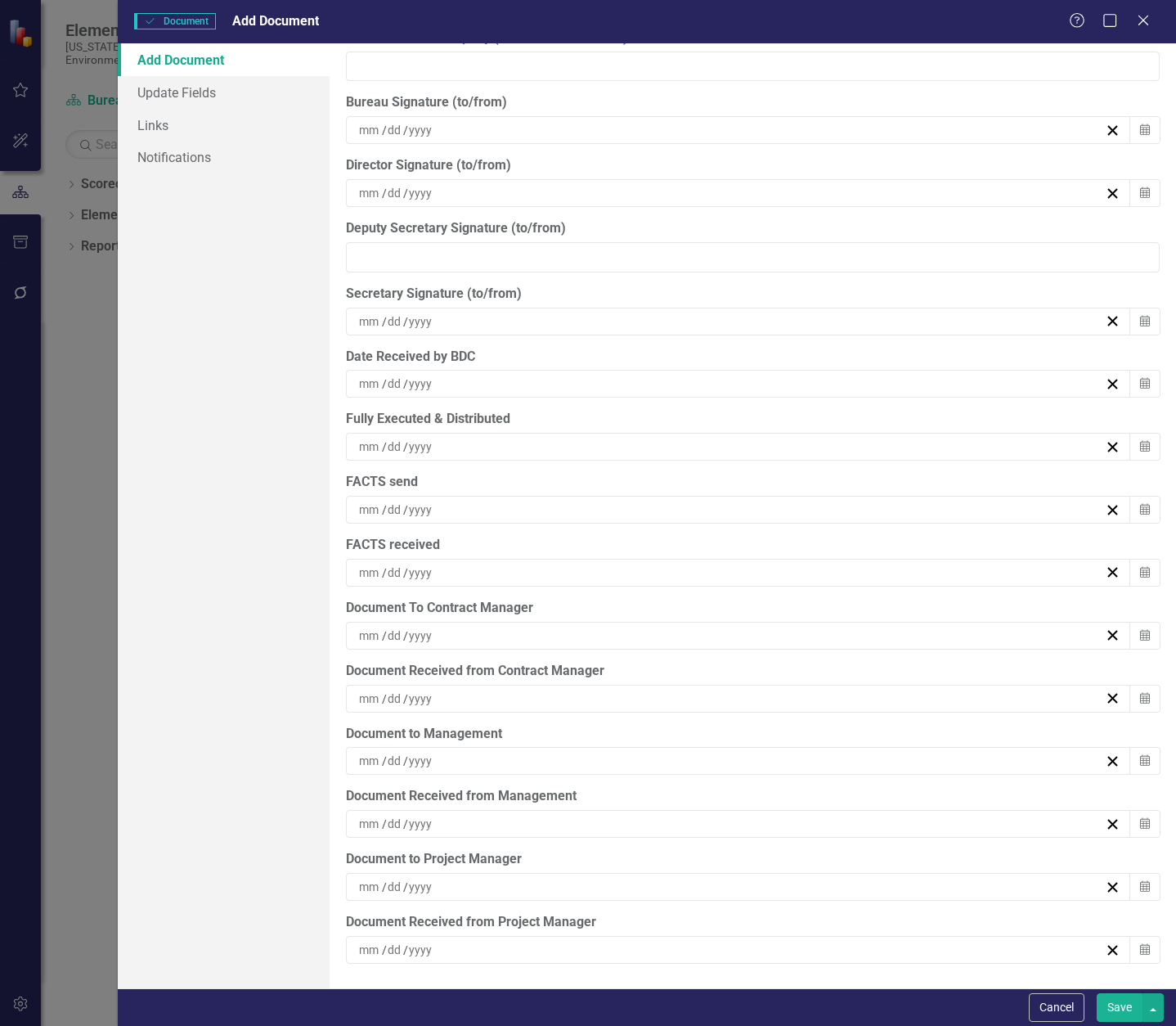
click at [510, 884] on div "/ /" at bounding box center [731, 886] width 749 height 16
click at [699, 728] on button "5" at bounding box center [691, 731] width 41 height 29
click at [487, 957] on div "/ /" at bounding box center [731, 949] width 749 height 16
click at [684, 794] on button "5" at bounding box center [691, 794] width 41 height 29
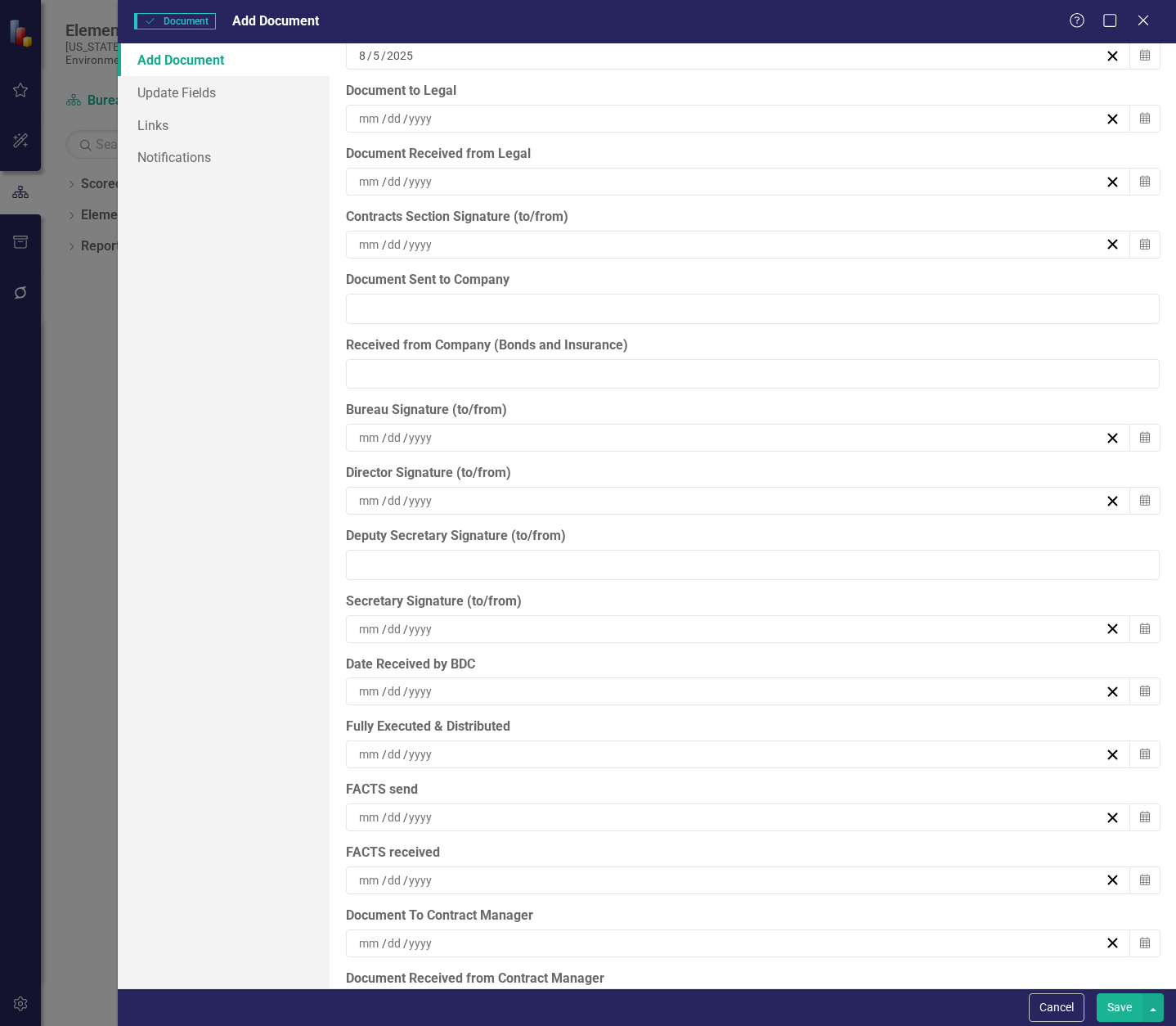
scroll to position [4509, 0]
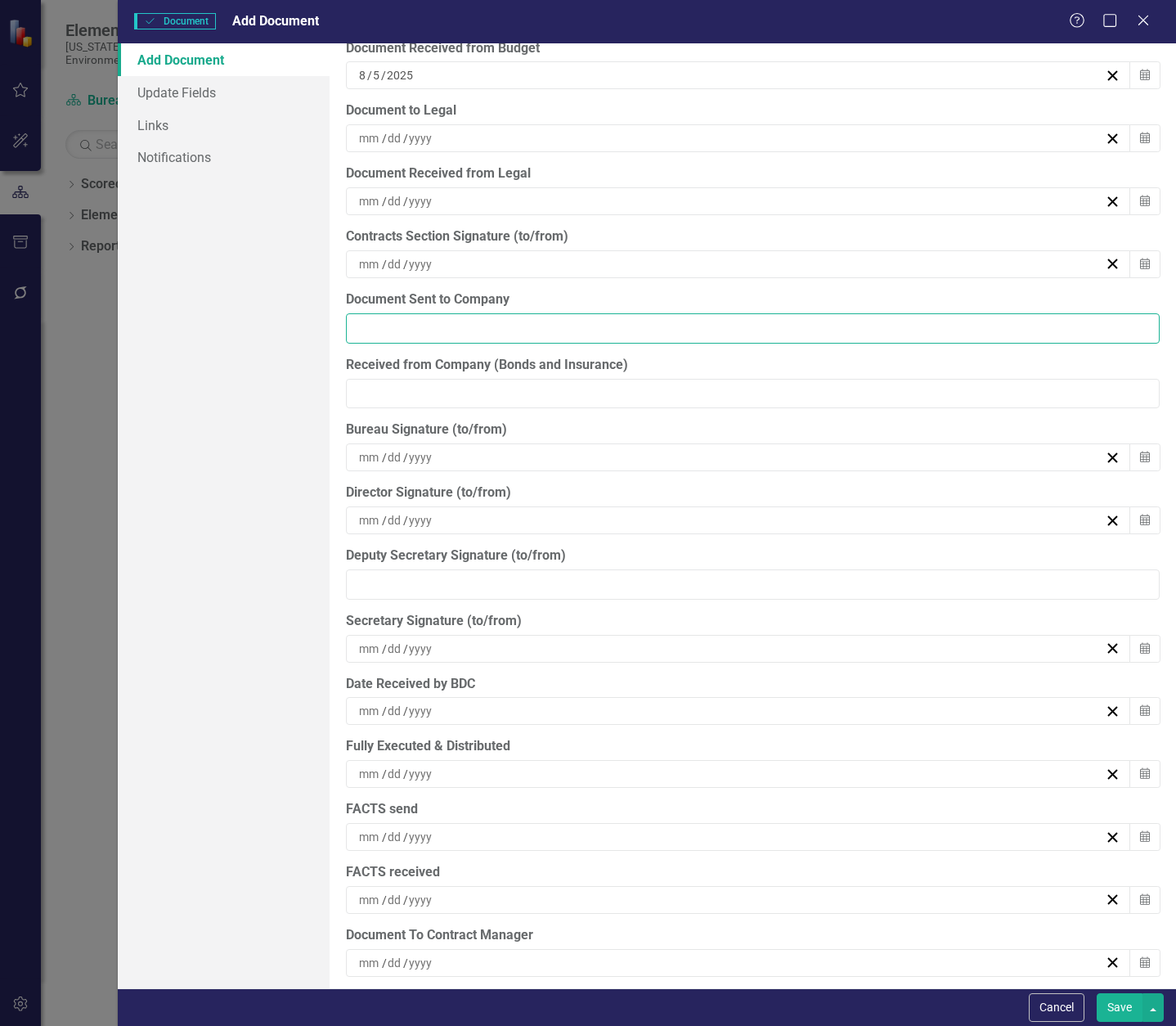
click at [464, 329] on input "Document Sent to Company" at bounding box center [752, 328] width 814 height 30
type input "[DATE]"
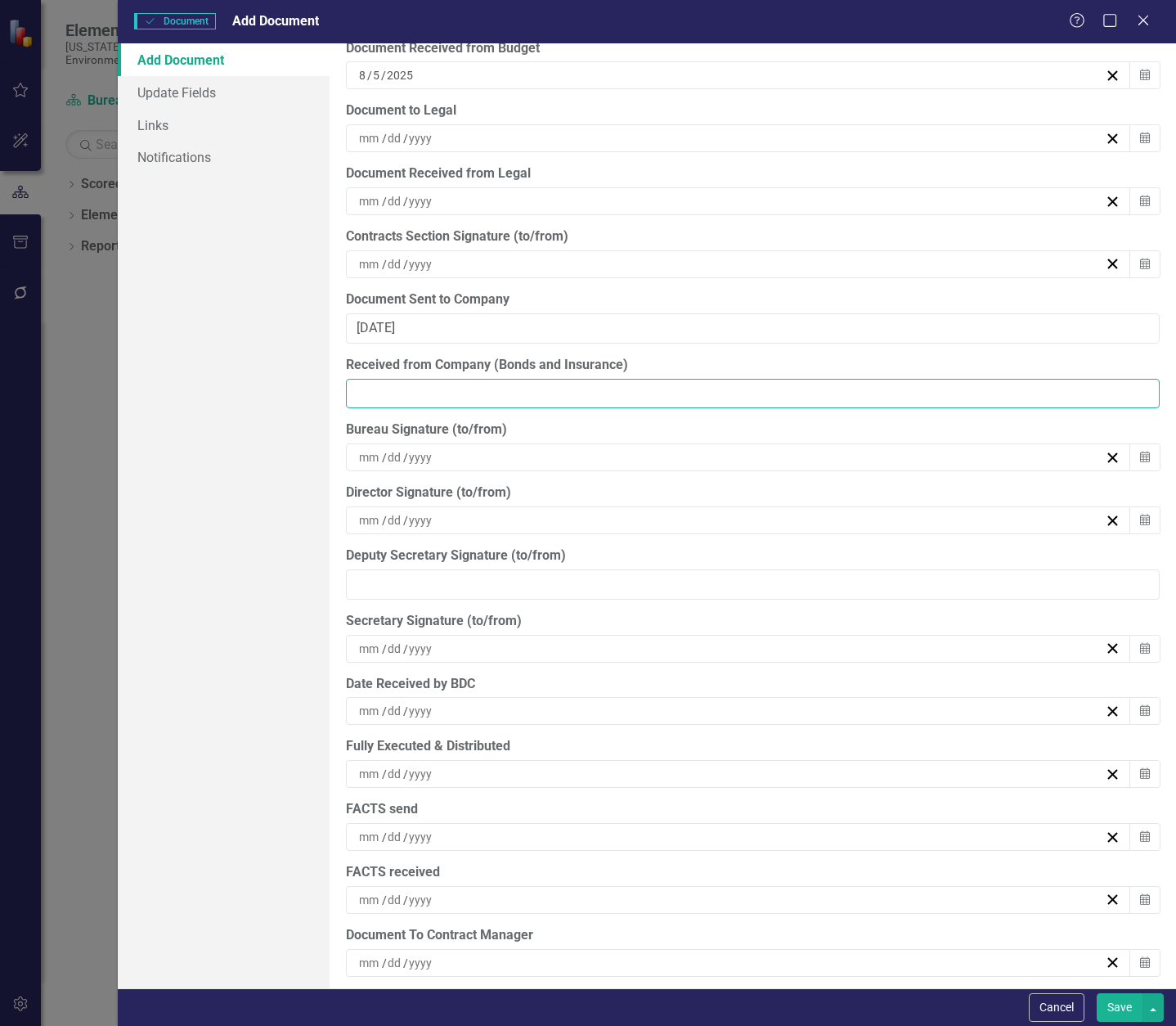
click at [526, 396] on input "Received from Company (Bonds and Insurance)" at bounding box center [752, 394] width 814 height 30
type input "[DATE]"
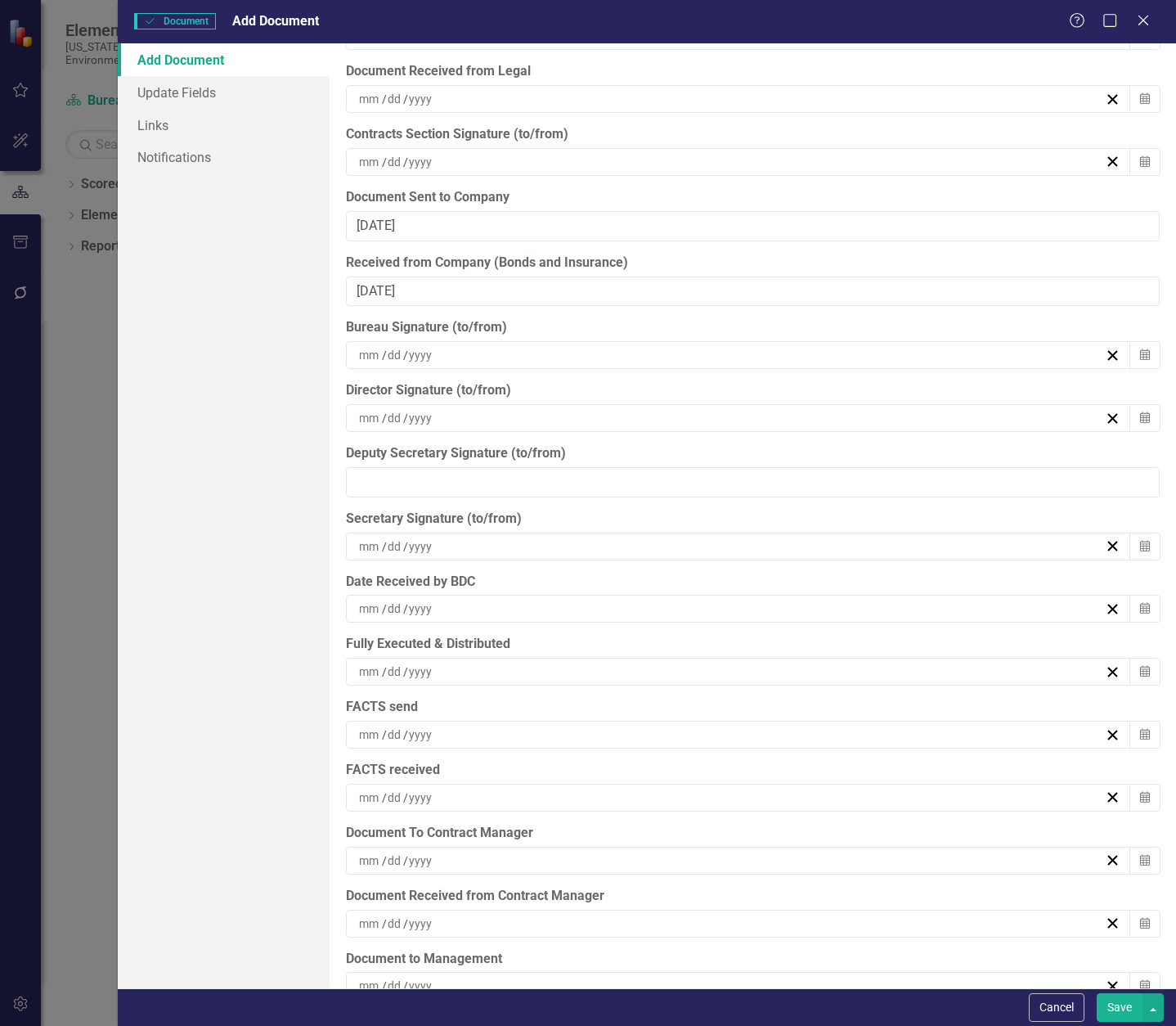
scroll to position [4836, 0]
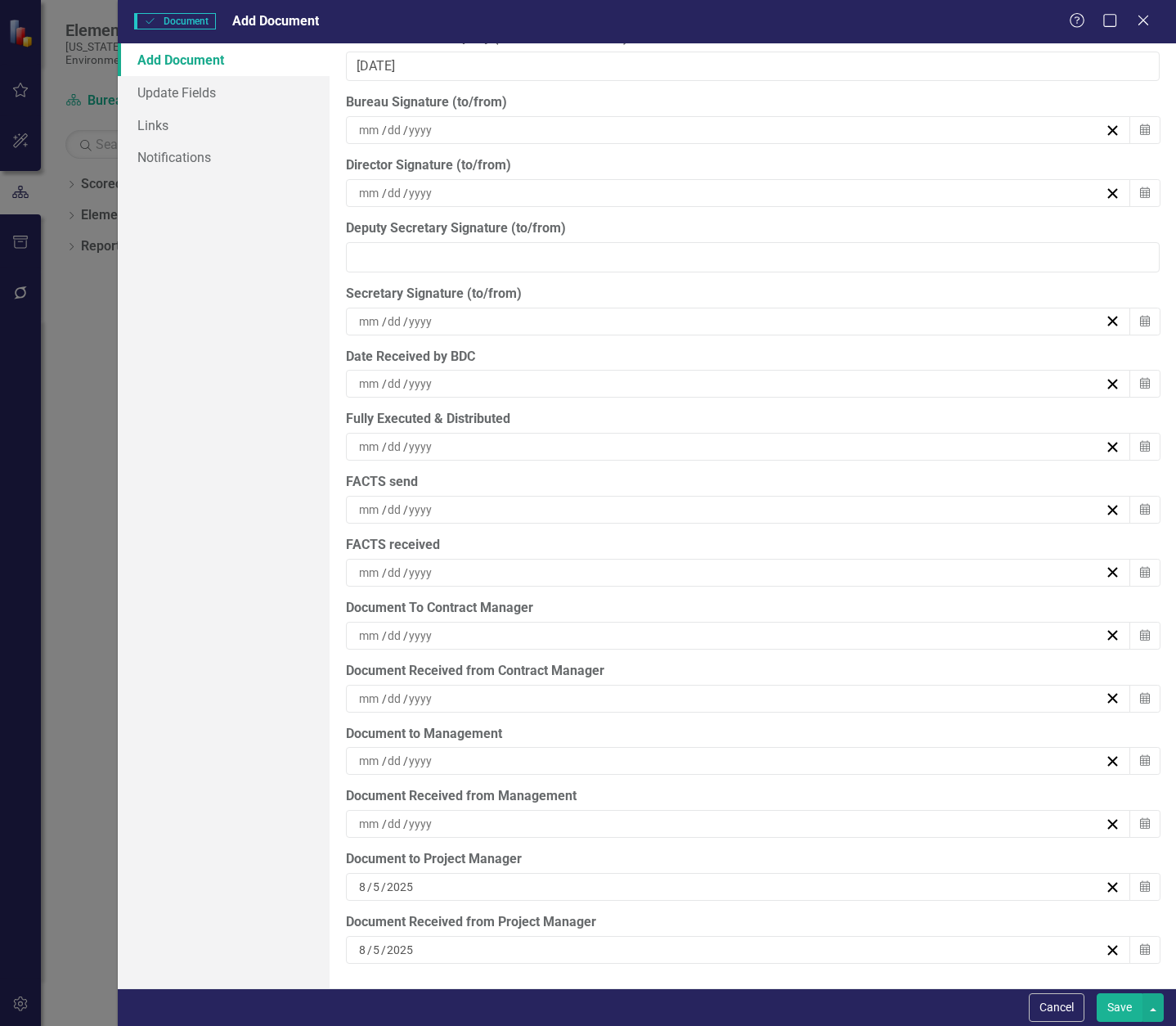
click at [516, 635] on div "/ /" at bounding box center [731, 635] width 749 height 16
click at [735, 762] on abbr "6" at bounding box center [732, 760] width 7 height 13
click at [539, 698] on div "/ /" at bounding box center [731, 698] width 749 height 16
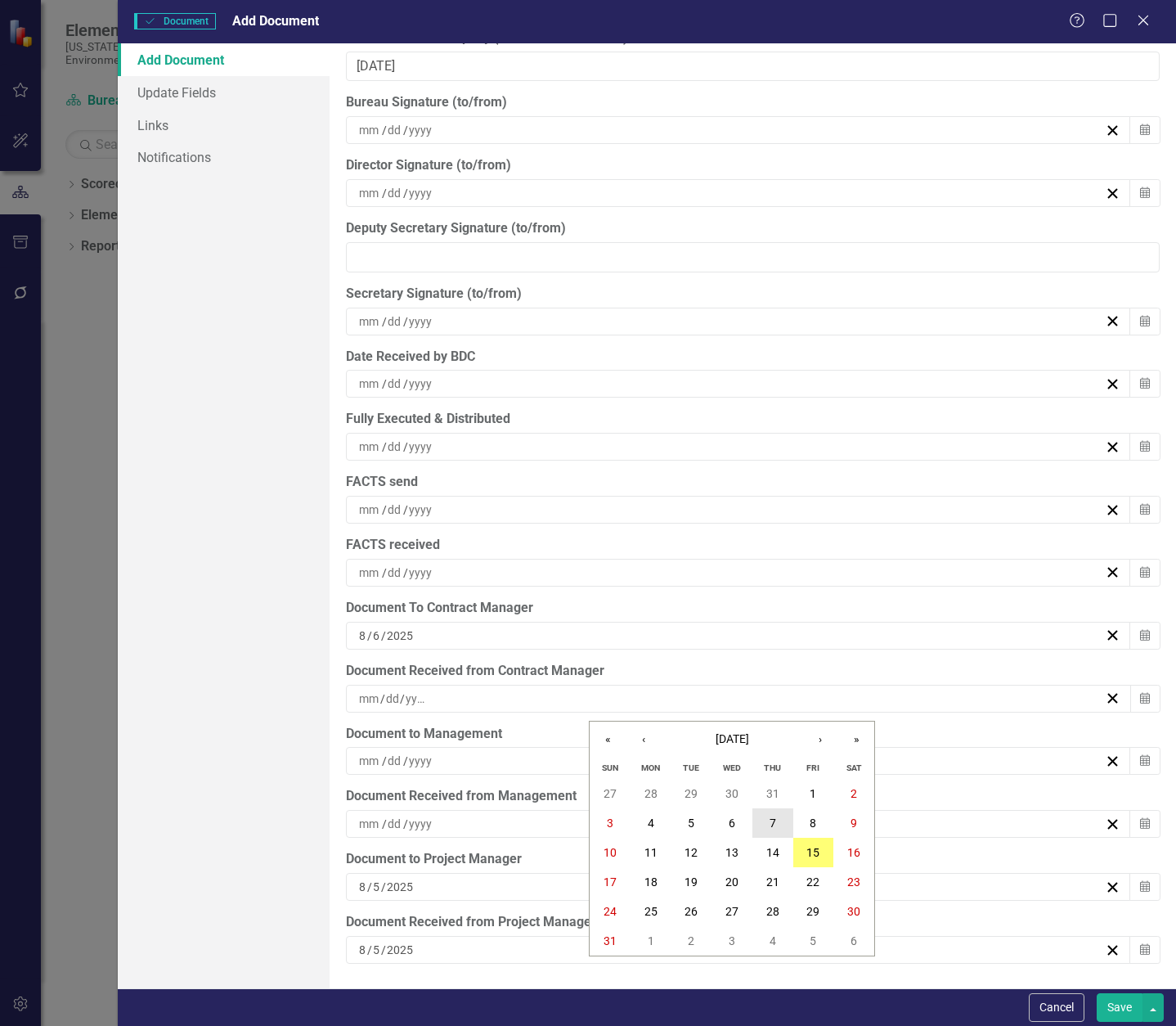
click at [781, 819] on button "7" at bounding box center [772, 823] width 41 height 29
click at [544, 756] on div "/ /" at bounding box center [731, 760] width 749 height 16
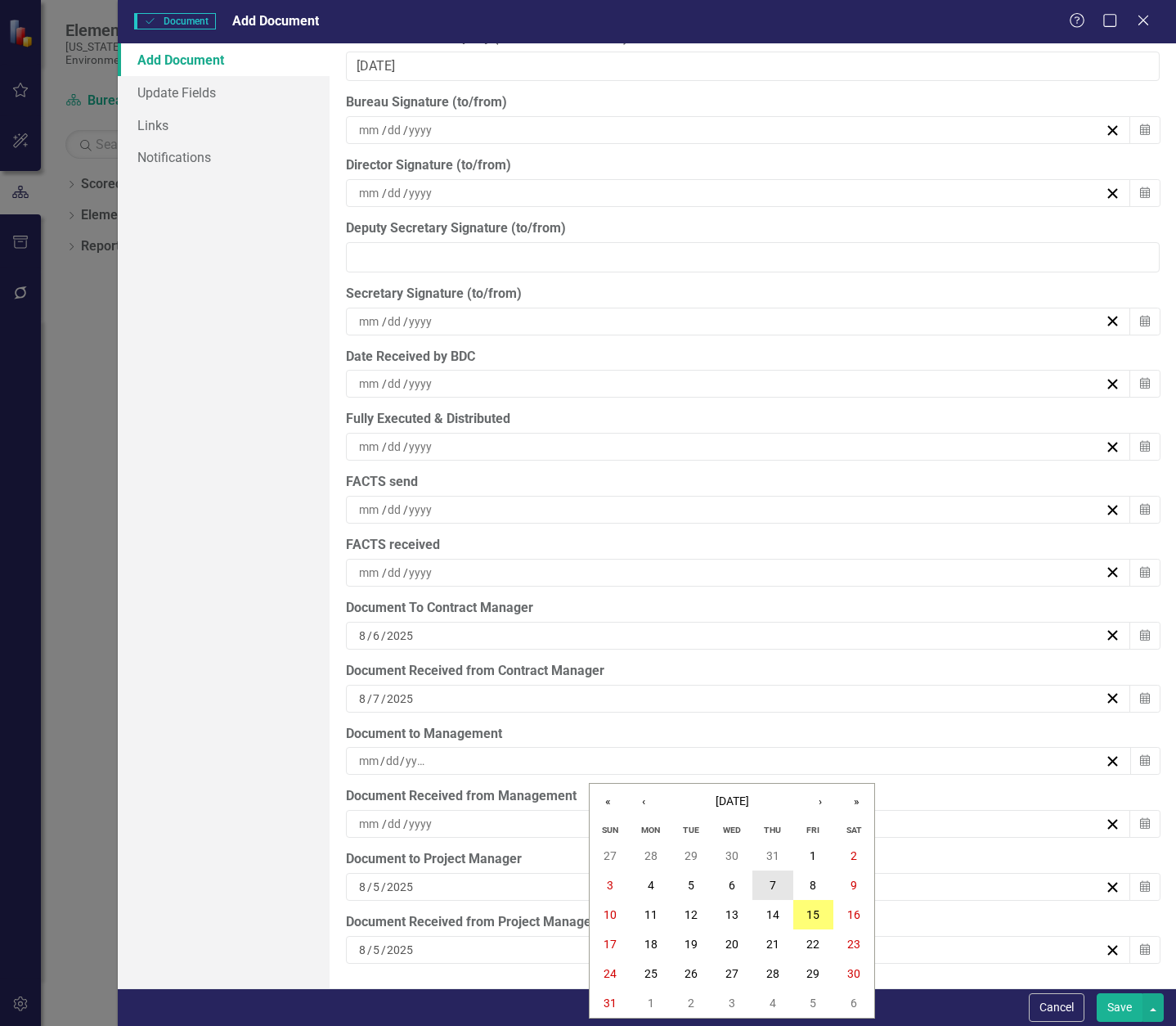
click at [771, 882] on abbr "7" at bounding box center [772, 885] width 7 height 13
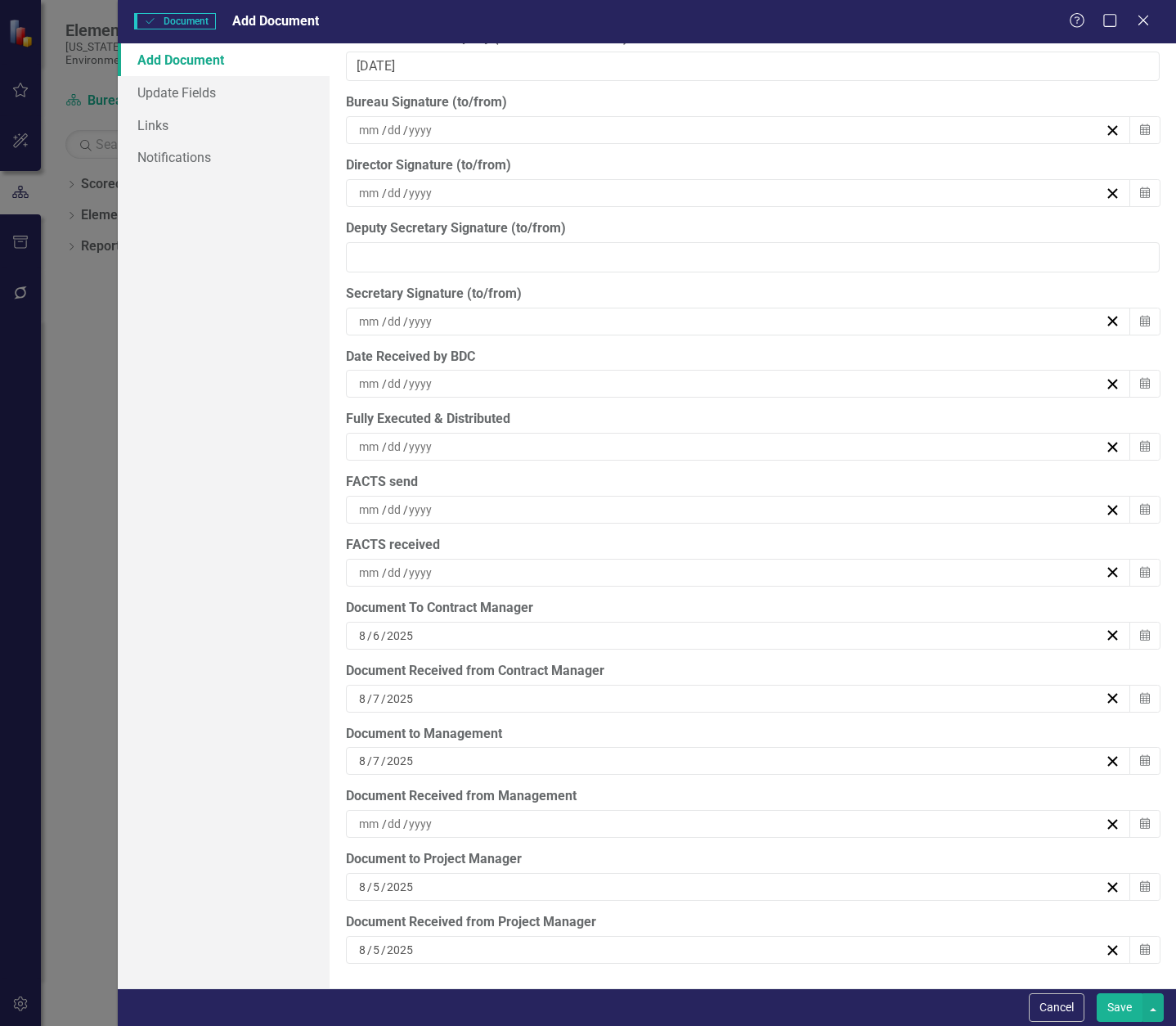
click at [487, 826] on div "/ /" at bounding box center [731, 824] width 749 height 16
click at [782, 696] on button "14" at bounding box center [772, 698] width 41 height 29
click at [497, 445] on div "/ /" at bounding box center [731, 446] width 749 height 16
click at [781, 601] on button "14" at bounding box center [772, 600] width 41 height 29
click at [475, 513] on div "/ /" at bounding box center [731, 509] width 749 height 16
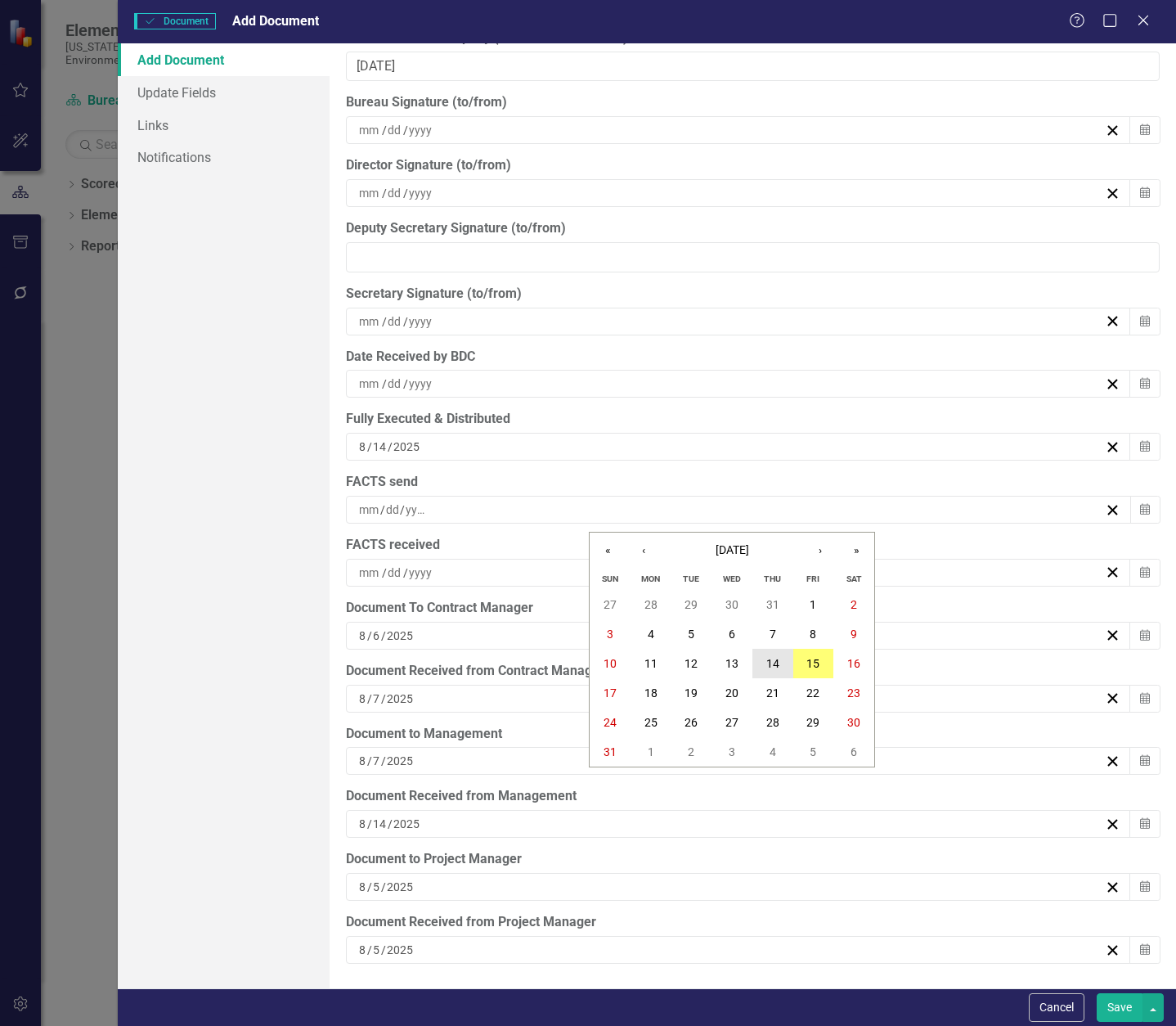
click at [785, 661] on button "14" at bounding box center [772, 663] width 41 height 29
click at [476, 568] on div "/ /" at bounding box center [731, 572] width 749 height 16
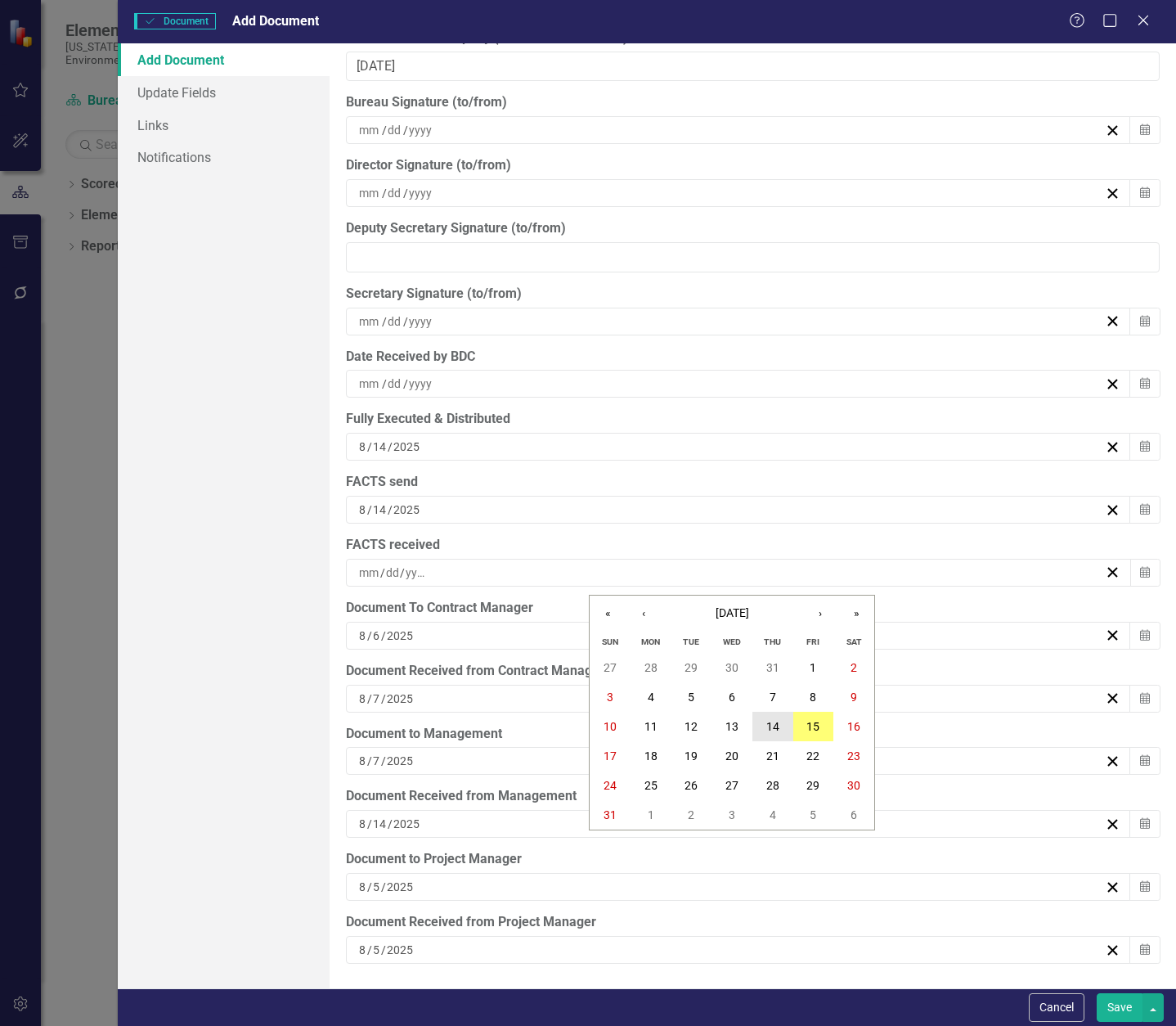
click at [778, 732] on abbr "14" at bounding box center [773, 726] width 13 height 13
click at [1117, 1011] on button "Save" at bounding box center [1119, 1007] width 45 height 28
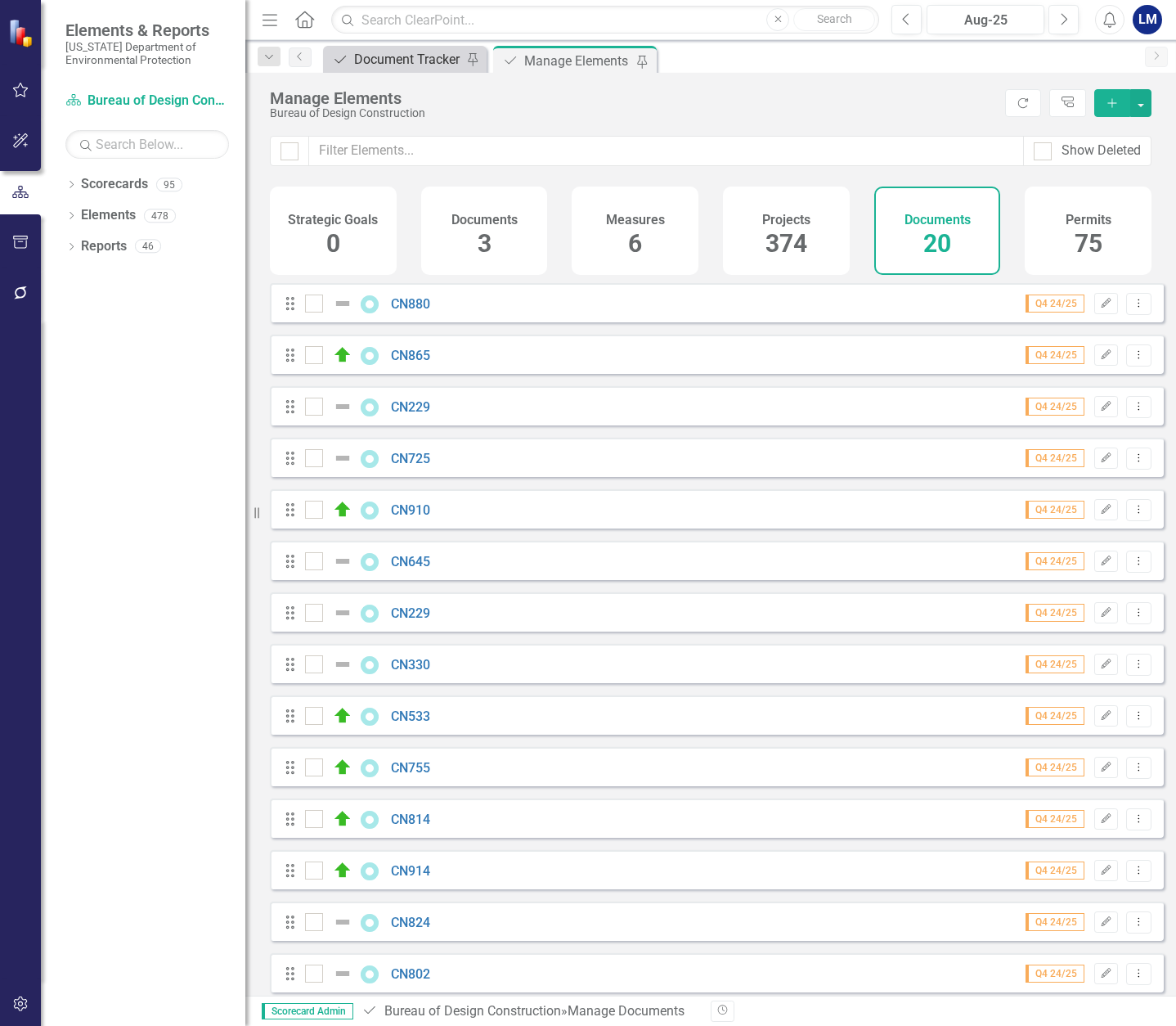
click at [388, 61] on div "Document Tracker" at bounding box center [408, 60] width 108 height 21
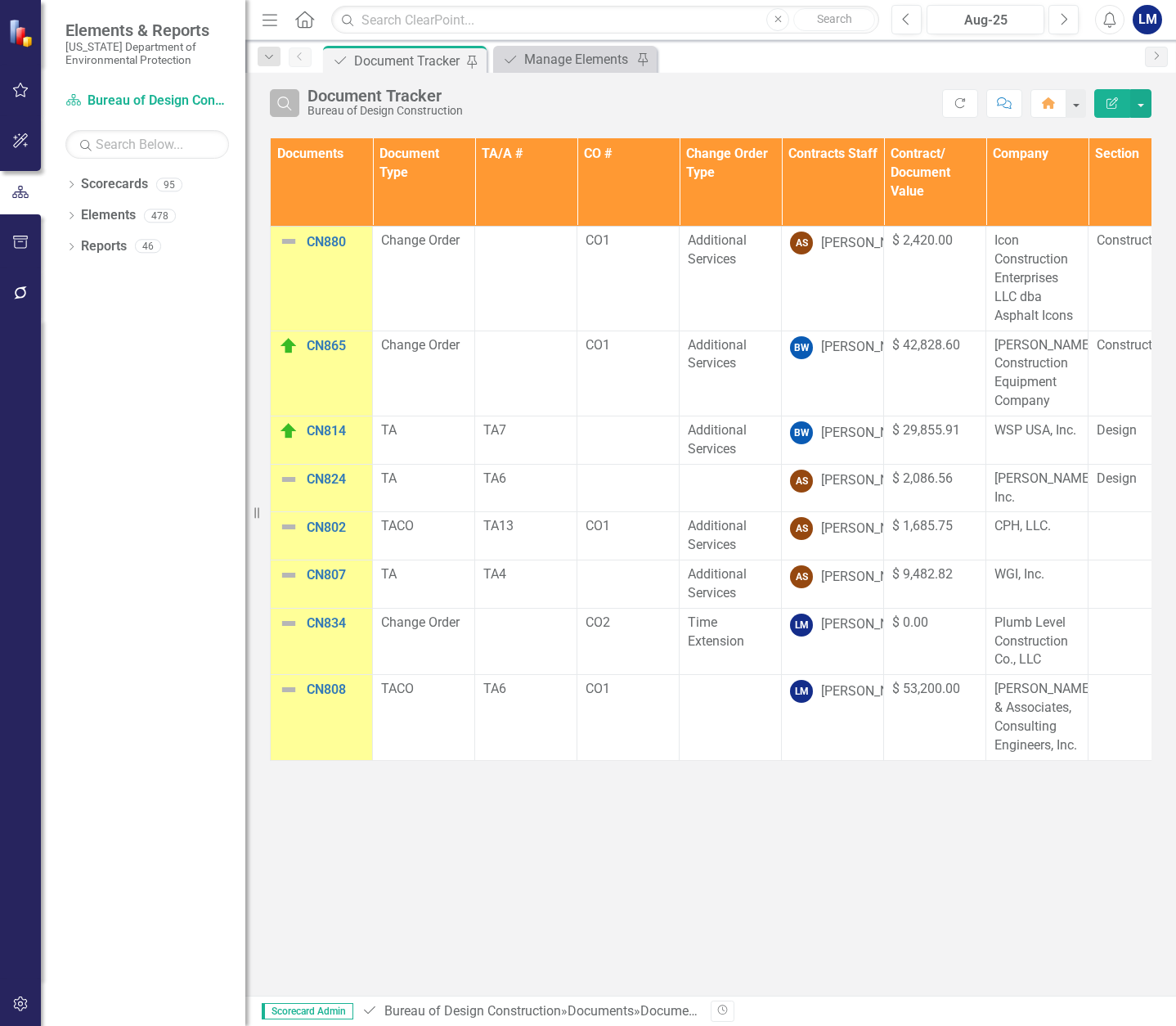
click at [293, 105] on icon "Search" at bounding box center [285, 103] width 18 height 15
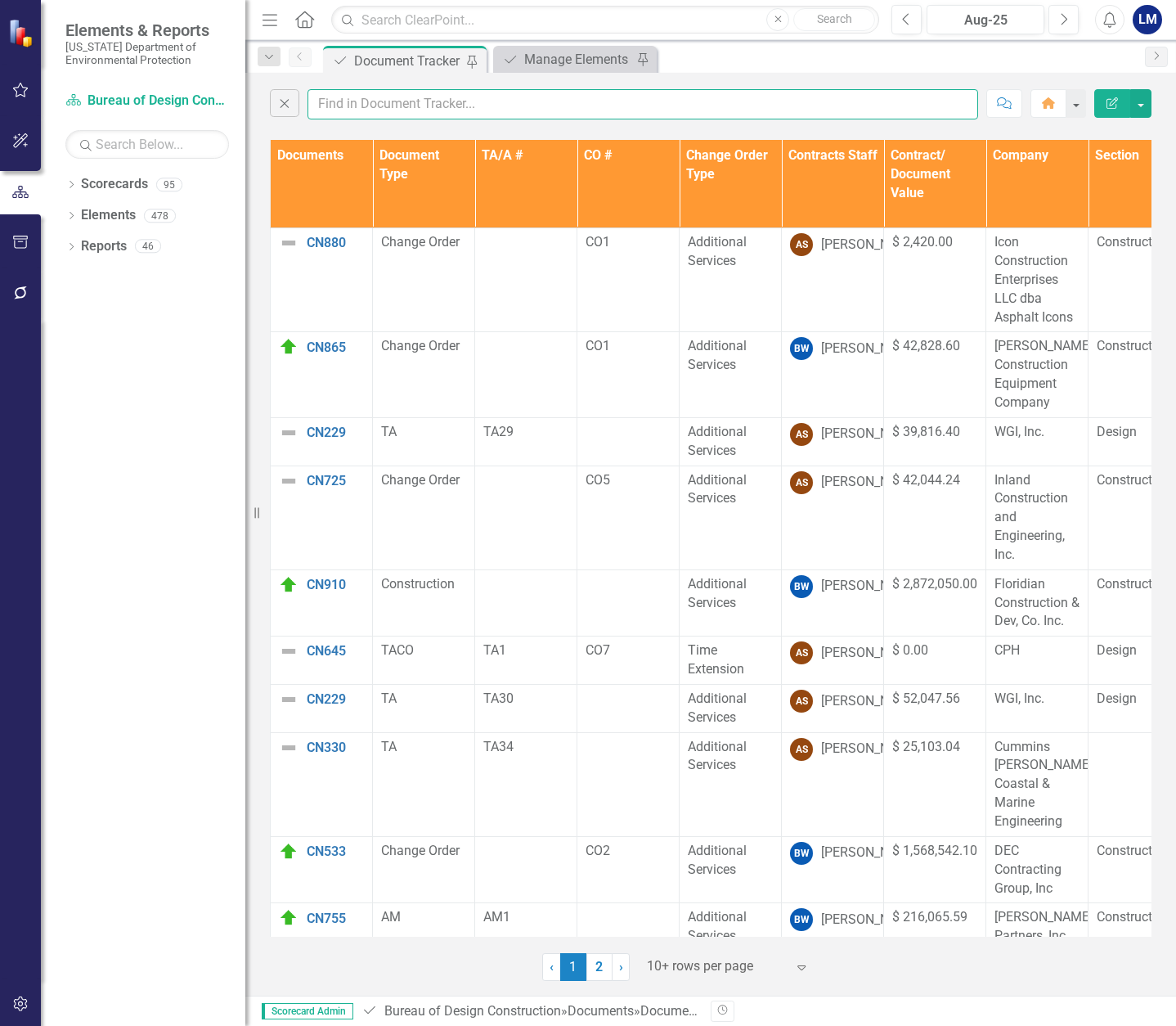
click at [355, 107] on input "text" at bounding box center [643, 104] width 671 height 30
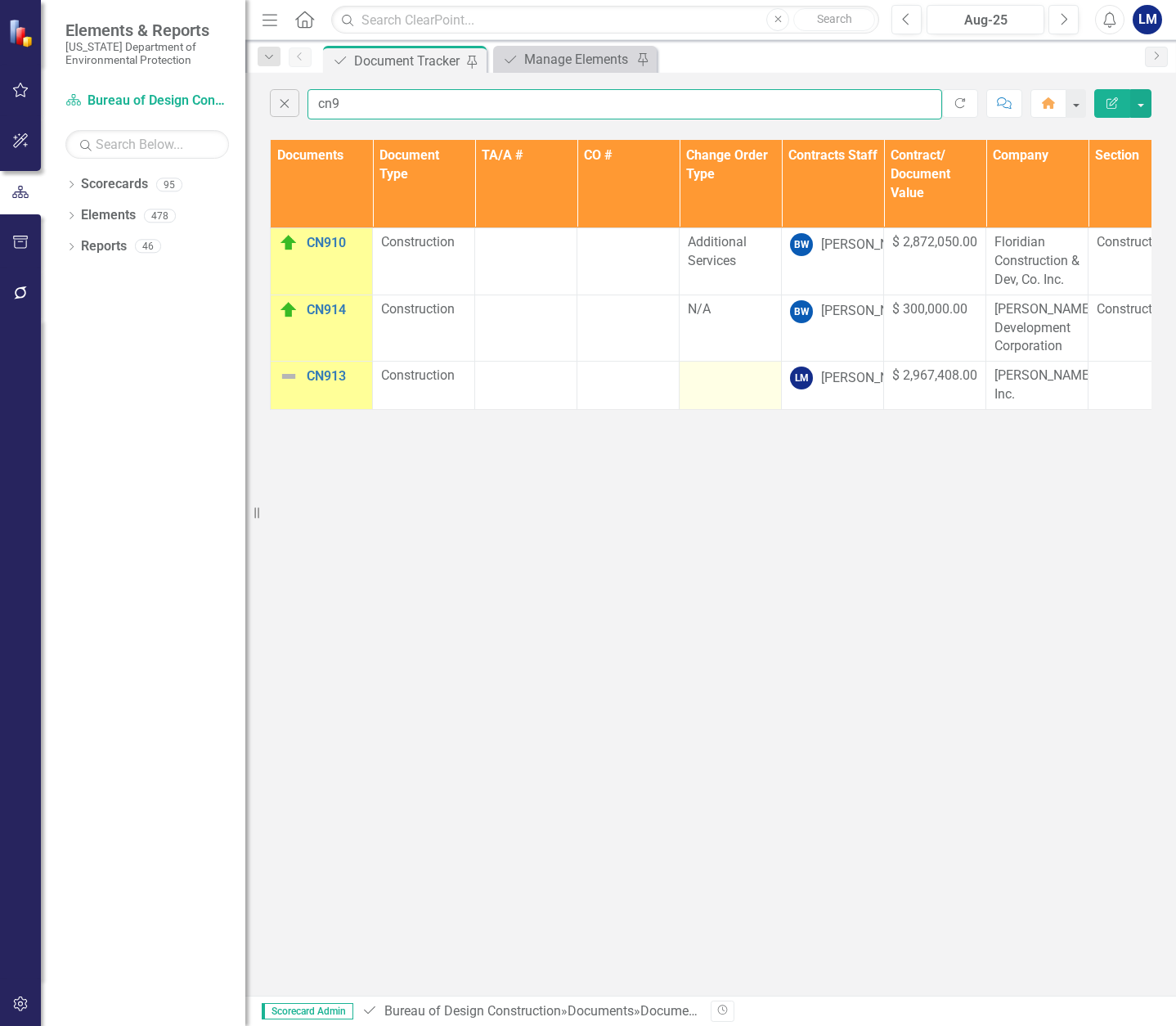
type input "cn9"
click at [719, 380] on div at bounding box center [731, 376] width 85 height 20
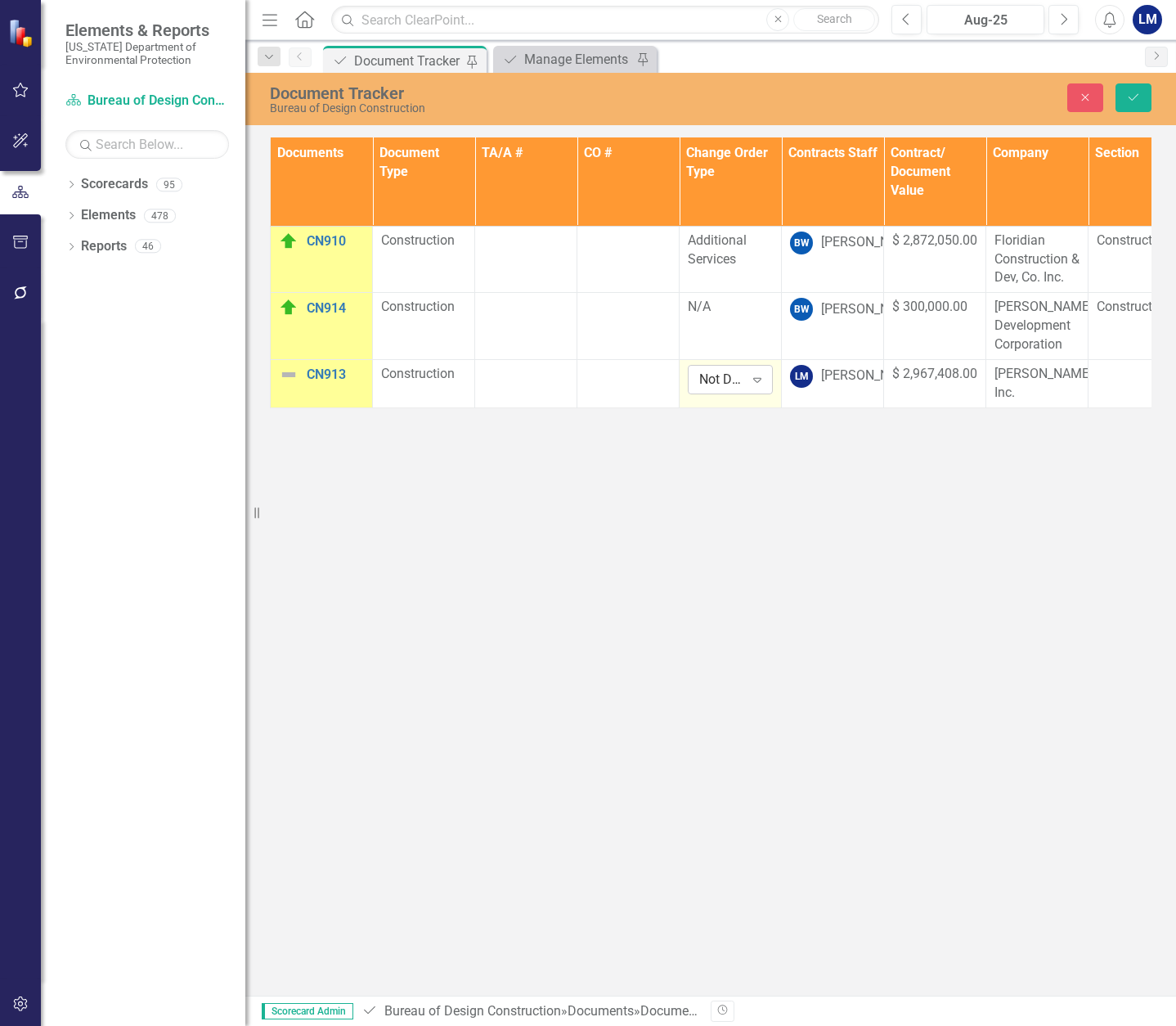
drag, startPoint x: 719, startPoint y: 380, endPoint x: 762, endPoint y: 378, distance: 43.0
click at [762, 378] on icon "Expand" at bounding box center [757, 380] width 16 height 13
click at [735, 500] on div "N/A" at bounding box center [756, 508] width 105 height 19
click at [1133, 93] on icon "Save" at bounding box center [1134, 97] width 15 height 11
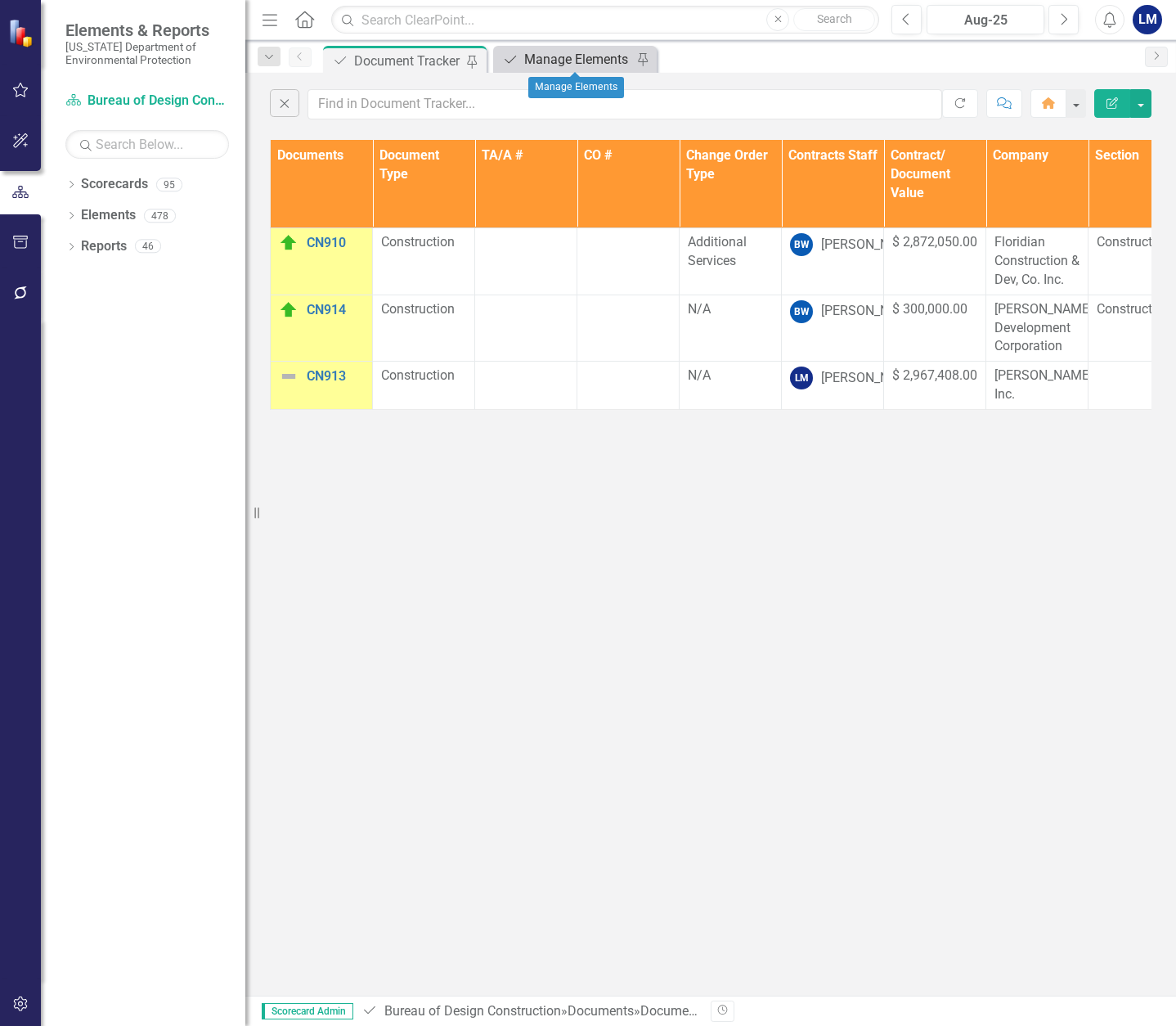
click at [560, 66] on div "Manage Elements" at bounding box center [579, 60] width 108 height 21
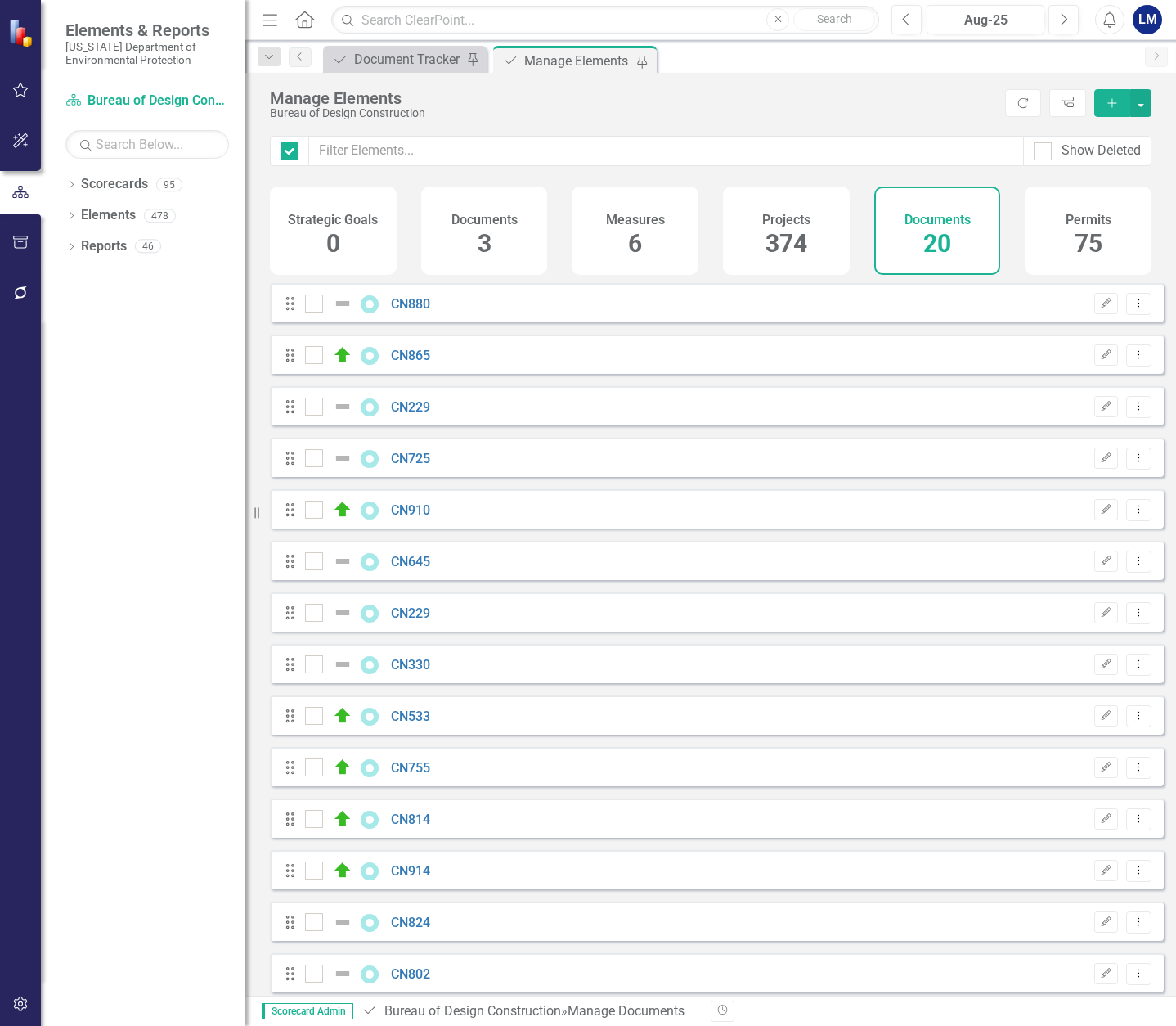
checkbox input "false"
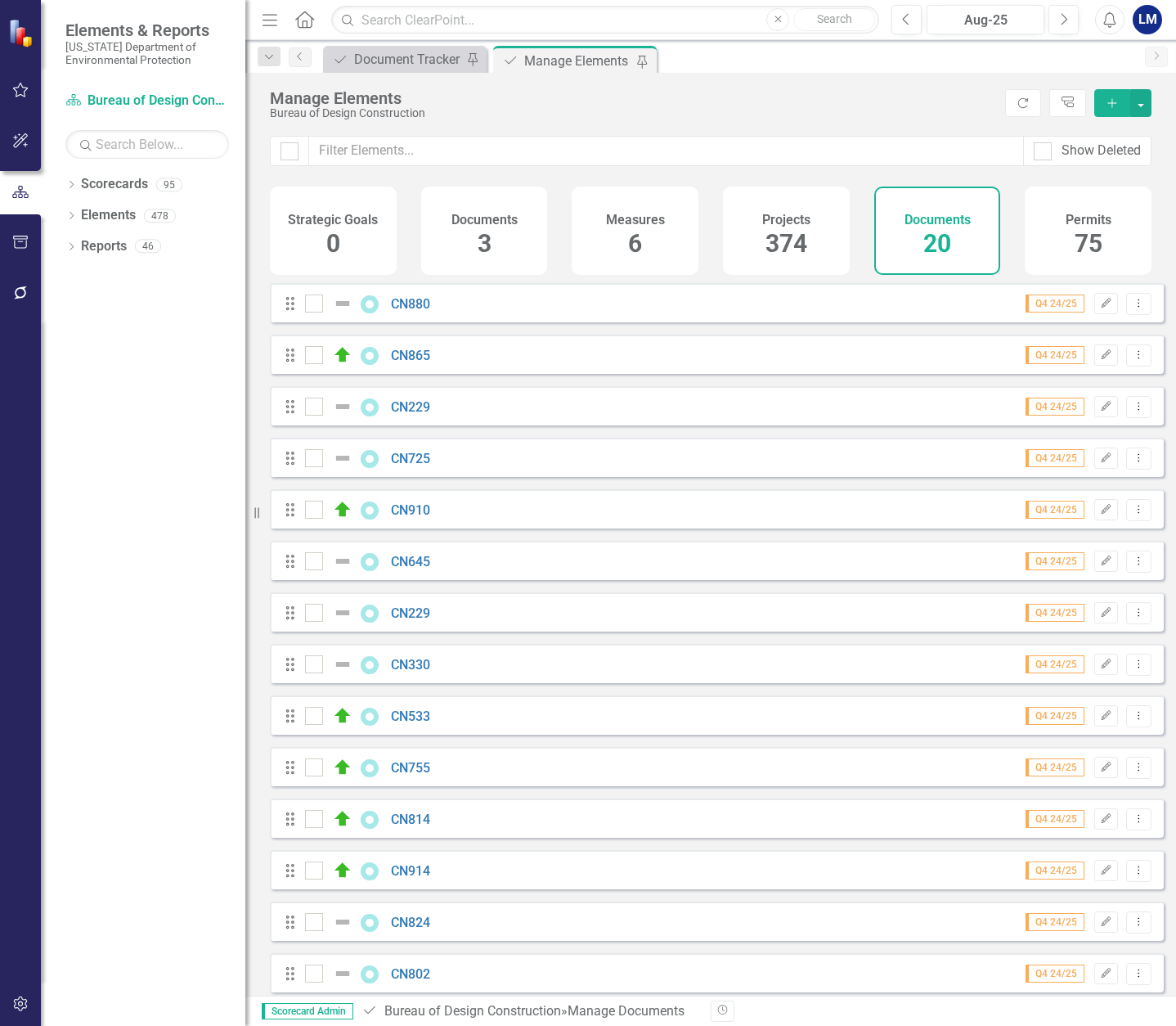
click at [944, 240] on span "20" at bounding box center [937, 243] width 27 height 28
click at [1115, 107] on icon "Add" at bounding box center [1113, 103] width 15 height 11
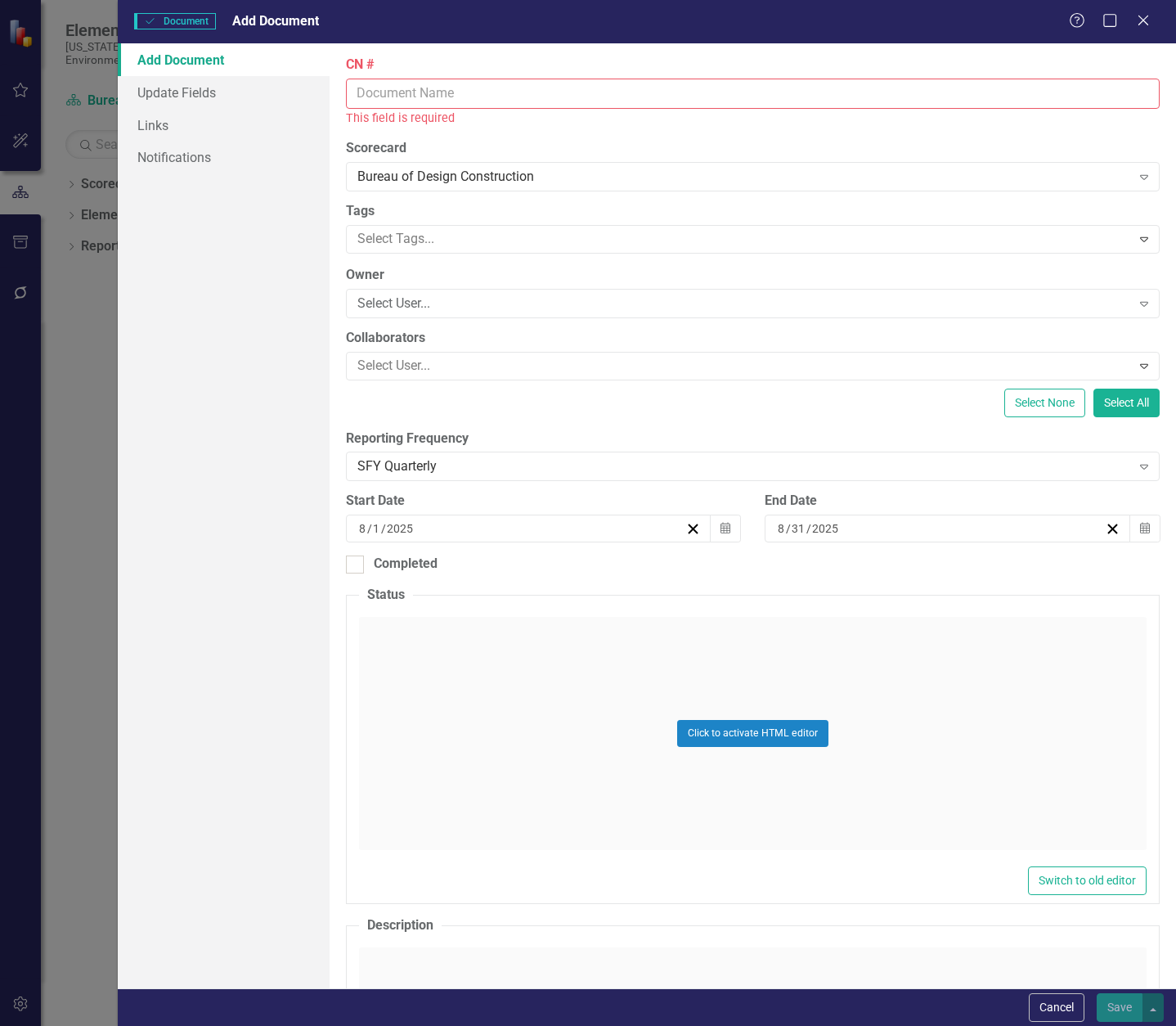
click at [436, 89] on input "CN #" at bounding box center [752, 94] width 814 height 30
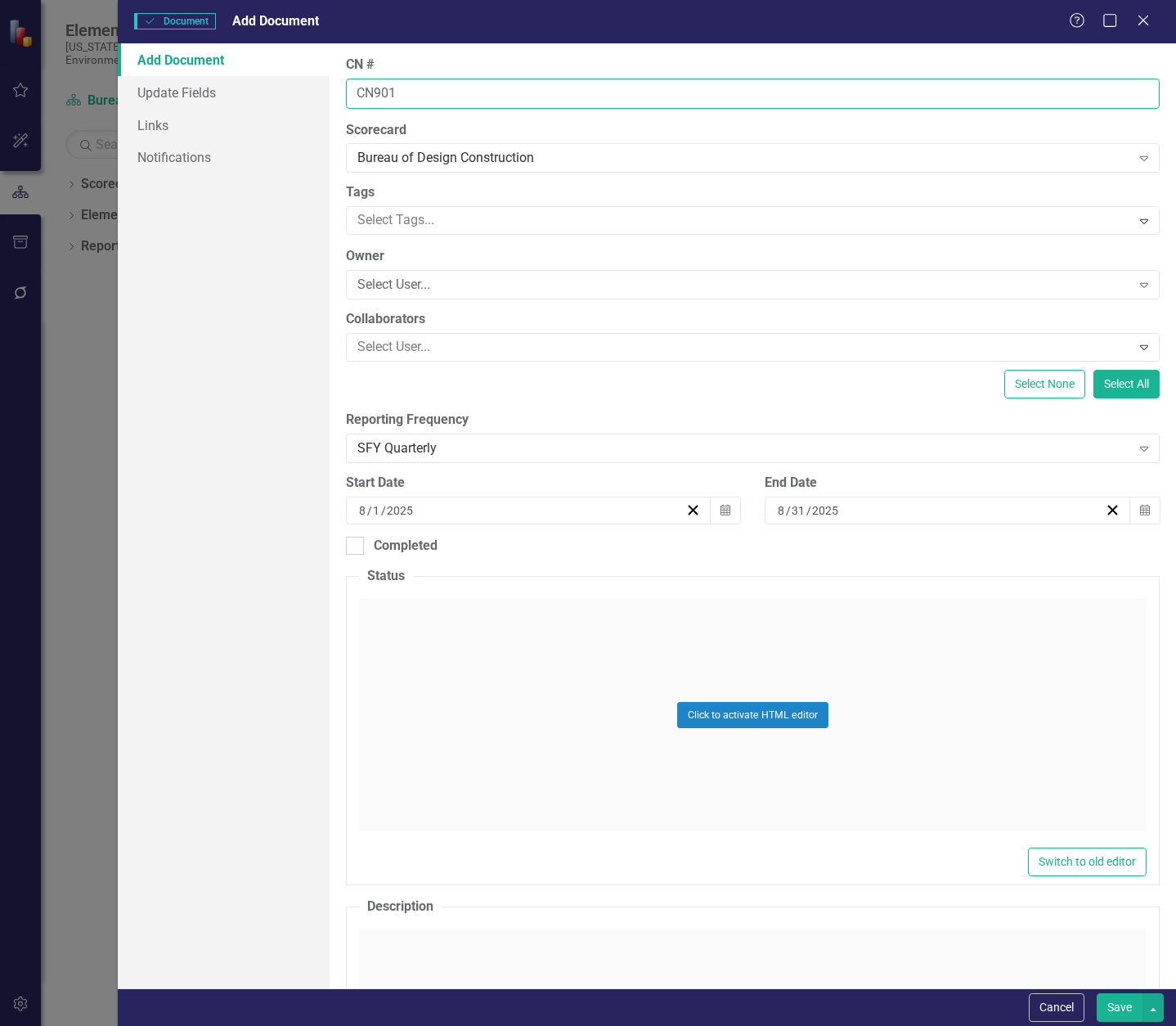
type input "CN901"
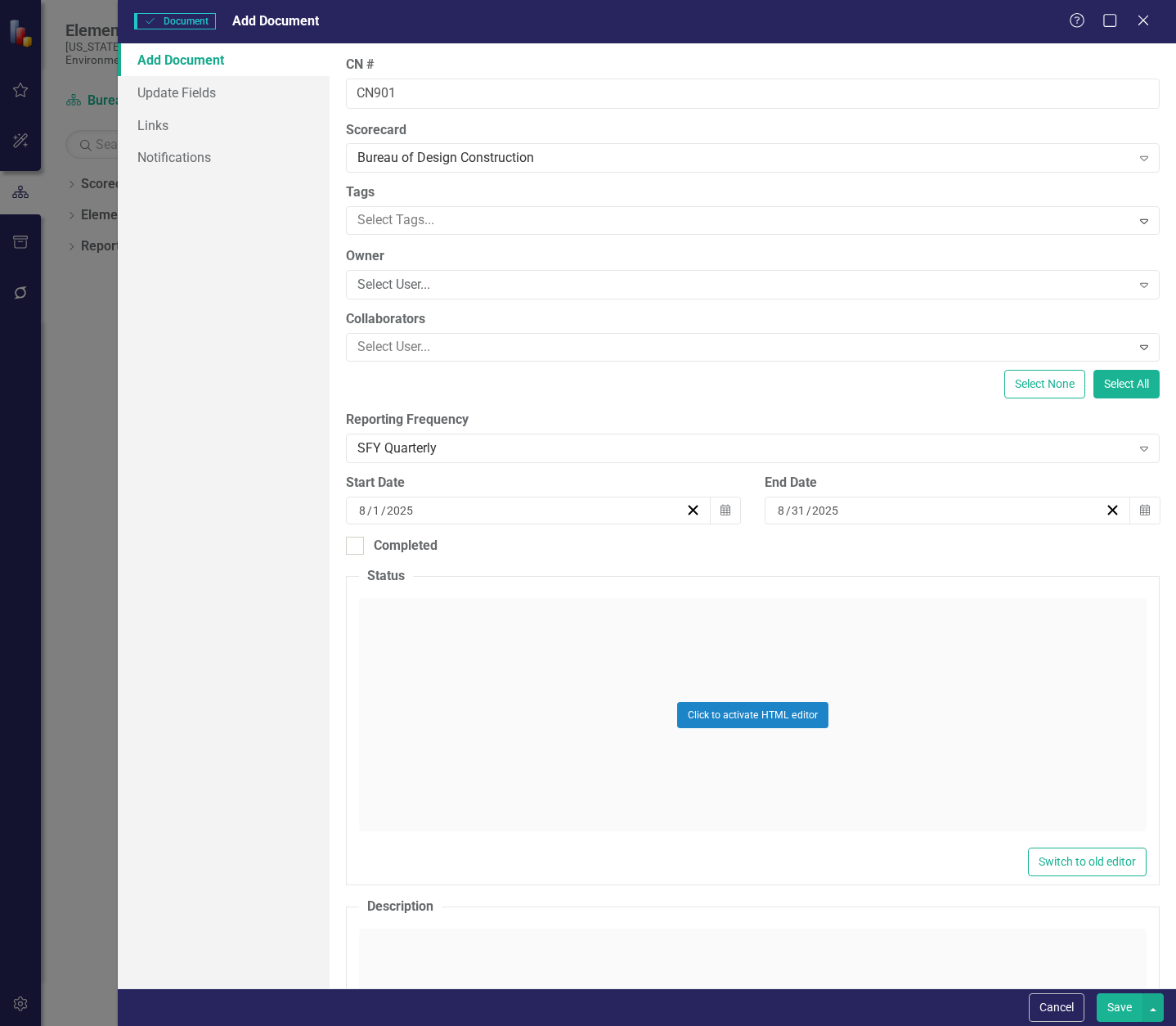
click at [458, 641] on div "Click to activate HTML editor" at bounding box center [752, 715] width 787 height 234
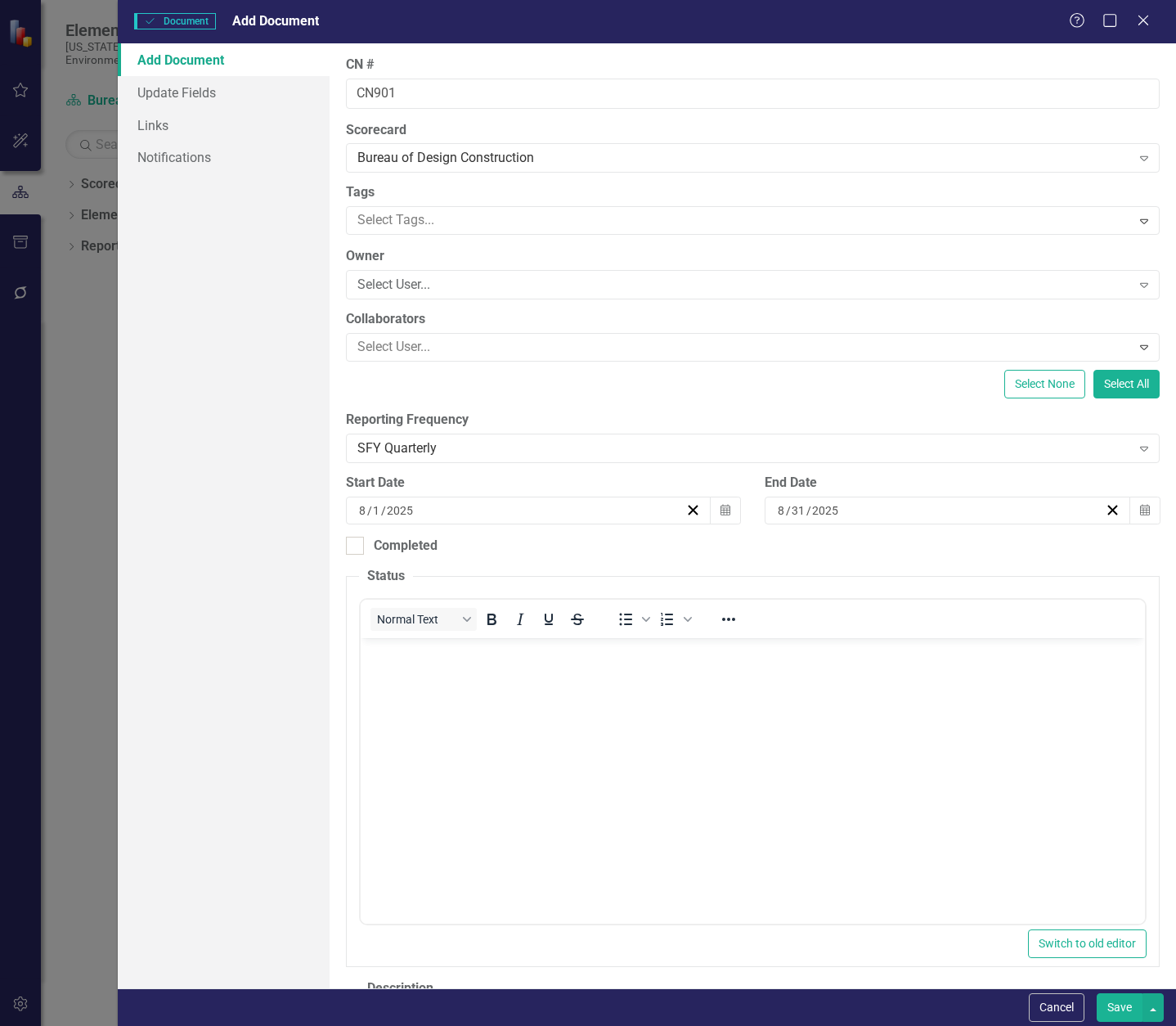
click at [483, 688] on body "Rich Text Area. Press ALT-0 for help." at bounding box center [752, 761] width 785 height 246
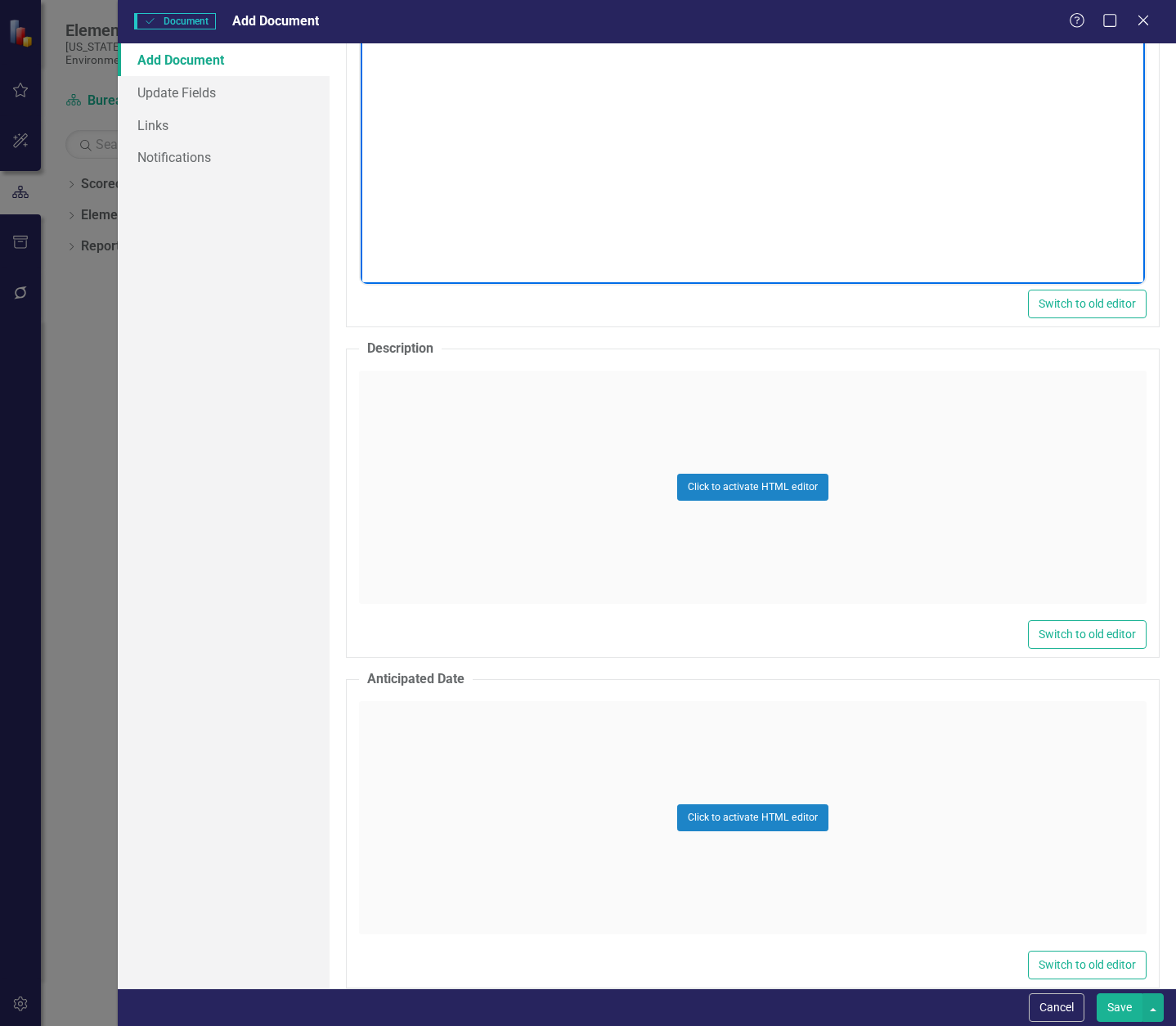
scroll to position [737, 0]
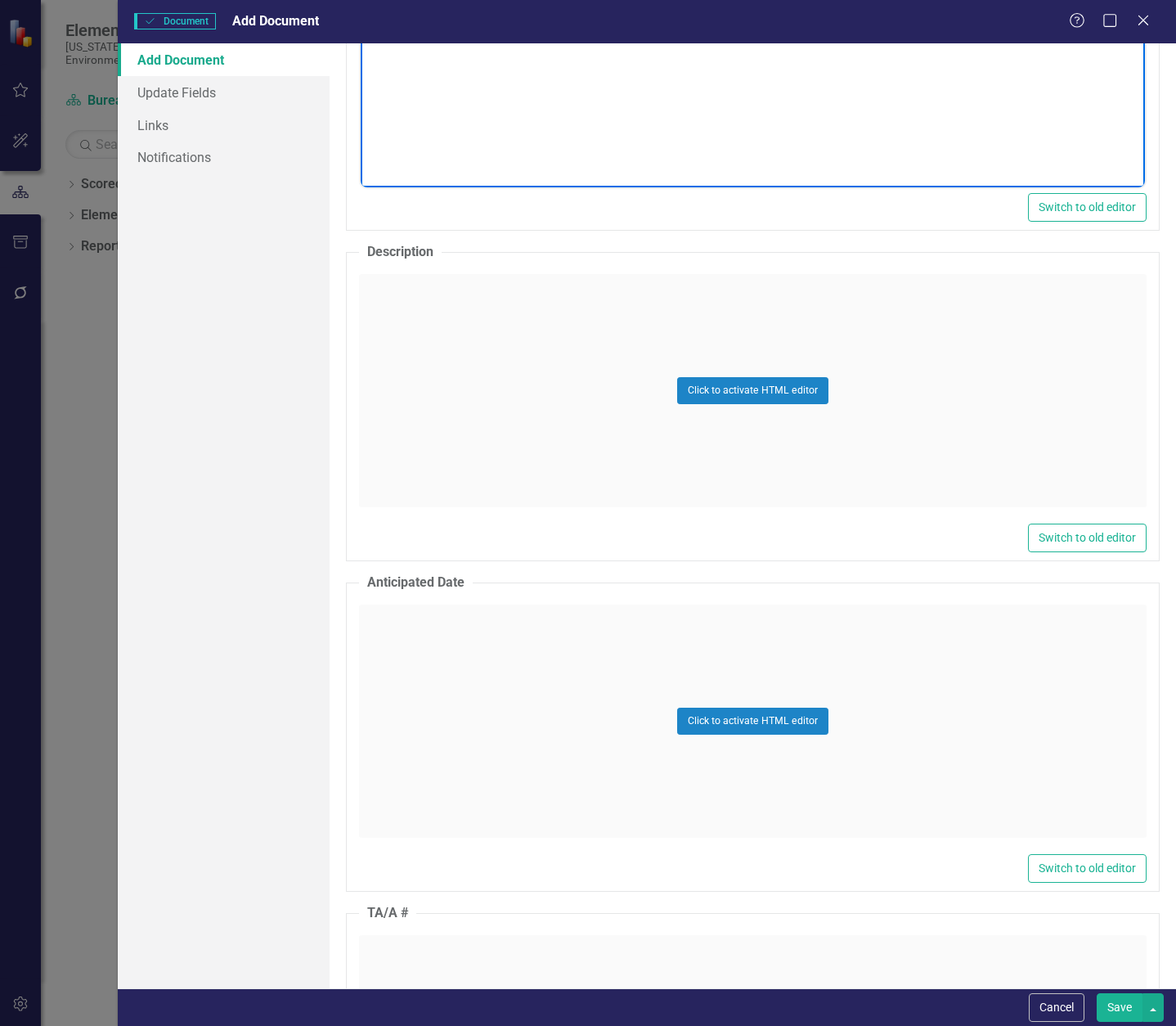
click at [462, 307] on div "Click to activate HTML editor" at bounding box center [752, 391] width 787 height 234
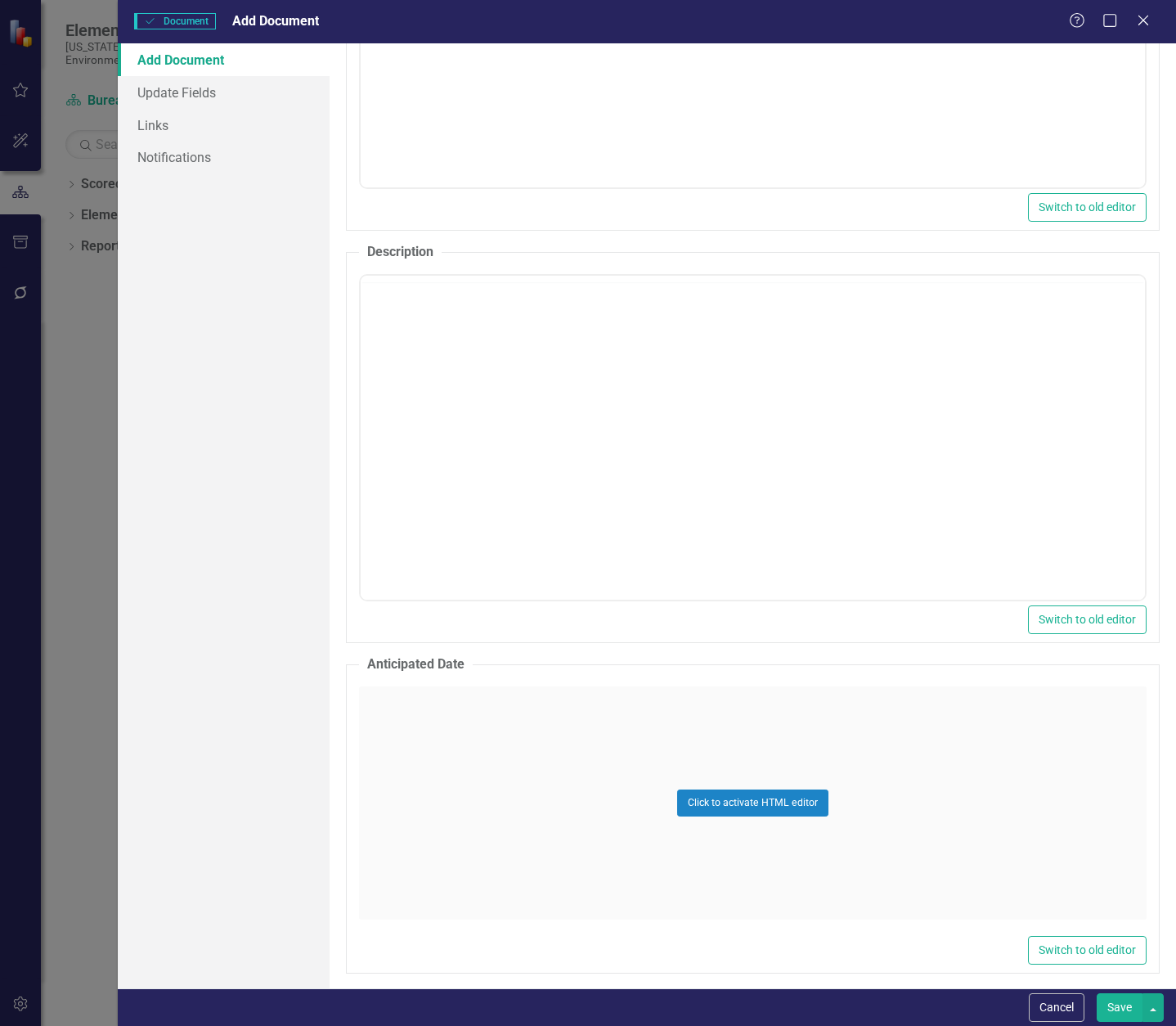
scroll to position [0, 0]
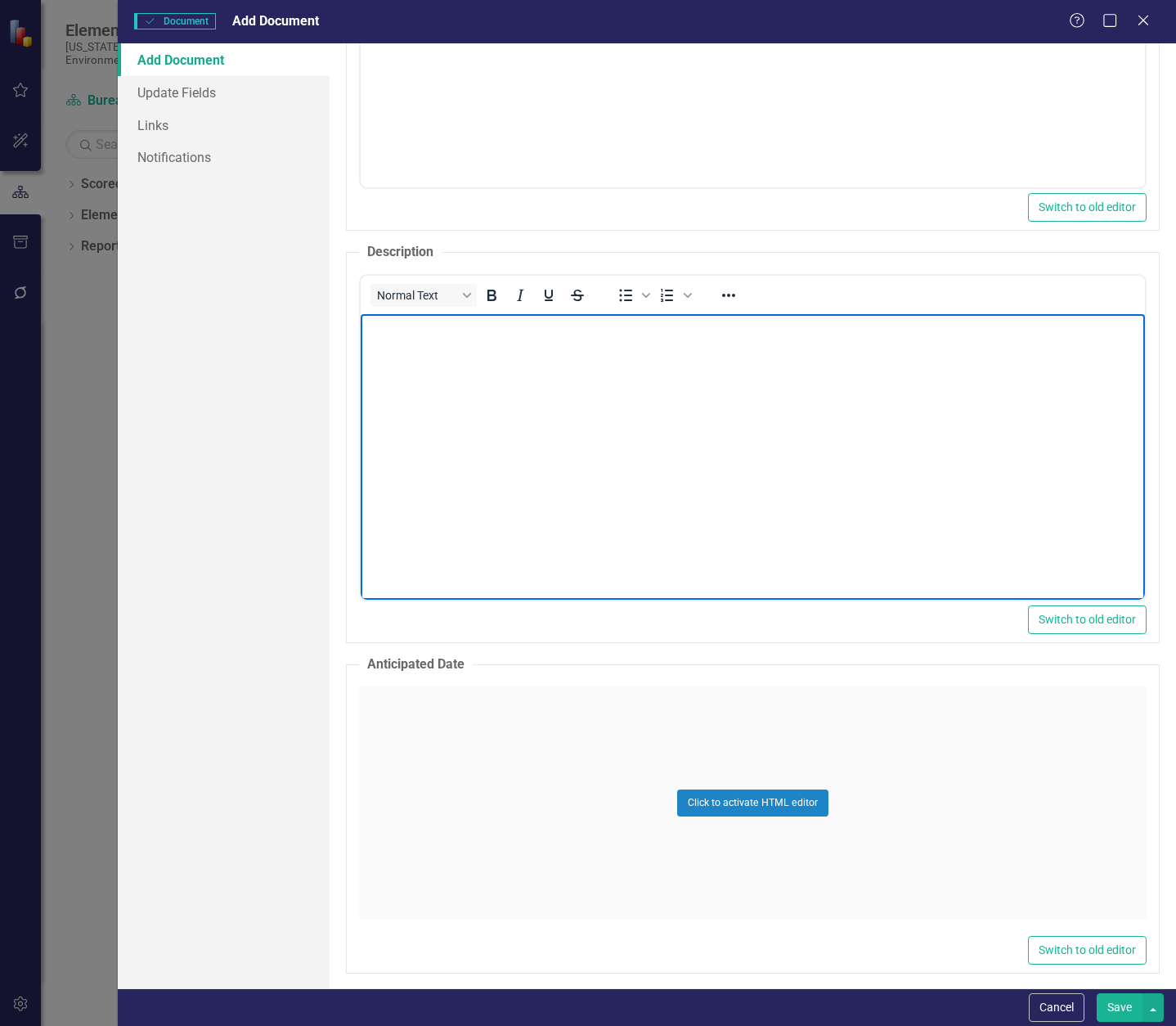
click at [444, 338] on p "Rich Text Area. Press ALT-0 for help." at bounding box center [752, 328] width 776 height 20
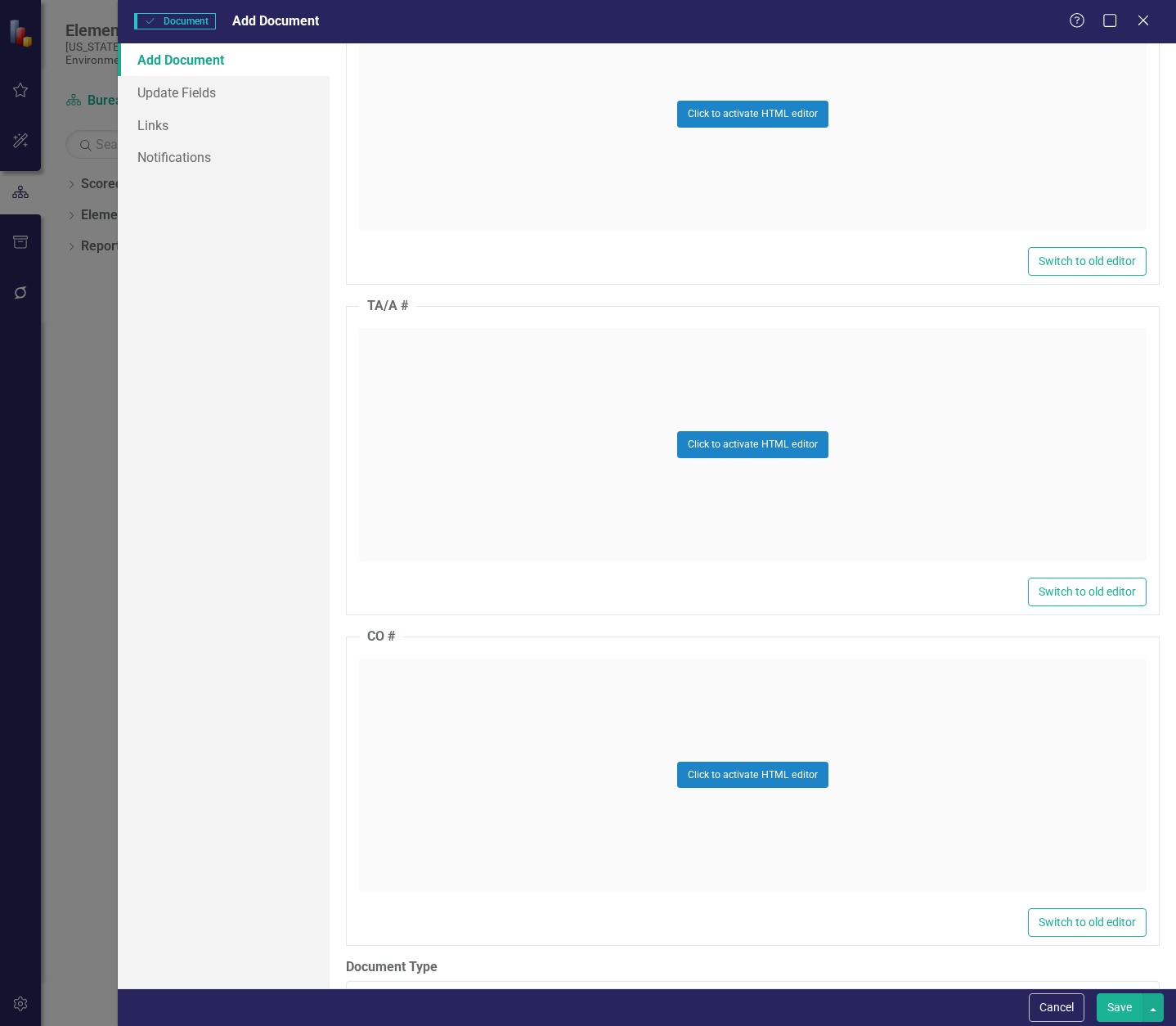
scroll to position [1473, 0]
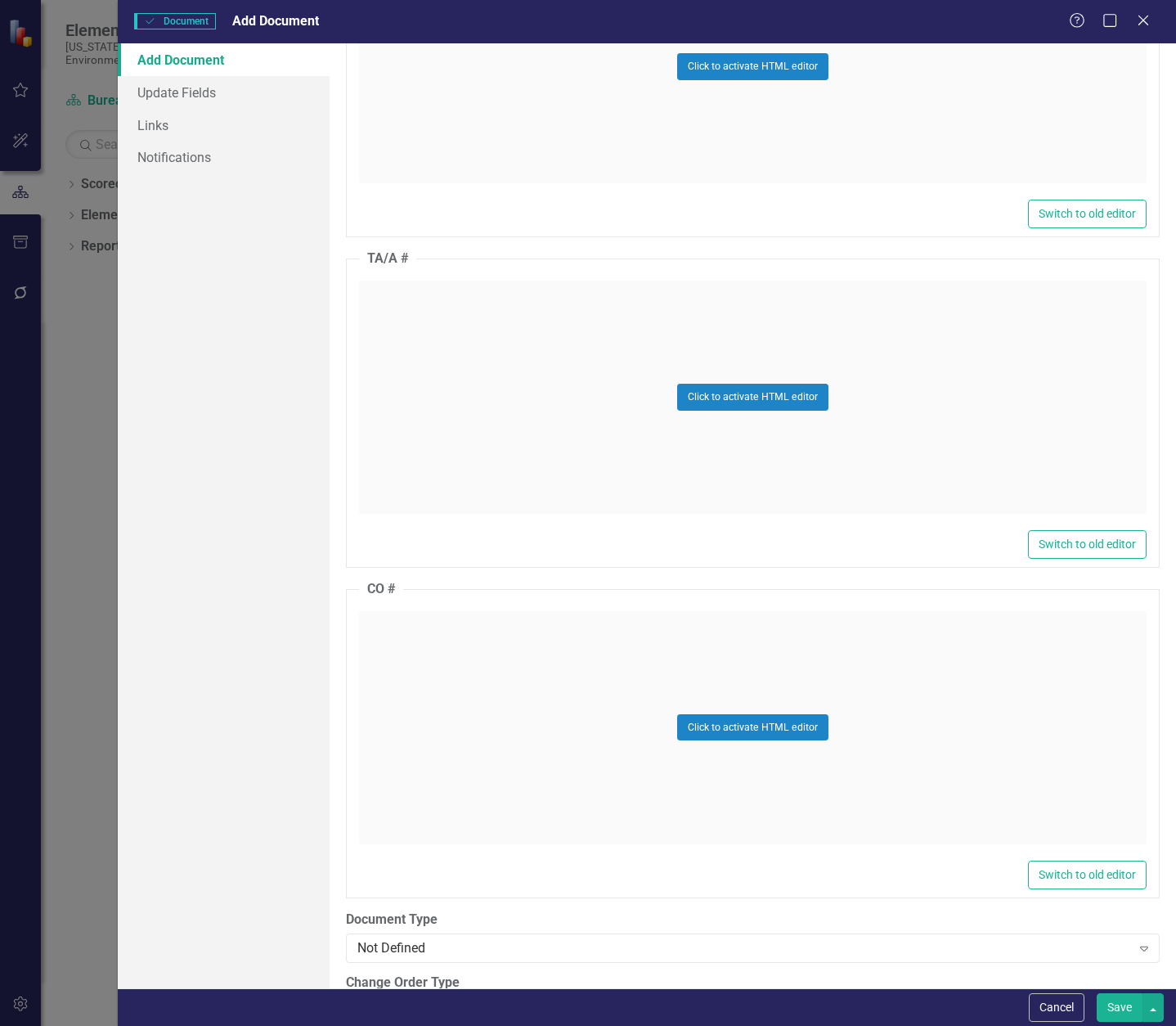
click at [454, 321] on div "Click to activate HTML editor" at bounding box center [752, 397] width 787 height 234
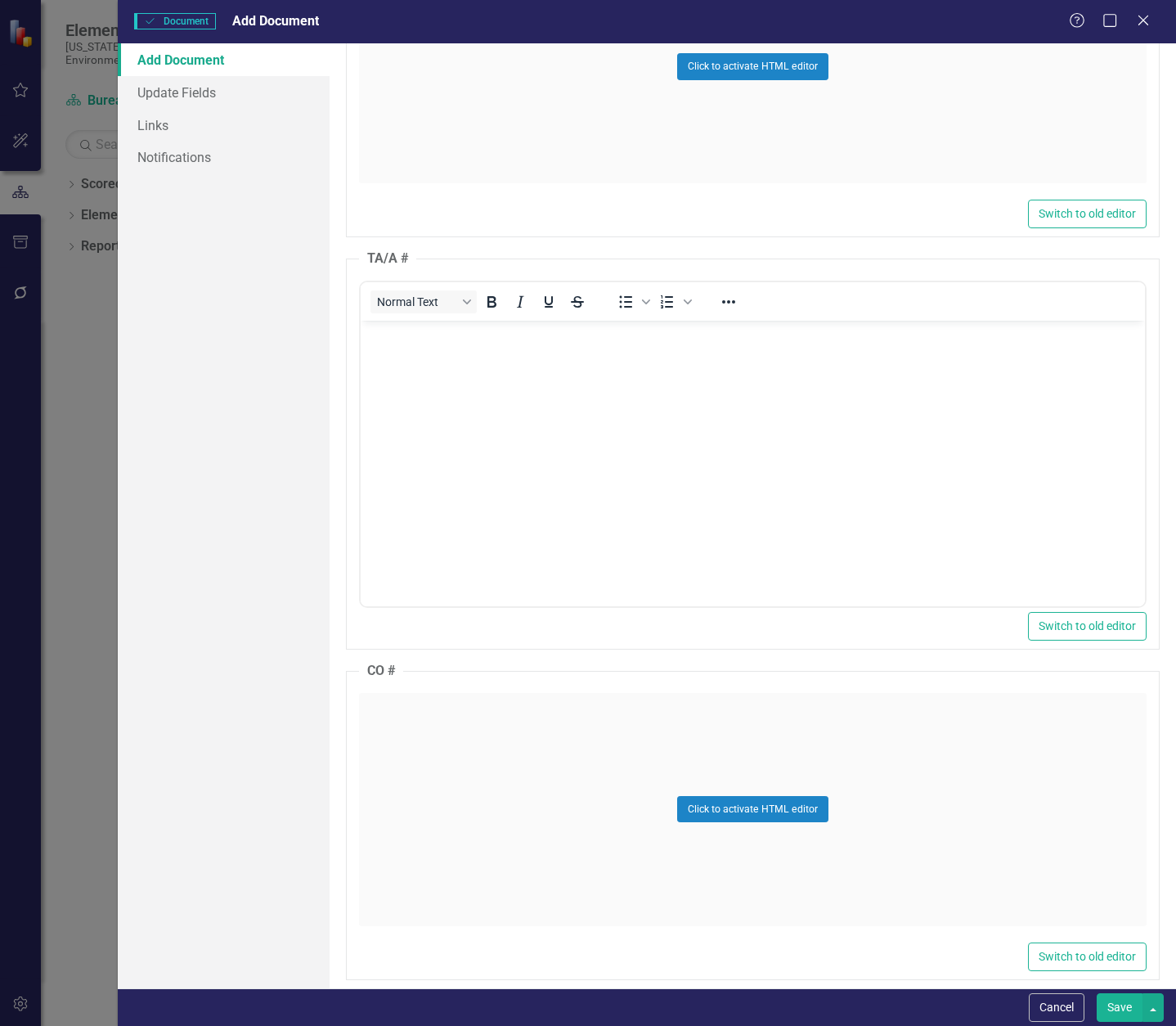
scroll to position [0, 0]
click at [439, 345] on body "Rich Text Area. Press ALT-0 for help." at bounding box center [752, 443] width 785 height 246
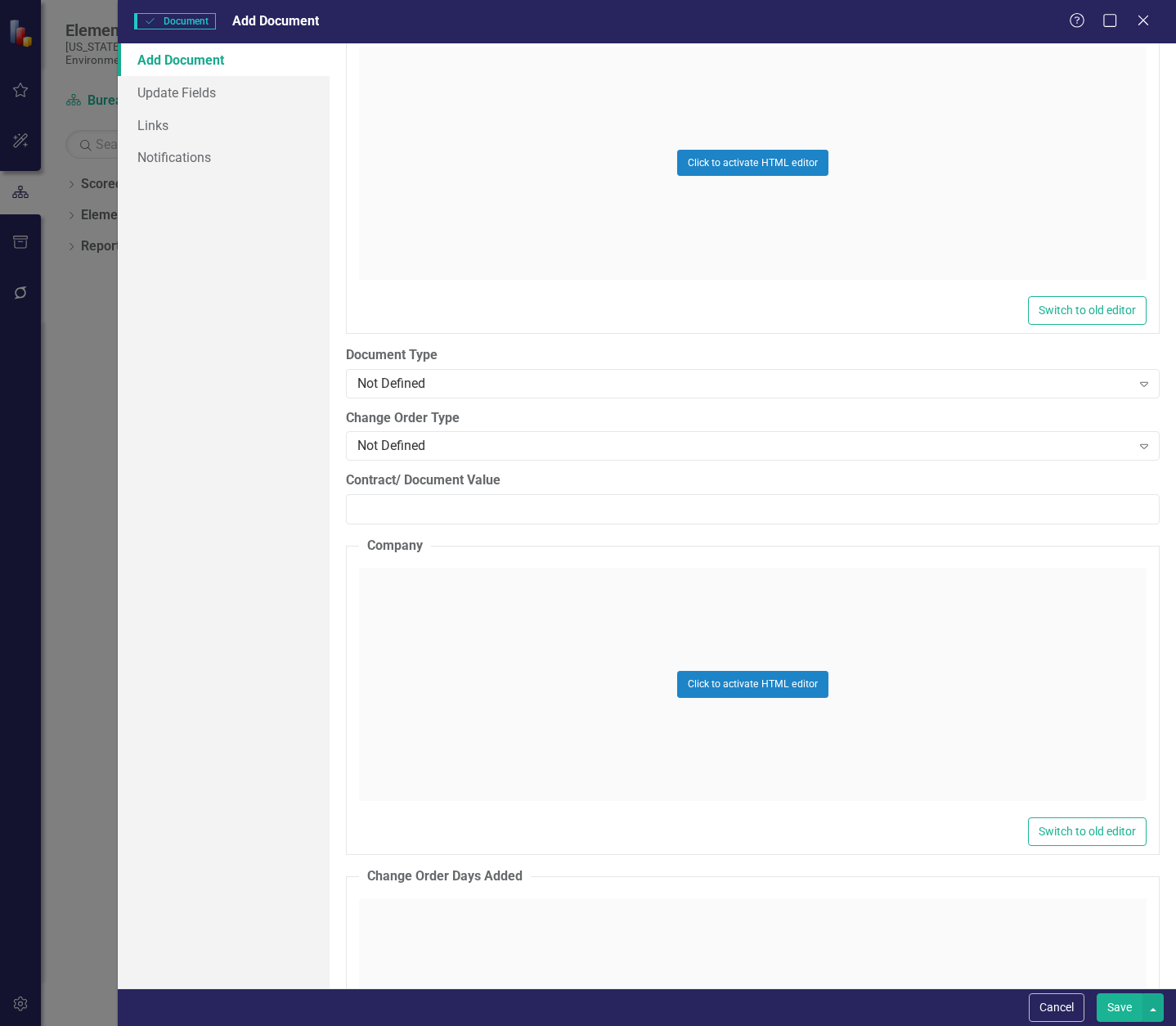
scroll to position [2128, 0]
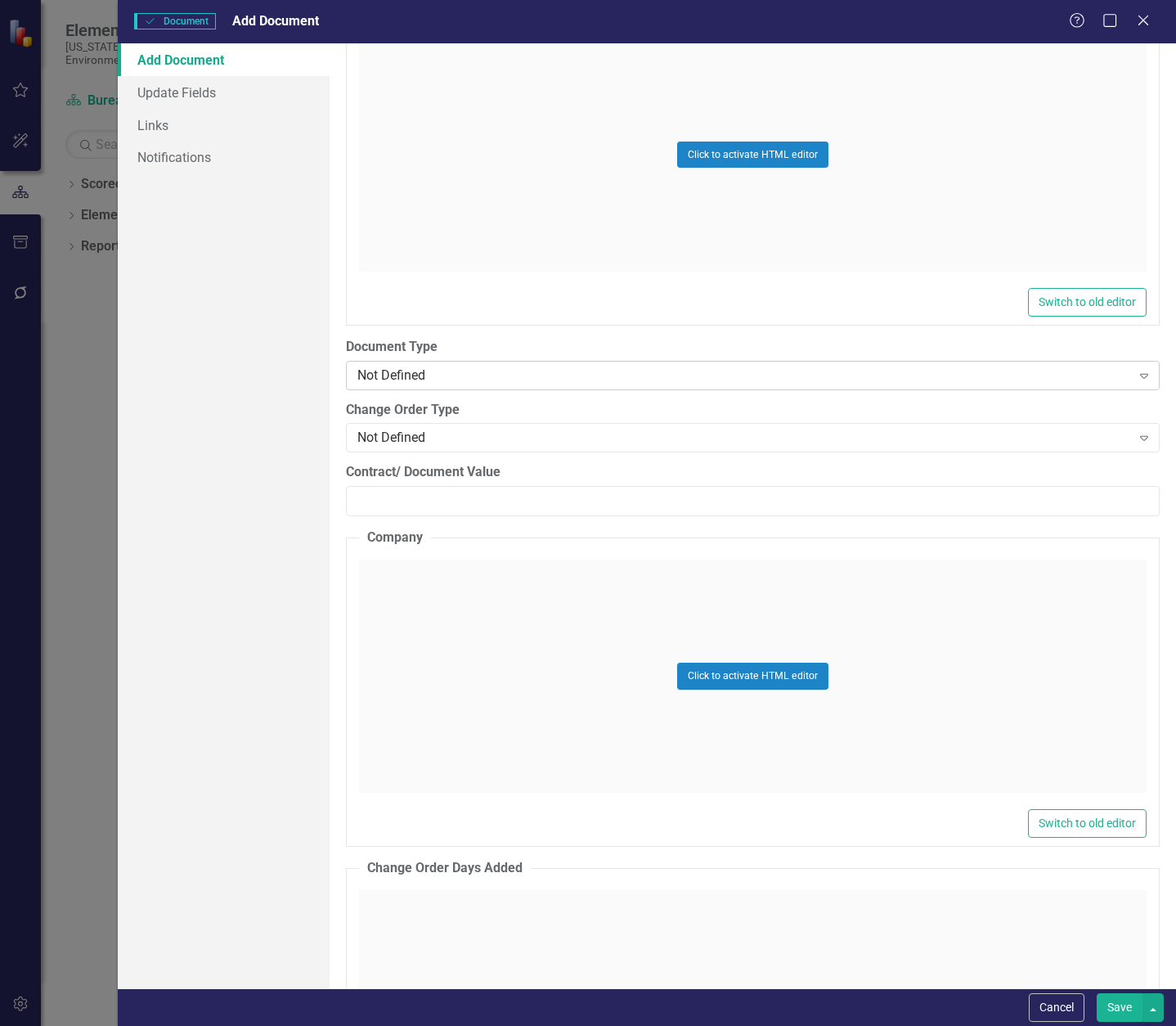
click at [476, 374] on div "Not Defined" at bounding box center [744, 375] width 774 height 19
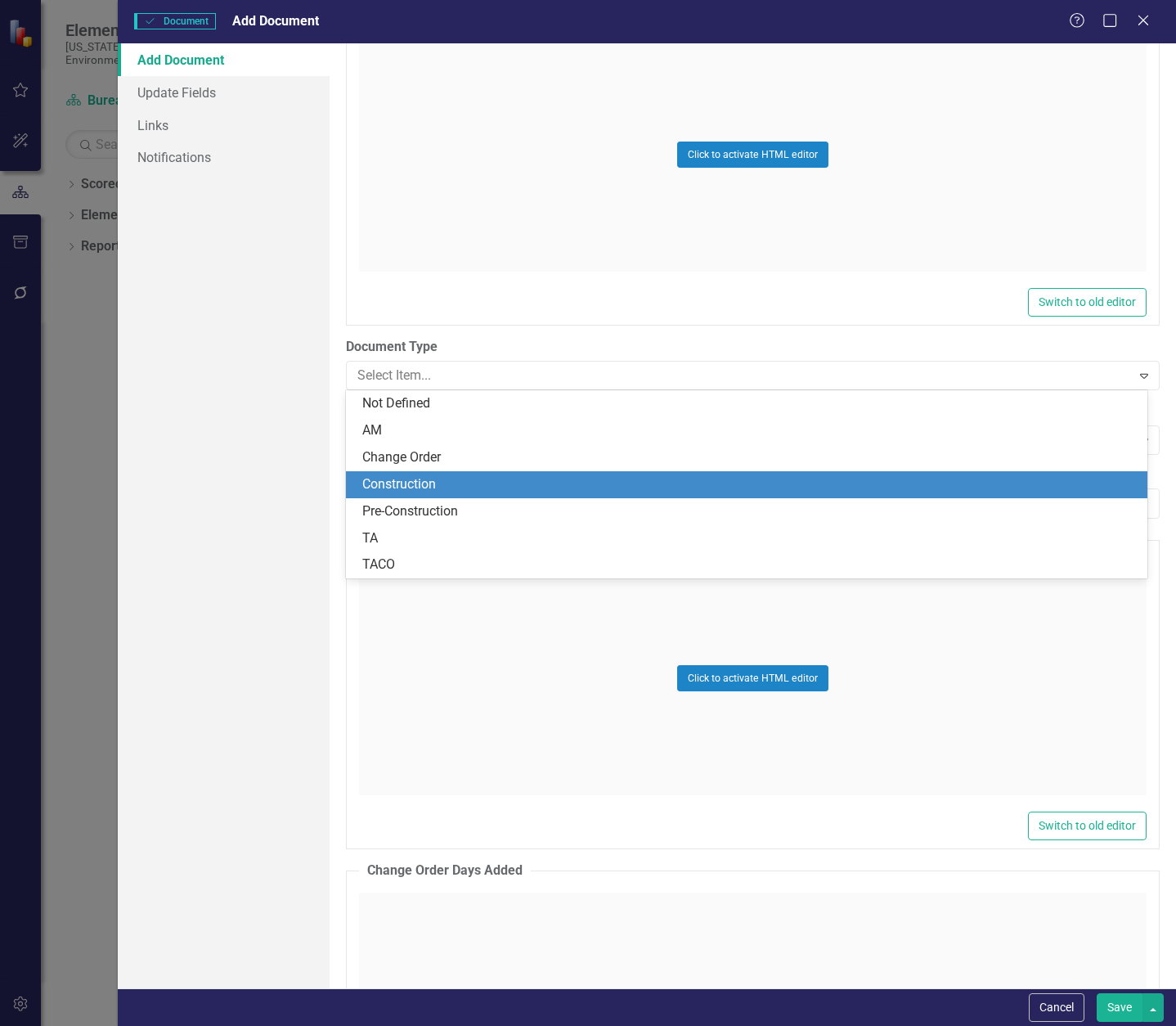
click at [453, 478] on div "Construction" at bounding box center [750, 485] width 775 height 19
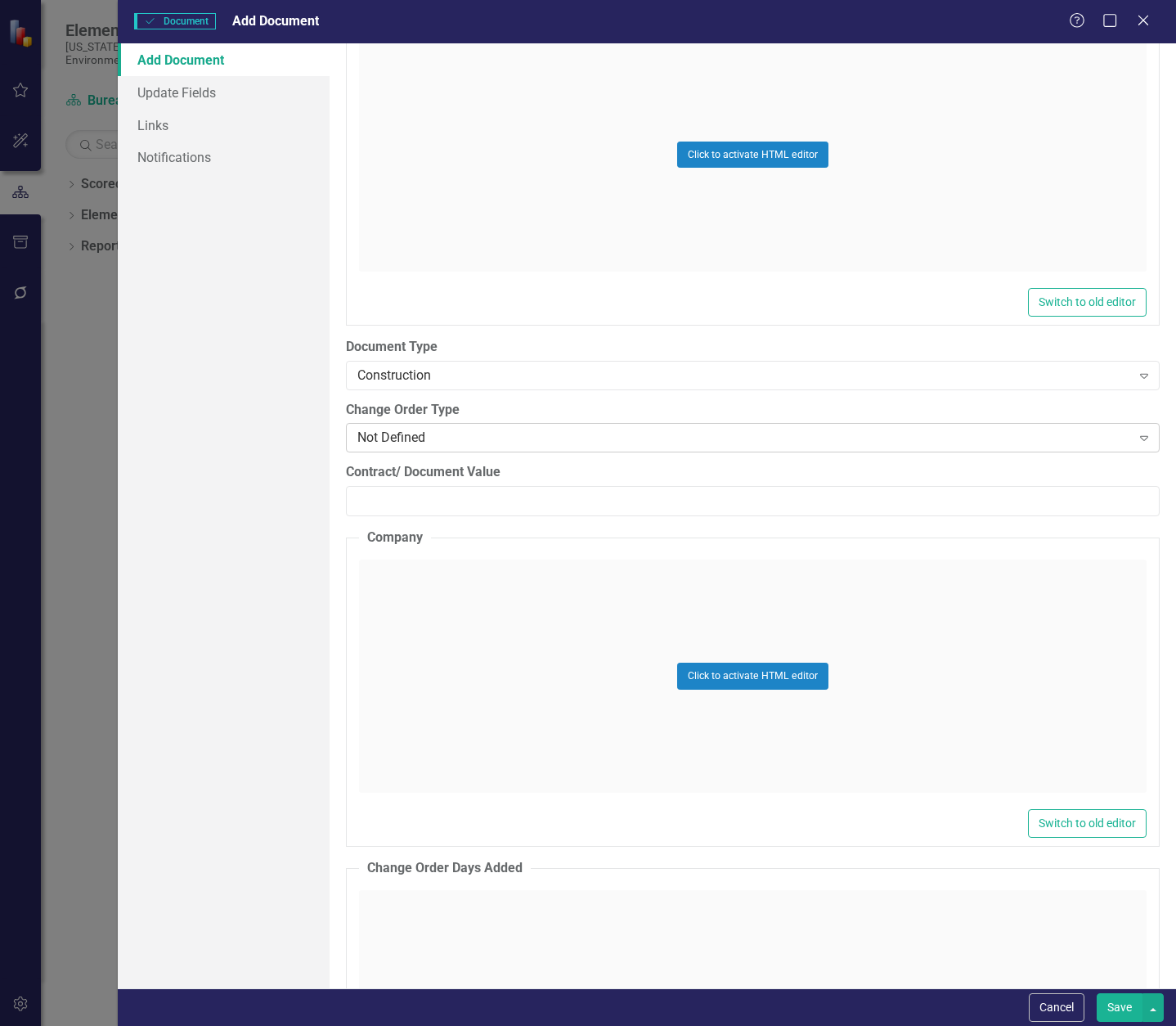
click at [434, 441] on div "Not Defined" at bounding box center [744, 438] width 774 height 19
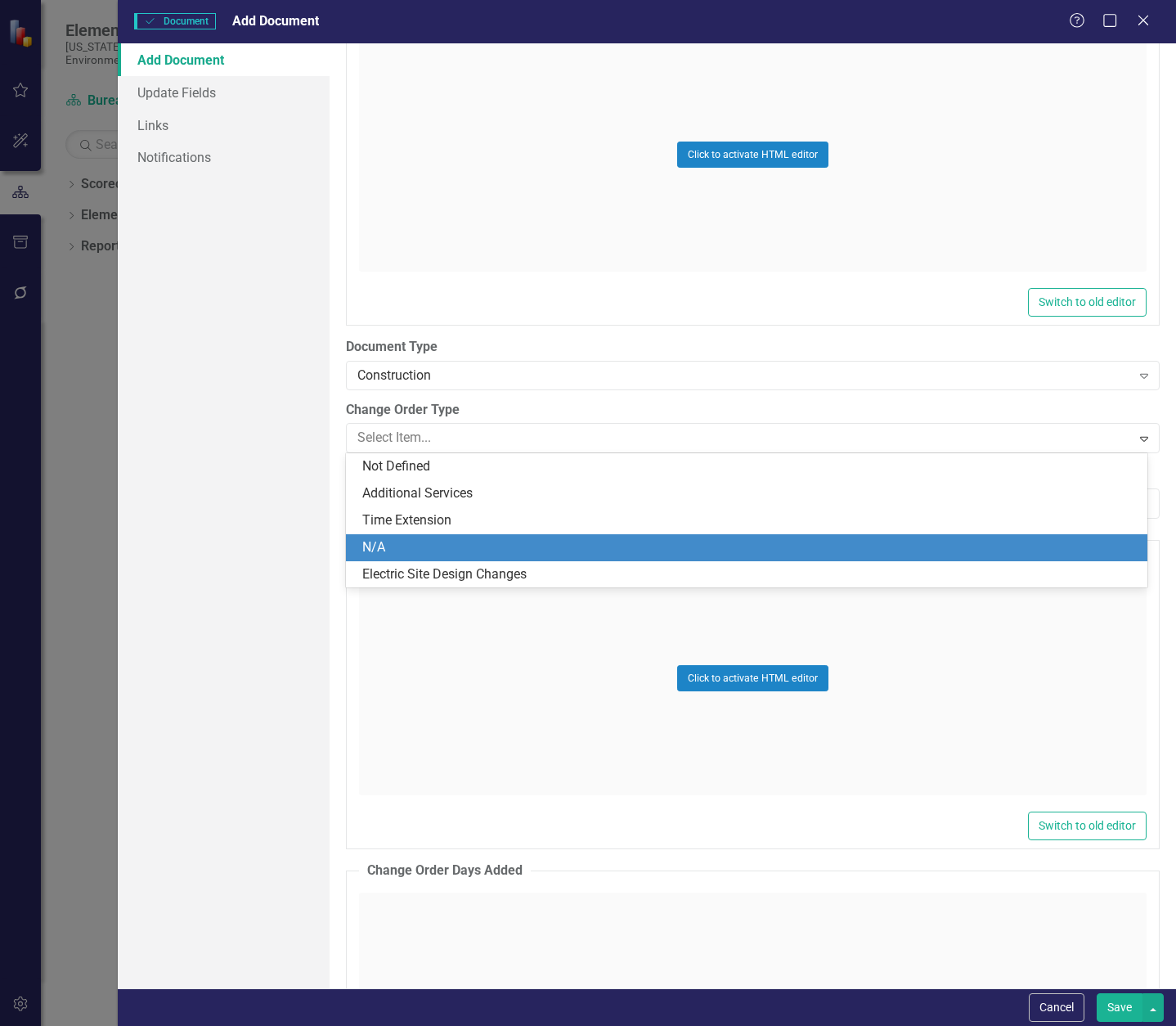
click at [427, 550] on div "N/A" at bounding box center [750, 548] width 775 height 19
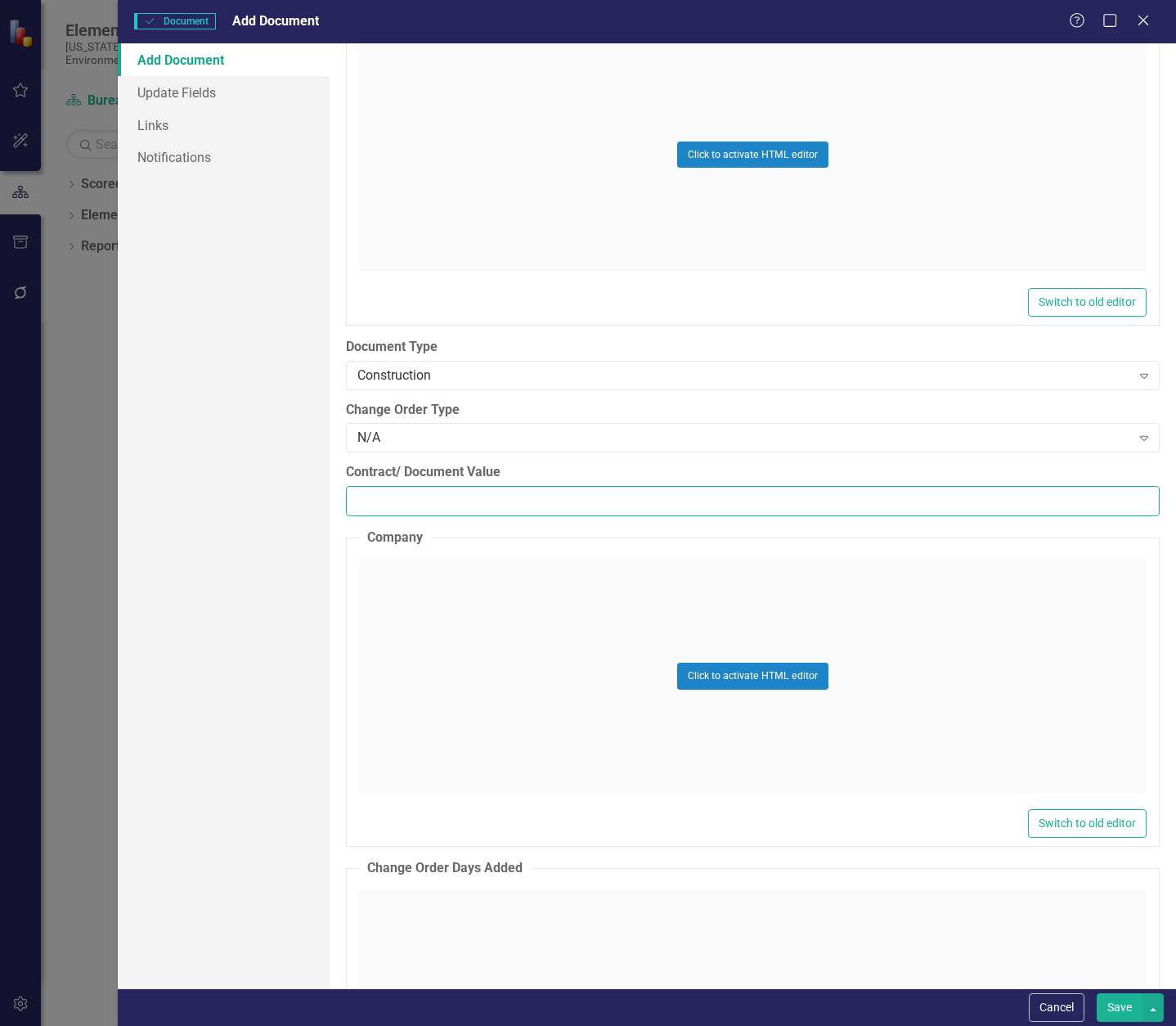
click at [455, 493] on input "Contract/ Document Value" at bounding box center [752, 501] width 814 height 30
paste input "97839.40"
type input "97839.40"
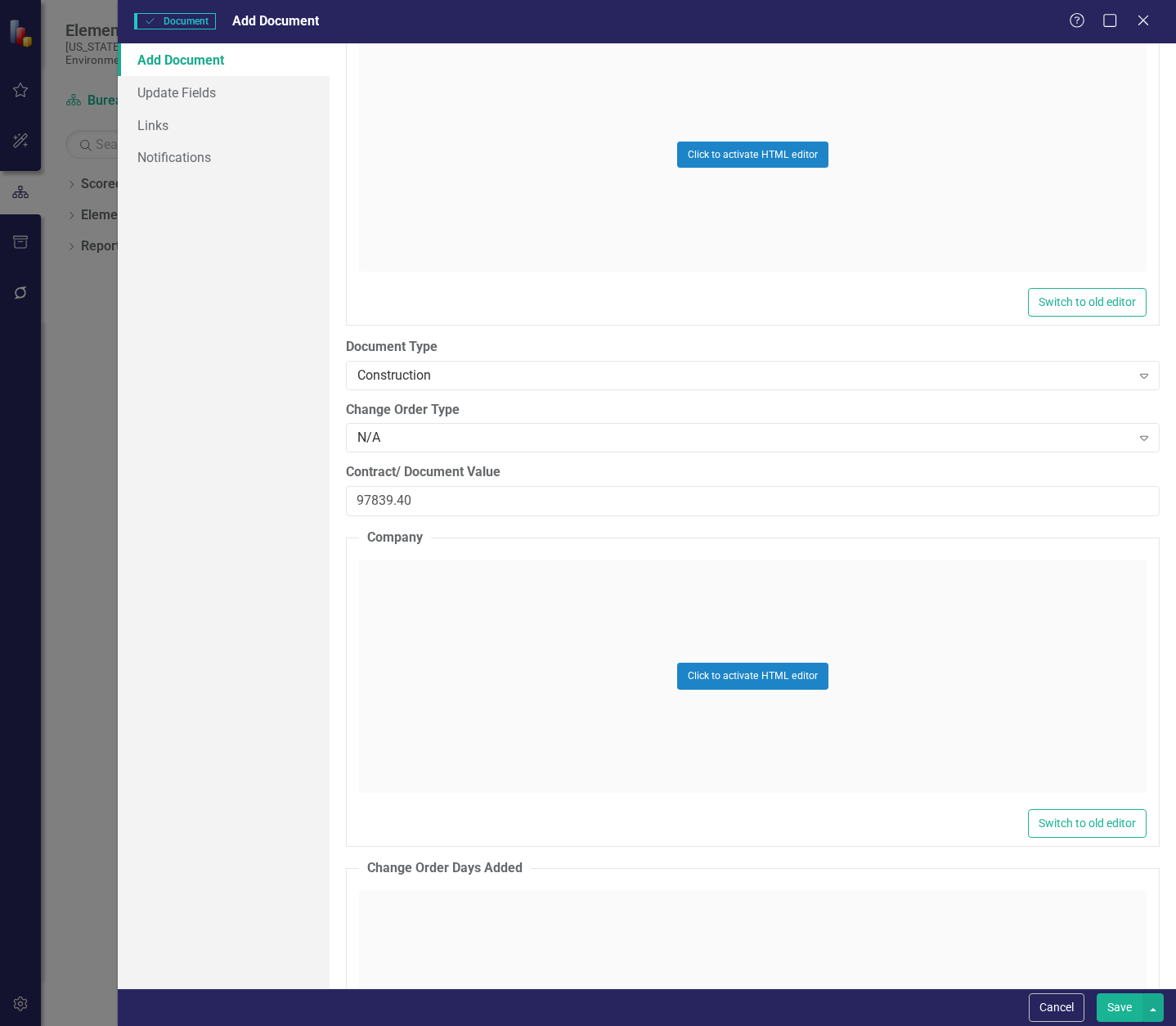
click at [398, 581] on div "Click to activate HTML editor" at bounding box center [752, 676] width 787 height 234
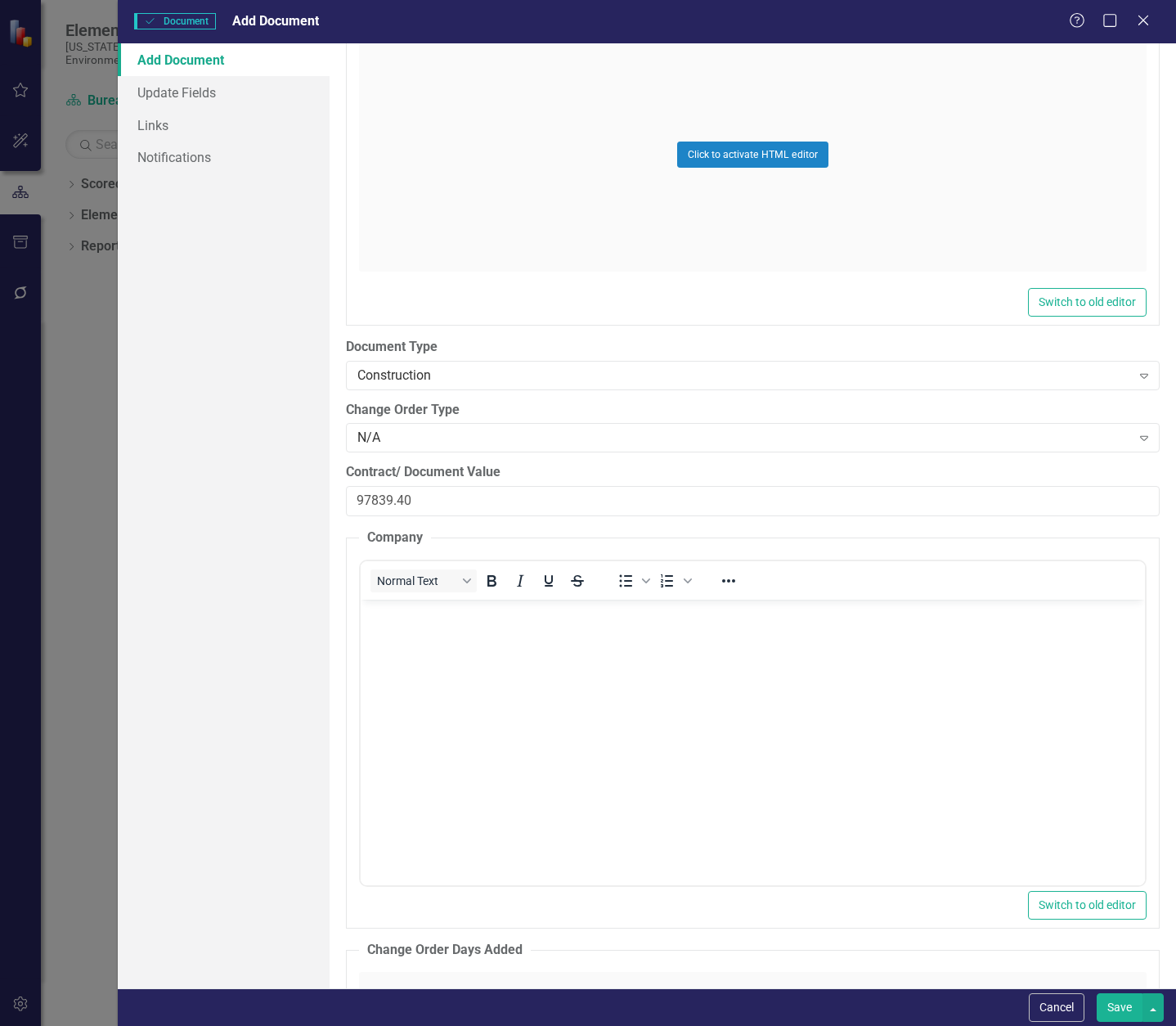
scroll to position [0, 0]
click at [425, 635] on body "Rich Text Area. Press ALT-0 for help." at bounding box center [752, 722] width 785 height 246
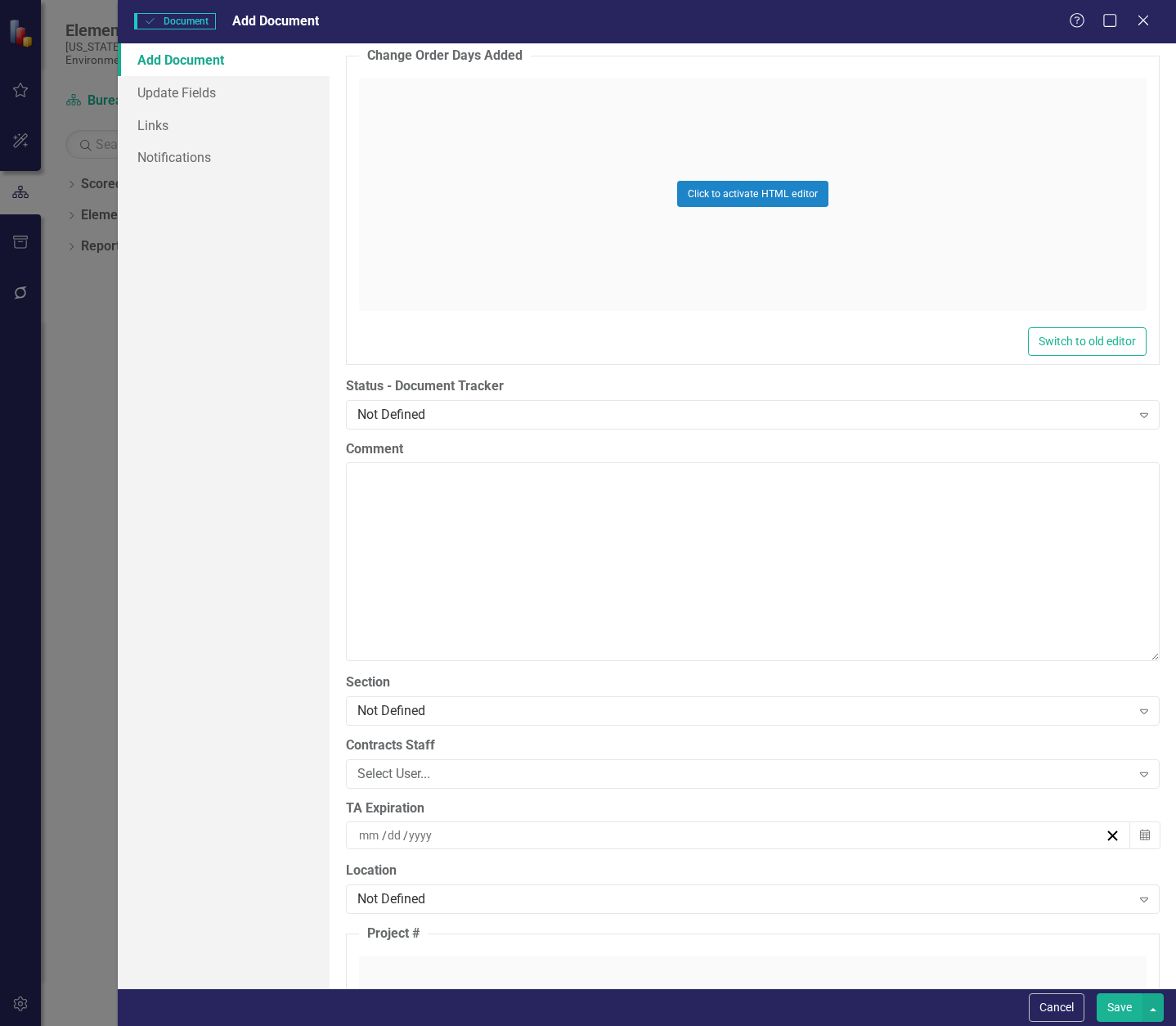
scroll to position [3109, 0]
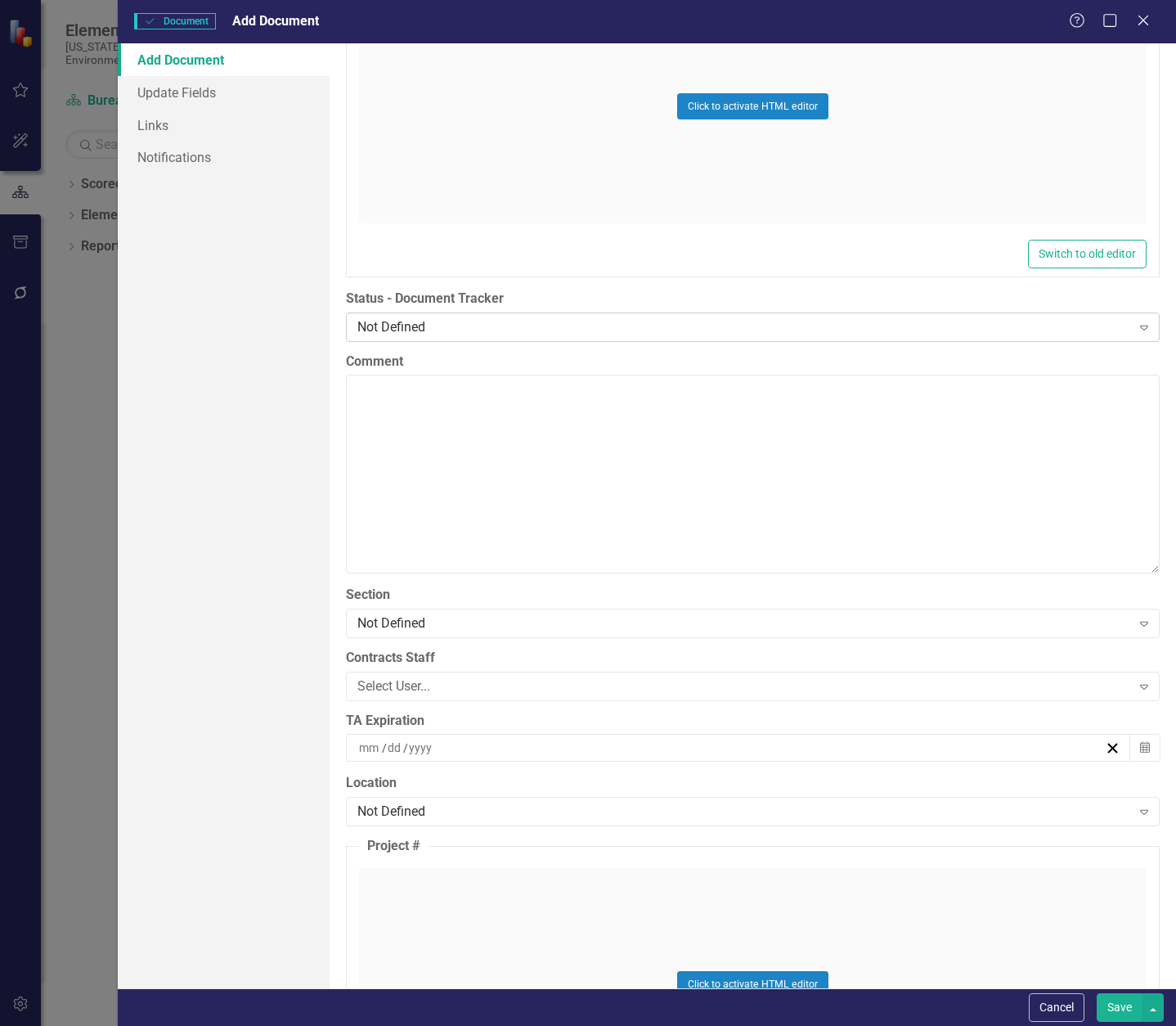
click at [452, 333] on div "Not Defined" at bounding box center [744, 327] width 774 height 19
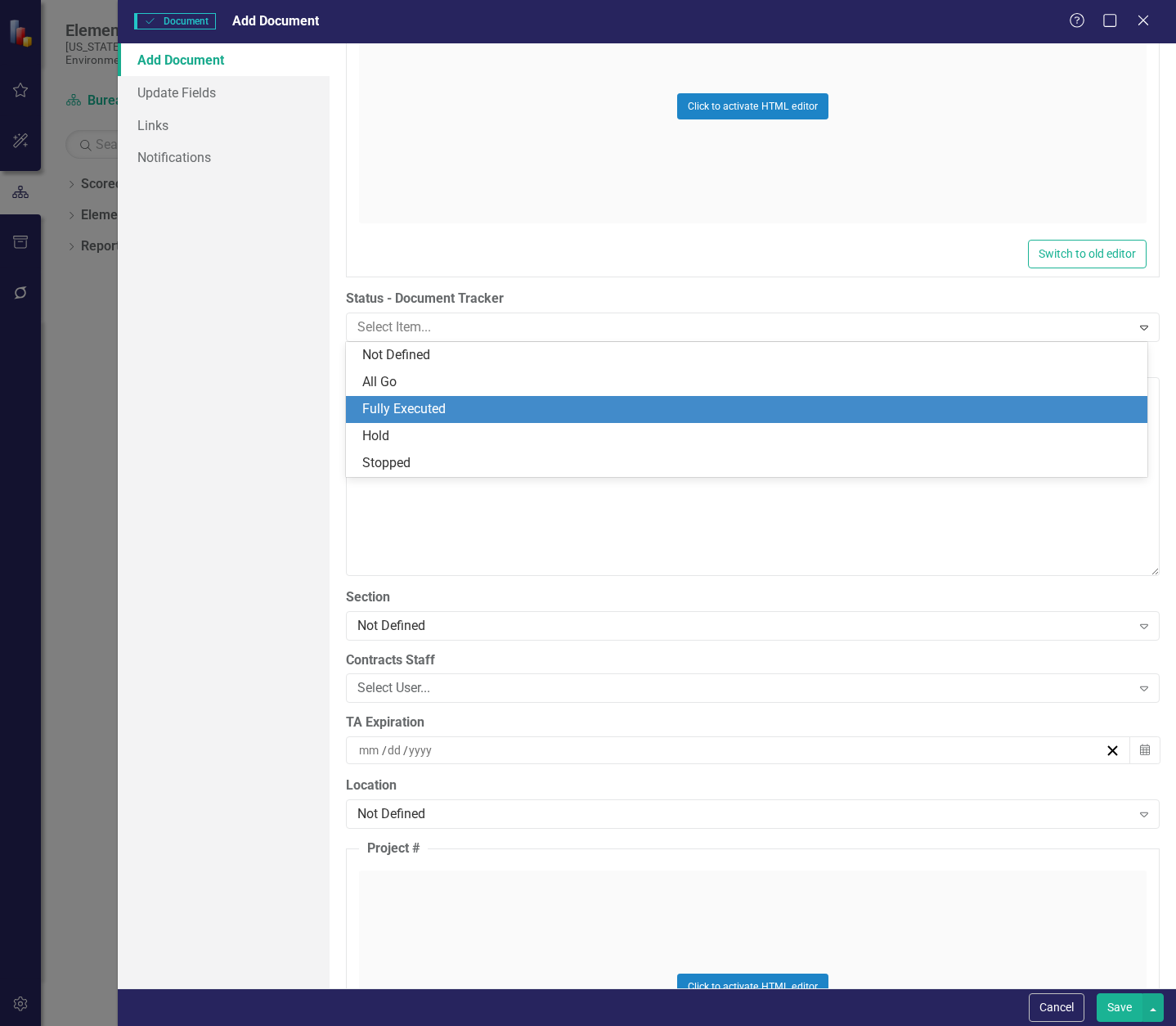
click at [446, 410] on div "Fully Executed" at bounding box center [750, 409] width 775 height 19
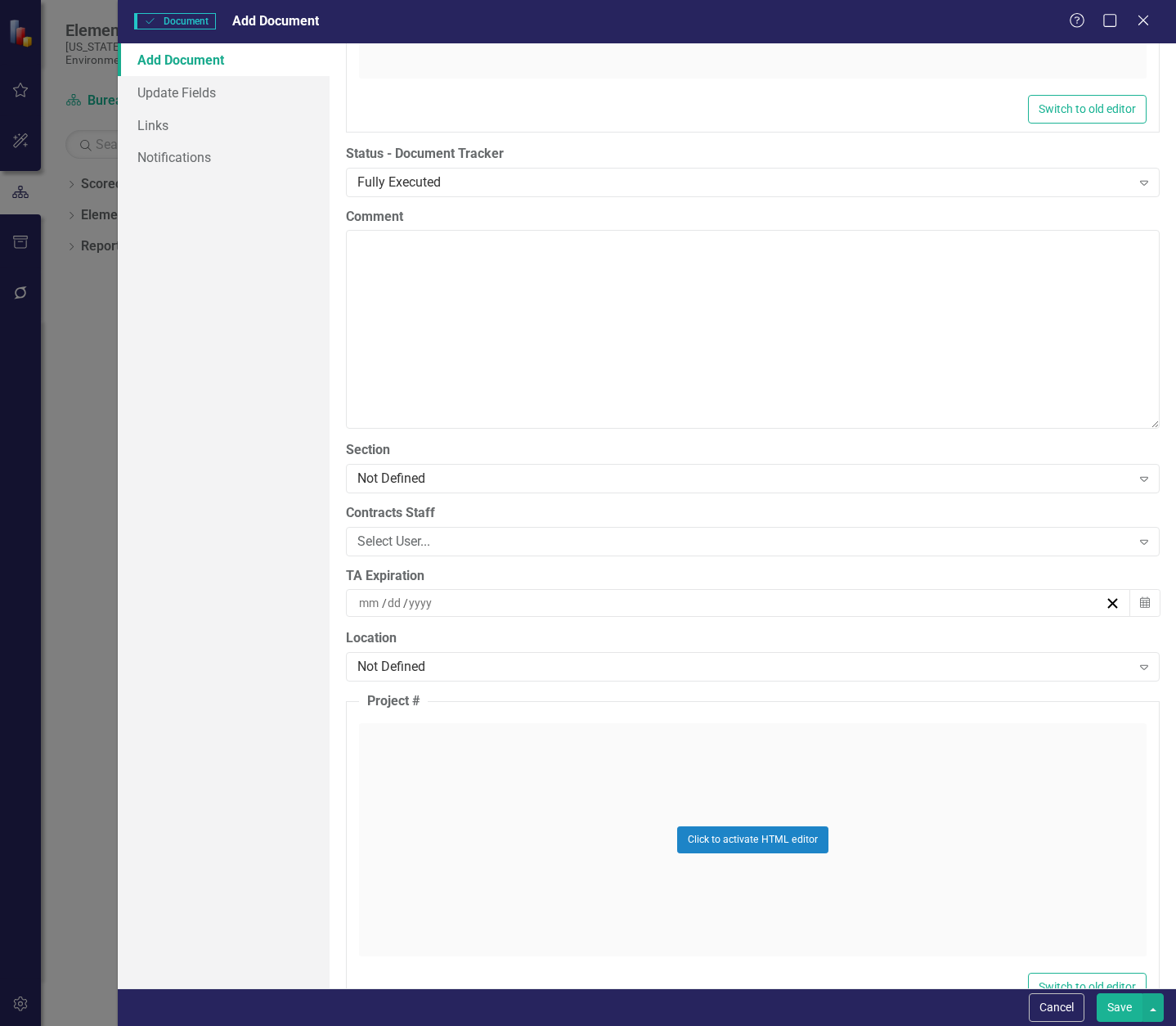
scroll to position [3436, 0]
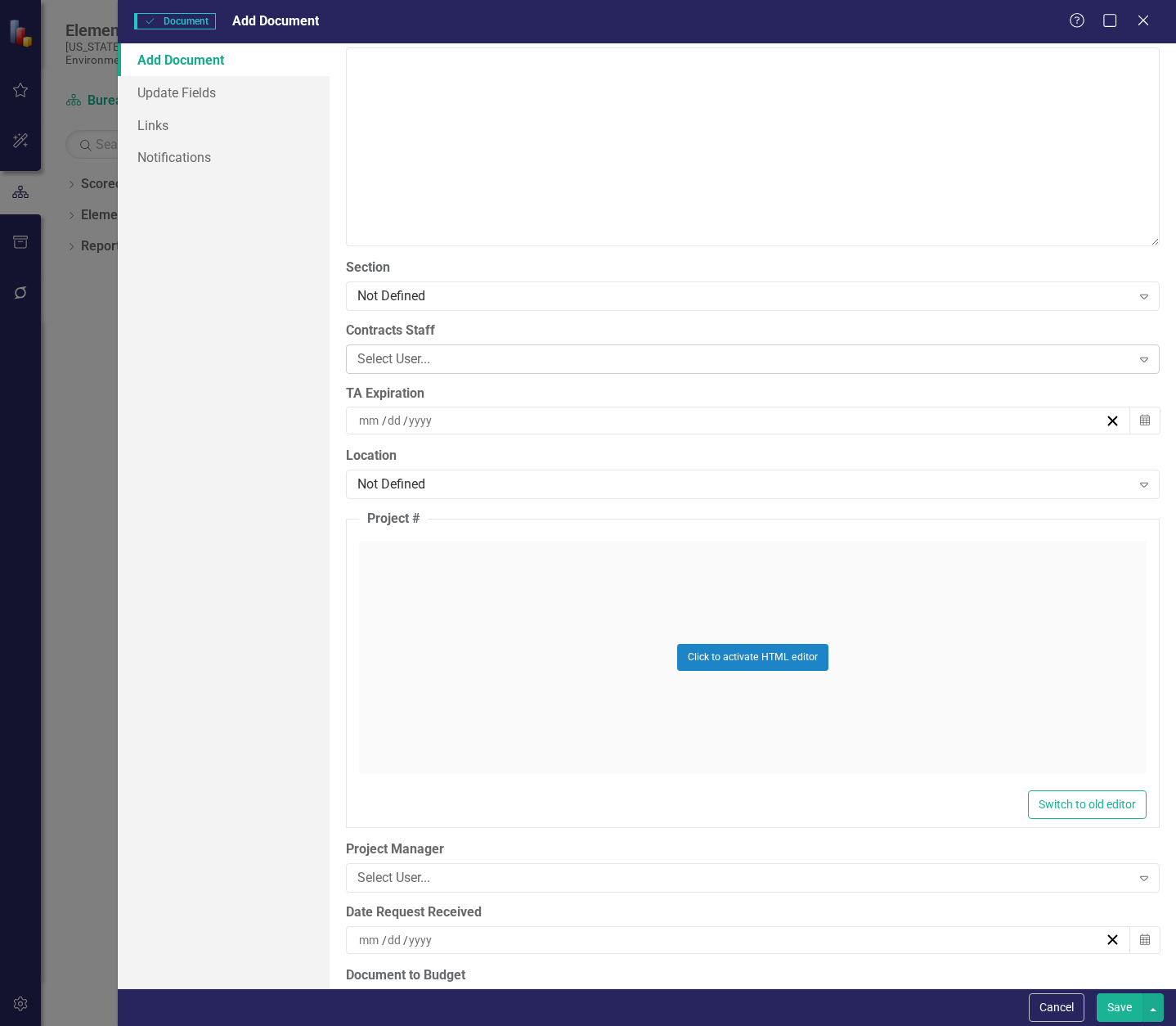
click at [451, 359] on div "Select User..." at bounding box center [744, 358] width 774 height 19
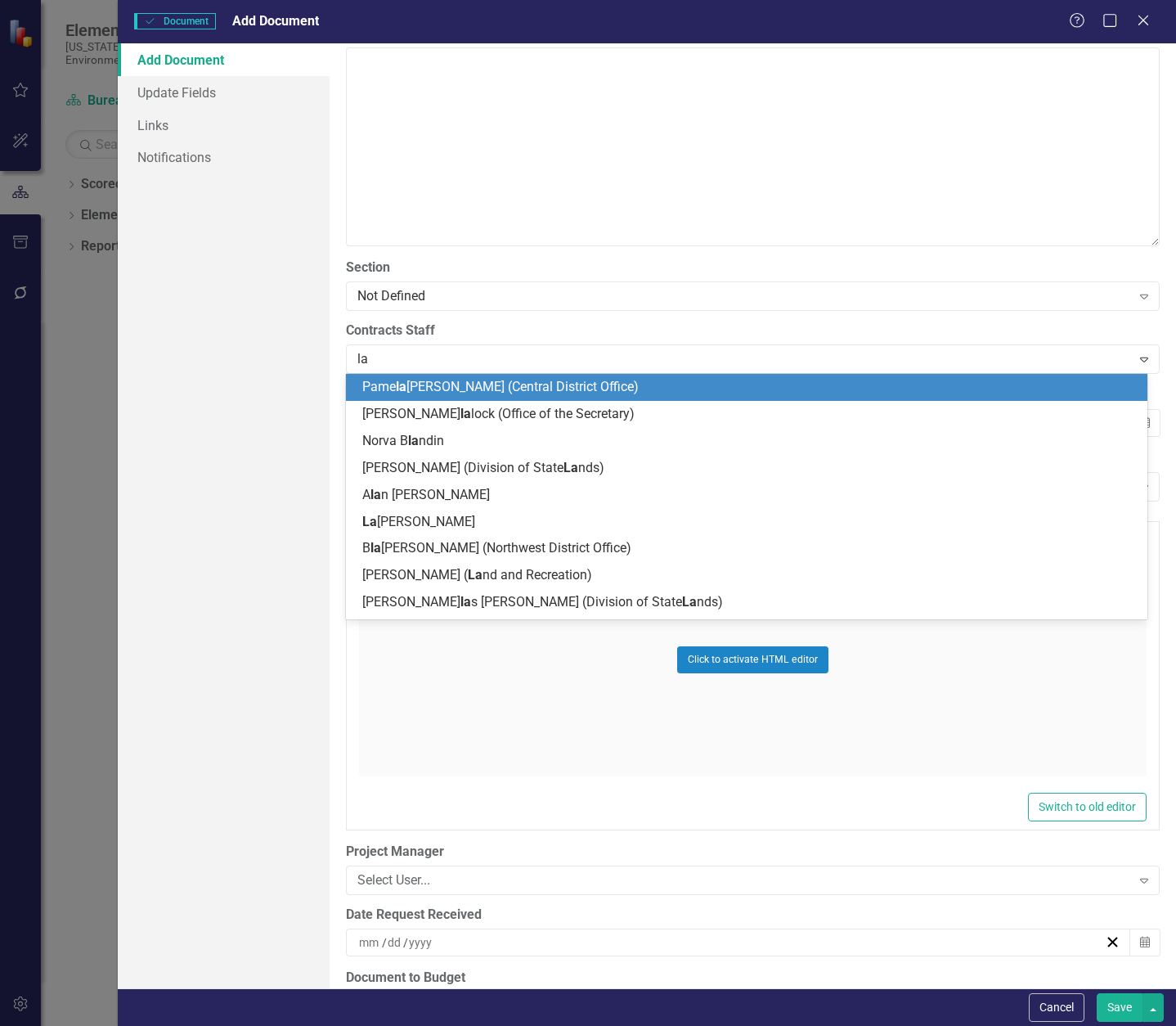
type input "[PERSON_NAME]"
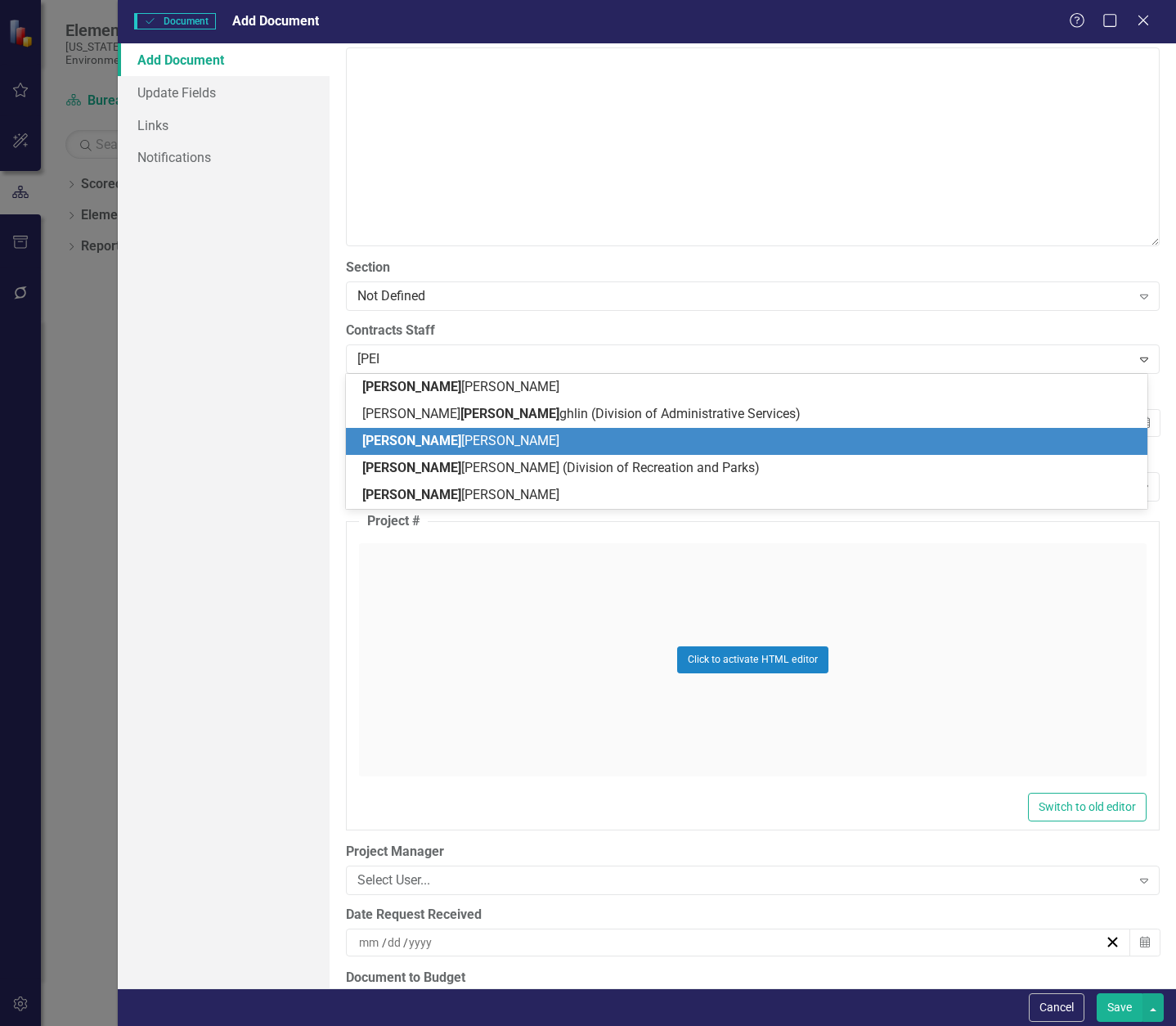
click at [451, 446] on span "[PERSON_NAME] [PERSON_NAME]" at bounding box center [460, 441] width 198 height 15
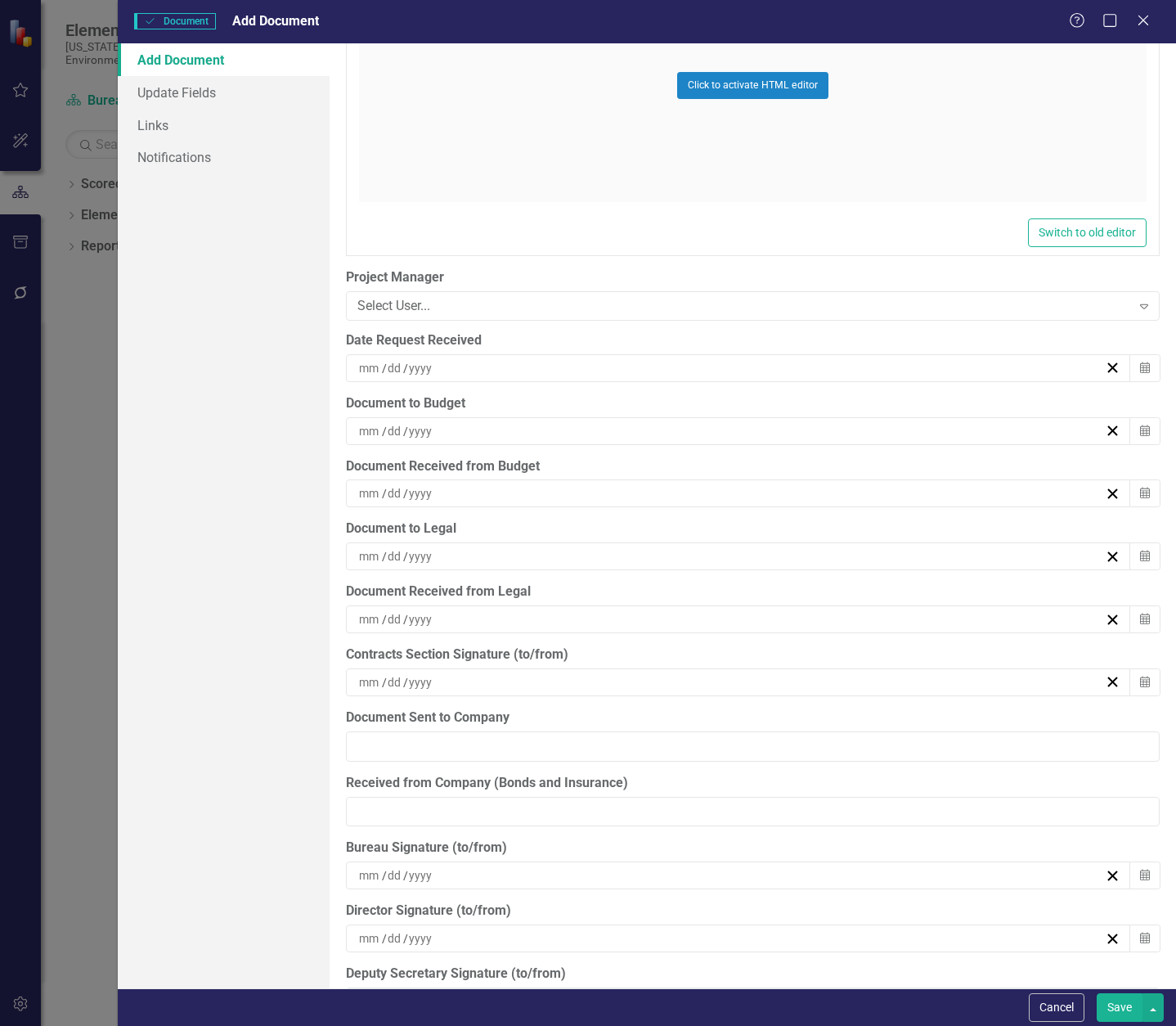
scroll to position [4009, 0]
click at [495, 357] on div "/ /" at bounding box center [738, 367] width 786 height 27
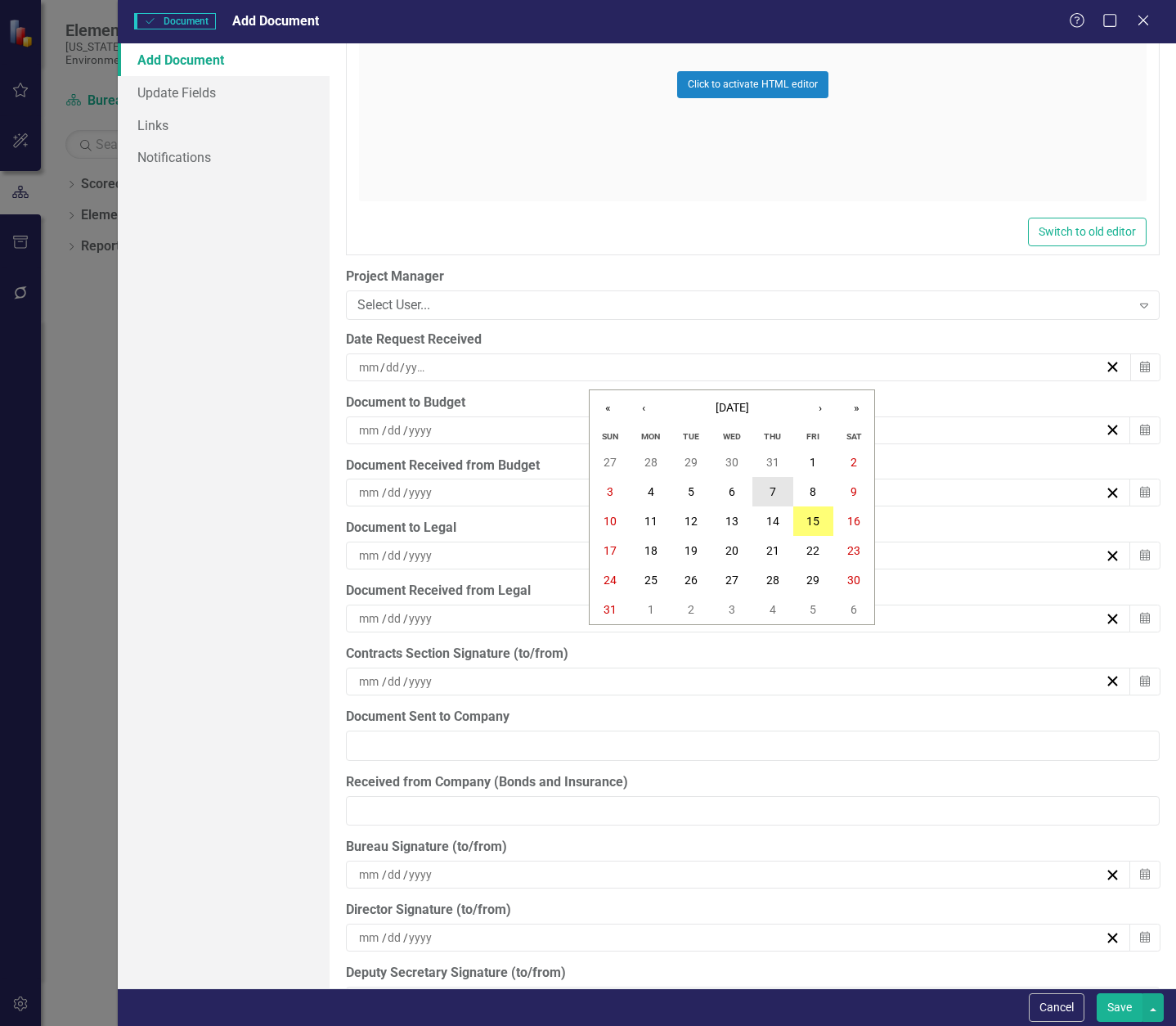
click at [777, 484] on button "7" at bounding box center [772, 491] width 41 height 29
click at [495, 441] on div "/ /" at bounding box center [738, 429] width 786 height 27
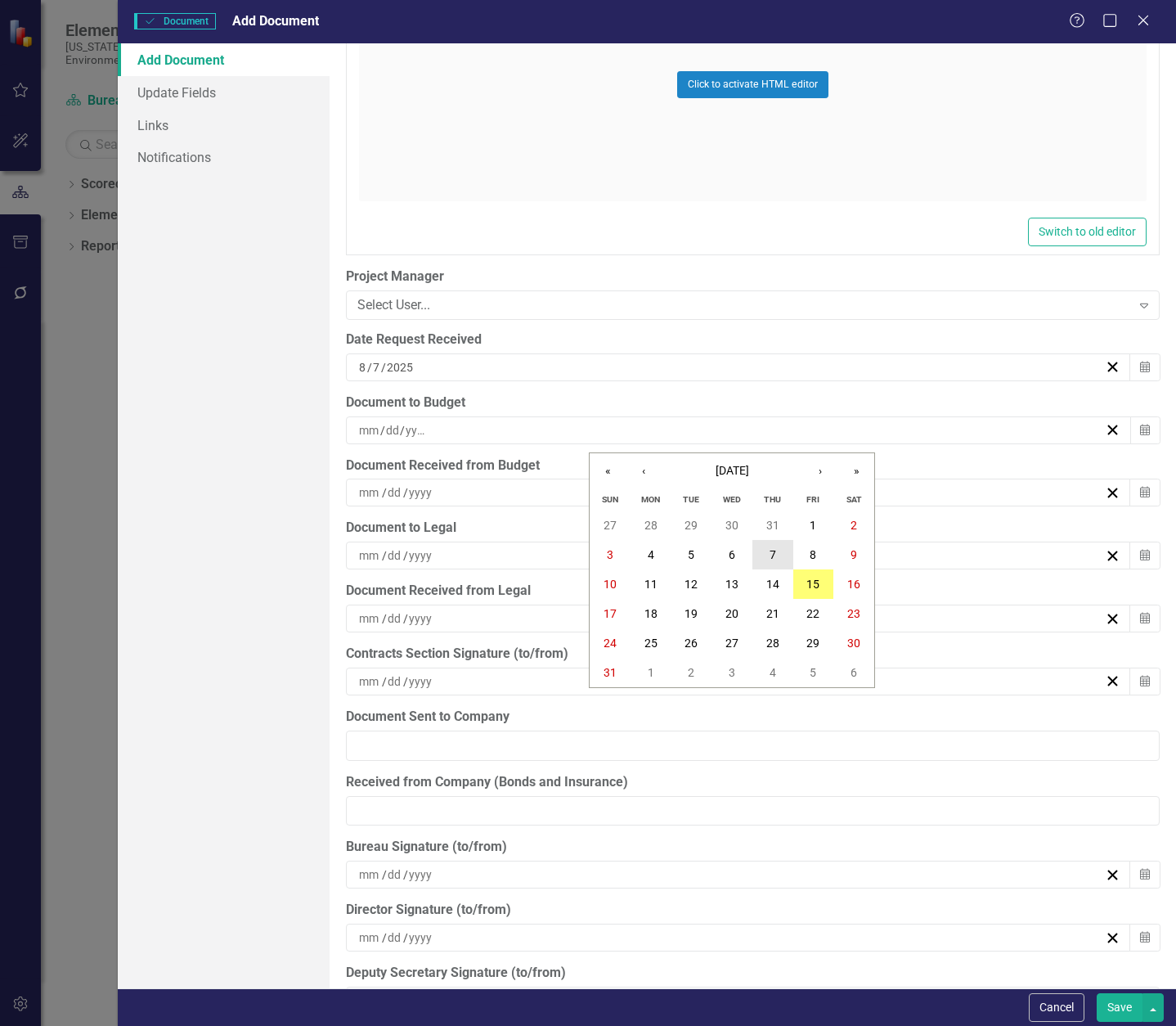
click at [772, 553] on abbr "7" at bounding box center [772, 555] width 7 height 13
click at [538, 493] on div "/ /" at bounding box center [731, 492] width 749 height 16
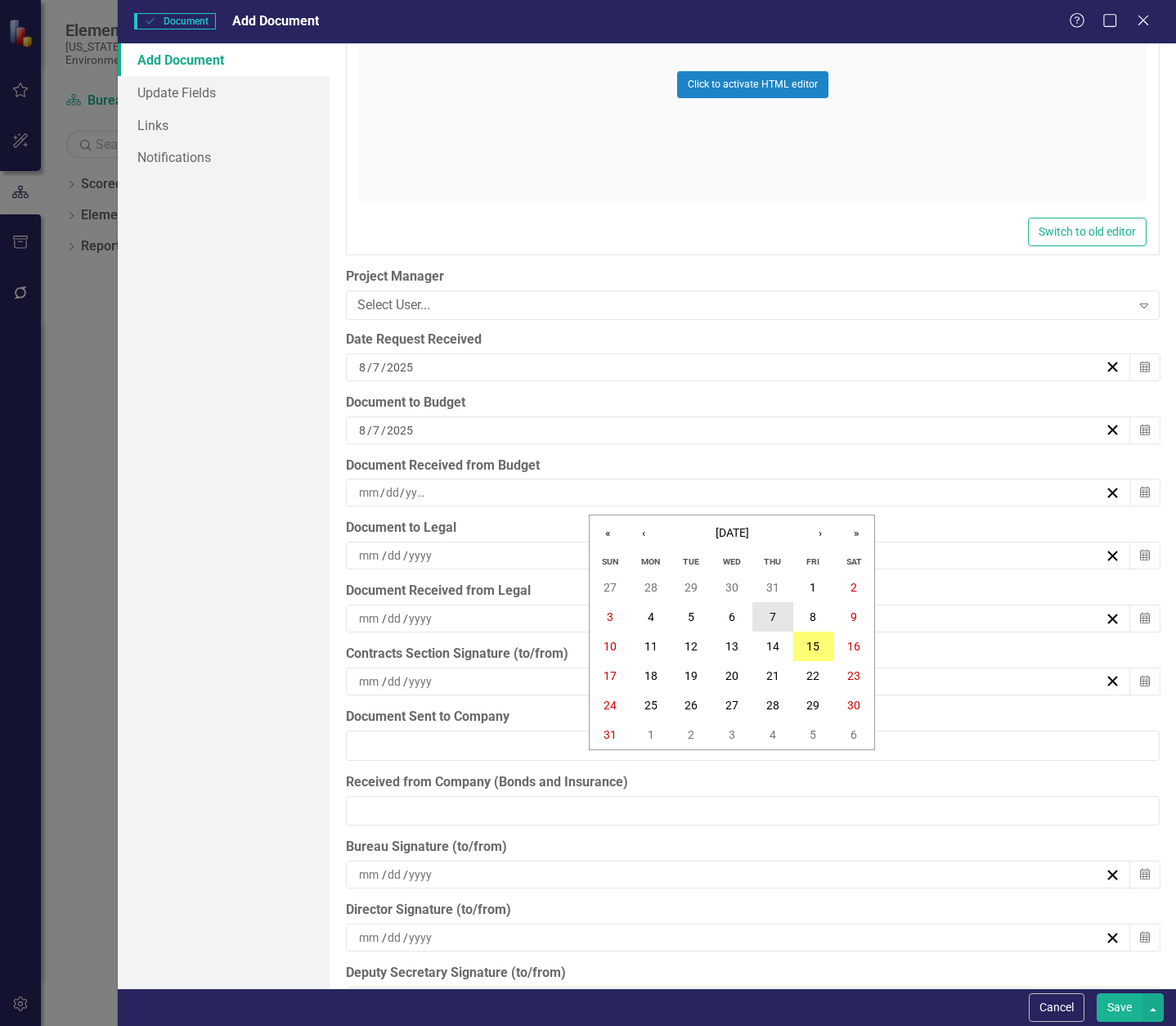
click at [775, 611] on abbr "7" at bounding box center [772, 617] width 7 height 13
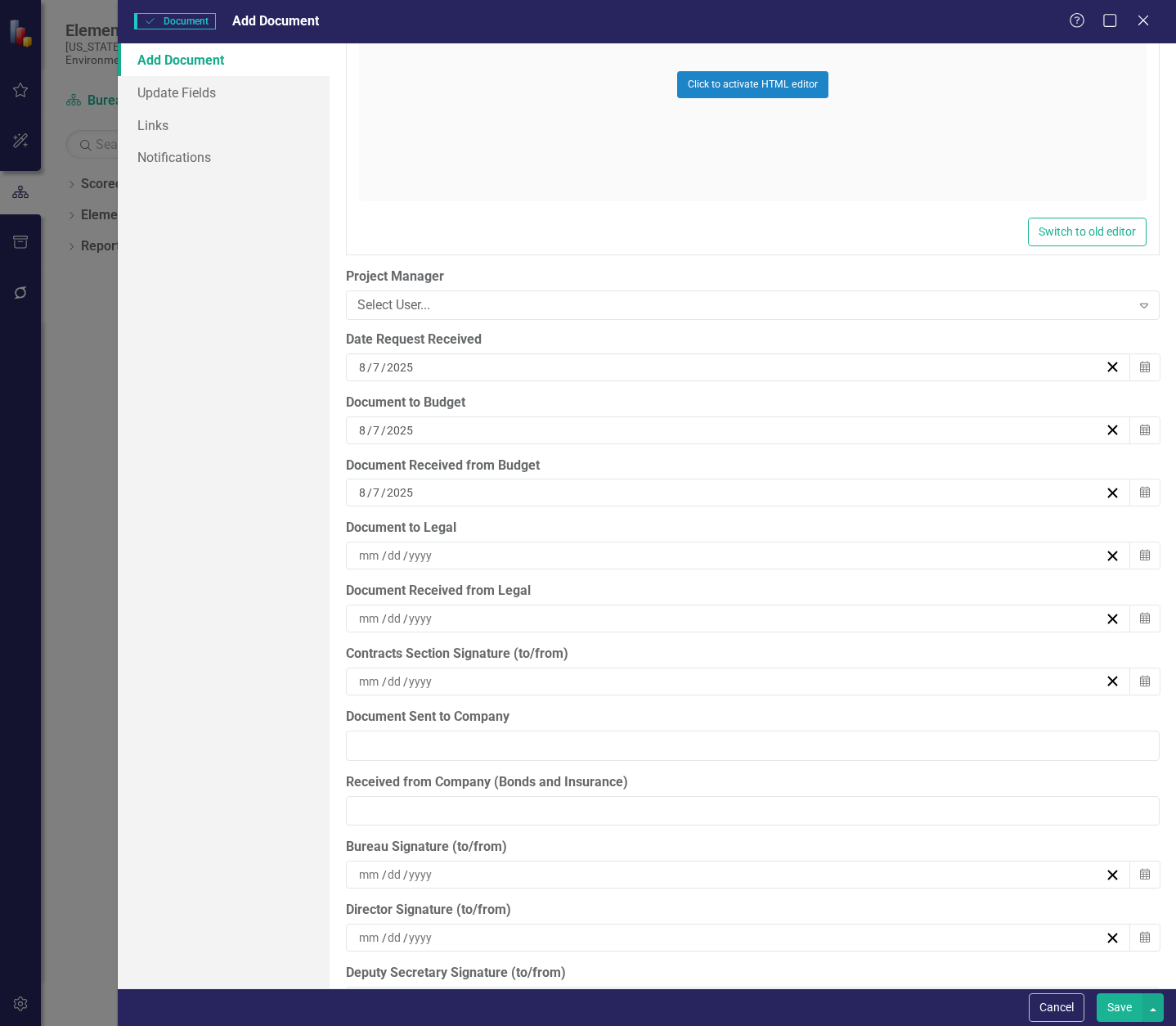
click at [511, 549] on div "/ /" at bounding box center [731, 555] width 749 height 16
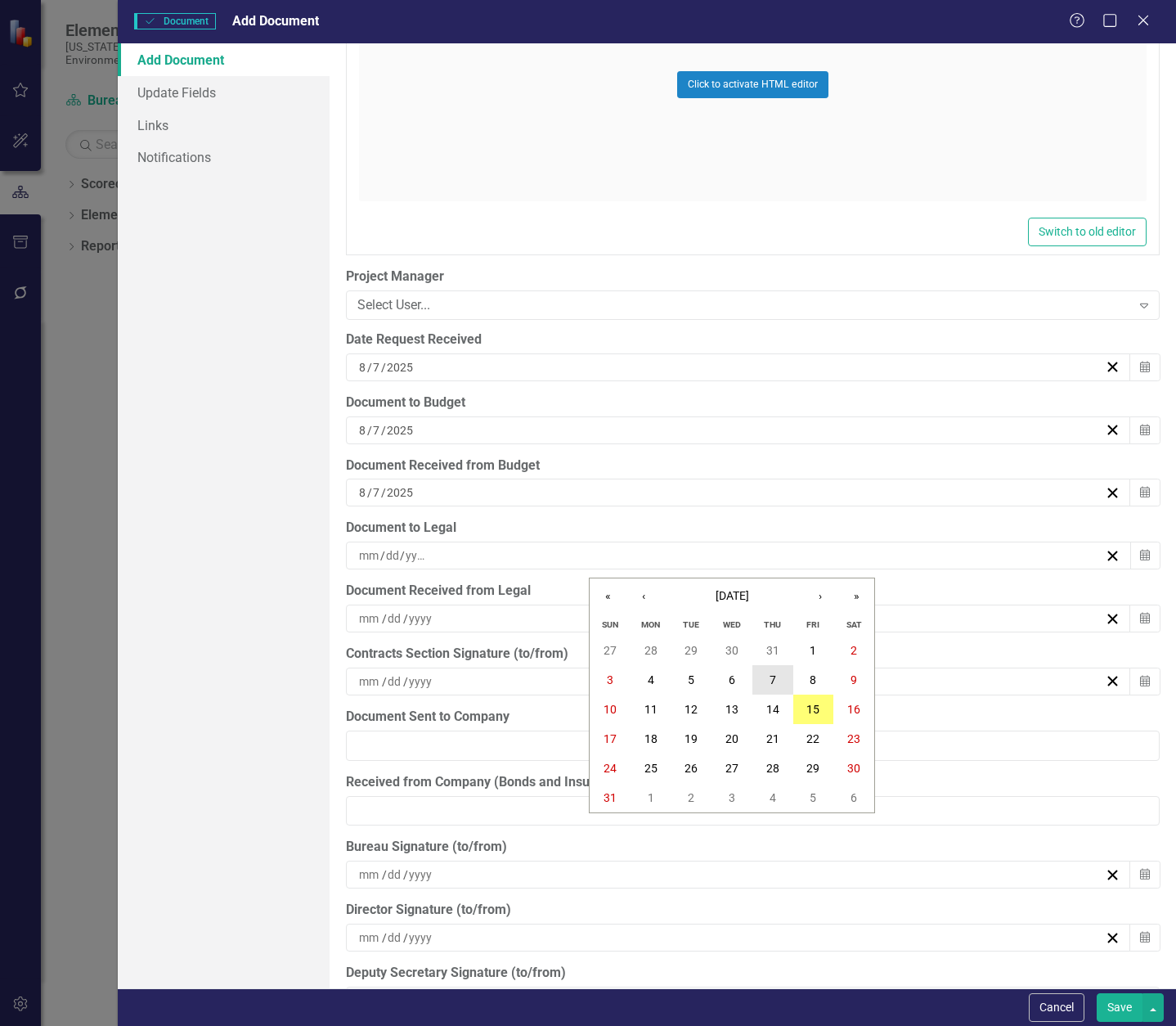
click at [781, 680] on button "7" at bounding box center [772, 680] width 41 height 29
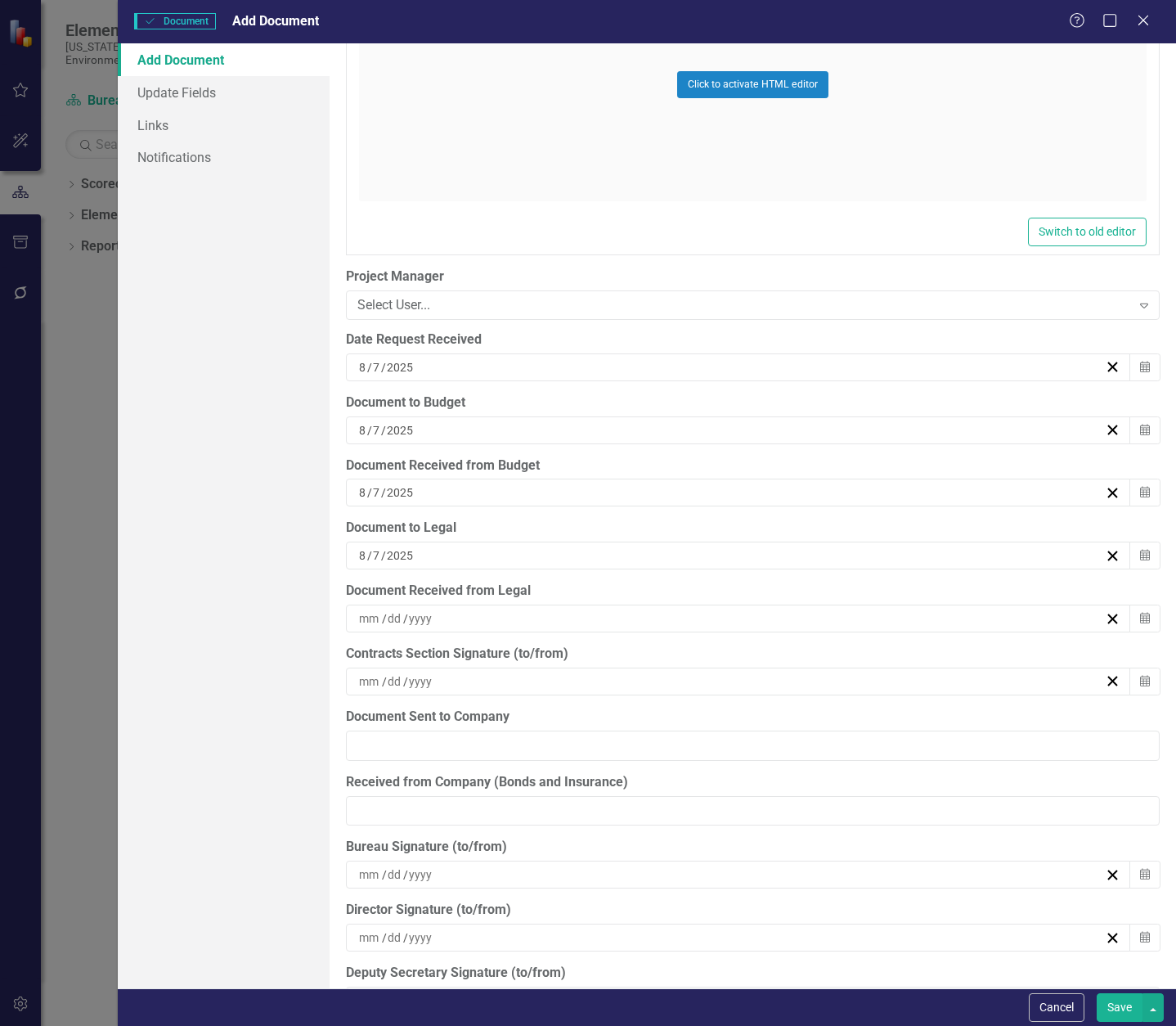
click at [527, 620] on div "/ /" at bounding box center [731, 618] width 749 height 16
click at [816, 749] on abbr "8" at bounding box center [813, 743] width 7 height 13
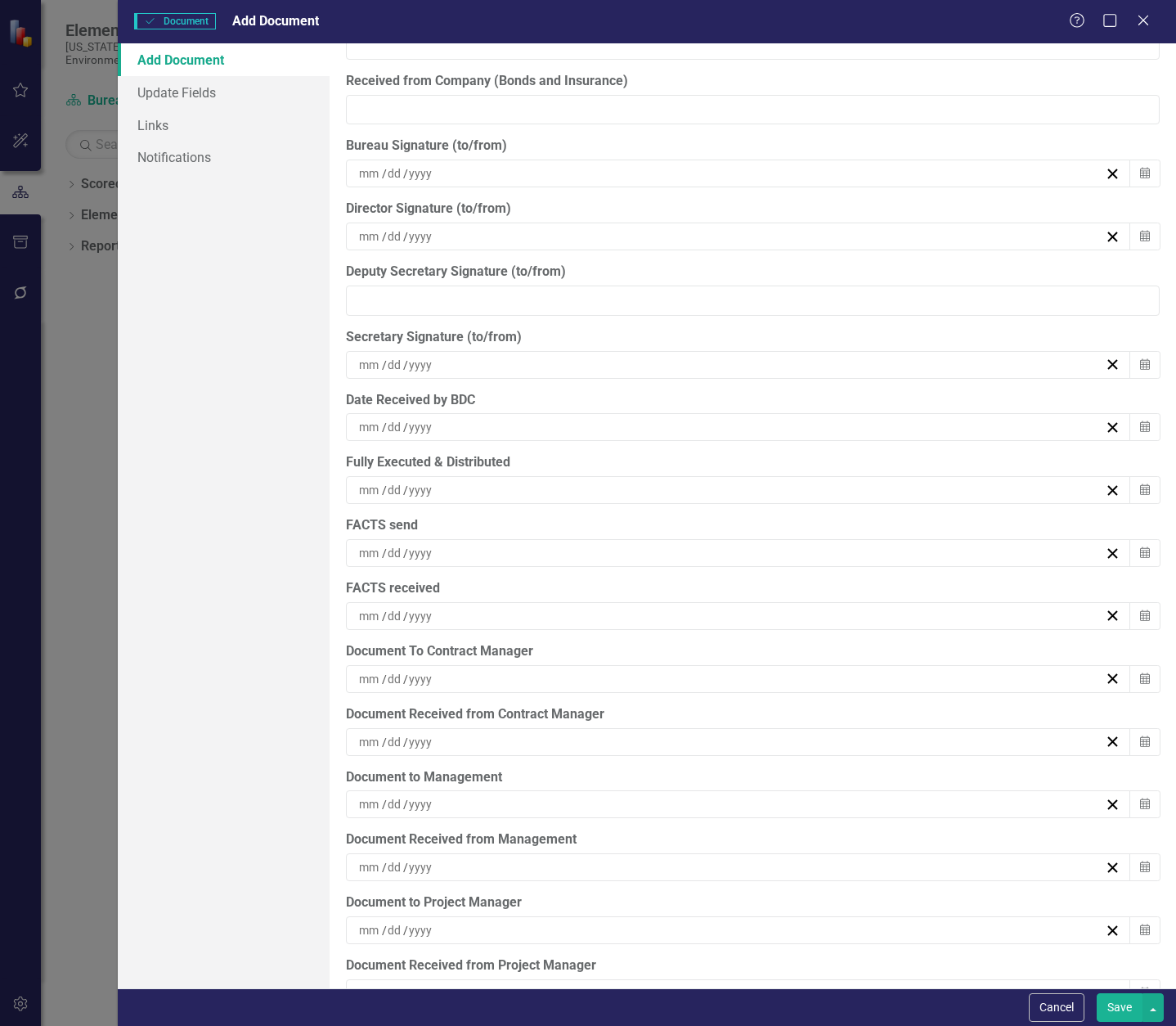
scroll to position [4754, 0]
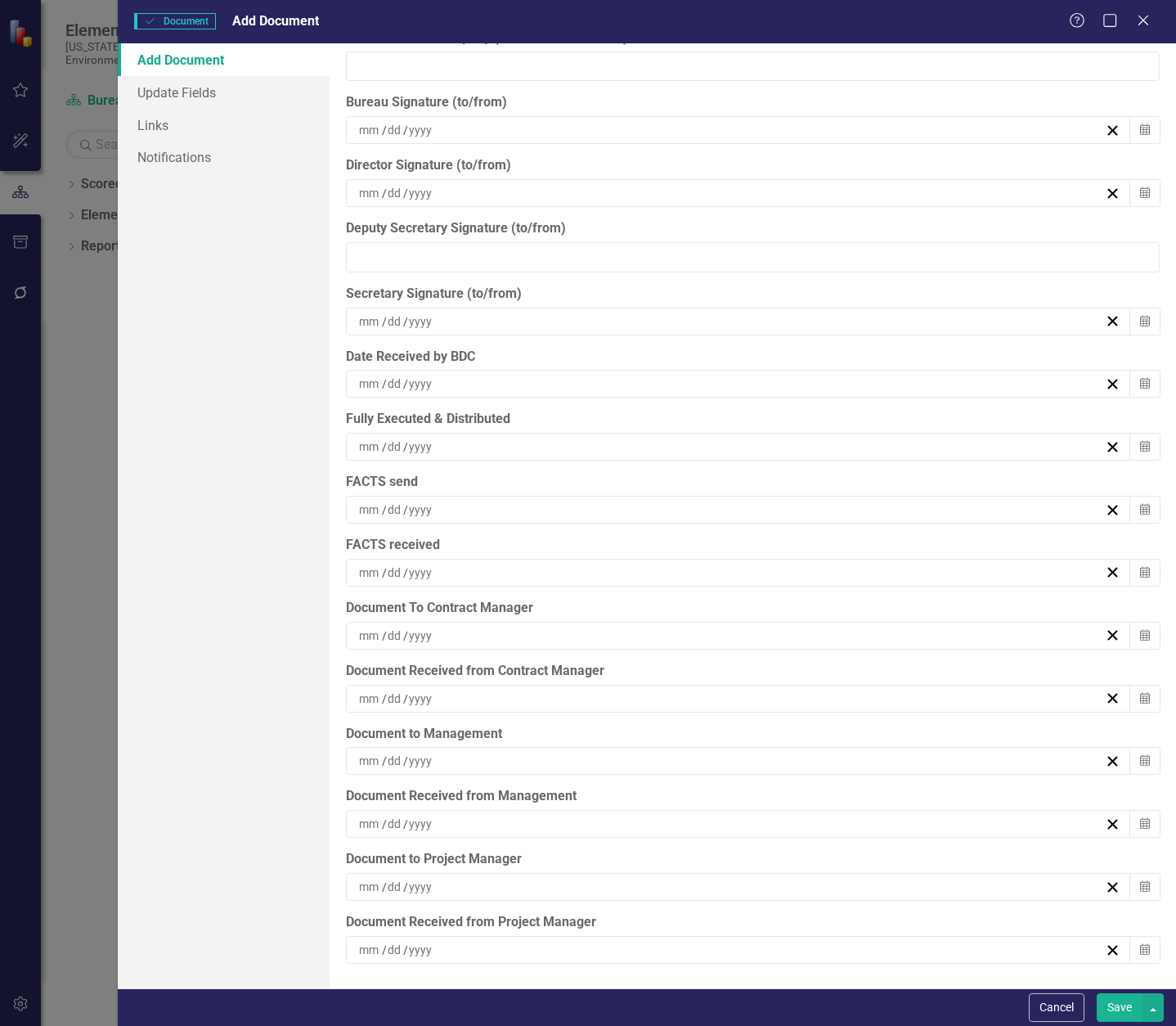
click at [503, 633] on div "/ /" at bounding box center [731, 635] width 749 height 16
click at [817, 761] on abbr "8" at bounding box center [813, 760] width 7 height 13
click at [542, 699] on div "/ /" at bounding box center [731, 698] width 749 height 16
click at [817, 823] on abbr "8" at bounding box center [813, 824] width 7 height 13
click at [507, 759] on div "/ /" at bounding box center [731, 760] width 749 height 16
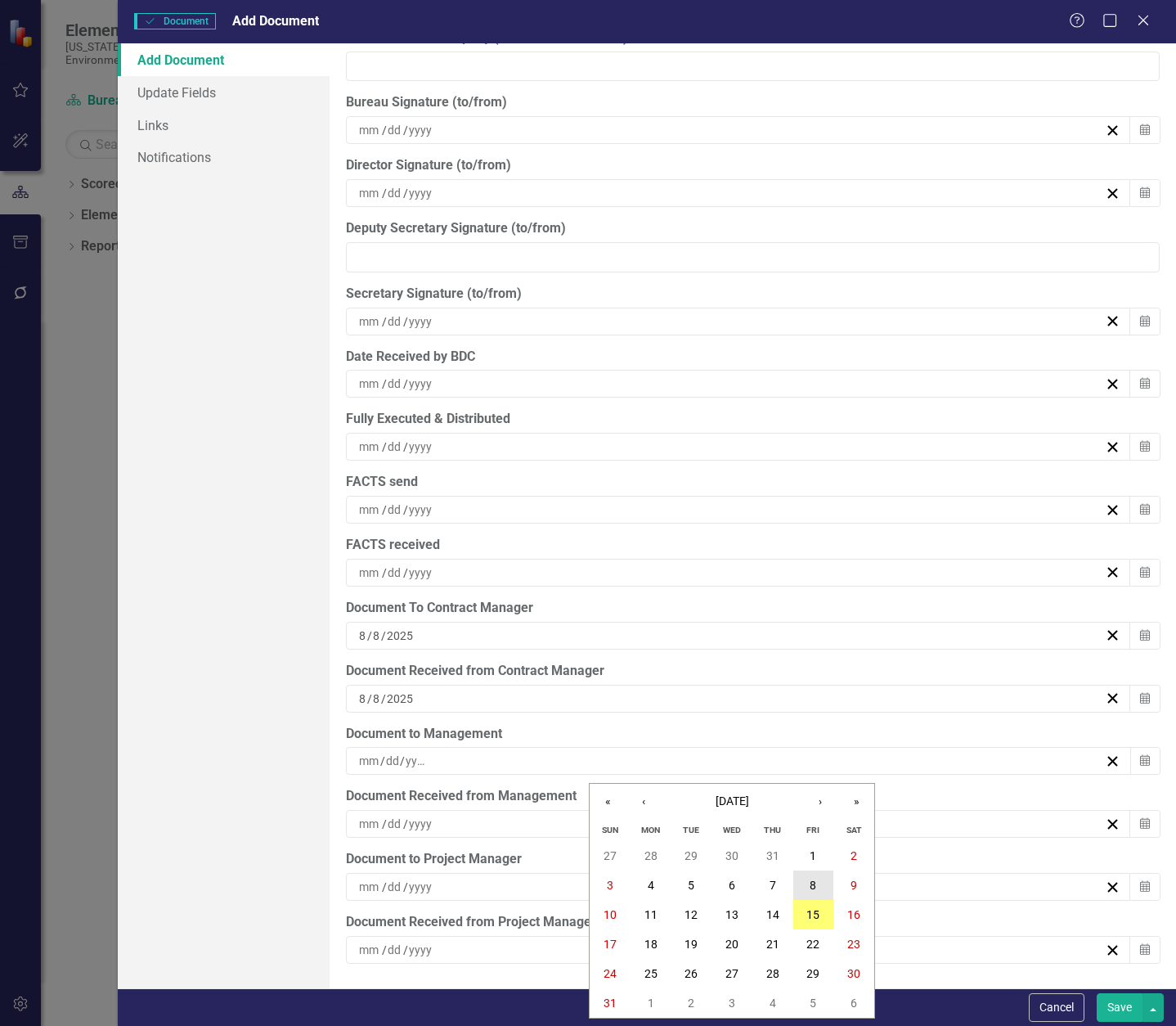
click at [814, 881] on abbr "8" at bounding box center [813, 885] width 7 height 13
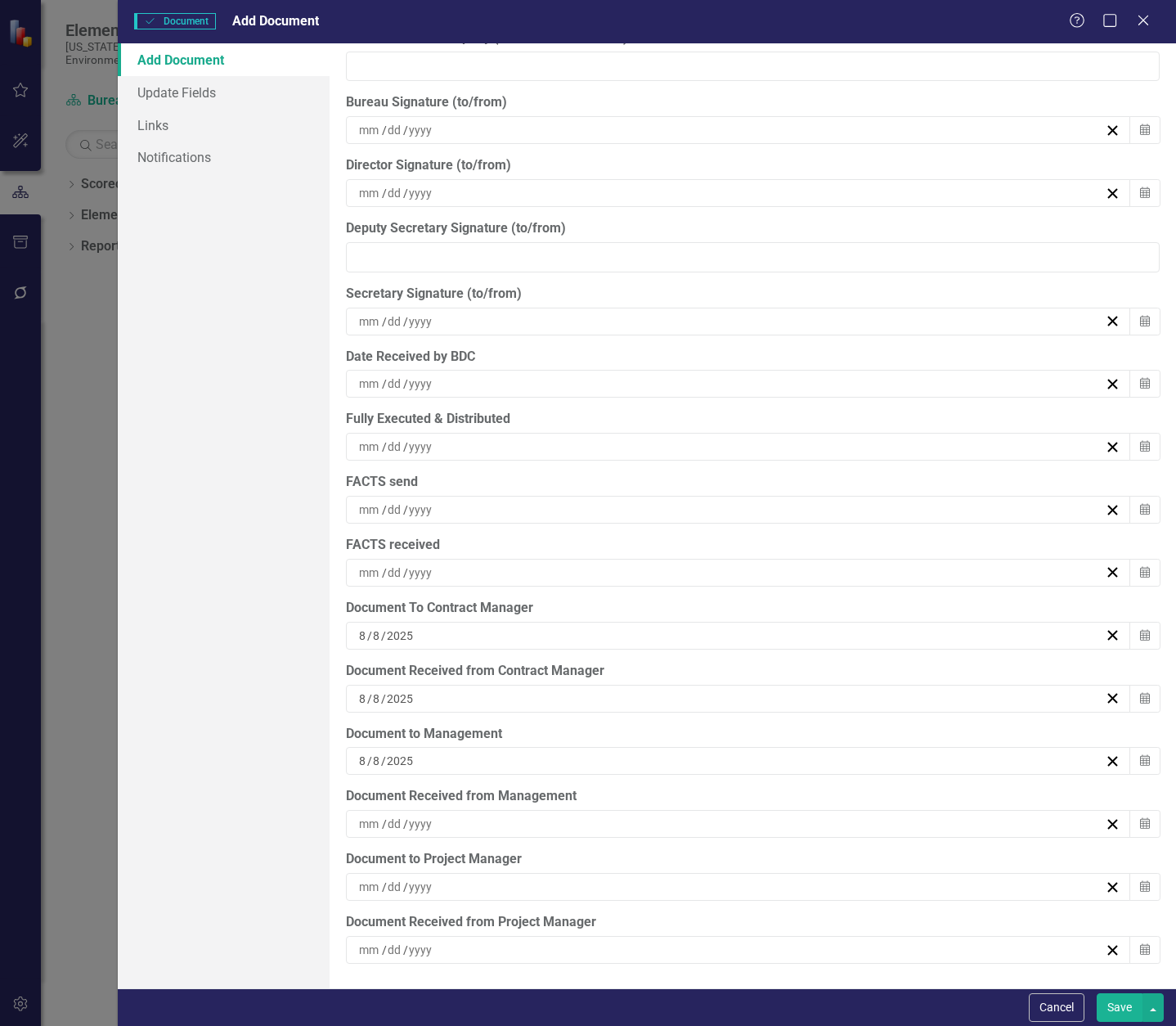
click at [545, 824] on div "/ /" at bounding box center [731, 824] width 749 height 16
click at [766, 689] on button "14" at bounding box center [772, 698] width 41 height 29
click at [489, 439] on div "/ /" at bounding box center [731, 446] width 749 height 16
click at [774, 600] on abbr "14" at bounding box center [773, 600] width 13 height 13
click at [483, 507] on div "/ /" at bounding box center [731, 509] width 749 height 16
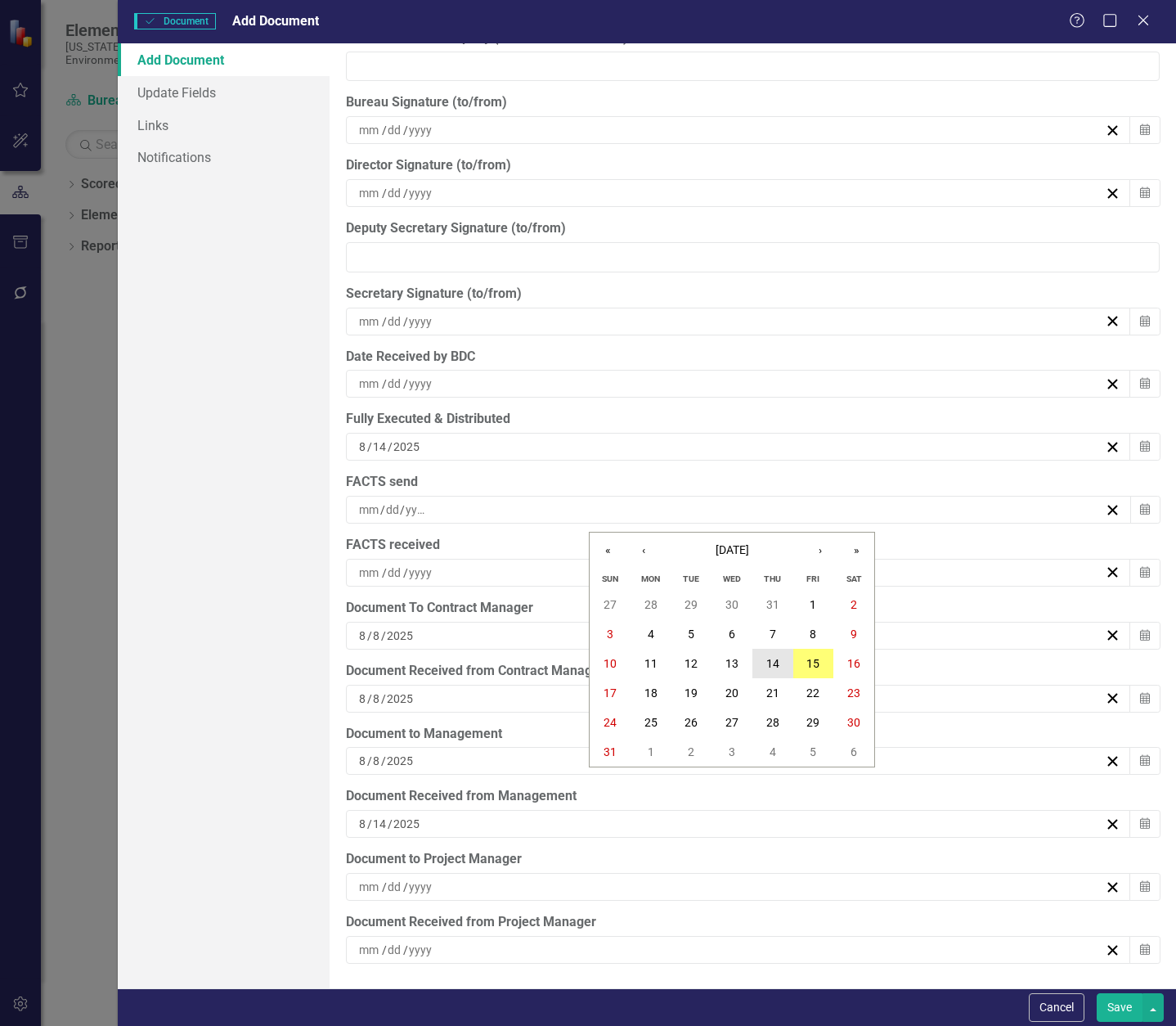
click at [778, 659] on abbr "14" at bounding box center [773, 664] width 13 height 13
click at [487, 574] on div "/ /" at bounding box center [731, 572] width 749 height 16
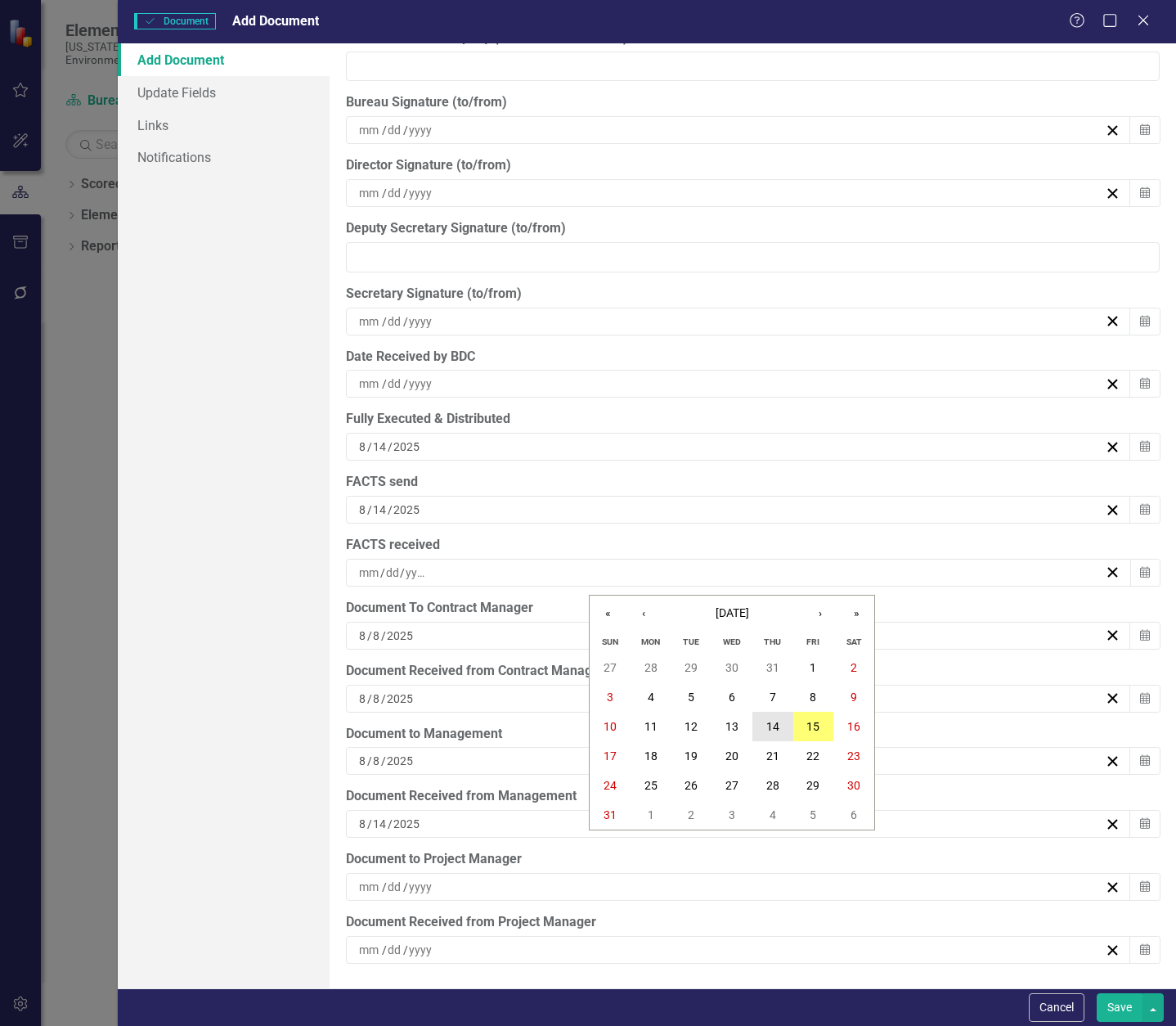
click at [770, 728] on abbr "14" at bounding box center [773, 726] width 13 height 13
click at [1124, 1010] on button "Save" at bounding box center [1119, 1007] width 45 height 28
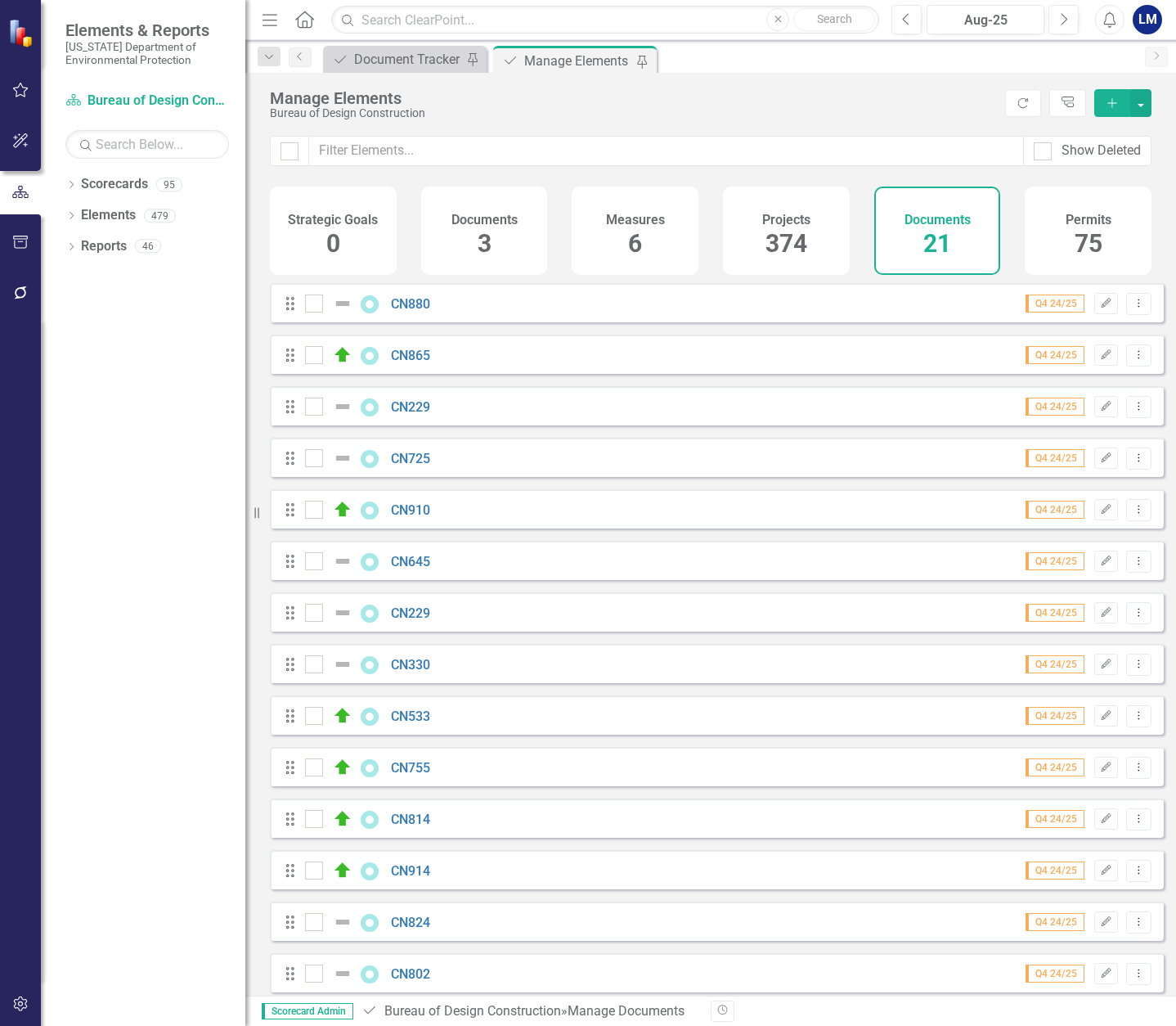
click at [534, 58] on div "Manage Elements" at bounding box center [579, 61] width 108 height 21
click at [295, 148] on div at bounding box center [289, 151] width 18 height 18
click at [291, 148] on input "checkbox" at bounding box center [285, 148] width 10 height 10
checkbox input "true"
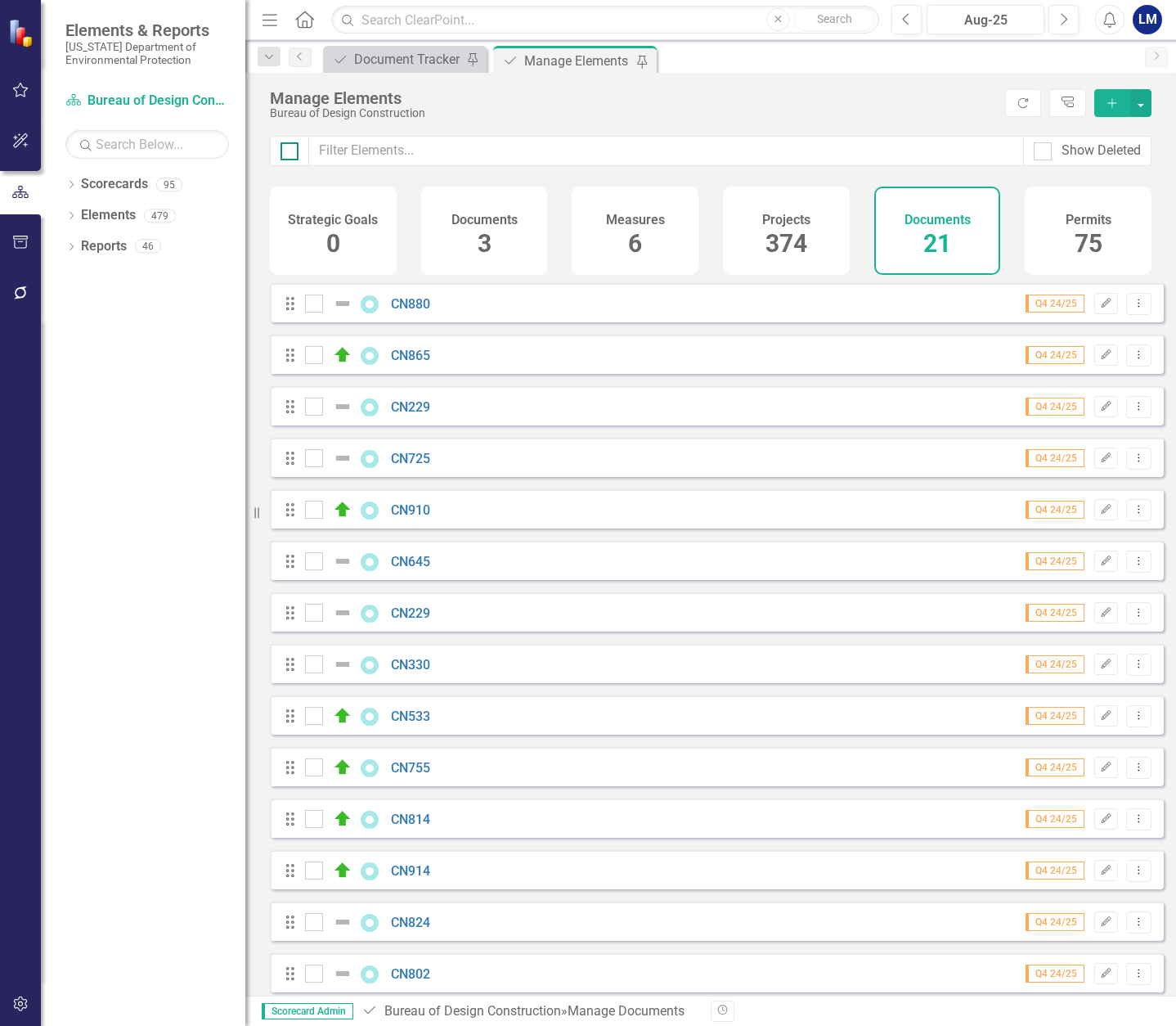
checkbox input "true"
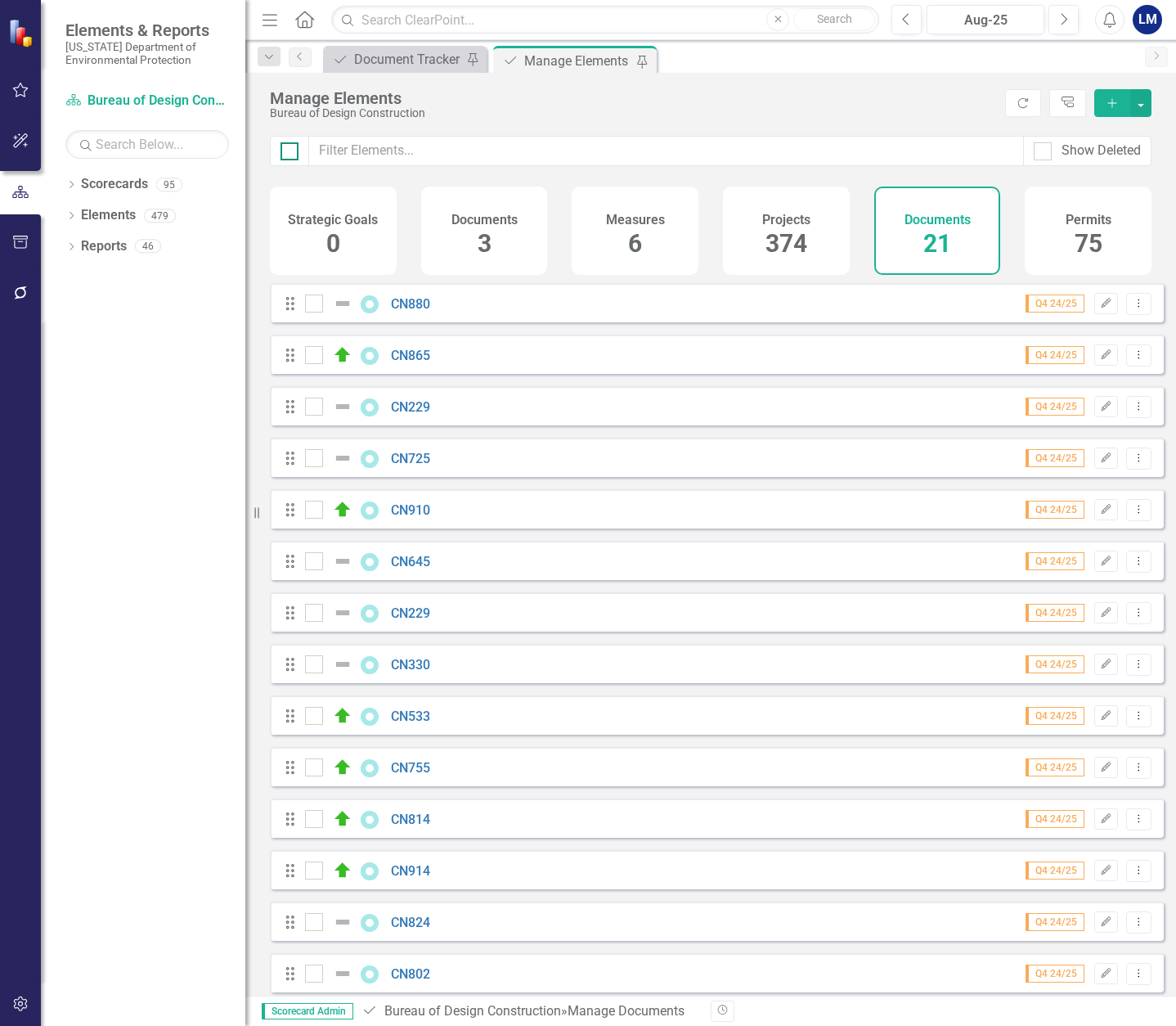
checkbox input "true"
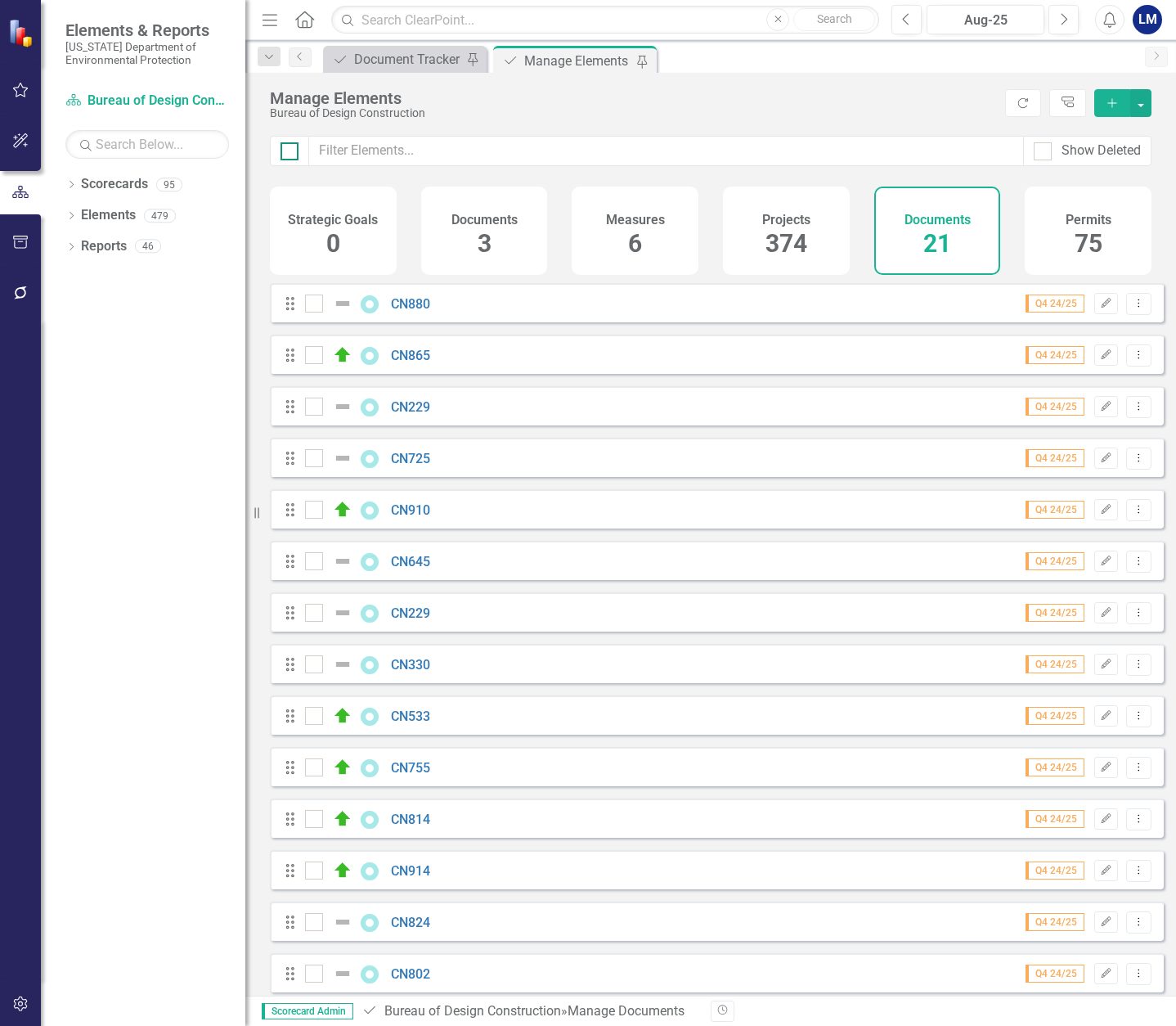
checkbox input "true"
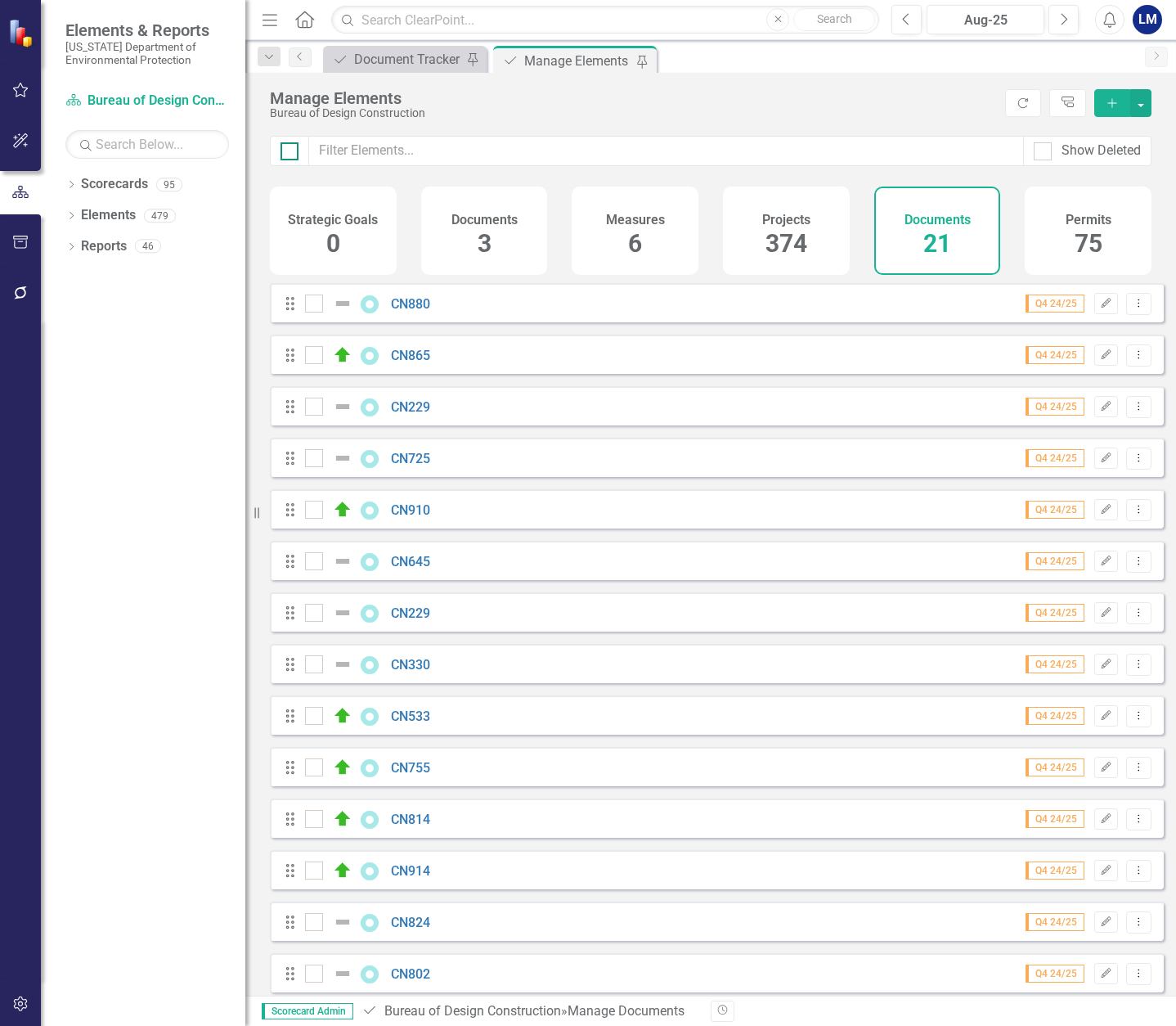
checkbox input "true"
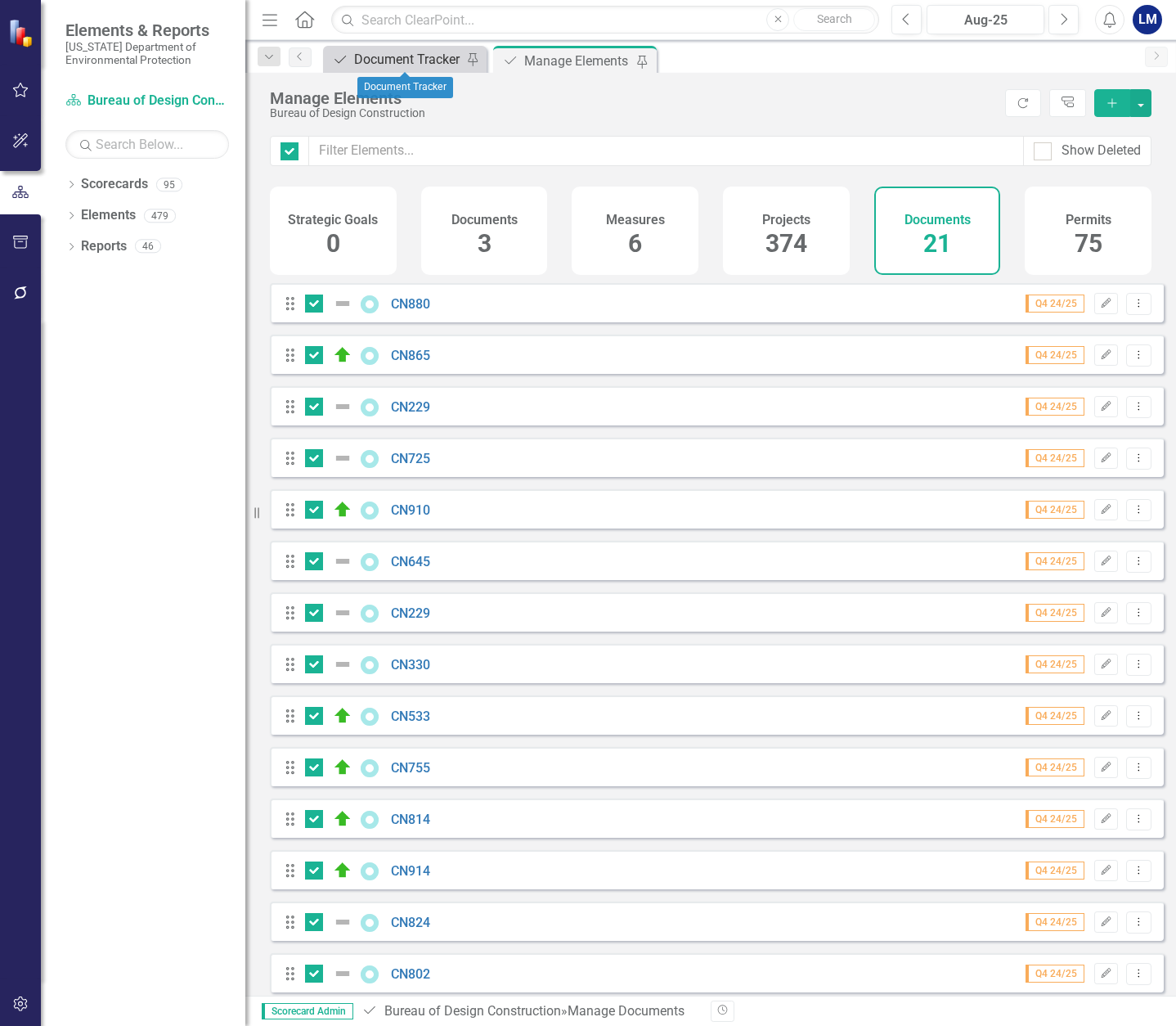
click at [416, 52] on div "Document Tracker" at bounding box center [408, 60] width 108 height 21
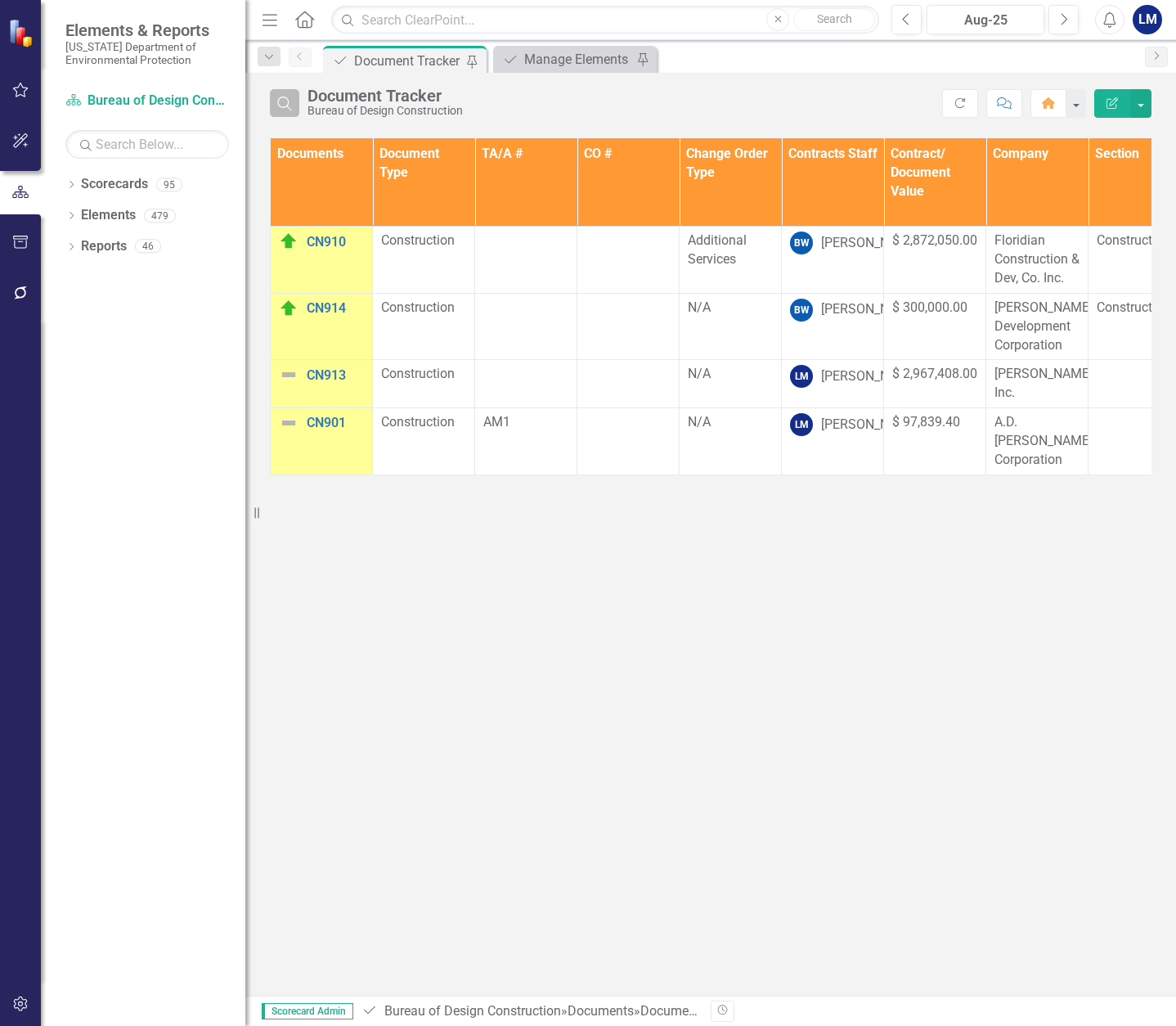
click at [290, 101] on icon "Search" at bounding box center [285, 103] width 18 height 15
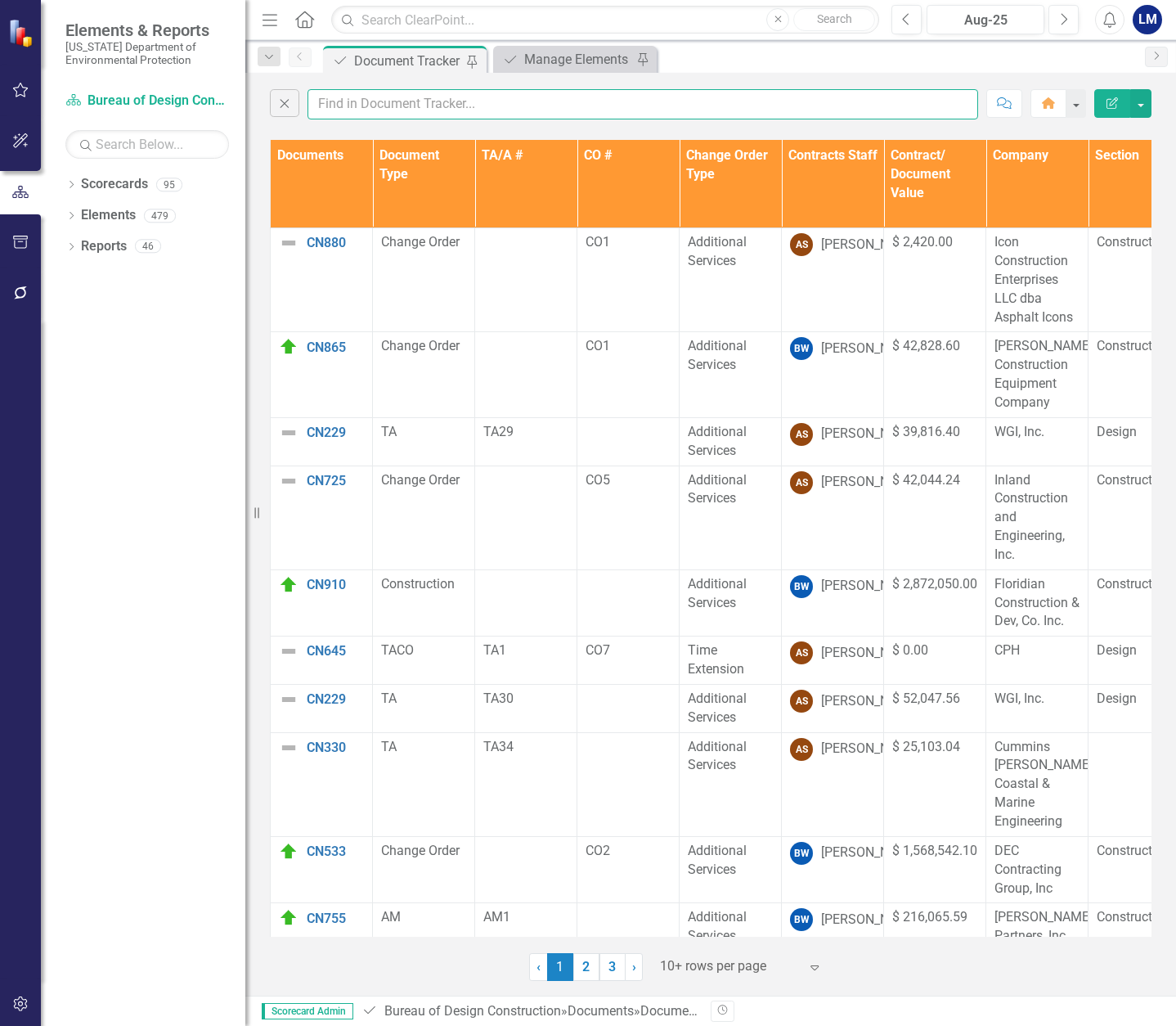
click at [345, 101] on input "text" at bounding box center [643, 104] width 671 height 30
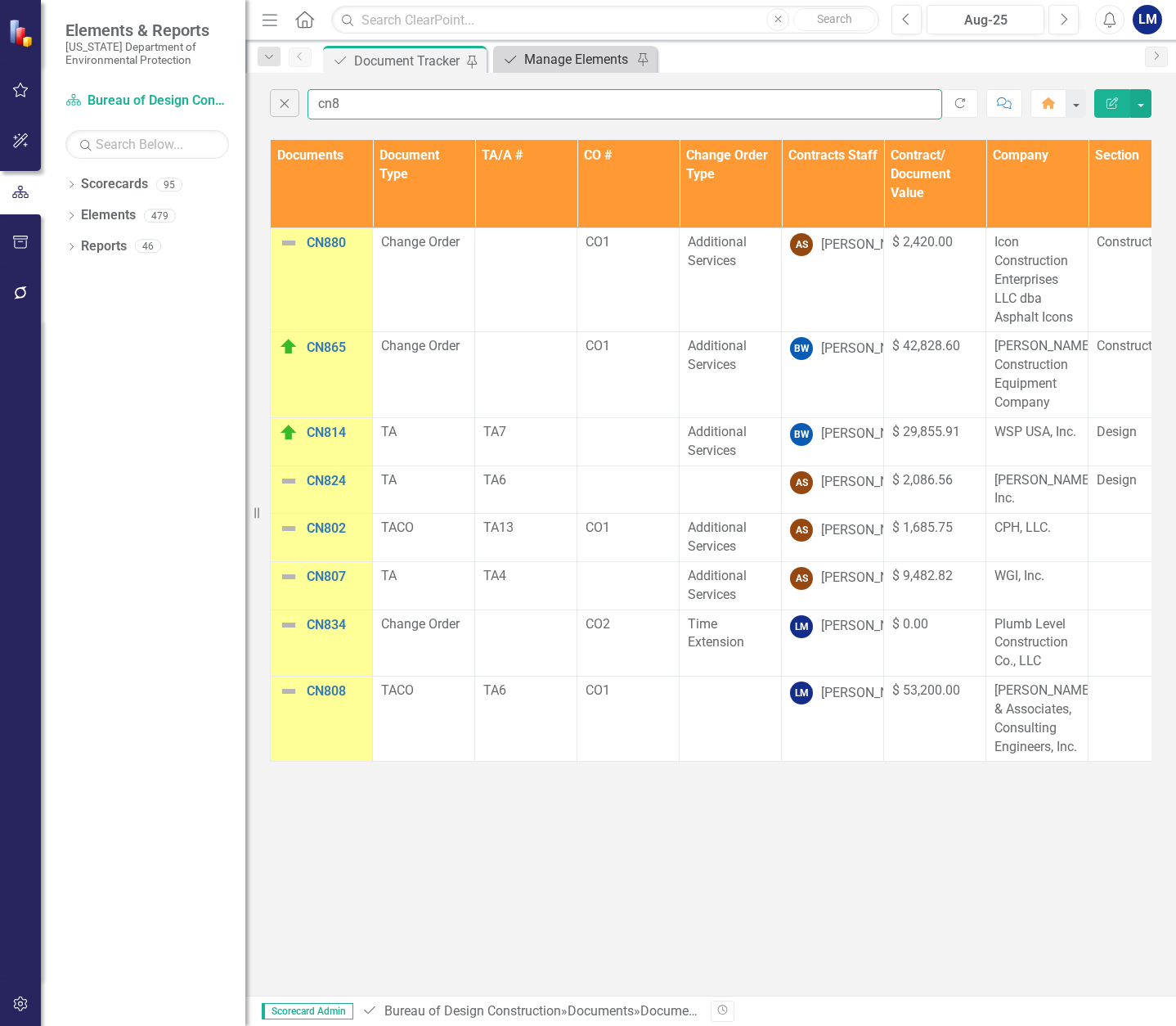
type input "cn8"
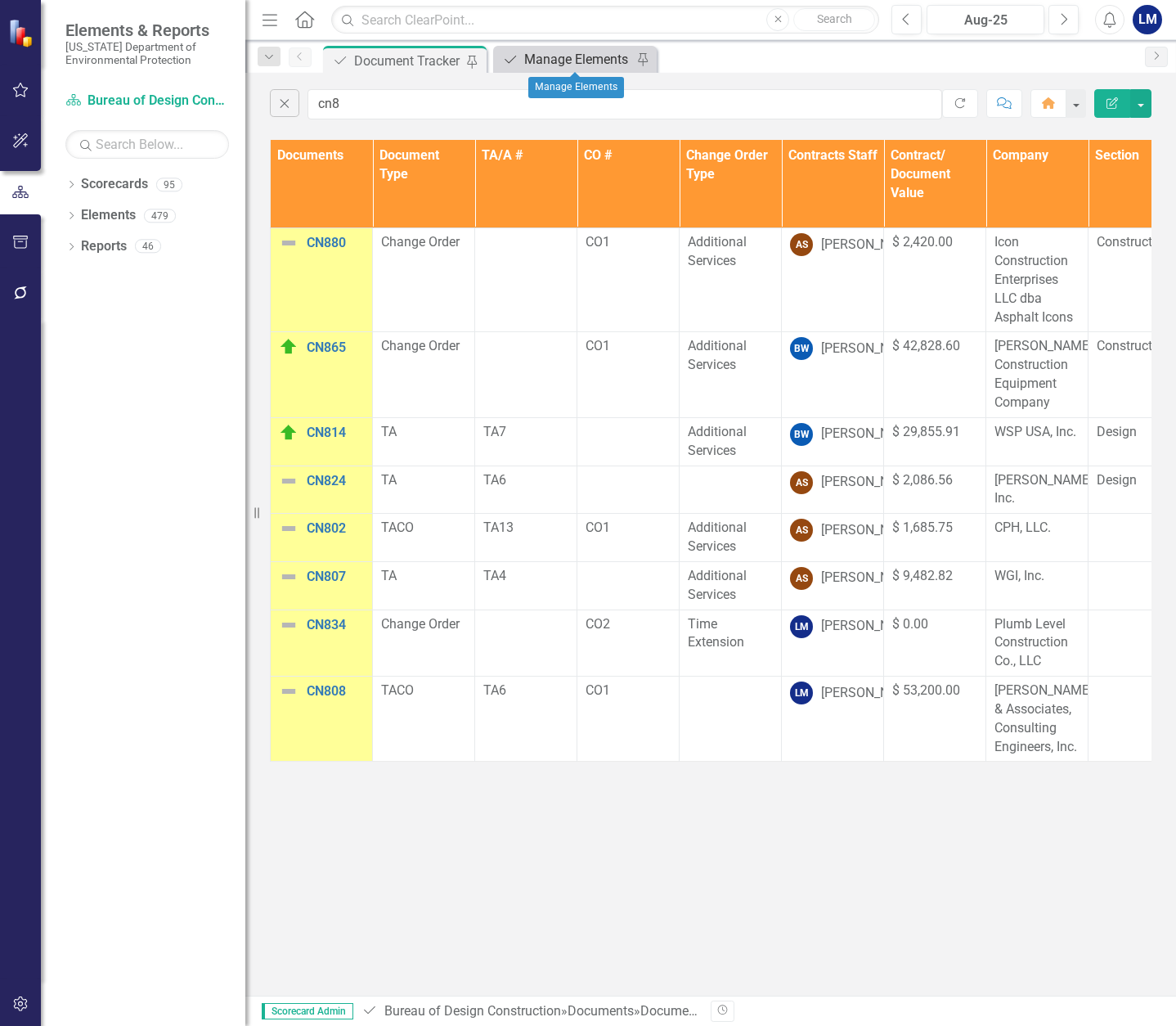
click at [565, 52] on div "Manage Elements" at bounding box center [579, 60] width 108 height 21
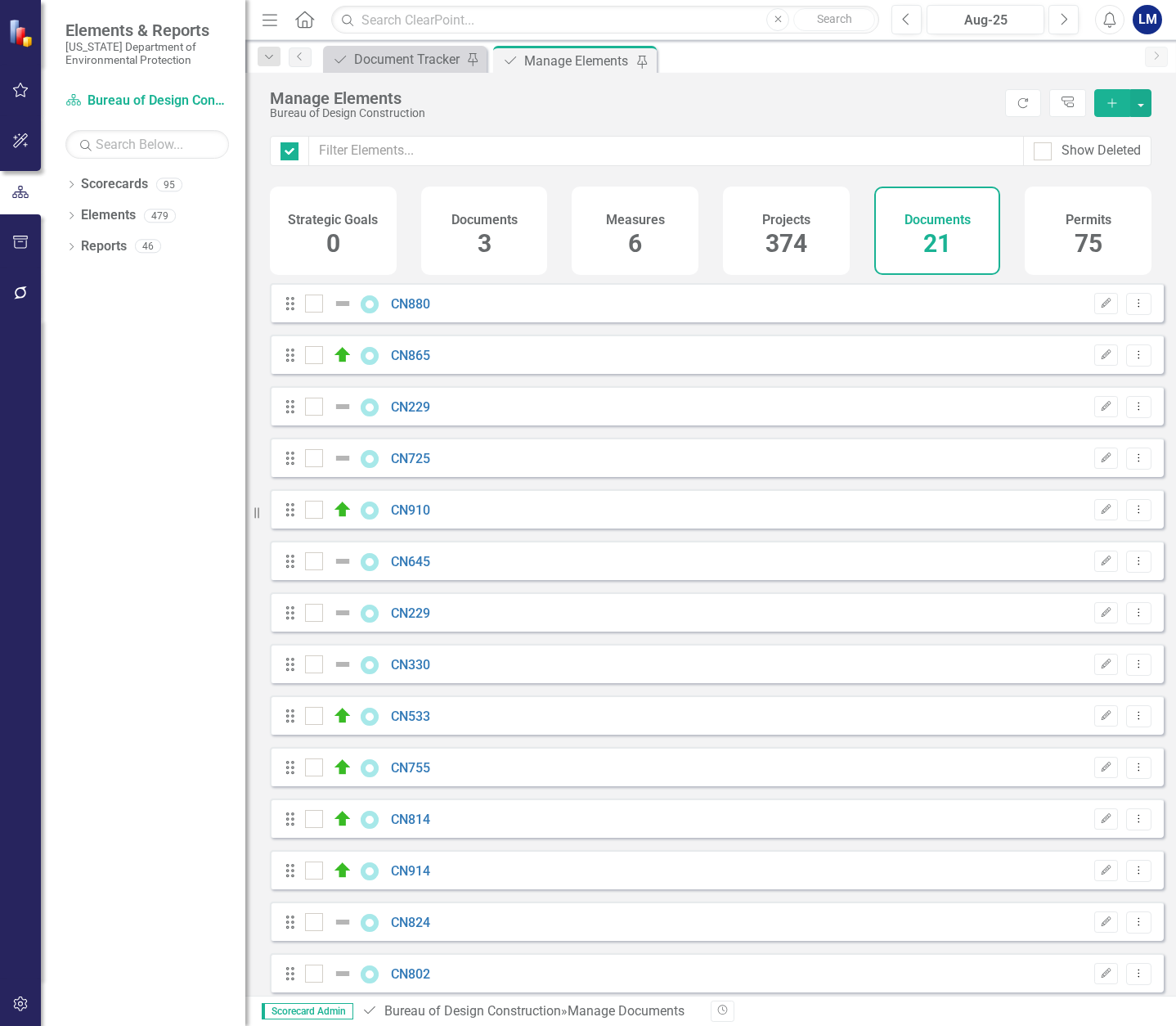
checkbox input "false"
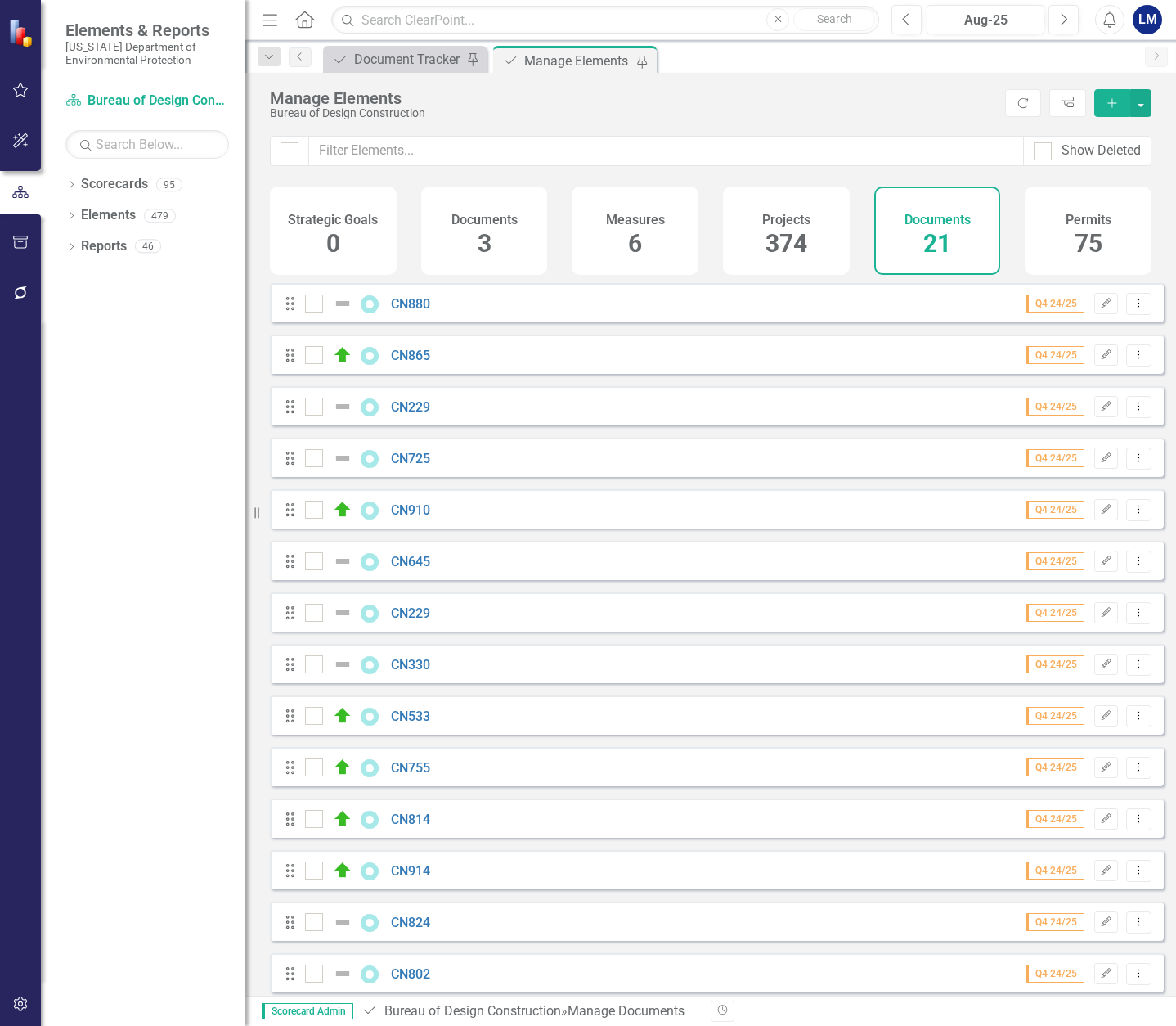
click at [967, 220] on h4 "Documents" at bounding box center [938, 220] width 66 height 15
click at [1116, 106] on icon "Add" at bounding box center [1113, 103] width 15 height 11
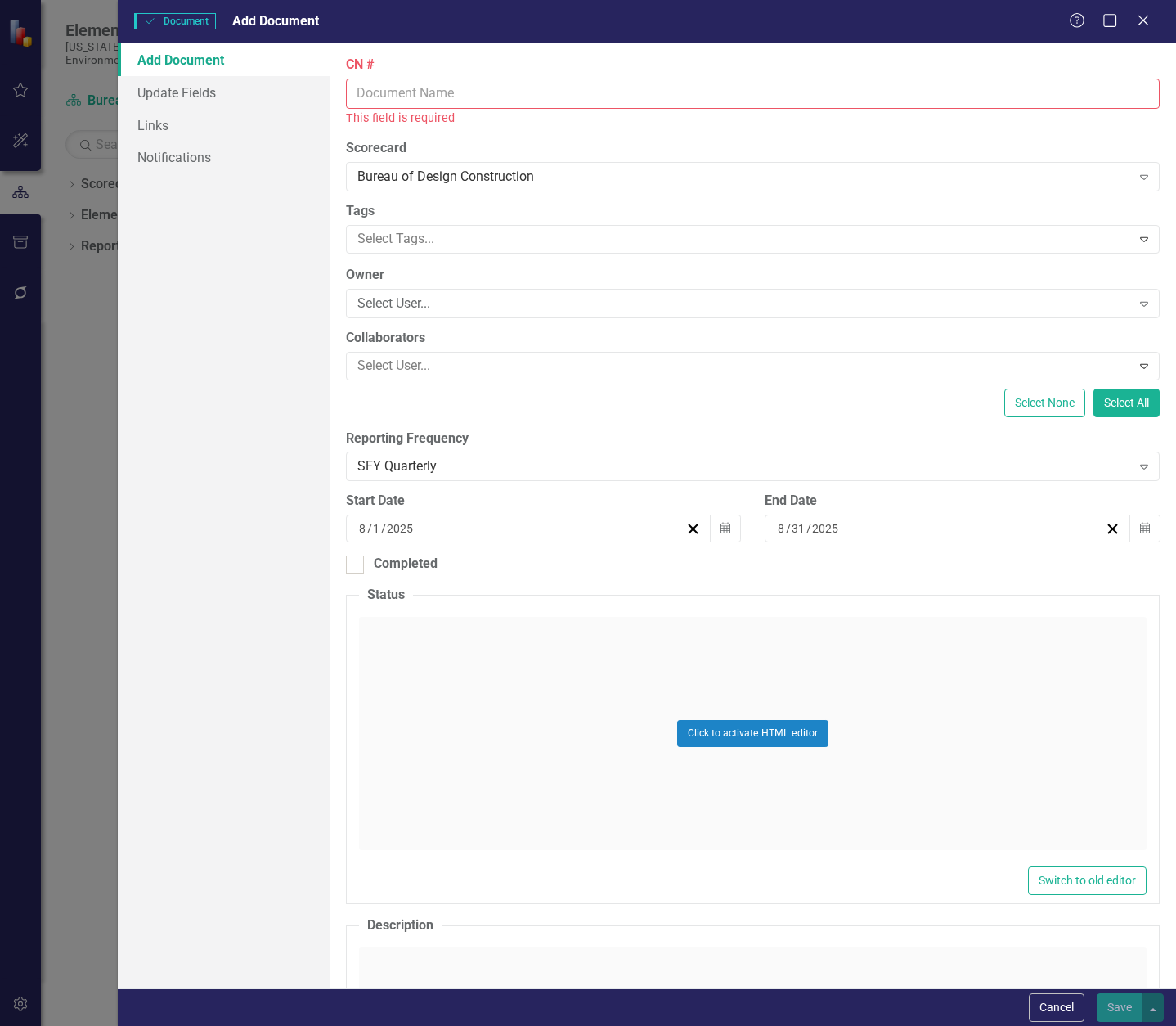
click at [420, 97] on input "CN #" at bounding box center [752, 94] width 814 height 30
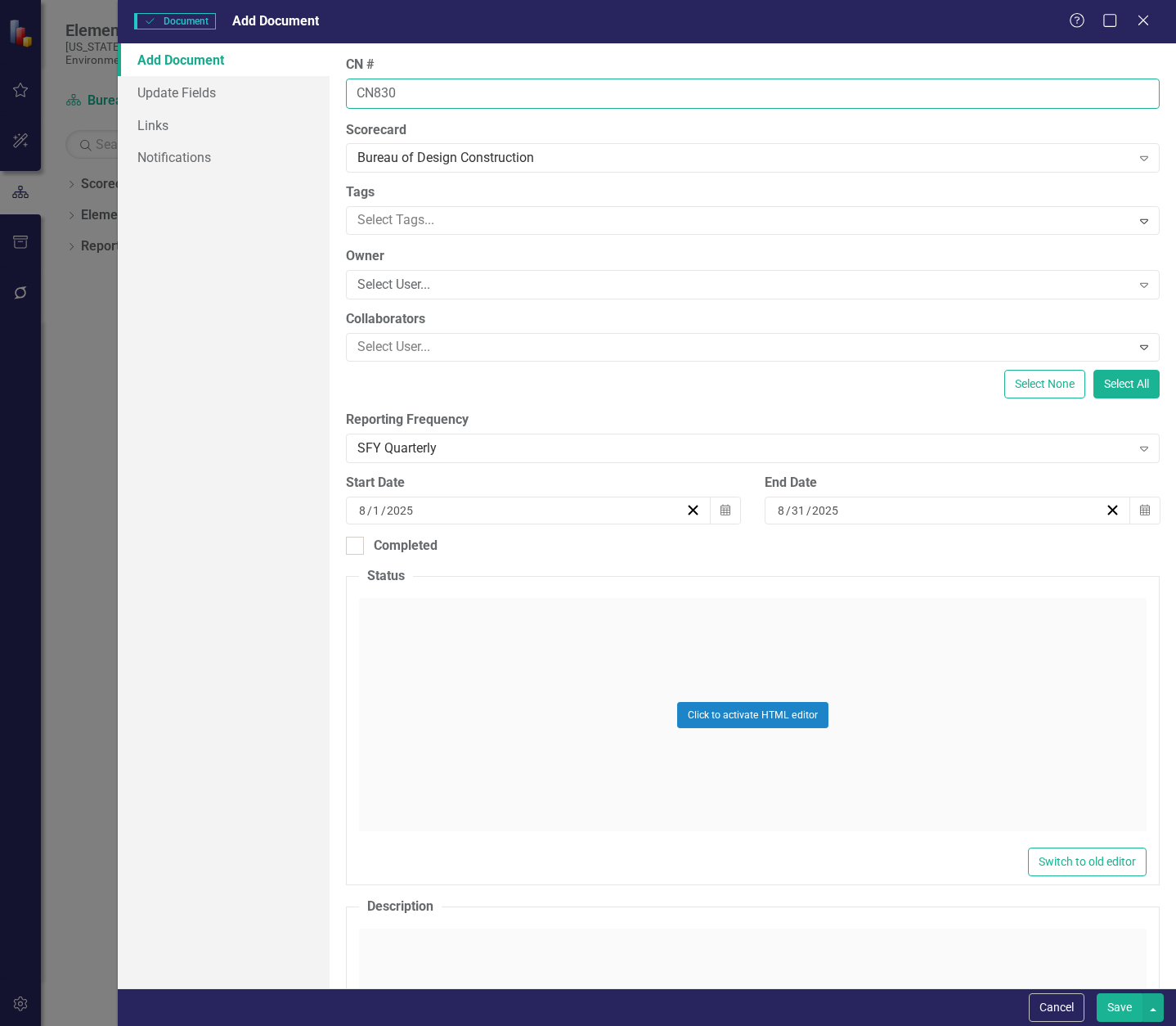
type input "CN830"
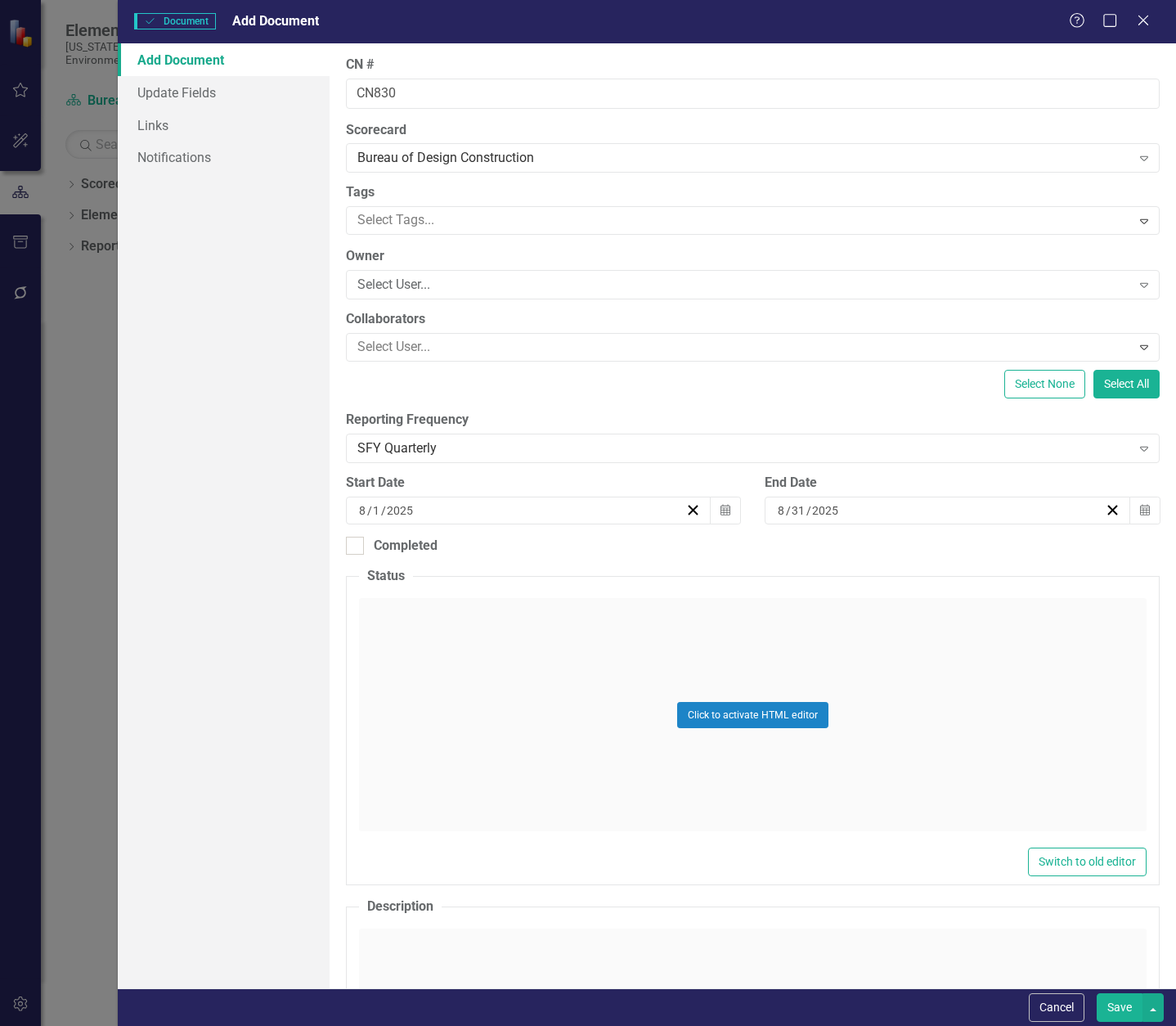
click at [476, 653] on div "Click to activate HTML editor" at bounding box center [752, 715] width 787 height 234
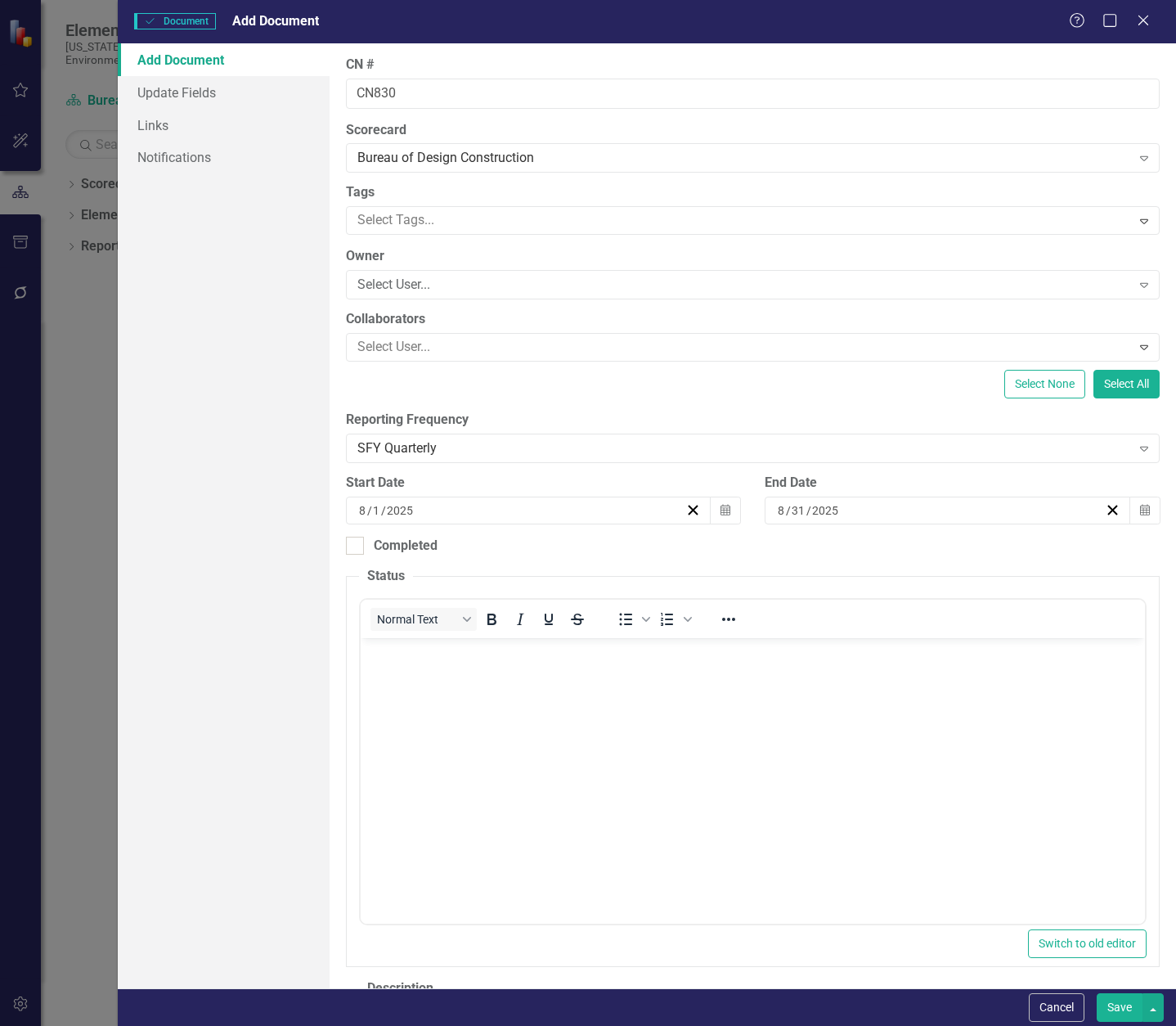
click at [493, 704] on body "Rich Text Area. Press ALT-0 for help." at bounding box center [752, 761] width 785 height 246
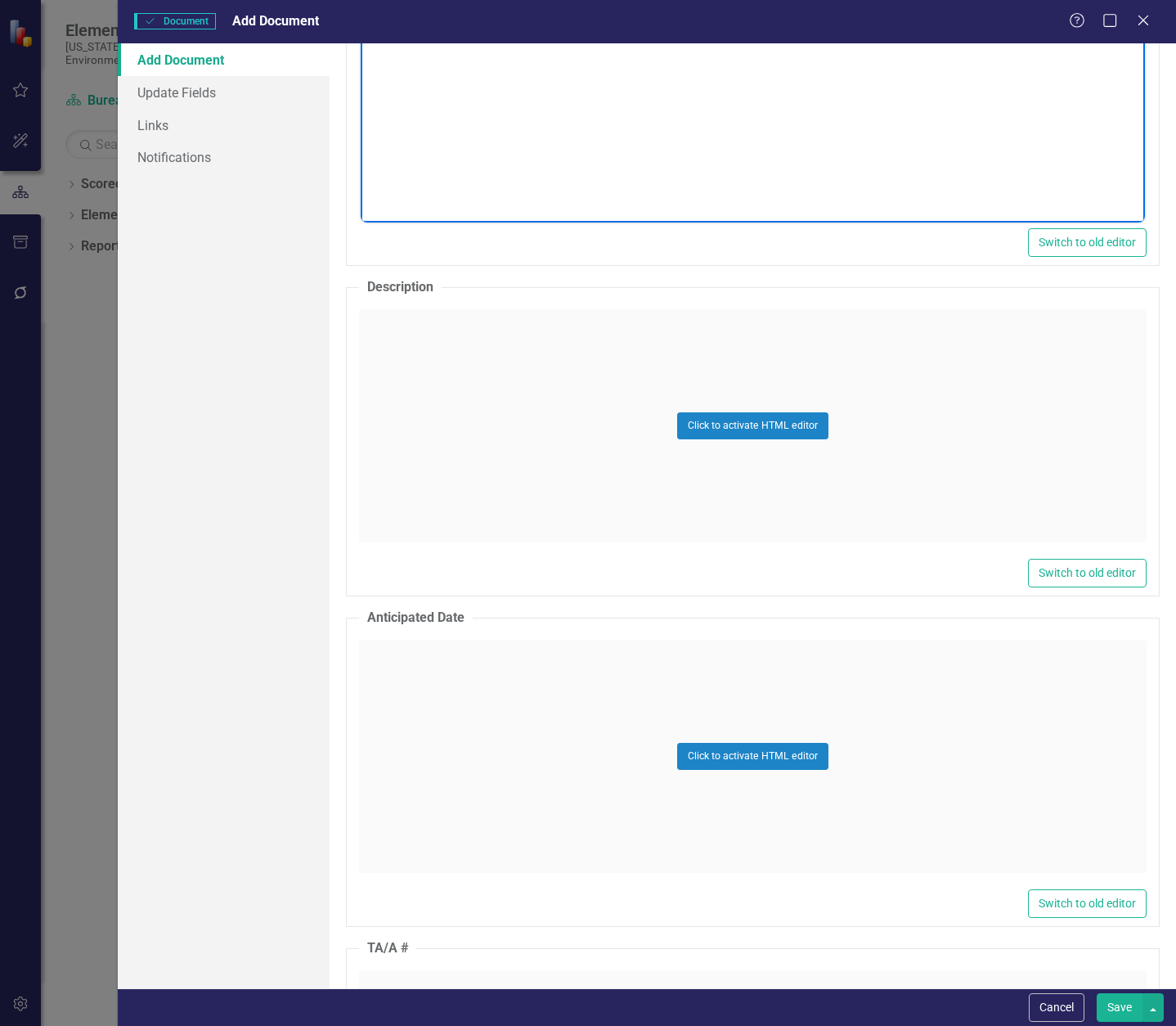
scroll to position [737, 0]
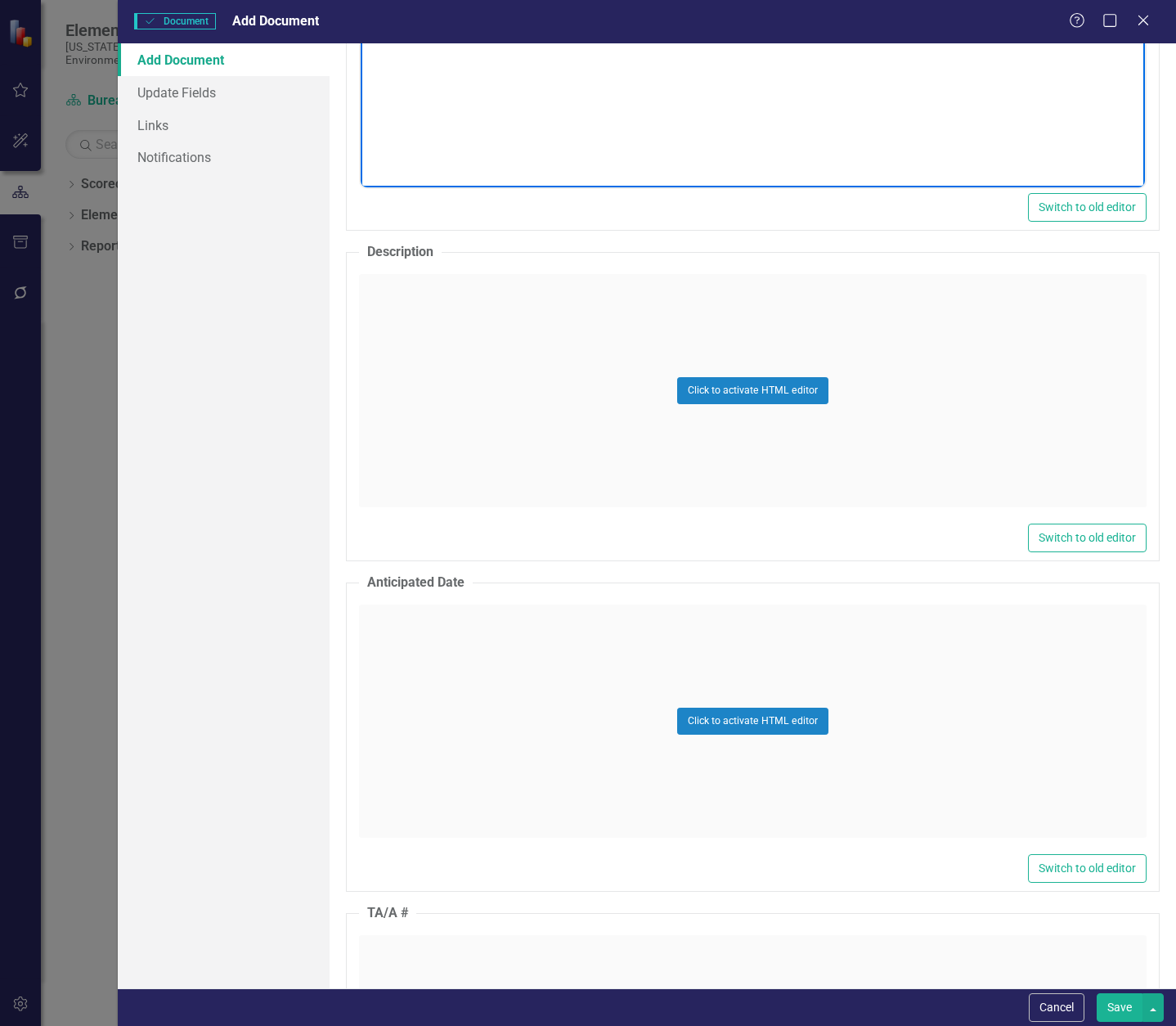
click at [500, 337] on div "Click to activate HTML editor" at bounding box center [752, 391] width 787 height 234
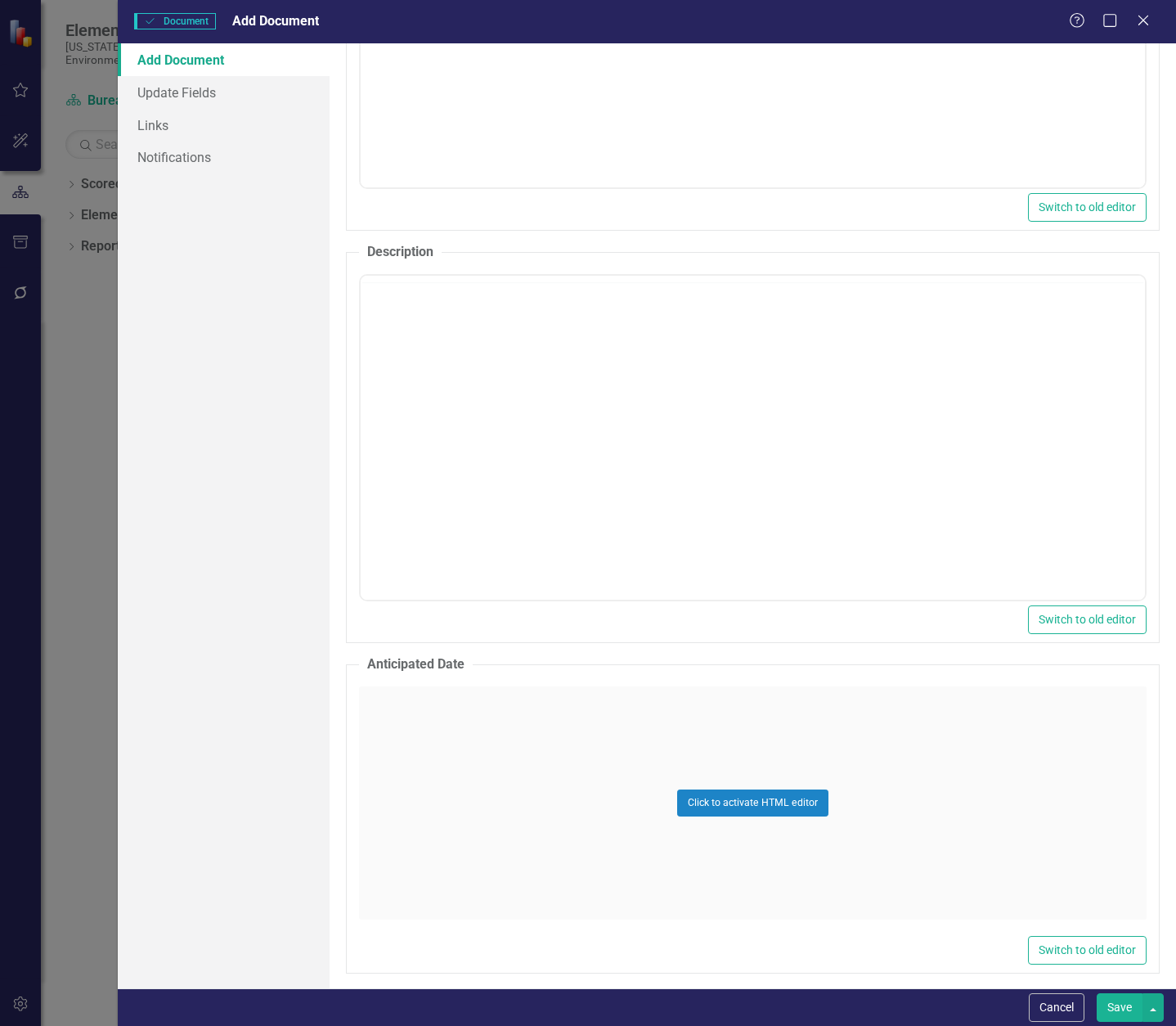
scroll to position [0, 0]
click at [454, 366] on body "Rich Text Area. Press ALT-0 for help." at bounding box center [752, 437] width 785 height 246
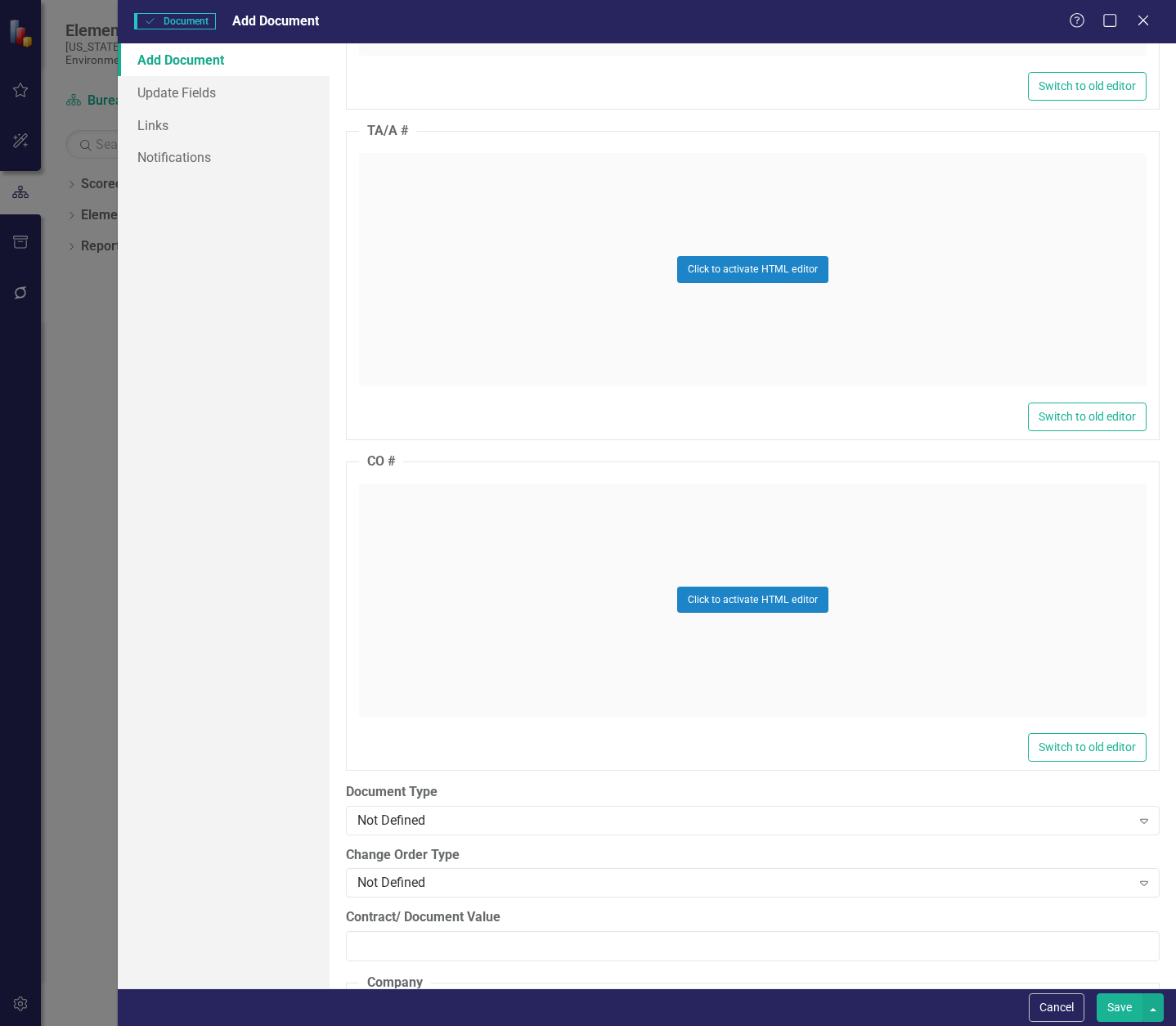
scroll to position [1555, 0]
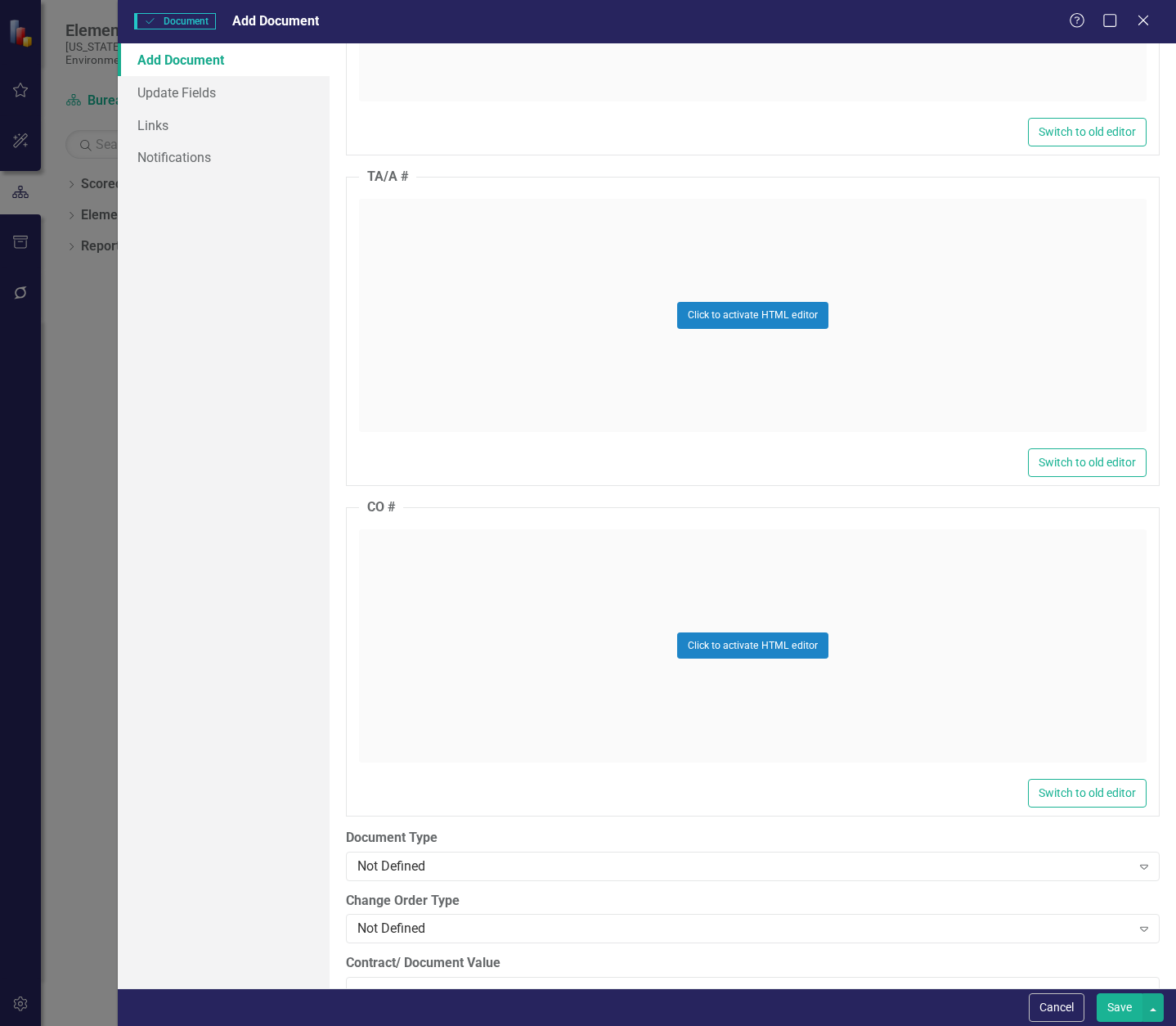
click at [454, 265] on div "Click to activate HTML editor" at bounding box center [752, 315] width 787 height 234
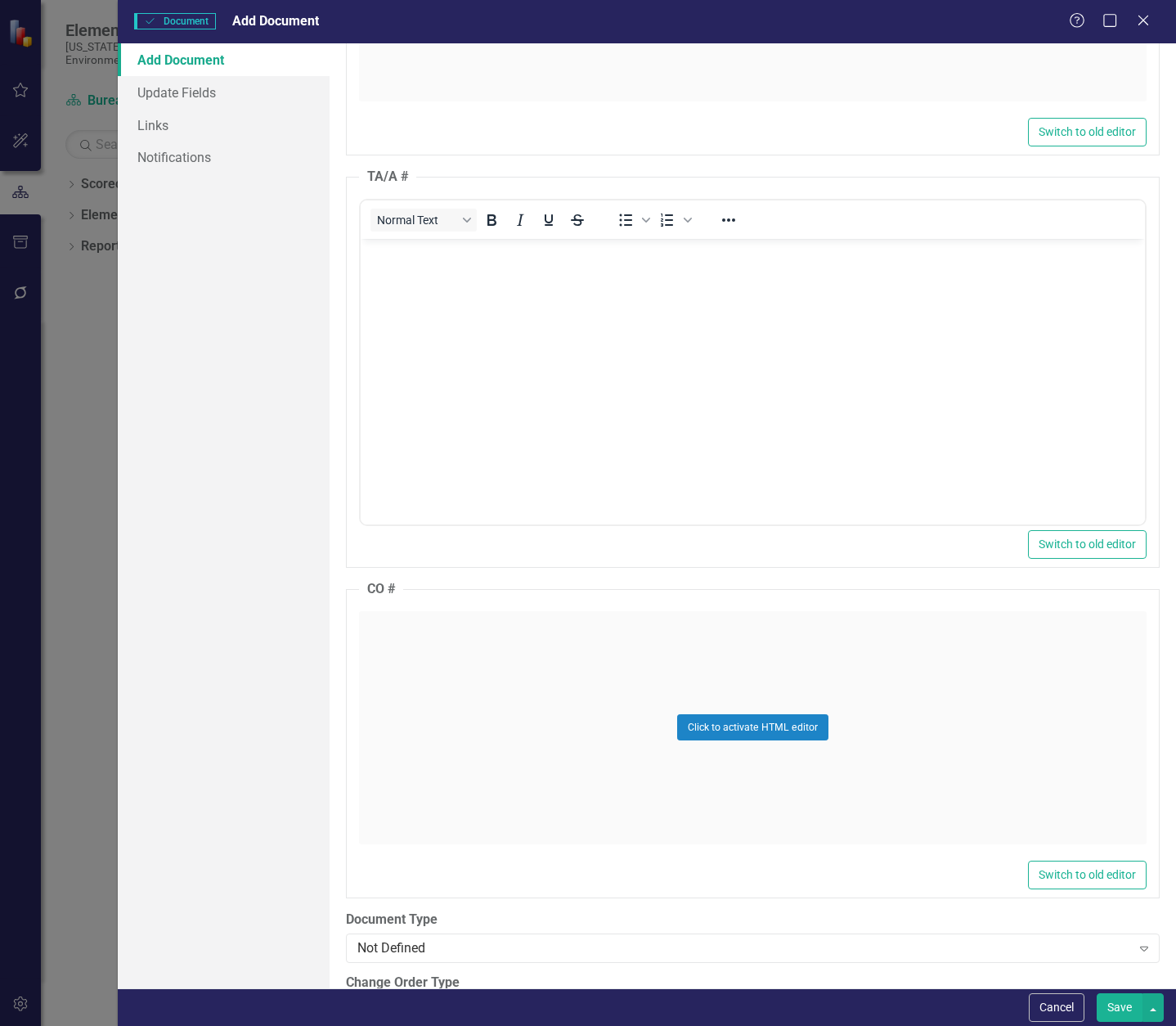
scroll to position [0, 0]
click at [455, 276] on body "Rich Text Area. Press ALT-0 for help." at bounding box center [752, 361] width 785 height 246
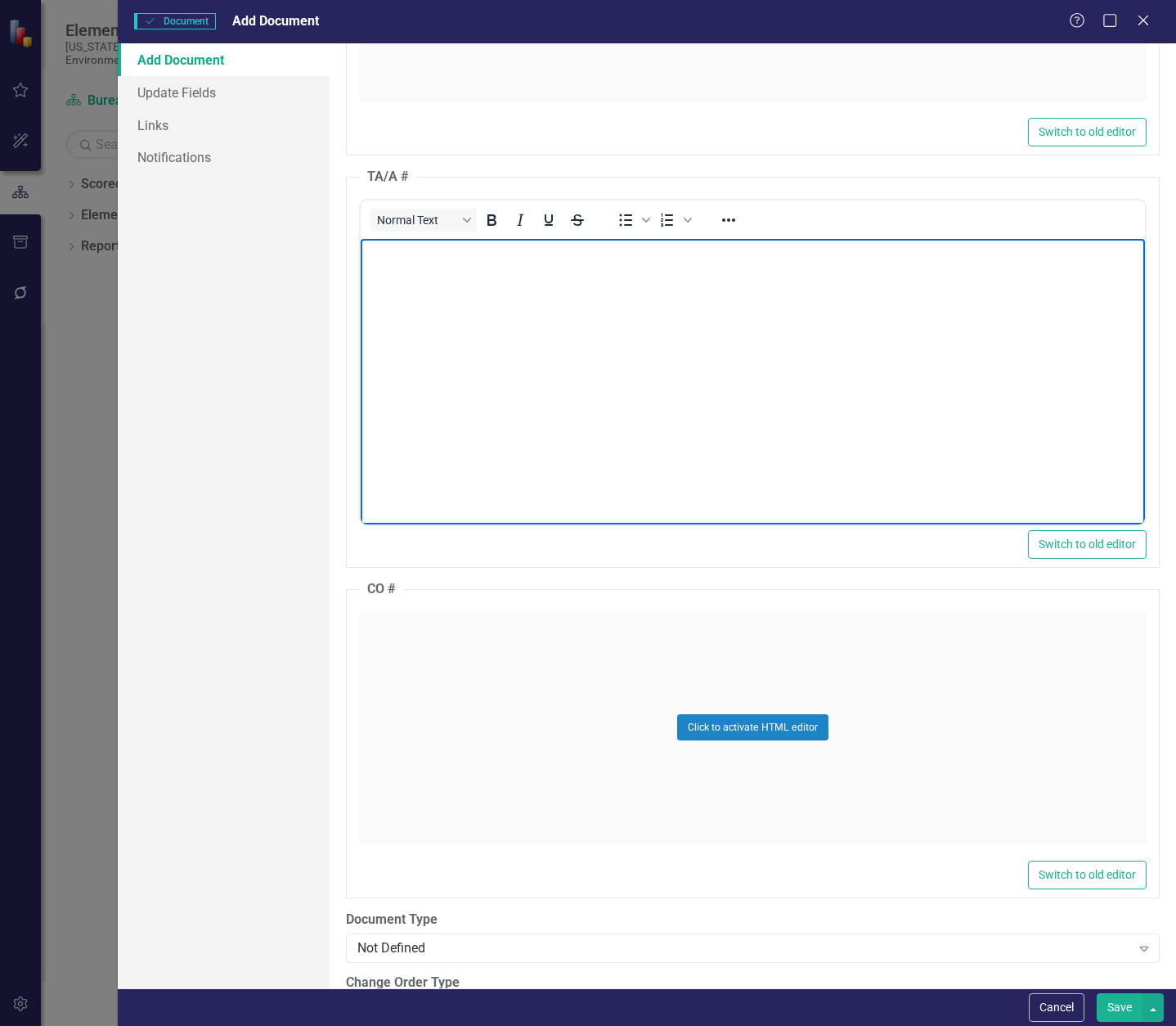
click at [487, 650] on div "Click to activate HTML editor" at bounding box center [752, 727] width 787 height 234
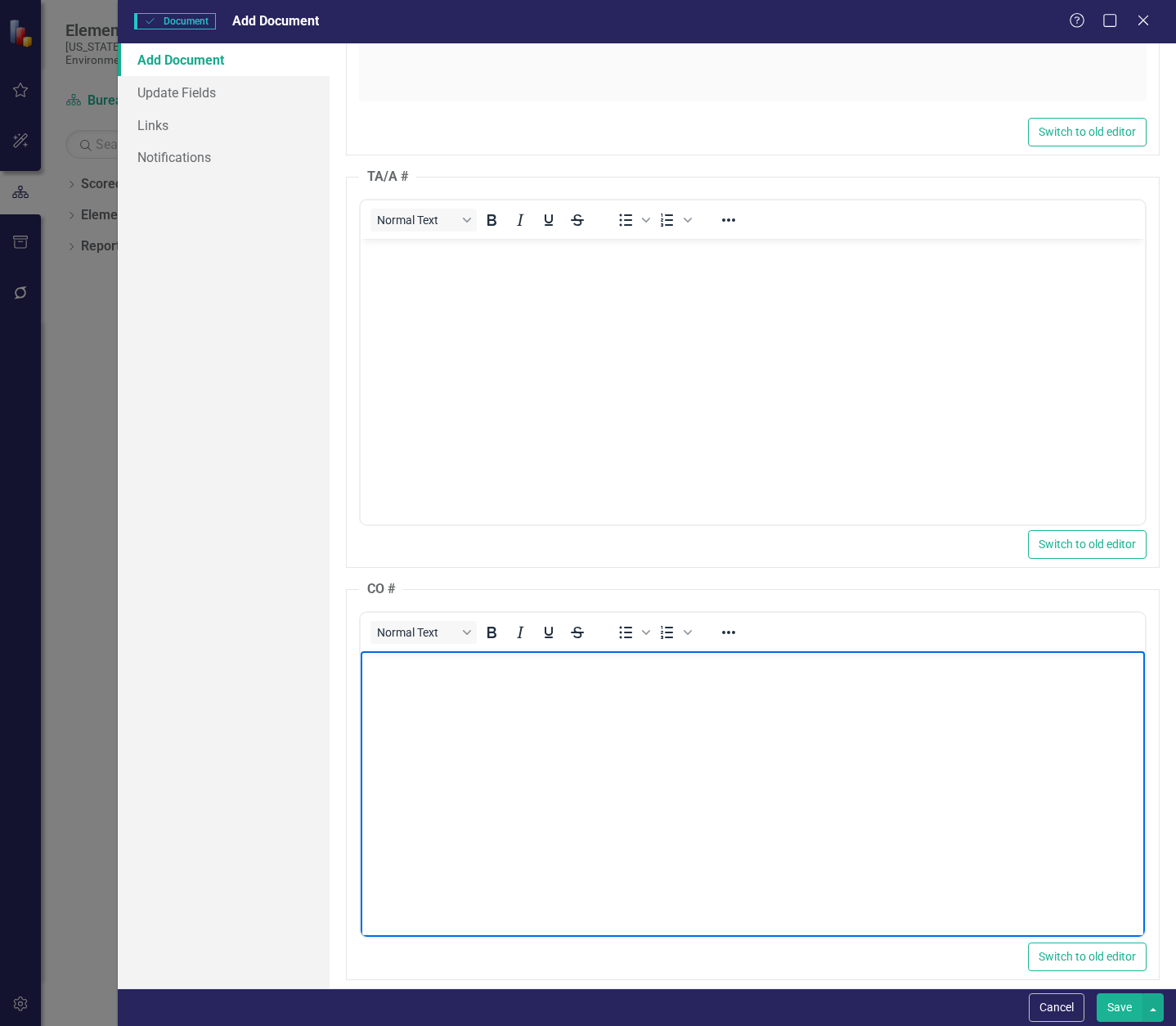
click at [473, 672] on p "Rich Text Area. Press ALT-0 for help." at bounding box center [752, 664] width 776 height 20
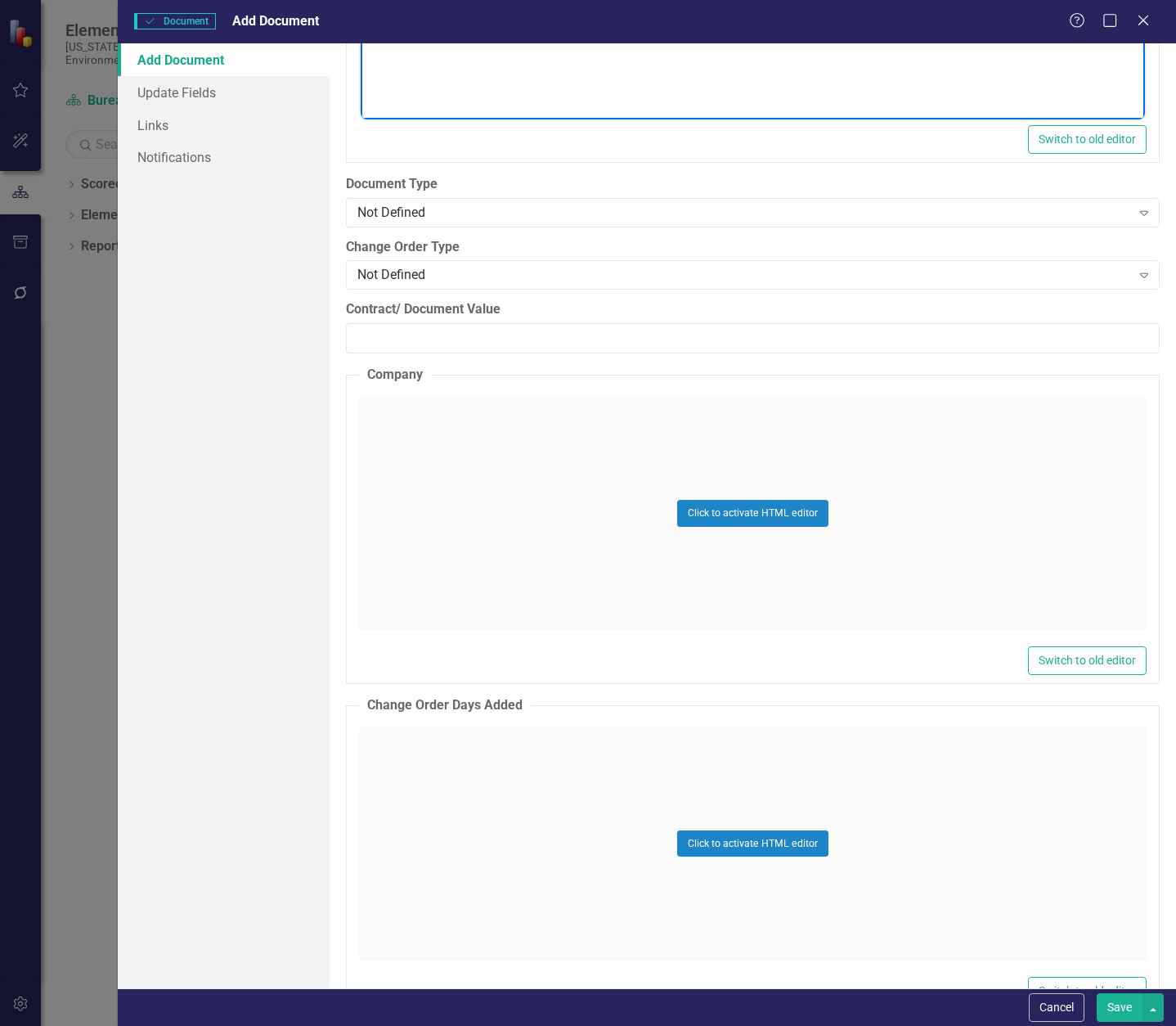
scroll to position [2373, 0]
click at [458, 213] on div "Not Defined" at bounding box center [744, 212] width 774 height 19
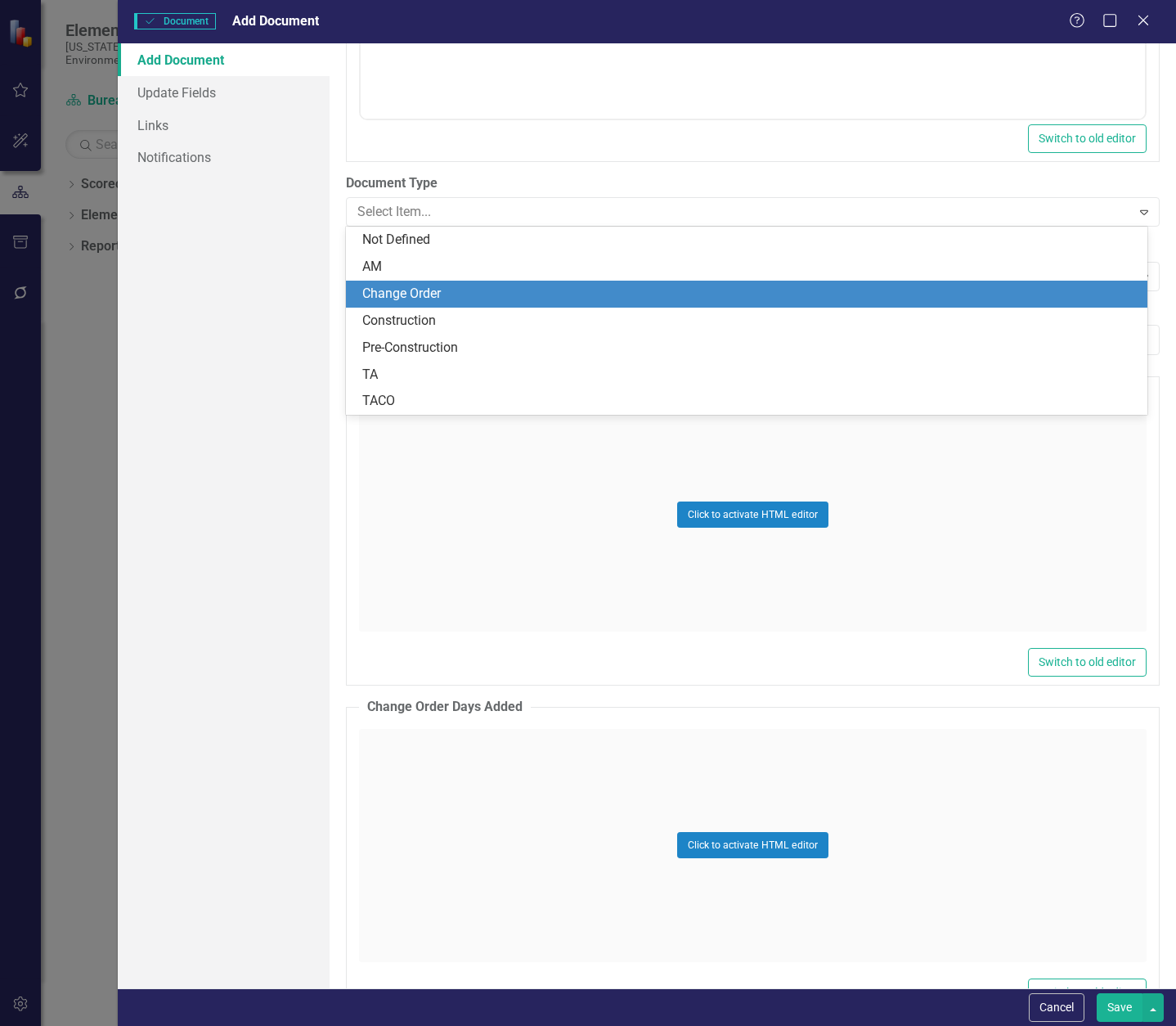
click at [456, 301] on div "Change Order" at bounding box center [750, 294] width 775 height 19
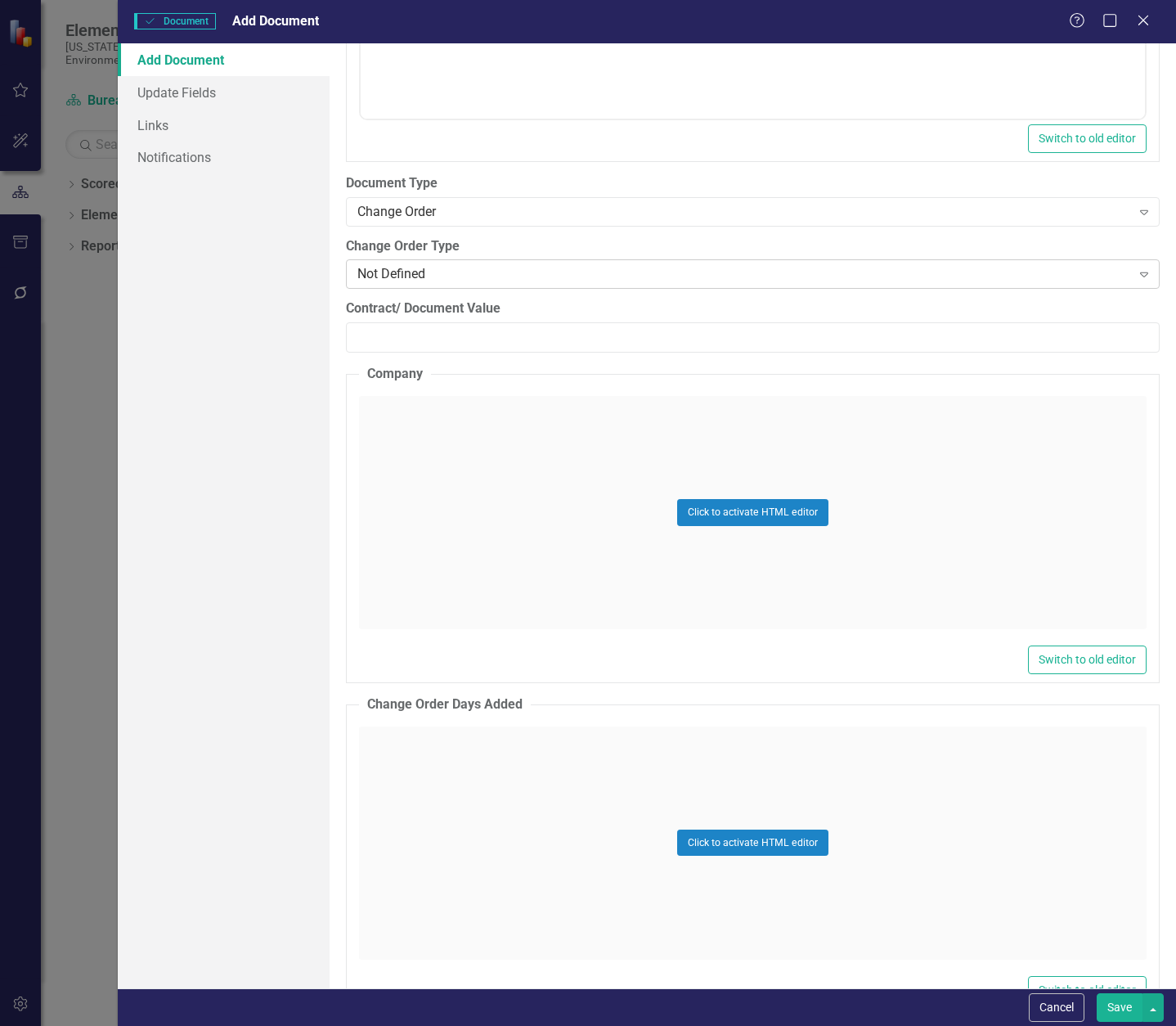
click at [450, 274] on div "Not Defined" at bounding box center [744, 274] width 774 height 19
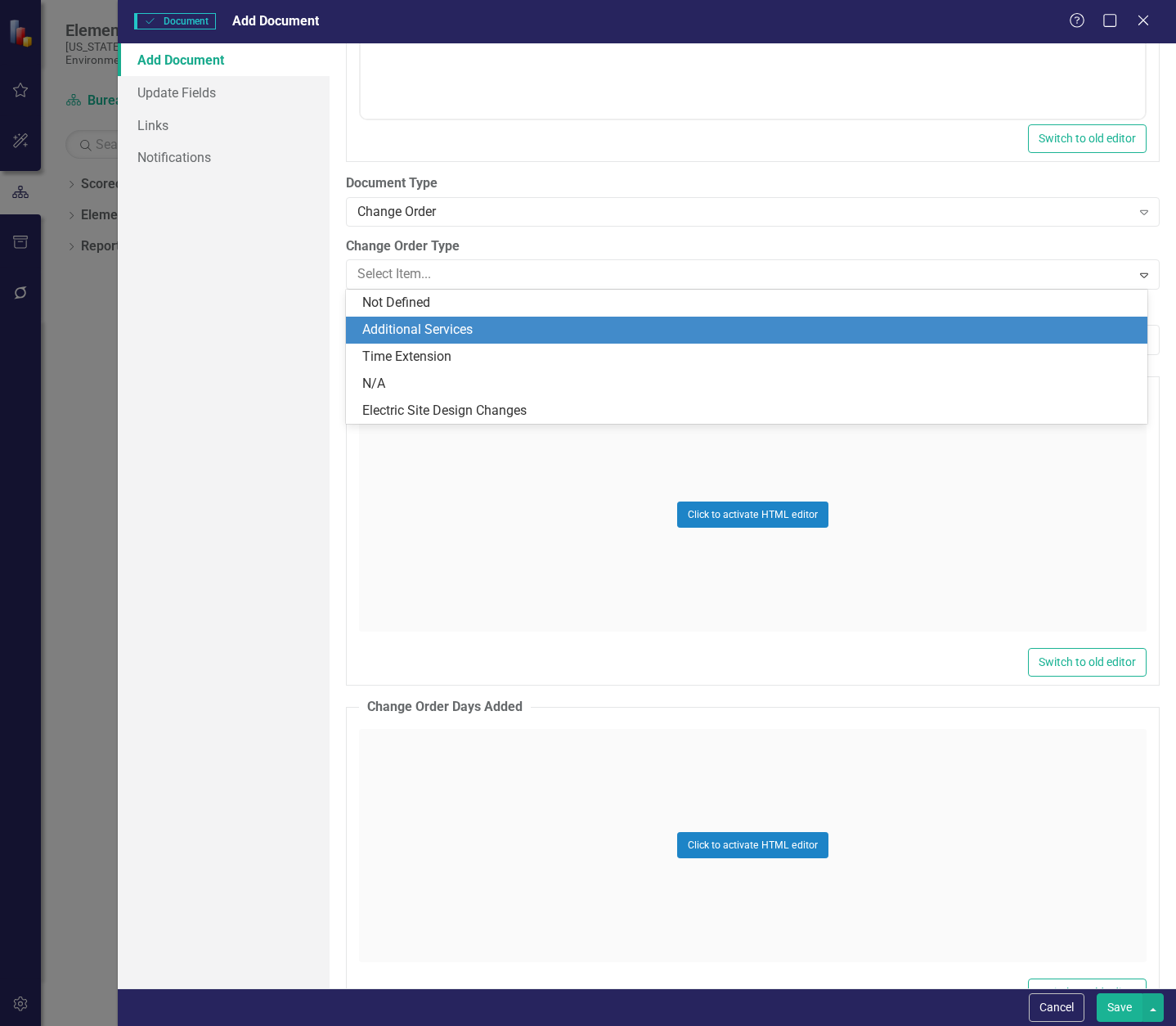
click at [458, 331] on div "Additional Services" at bounding box center [750, 330] width 775 height 19
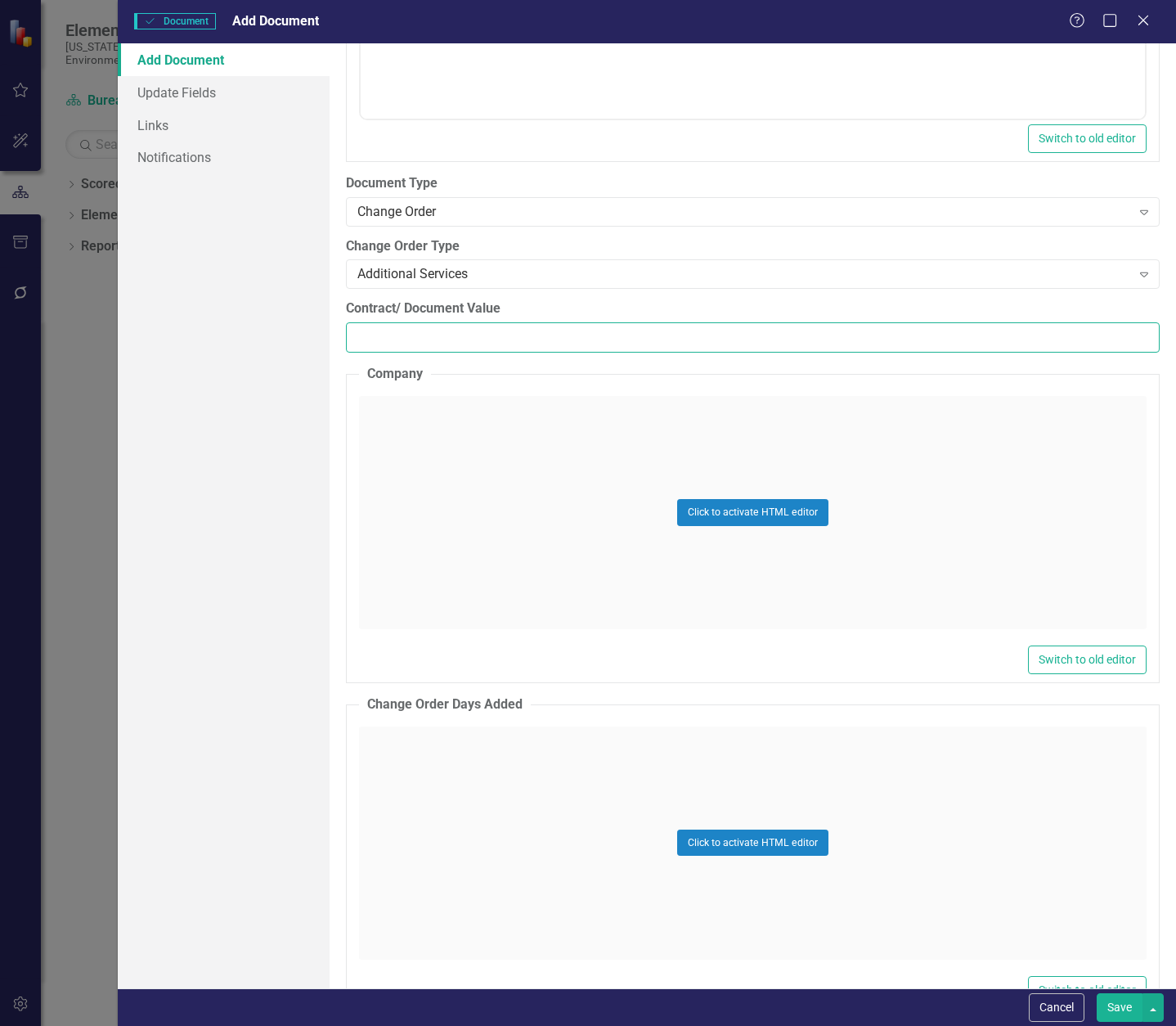
click at [433, 336] on input "Contract/ Document Value" at bounding box center [752, 338] width 814 height 30
paste input "95120.40"
type input "95120.40"
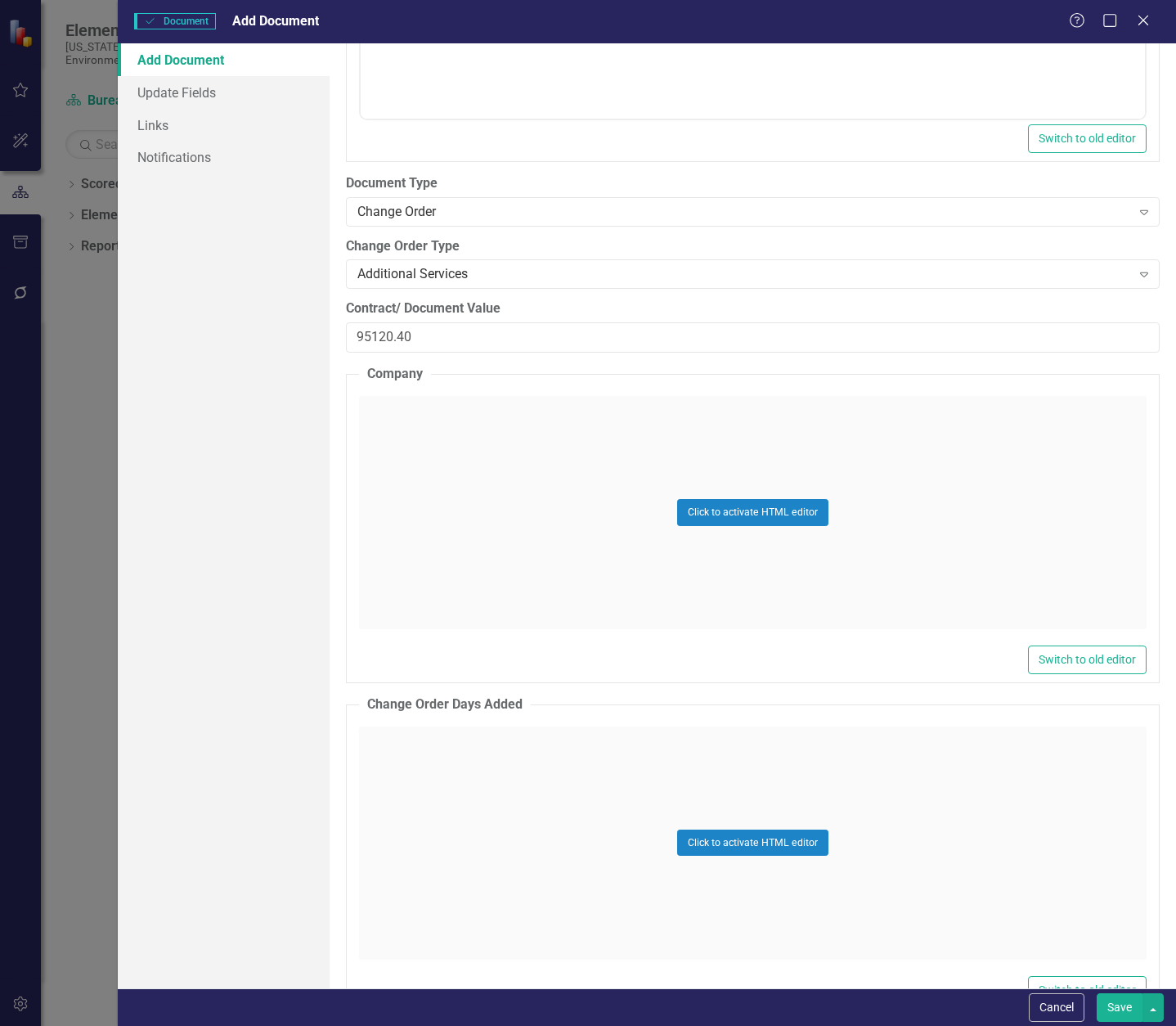
click at [451, 459] on div "Click to activate HTML editor" at bounding box center [752, 513] width 787 height 234
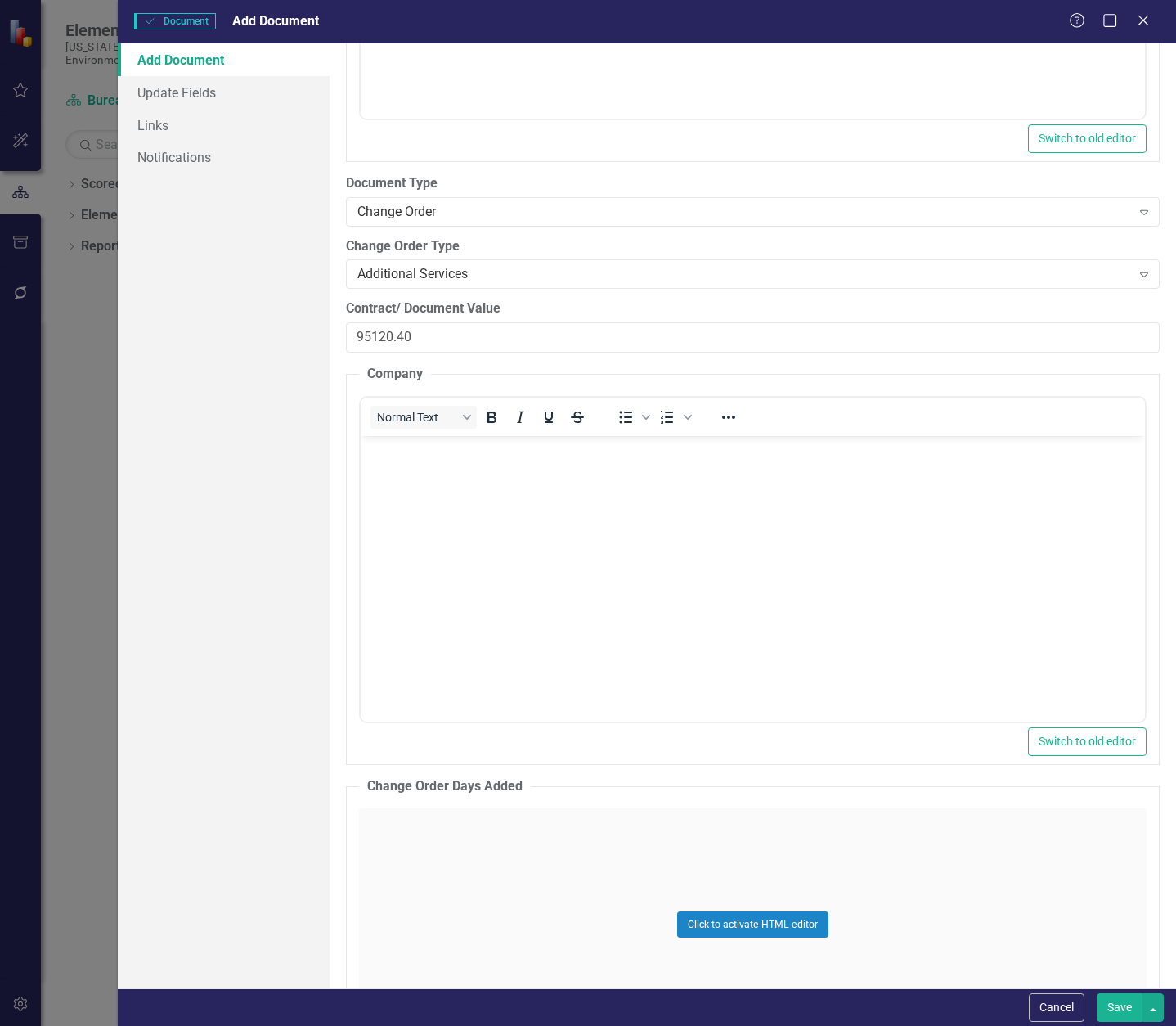
scroll to position [0, 0]
click at [433, 494] on body "Rich Text Area. Press ALT-0 for help." at bounding box center [752, 558] width 785 height 246
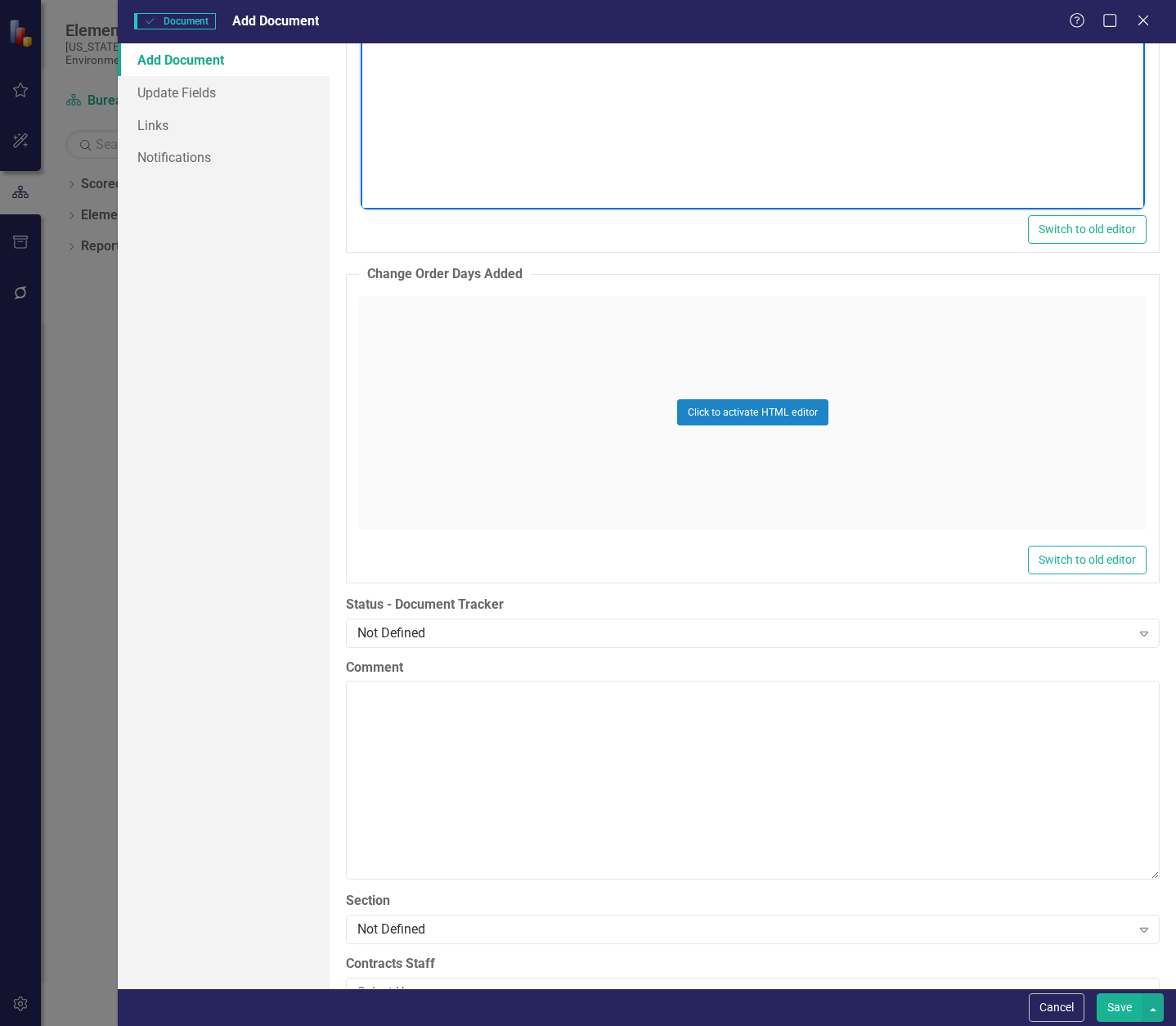
scroll to position [2946, 0]
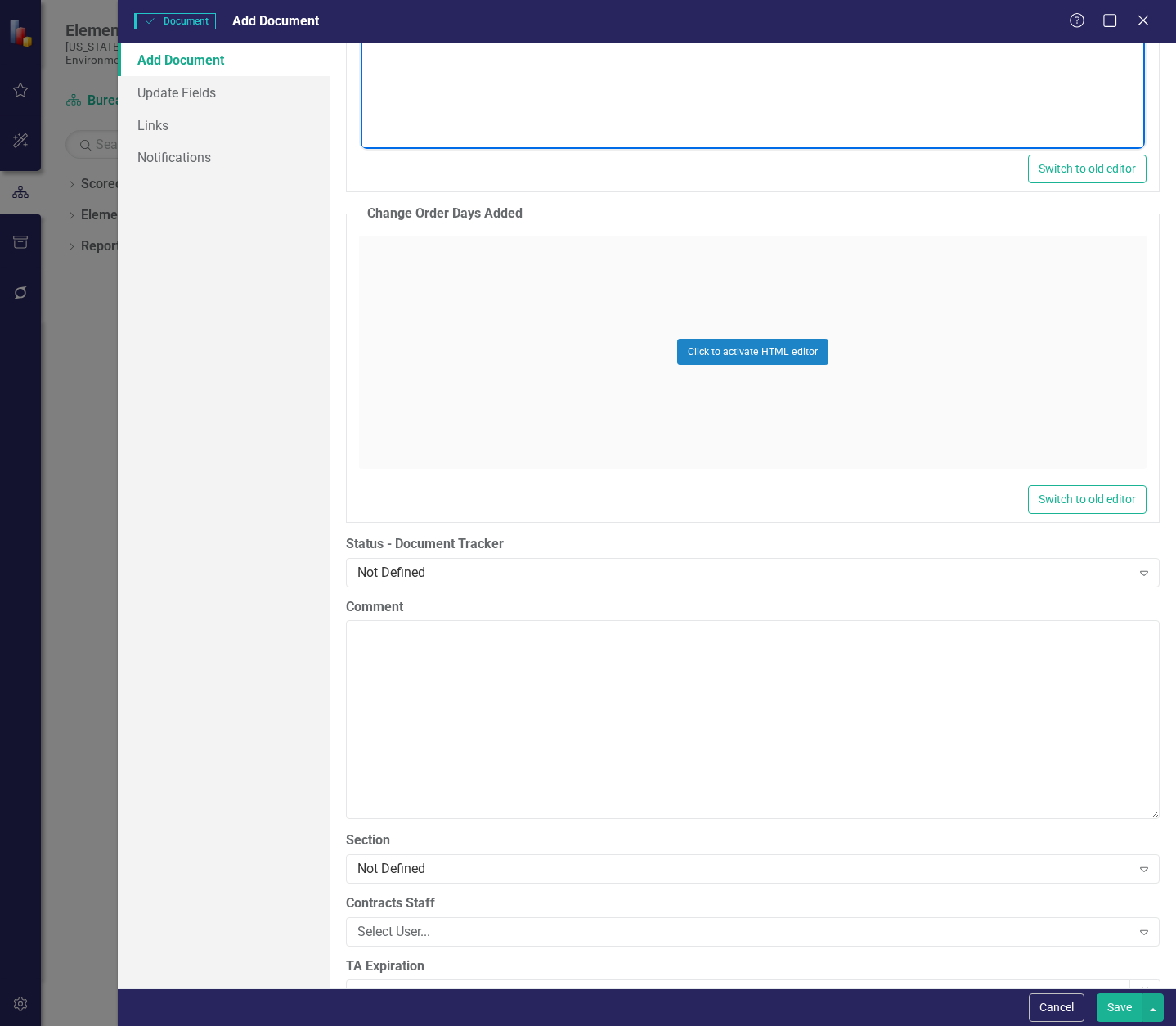
click at [458, 287] on div "Click to activate HTML editor" at bounding box center [752, 352] width 787 height 234
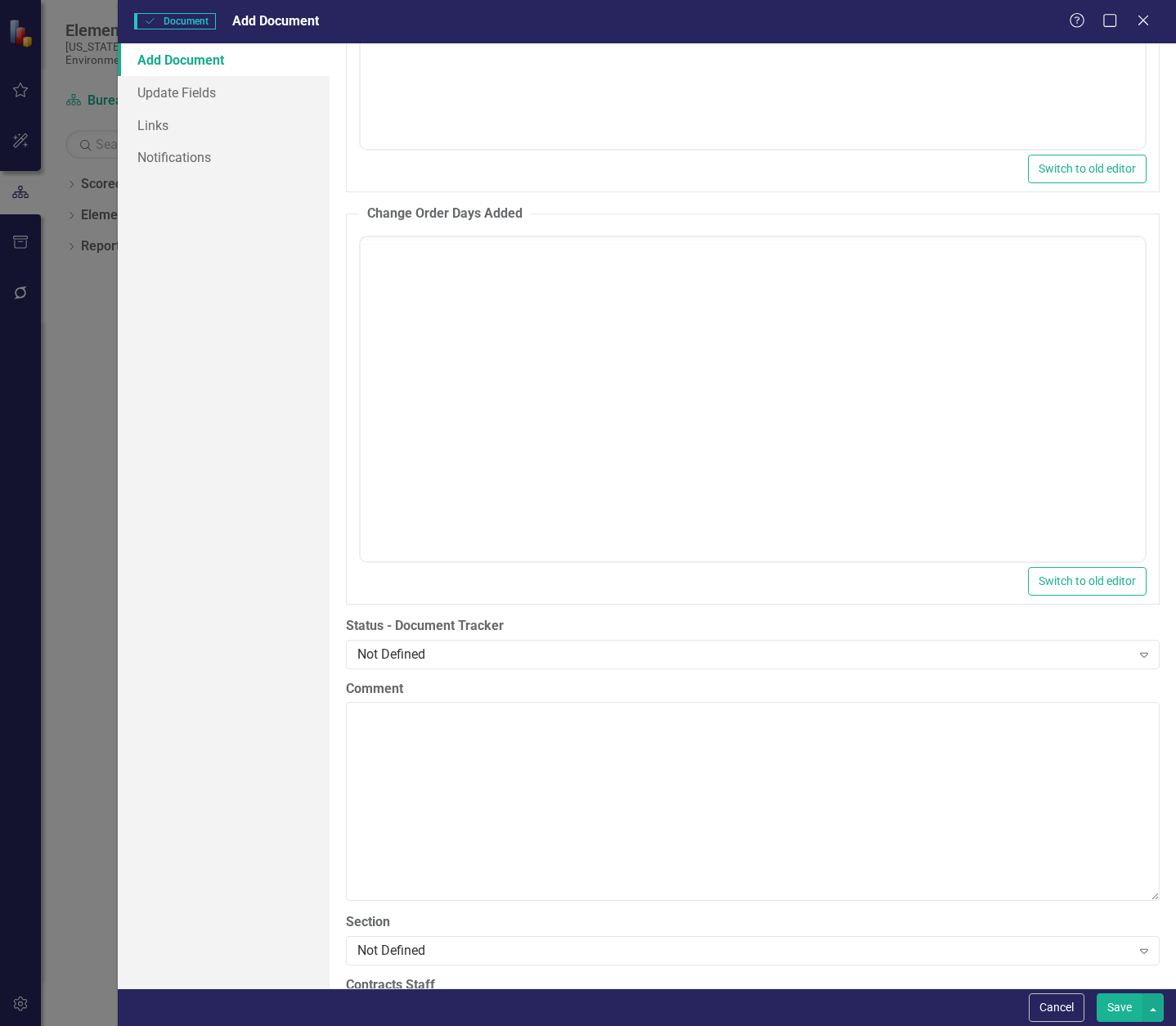
scroll to position [0, 0]
click at [458, 306] on body "Rich Text Area. Press ALT-0 for help." at bounding box center [752, 398] width 785 height 246
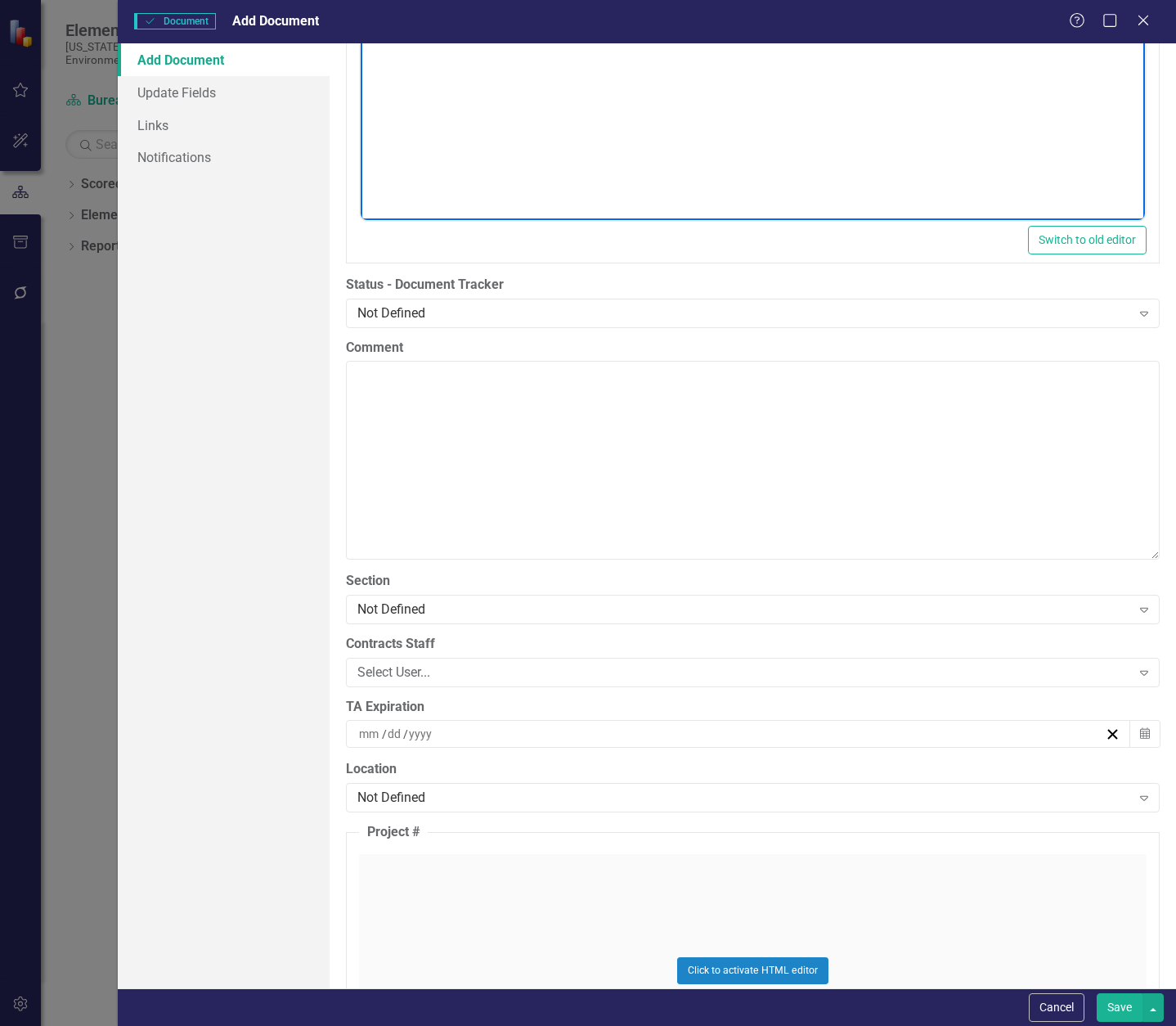
scroll to position [3519, 0]
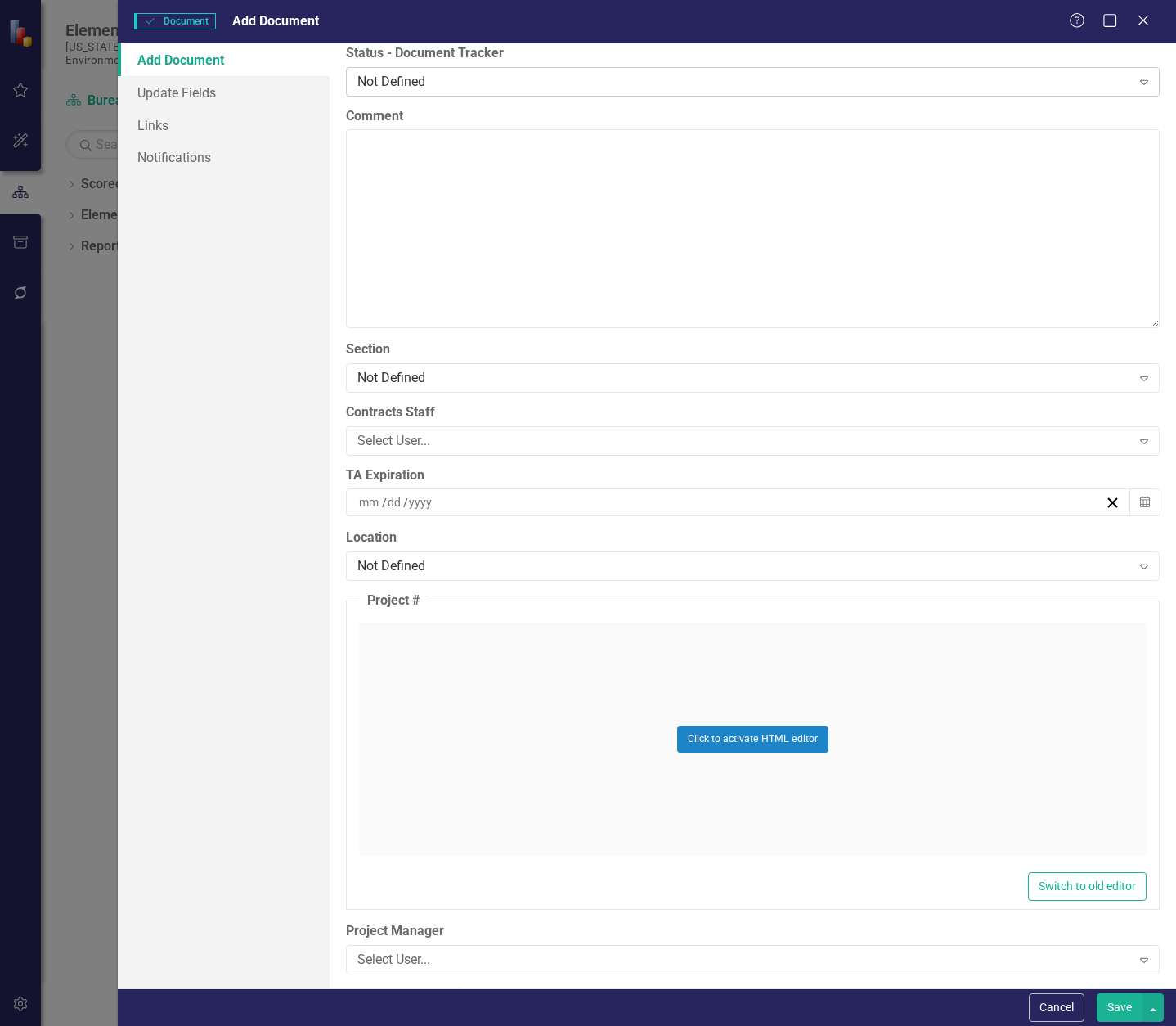
click at [492, 84] on div "Not Defined" at bounding box center [744, 81] width 774 height 19
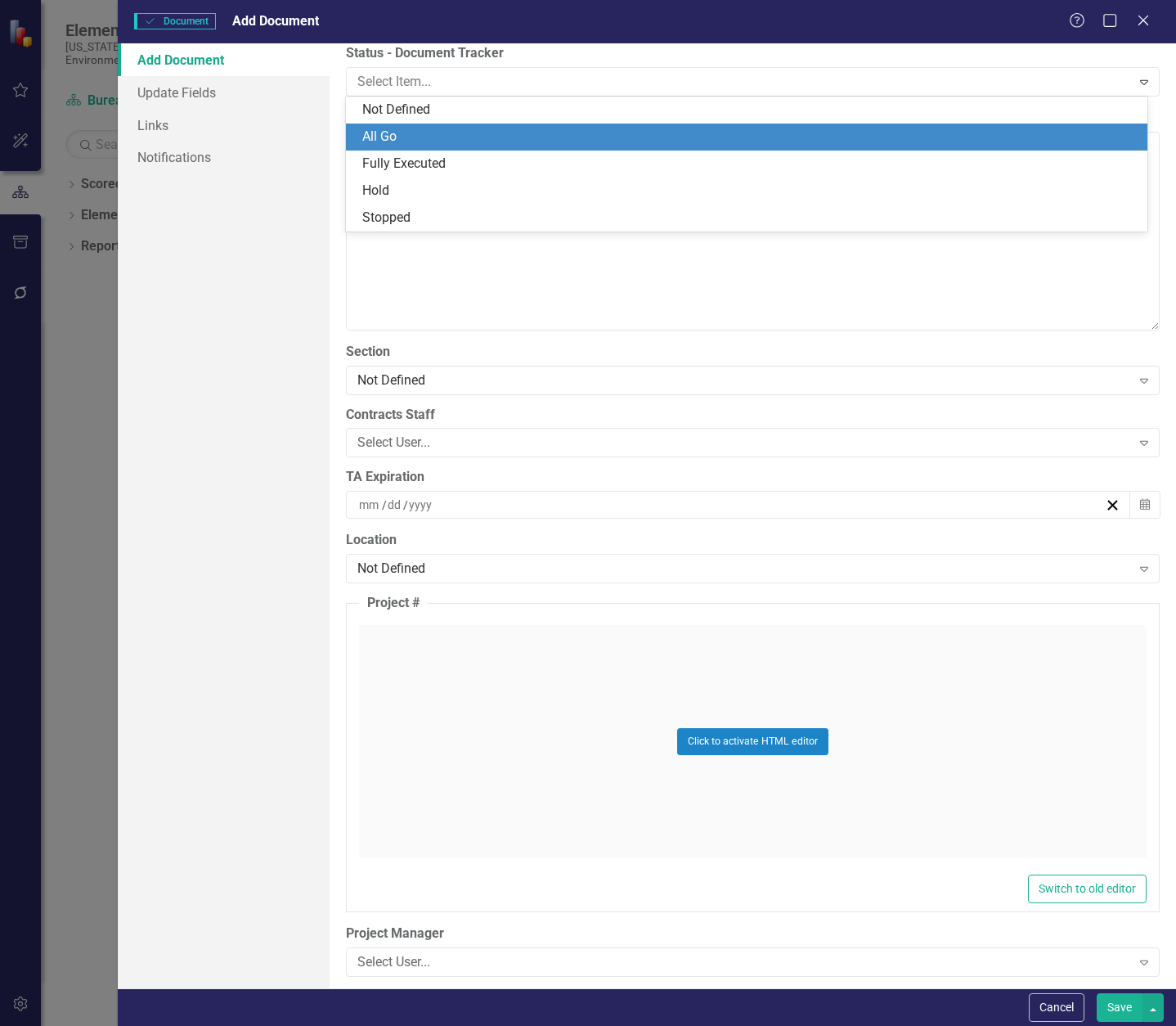
click at [476, 139] on div "All Go" at bounding box center [750, 137] width 775 height 19
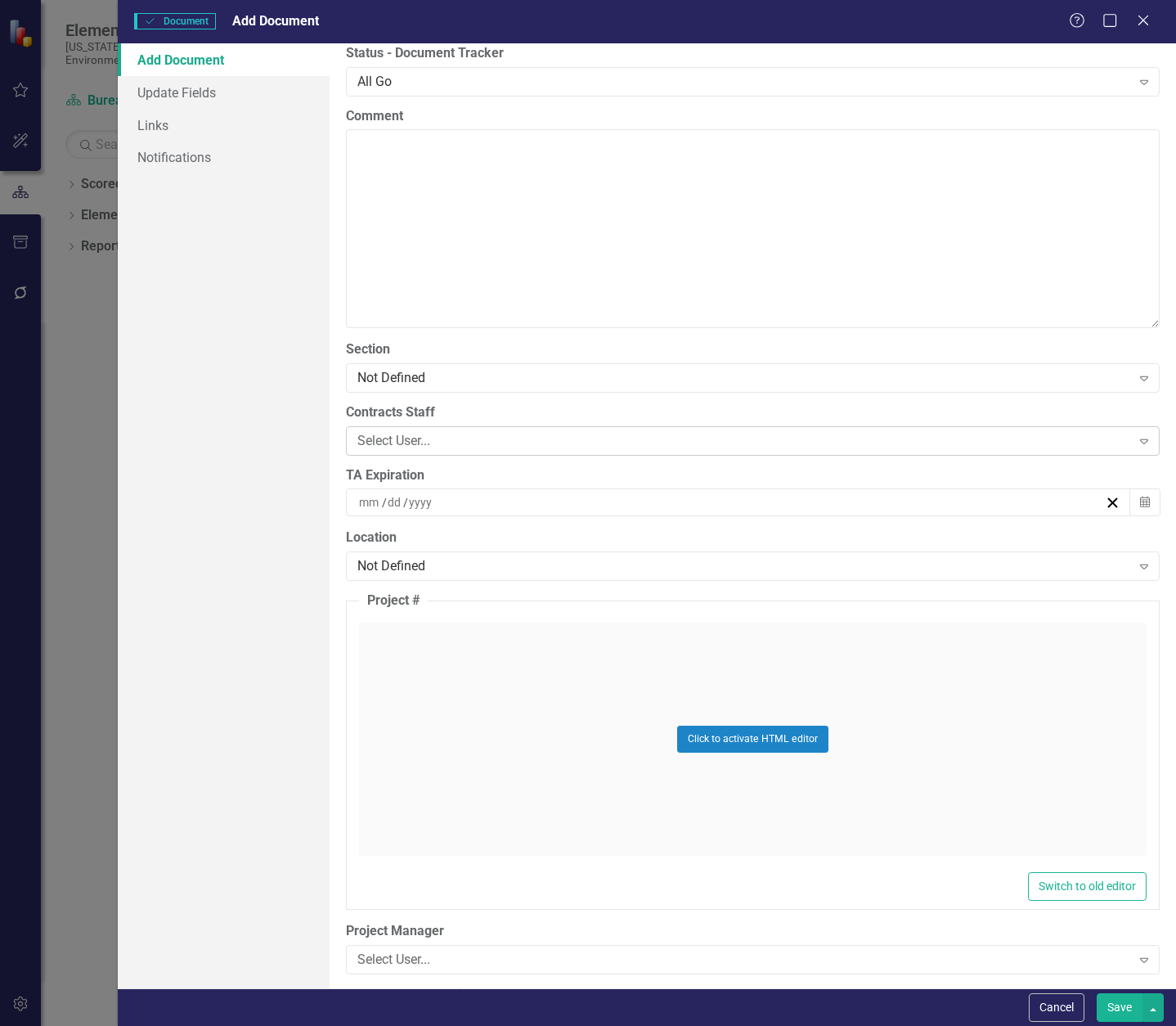
click at [456, 431] on div "Select User..." at bounding box center [744, 441] width 774 height 19
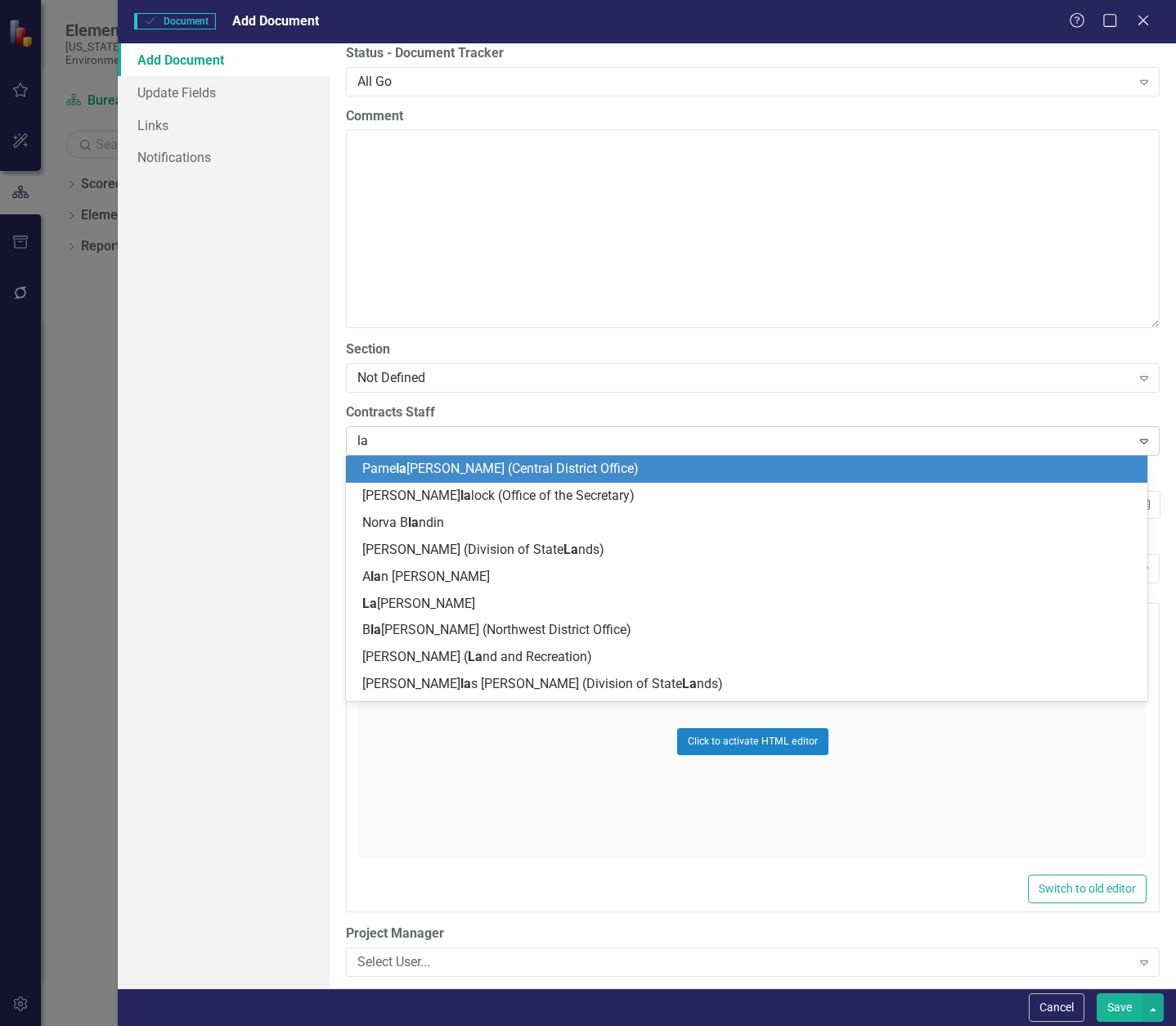
type input "[PERSON_NAME]"
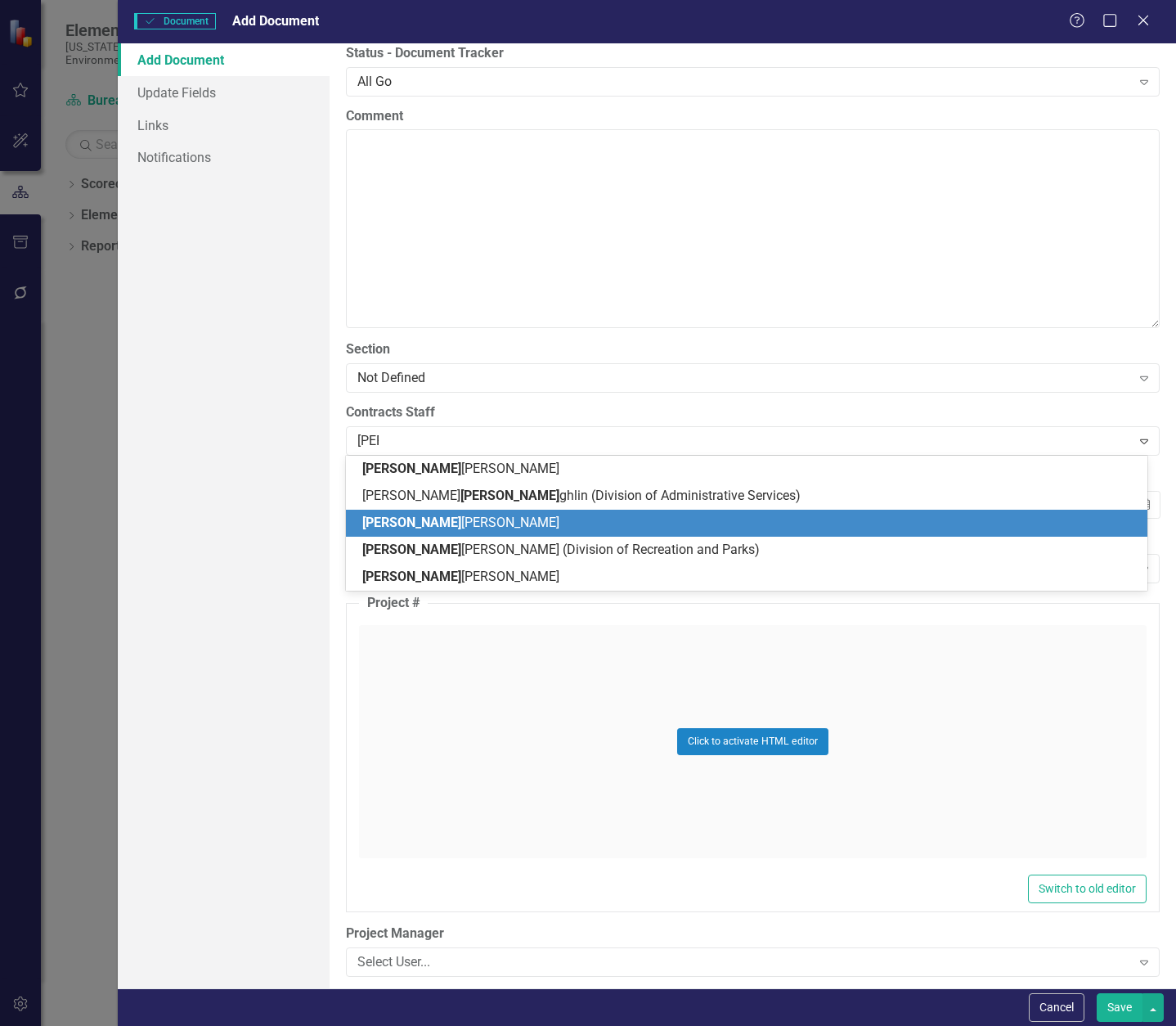
click at [464, 530] on span "[PERSON_NAME] [PERSON_NAME]" at bounding box center [460, 522] width 198 height 15
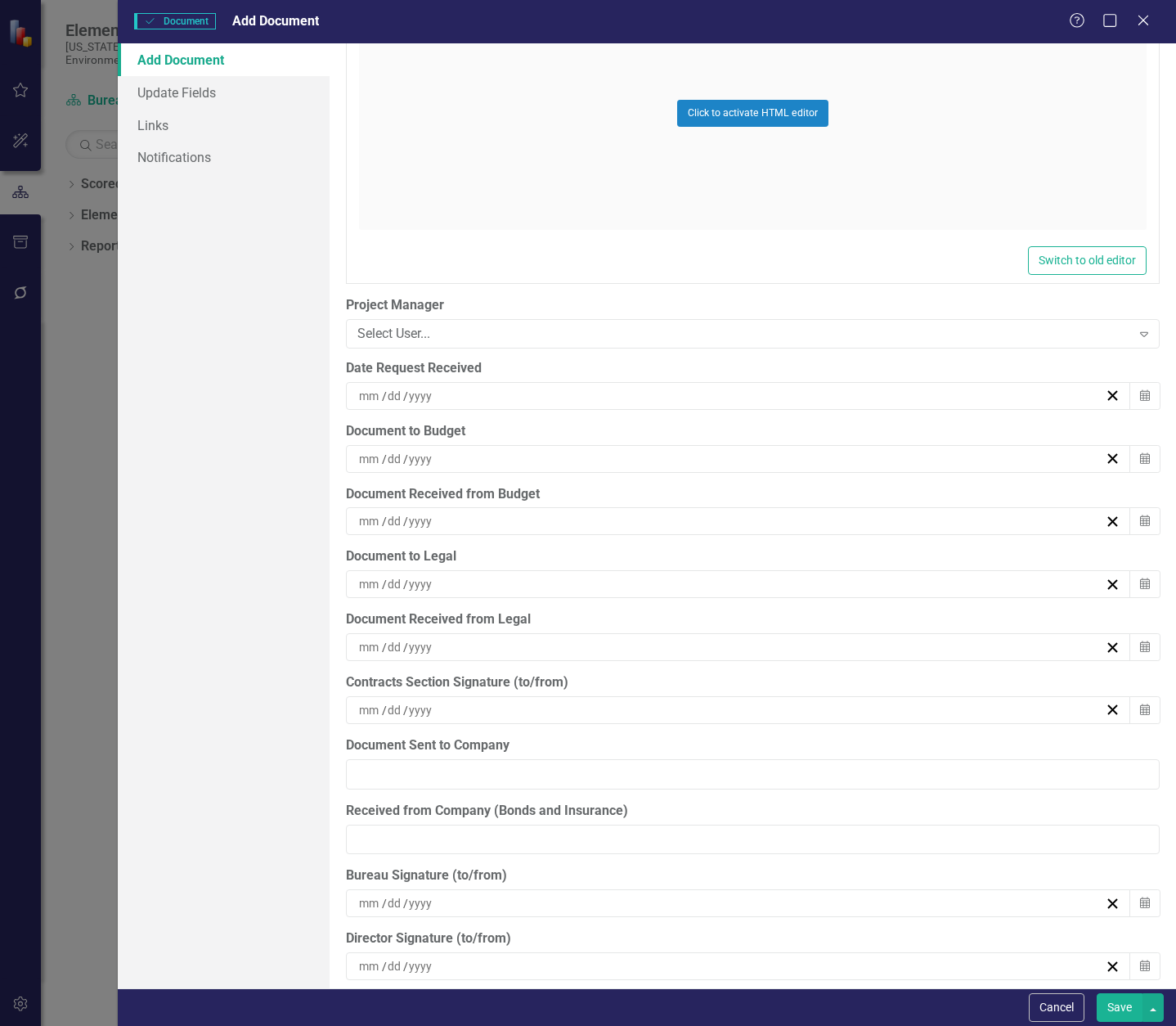
scroll to position [4173, 0]
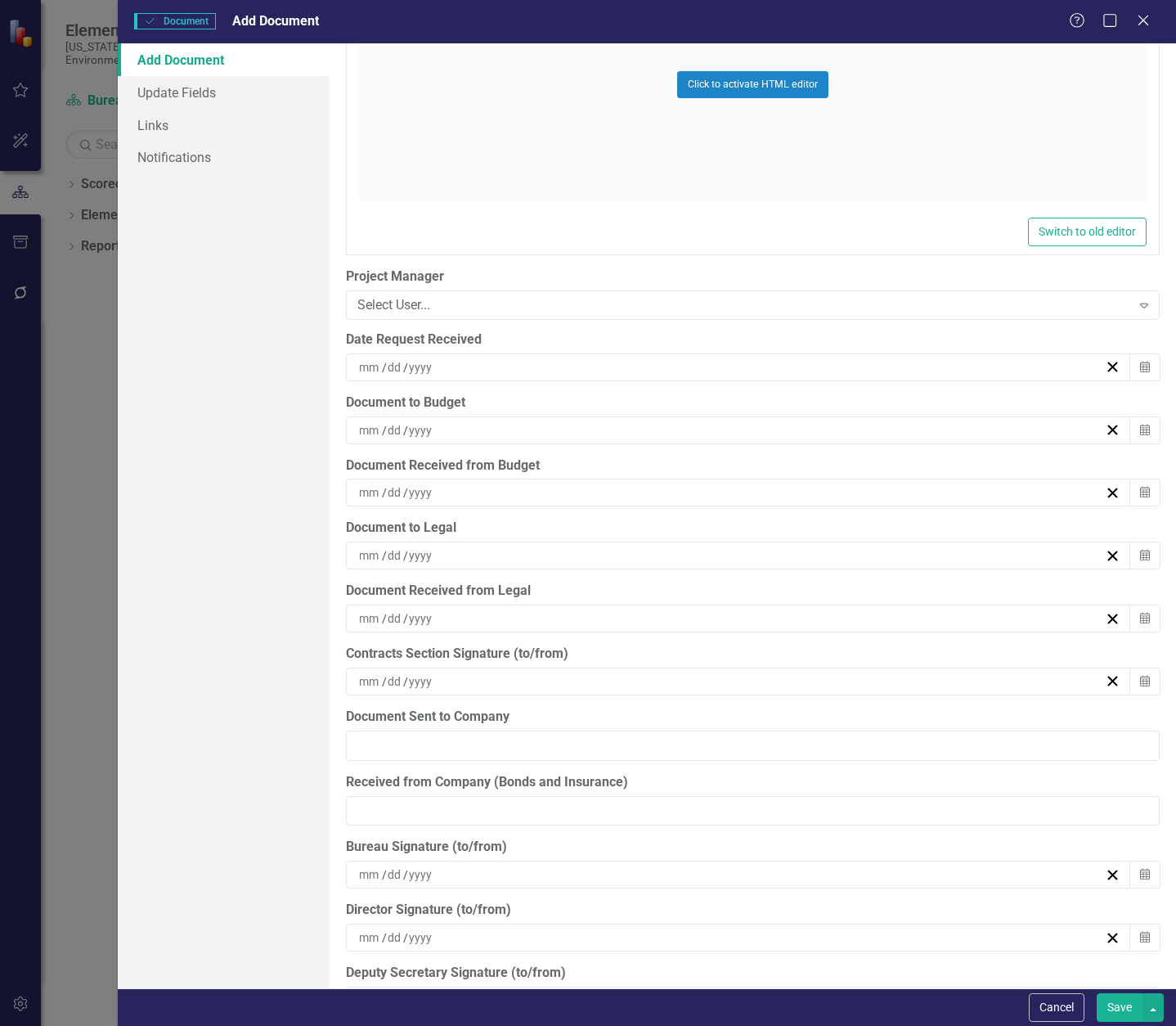
click at [466, 426] on div "/ /" at bounding box center [731, 430] width 749 height 16
click at [655, 552] on button "4" at bounding box center [650, 554] width 41 height 29
click at [516, 495] on div "/ /" at bounding box center [731, 492] width 749 height 16
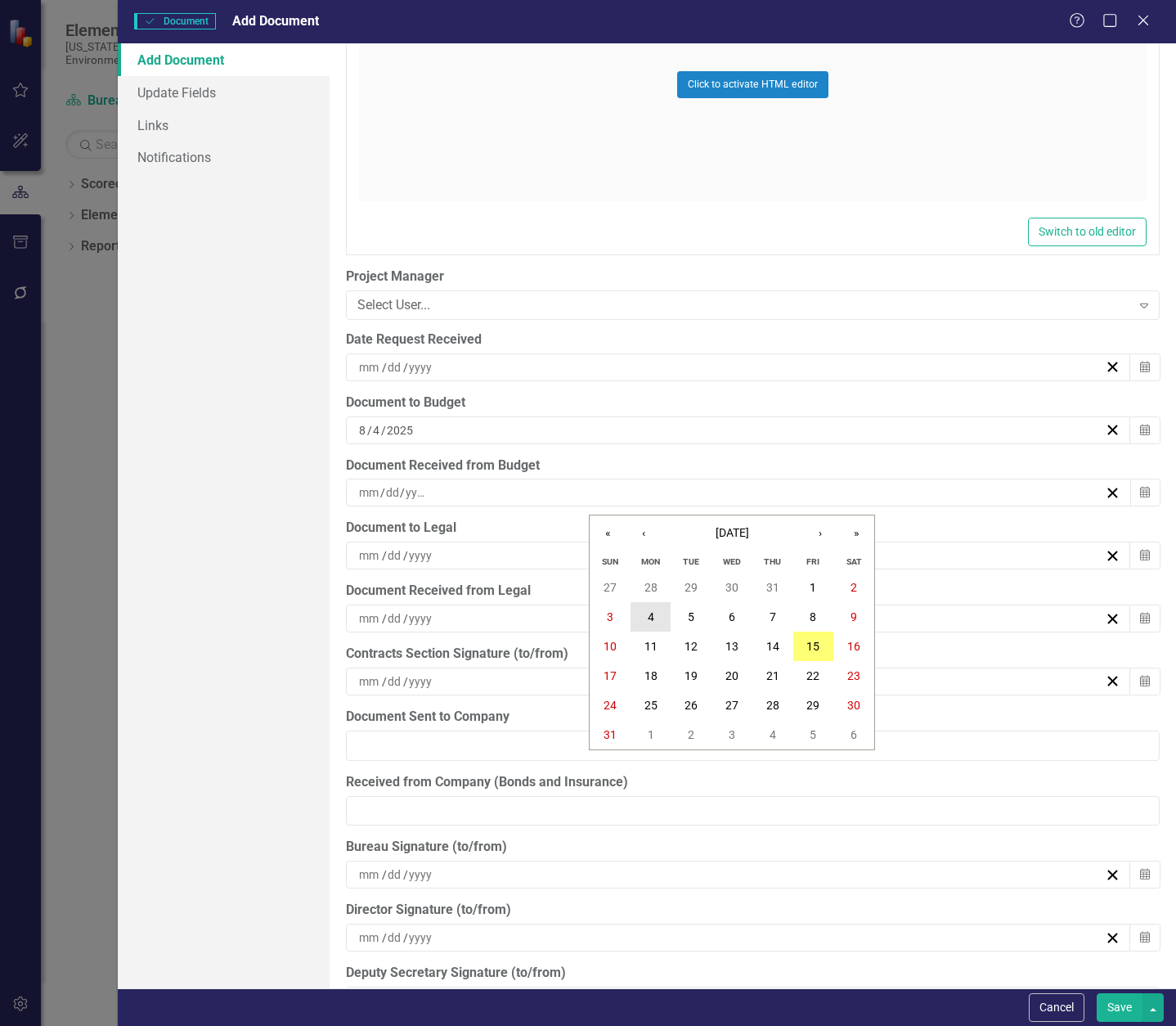
click at [660, 605] on button "4" at bounding box center [650, 617] width 41 height 29
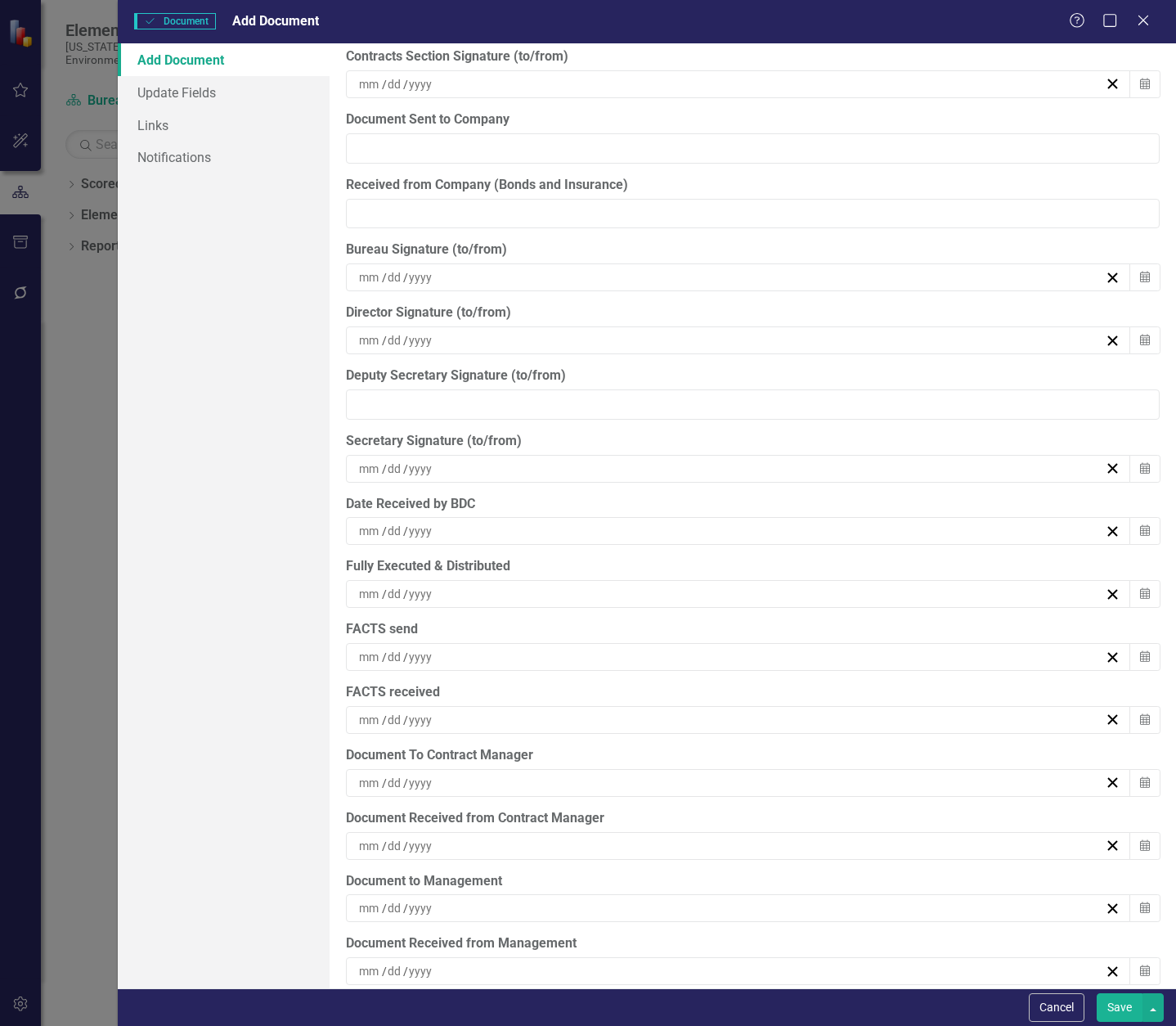
scroll to position [4918, 0]
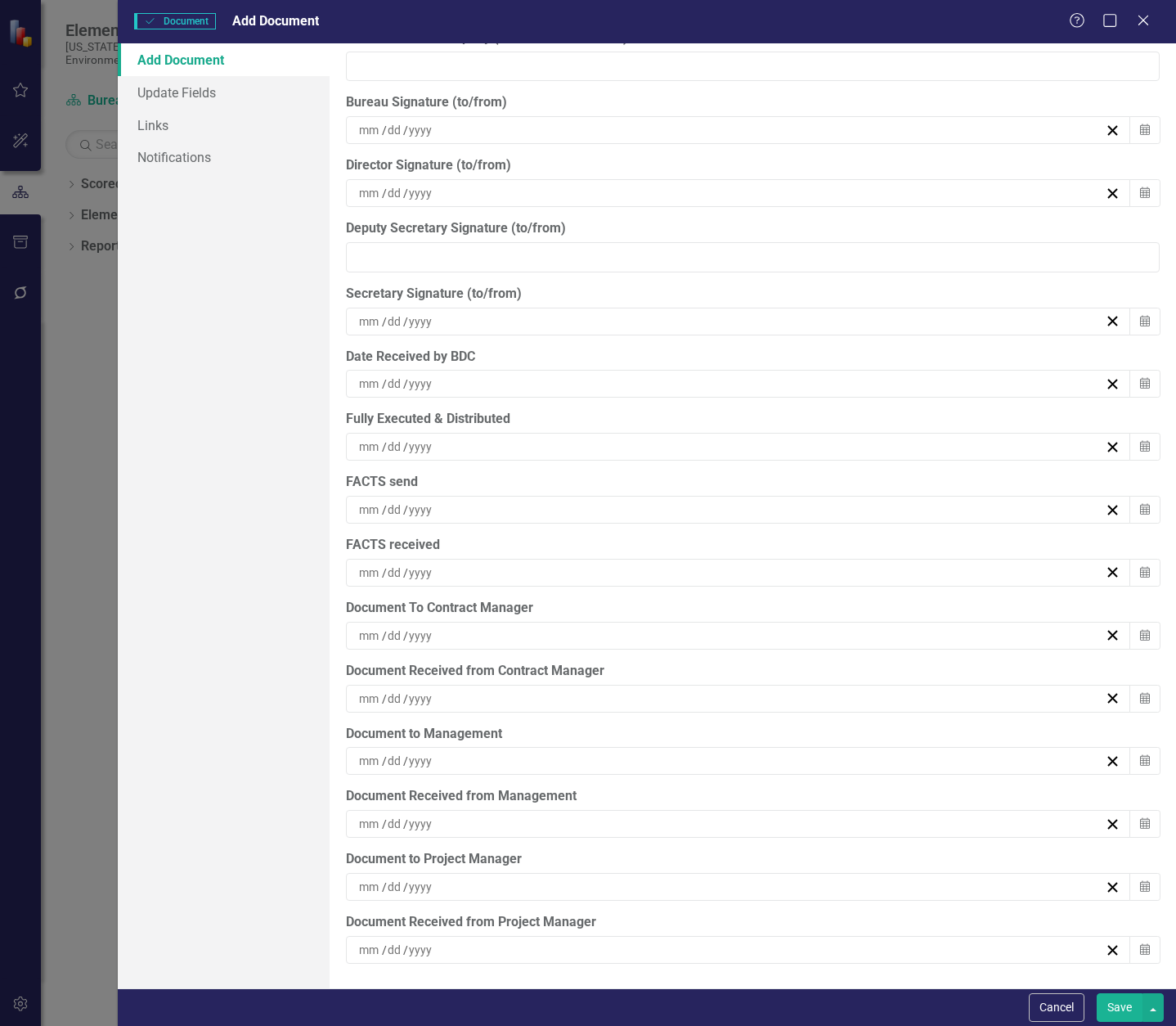
click at [541, 884] on div "/ /" at bounding box center [731, 886] width 749 height 16
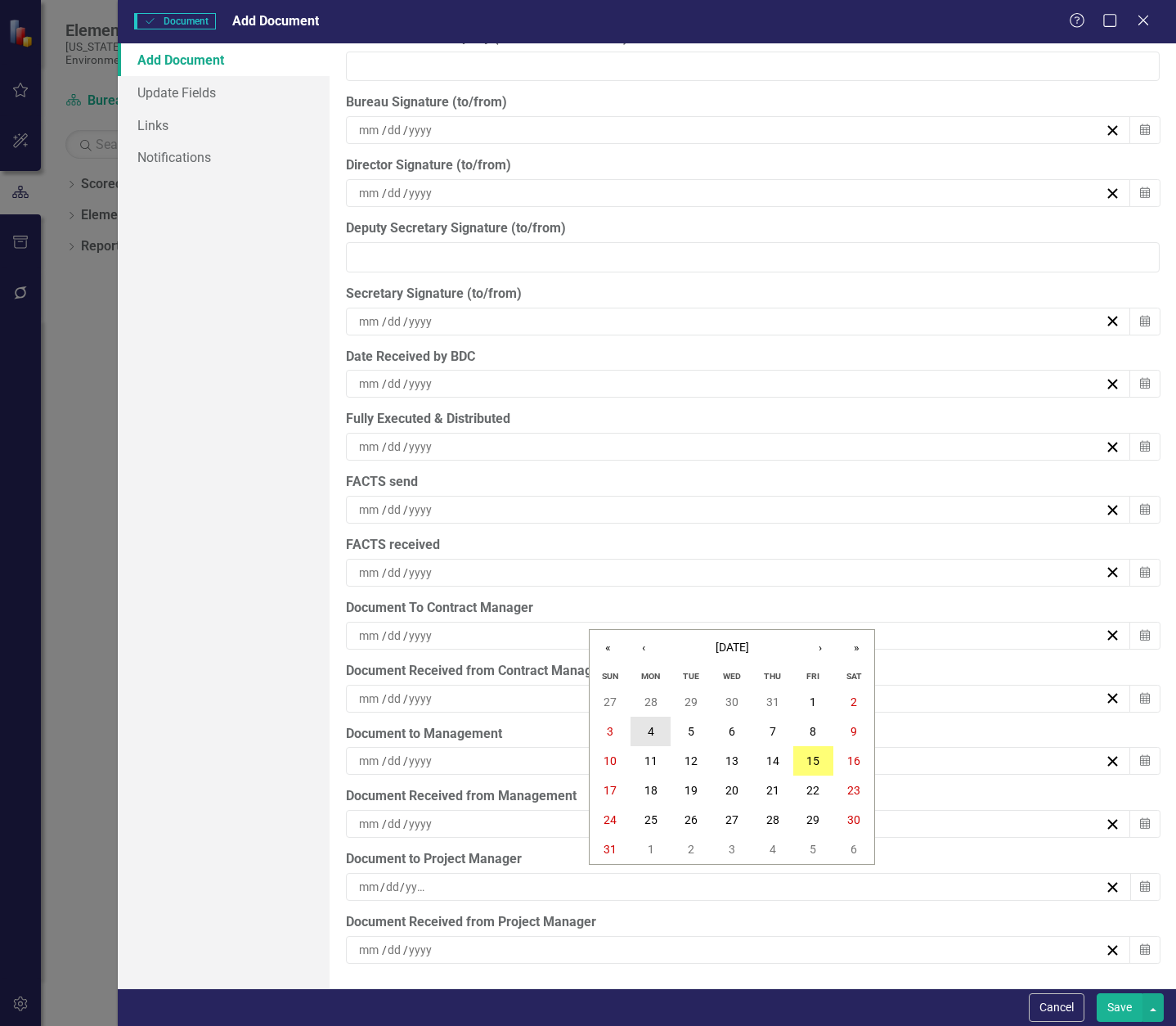
click at [657, 730] on button "4" at bounding box center [650, 731] width 41 height 29
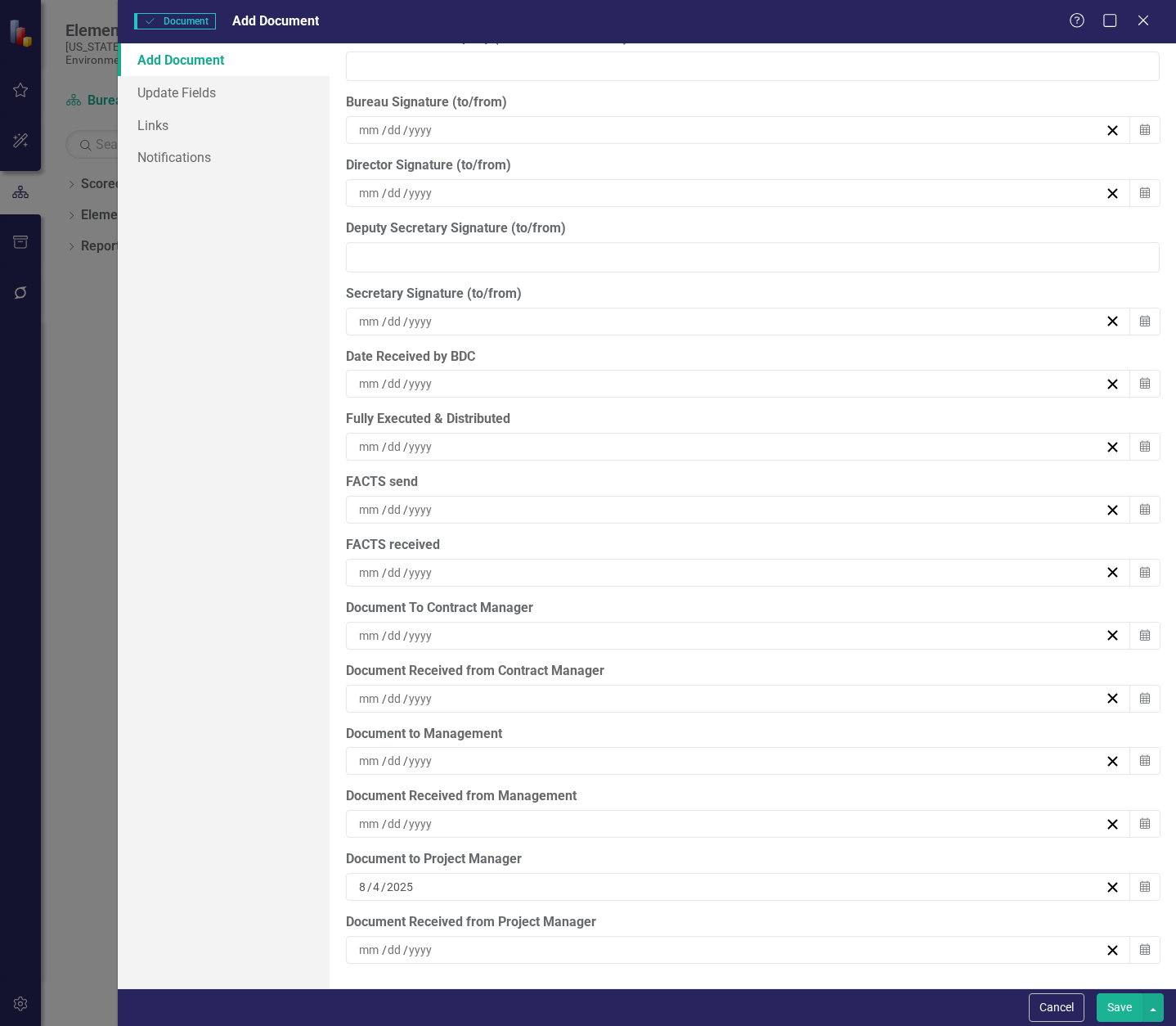
click at [569, 948] on div "/ /" at bounding box center [731, 949] width 749 height 16
click at [661, 786] on button "4" at bounding box center [650, 794] width 41 height 29
click at [458, 635] on div "/ /" at bounding box center [731, 635] width 749 height 16
click at [659, 756] on button "4" at bounding box center [650, 759] width 41 height 29
click at [536, 696] on div "/ /" at bounding box center [731, 698] width 749 height 16
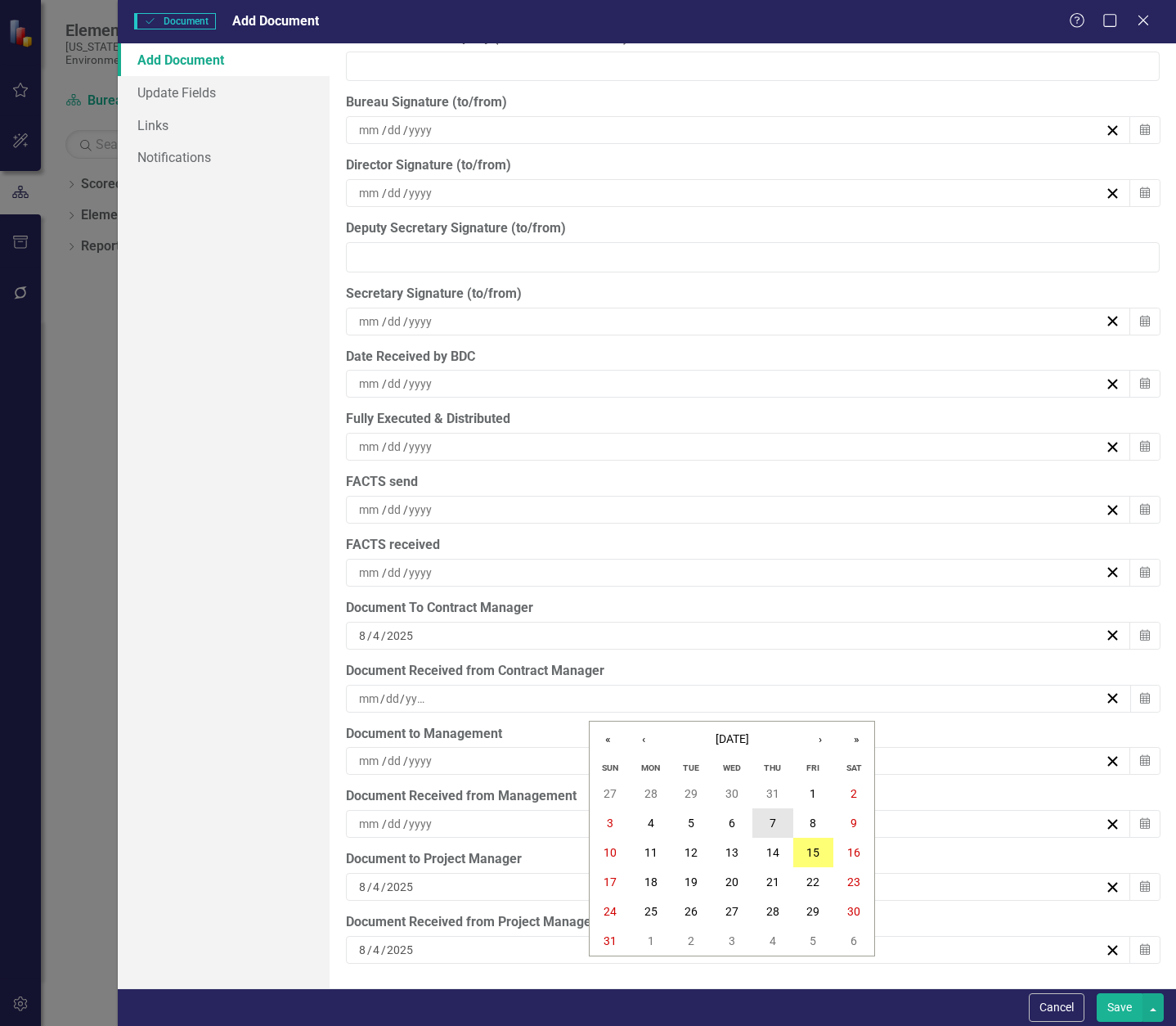
click at [765, 825] on button "7" at bounding box center [772, 823] width 41 height 29
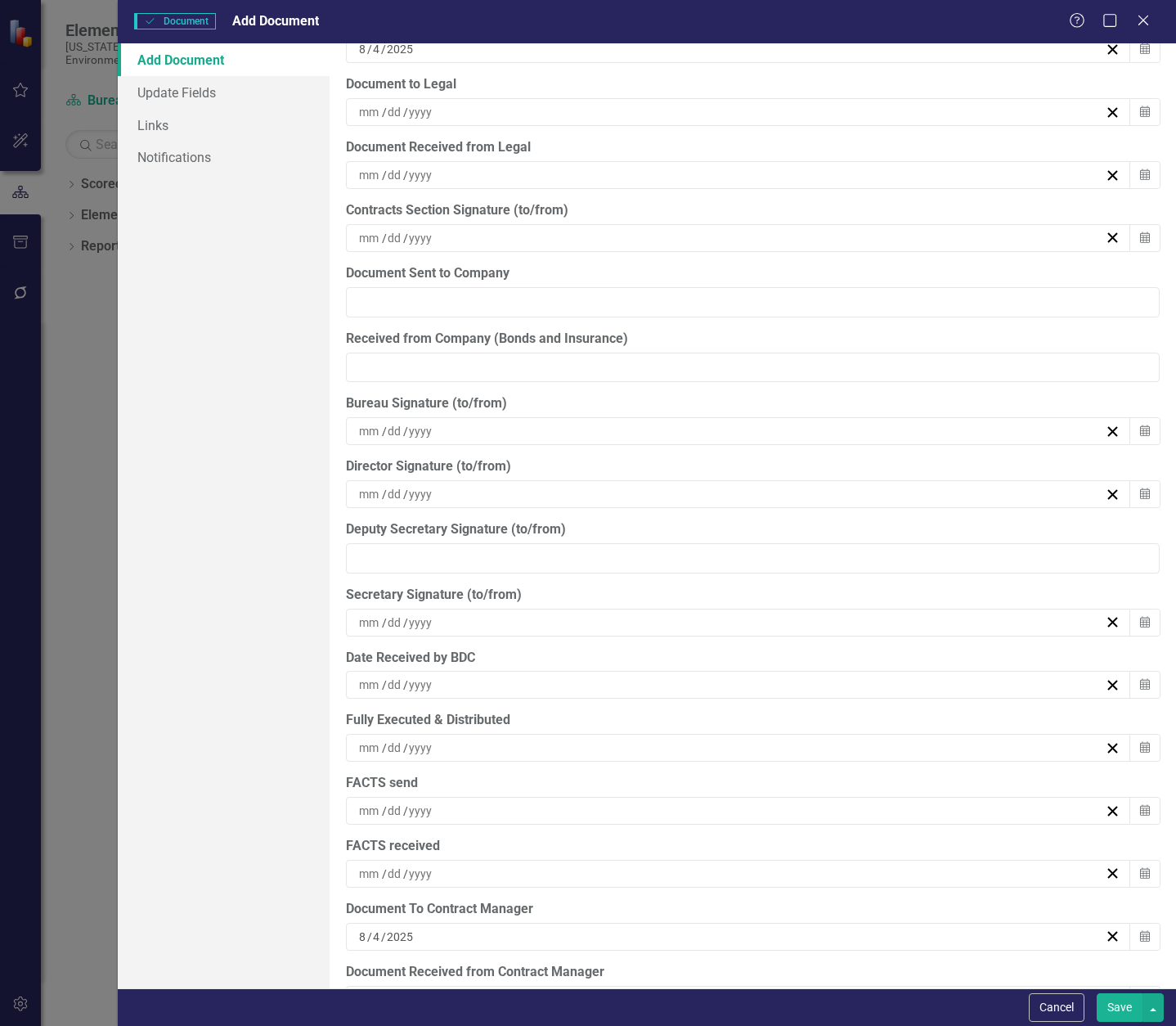
scroll to position [4590, 0]
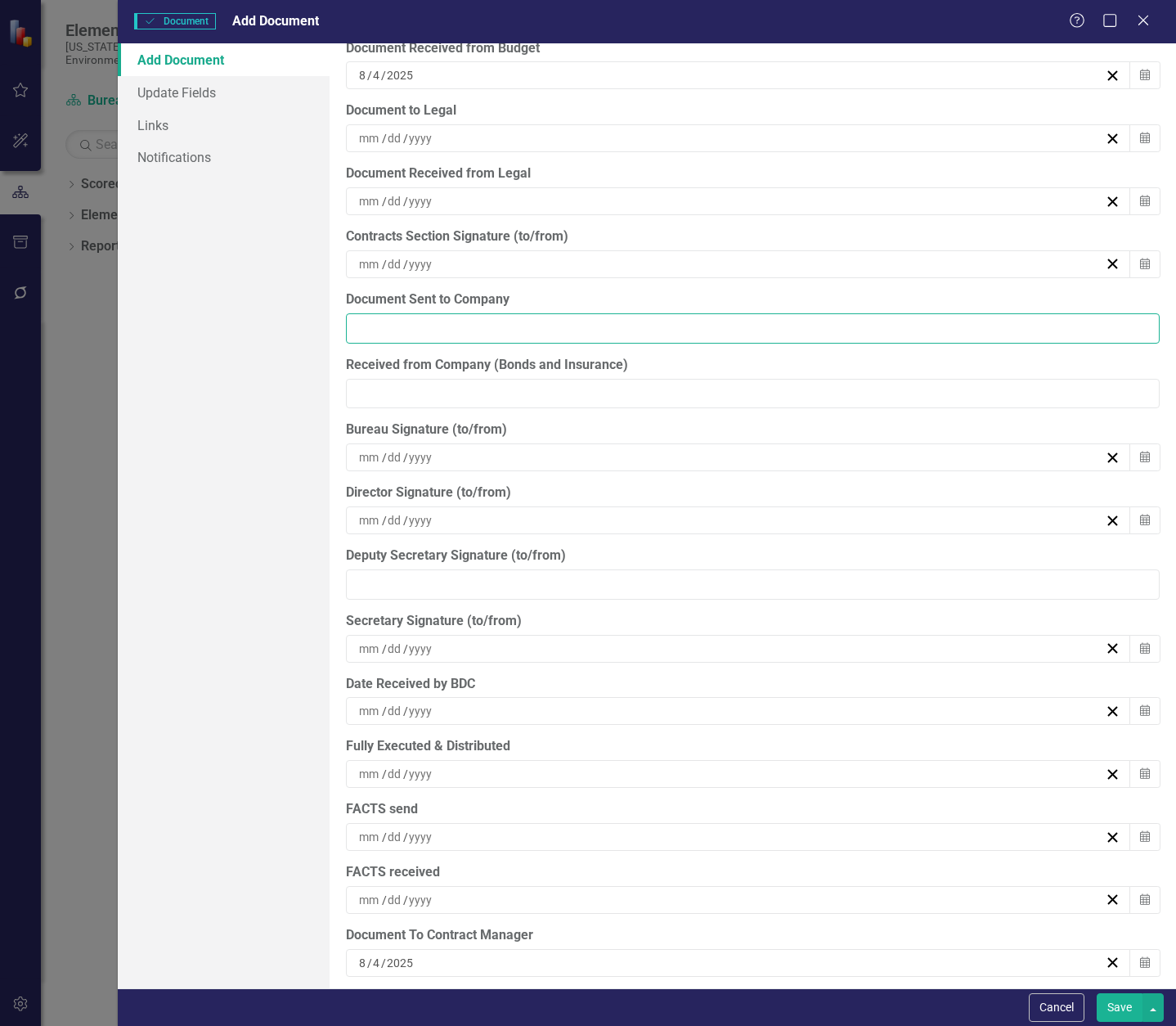
click at [512, 323] on input "Document Sent to Company" at bounding box center [752, 328] width 814 height 30
type input "8"
type input "[DATE]"
click at [643, 426] on div "Bureau Signature (to/from)" at bounding box center [752, 430] width 814 height 19
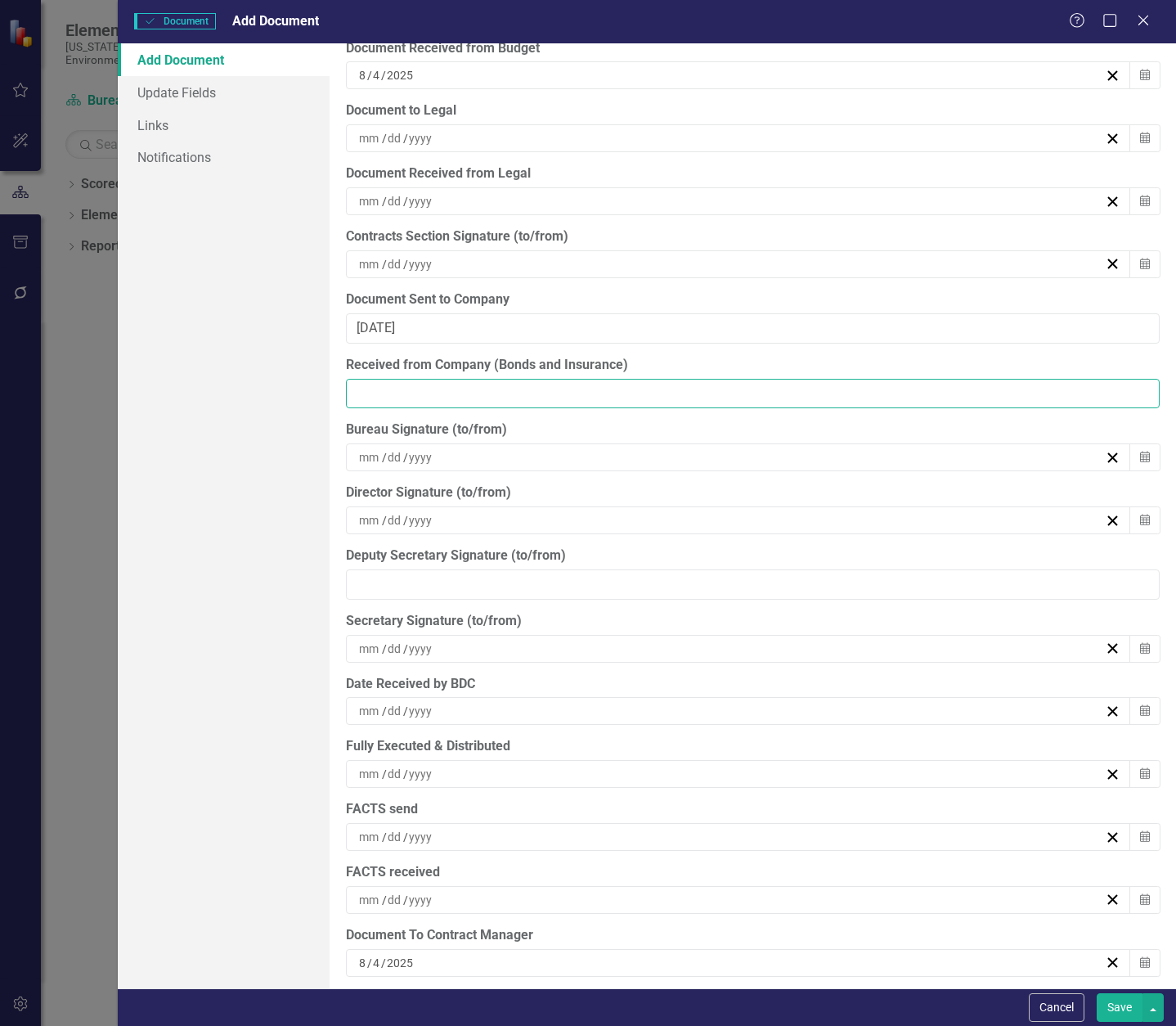
click at [559, 391] on input "Received from Company (Bonds and Insurance)" at bounding box center [752, 394] width 814 height 30
type input "[DATE]"
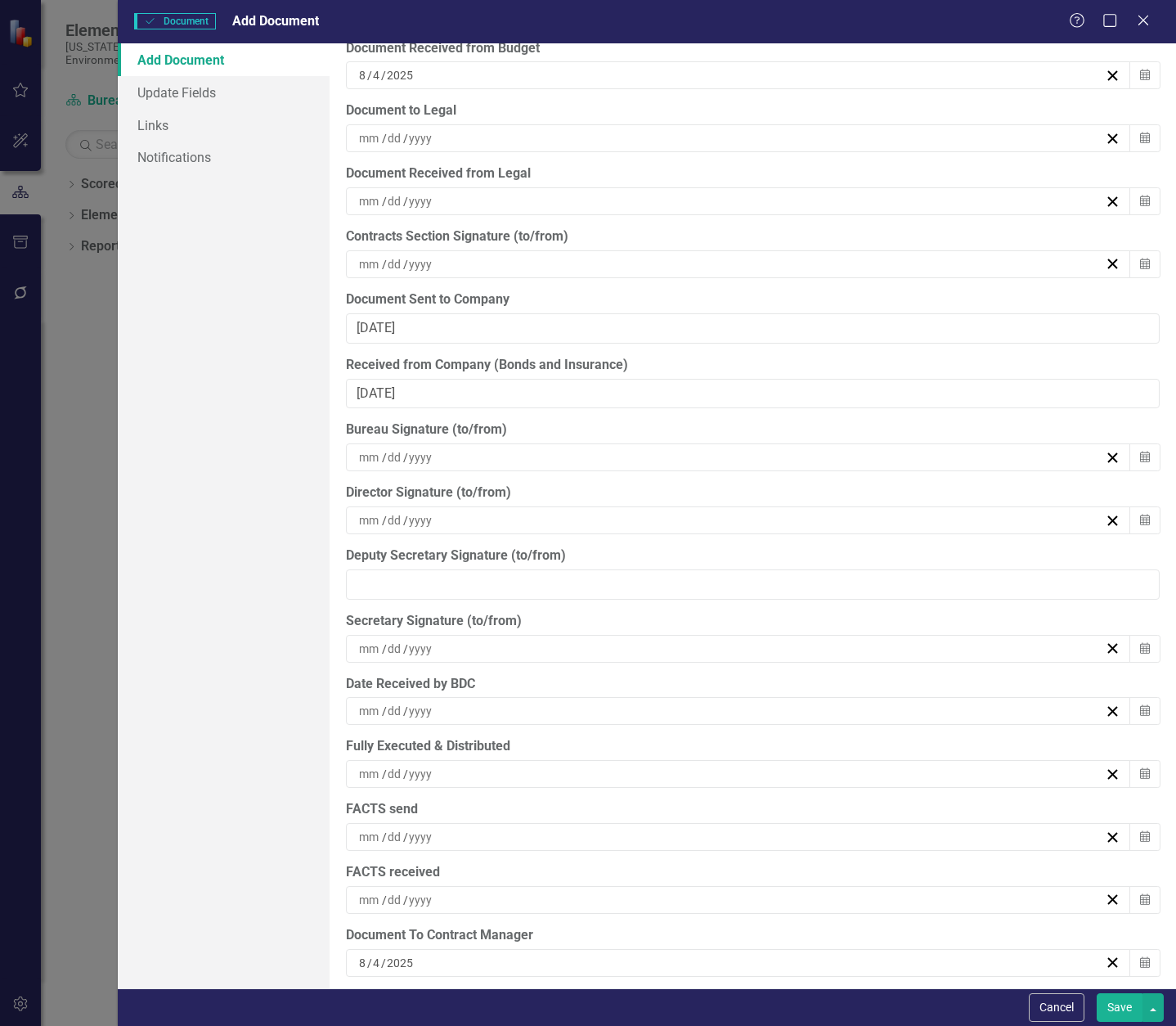
scroll to position [4918, 0]
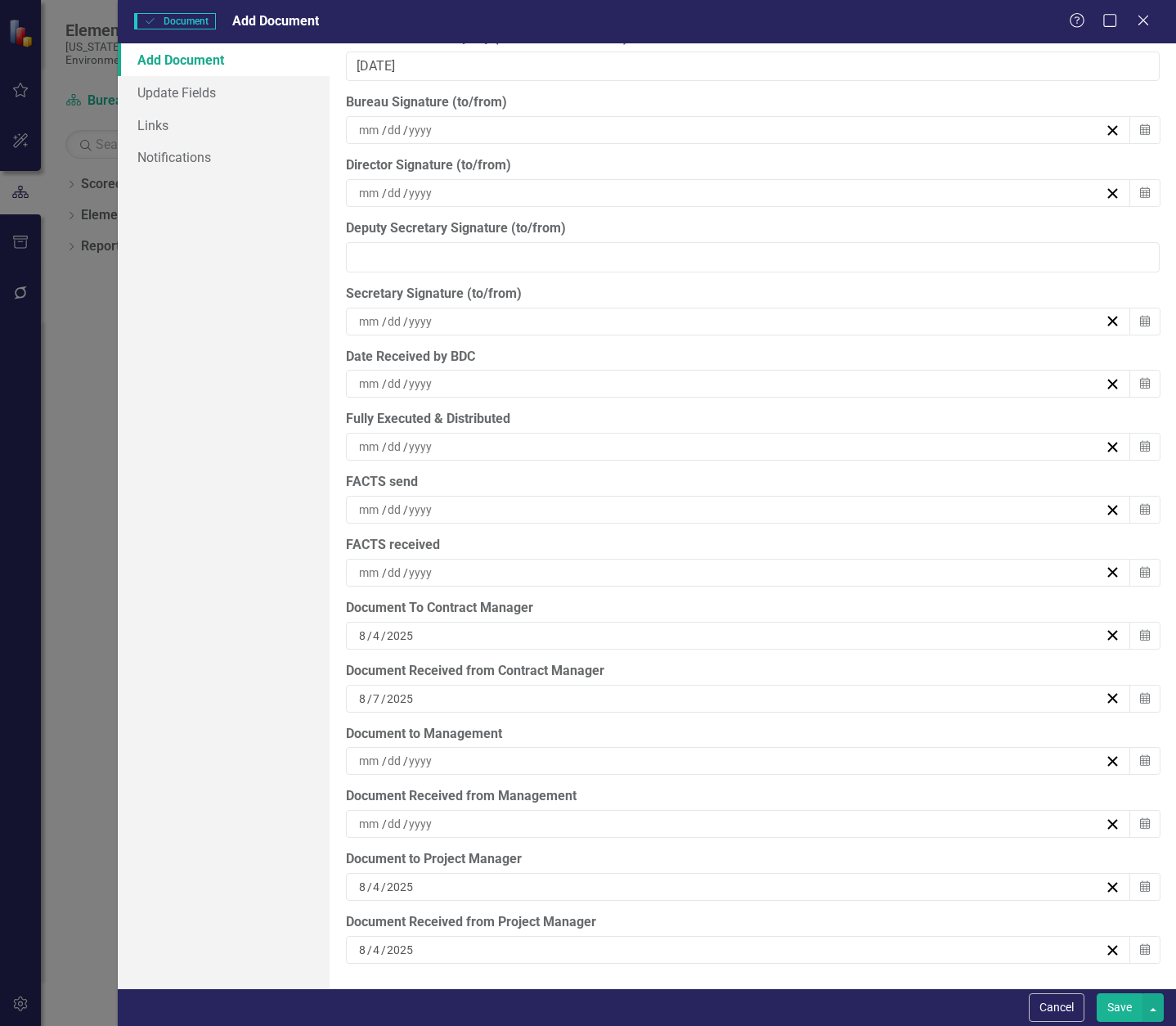
click at [507, 760] on div "/ /" at bounding box center [731, 760] width 749 height 16
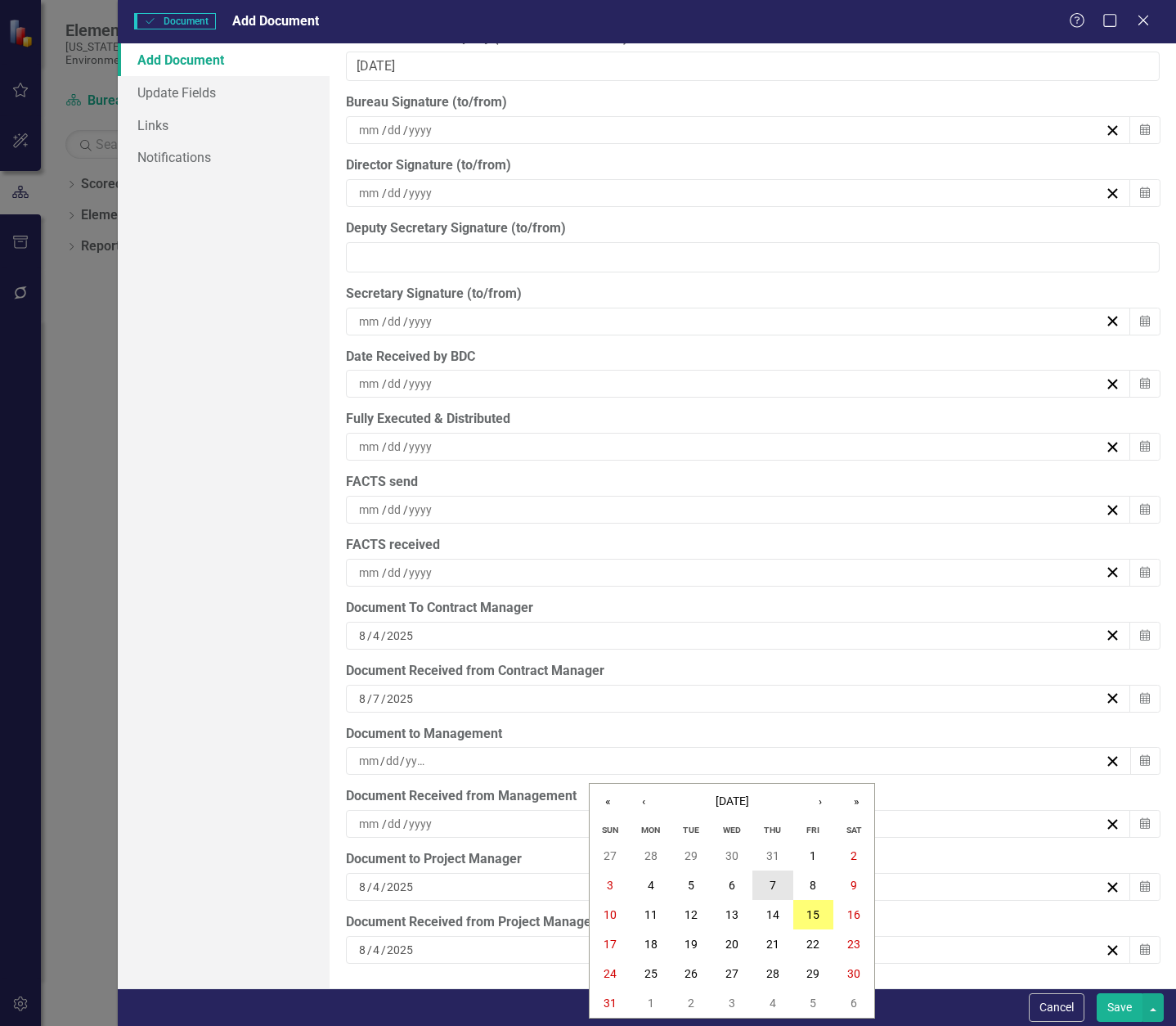
click at [775, 884] on abbr "7" at bounding box center [772, 885] width 7 height 13
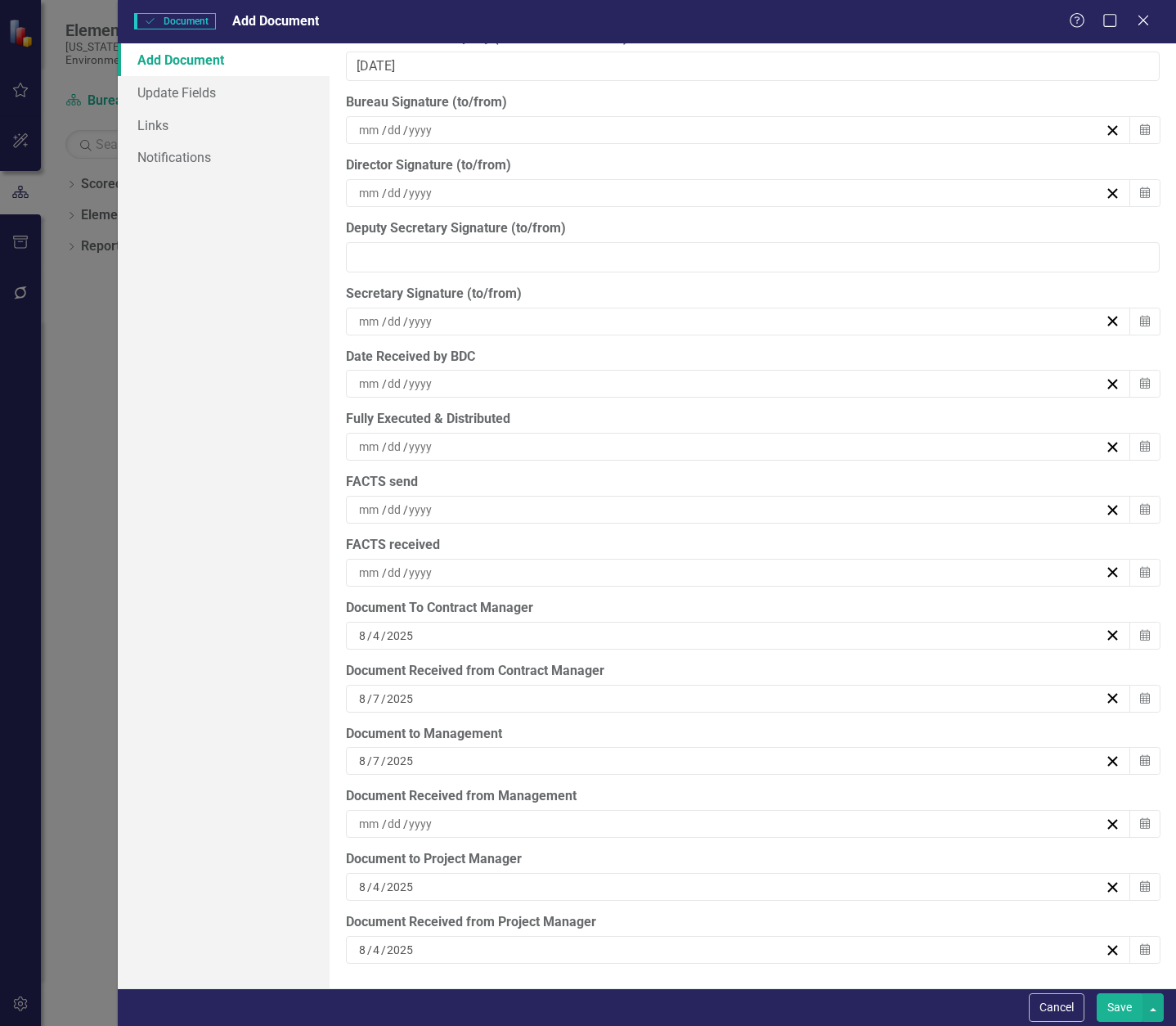
click at [1120, 1005] on button "Save" at bounding box center [1119, 1007] width 45 height 28
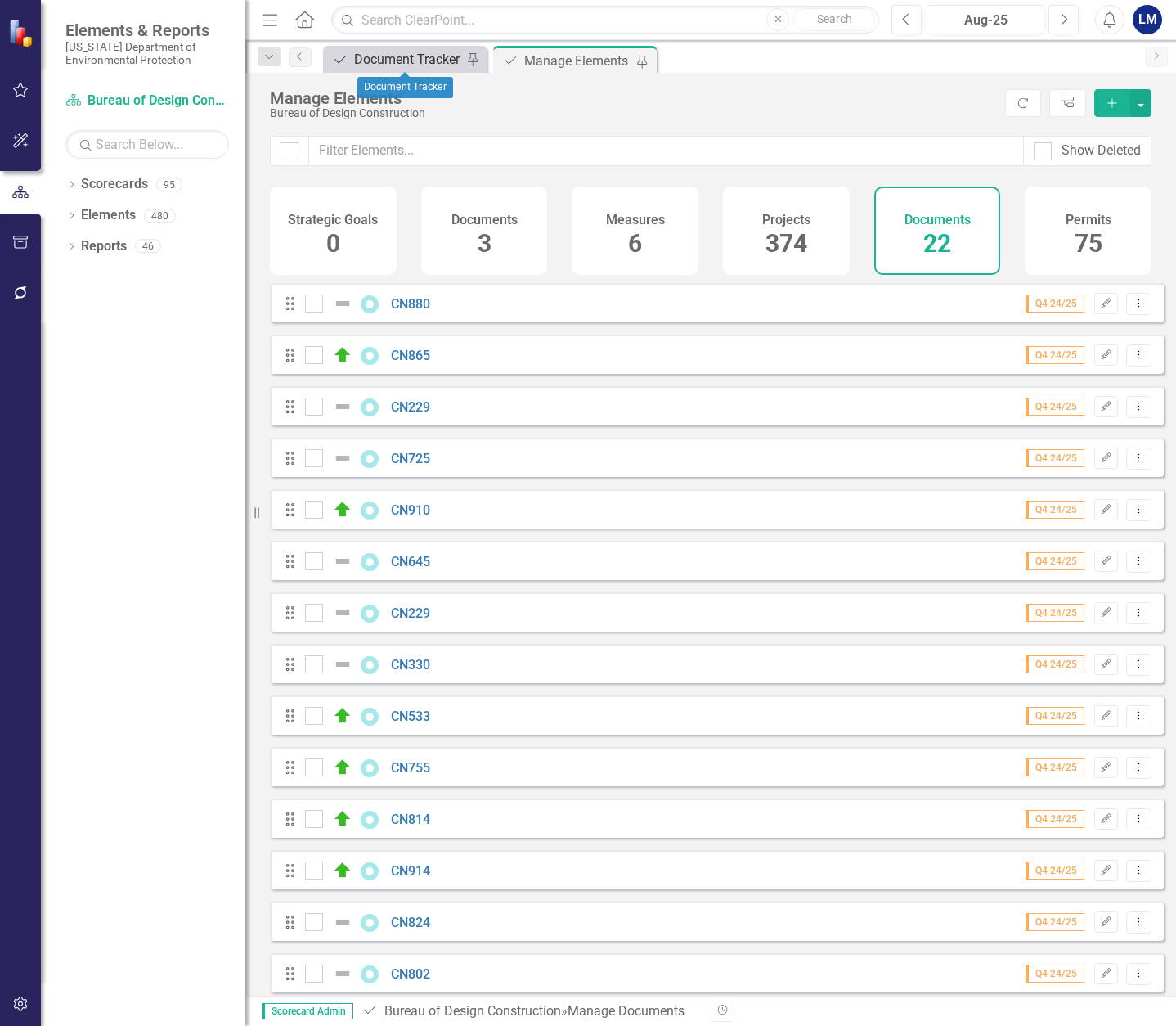
click at [381, 51] on div "Document Tracker" at bounding box center [408, 60] width 108 height 21
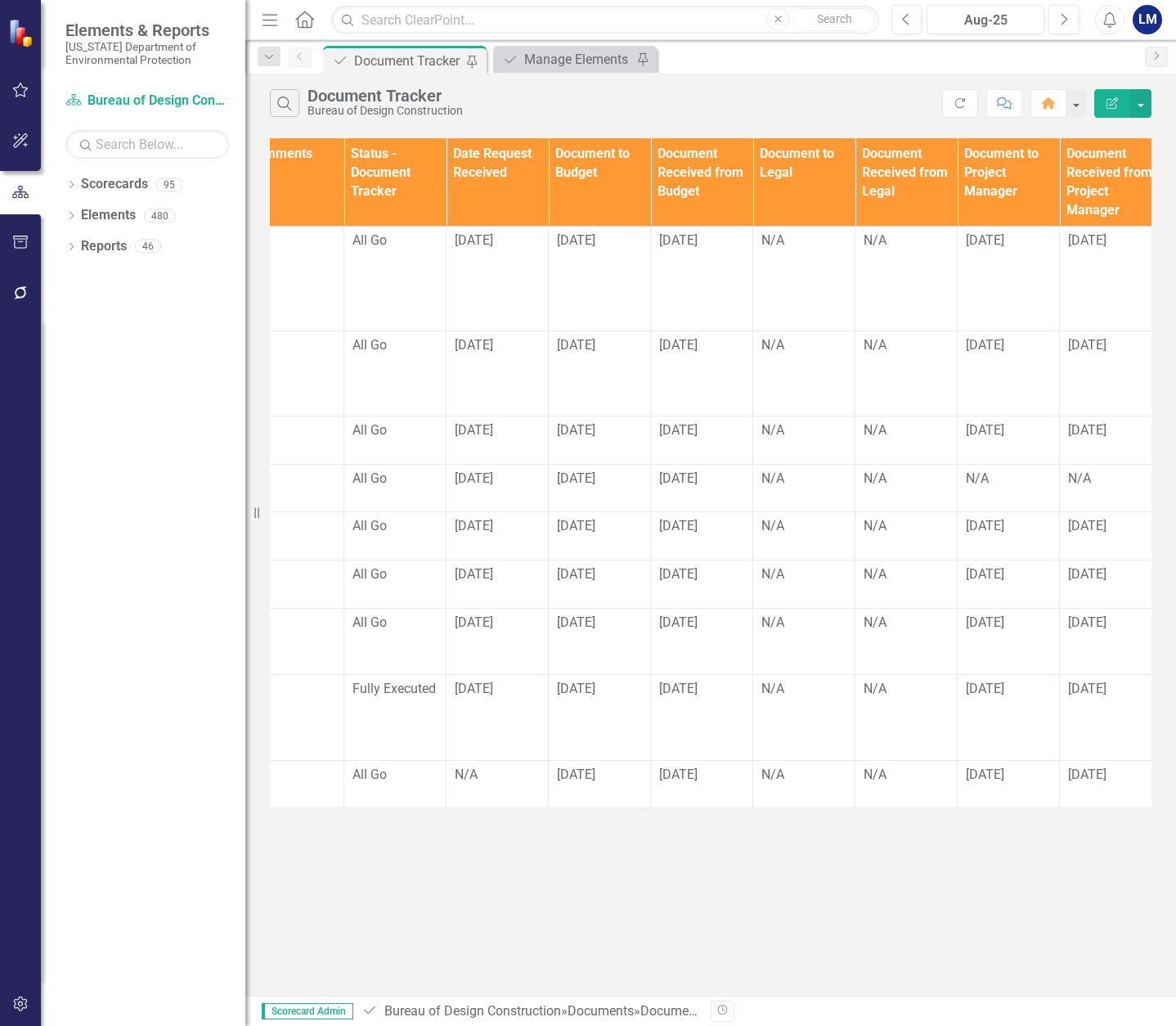
scroll to position [0, 1095]
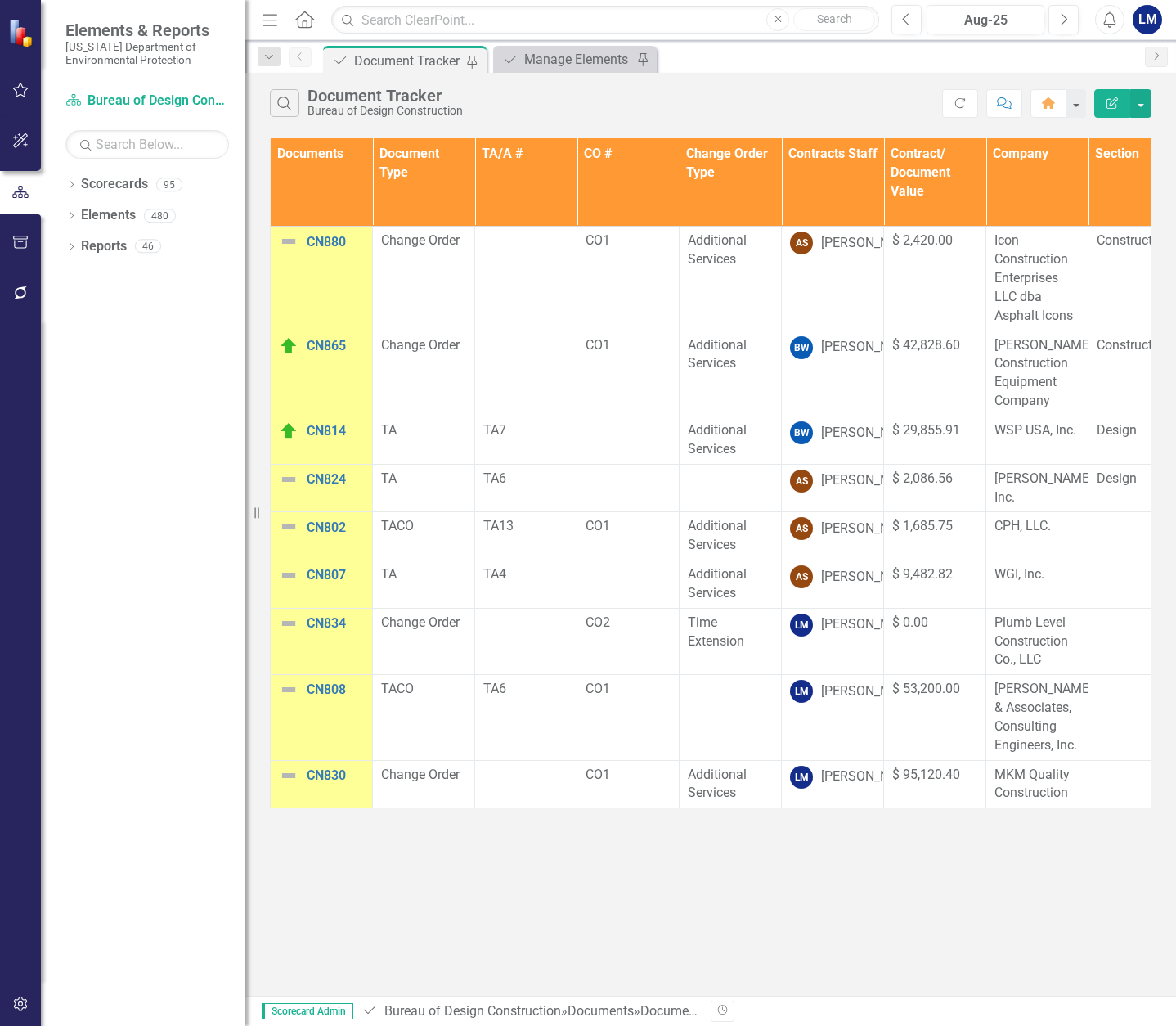
scroll to position [0, 1095]
